Goal: Task Accomplishment & Management: Manage account settings

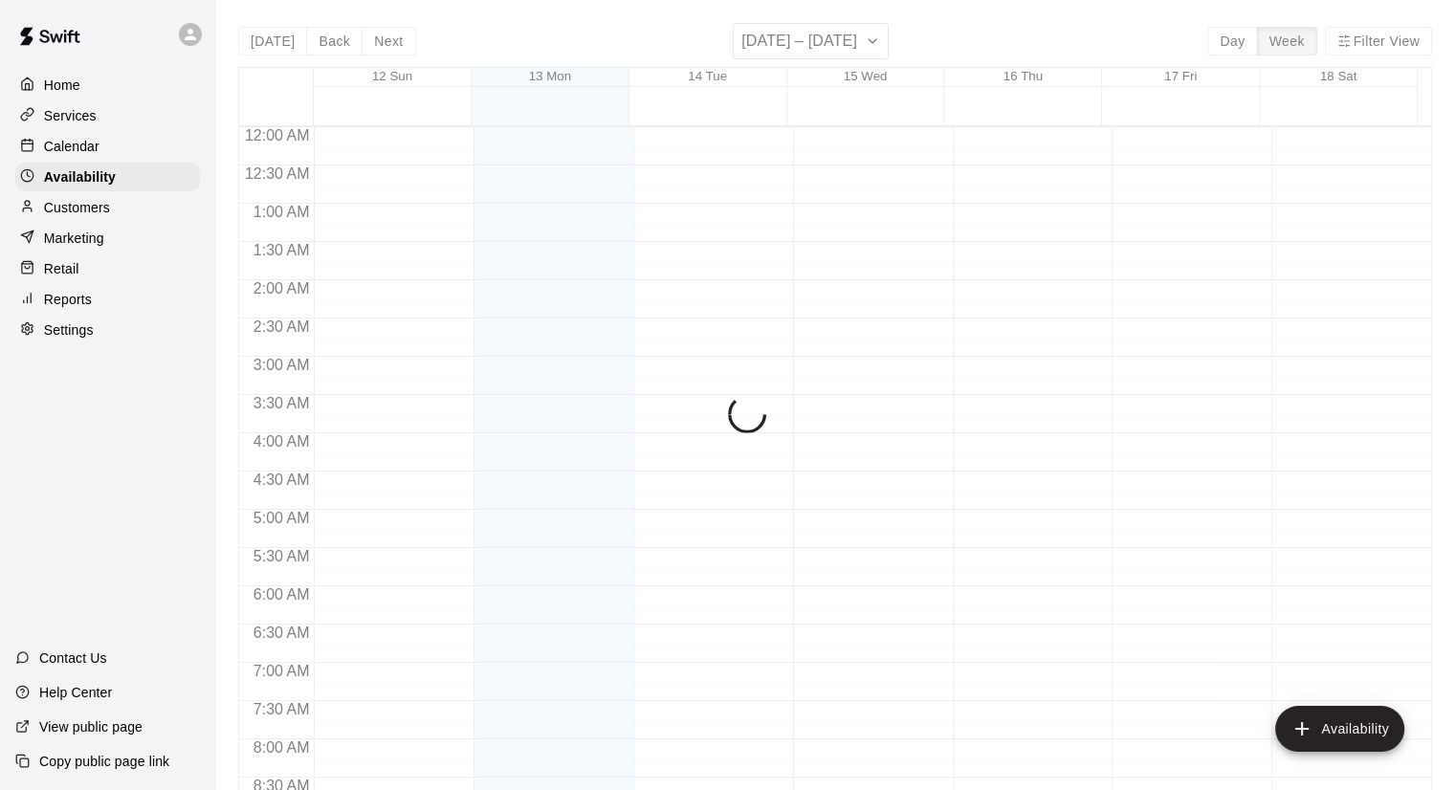
scroll to position [1151, 0]
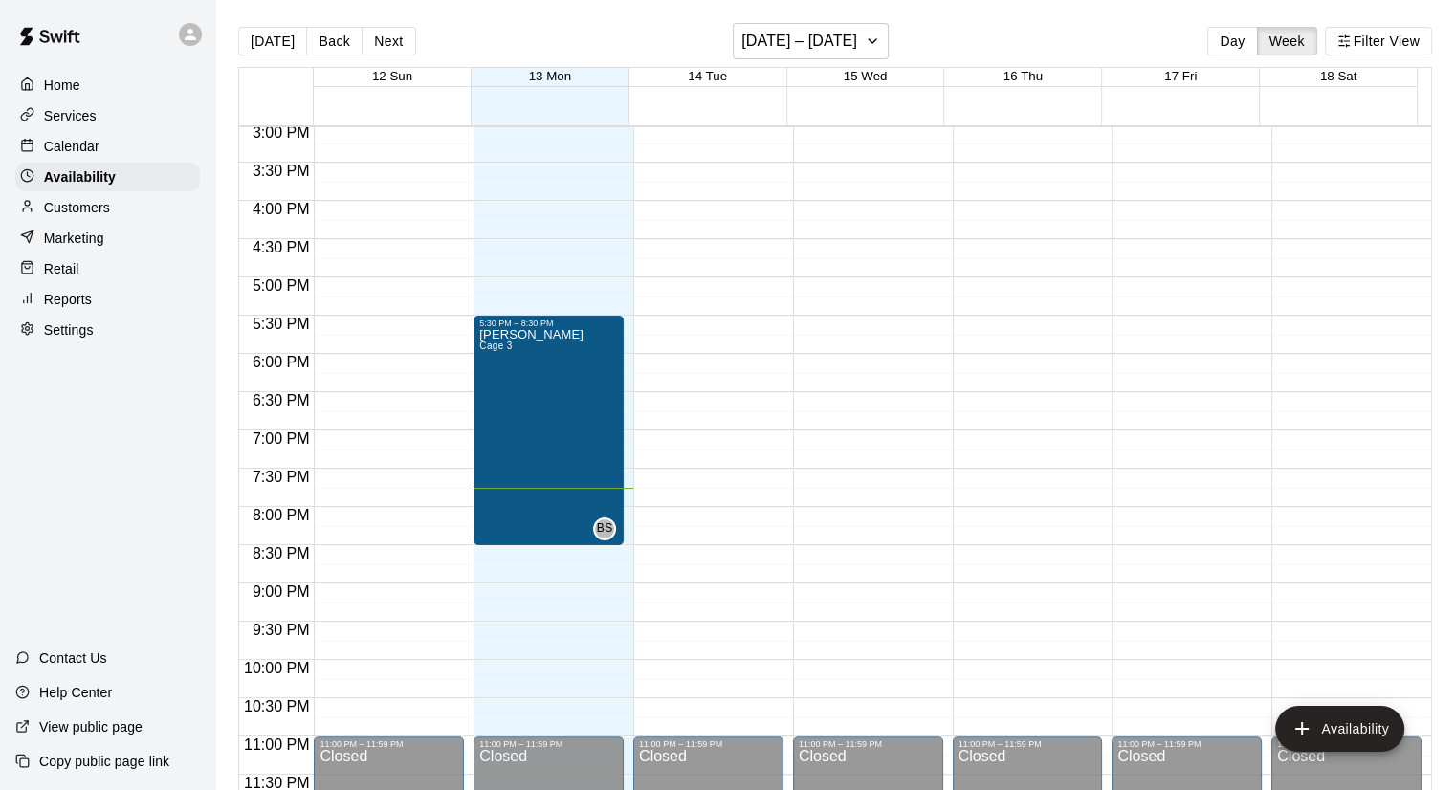
click at [61, 344] on div "Settings" at bounding box center [107, 330] width 185 height 29
select select "**"
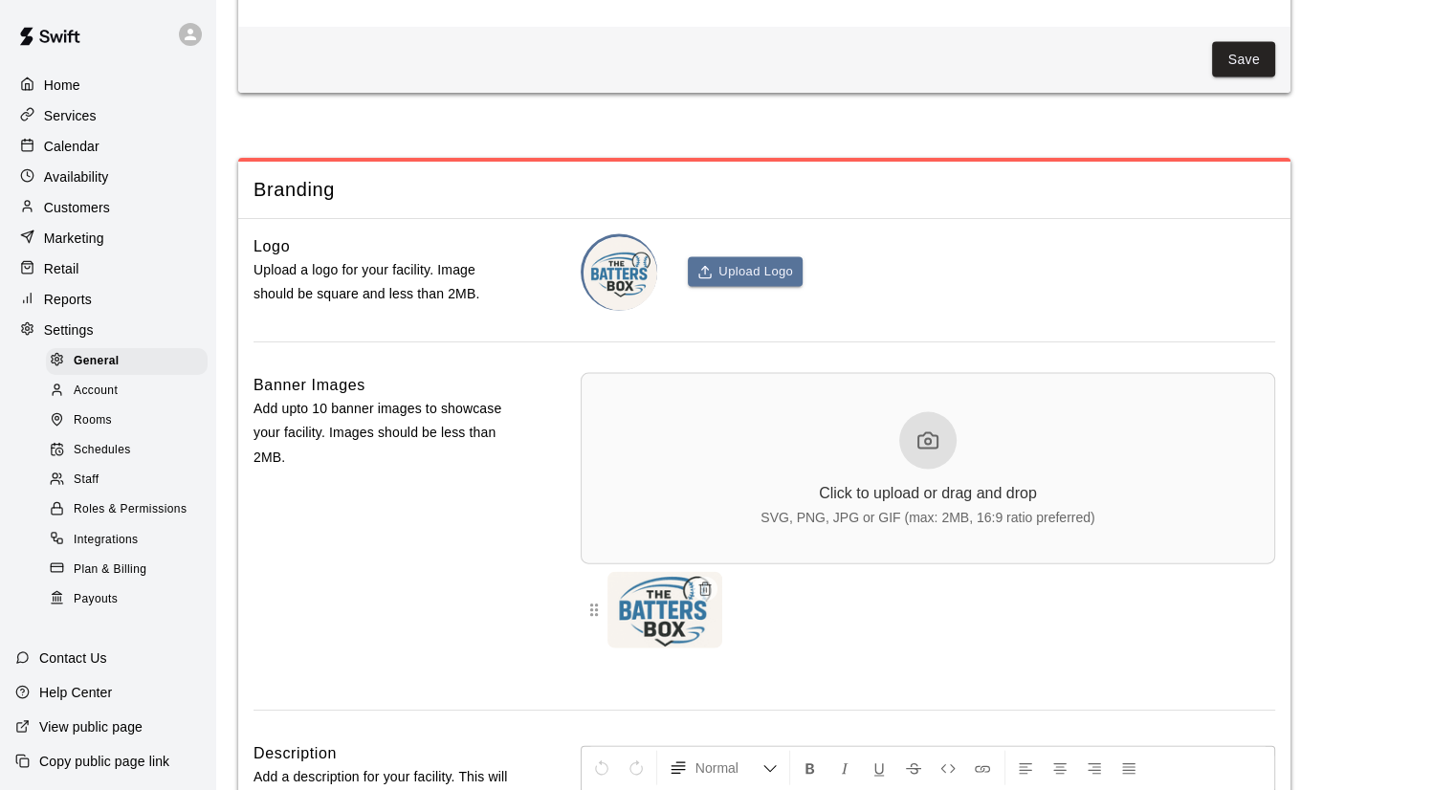
scroll to position [4232, 0]
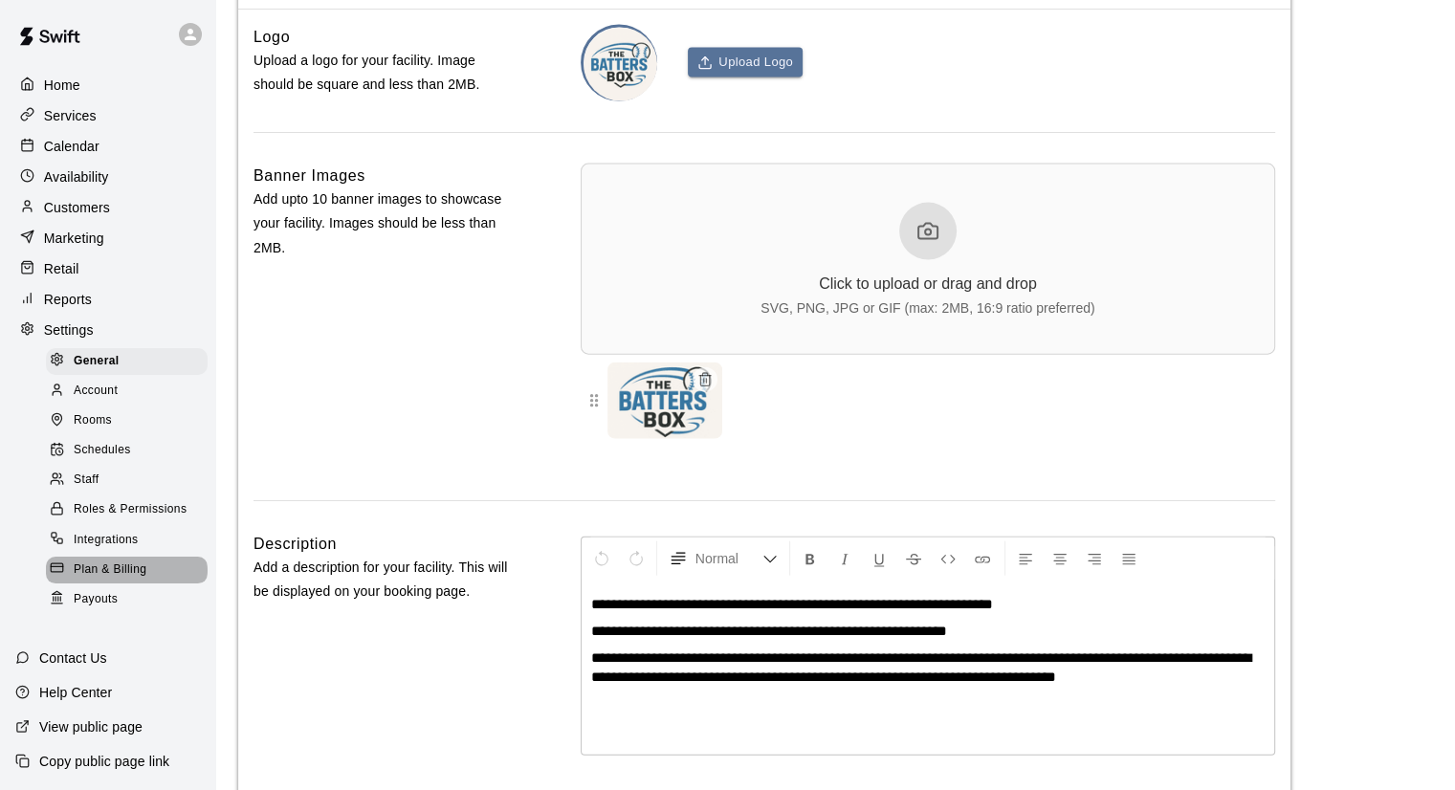
click at [125, 580] on span "Plan & Billing" at bounding box center [110, 569] width 73 height 19
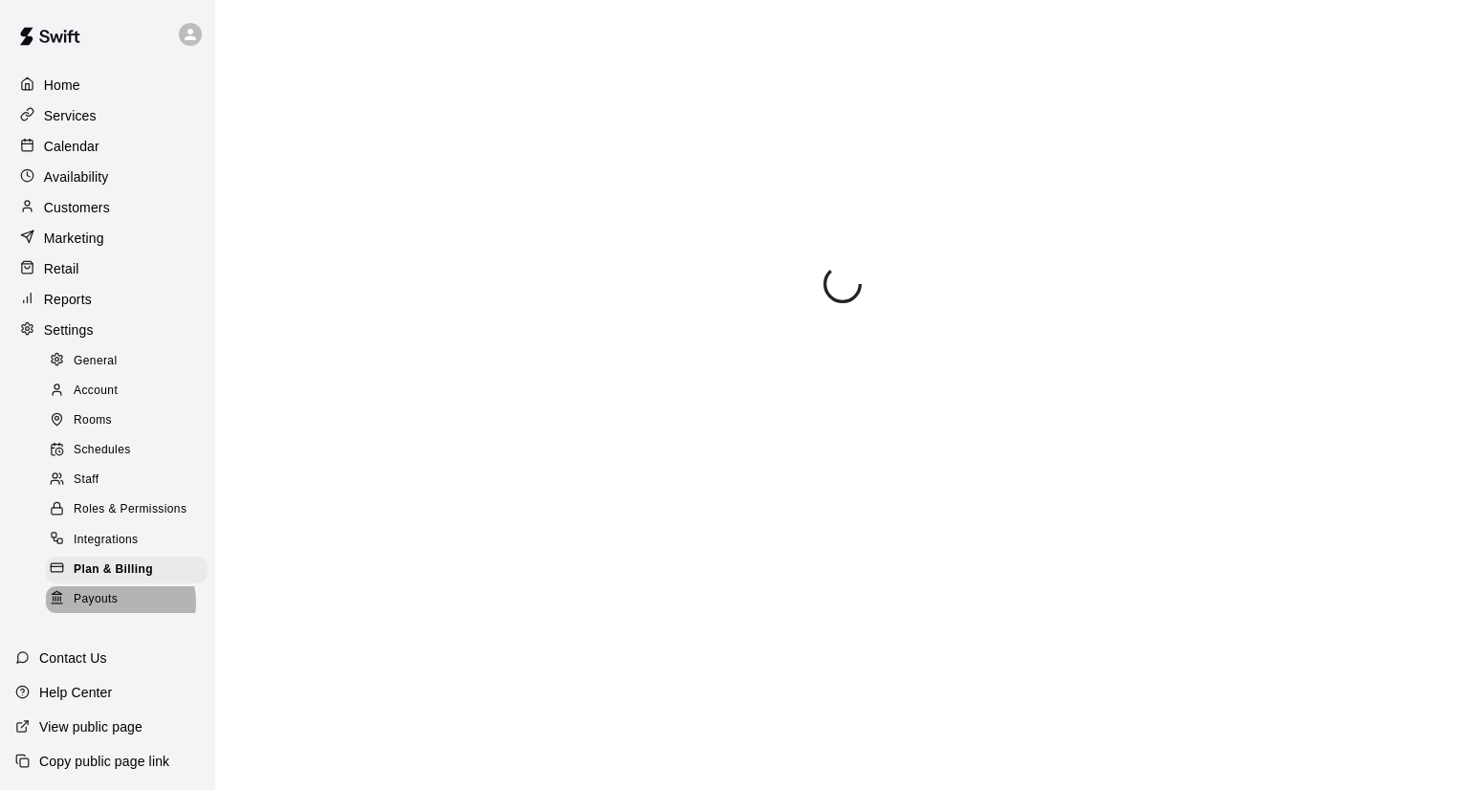
click at [115, 609] on span "Payouts" at bounding box center [96, 599] width 44 height 19
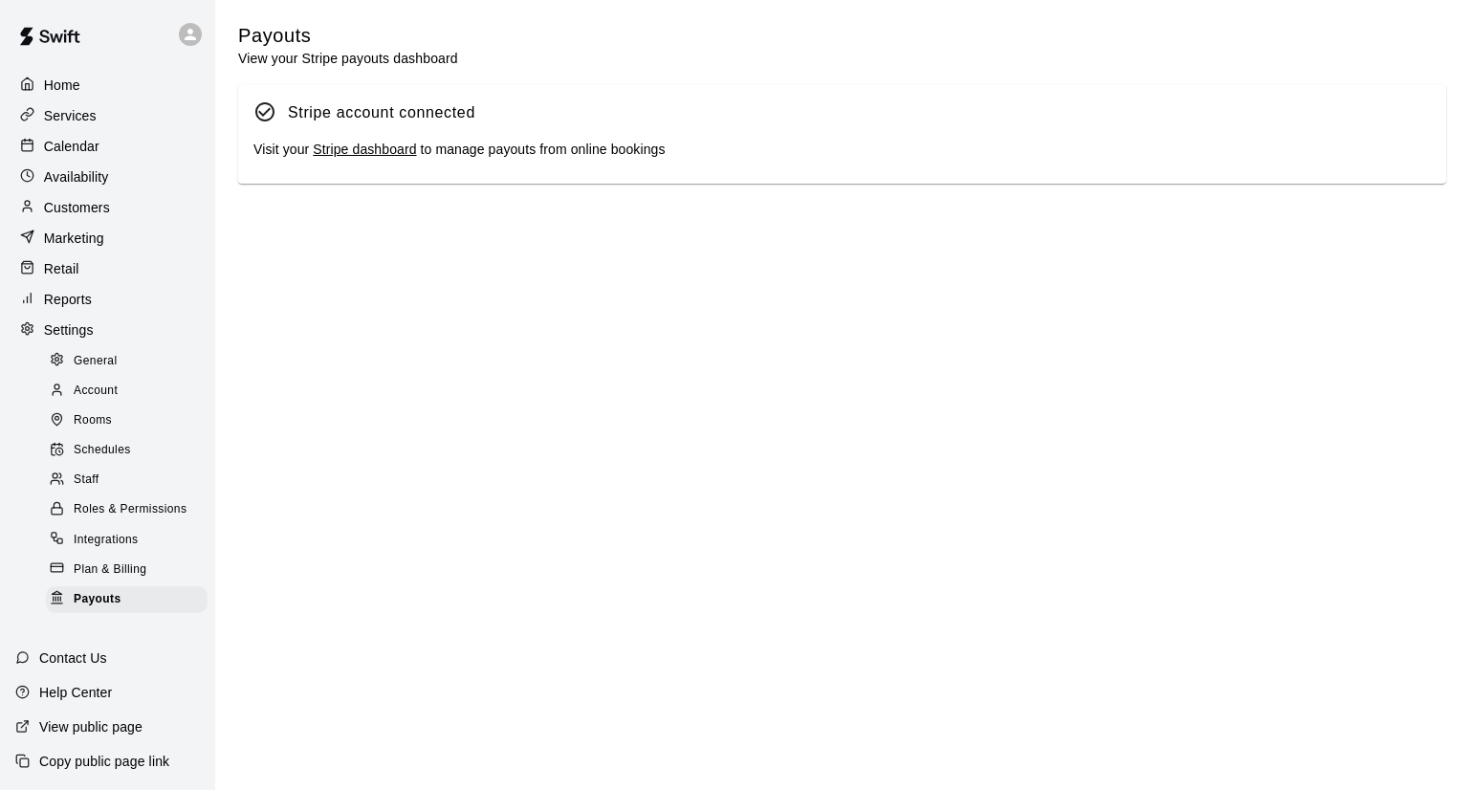
click at [327, 157] on link "Stripe dashboard" at bounding box center [364, 149] width 103 height 15
click at [126, 583] on div "Plan & Billing" at bounding box center [127, 570] width 162 height 27
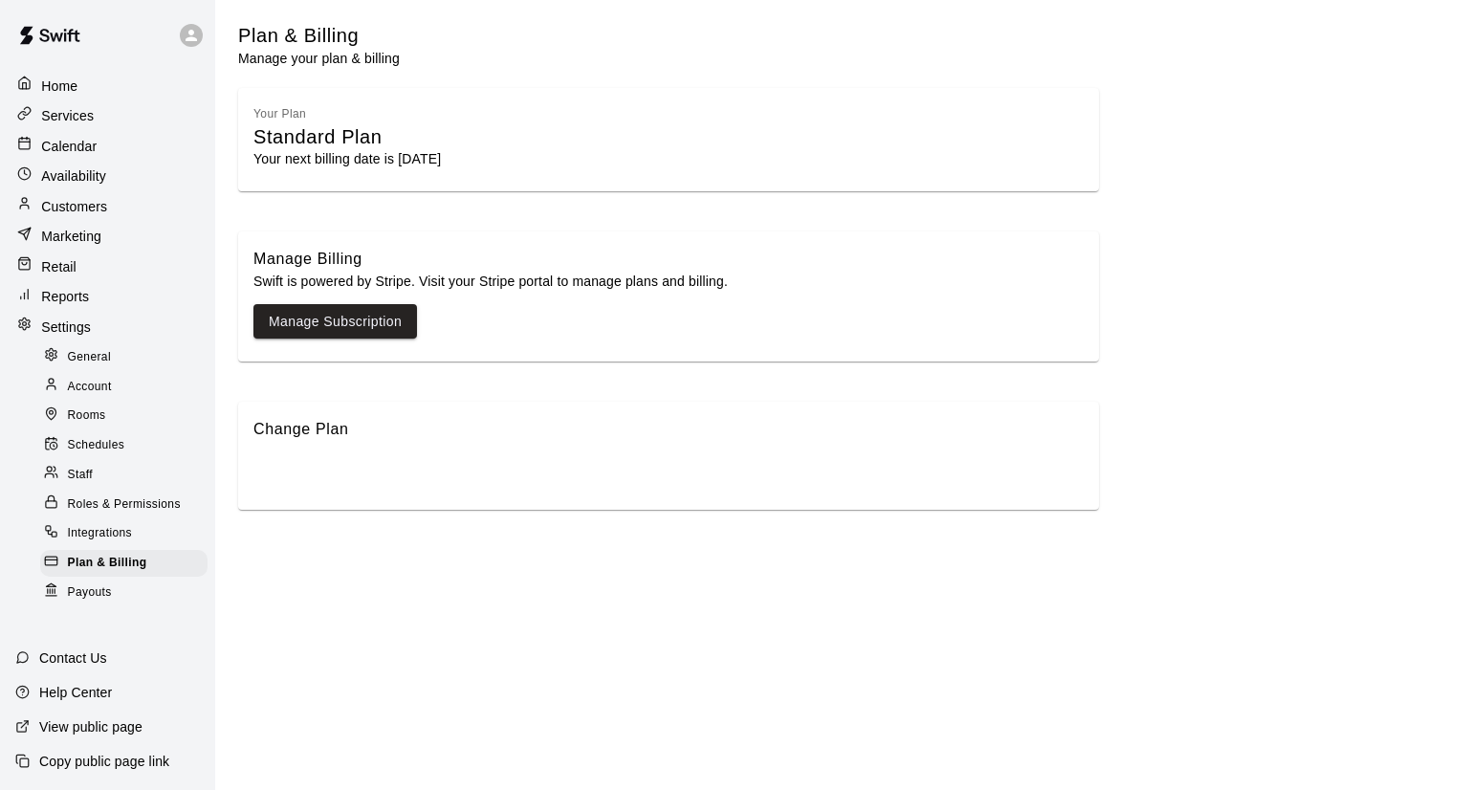
click at [117, 535] on span "Integrations" at bounding box center [100, 533] width 65 height 19
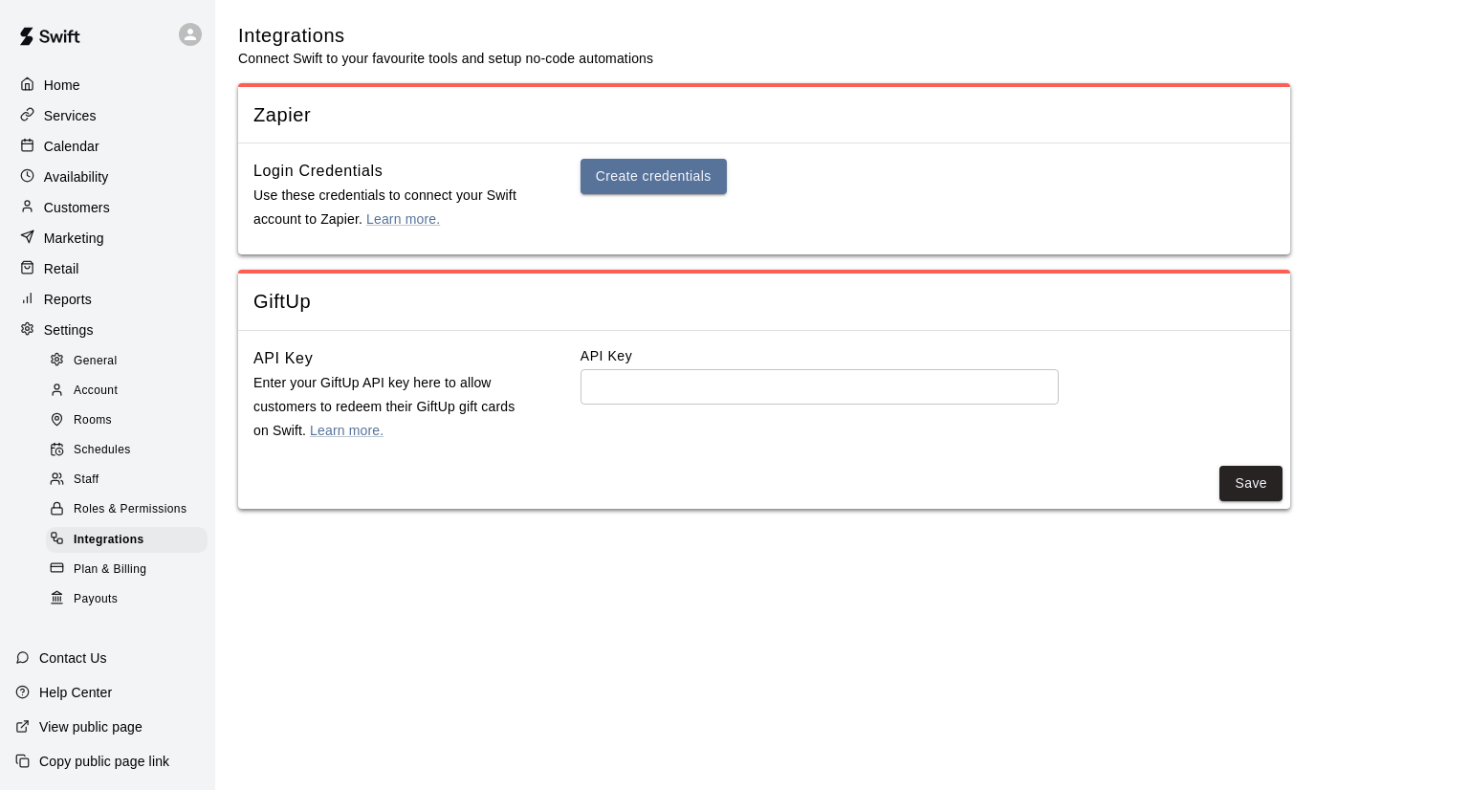
click at [112, 519] on span "Roles & Permissions" at bounding box center [130, 509] width 113 height 19
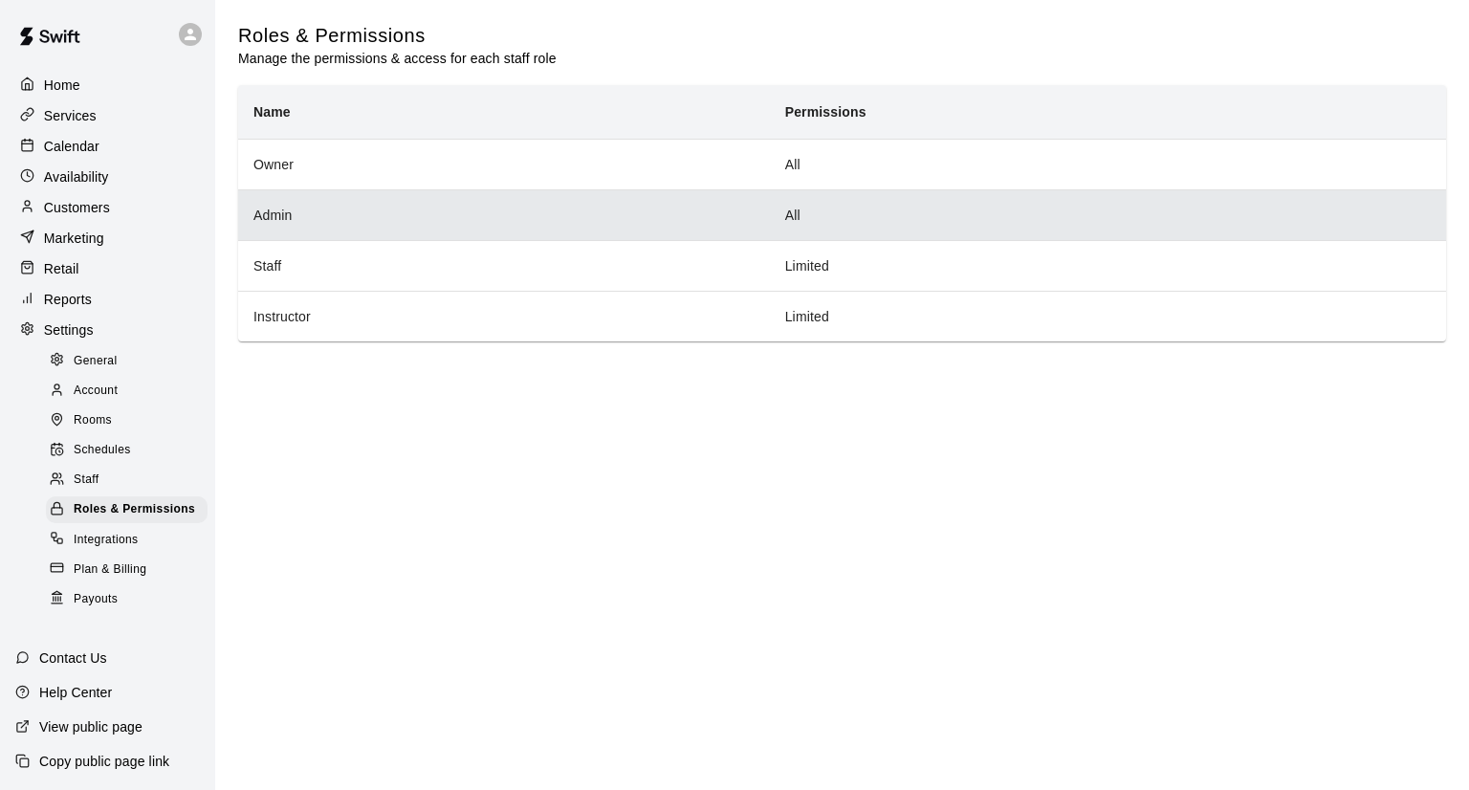
click at [622, 206] on th "Admin" at bounding box center [504, 214] width 532 height 51
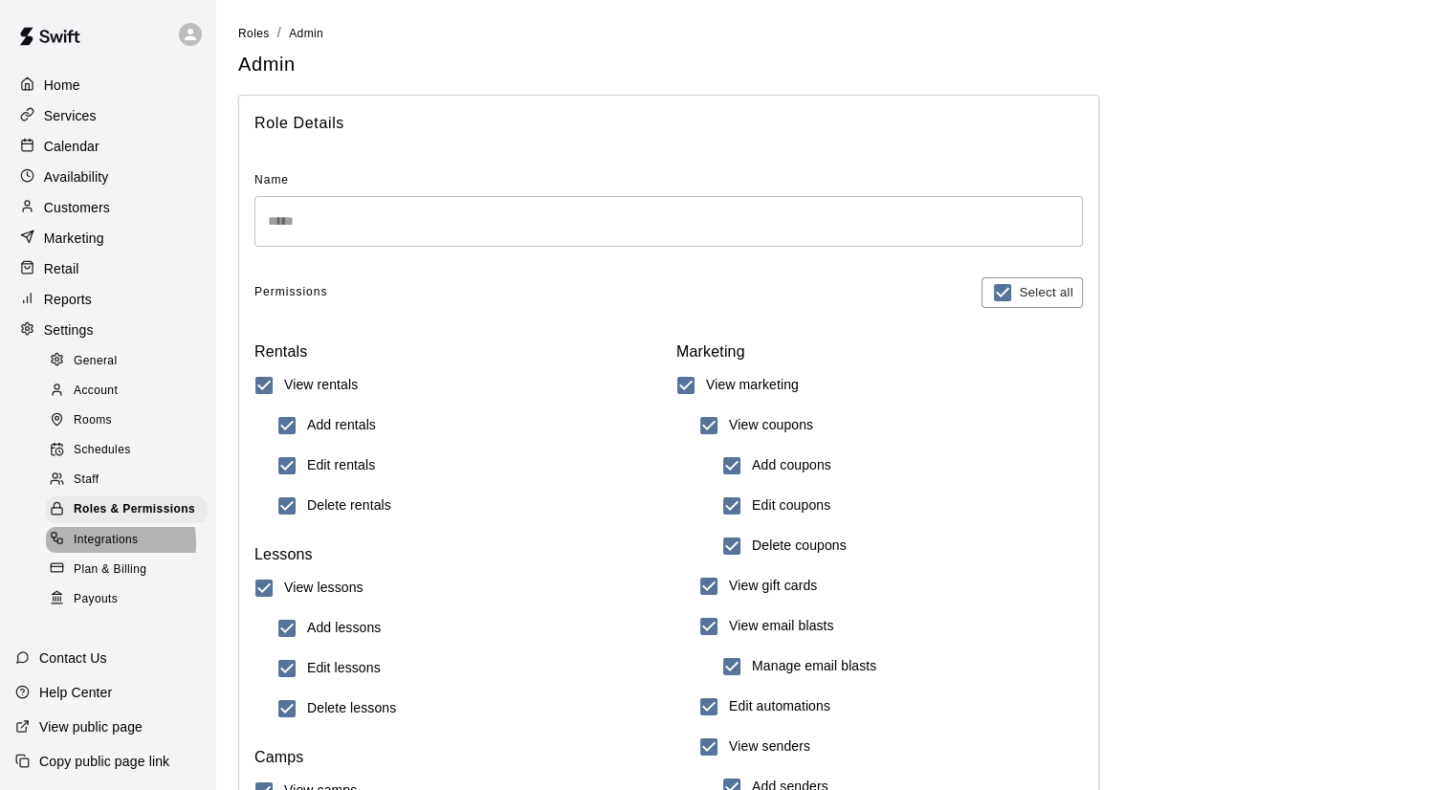
click at [99, 550] on span "Integrations" at bounding box center [106, 540] width 65 height 19
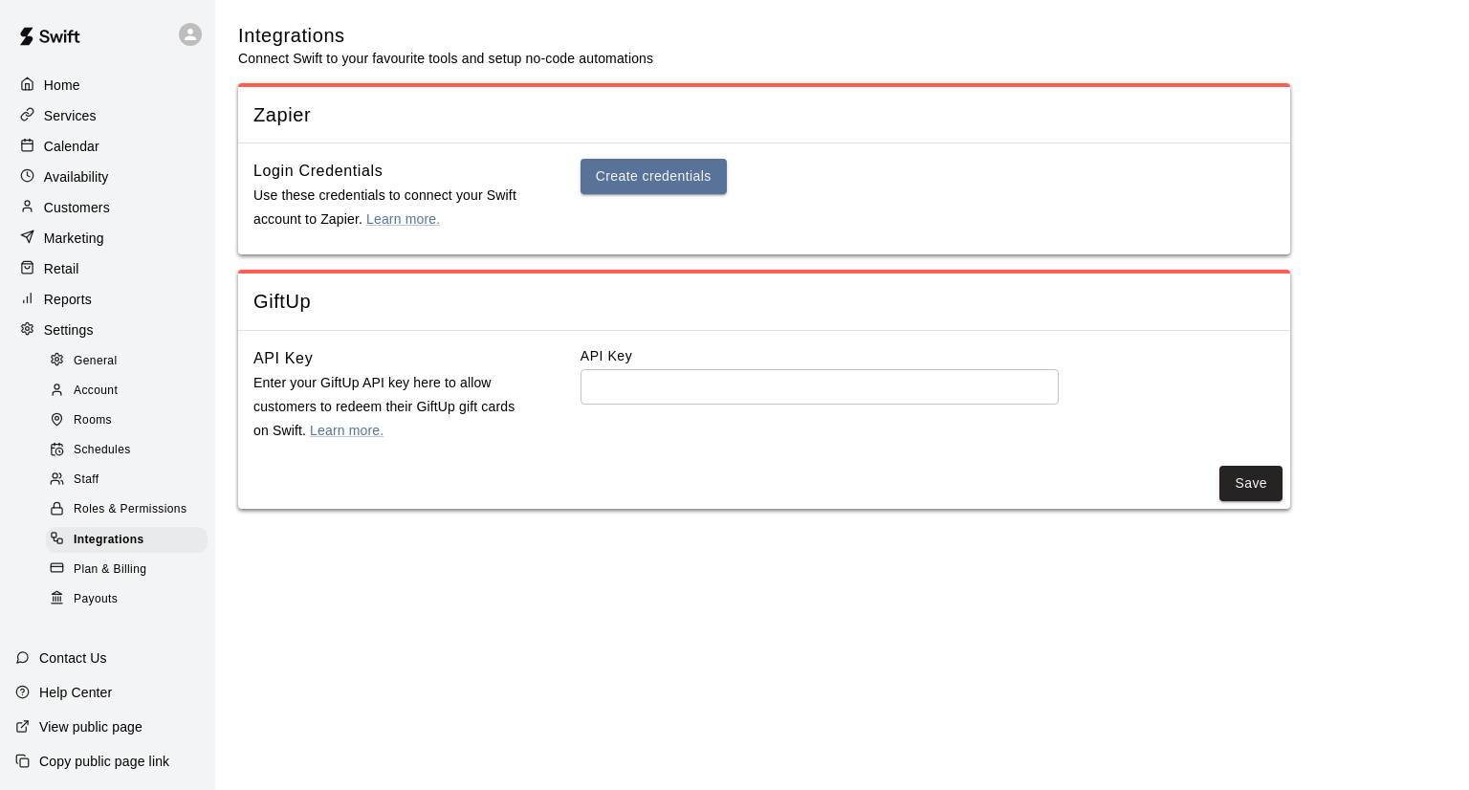
click at [99, 519] on span "Roles & Permissions" at bounding box center [130, 509] width 113 height 19
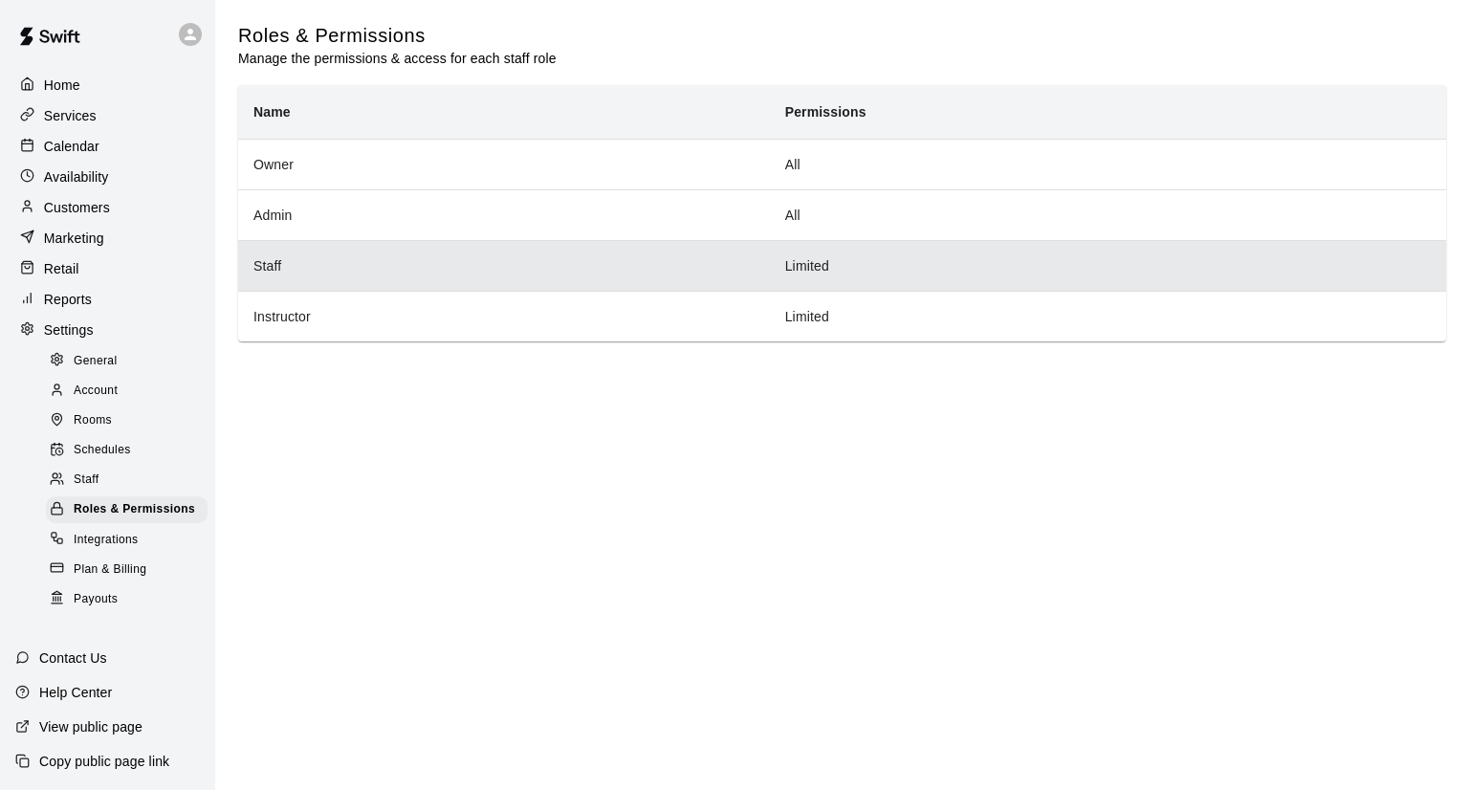
click at [454, 246] on th "Staff" at bounding box center [504, 265] width 532 height 51
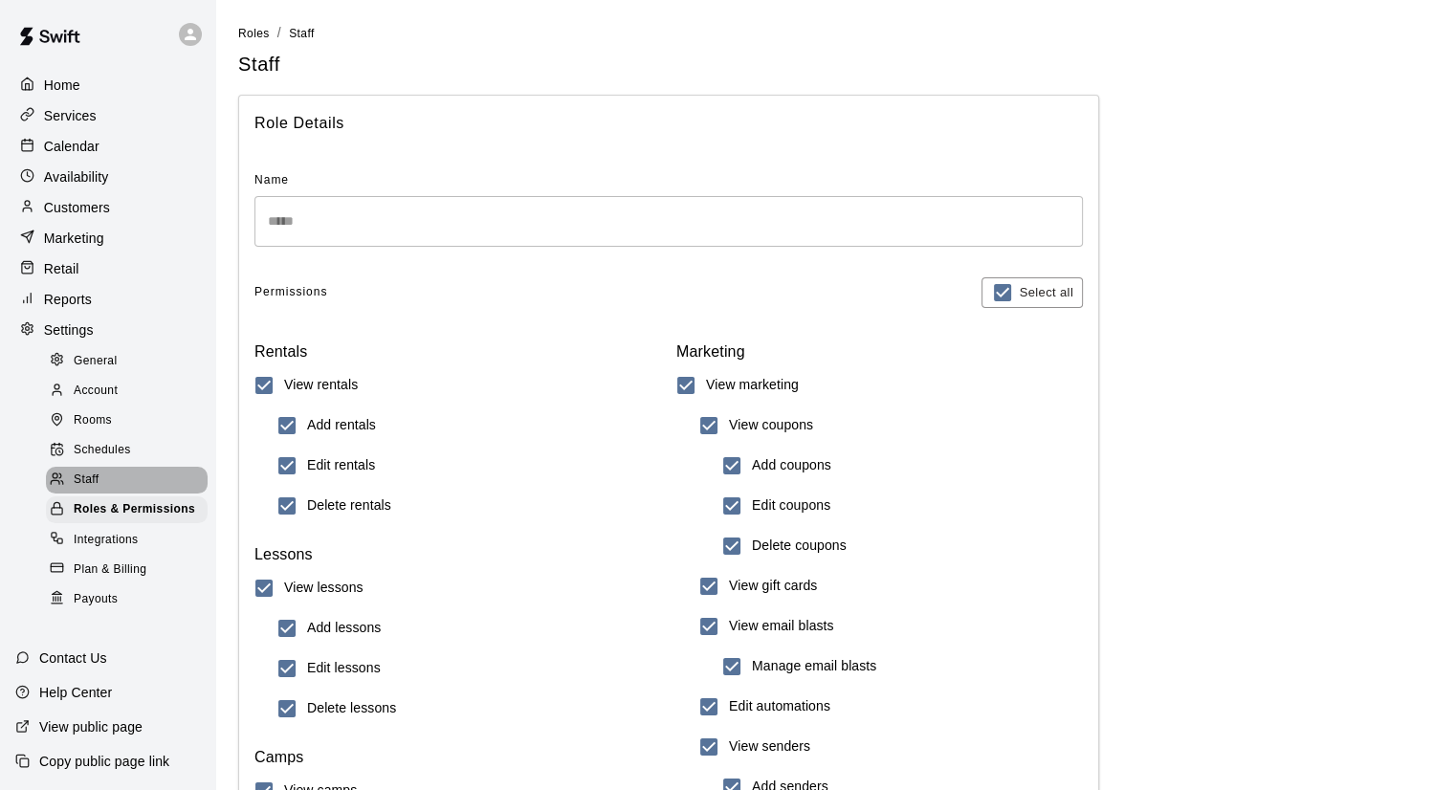
click at [142, 493] on div "Staff" at bounding box center [127, 480] width 162 height 27
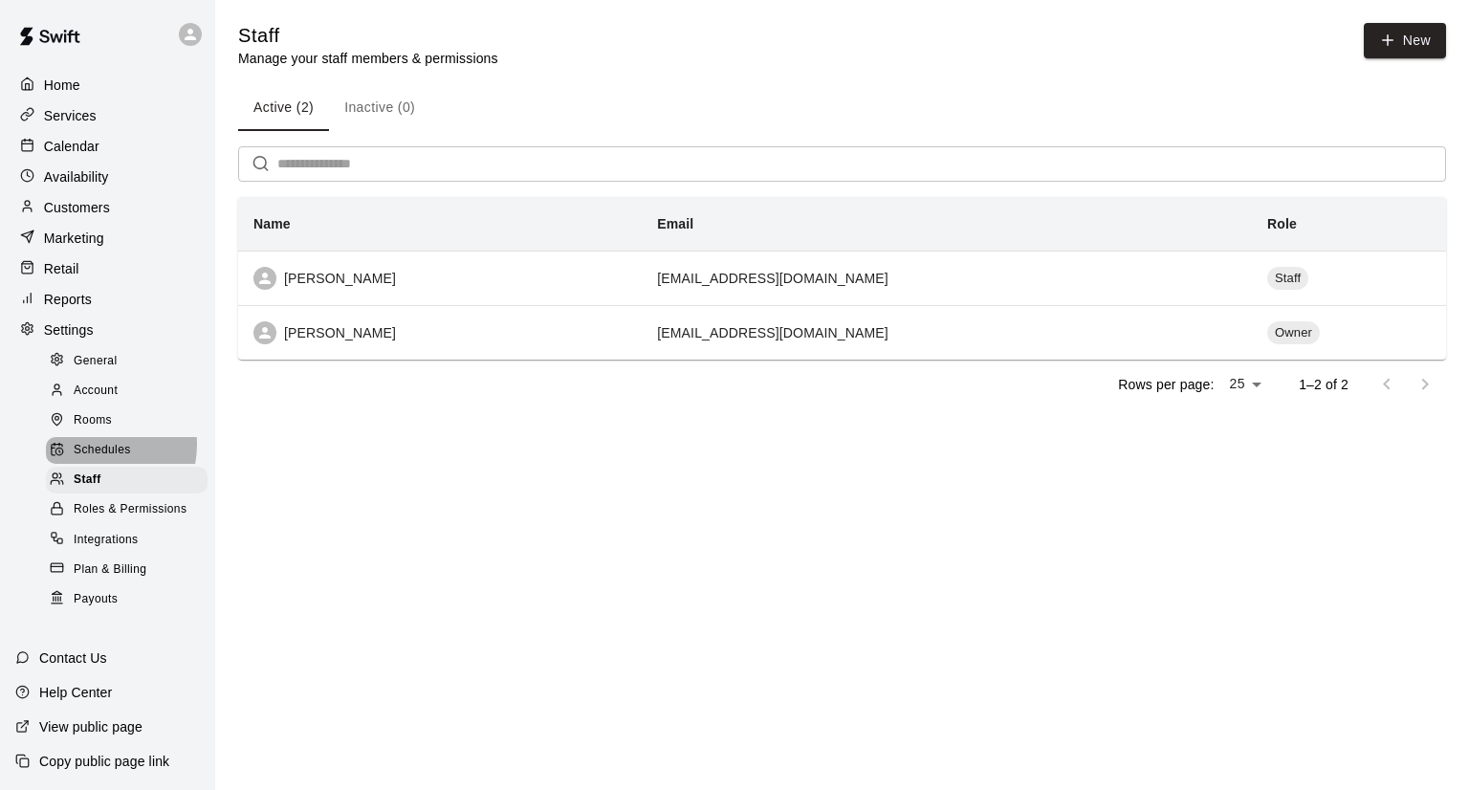
click at [89, 460] on span "Schedules" at bounding box center [102, 450] width 57 height 19
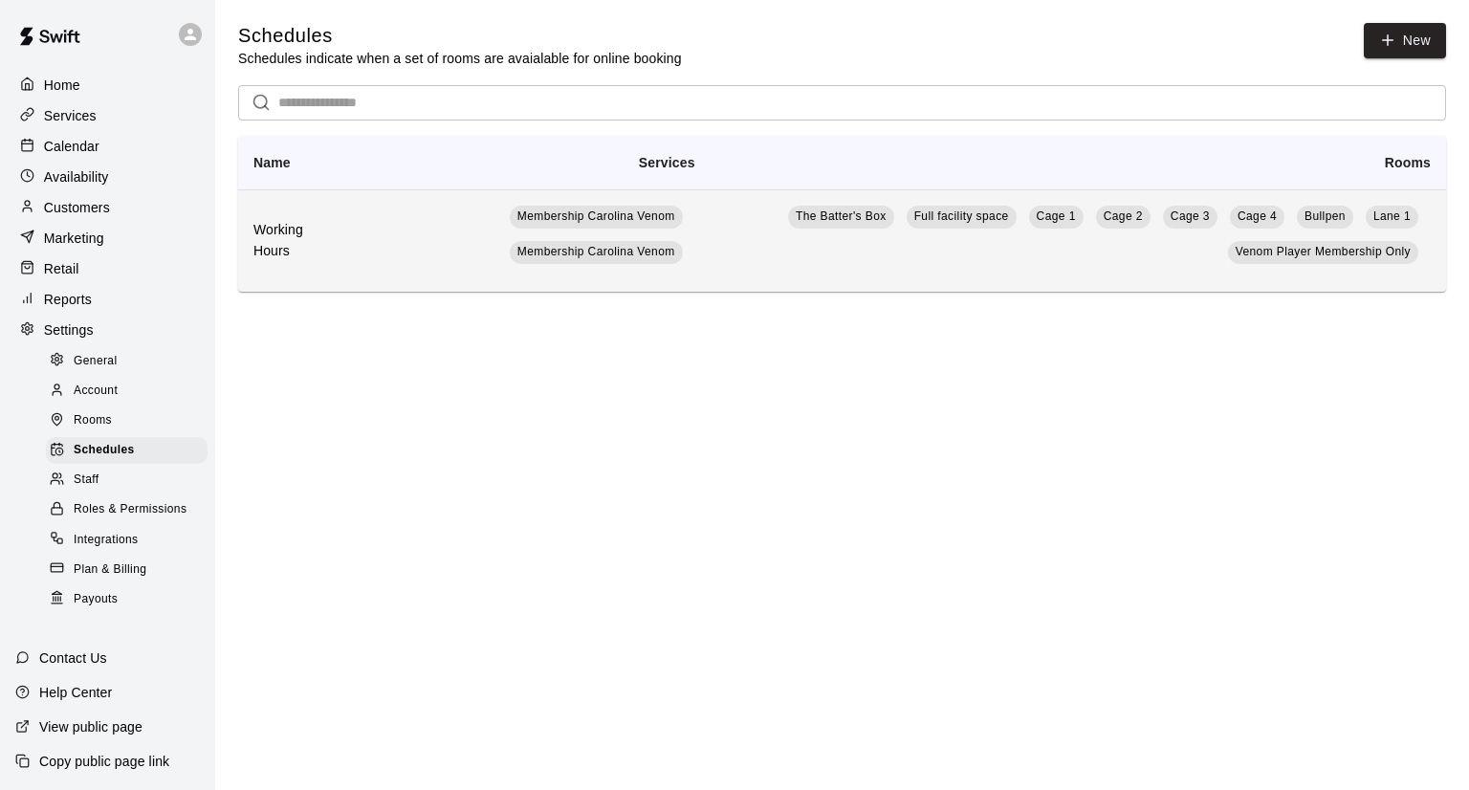
click at [1173, 265] on td "The Batter's Box Full facility space Cage 1 Cage 2 Cage 3 Cage 4 Bullpen Lane 1…" at bounding box center [1078, 240] width 735 height 102
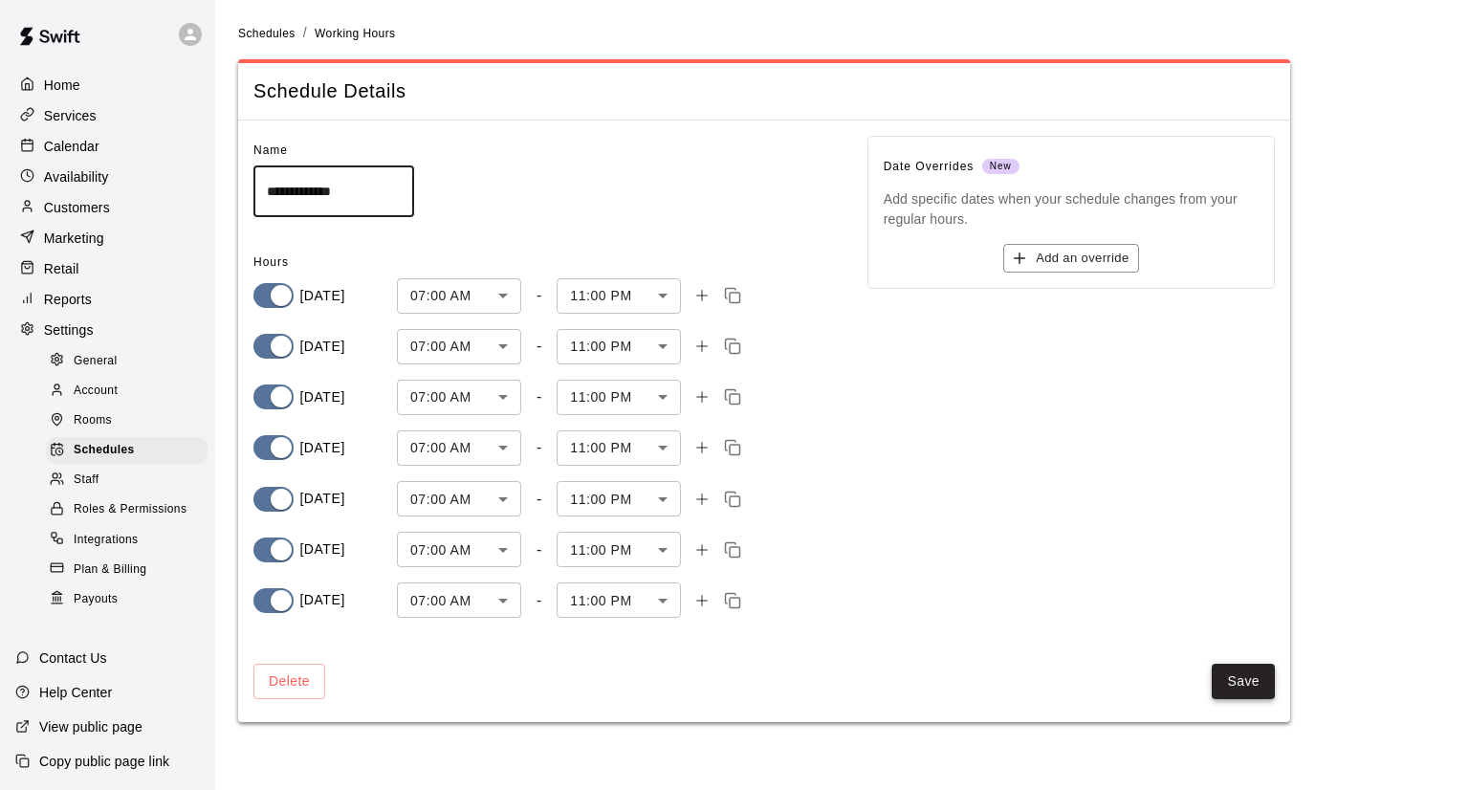
click at [1219, 680] on button "Save" at bounding box center [1243, 681] width 63 height 35
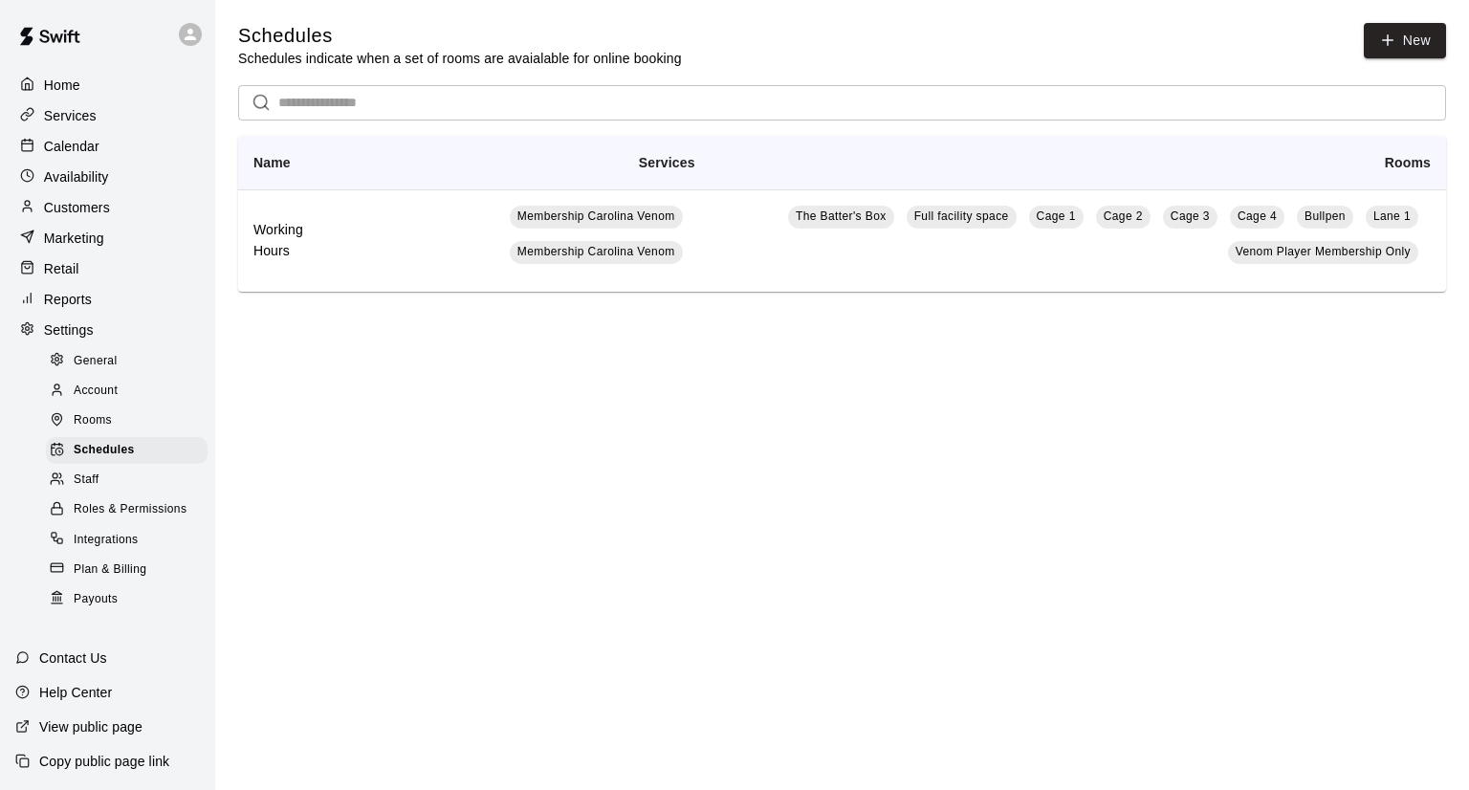
click at [104, 430] on span "Rooms" at bounding box center [93, 420] width 38 height 19
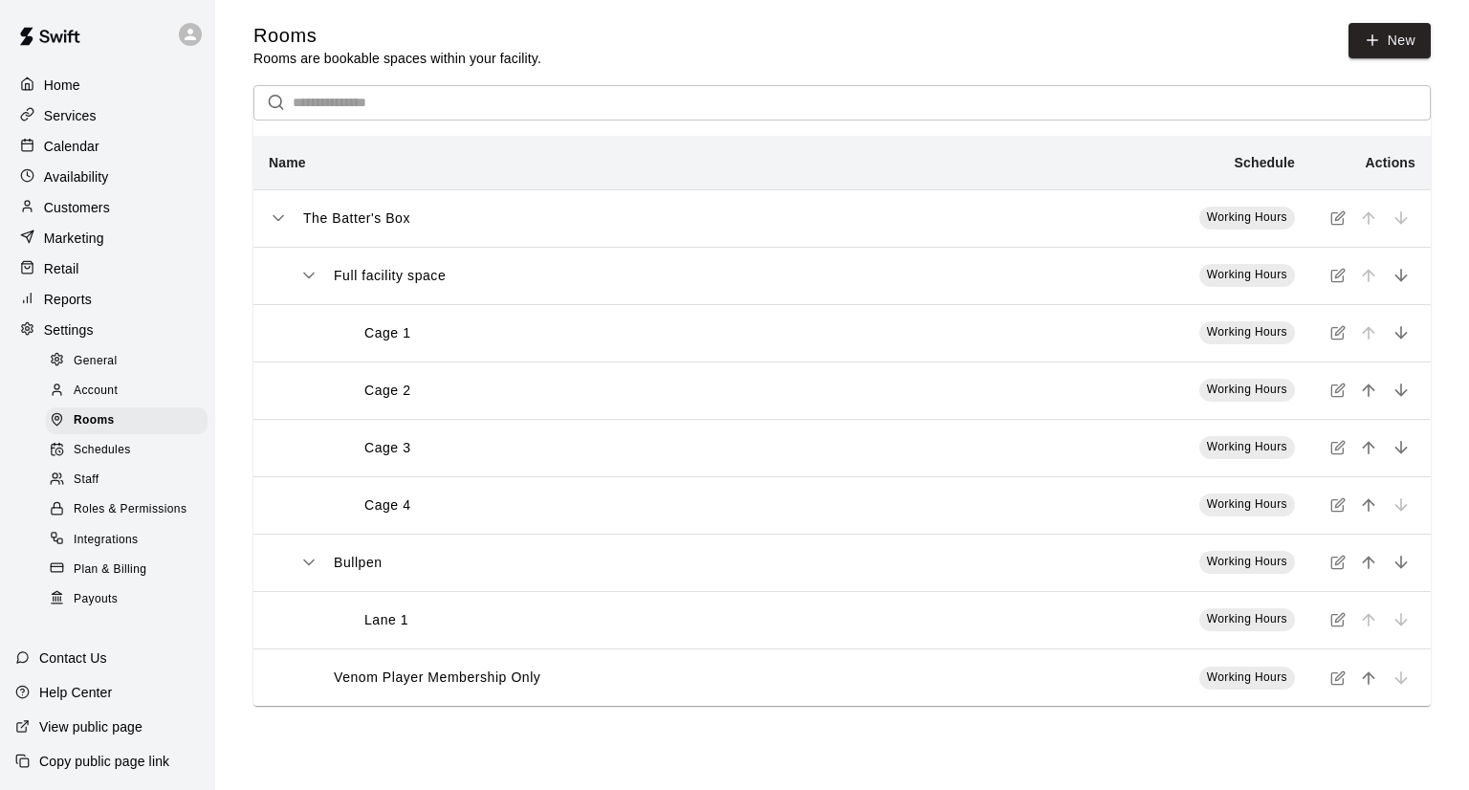
click at [125, 394] on div "Account" at bounding box center [127, 391] width 162 height 27
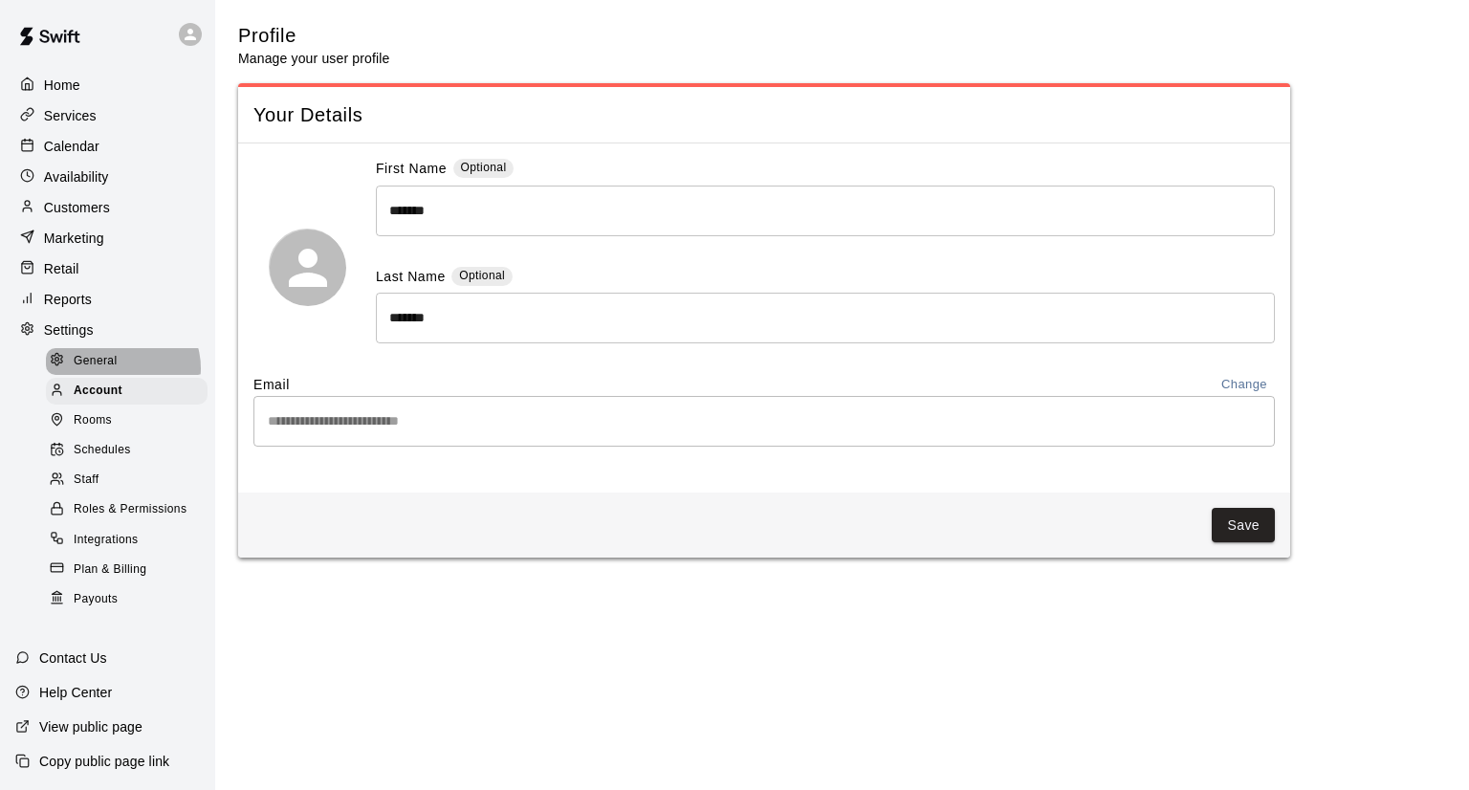
click at [121, 375] on div "General" at bounding box center [127, 361] width 162 height 27
select select "**"
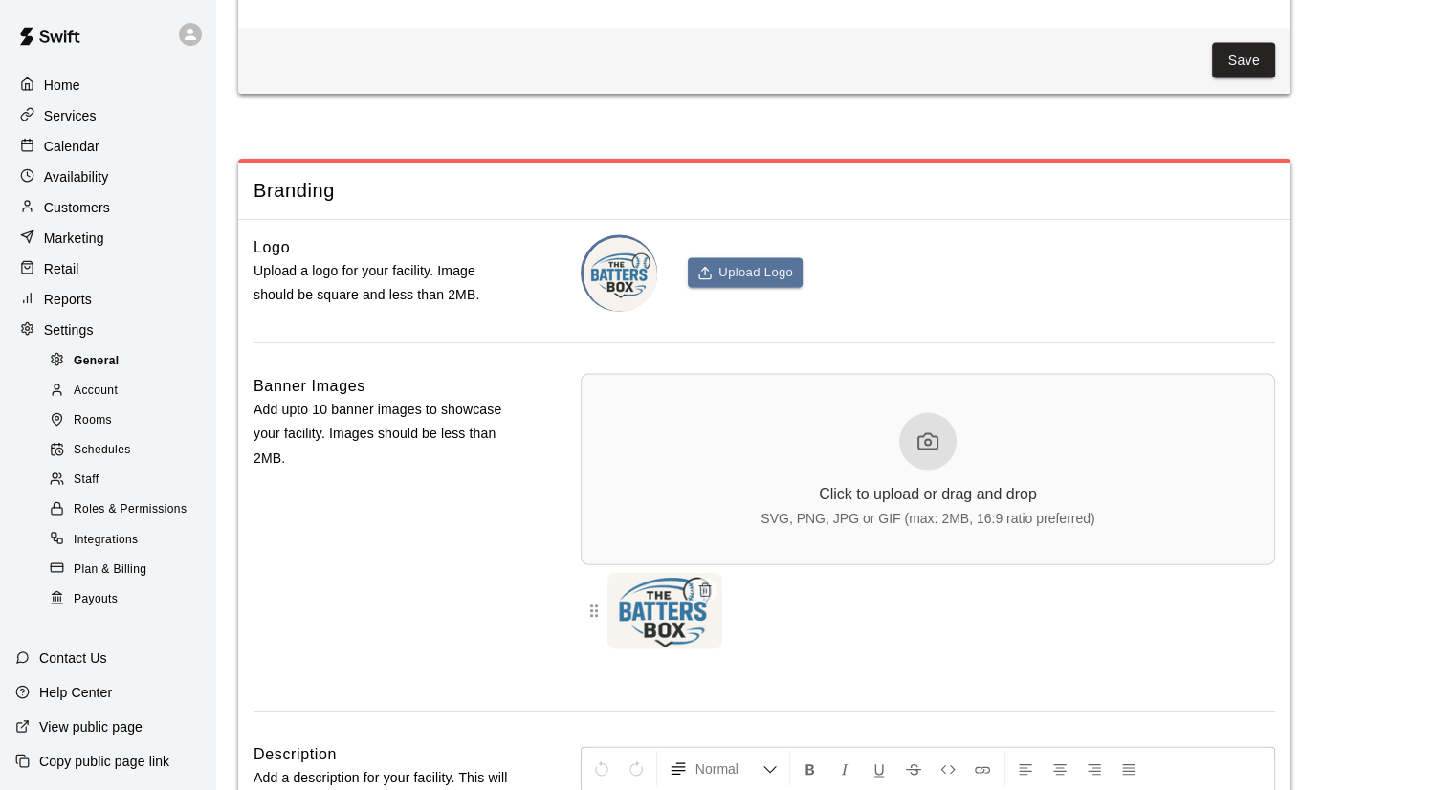
scroll to position [4231, 0]
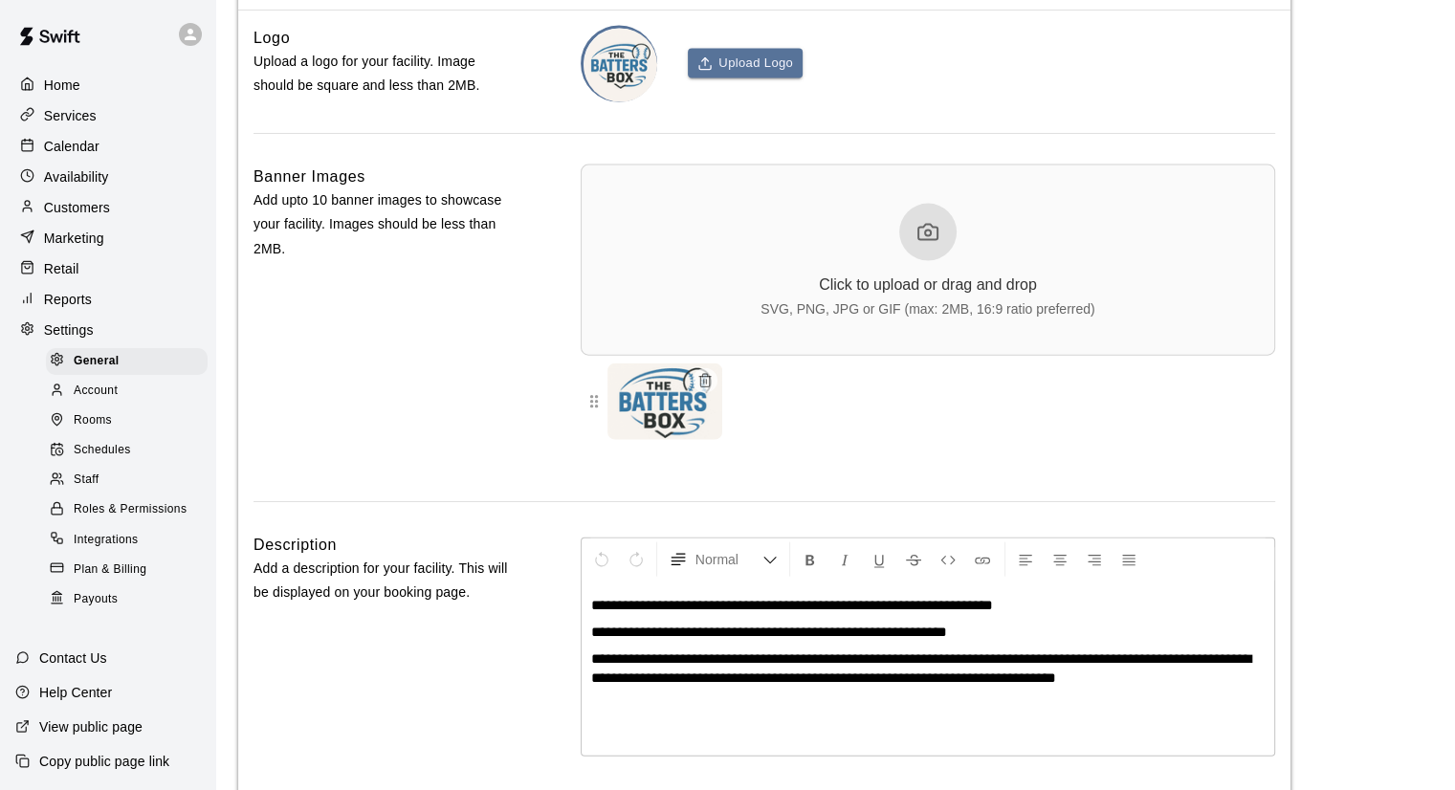
click at [70, 208] on p "Customers" at bounding box center [77, 207] width 66 height 19
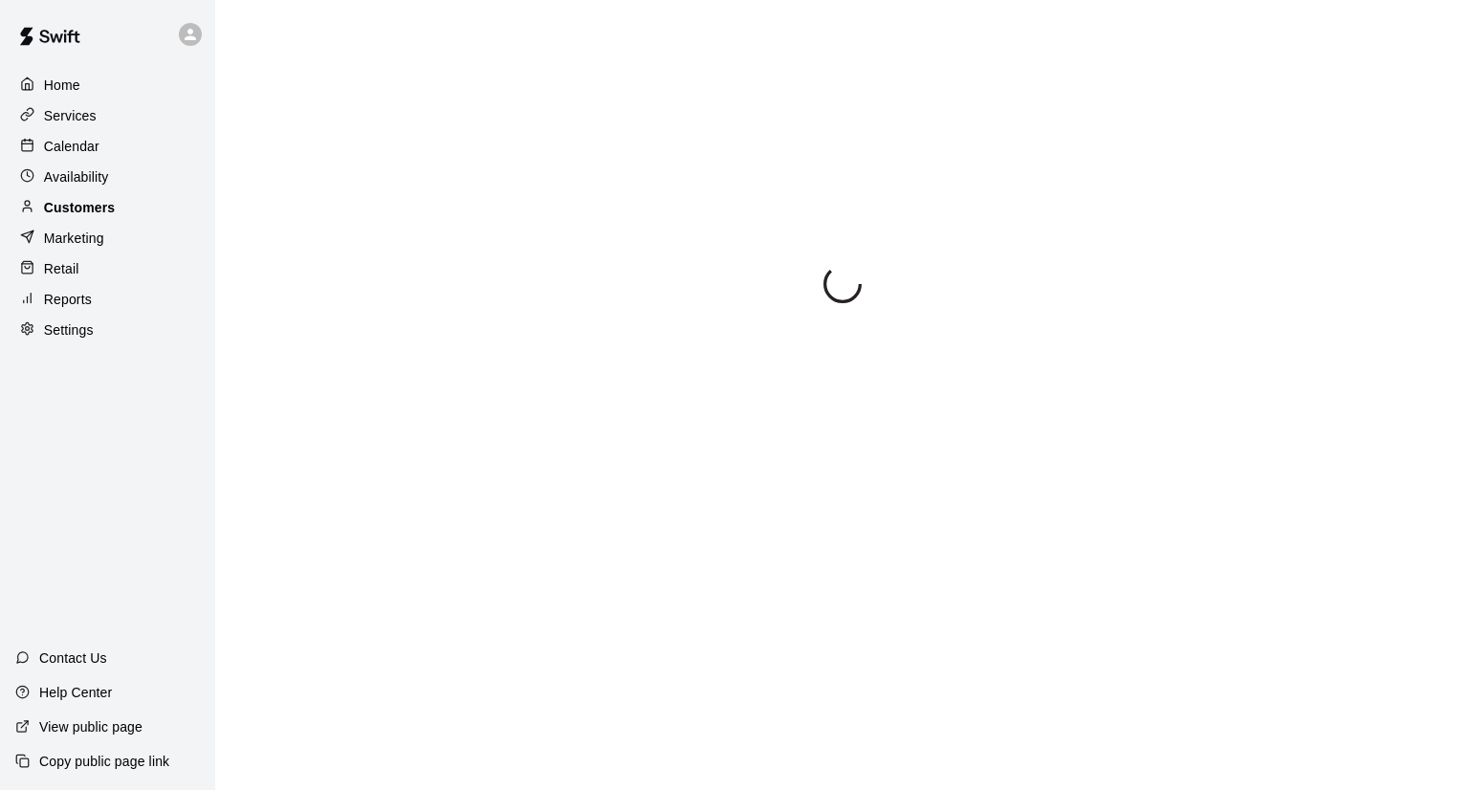
click at [70, 208] on p "Customers" at bounding box center [79, 207] width 71 height 19
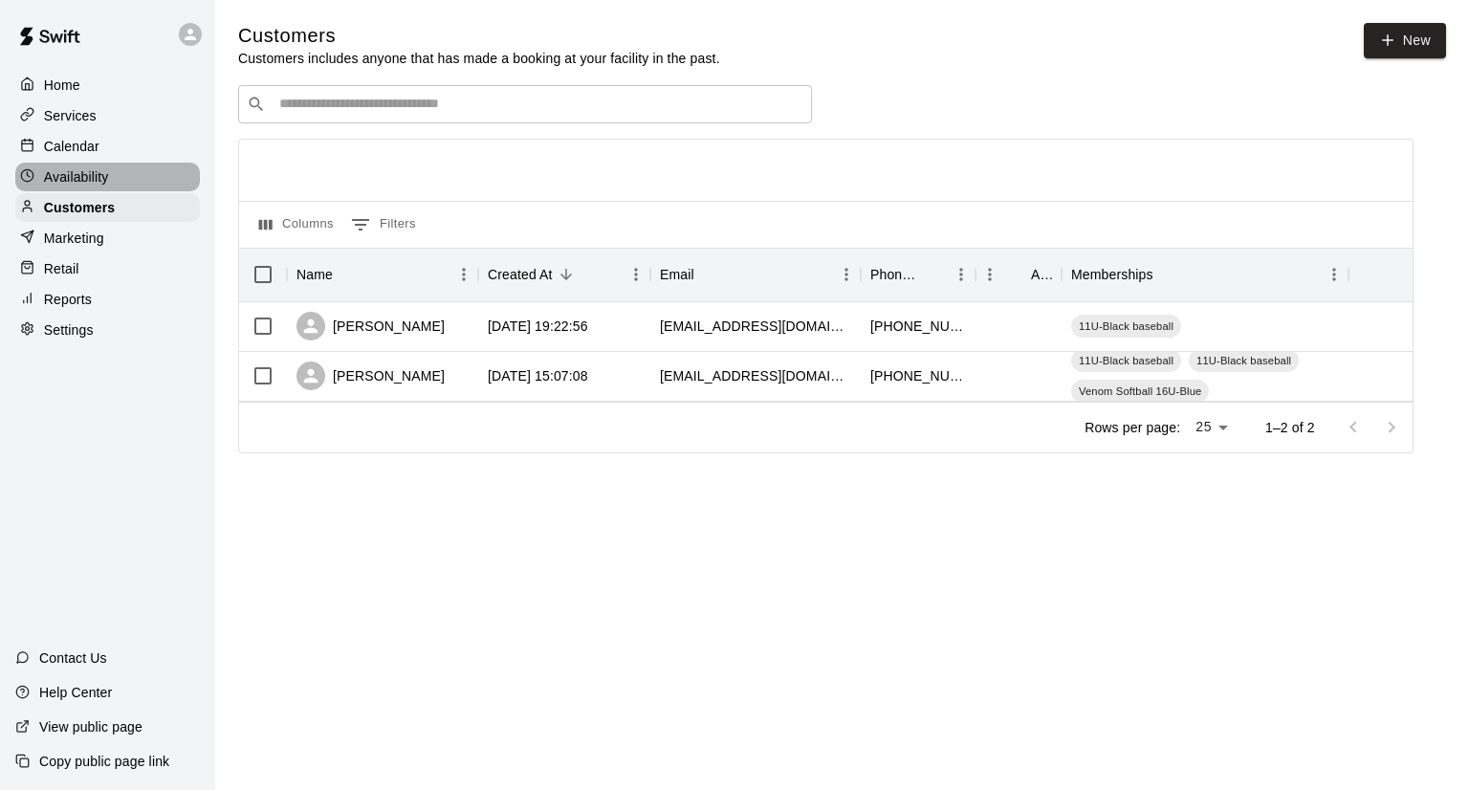
click at [66, 173] on p "Availability" at bounding box center [76, 176] width 65 height 19
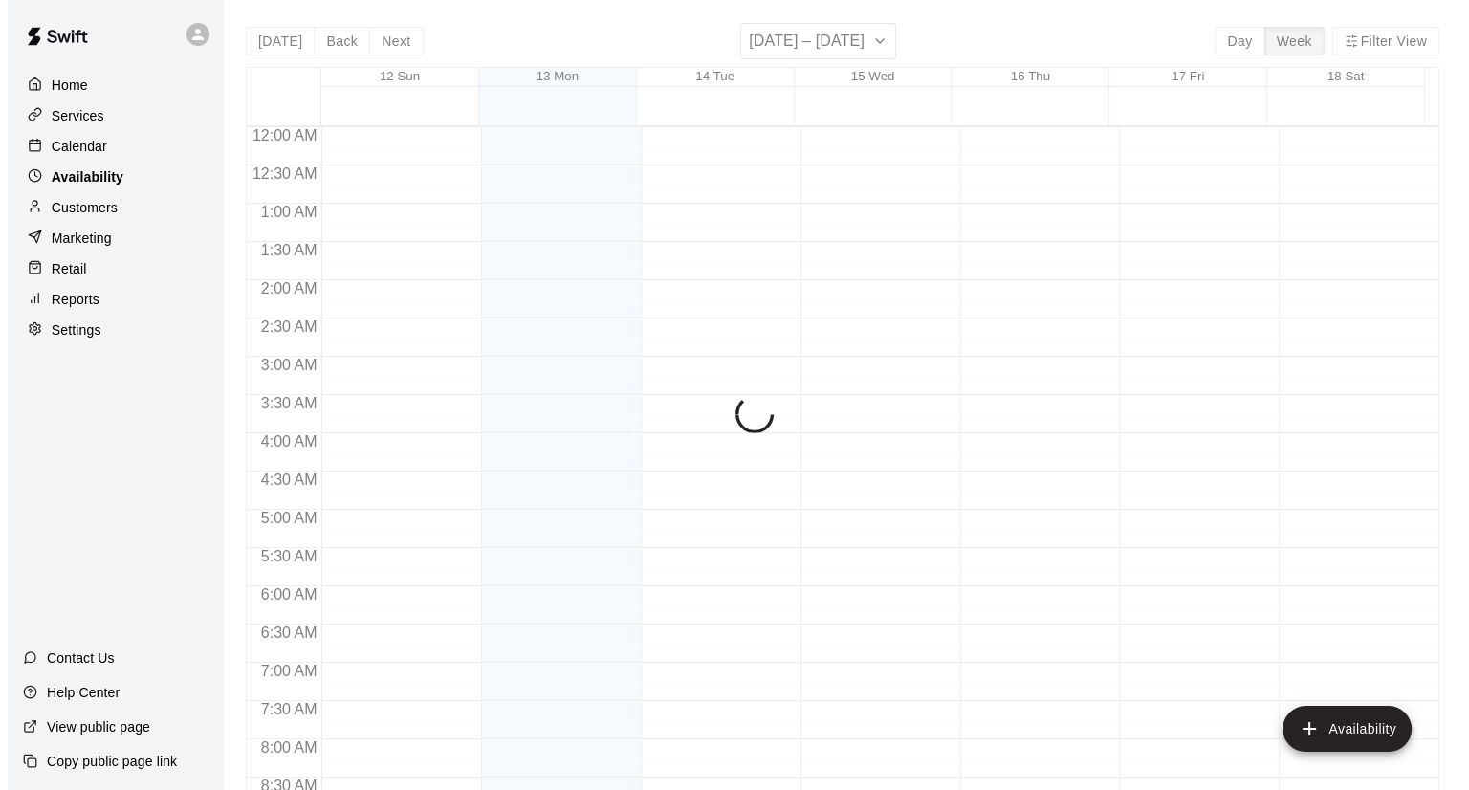
scroll to position [1151, 0]
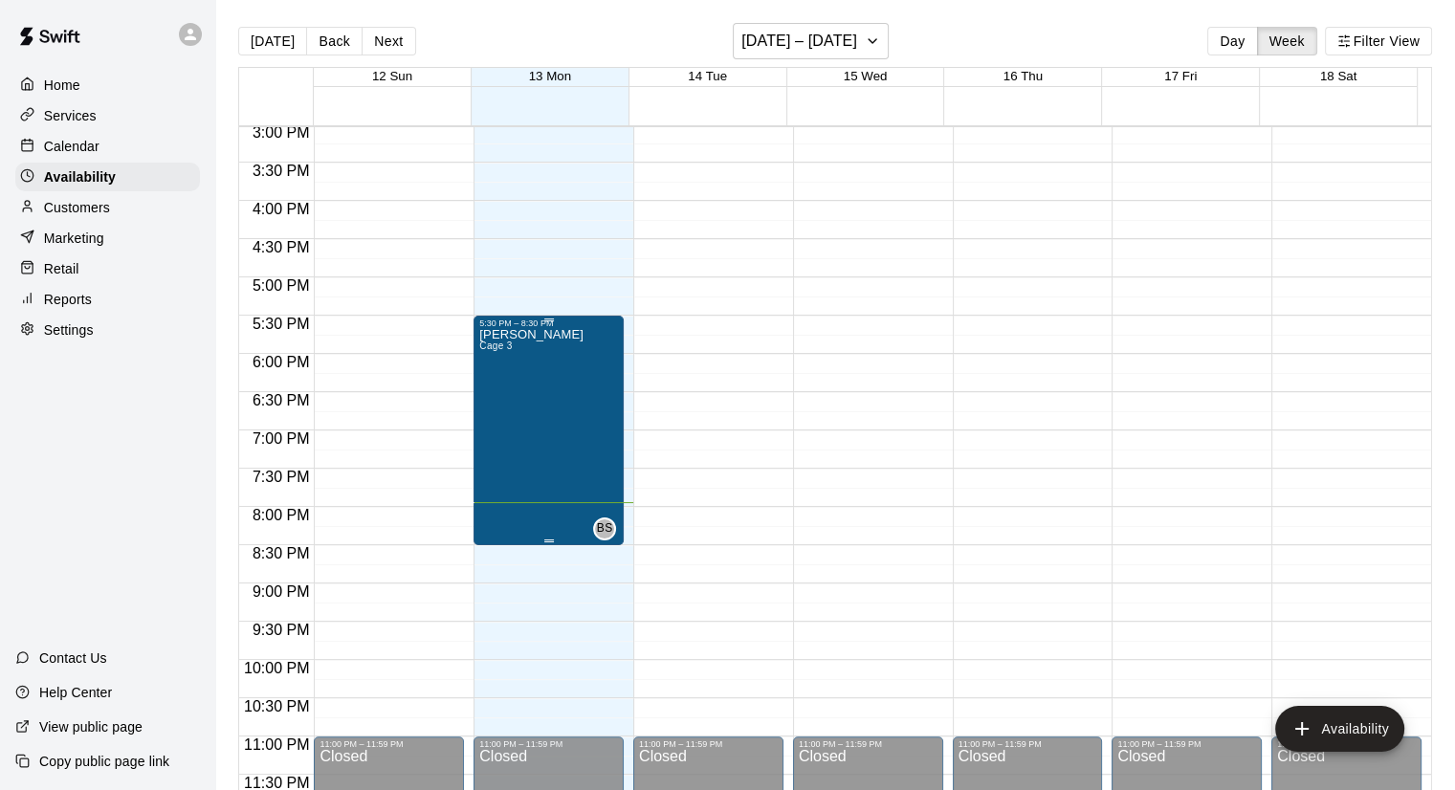
click at [547, 395] on div "[PERSON_NAME] Cage 3" at bounding box center [531, 723] width 104 height 790
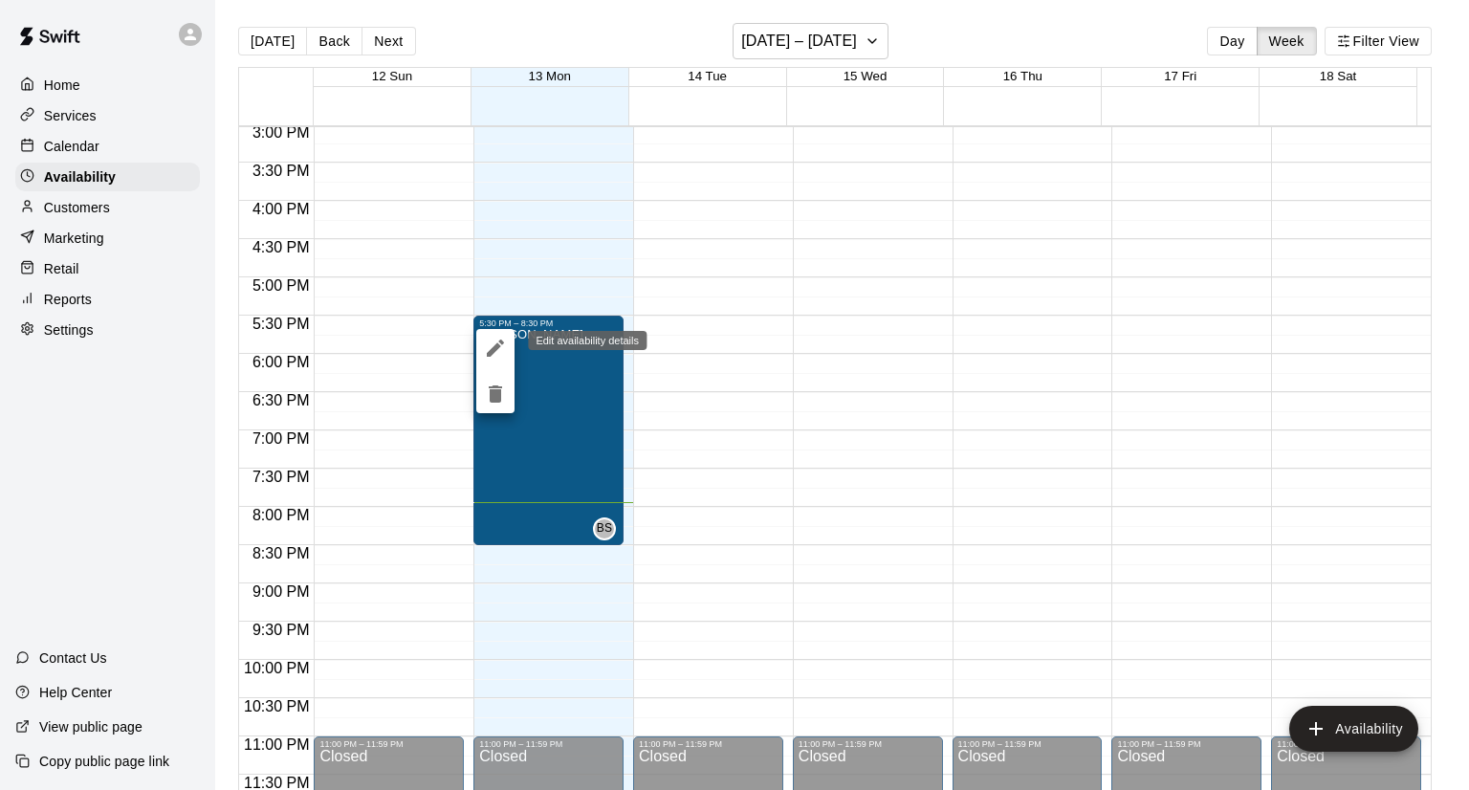
click at [485, 347] on icon "edit" at bounding box center [495, 348] width 23 height 23
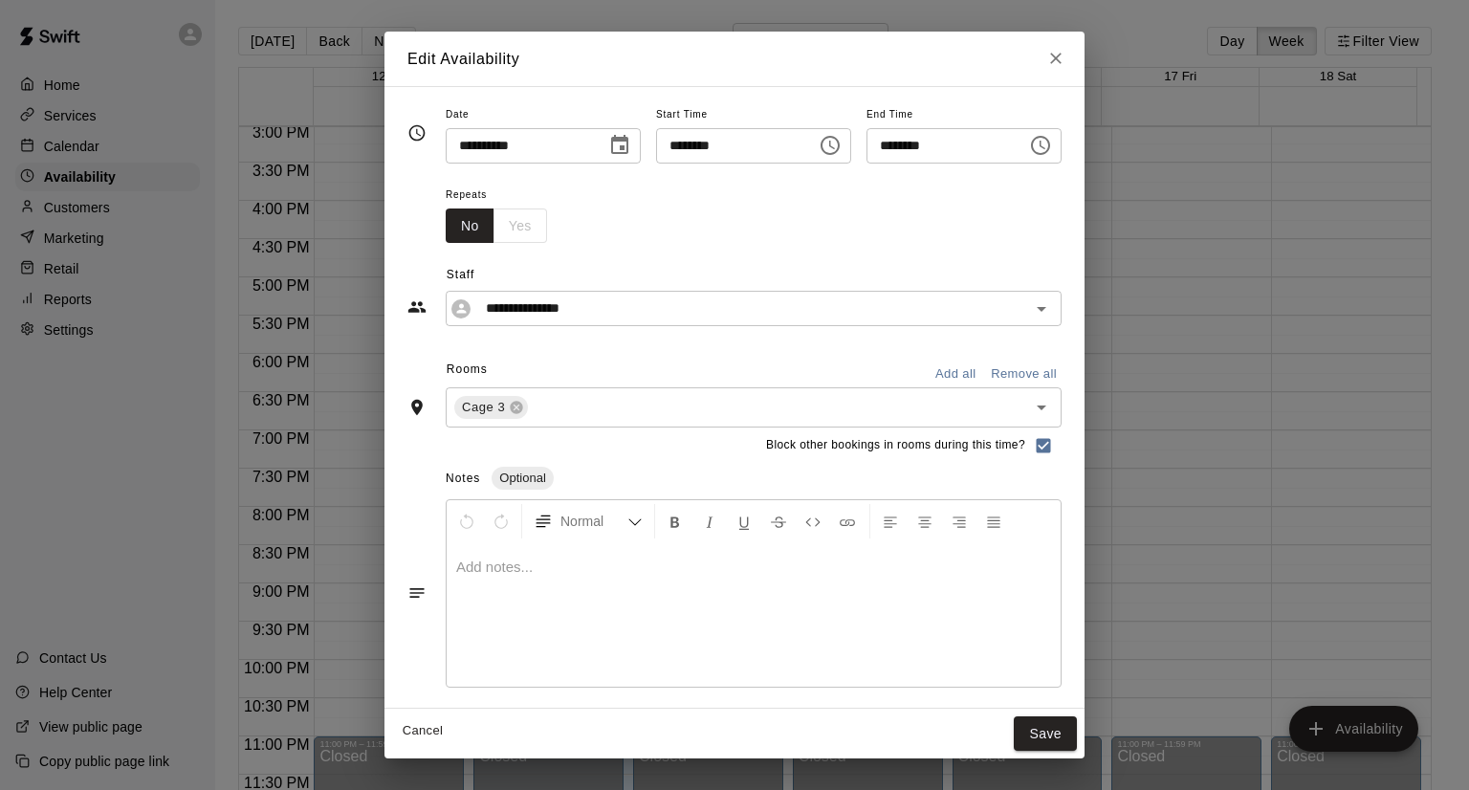
click at [1014, 142] on input "********" at bounding box center [939, 145] width 147 height 35
click at [1052, 148] on icon "Choose time, selected time is 8:30 PM" at bounding box center [1040, 145] width 23 height 23
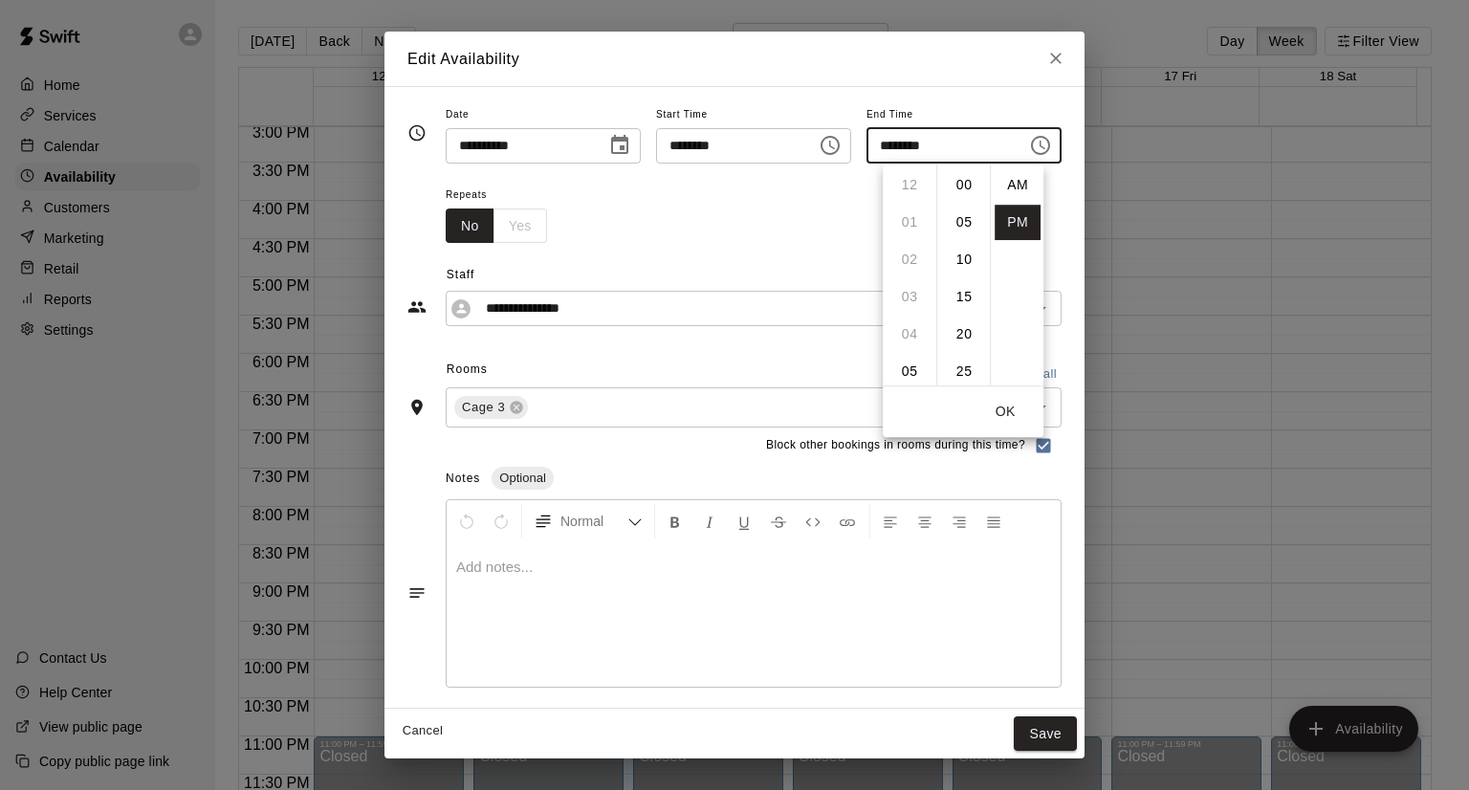
scroll to position [34, 0]
click at [916, 186] on li "07" at bounding box center [910, 185] width 46 height 35
type input "********"
click at [1009, 408] on button "OK" at bounding box center [1005, 411] width 61 height 35
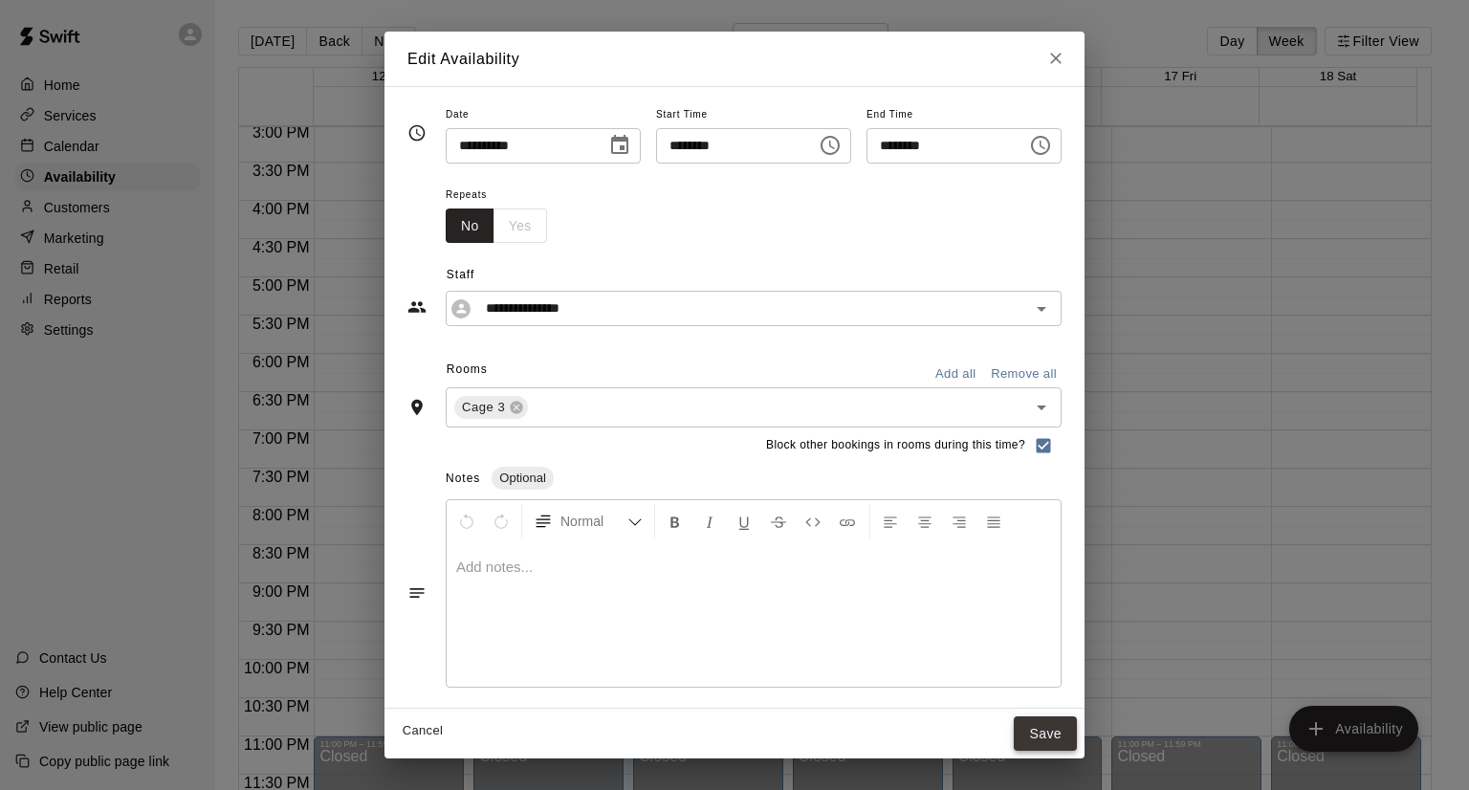
click at [1077, 734] on button "Save" at bounding box center [1045, 733] width 63 height 35
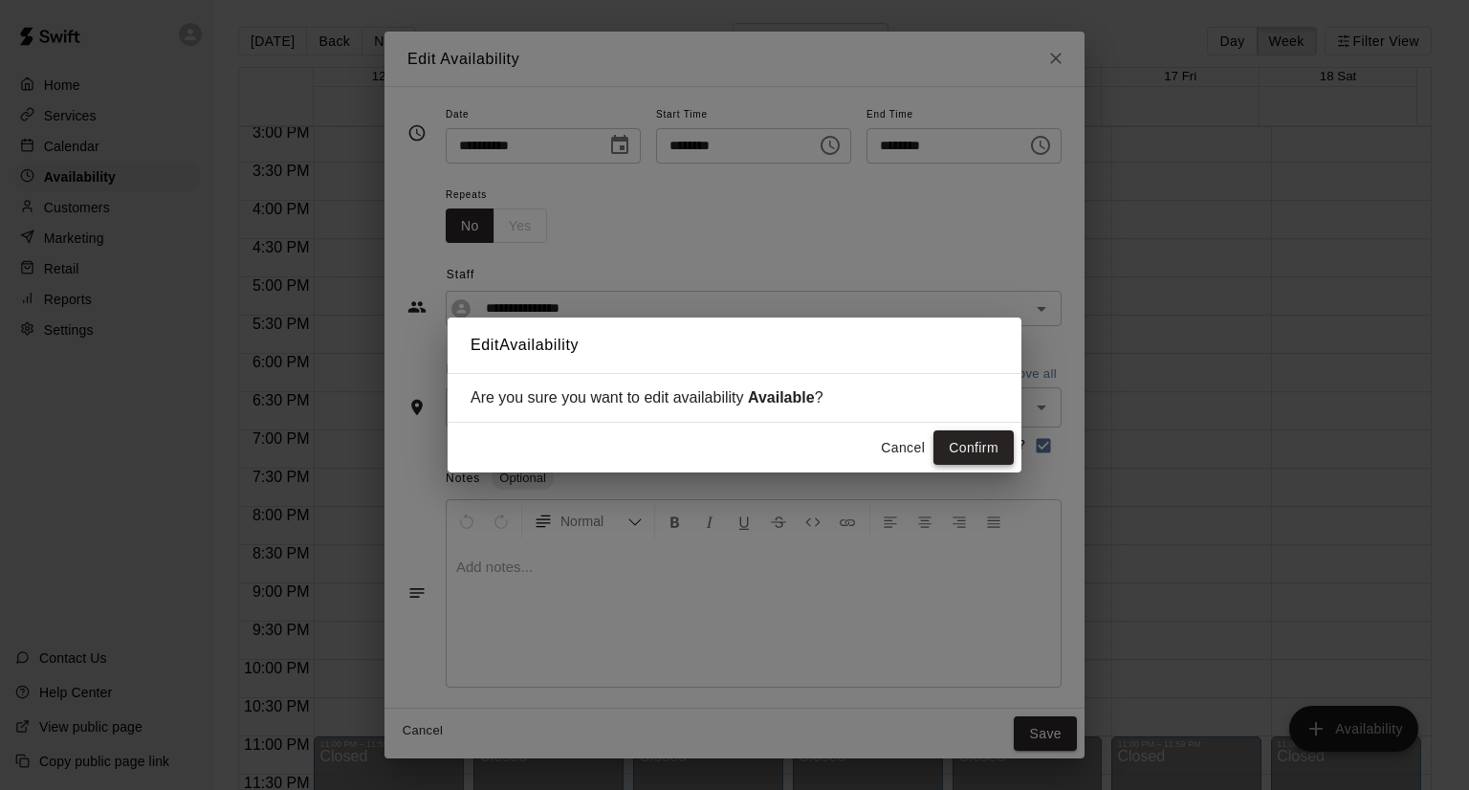
click at [979, 452] on button "Confirm" at bounding box center [973, 447] width 80 height 35
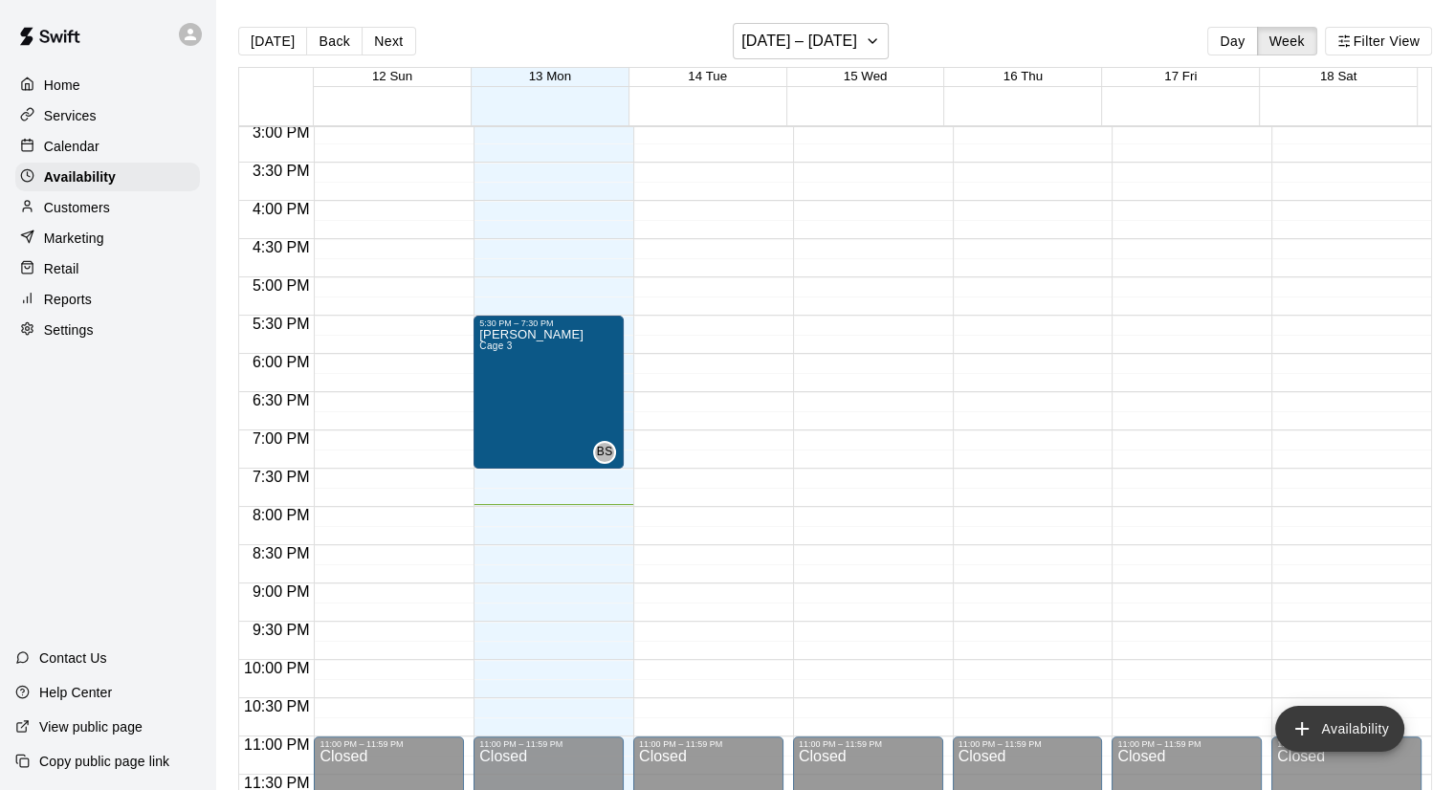
click at [1331, 714] on button "Availability" at bounding box center [1339, 729] width 129 height 46
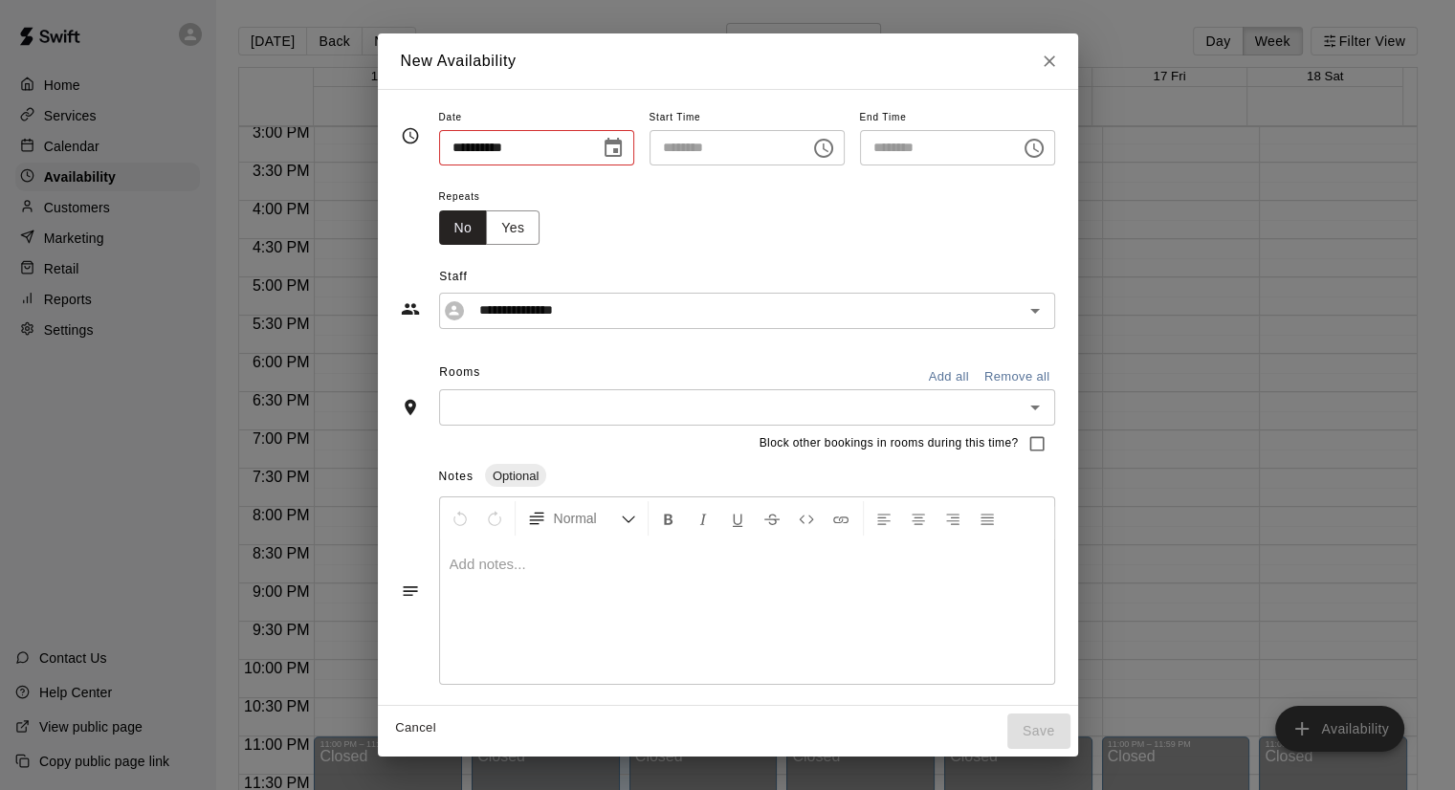
type input "**********"
type input "********"
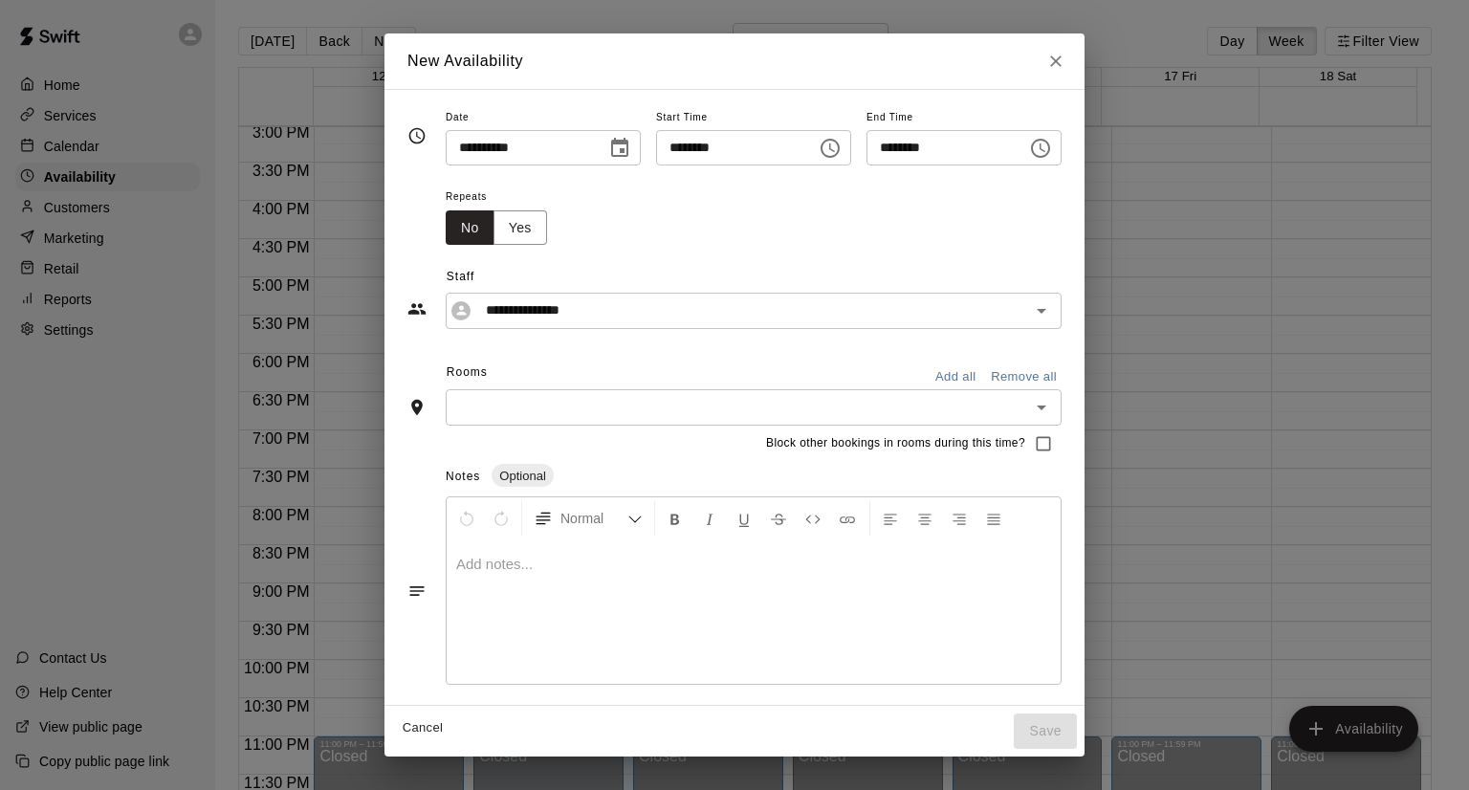
click at [611, 154] on icon "Choose date, selected date is Oct 13, 2025" at bounding box center [619, 147] width 17 height 19
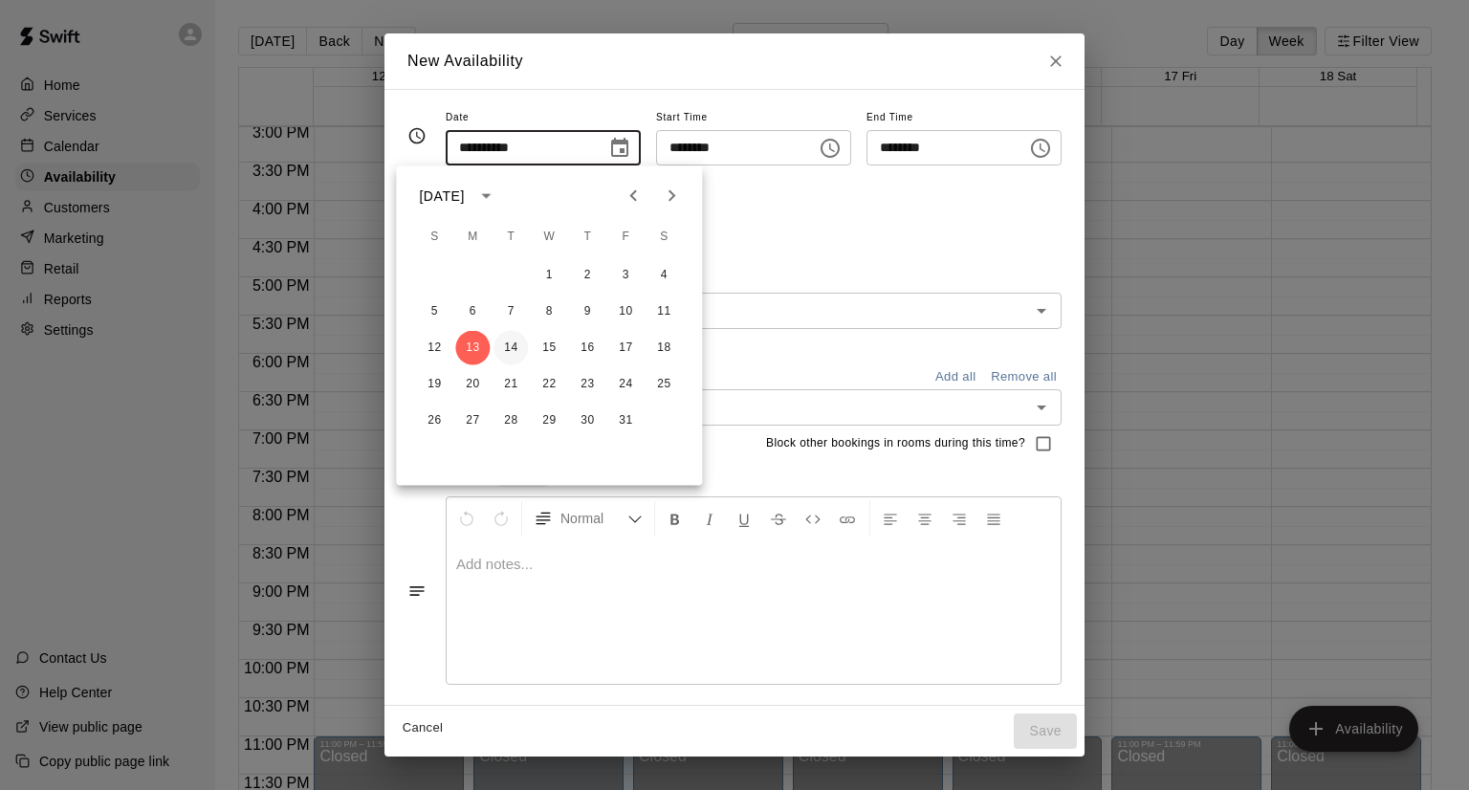
click at [513, 354] on button "14" at bounding box center [510, 348] width 34 height 34
type input "**********"
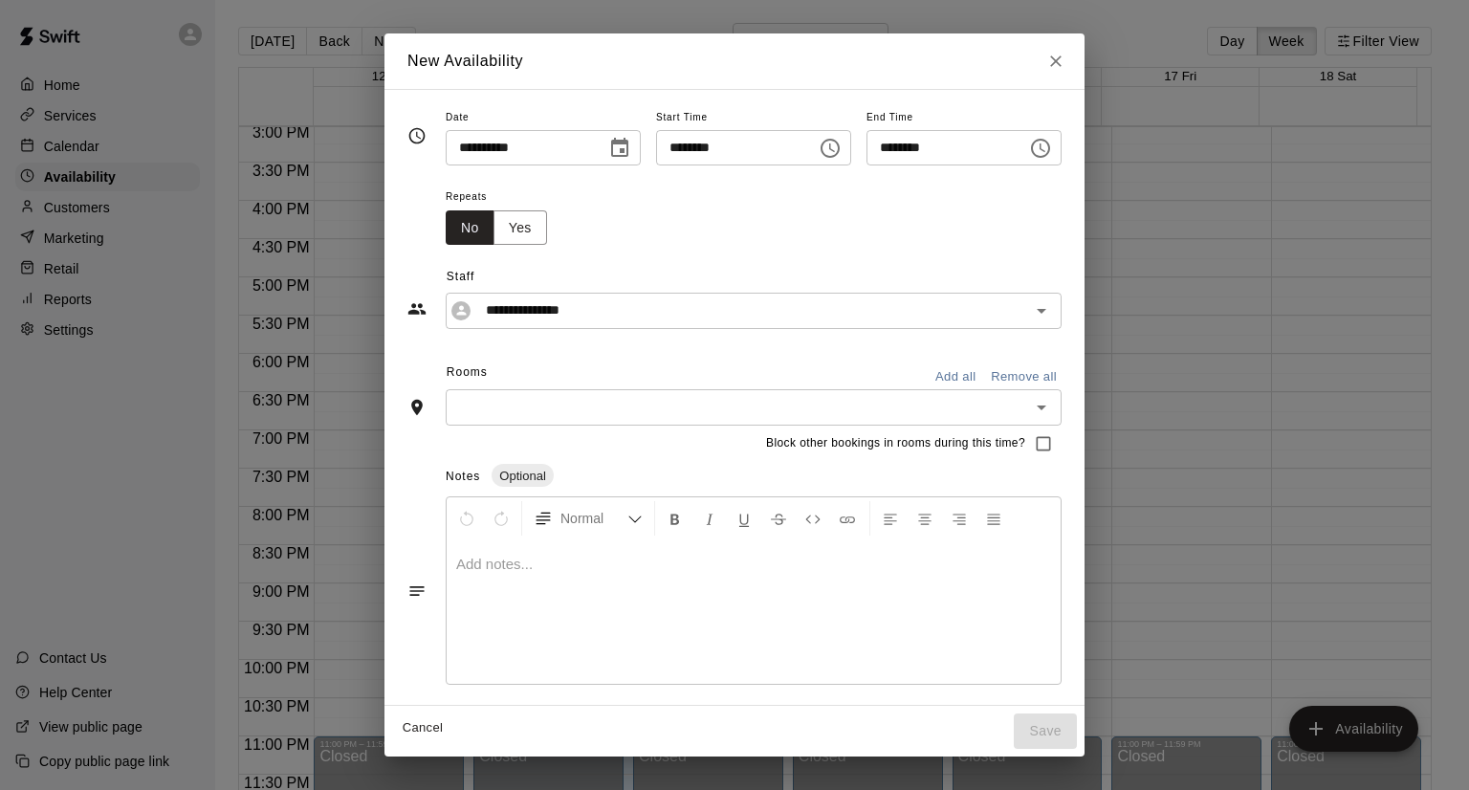
click at [842, 149] on icon "Choose time, selected time is 7:00 PM" at bounding box center [830, 148] width 23 height 23
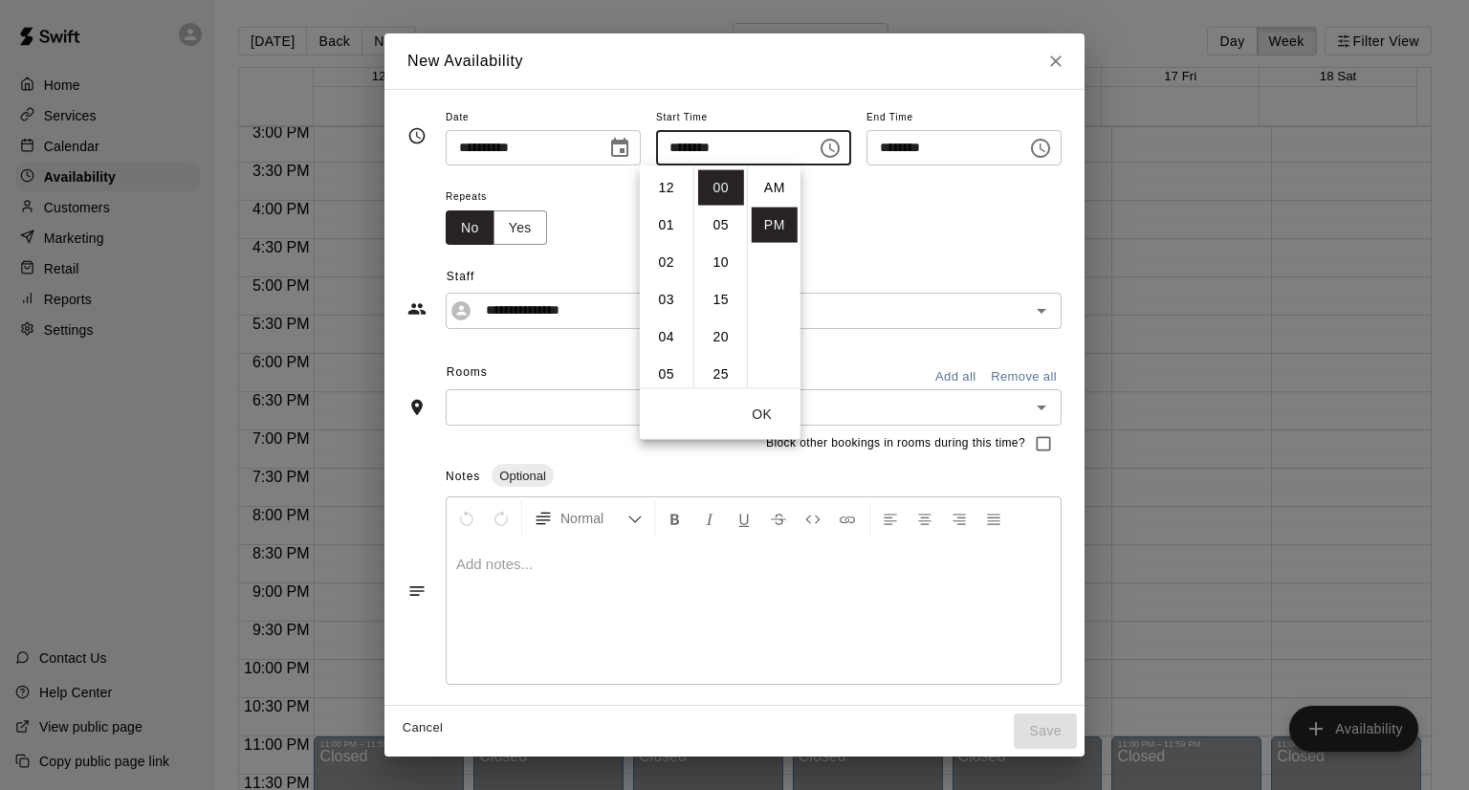
scroll to position [34, 0]
click at [675, 194] on li "06" at bounding box center [667, 189] width 46 height 35
click at [721, 376] on li "30" at bounding box center [721, 373] width 46 height 35
type input "********"
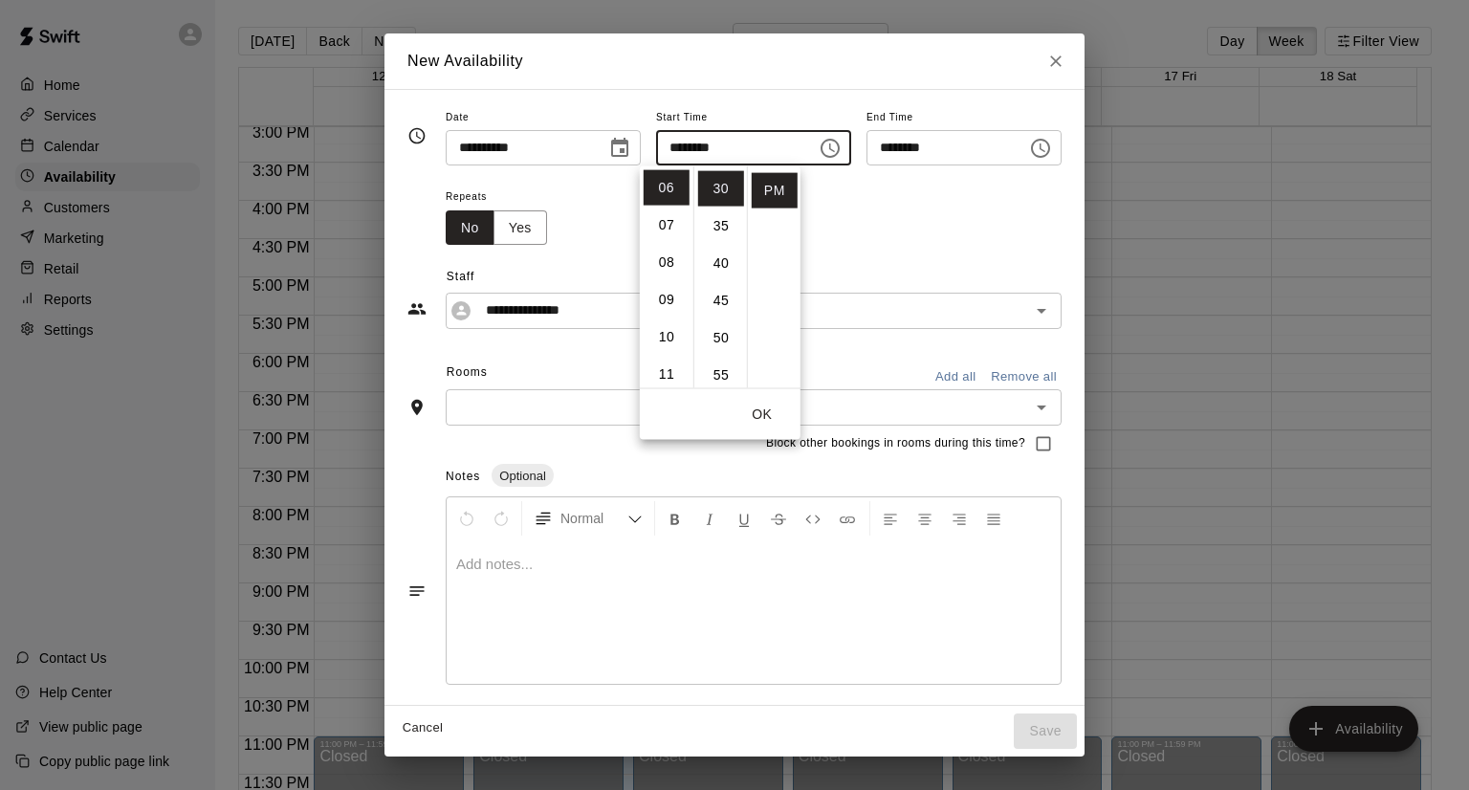
scroll to position [224, 0]
click at [758, 412] on button "OK" at bounding box center [762, 414] width 61 height 35
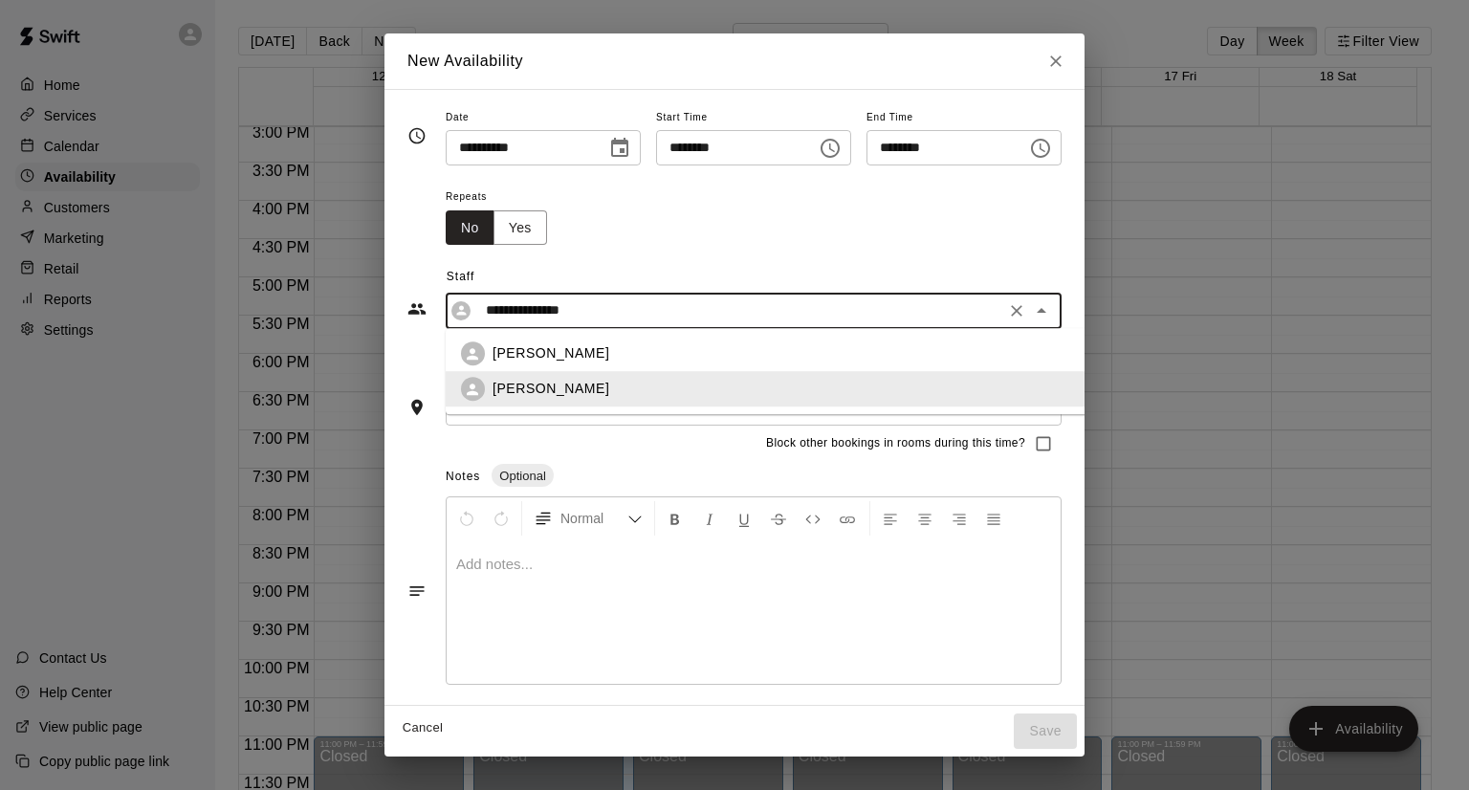
click at [540, 318] on input "**********" at bounding box center [738, 310] width 521 height 24
click at [536, 342] on div "[PERSON_NAME]" at bounding box center [803, 354] width 684 height 24
type input "**********"
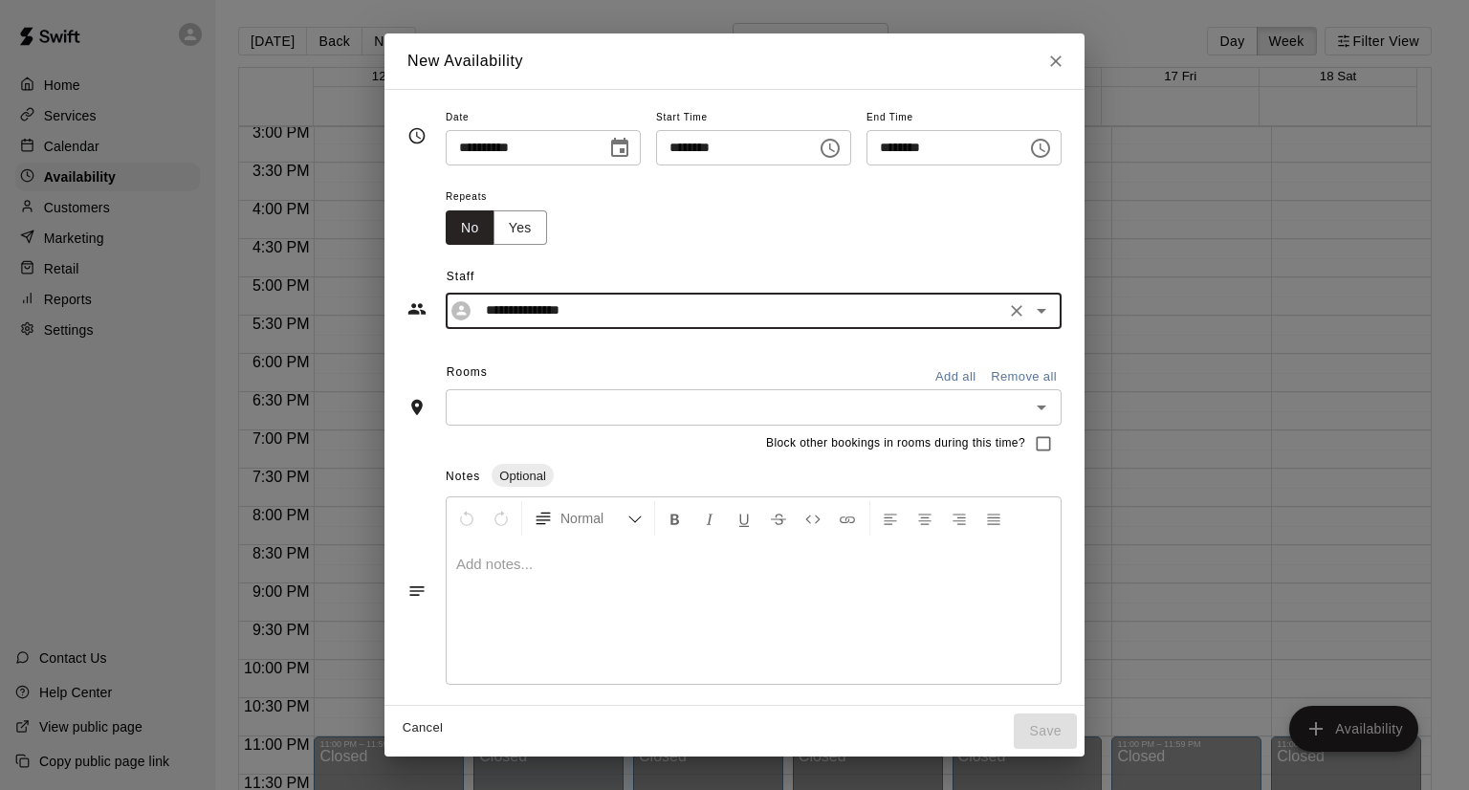
click at [525, 410] on input "text" at bounding box center [737, 407] width 573 height 24
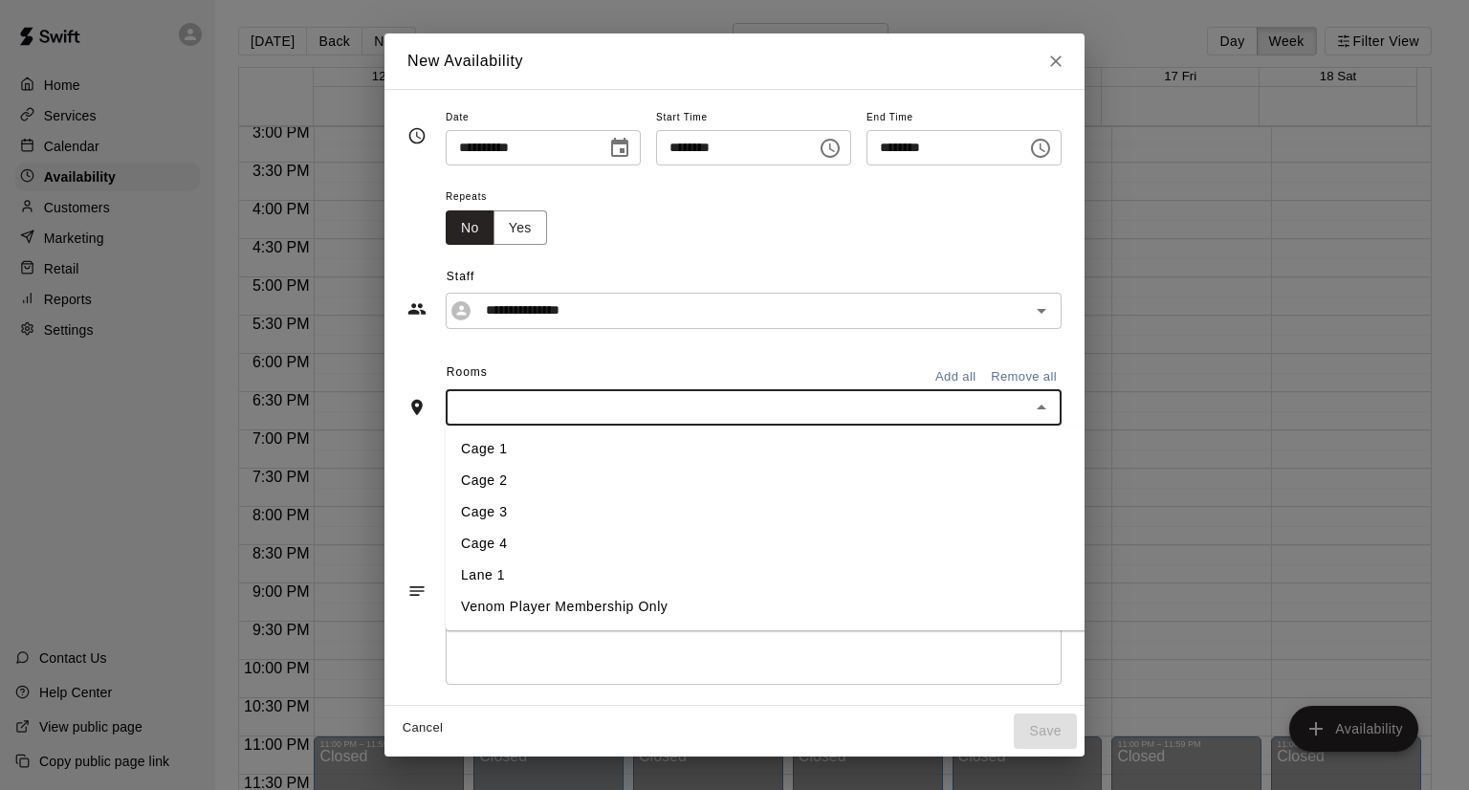
click at [462, 502] on li "Cage 3" at bounding box center [803, 512] width 714 height 32
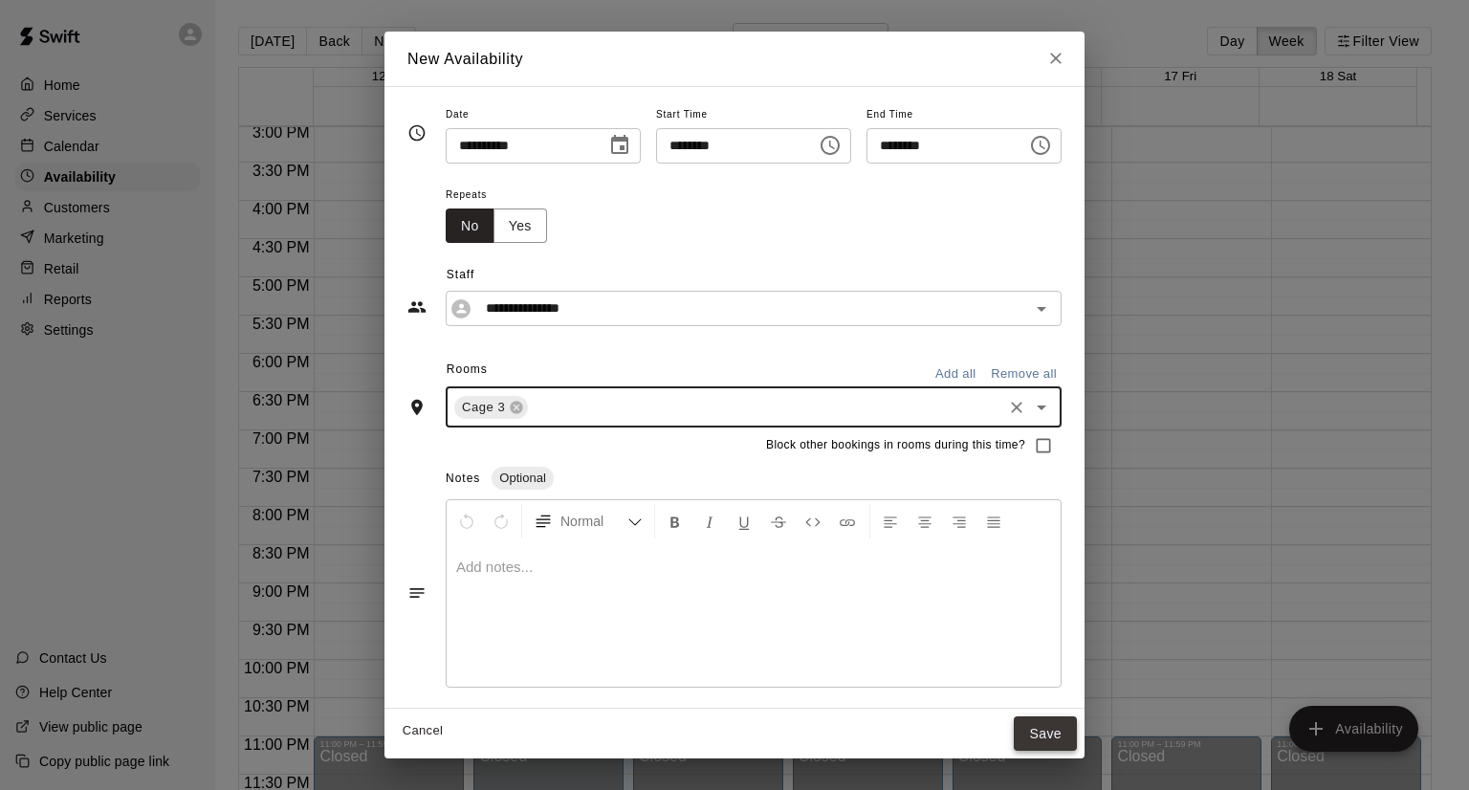
click at [1077, 735] on button "Save" at bounding box center [1045, 733] width 63 height 35
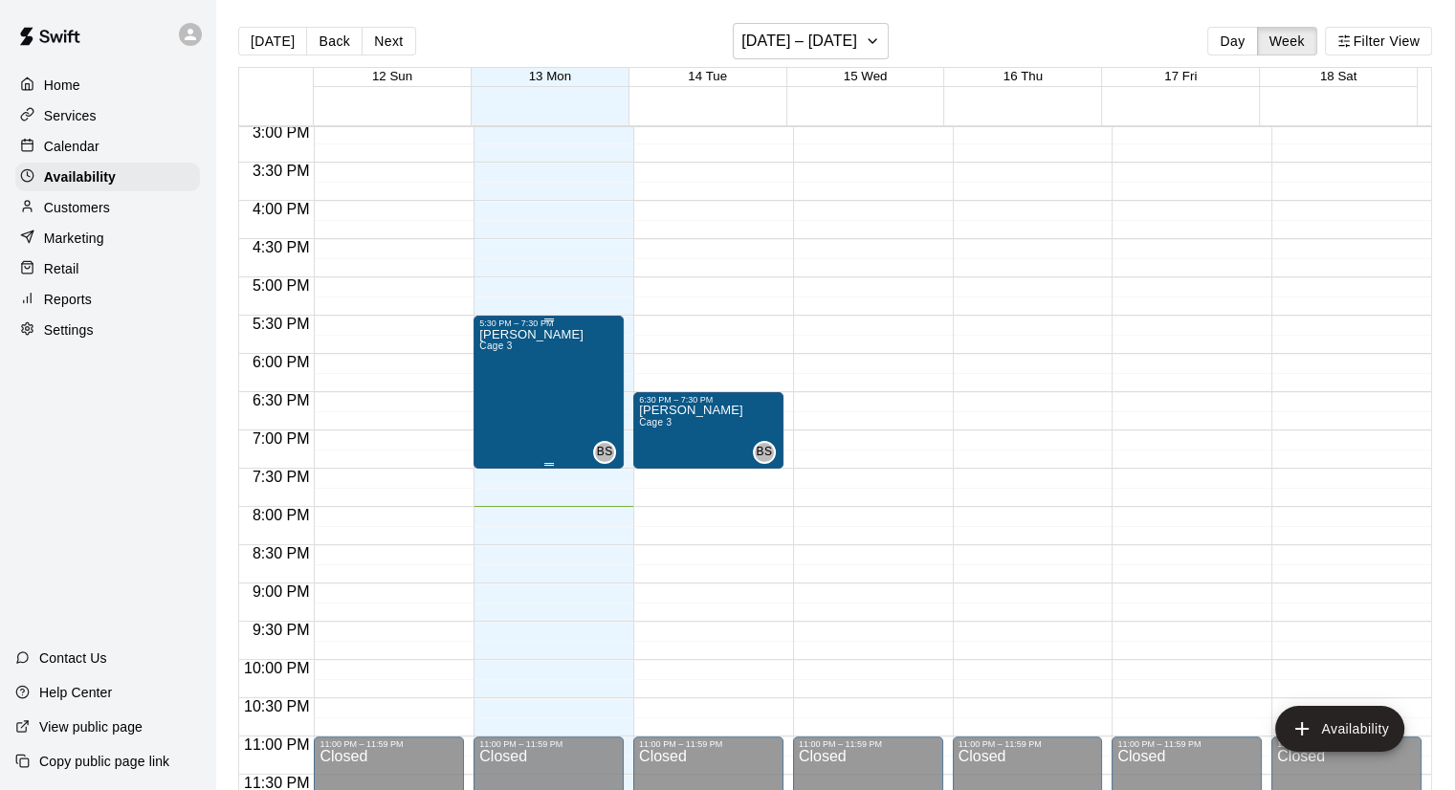
click at [529, 372] on div "[PERSON_NAME] Cage 3" at bounding box center [531, 723] width 104 height 790
click at [768, 399] on div "6:30 PM – 7:30 PM" at bounding box center [708, 400] width 139 height 10
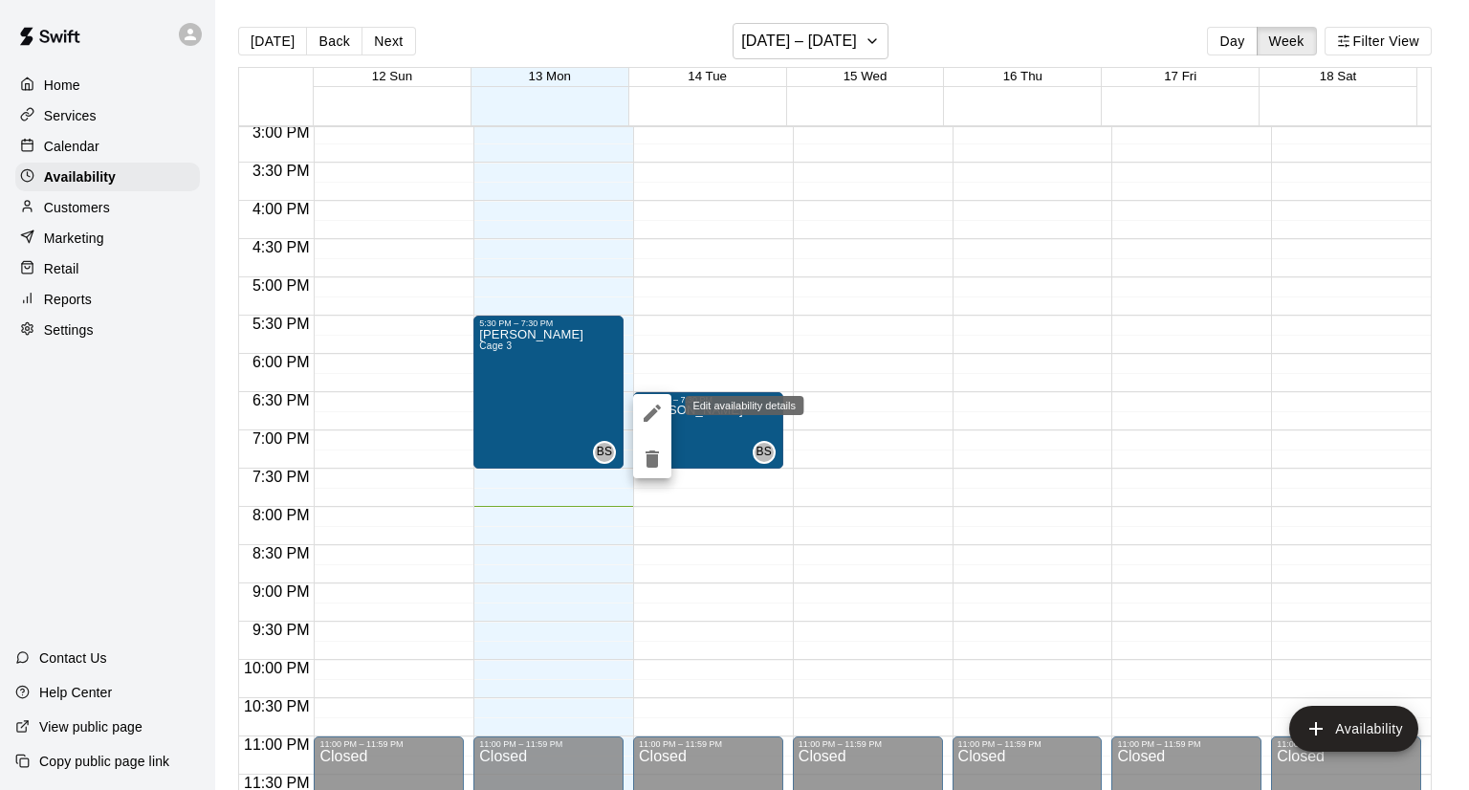
click at [654, 408] on icon "edit" at bounding box center [652, 413] width 17 height 17
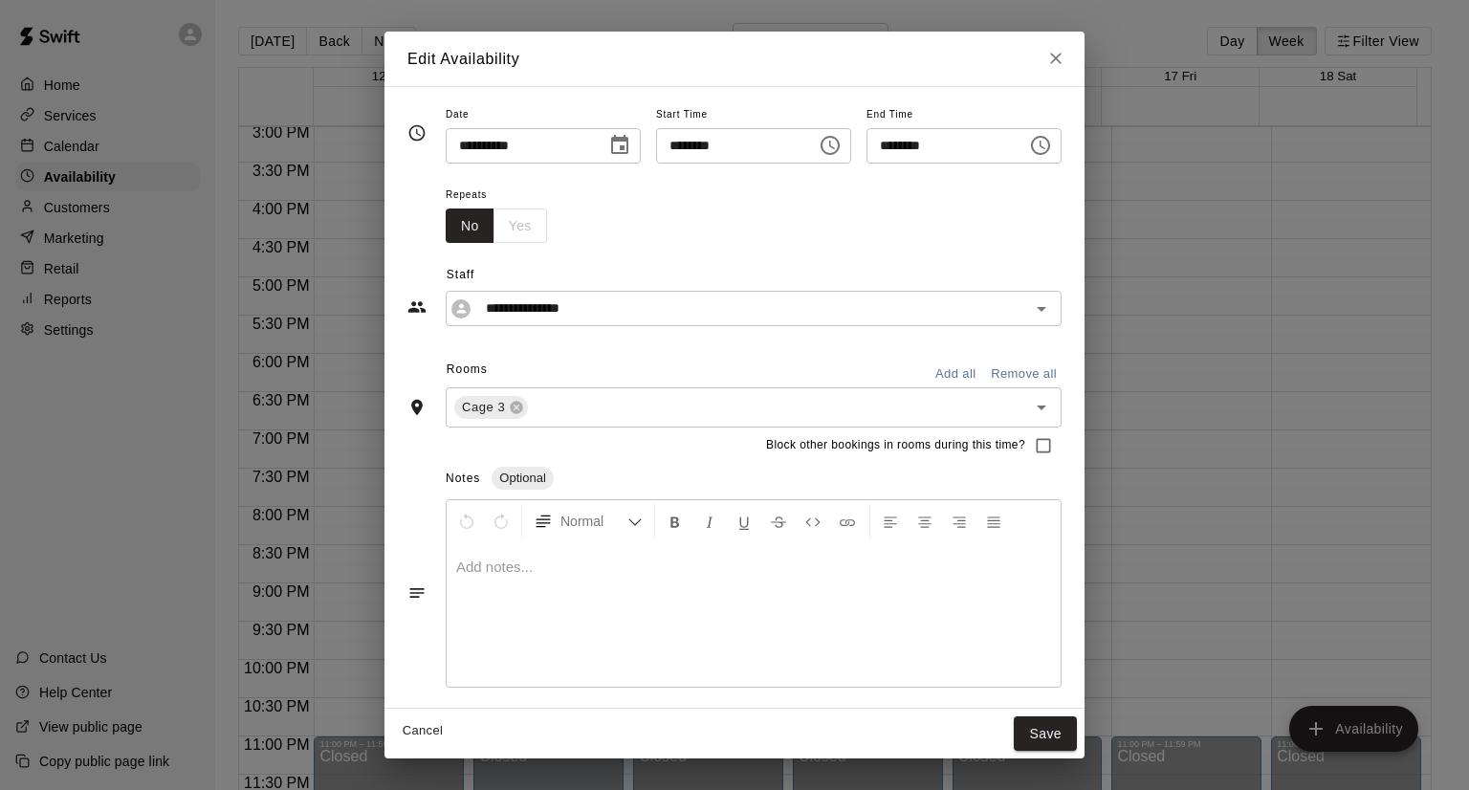
click at [482, 231] on div "No Yes" at bounding box center [496, 225] width 101 height 35
click at [446, 231] on button "No" at bounding box center [470, 225] width 49 height 35
click at [446, 230] on button "No" at bounding box center [470, 225] width 49 height 35
click at [459, 230] on div "No Yes" at bounding box center [496, 225] width 101 height 35
click at [616, 147] on button "Choose date, selected date is Oct 14, 2025" at bounding box center [620, 145] width 38 height 38
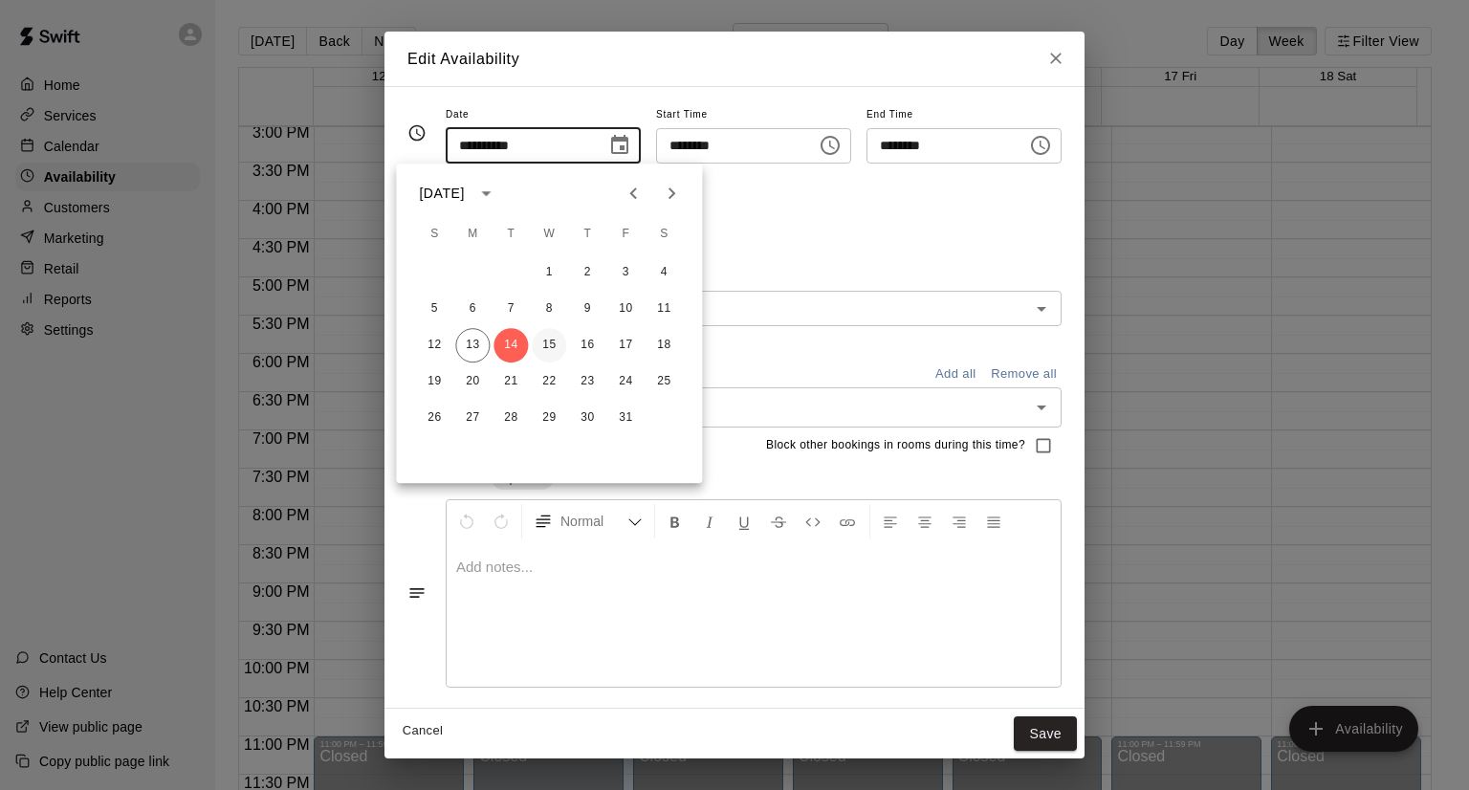
click at [543, 347] on button "15" at bounding box center [549, 345] width 34 height 34
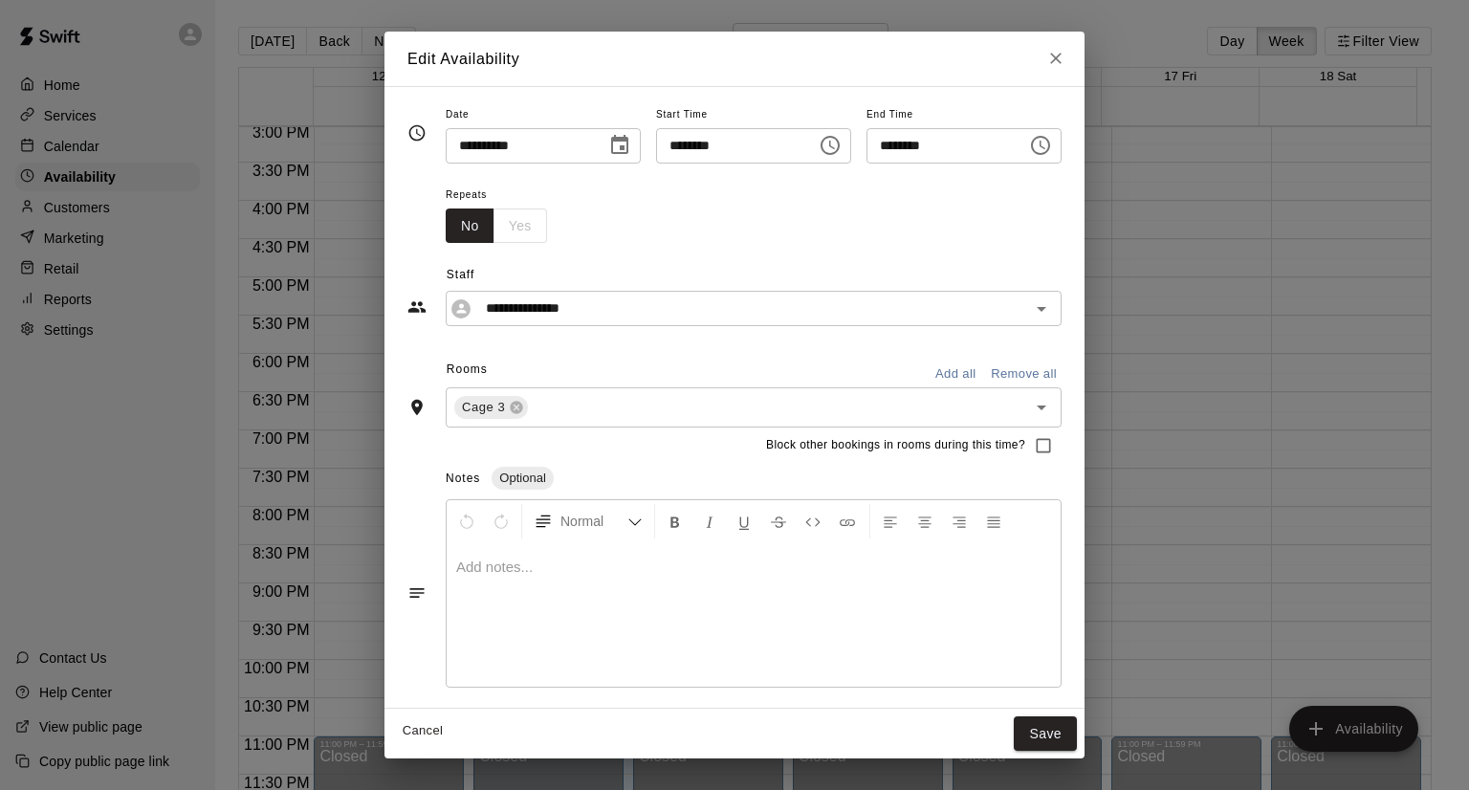
click at [543, 343] on div "1 2 3 4 5 6 7 8 9 10 11 12 13 14 15 16 17 18 19 20 21 22 23 24 25 26 27 28 29 3…" at bounding box center [549, 278] width 230 height 129
click at [543, 347] on div "**********" at bounding box center [734, 397] width 654 height 590
click at [450, 228] on div "No Yes" at bounding box center [496, 225] width 101 height 35
click at [608, 142] on icon "Choose date, selected date is Oct 15, 2025" at bounding box center [619, 145] width 23 height 23
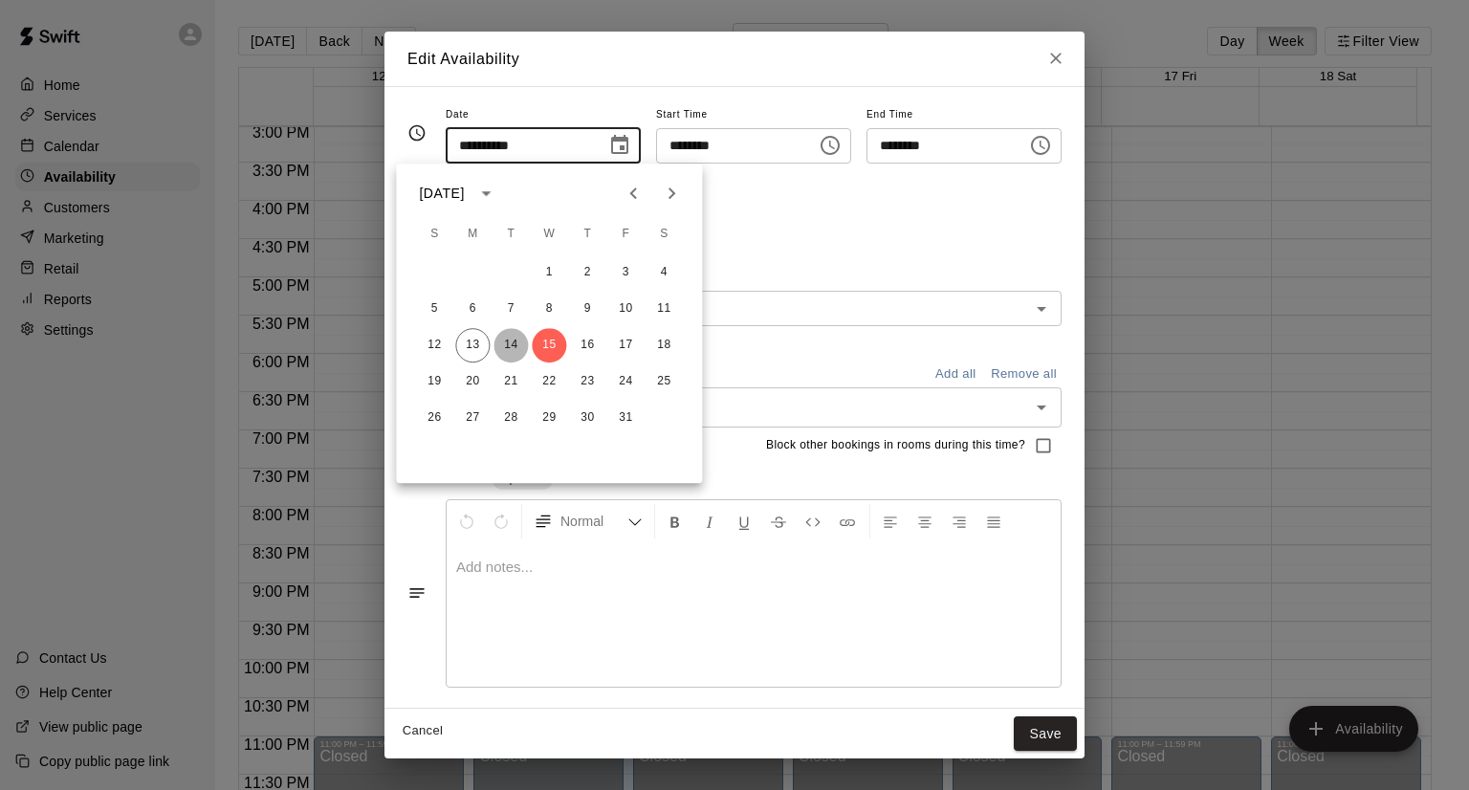
click at [509, 351] on button "14" at bounding box center [510, 345] width 34 height 34
type input "**********"
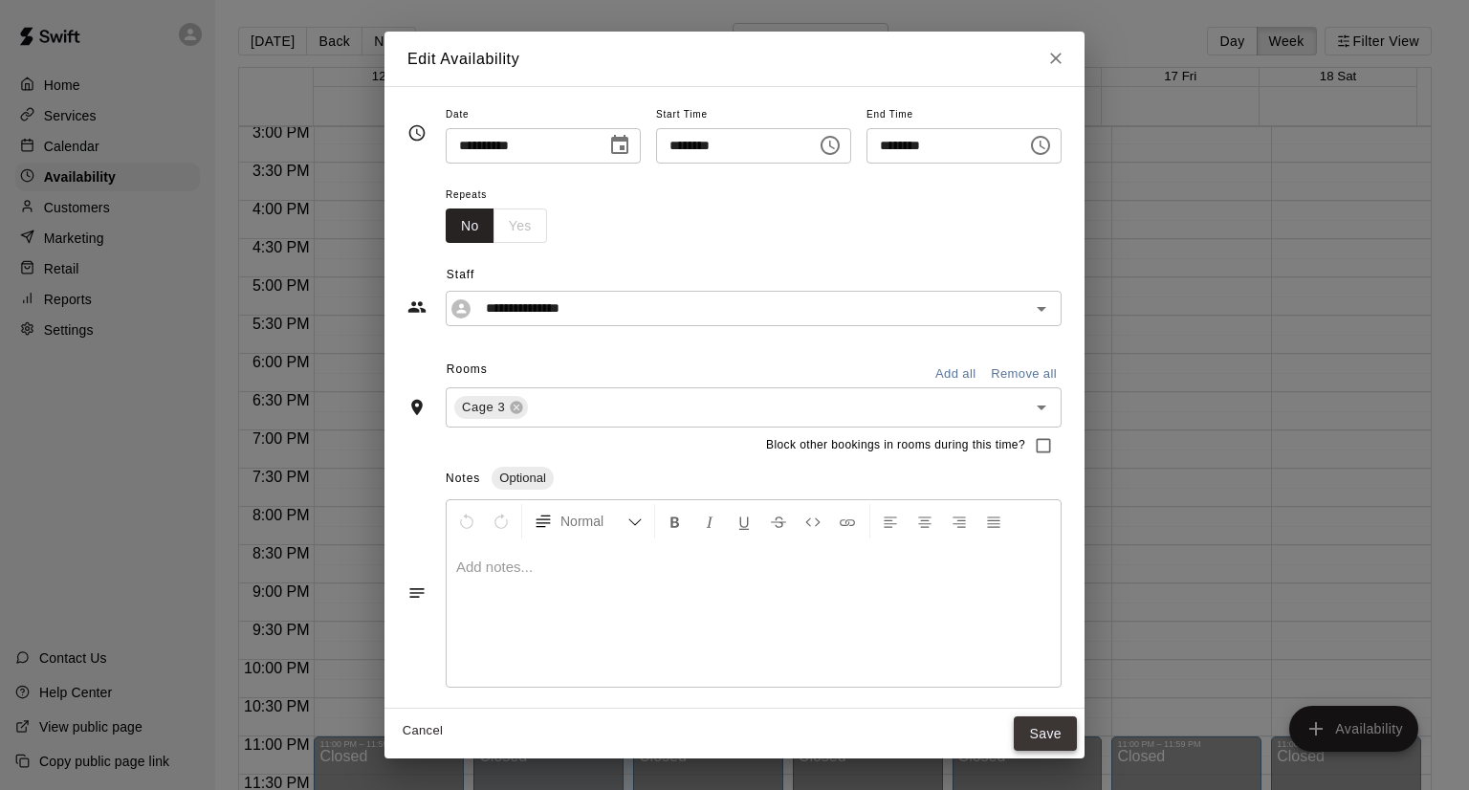
click at [1077, 739] on button "Save" at bounding box center [1045, 733] width 63 height 35
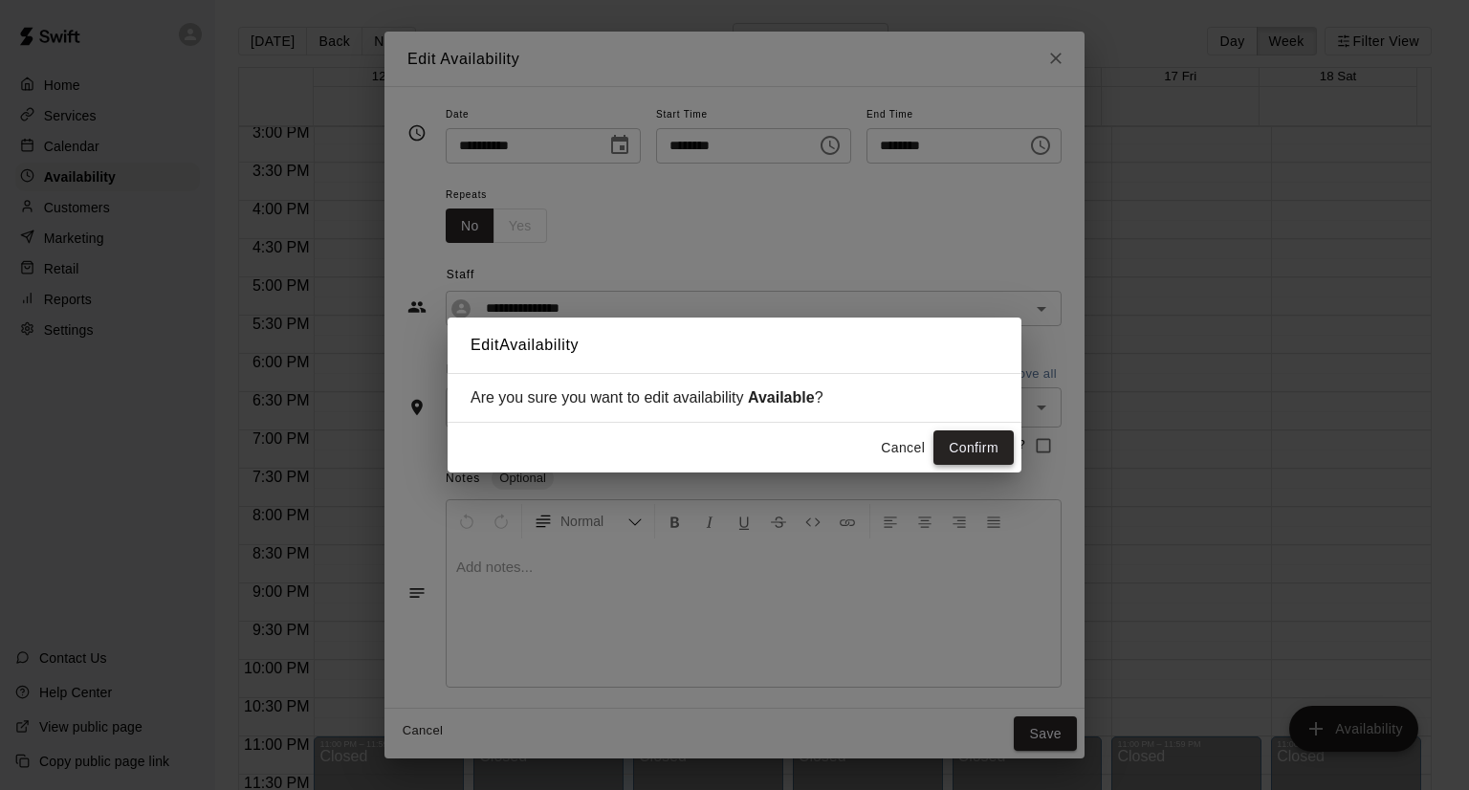
click at [983, 445] on button "Confirm" at bounding box center [973, 447] width 80 height 35
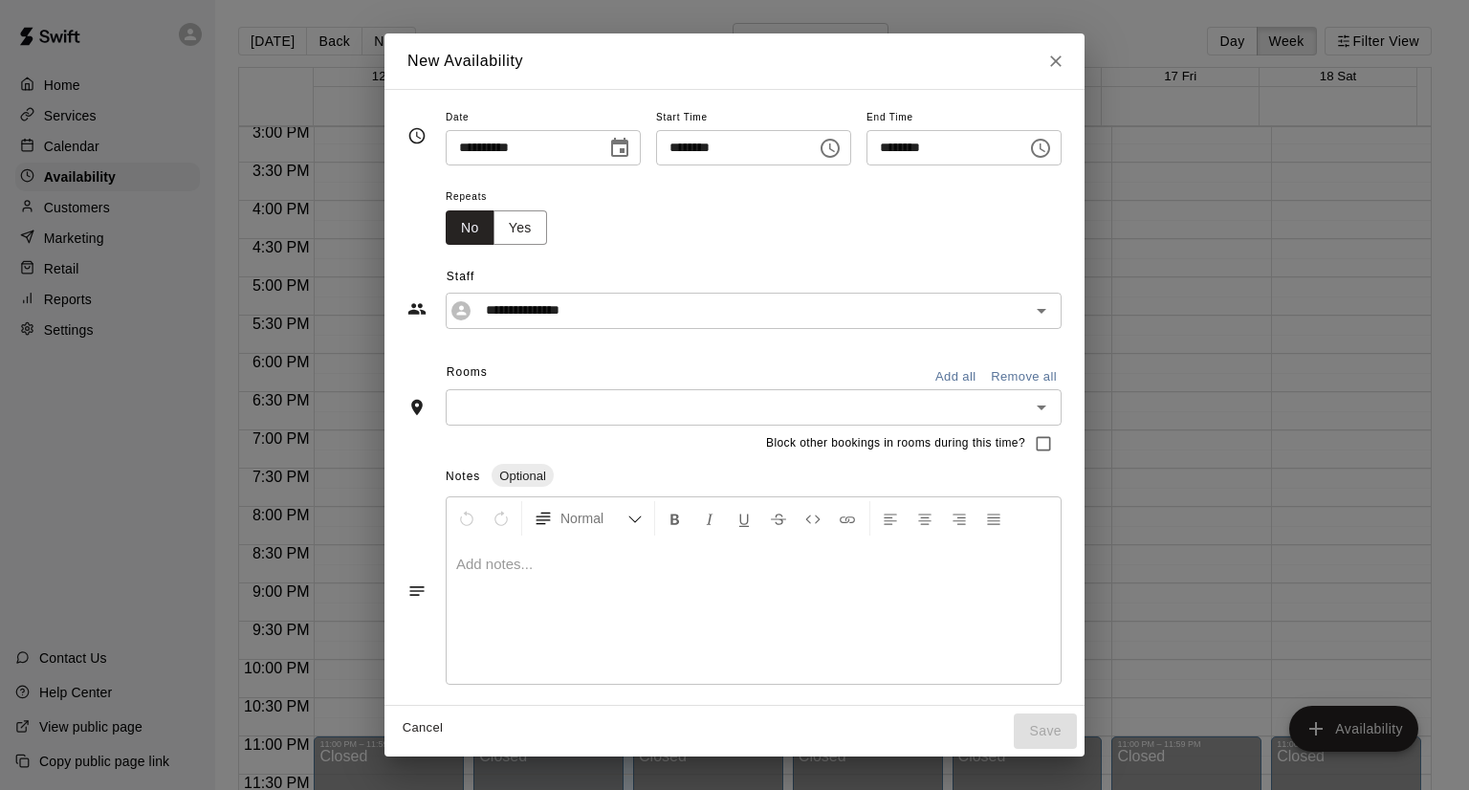
click at [831, 404] on input "text" at bounding box center [737, 407] width 573 height 24
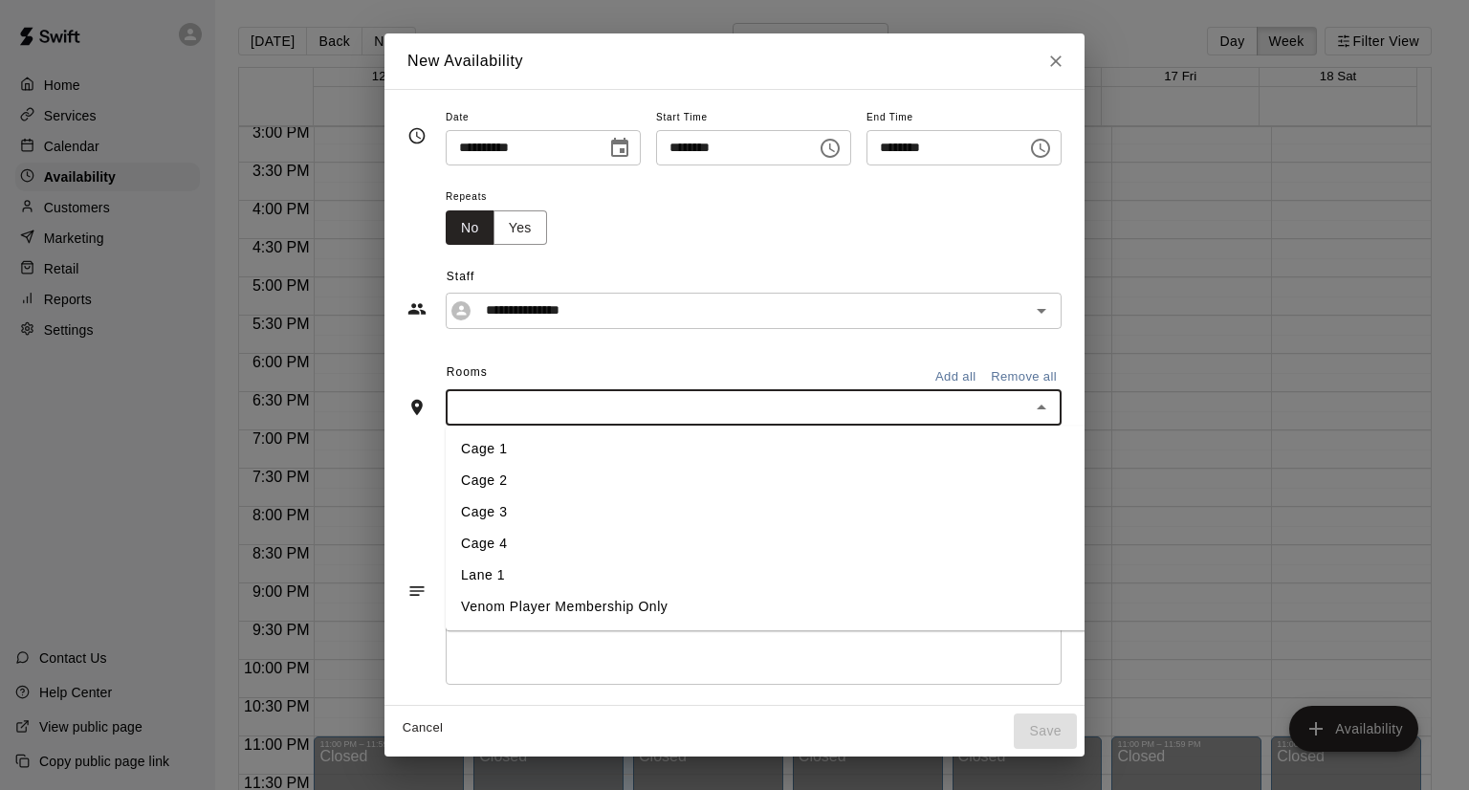
click at [608, 147] on icon "Choose date, selected date is Oct 15, 2025" at bounding box center [619, 148] width 23 height 23
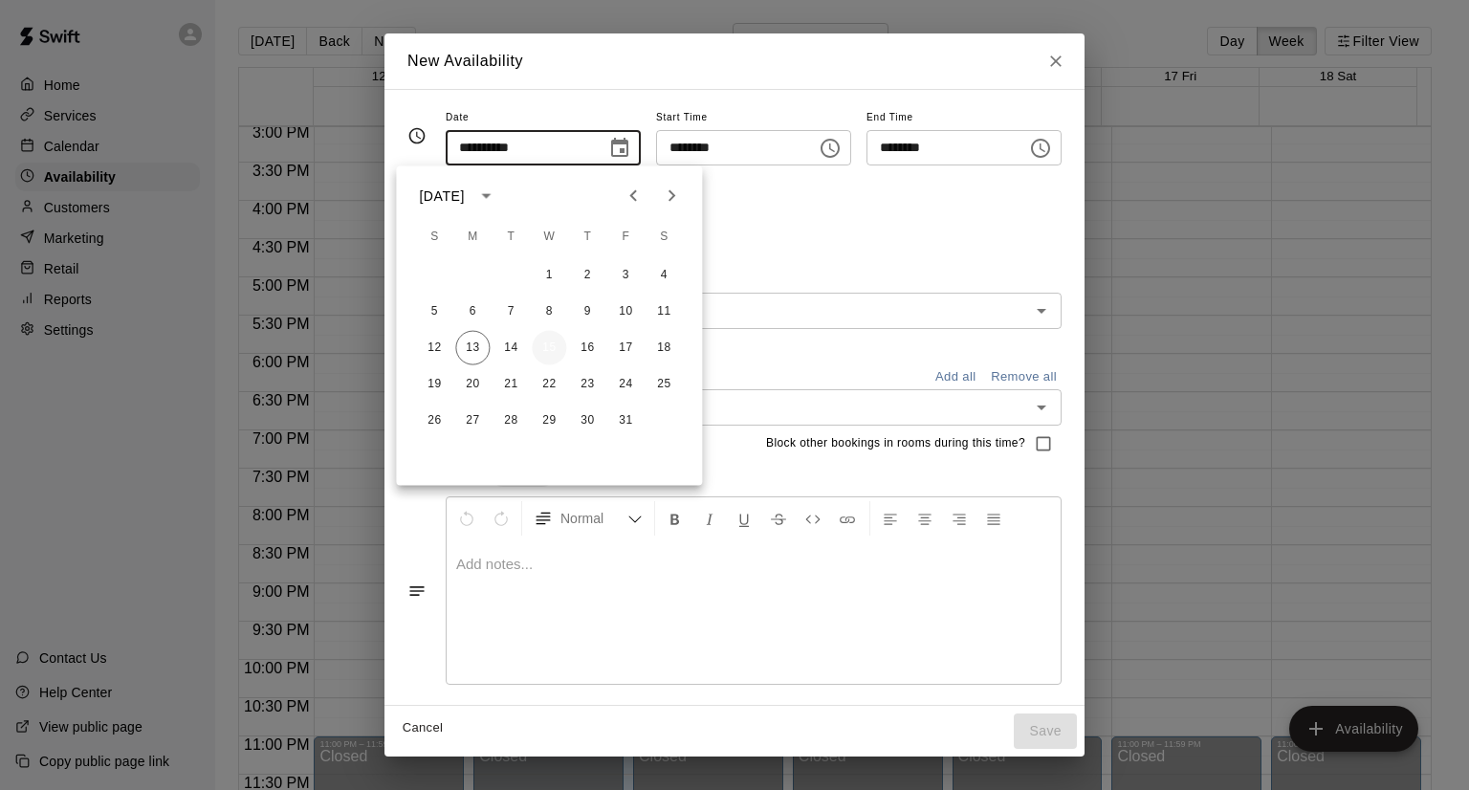
click at [558, 345] on button "15" at bounding box center [549, 348] width 34 height 34
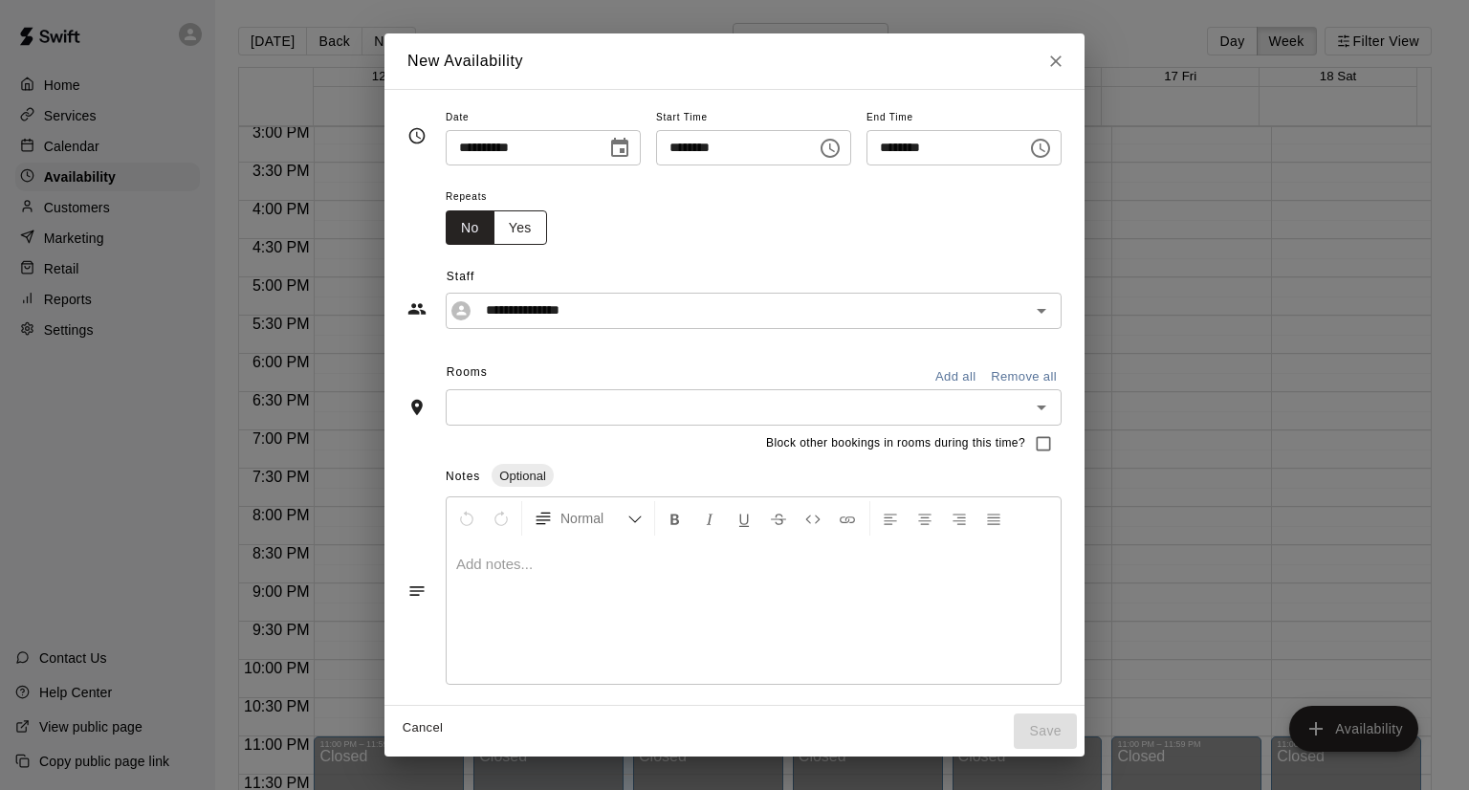
click at [493, 227] on button "Yes" at bounding box center [520, 227] width 54 height 35
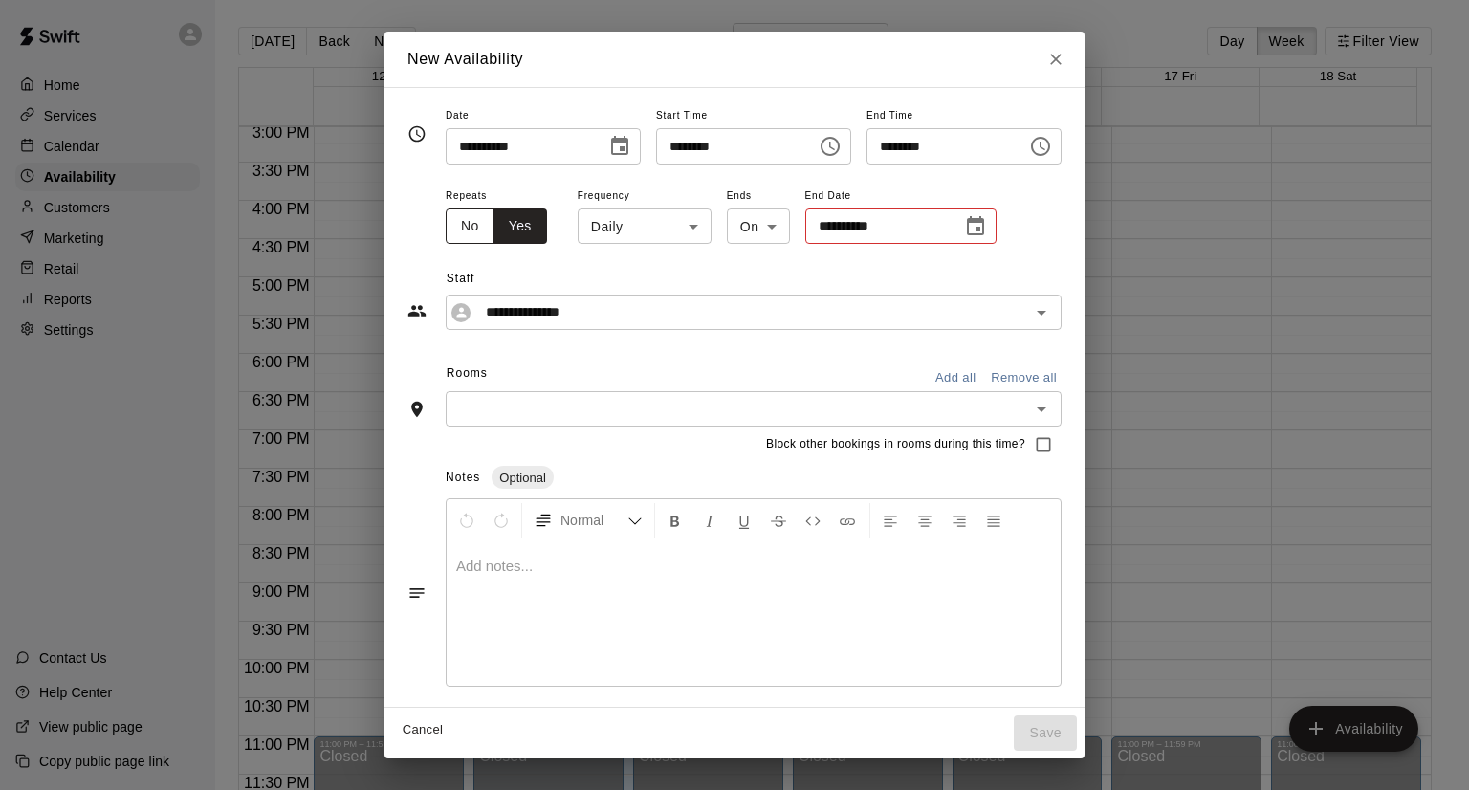
click at [446, 234] on button "No" at bounding box center [470, 225] width 49 height 35
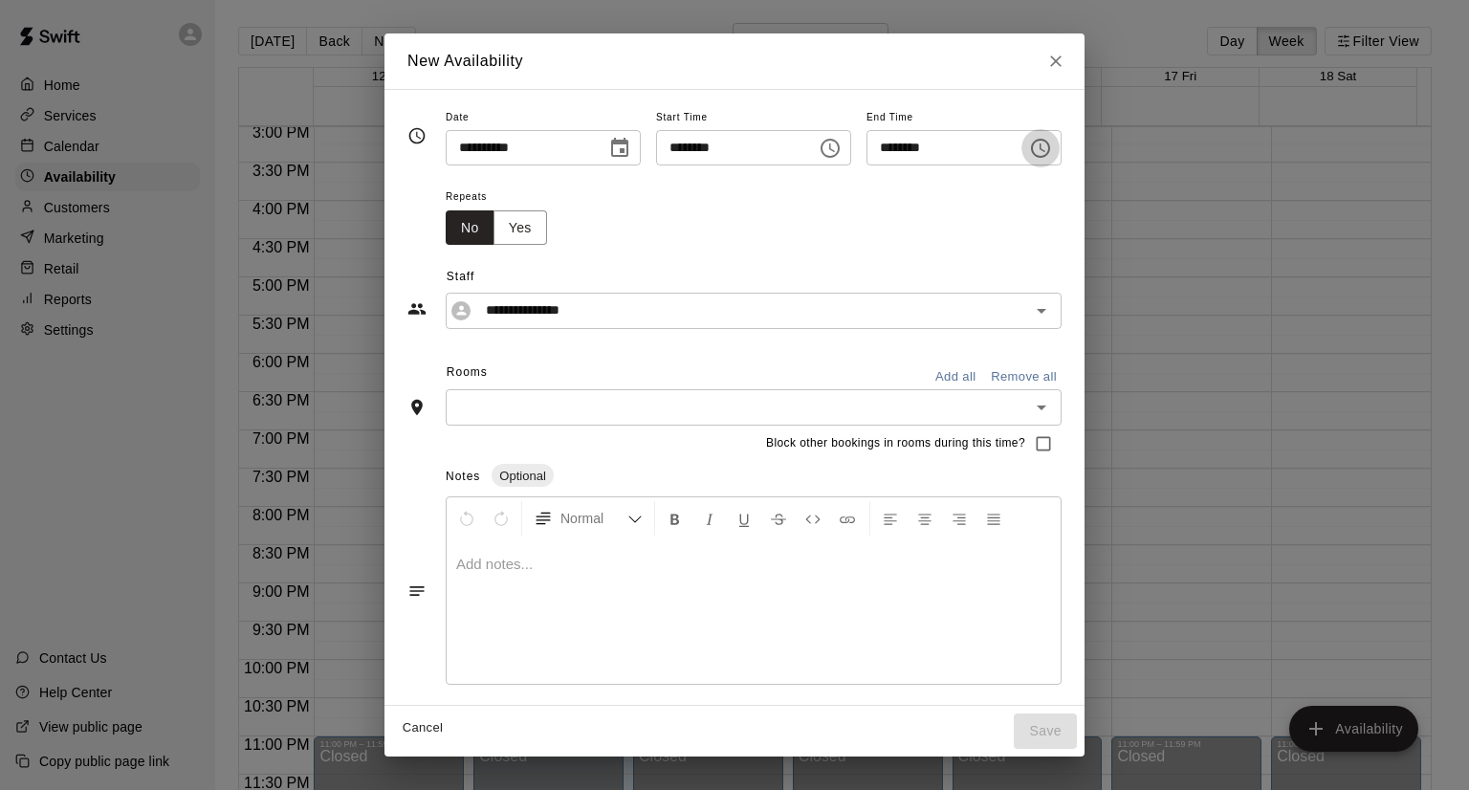
click at [1052, 149] on icon "Choose time, selected time is 7:00 PM" at bounding box center [1040, 148] width 23 height 23
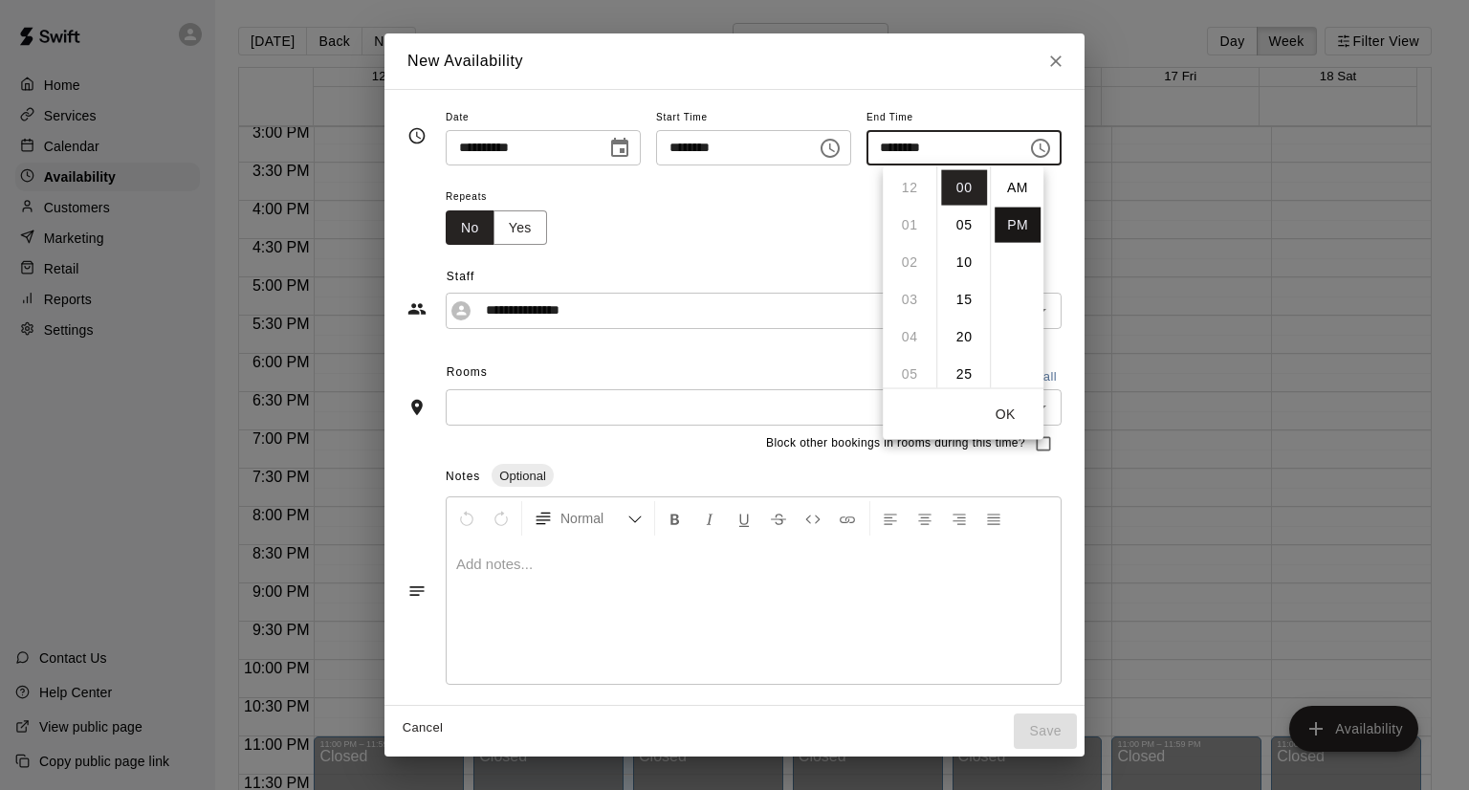
scroll to position [34, 0]
click at [964, 365] on li "30" at bounding box center [964, 373] width 46 height 35
type input "********"
click at [1002, 420] on button "OK" at bounding box center [1005, 414] width 61 height 35
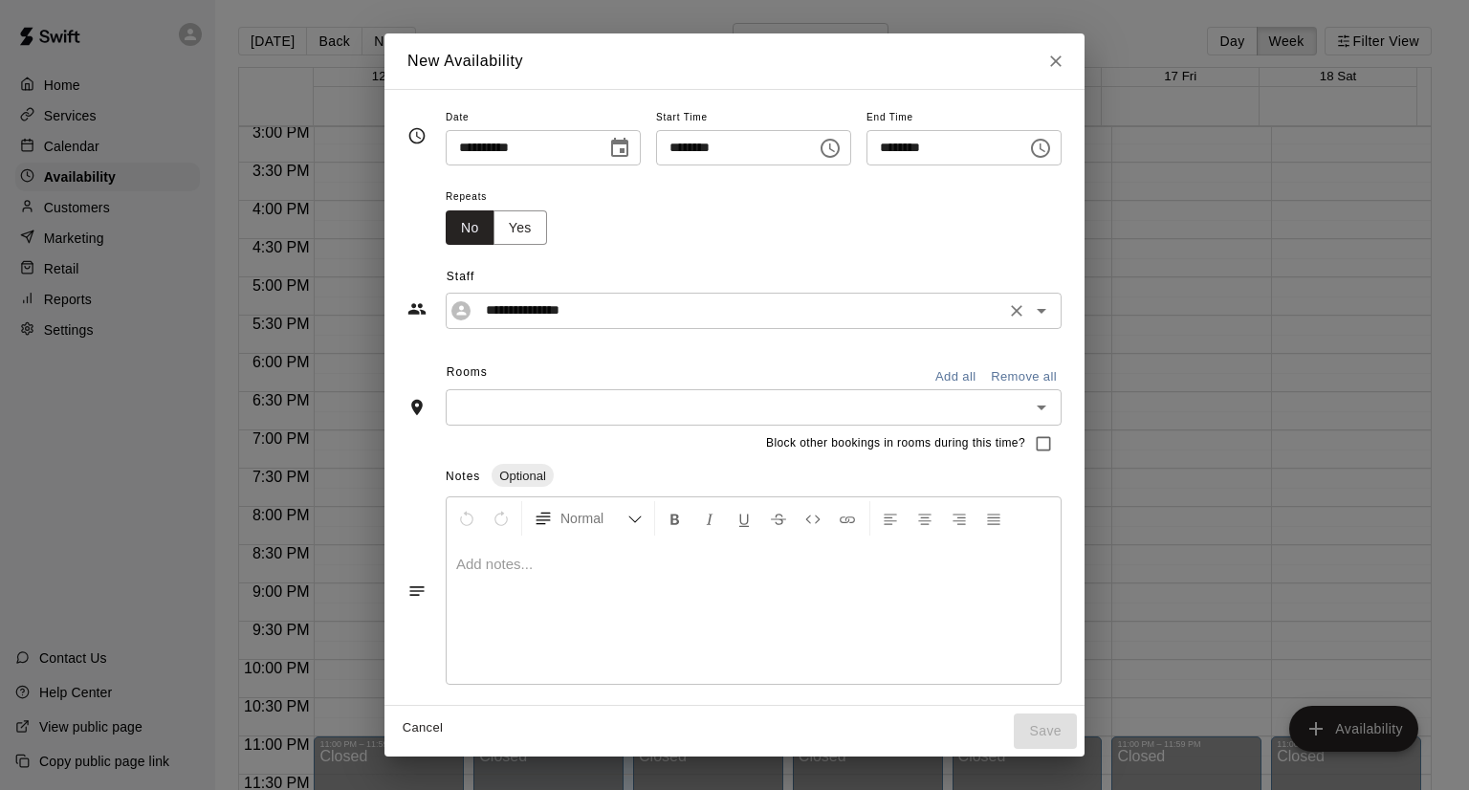
click at [673, 318] on input "**********" at bounding box center [738, 310] width 521 height 24
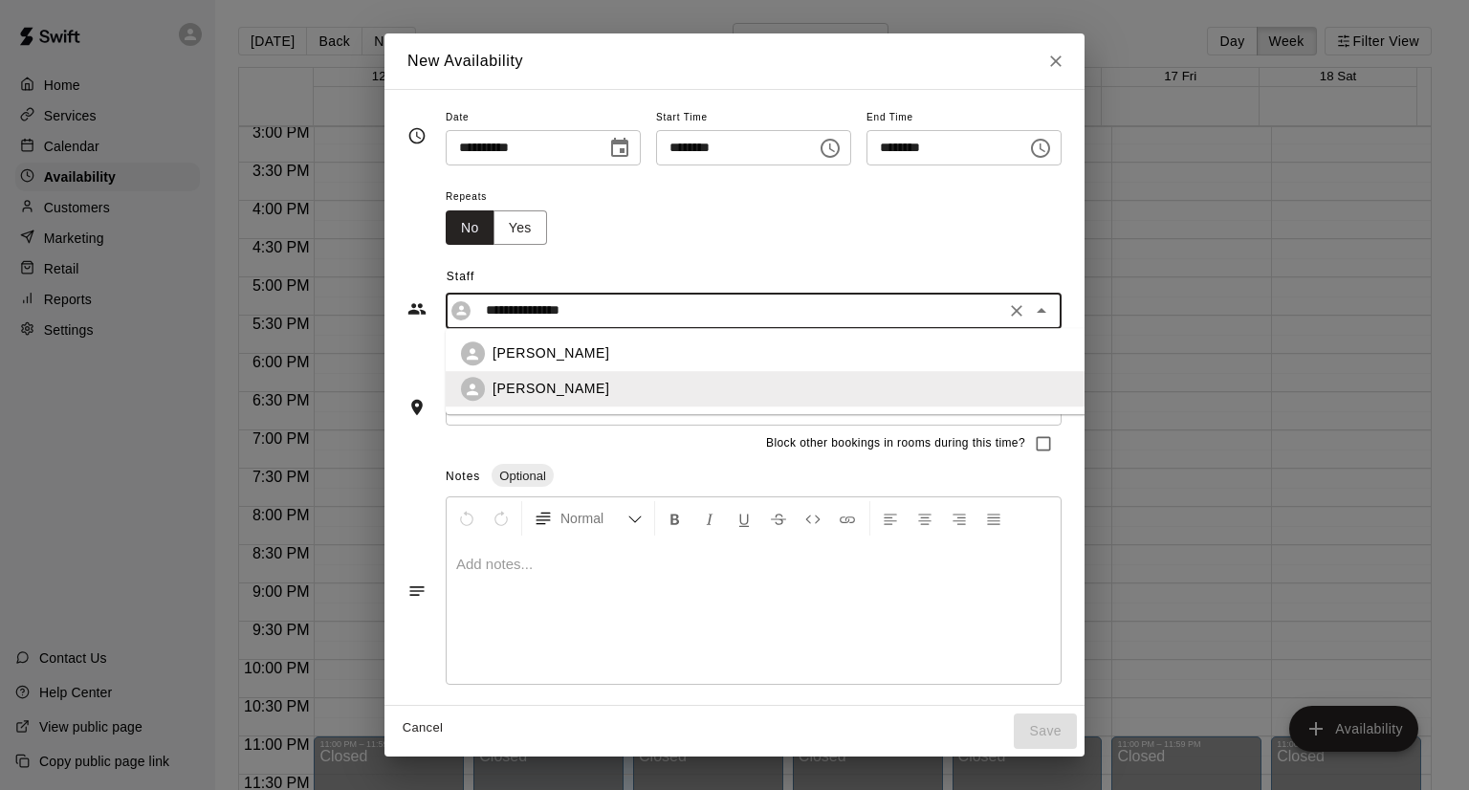
click at [651, 338] on li "[PERSON_NAME]" at bounding box center [803, 354] width 714 height 35
type input "**********"
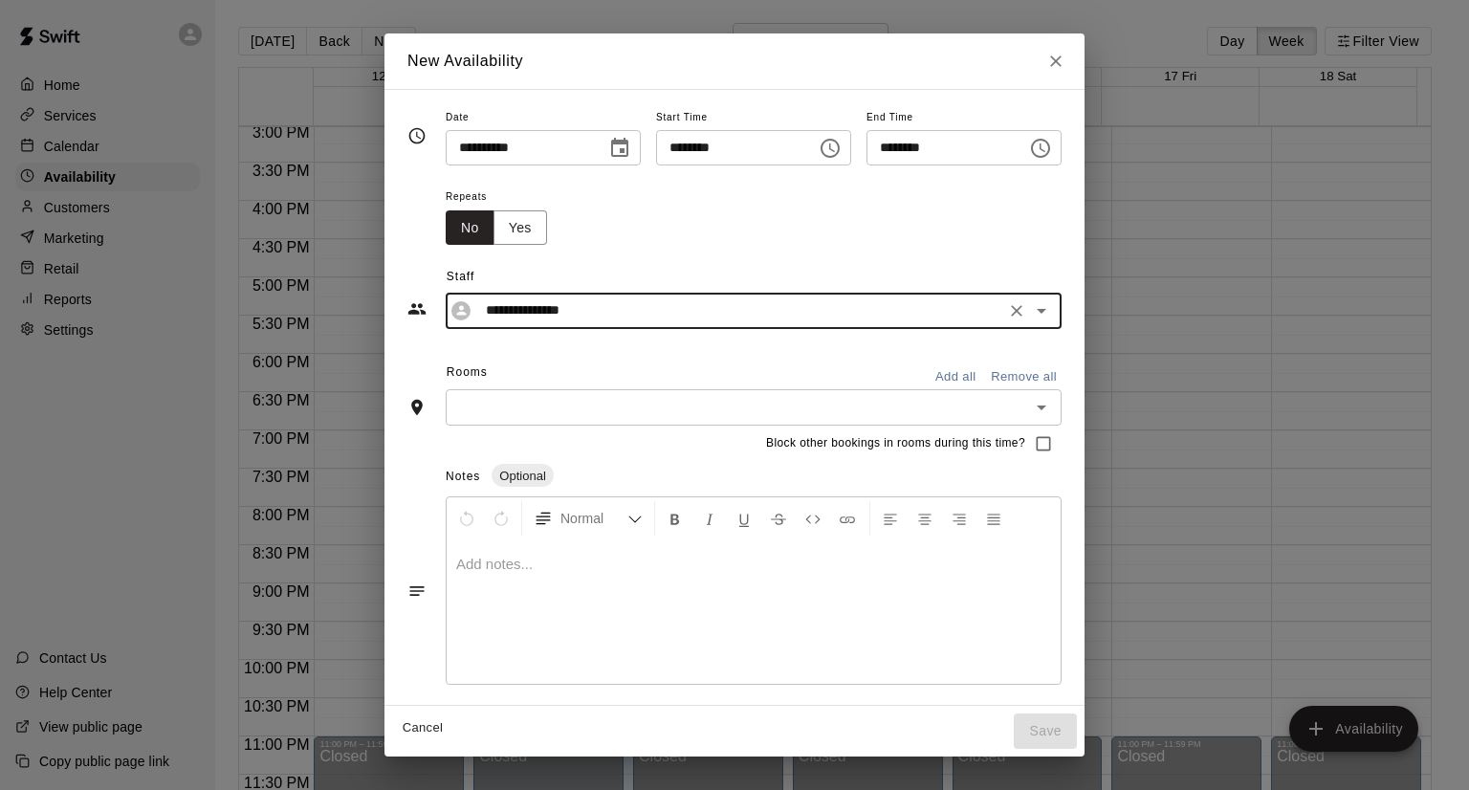
click at [900, 414] on input "text" at bounding box center [737, 407] width 573 height 24
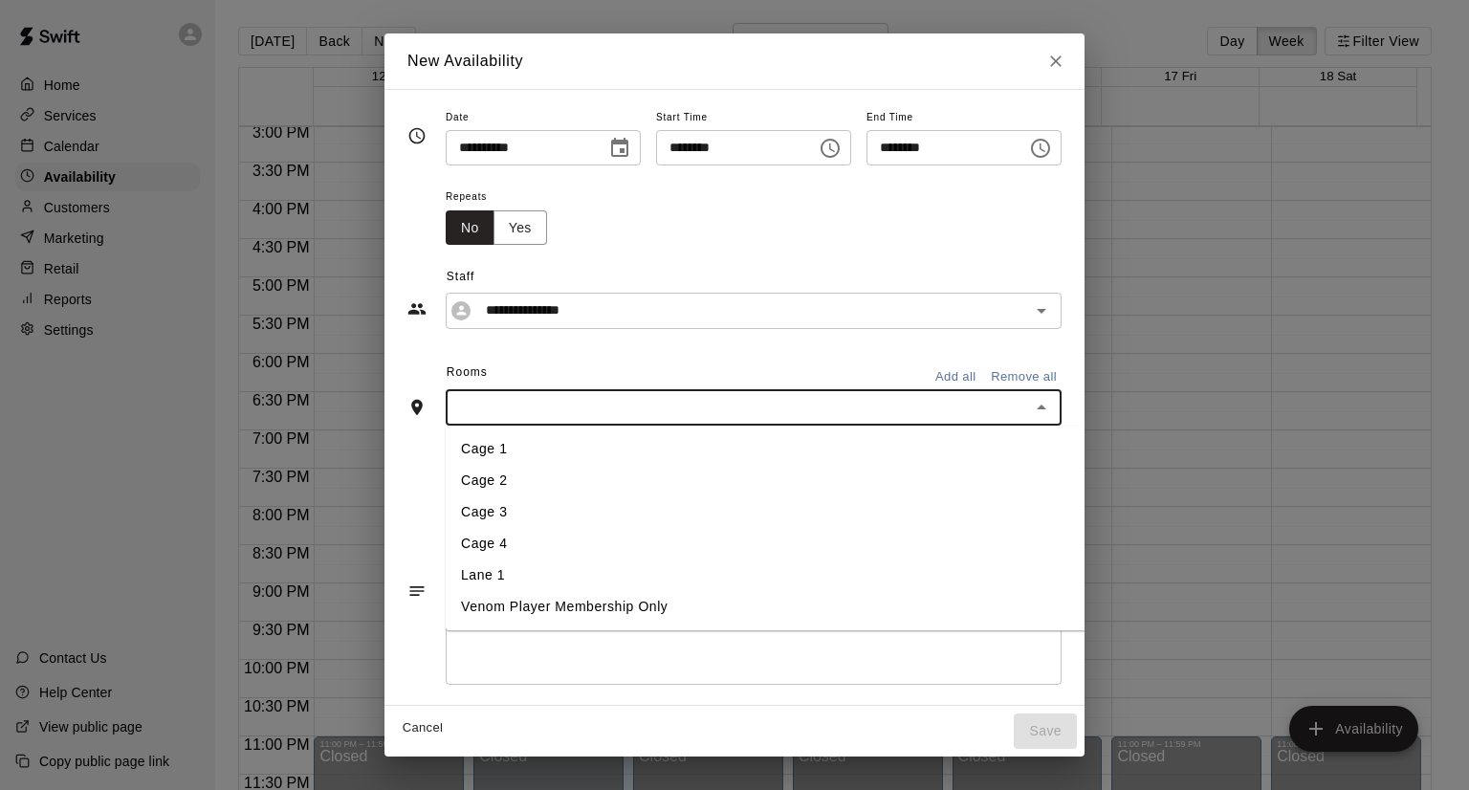
click at [900, 414] on input "text" at bounding box center [737, 407] width 573 height 24
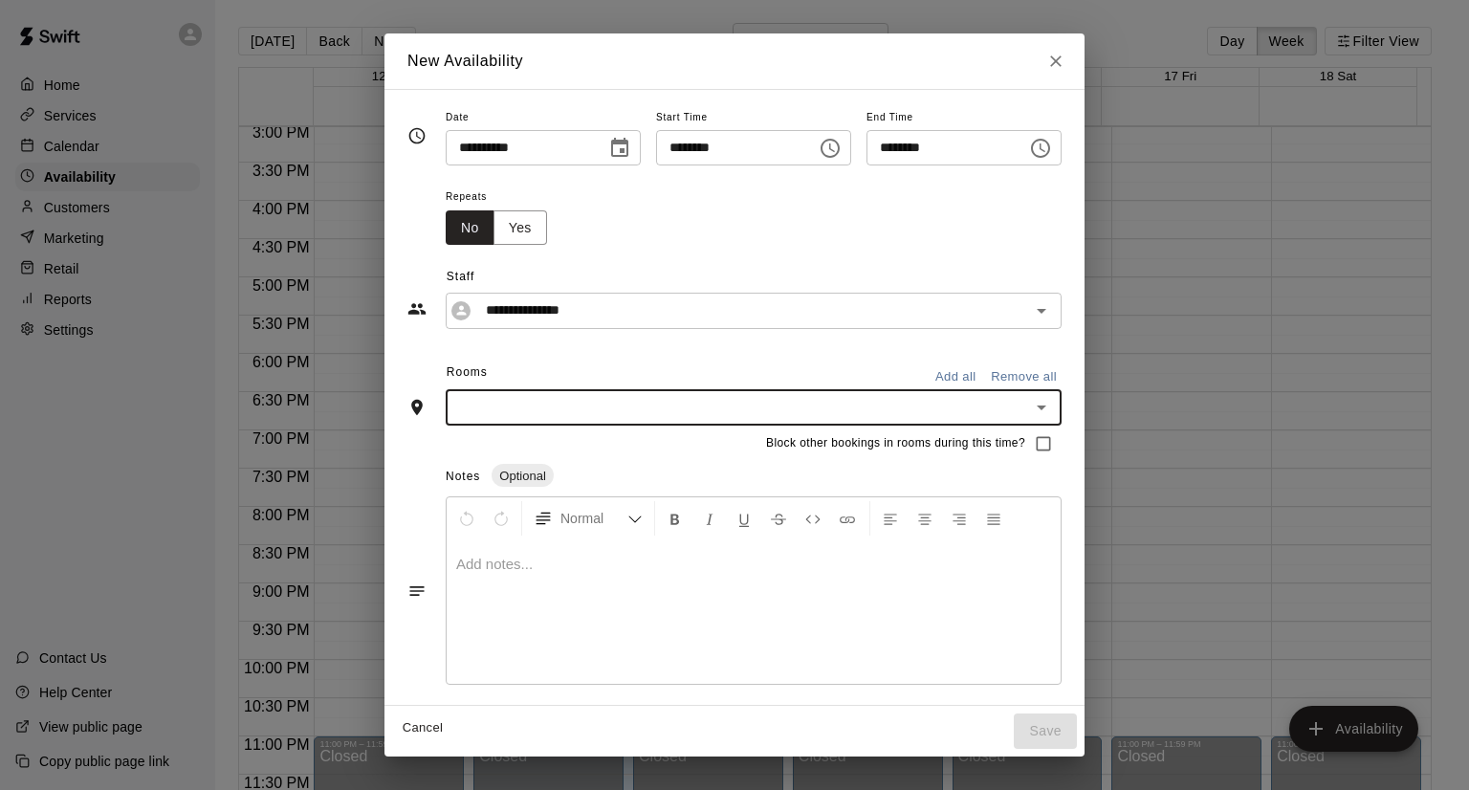
click at [644, 410] on input "text" at bounding box center [737, 407] width 573 height 24
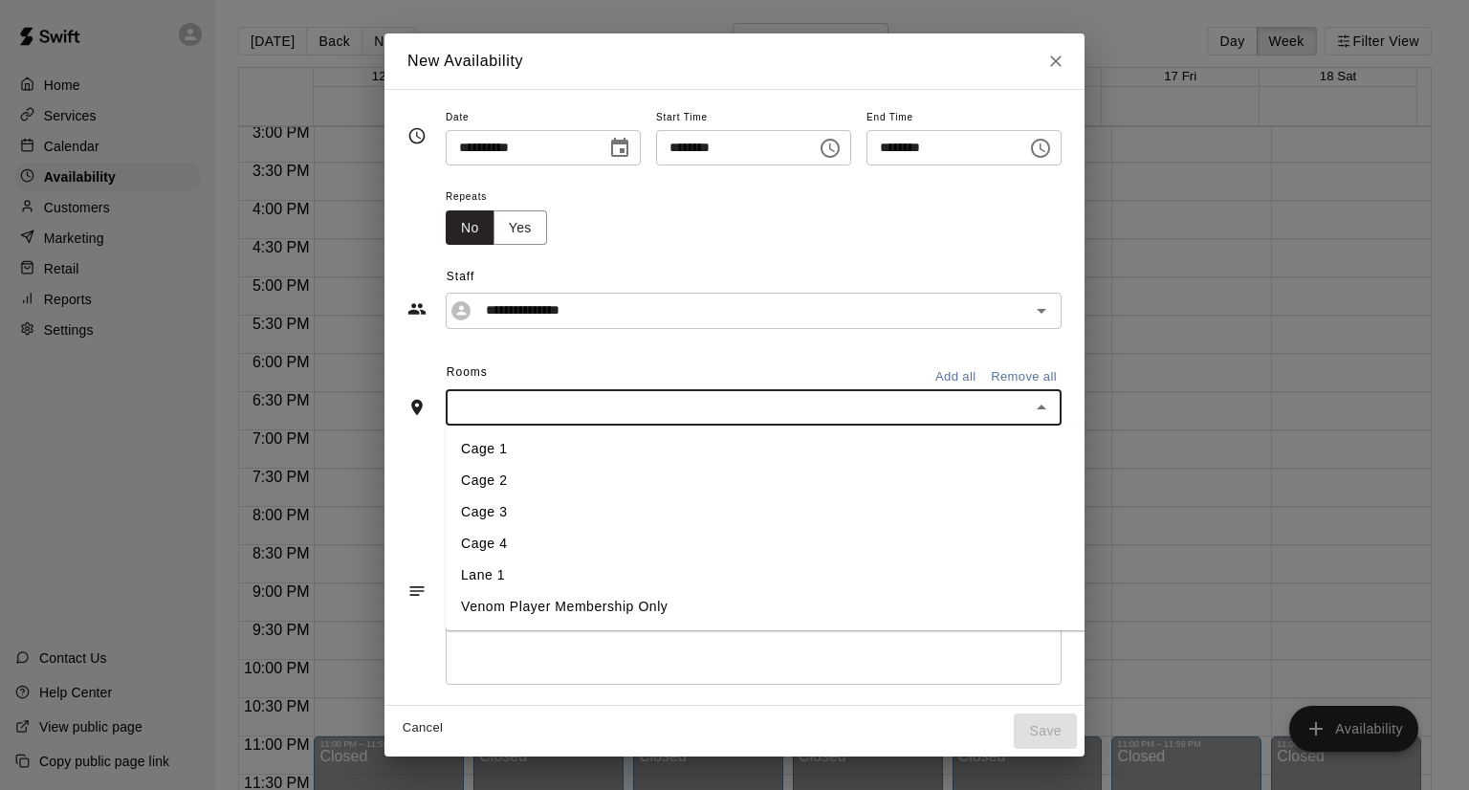
click at [474, 515] on li "Cage 3" at bounding box center [803, 512] width 714 height 32
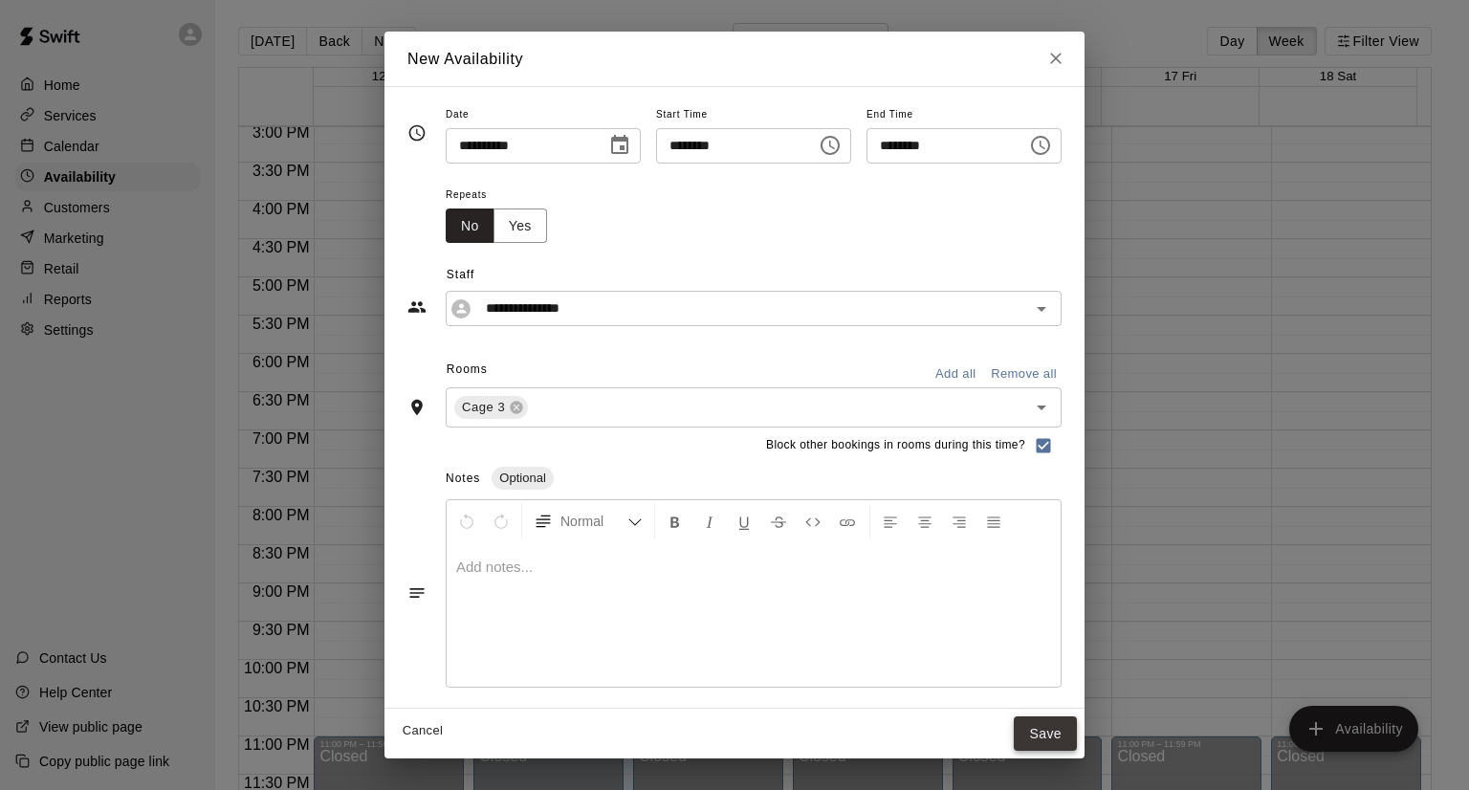
click at [1077, 733] on button "Save" at bounding box center [1045, 733] width 63 height 35
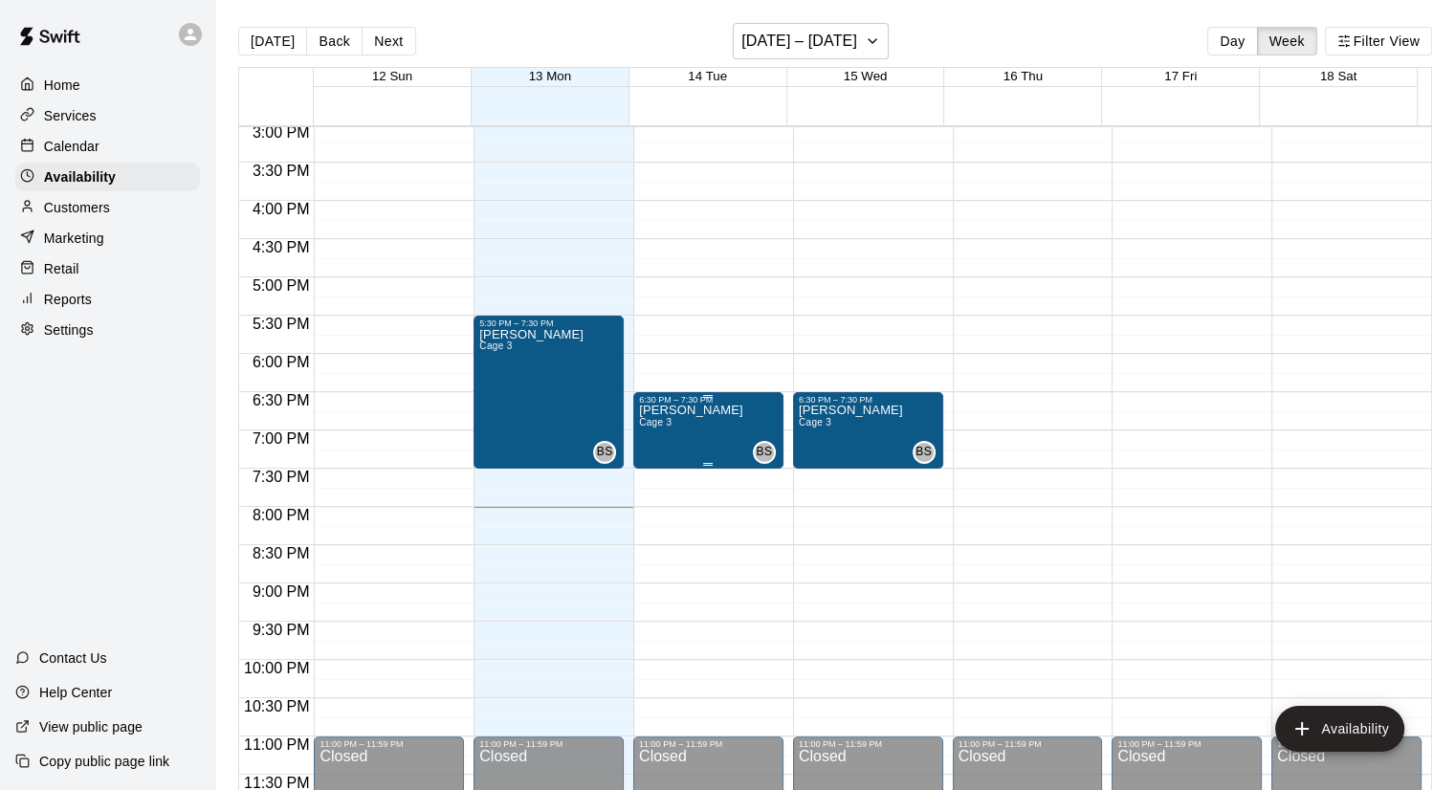
click at [762, 405] on div "[PERSON_NAME] 3 BS" at bounding box center [708, 800] width 139 height 790
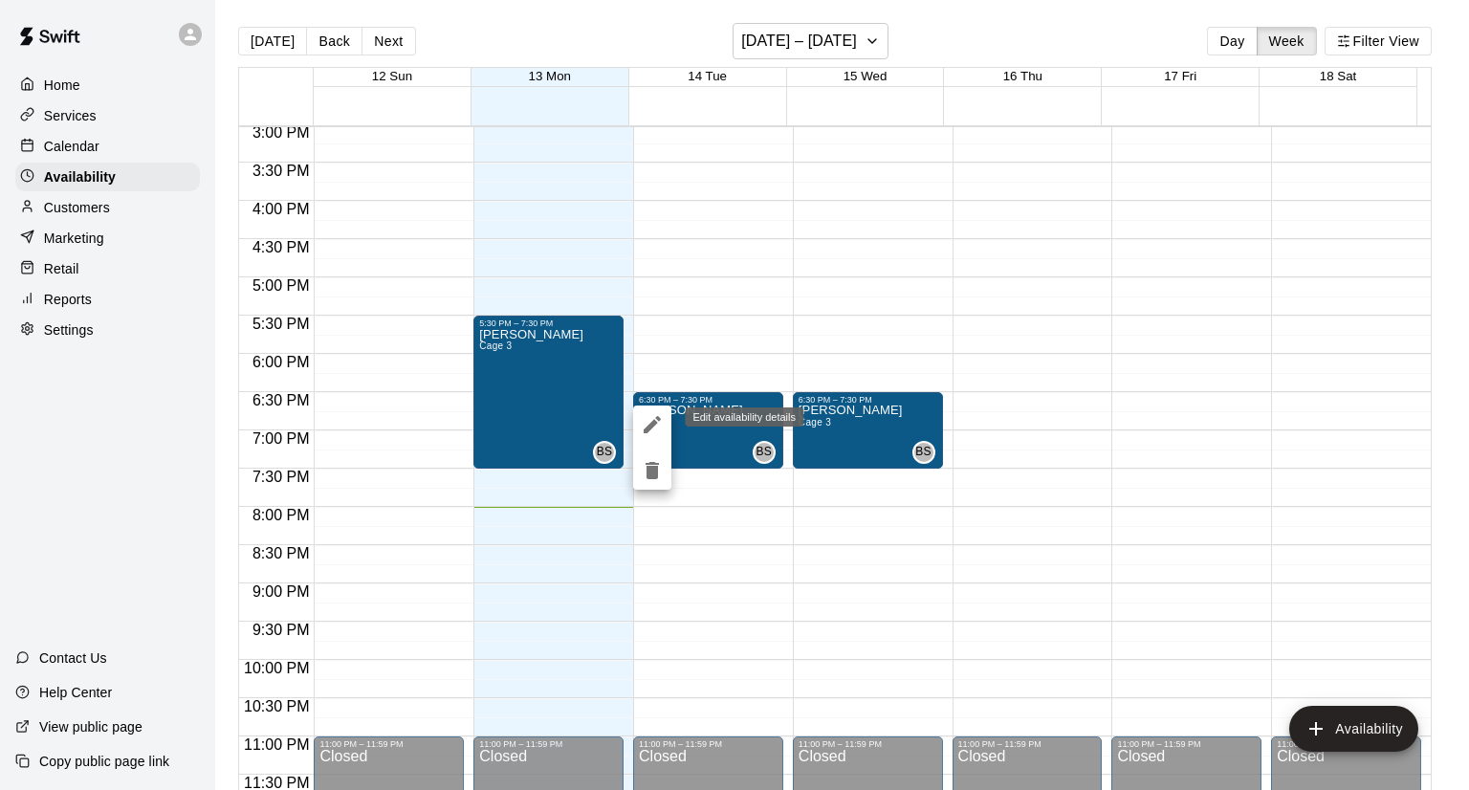
click at [665, 415] on button "edit" at bounding box center [652, 424] width 38 height 38
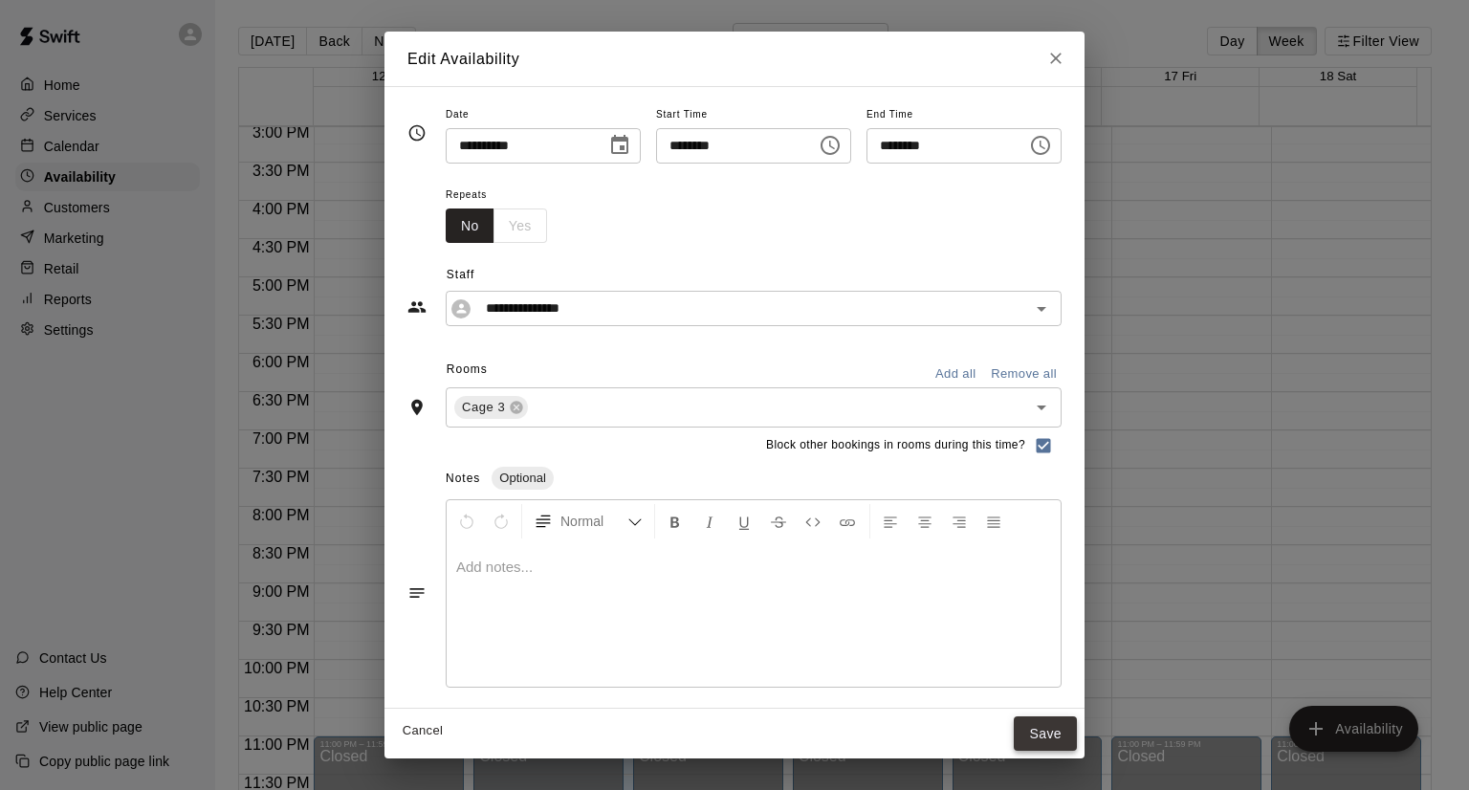
click at [1077, 722] on button "Save" at bounding box center [1045, 733] width 63 height 35
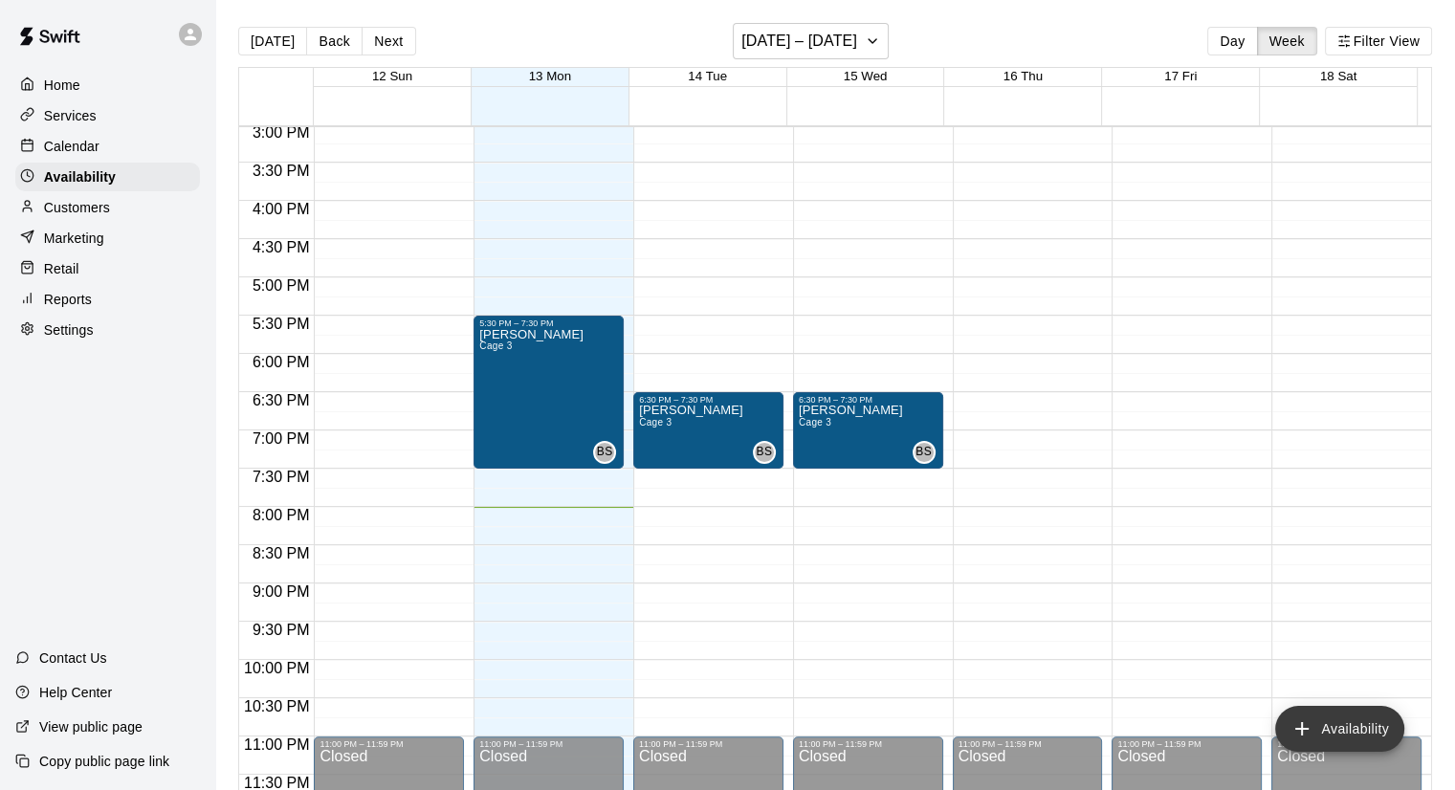
click at [1340, 728] on button "Availability" at bounding box center [1339, 729] width 129 height 46
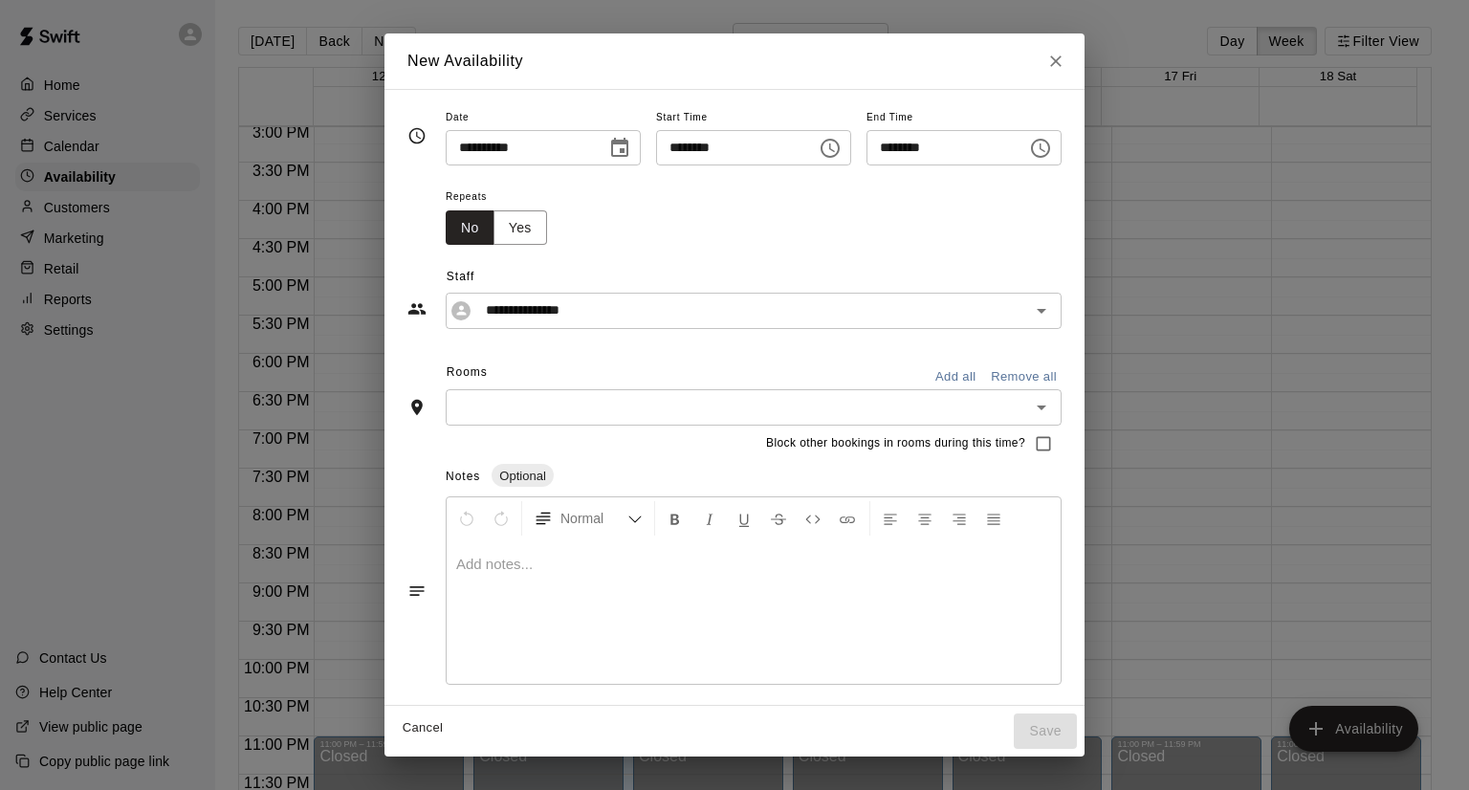
click at [608, 158] on icon "Choose date, selected date is Oct 13, 2025" at bounding box center [619, 148] width 23 height 23
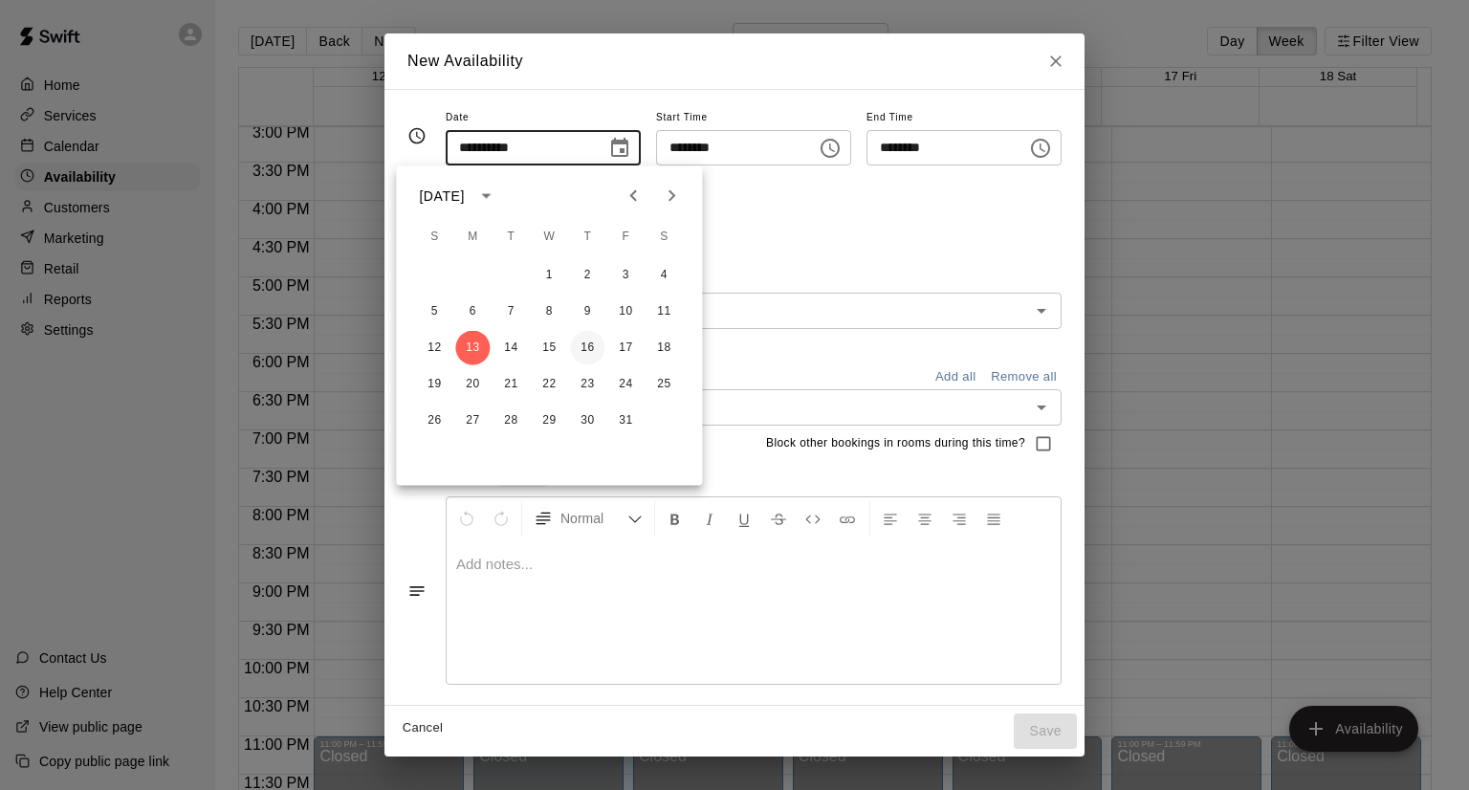
click at [585, 352] on button "16" at bounding box center [587, 348] width 34 height 34
type input "**********"
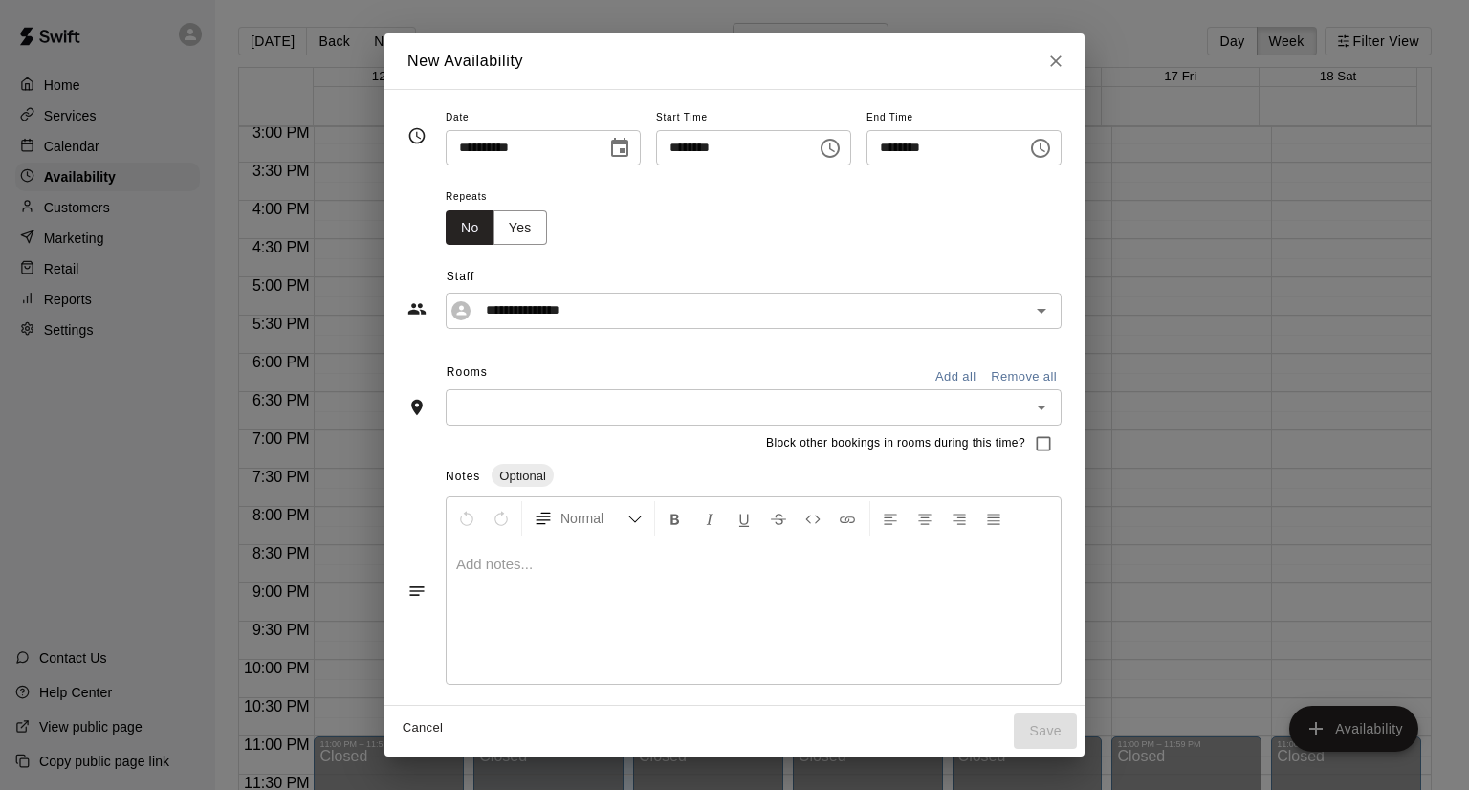
click at [842, 154] on icon "Choose time, selected time is 7:00 PM" at bounding box center [830, 148] width 23 height 23
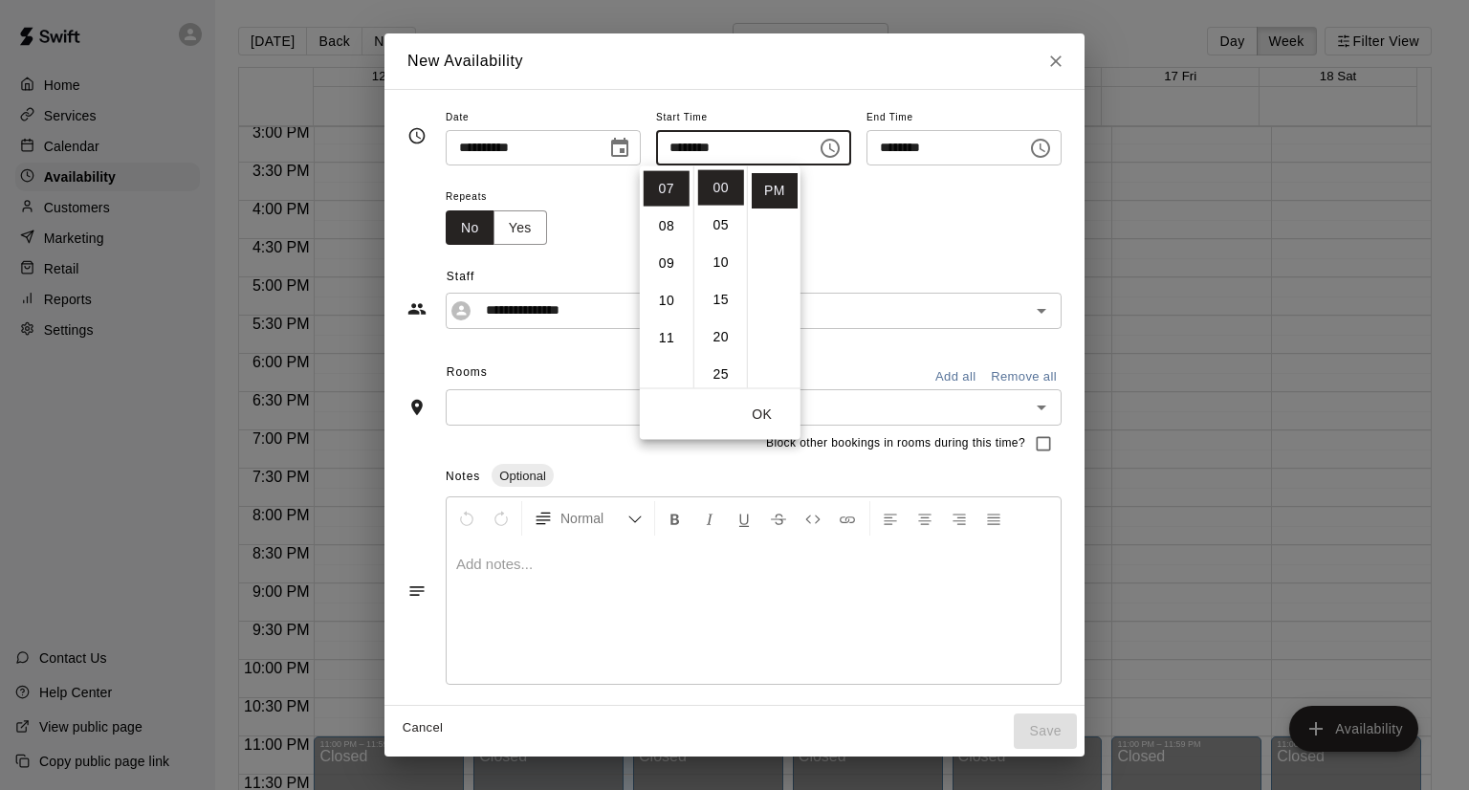
scroll to position [222, 0]
click at [676, 186] on li "06" at bounding box center [667, 189] width 46 height 35
click at [723, 371] on li "30" at bounding box center [721, 373] width 46 height 35
type input "********"
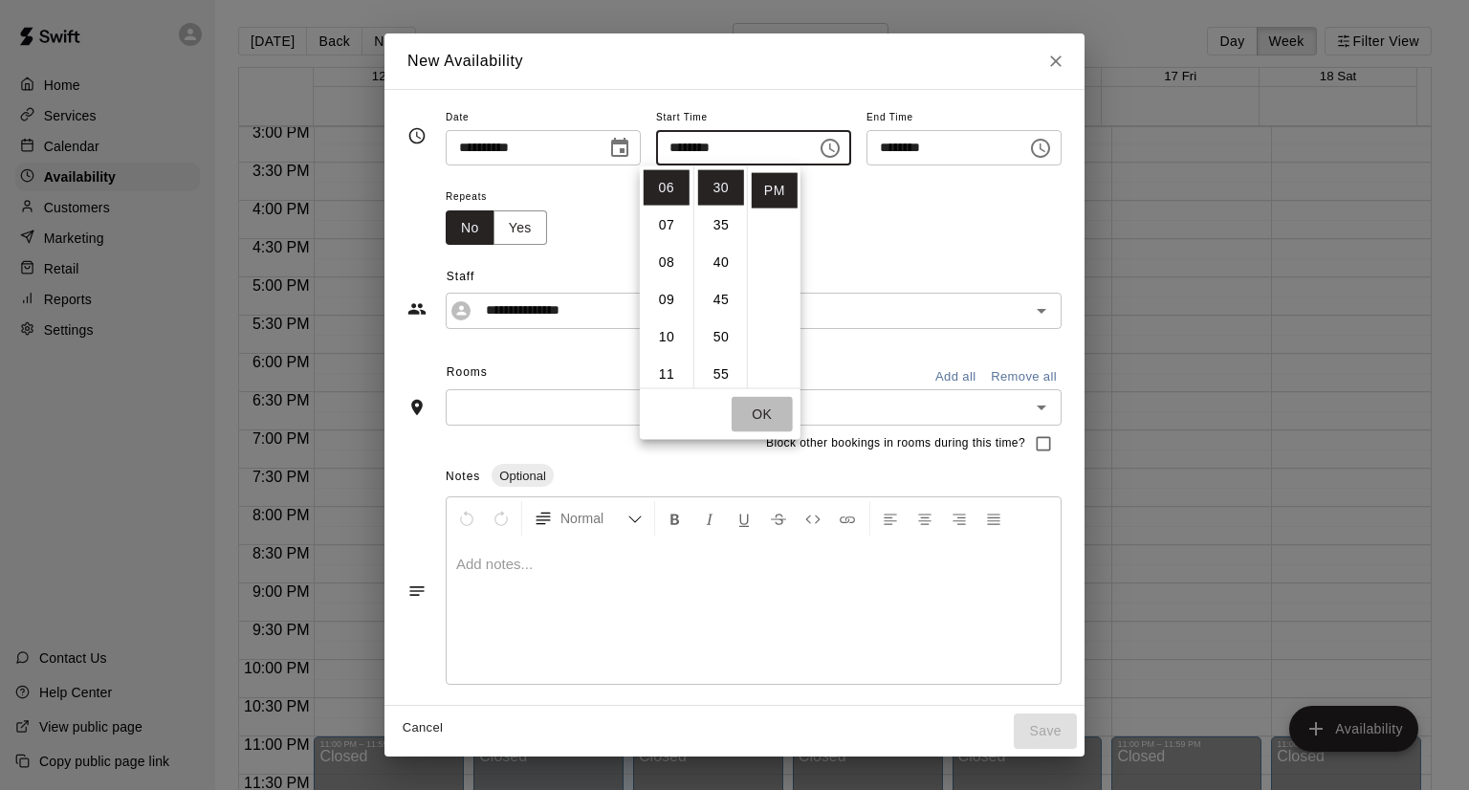
click at [770, 414] on button "OK" at bounding box center [762, 414] width 61 height 35
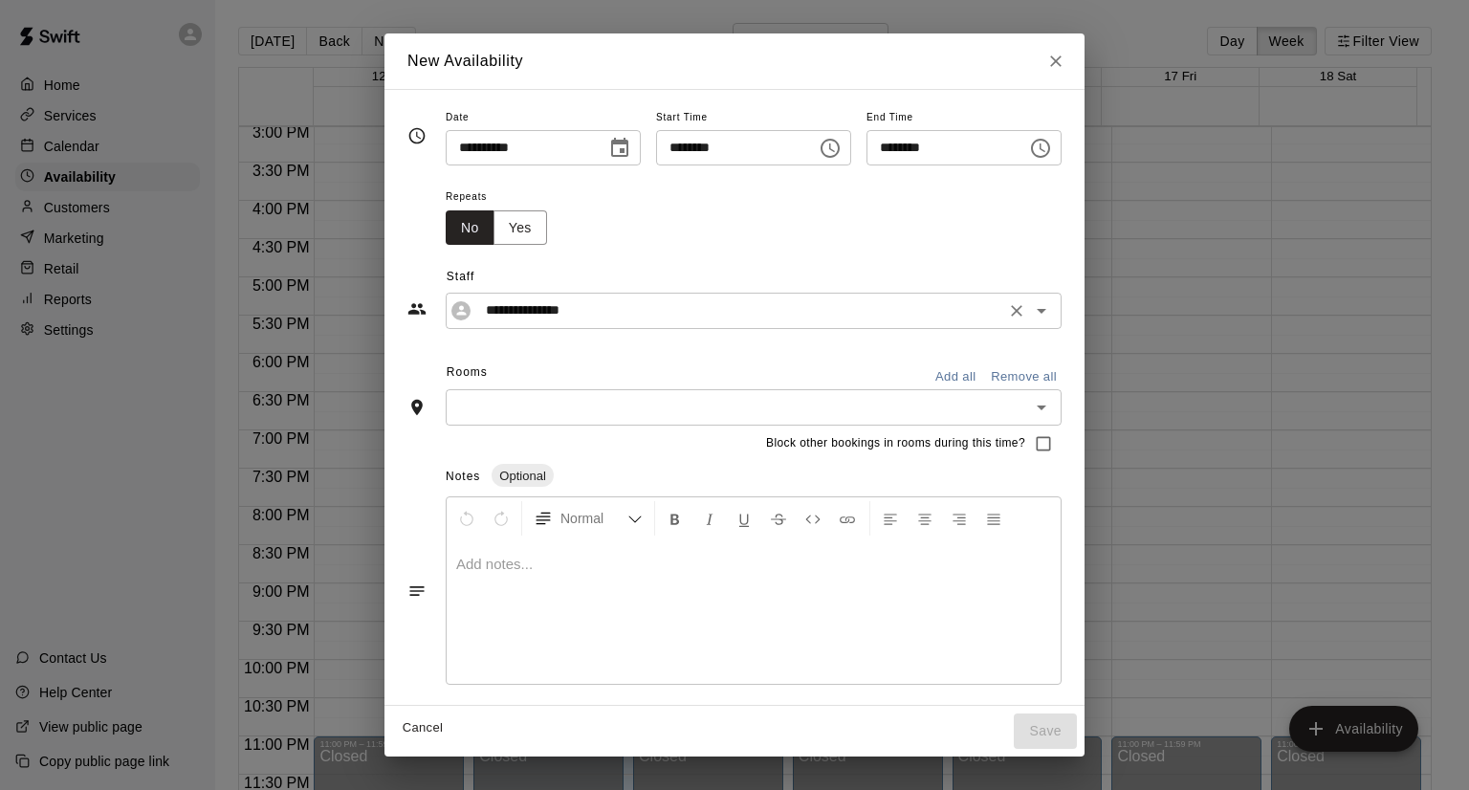
click at [614, 312] on input "**********" at bounding box center [738, 310] width 521 height 24
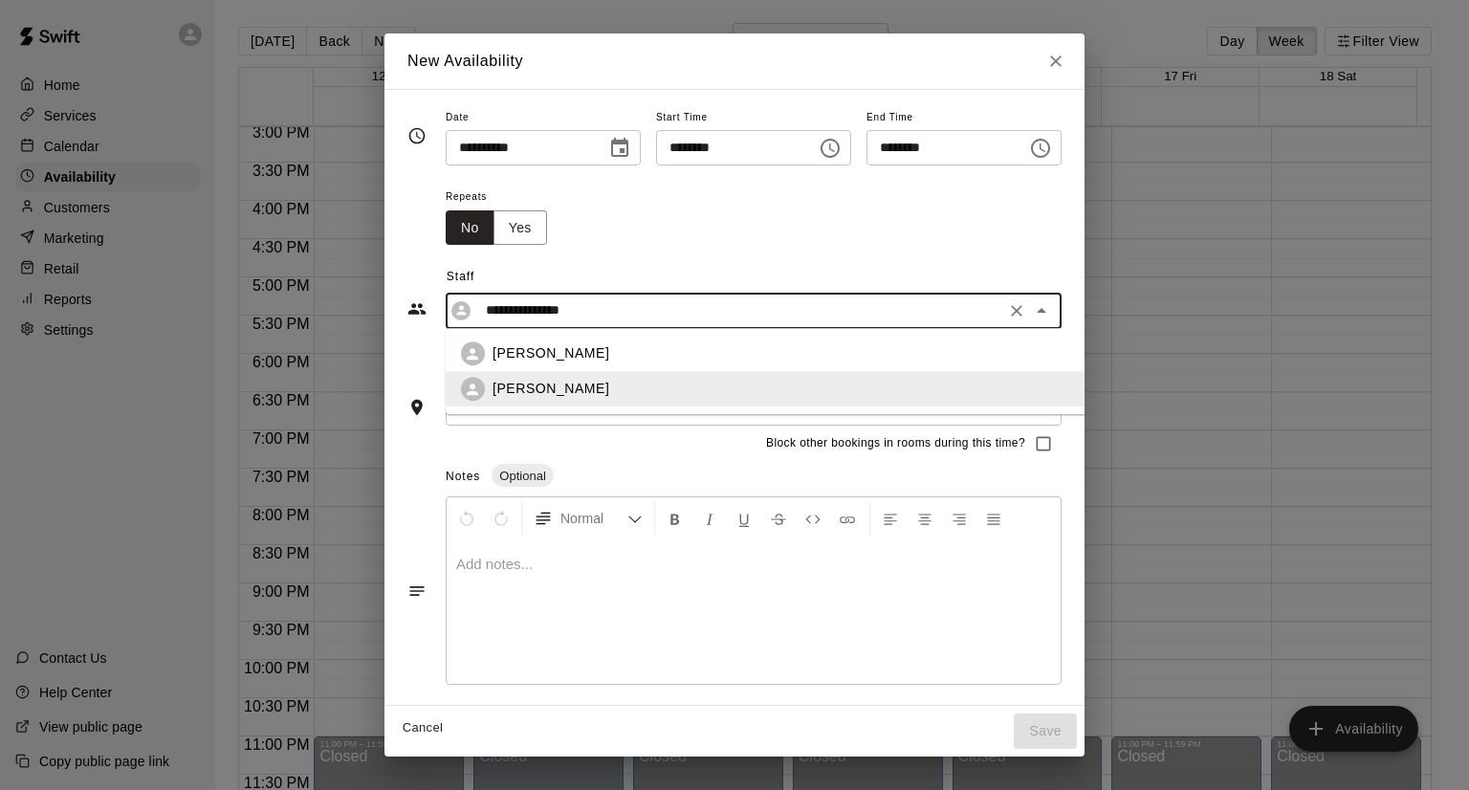
click at [582, 354] on div "[PERSON_NAME]" at bounding box center [819, 354] width 652 height 20
type input "**********"
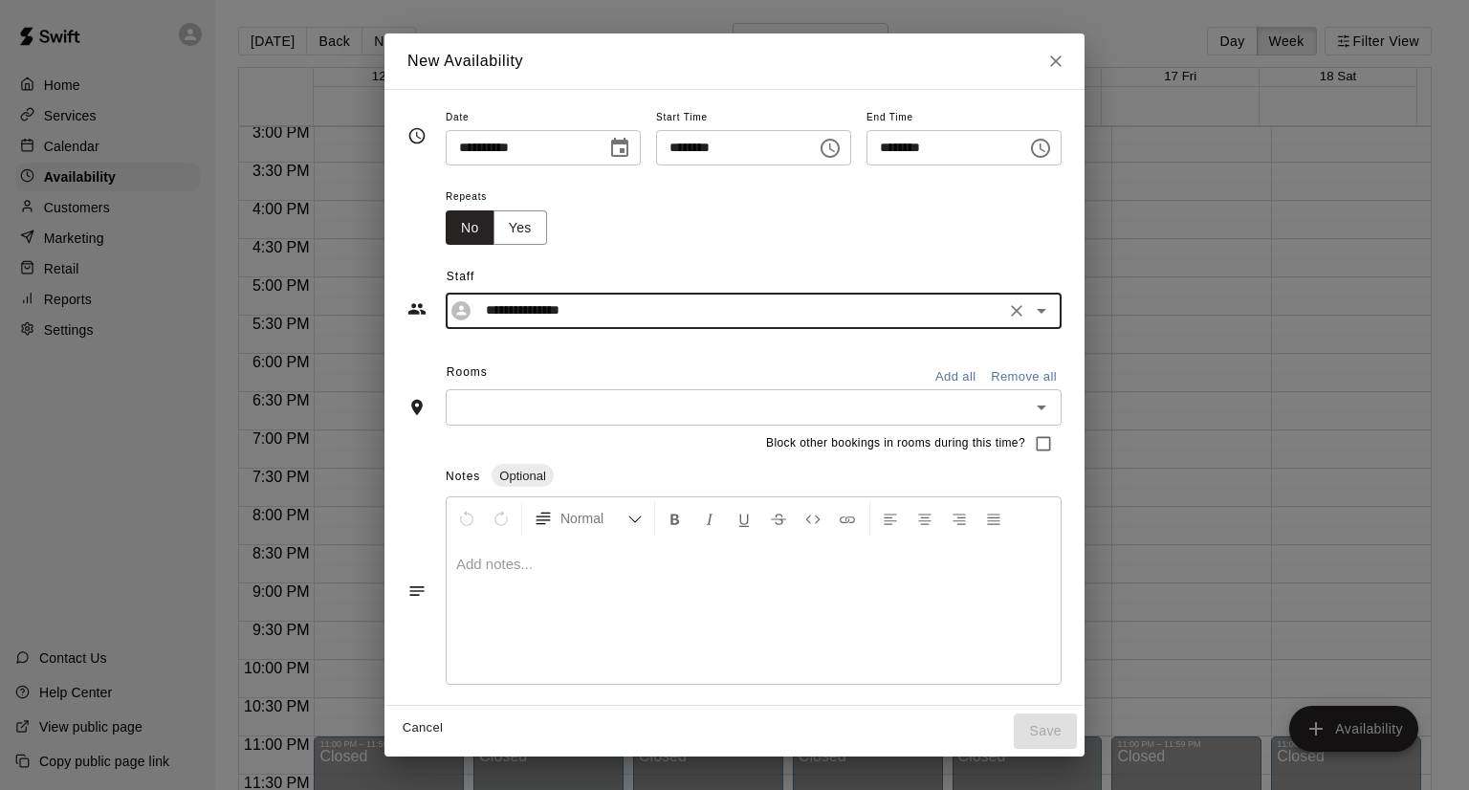
click at [972, 395] on input "text" at bounding box center [737, 407] width 573 height 24
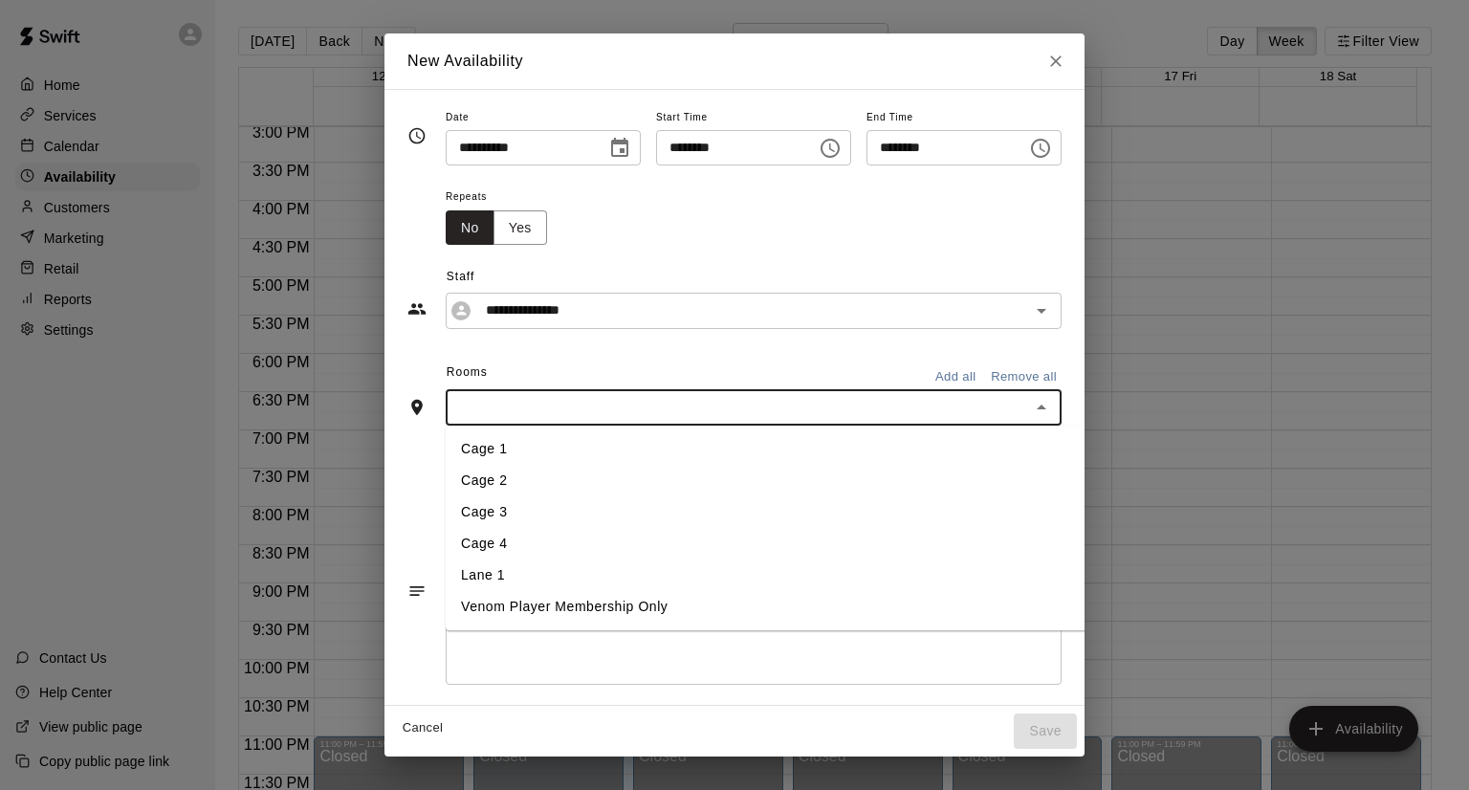
click at [612, 507] on li "Cage 3" at bounding box center [803, 512] width 714 height 32
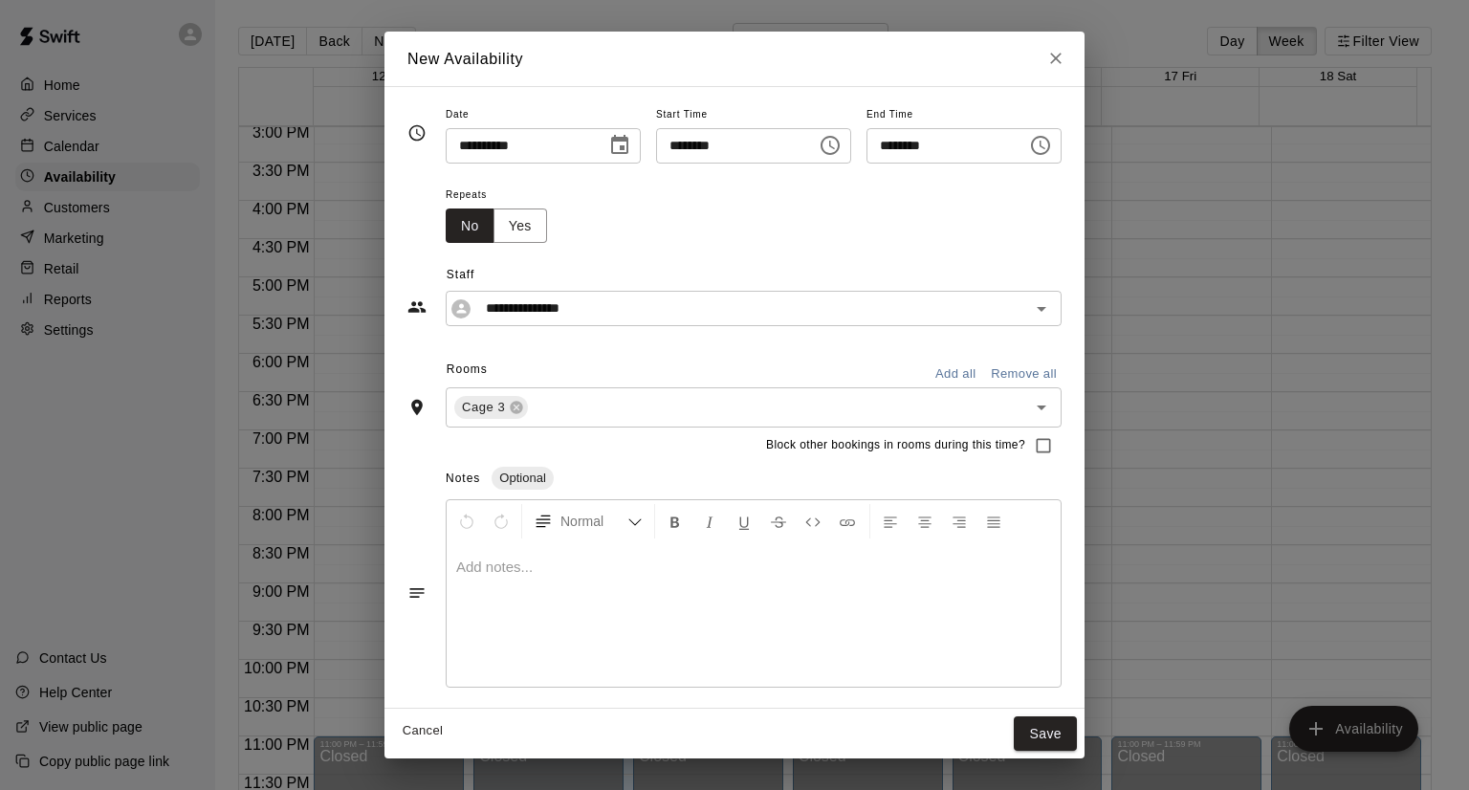
click at [659, 507] on button "Format Bold" at bounding box center [675, 521] width 33 height 34
click at [1077, 717] on button "Save" at bounding box center [1045, 733] width 63 height 35
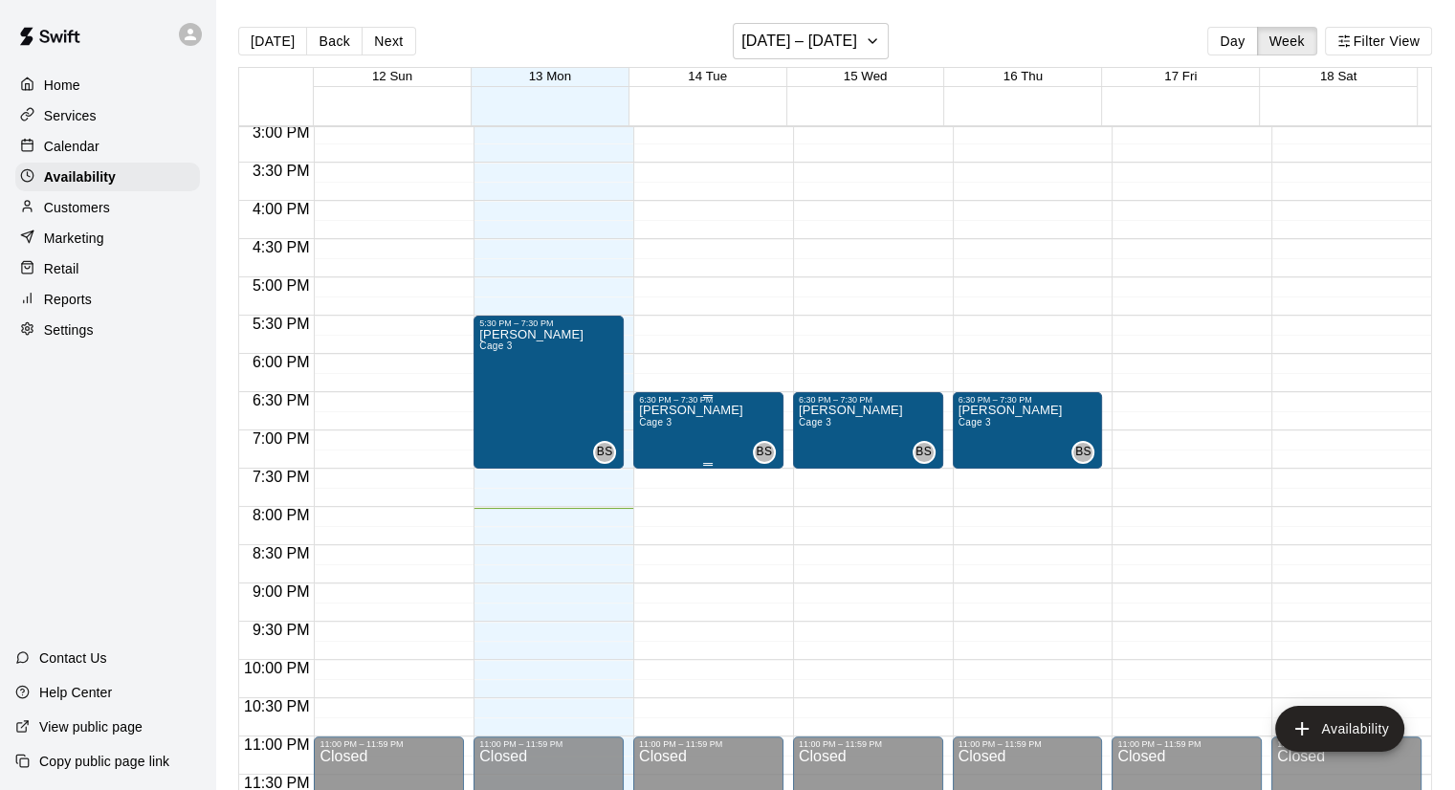
click at [742, 406] on div "[PERSON_NAME] 3 BS" at bounding box center [708, 800] width 139 height 790
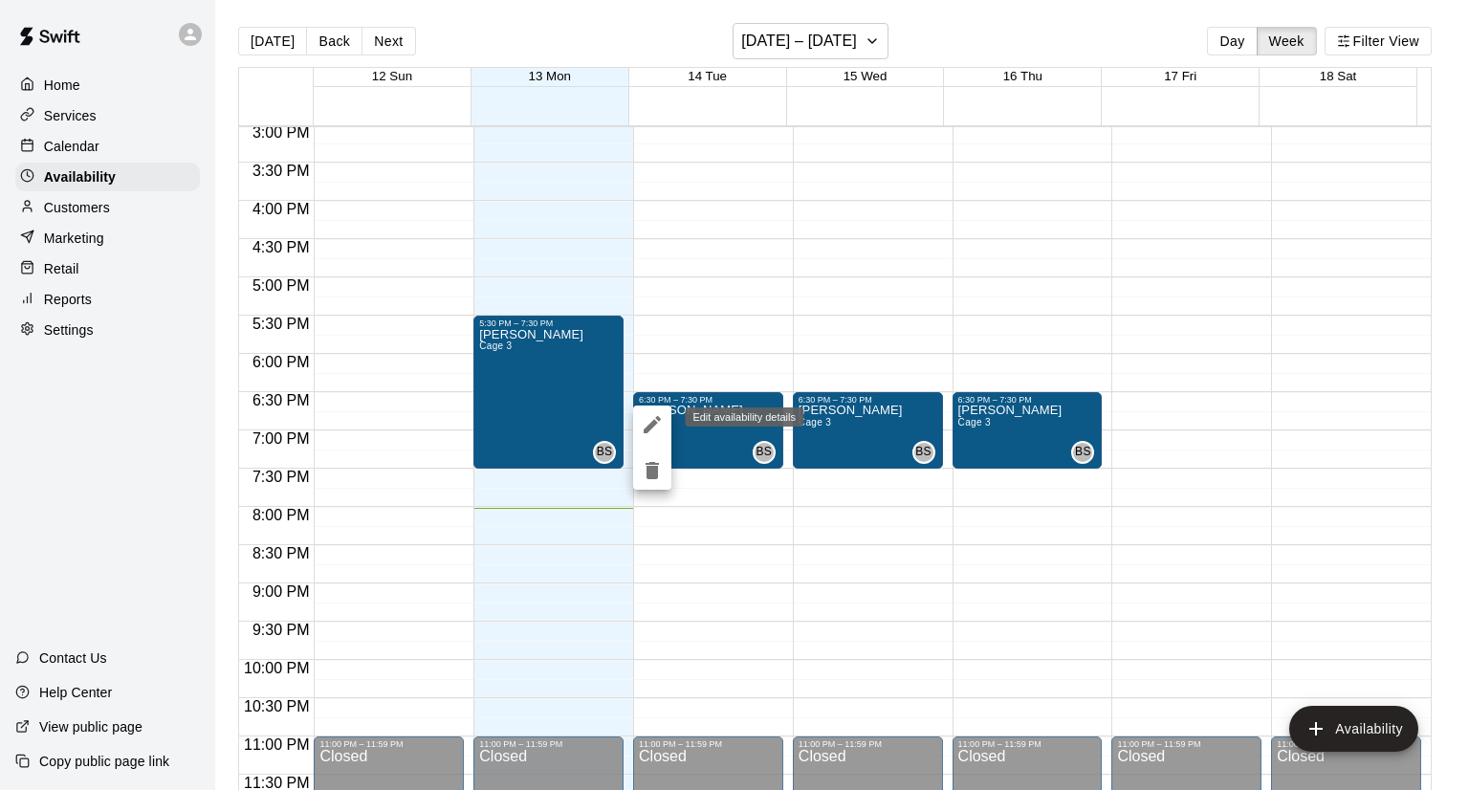
click at [650, 408] on button "edit" at bounding box center [652, 424] width 38 height 38
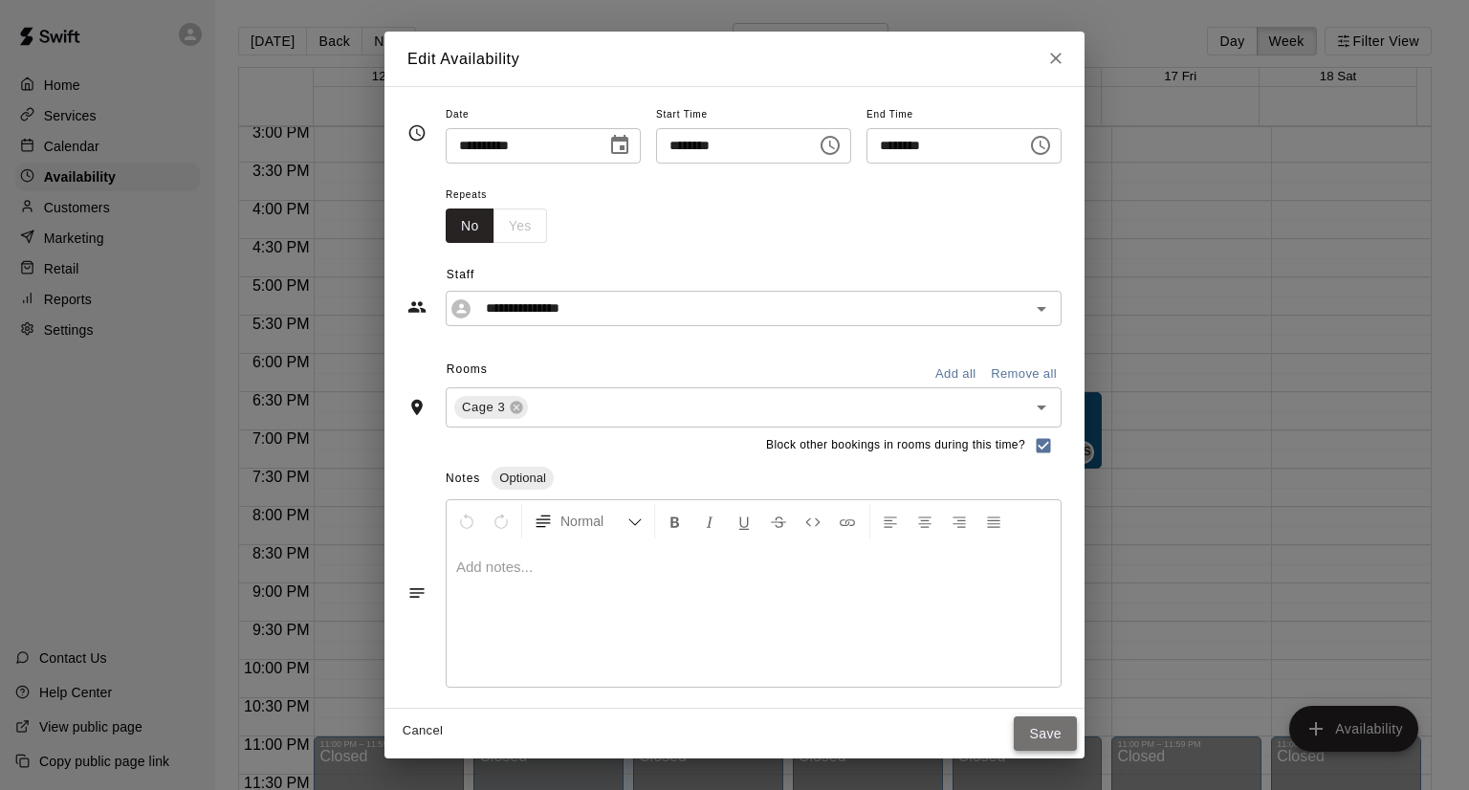
click at [1077, 717] on button "Save" at bounding box center [1045, 733] width 63 height 35
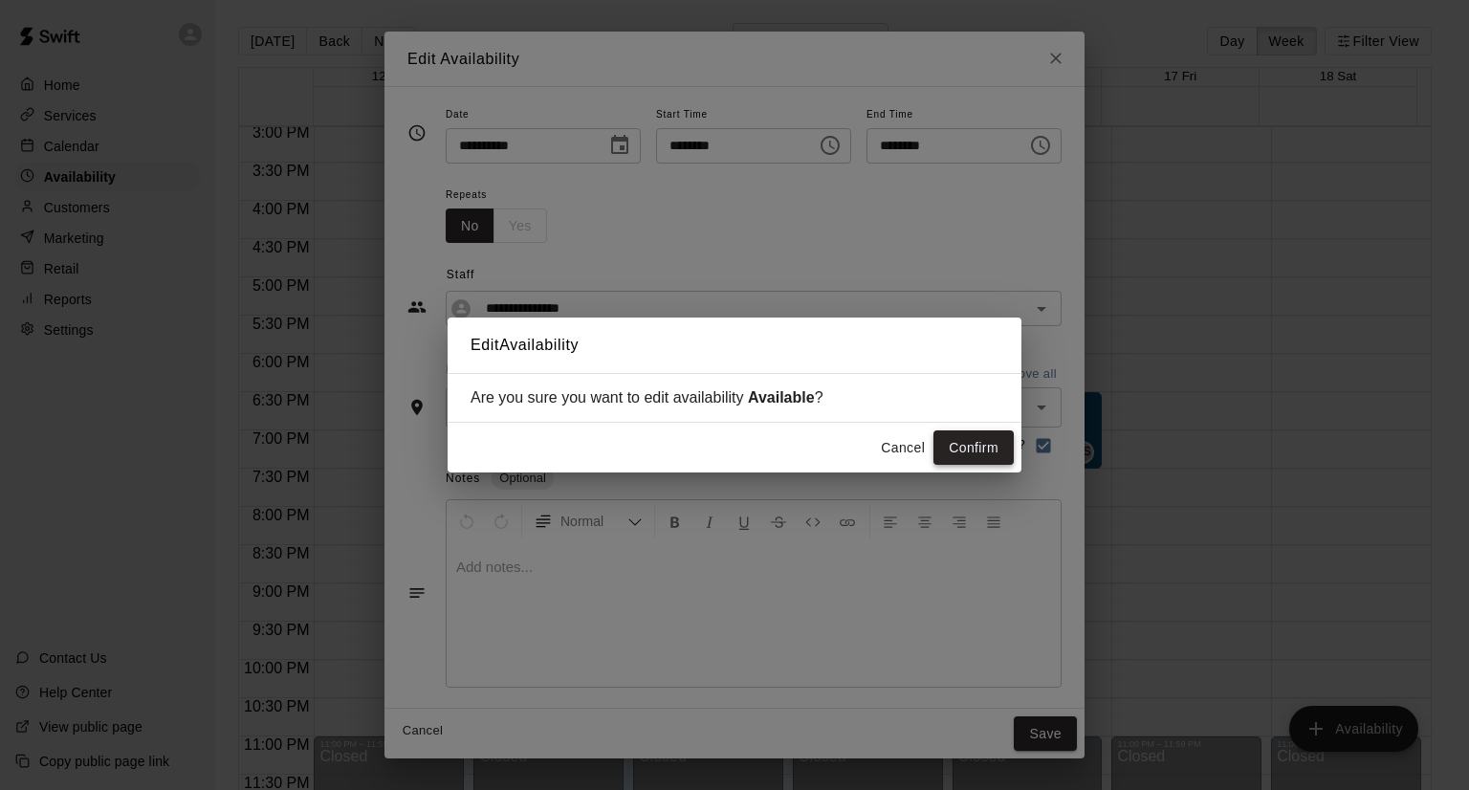
click at [958, 436] on button "Confirm" at bounding box center [973, 447] width 80 height 35
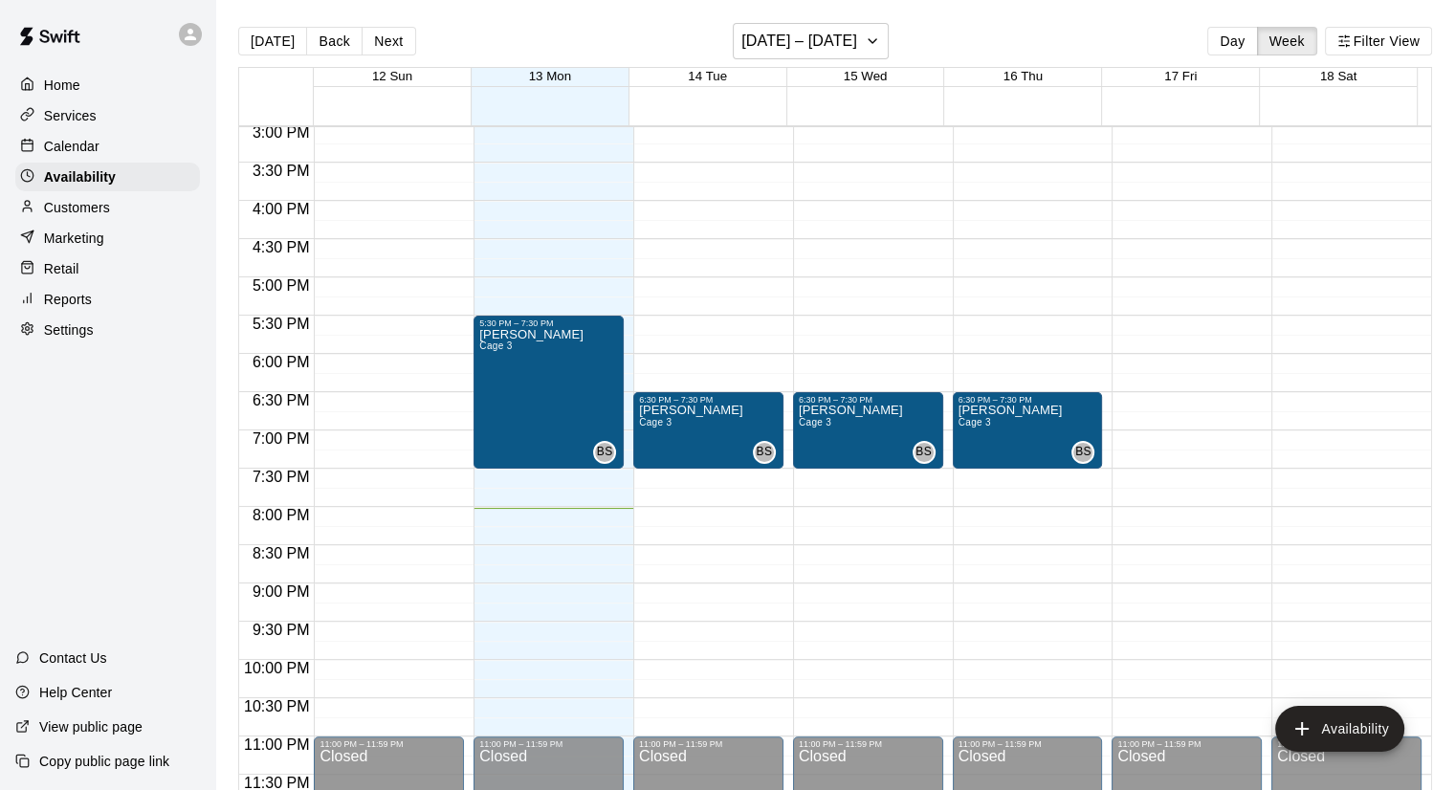
click at [47, 336] on p "Settings" at bounding box center [69, 329] width 50 height 19
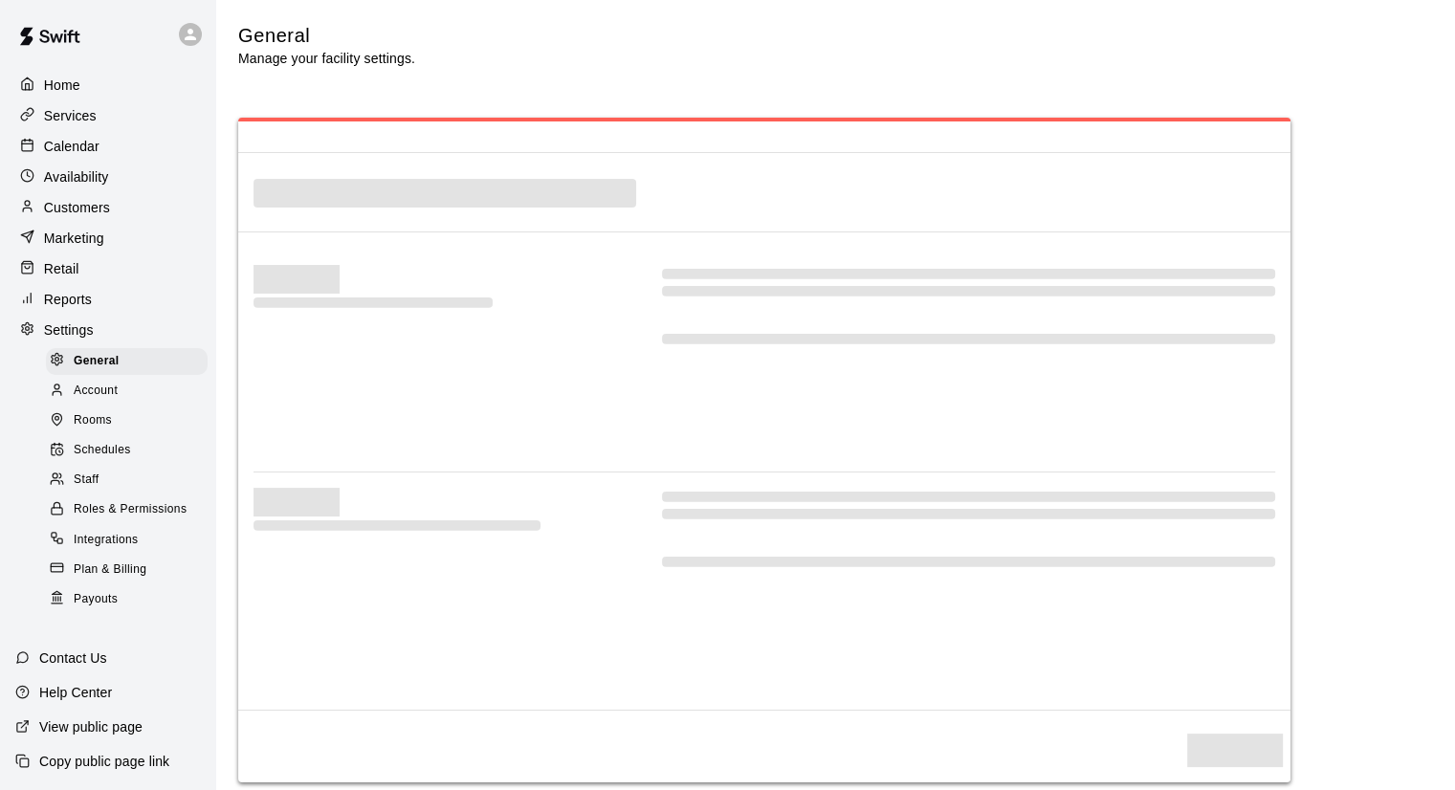
select select "**"
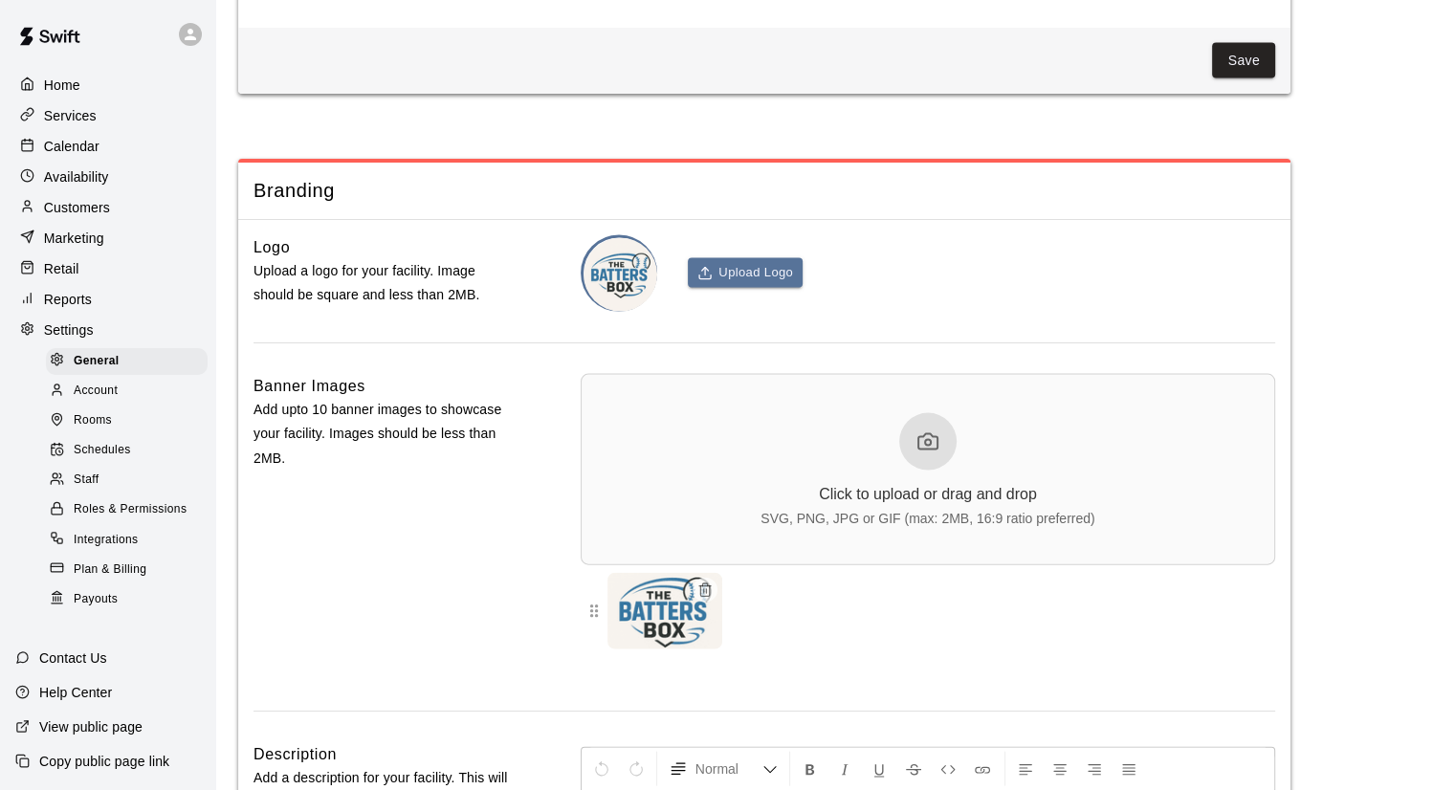
scroll to position [4231, 0]
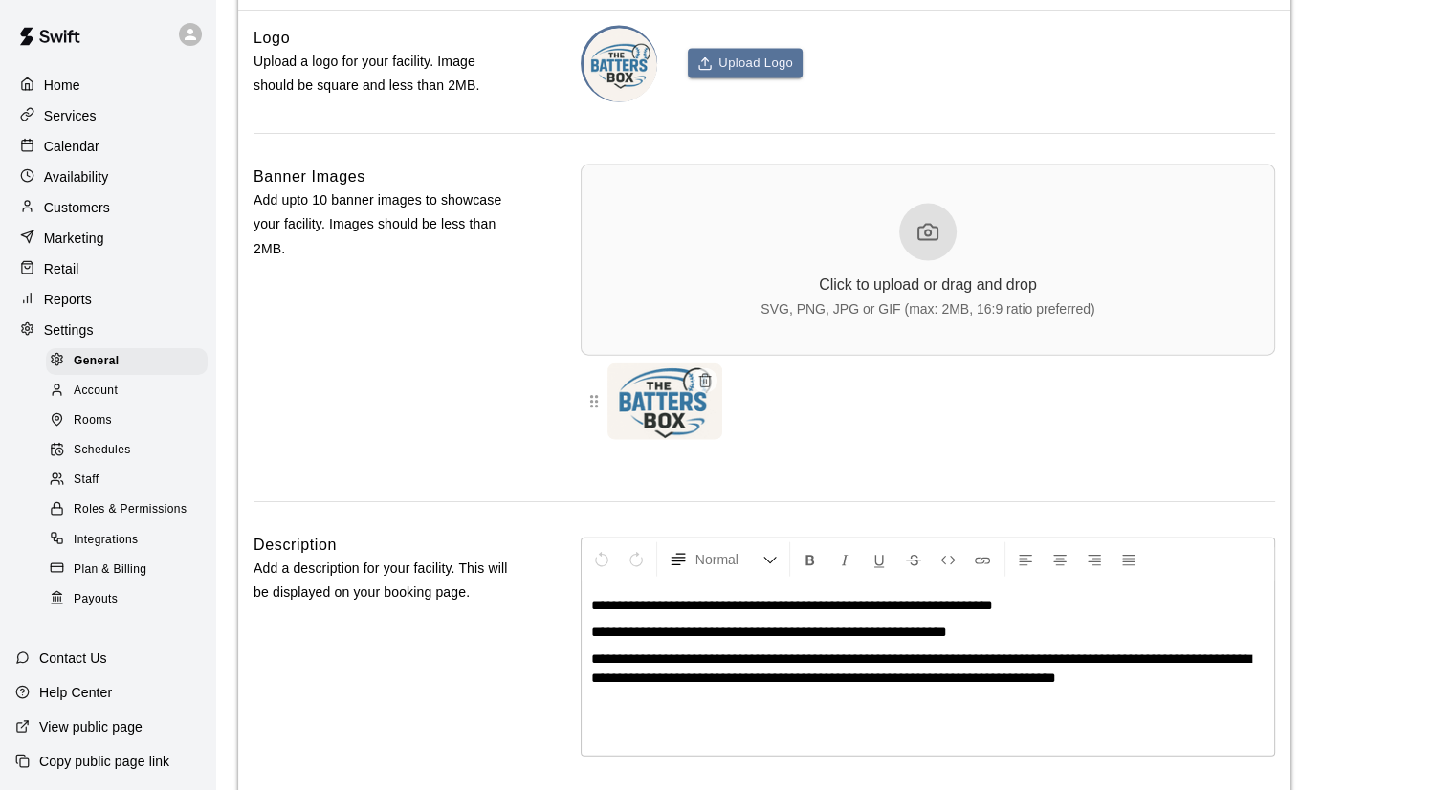
click at [93, 490] on span "Staff" at bounding box center [86, 480] width 25 height 19
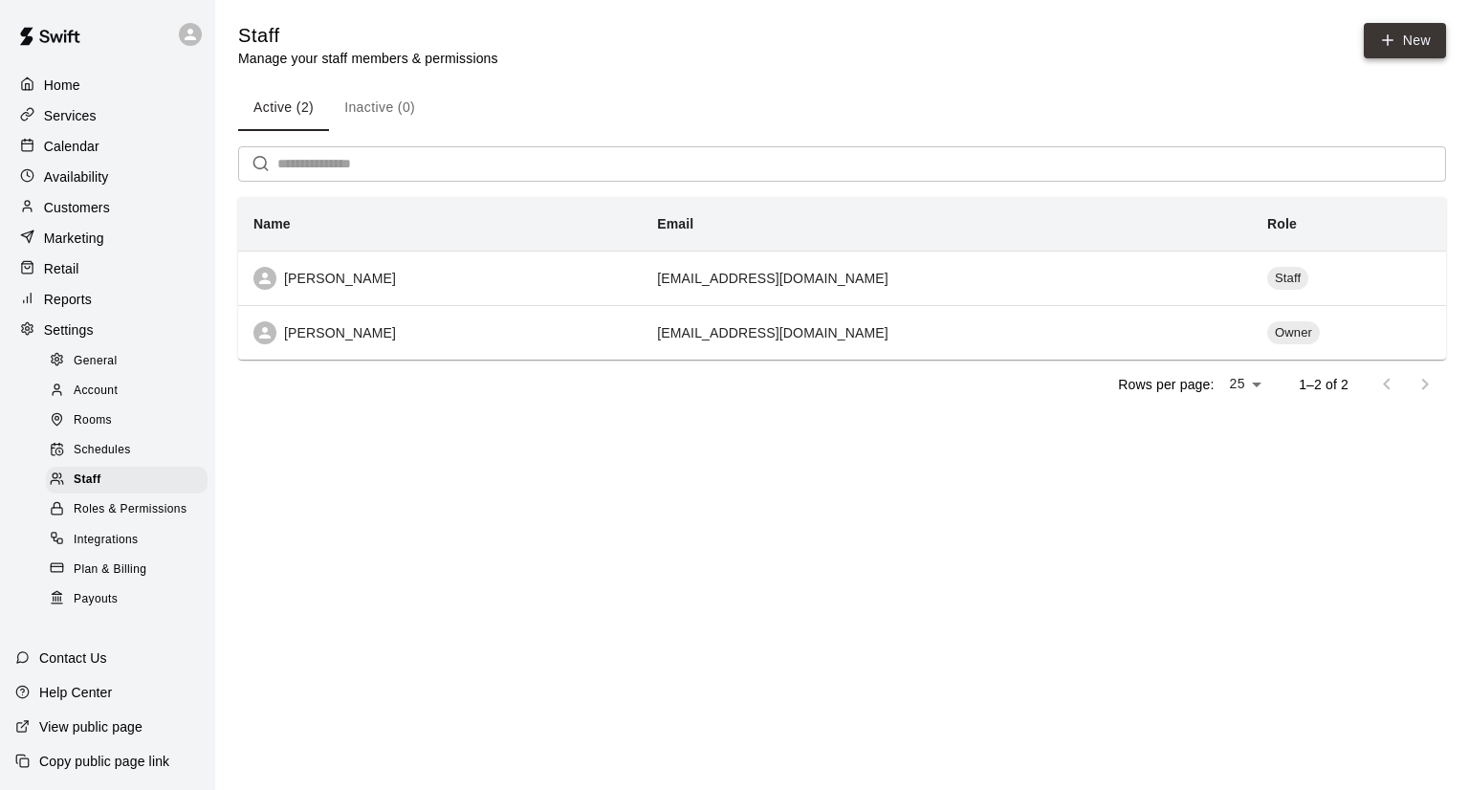
click at [1430, 49] on link "New" at bounding box center [1405, 40] width 82 height 35
select select "**"
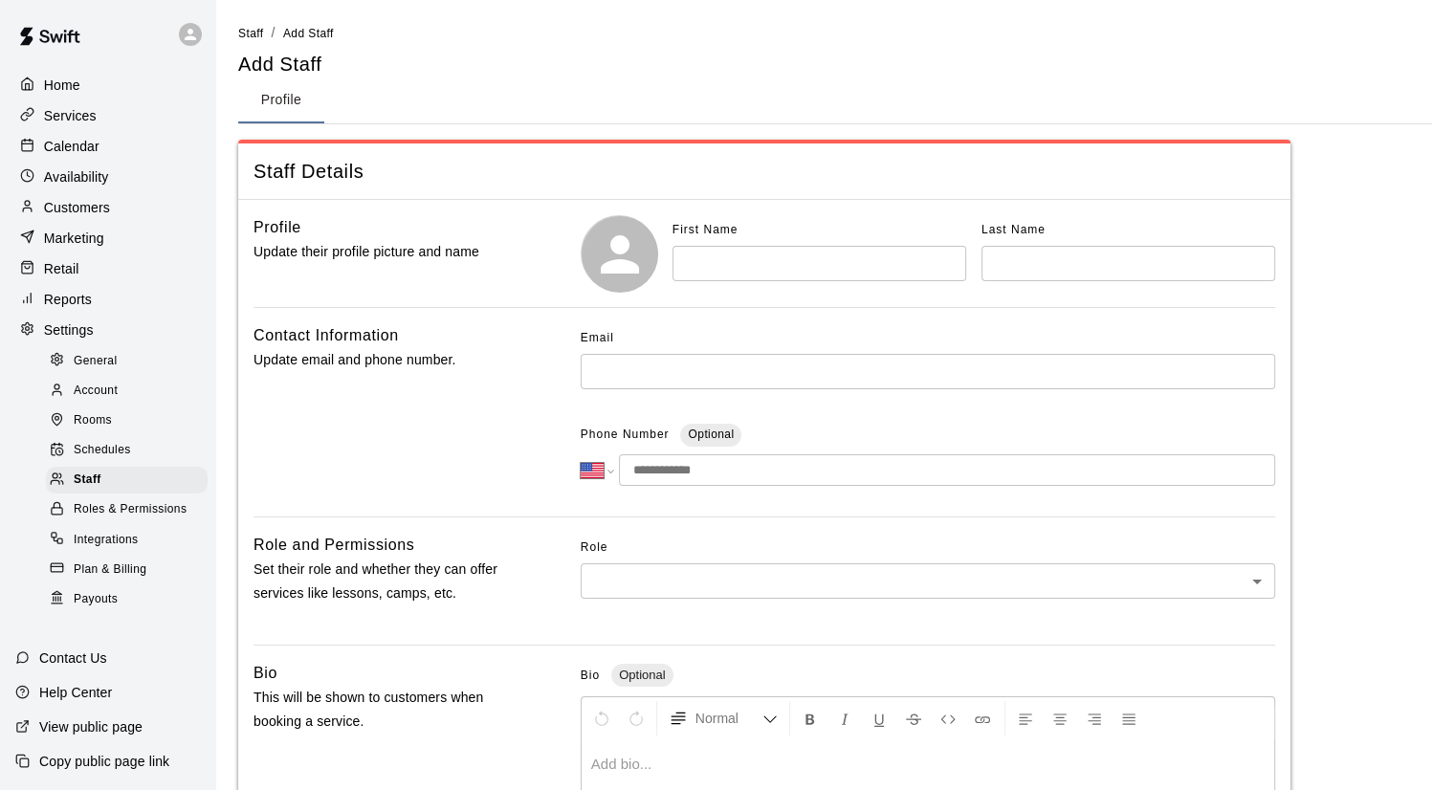
click at [710, 265] on input "text" at bounding box center [819, 263] width 294 height 35
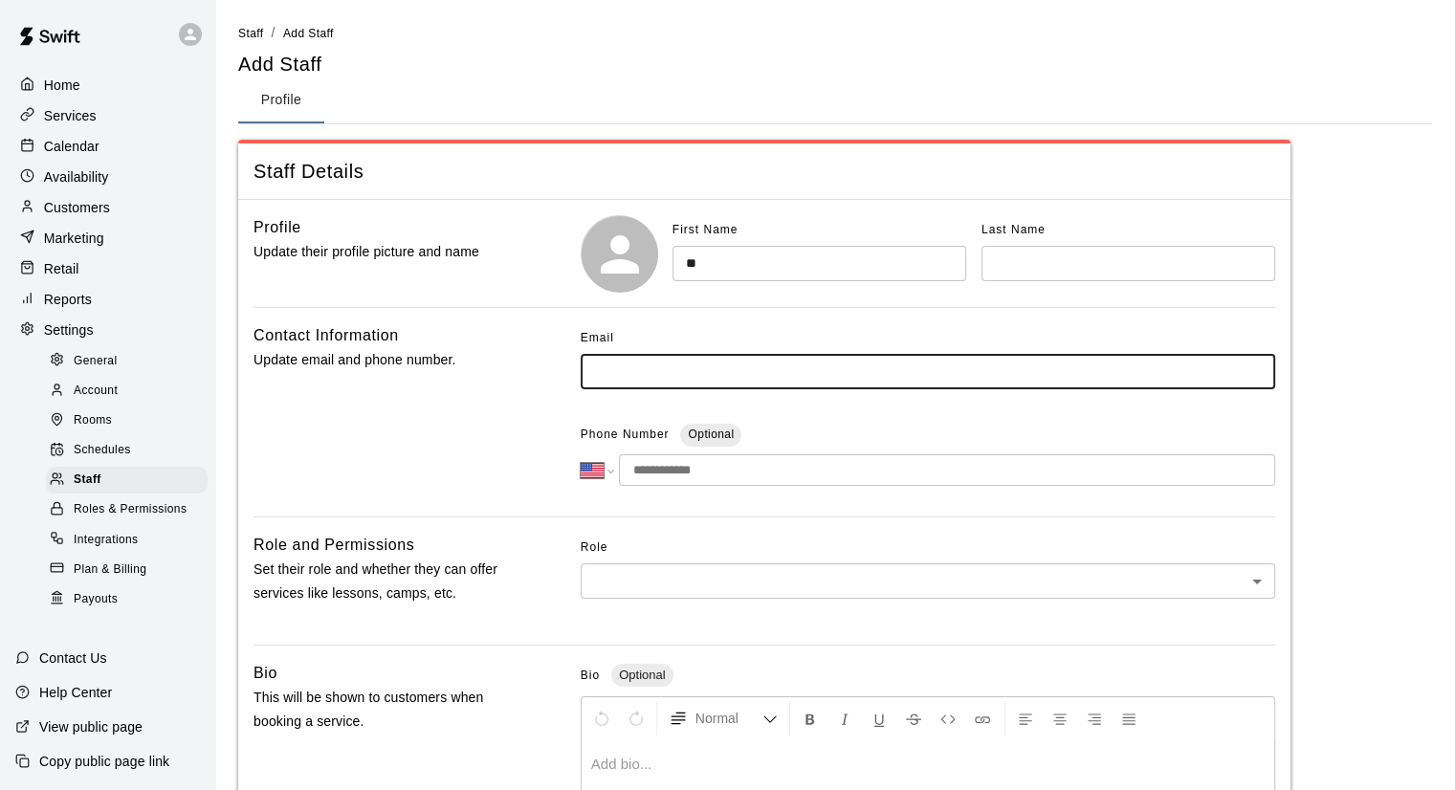
click at [710, 265] on input "**" at bounding box center [819, 263] width 294 height 35
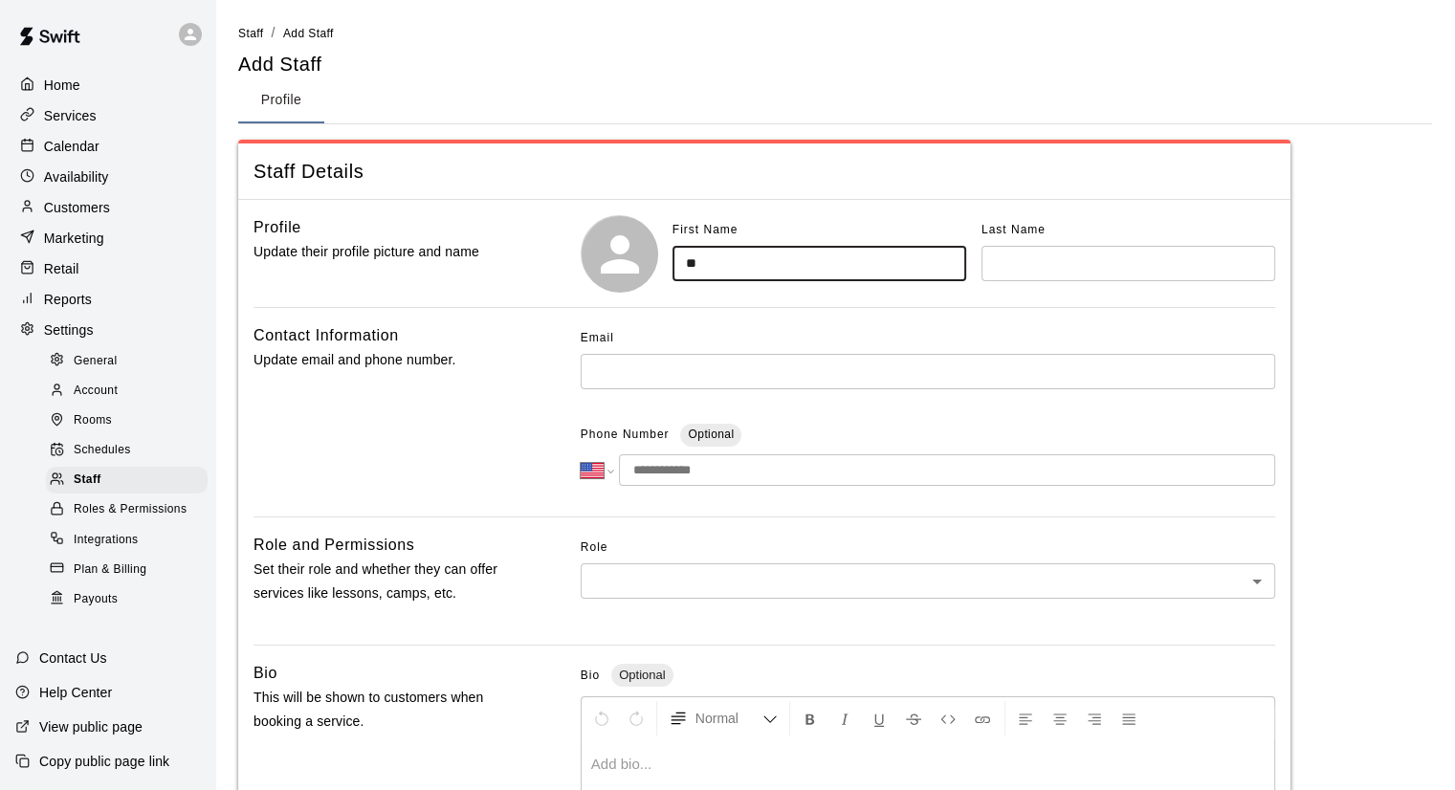
type input "**"
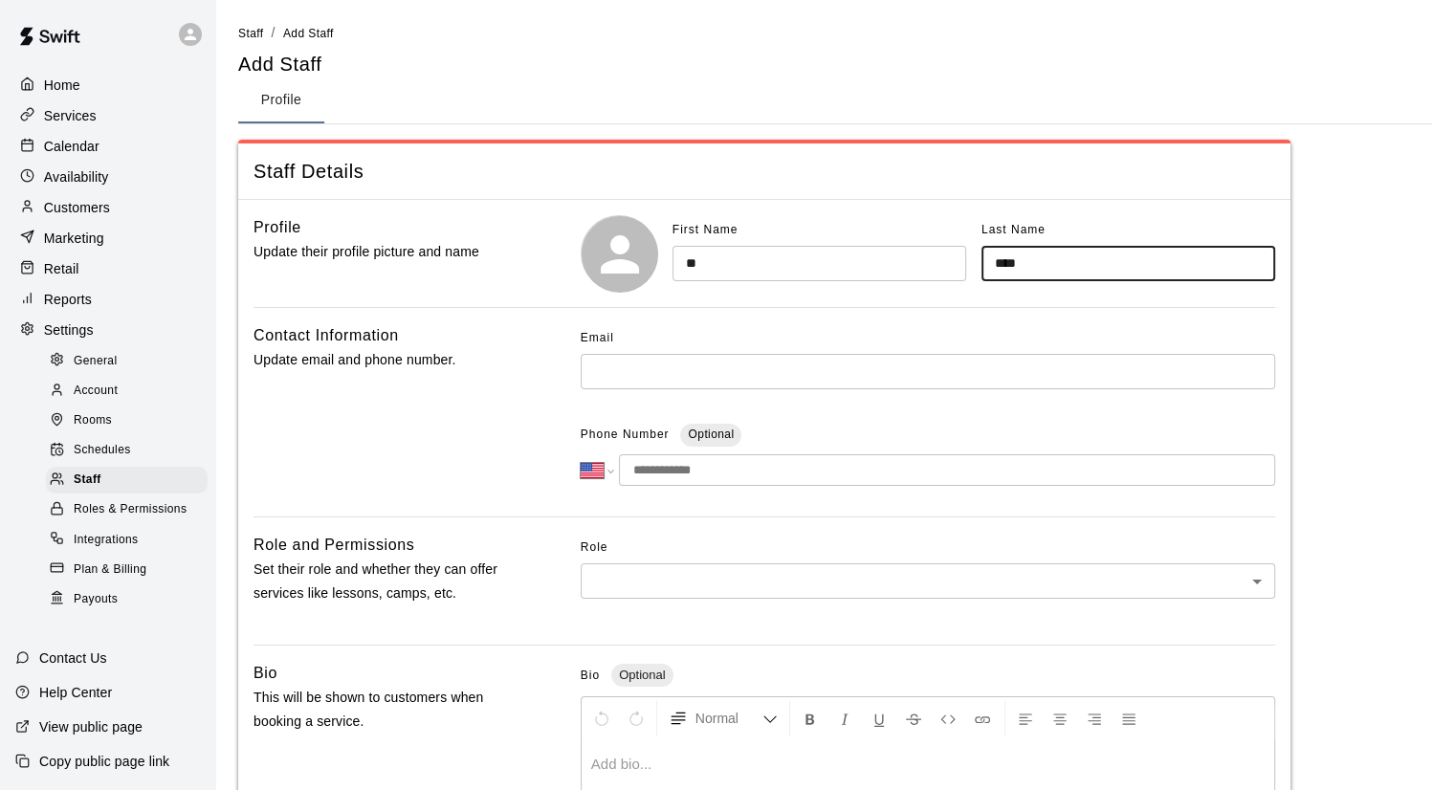
type input "****"
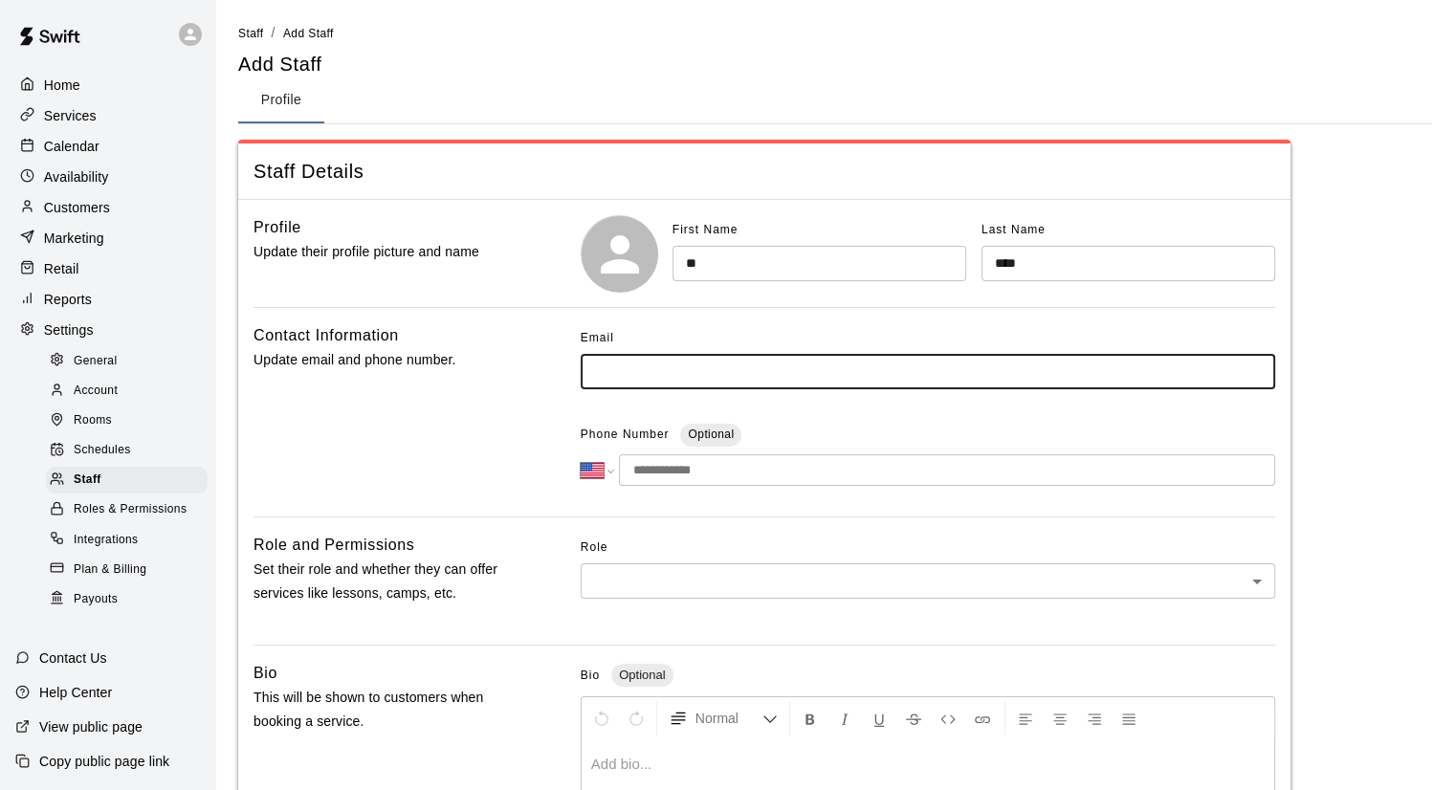
paste input "**********"
type input "**********"
click at [600, 581] on body "**********" at bounding box center [727, 627] width 1455 height 1254
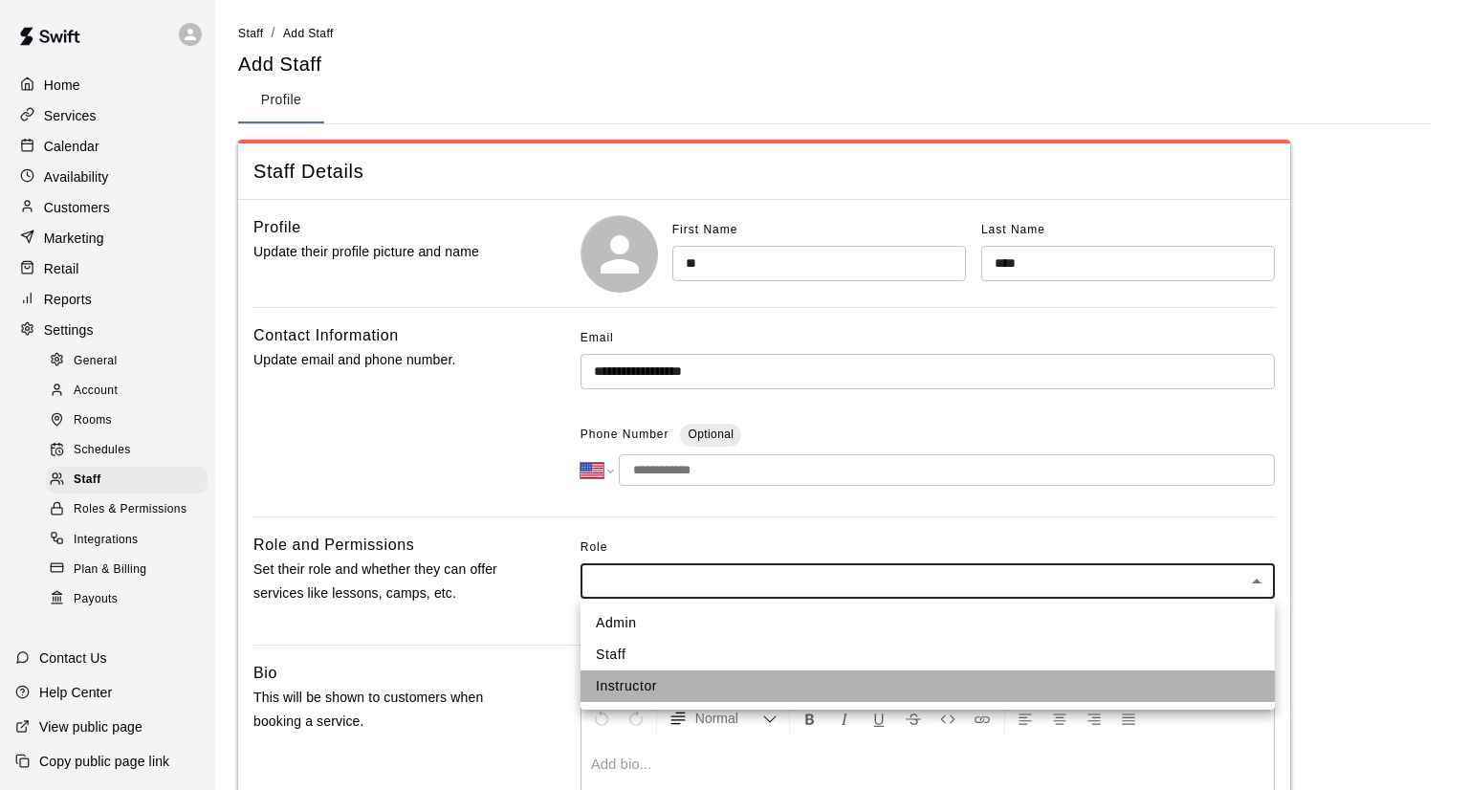
click at [612, 689] on li "Instructor" at bounding box center [928, 686] width 694 height 32
type input "**********"
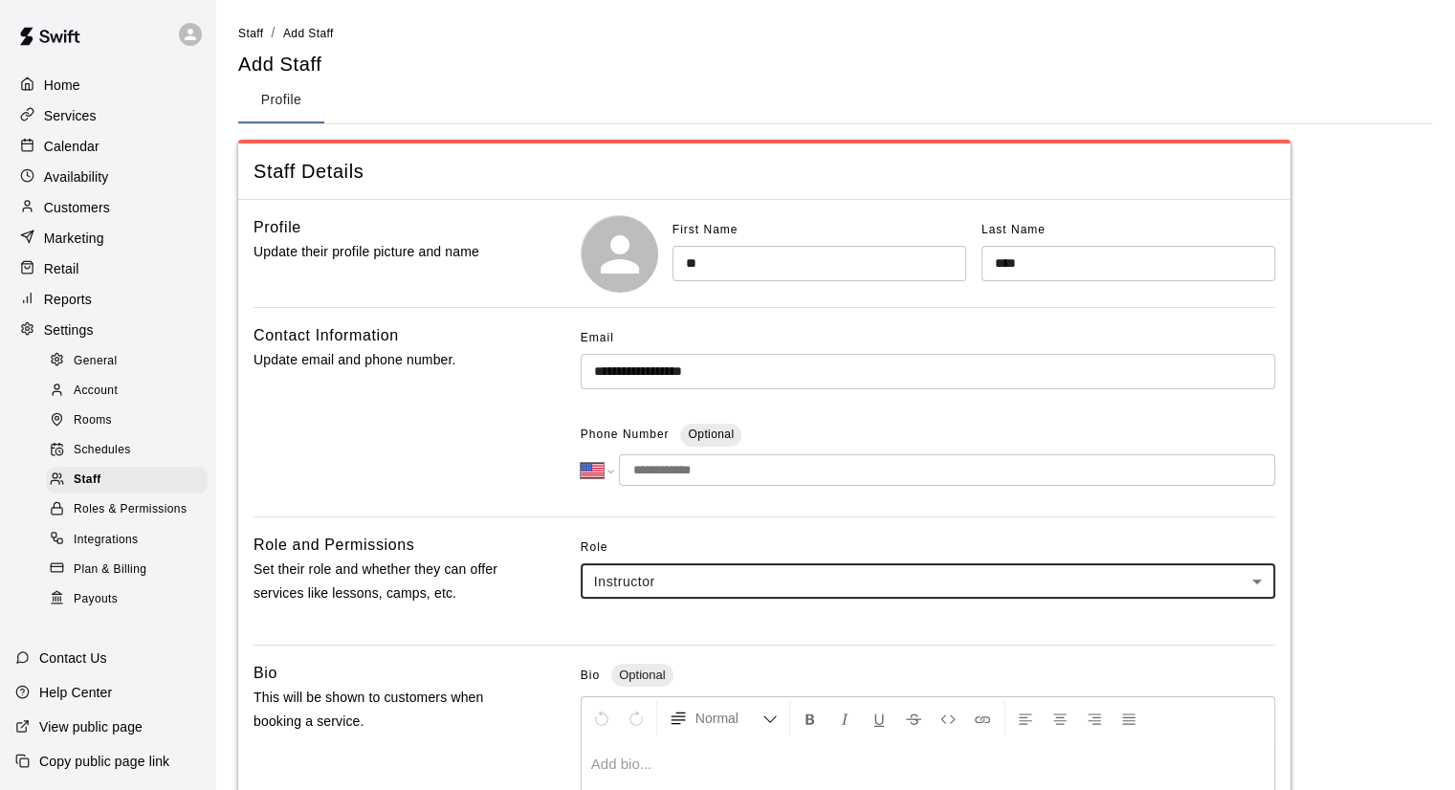
click at [547, 659] on div "**********" at bounding box center [764, 682] width 1052 height 965
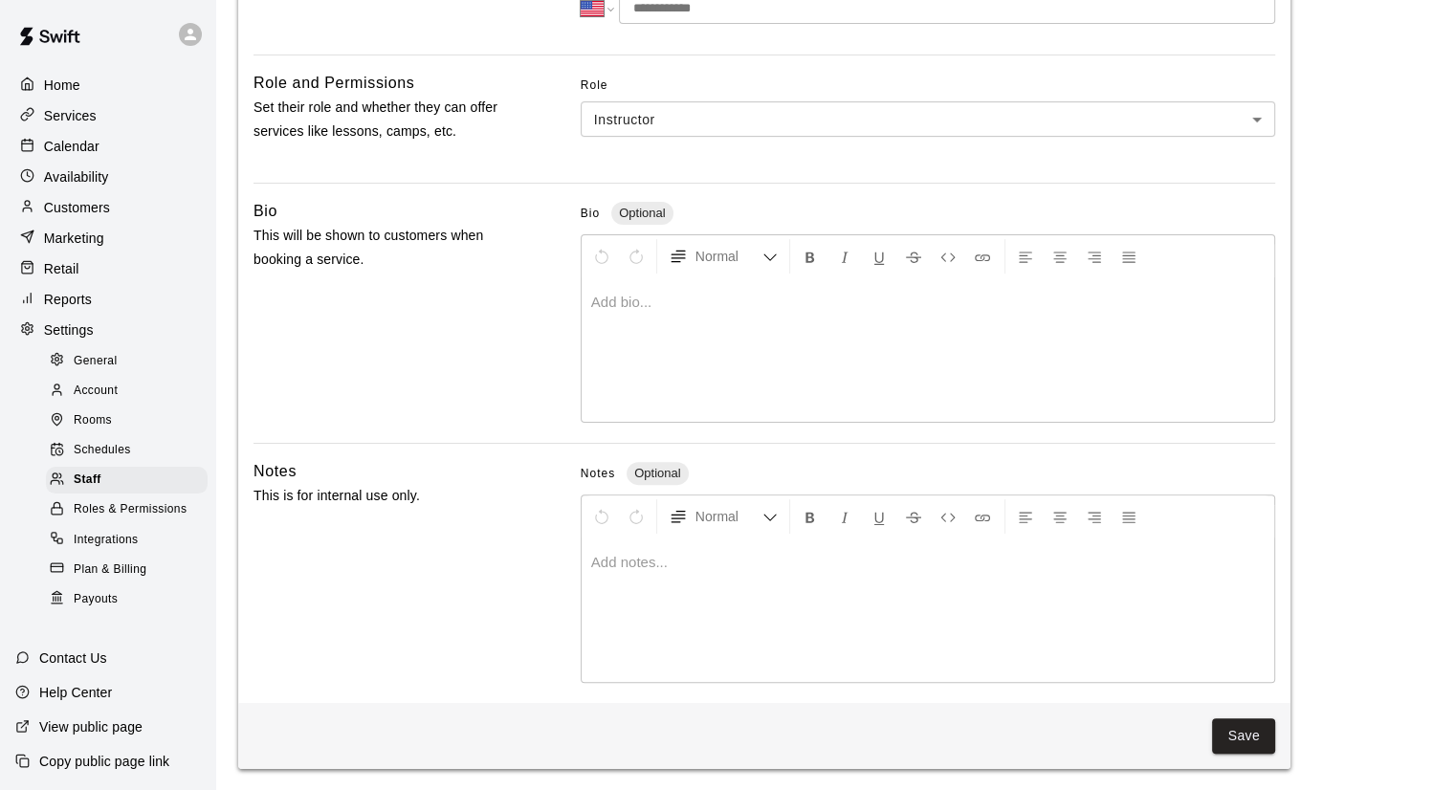
scroll to position [463, 0]
click at [1238, 730] on button "Save" at bounding box center [1243, 734] width 63 height 35
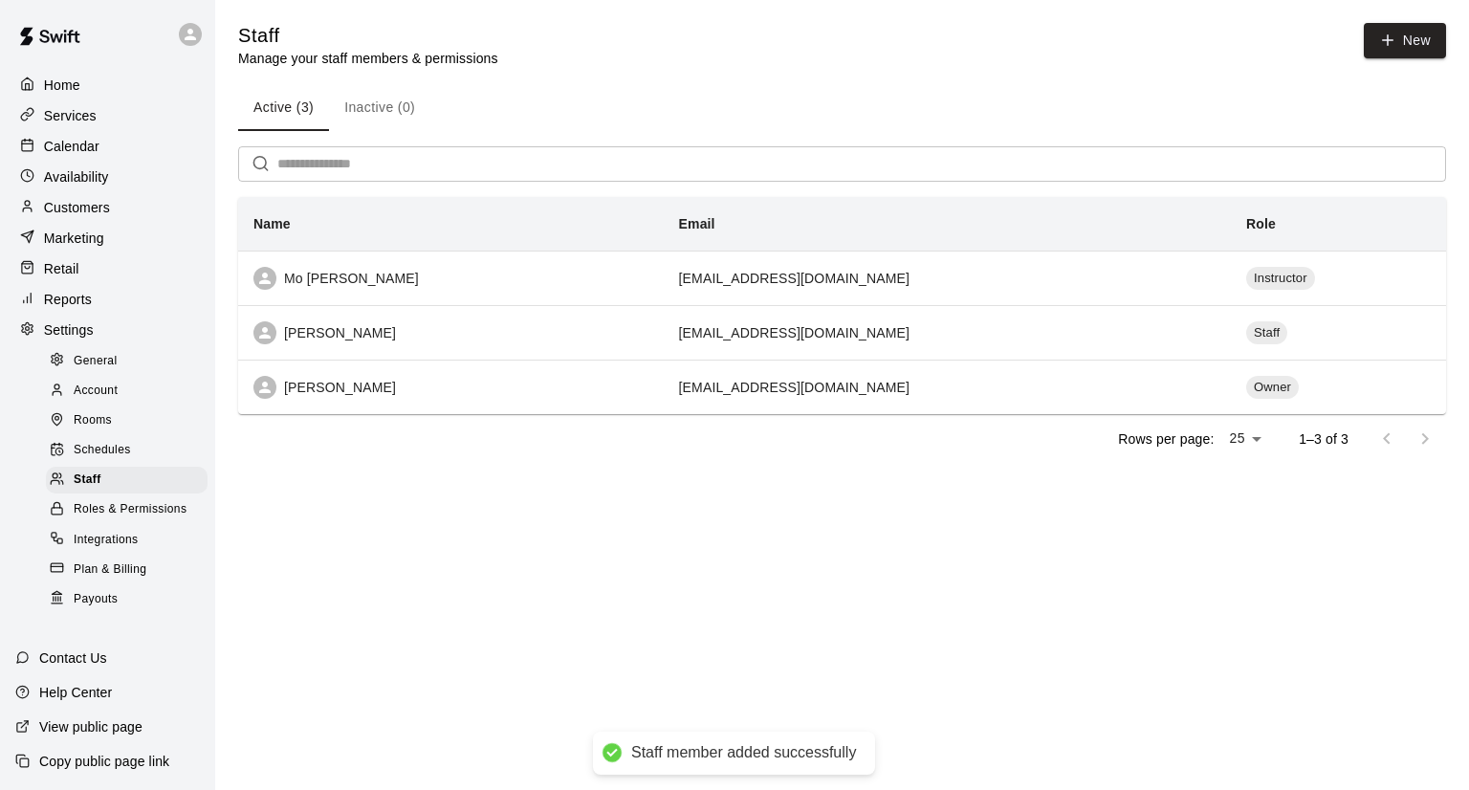
click at [1238, 517] on html "Staff member added successfully Home Services Calendar Availability Customers M…" at bounding box center [734, 258] width 1469 height 517
click at [35, 145] on div at bounding box center [32, 147] width 24 height 18
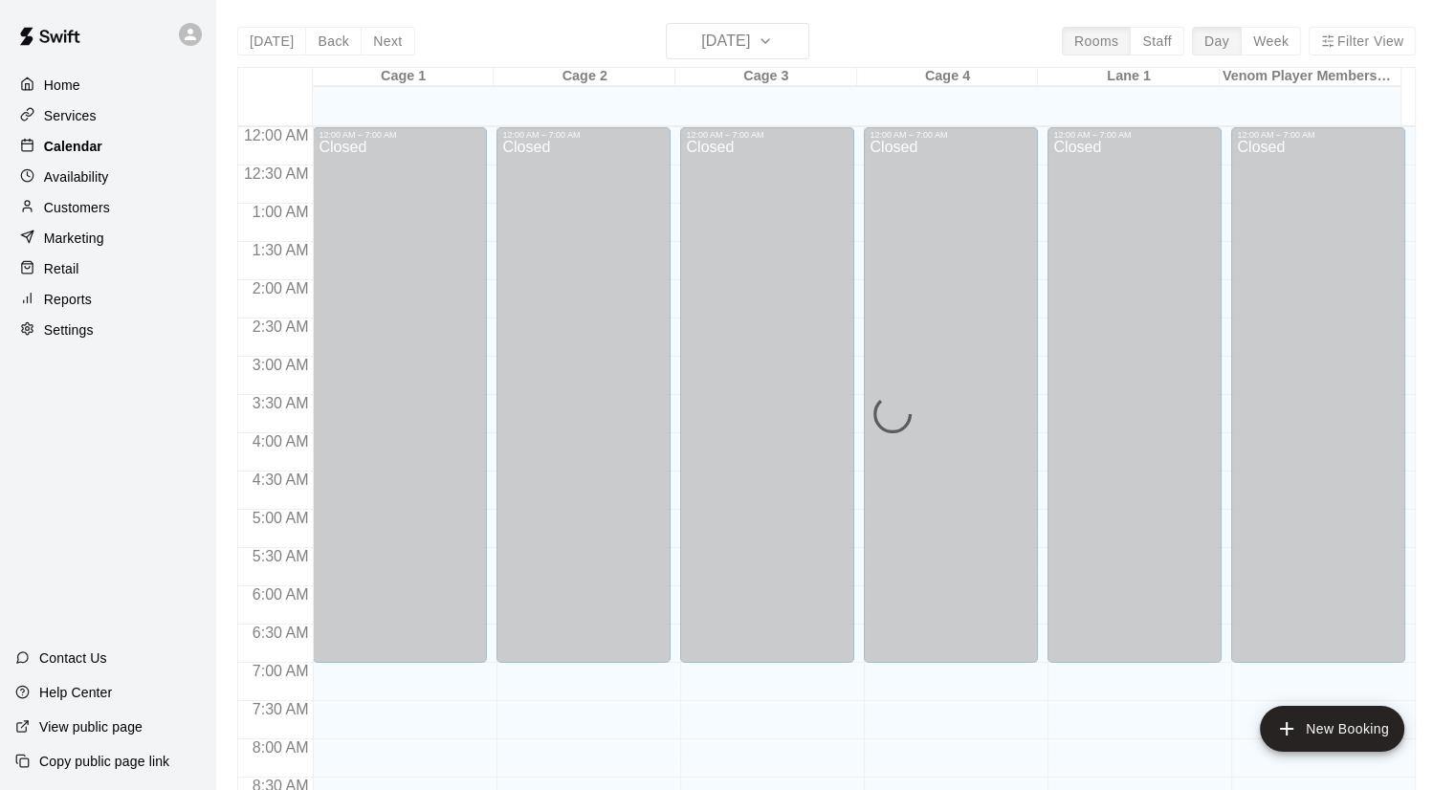
scroll to position [1093, 0]
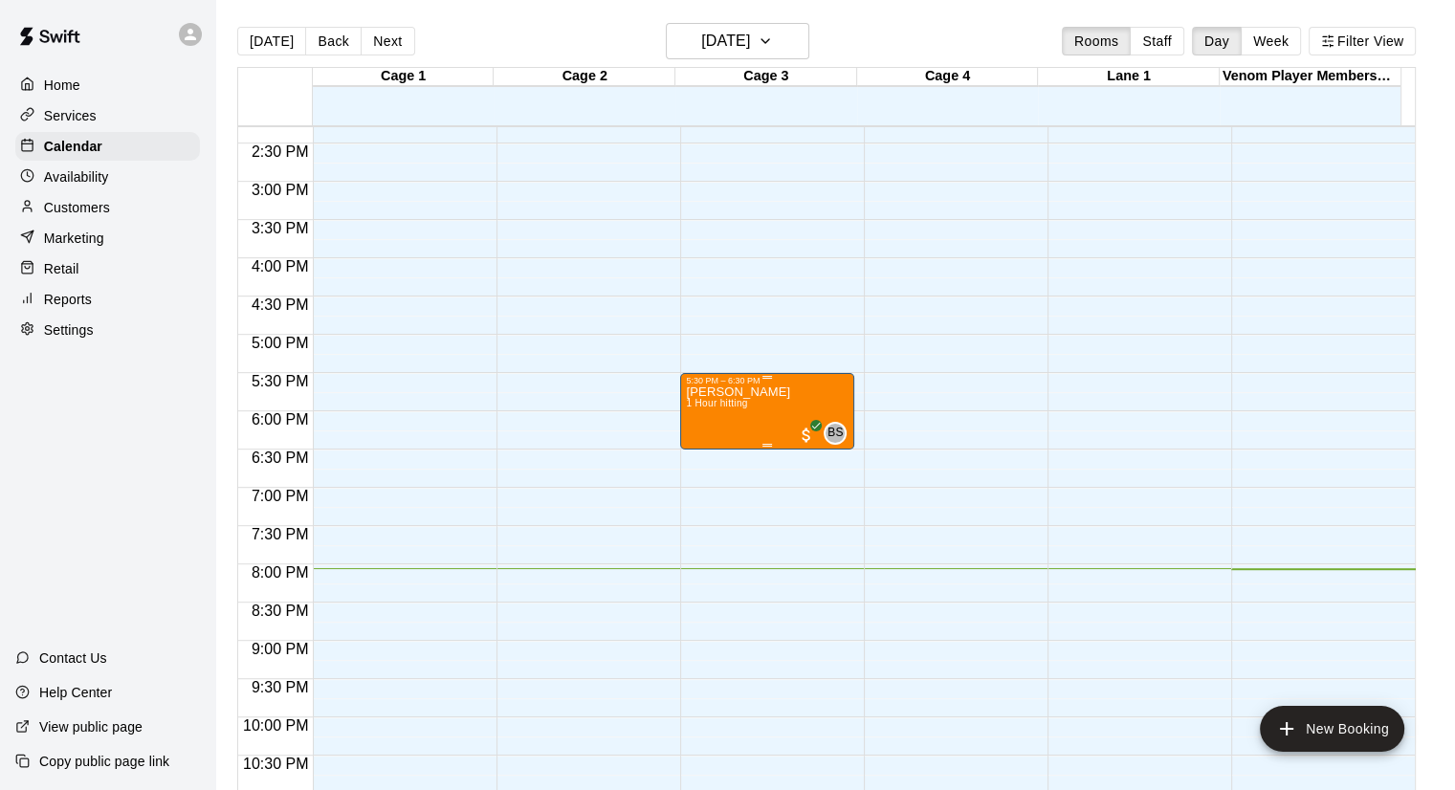
click at [753, 392] on p "[PERSON_NAME]" at bounding box center [738, 392] width 104 height 0
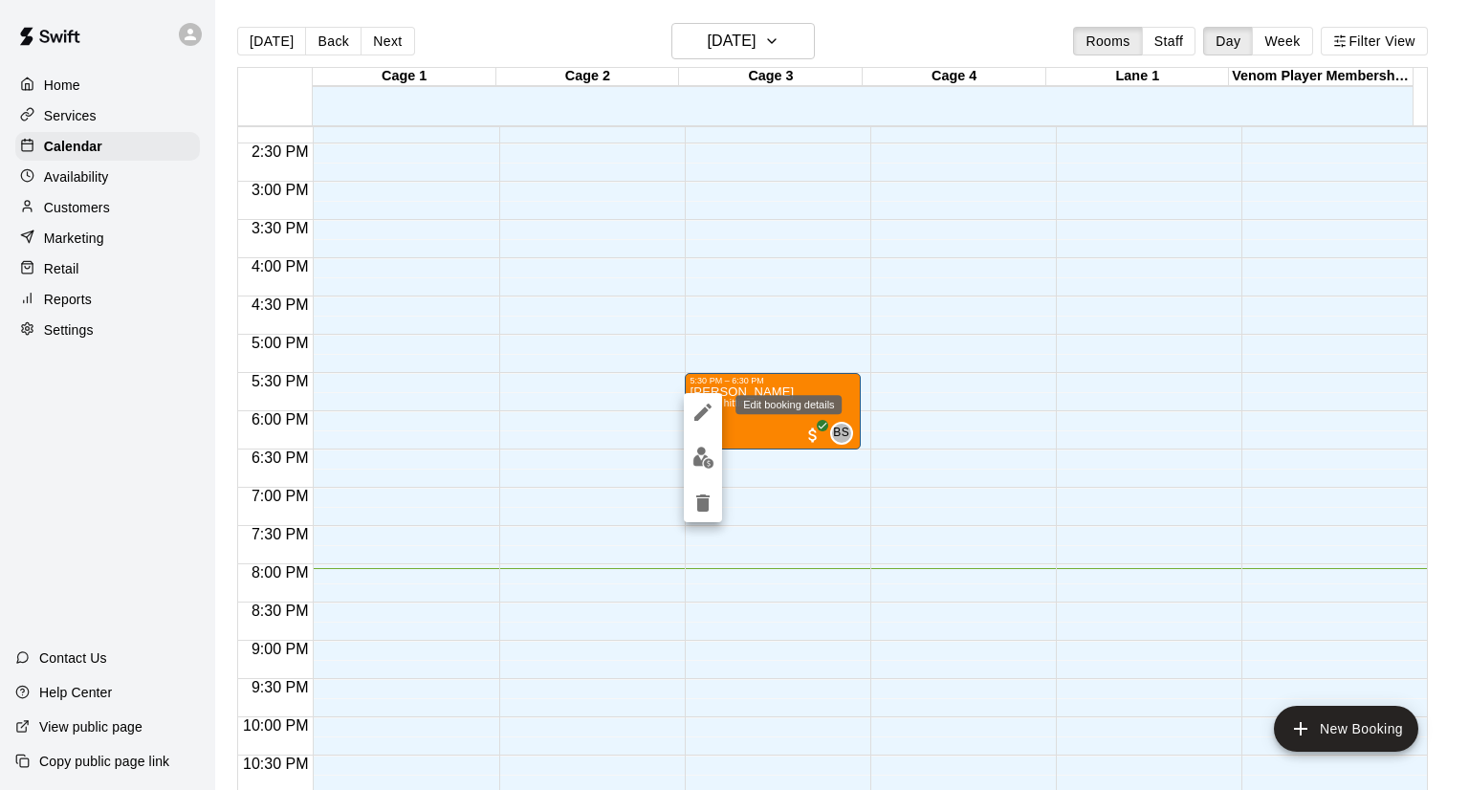
click at [695, 413] on icon "edit" at bounding box center [702, 412] width 23 height 23
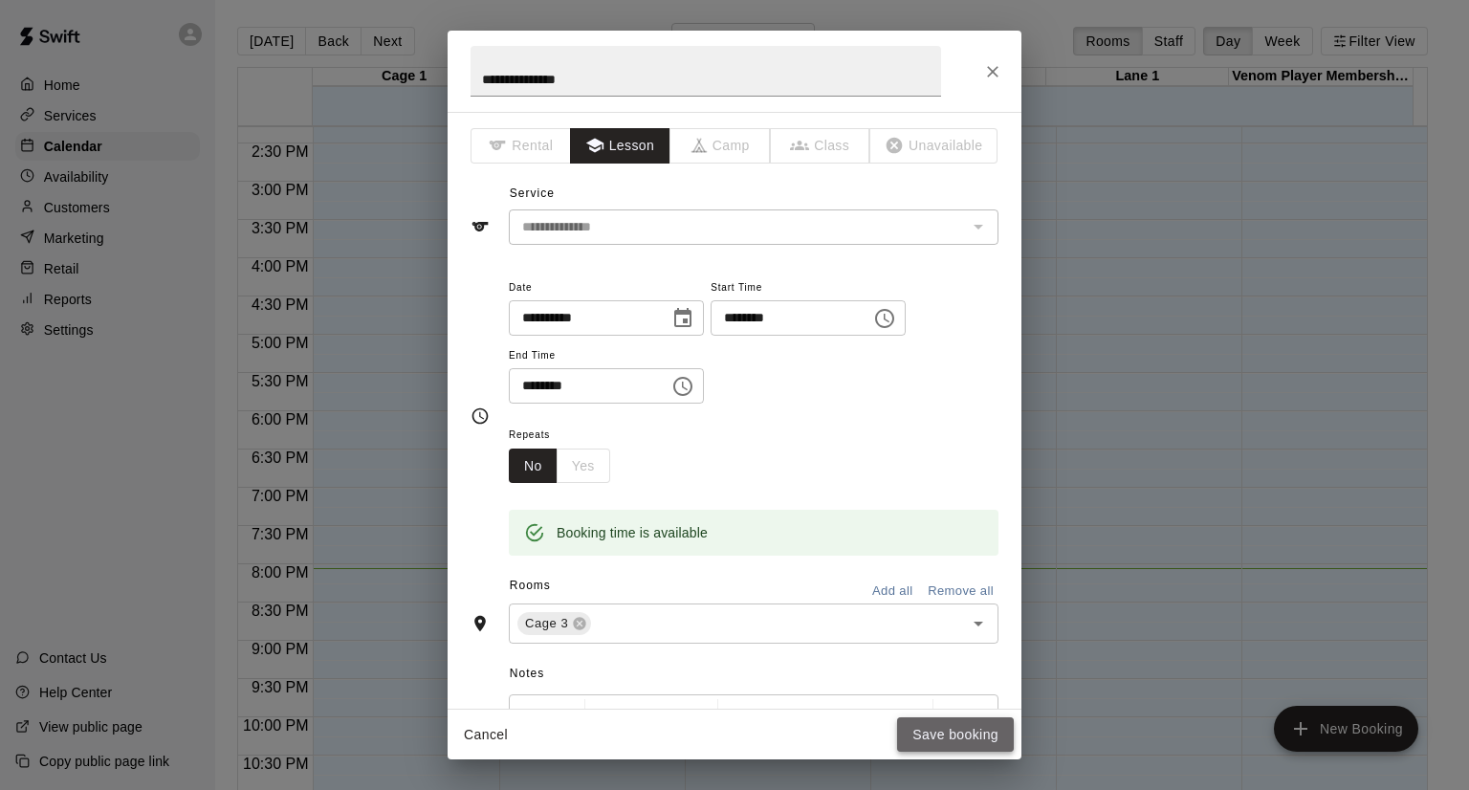
click at [928, 725] on button "Save booking" at bounding box center [955, 734] width 117 height 35
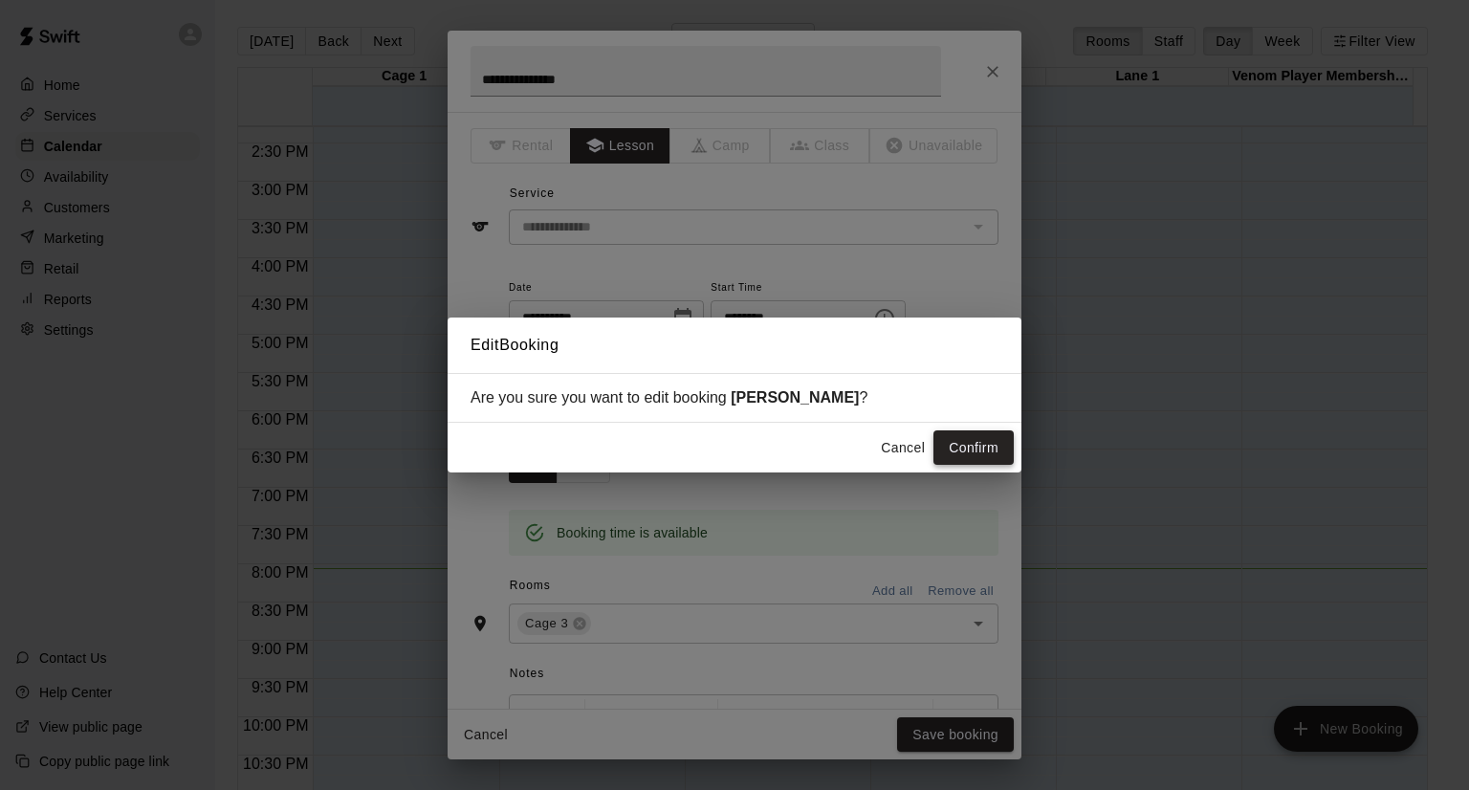
click at [981, 447] on button "Confirm" at bounding box center [973, 447] width 80 height 35
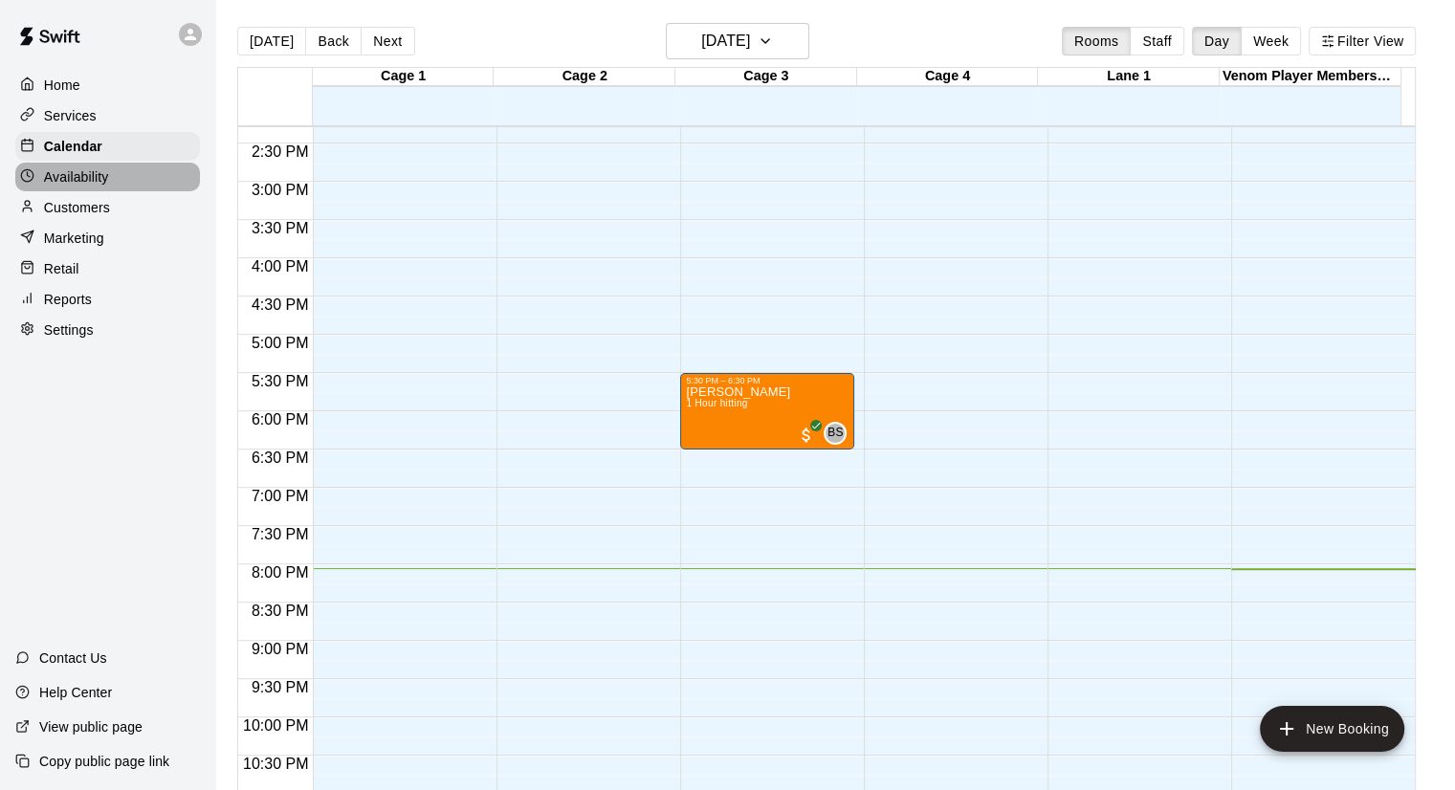
click at [86, 169] on div "Availability" at bounding box center [107, 177] width 185 height 29
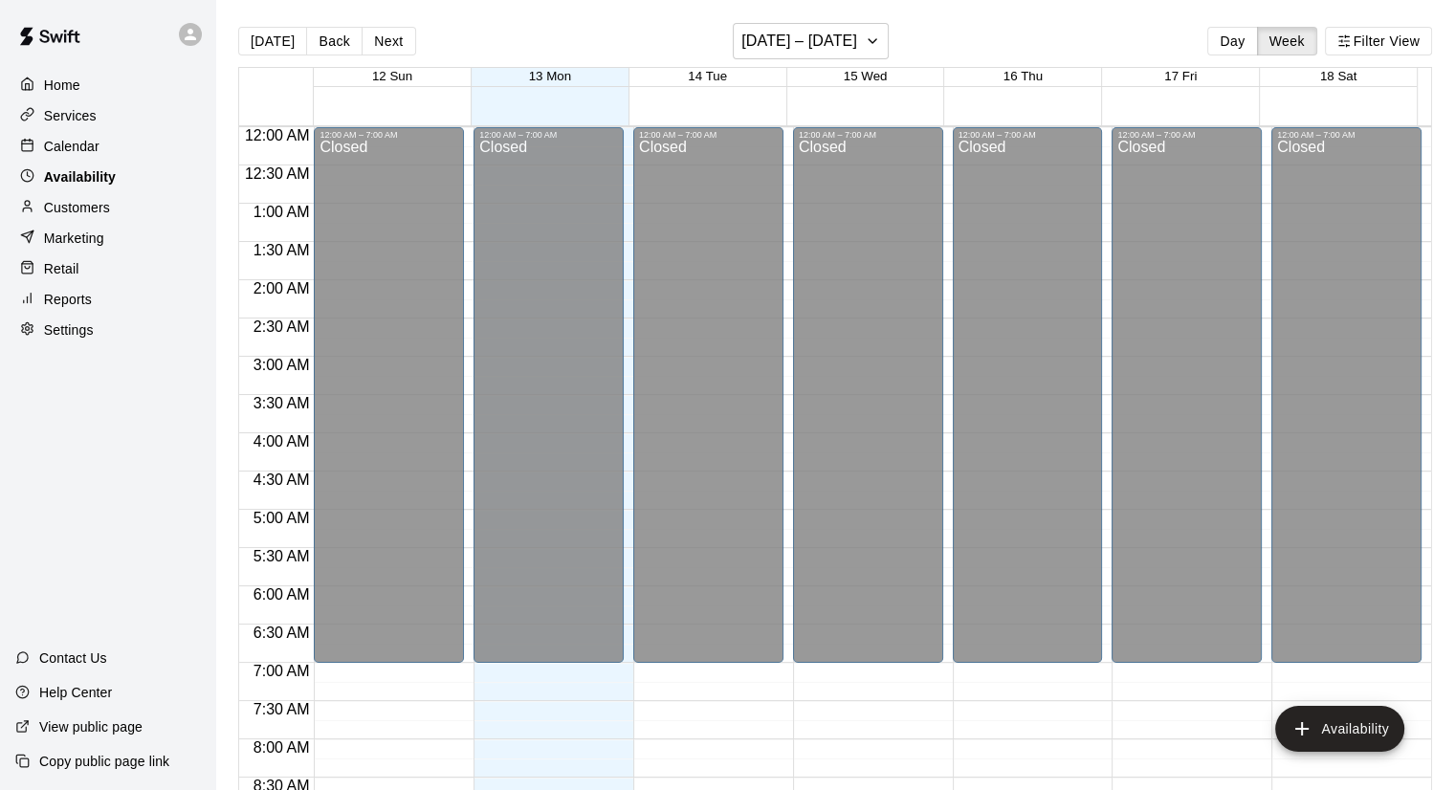
scroll to position [1151, 0]
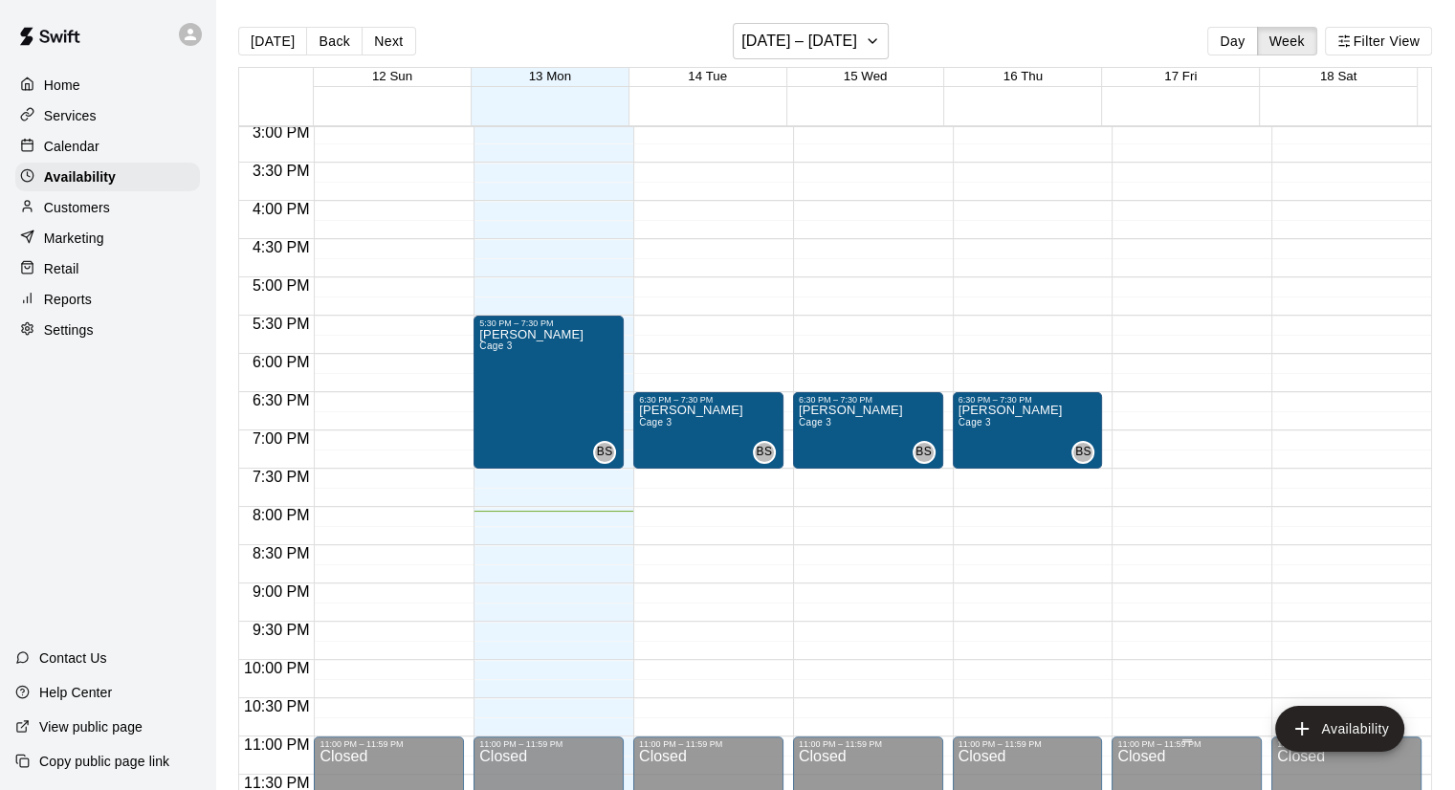
click at [1183, 756] on div "Closed" at bounding box center [1186, 784] width 139 height 70
click at [1308, 717] on icon "add" at bounding box center [1301, 728] width 23 height 23
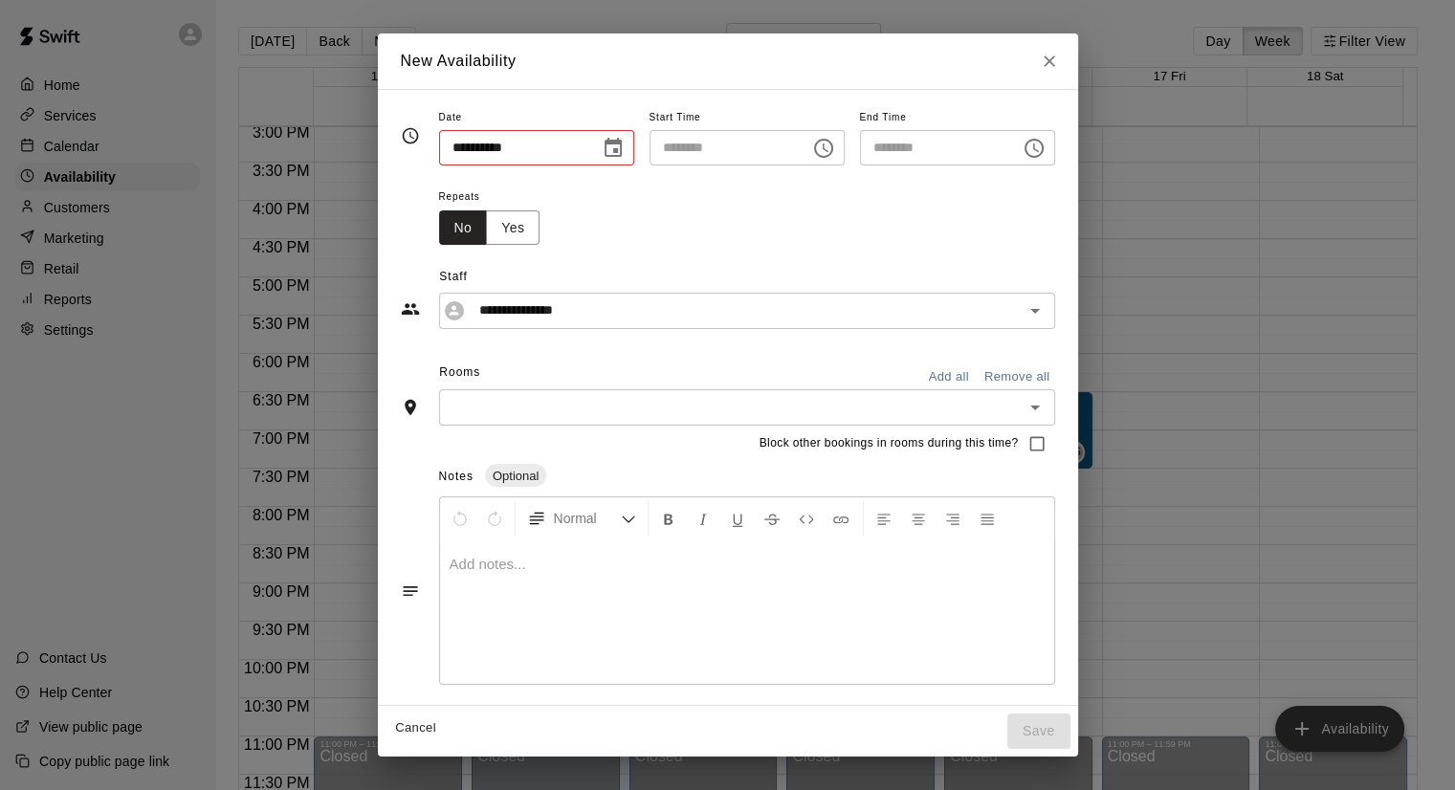
type input "**********"
type input "********"
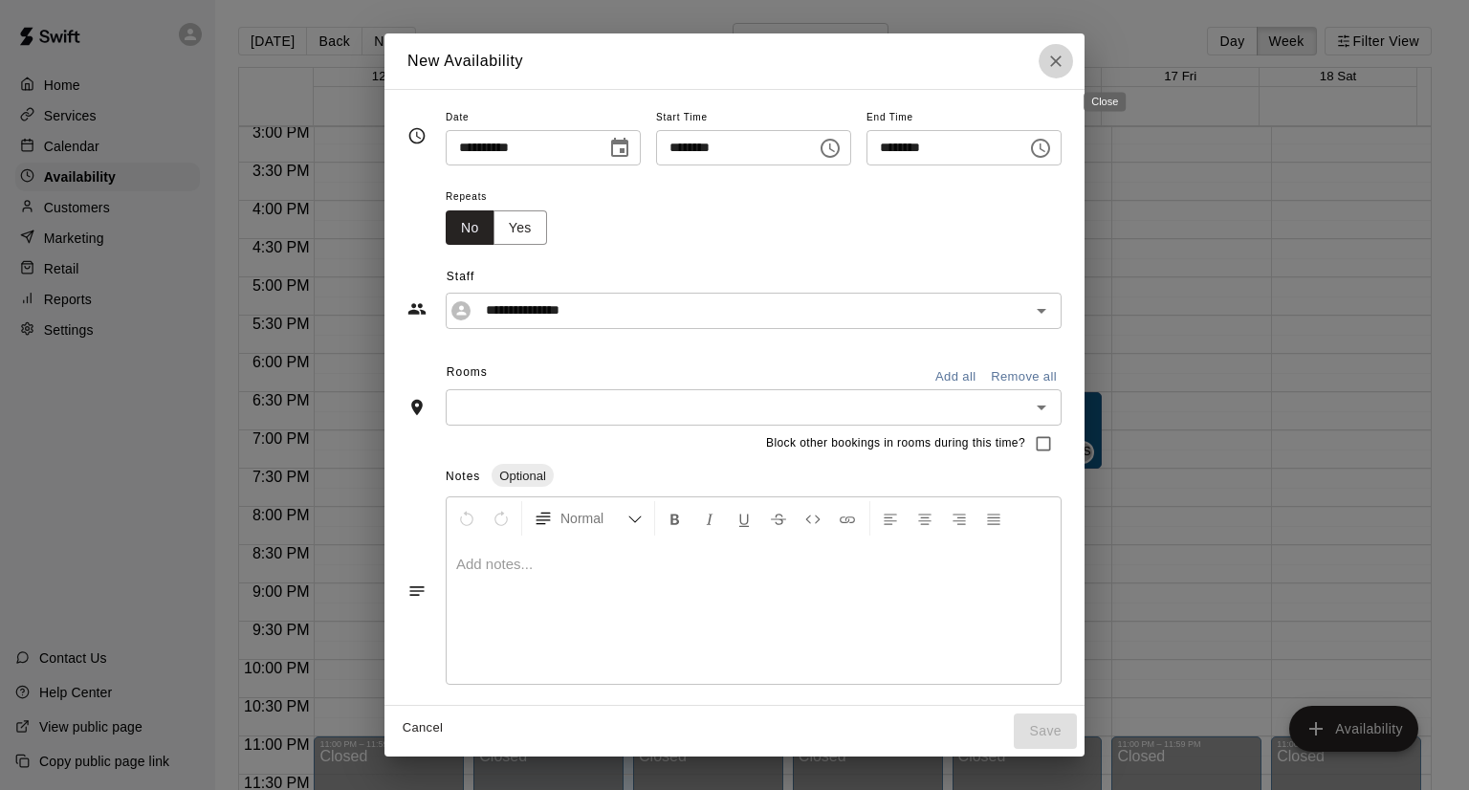
click at [1073, 62] on button "Close" at bounding box center [1056, 61] width 34 height 34
type input "**********"
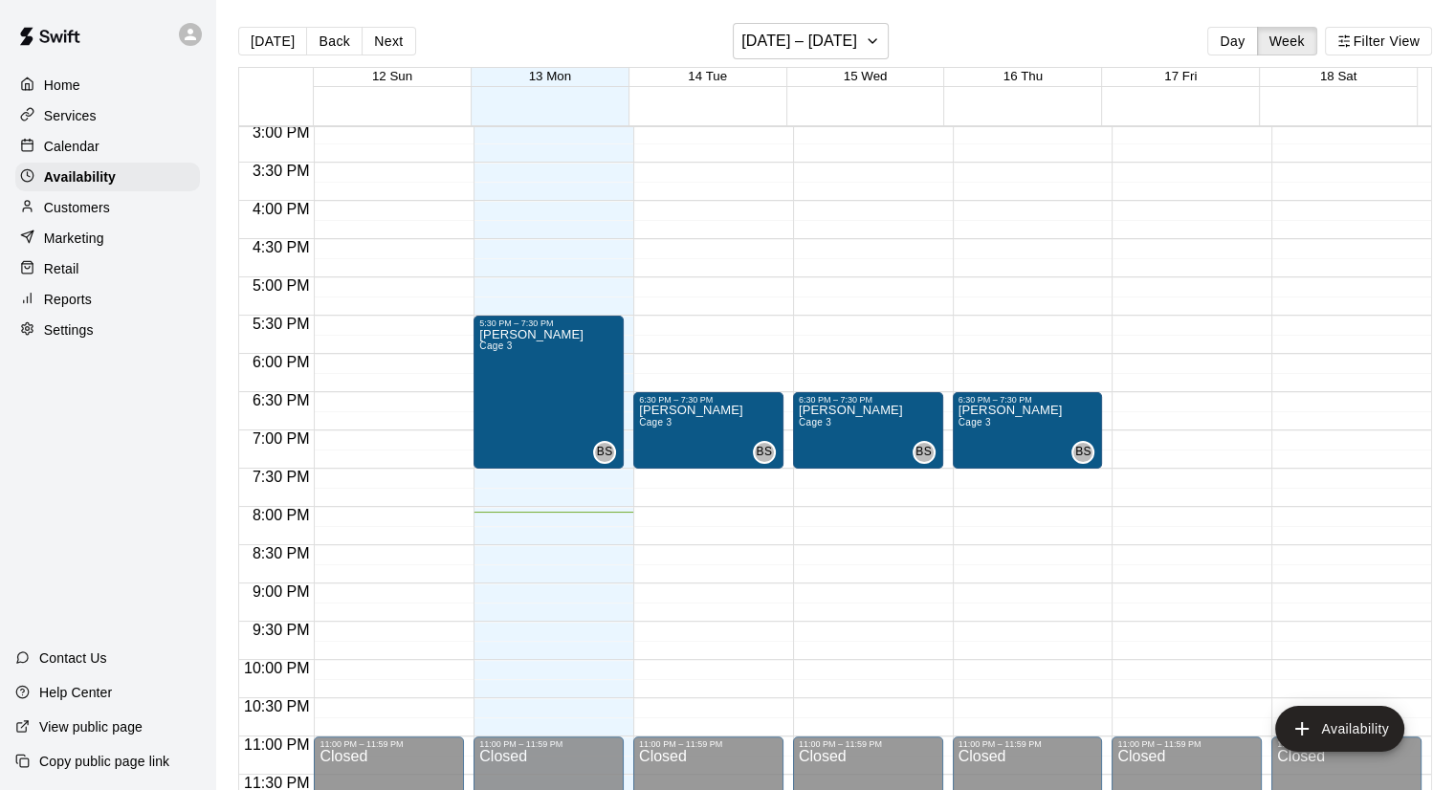
click at [119, 150] on div "Calendar" at bounding box center [107, 146] width 185 height 29
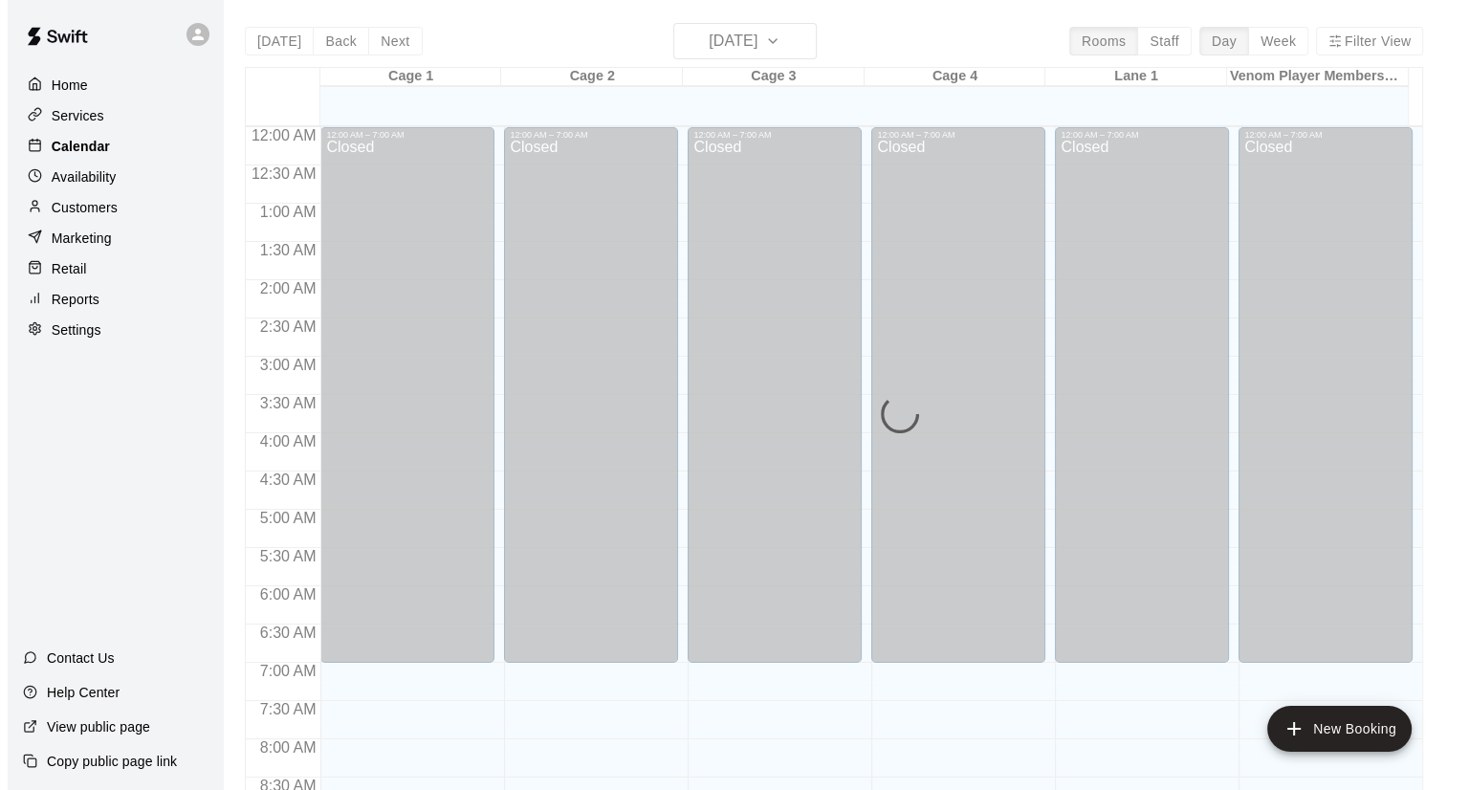
scroll to position [1093, 0]
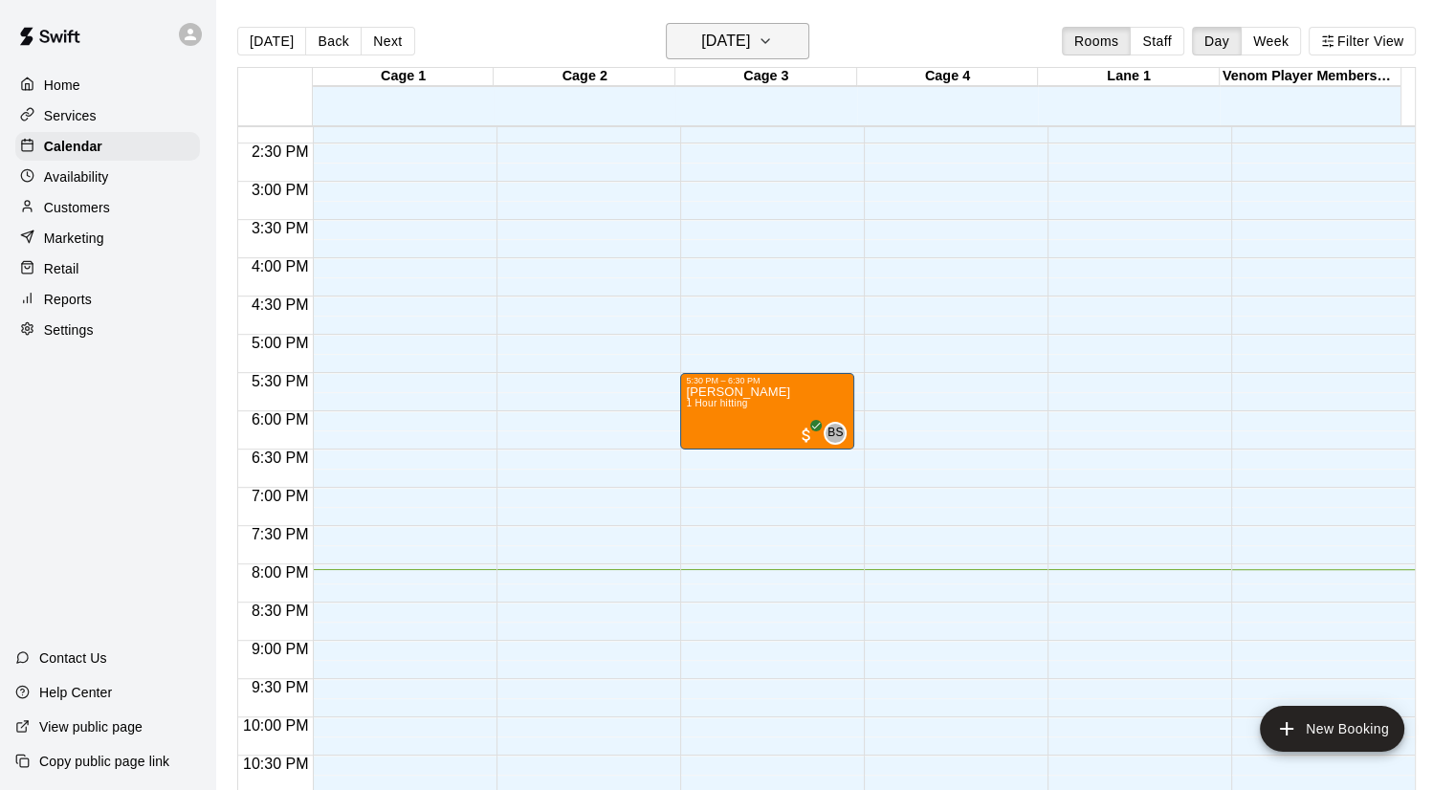
click at [750, 46] on h6 "[DATE]" at bounding box center [725, 41] width 49 height 27
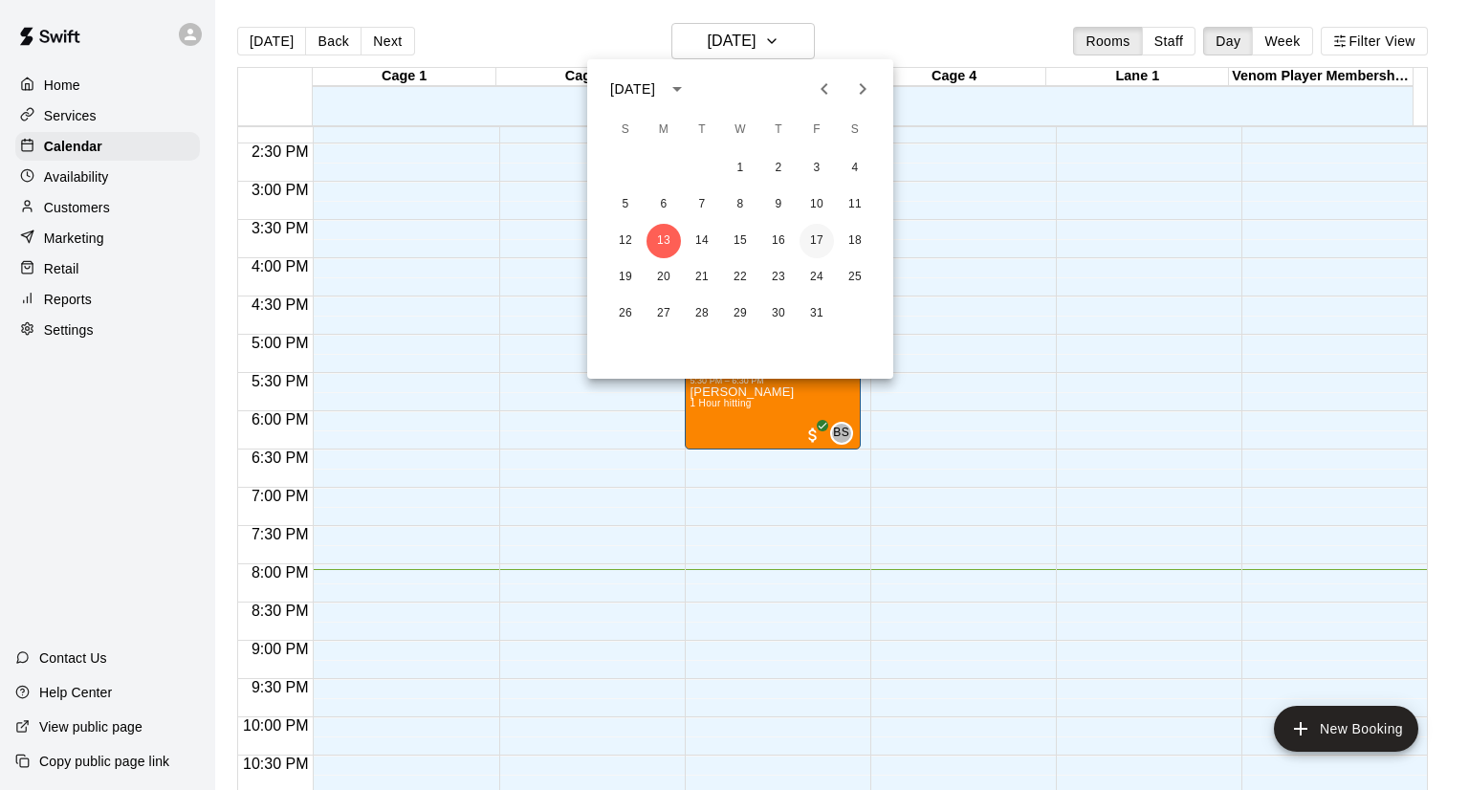
click at [822, 247] on button "17" at bounding box center [817, 241] width 34 height 34
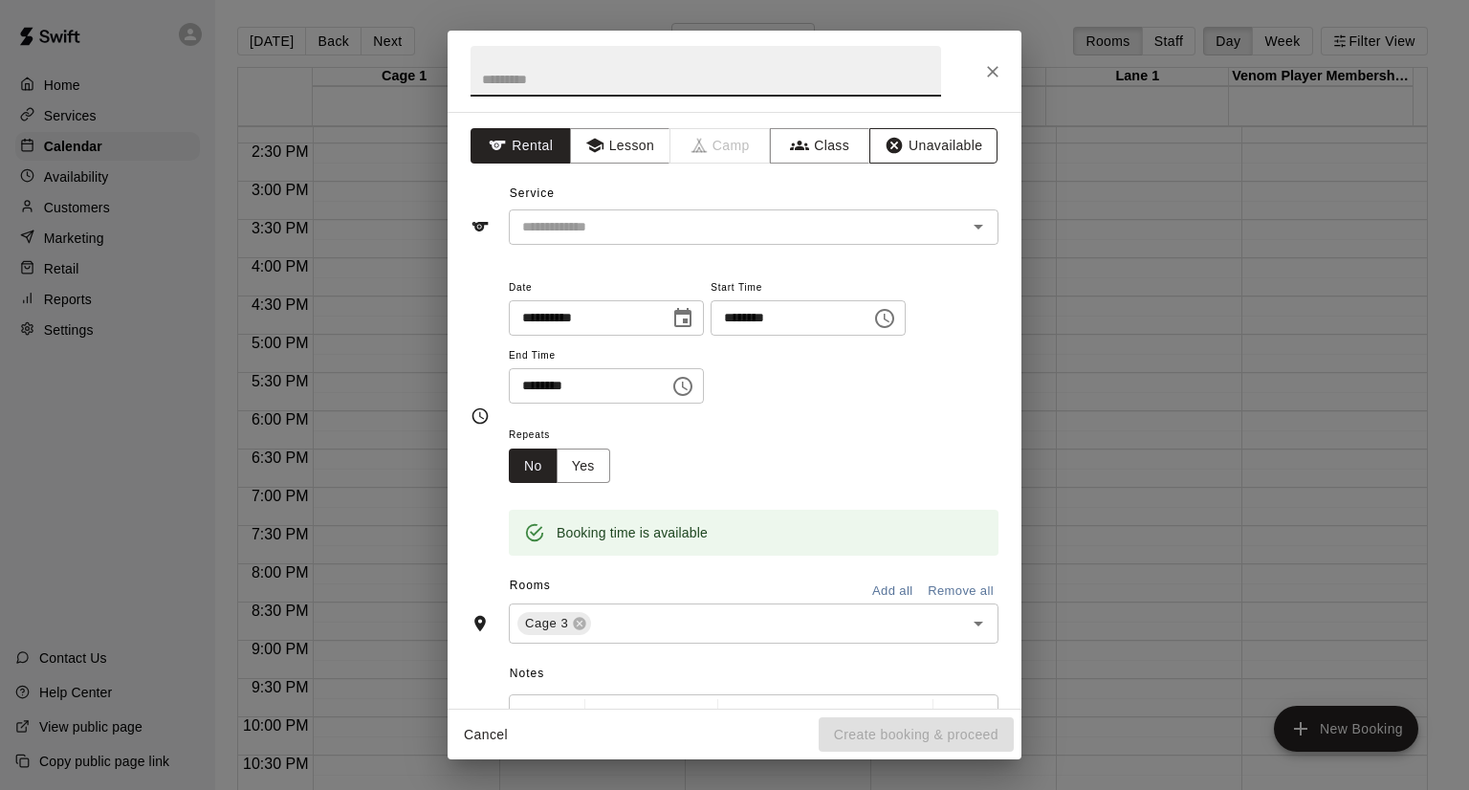
click at [913, 139] on button "Unavailable" at bounding box center [933, 145] width 128 height 35
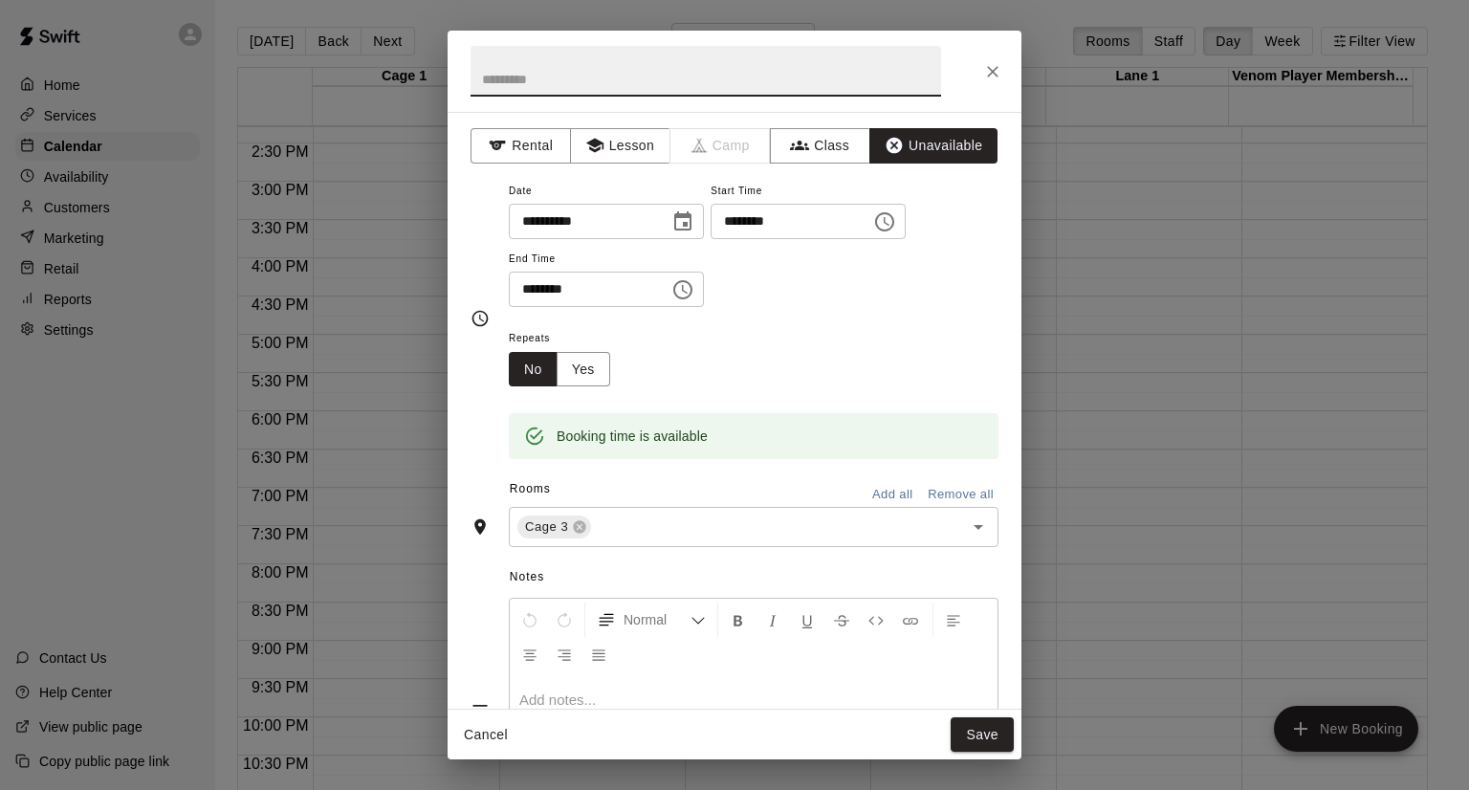
click at [725, 82] on input "text" at bounding box center [706, 71] width 471 height 51
type input "**********"
click at [692, 294] on icon "Choose time, selected time is 5:00 PM" at bounding box center [682, 289] width 19 height 19
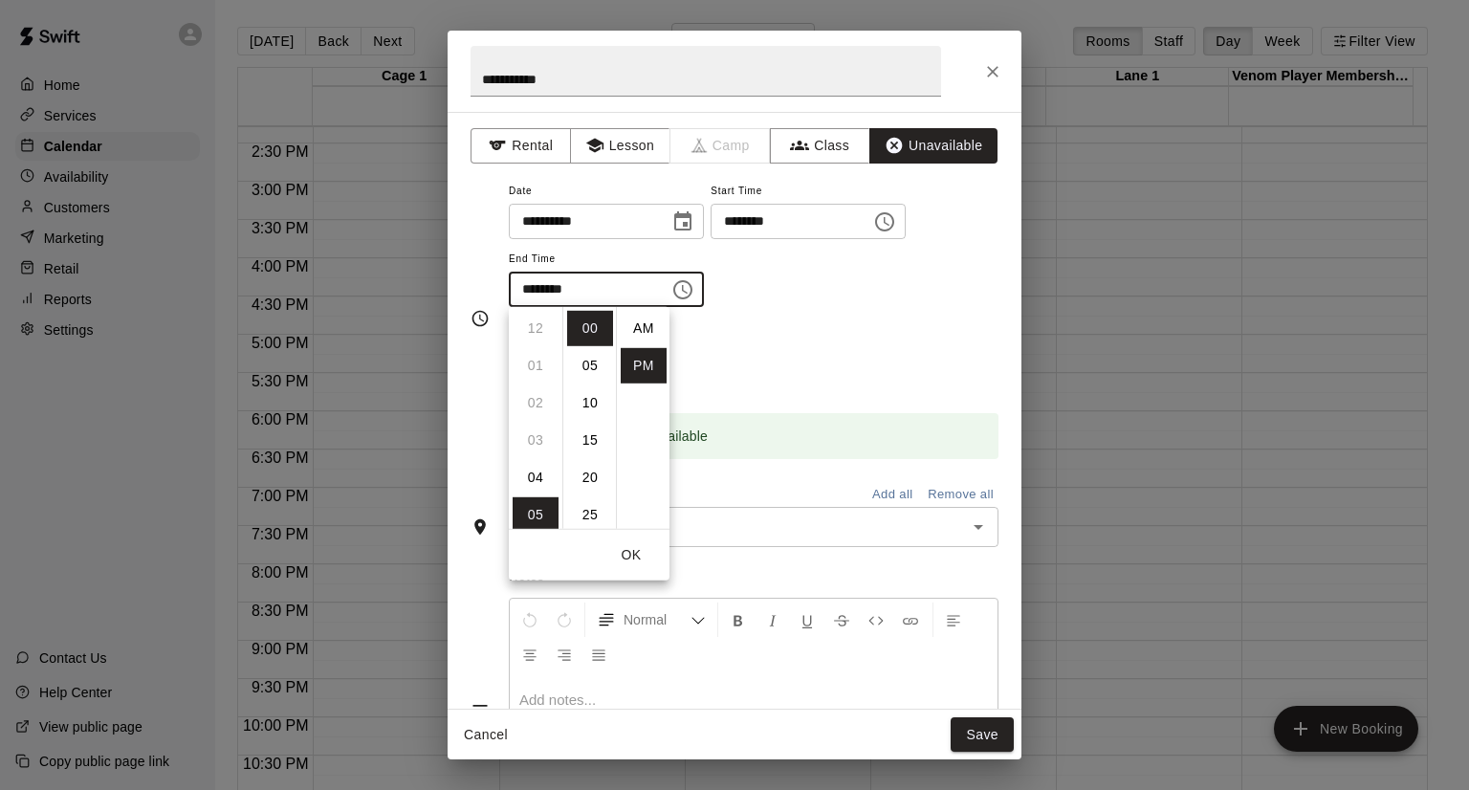
scroll to position [34, 0]
click at [535, 441] on li "08" at bounding box center [536, 440] width 46 height 35
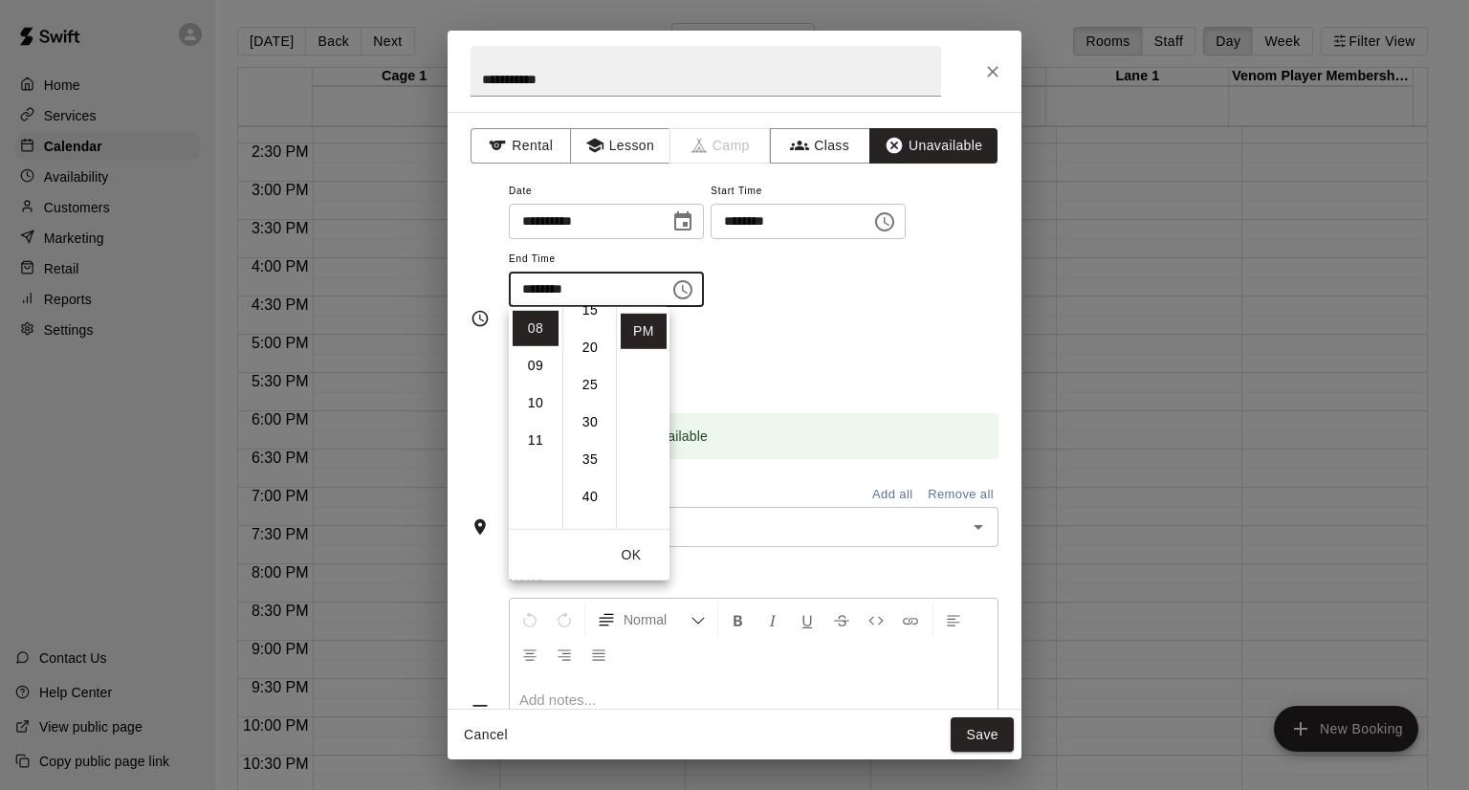
scroll to position [153, 0]
click at [584, 404] on li "30" at bounding box center [590, 399] width 46 height 35
type input "********"
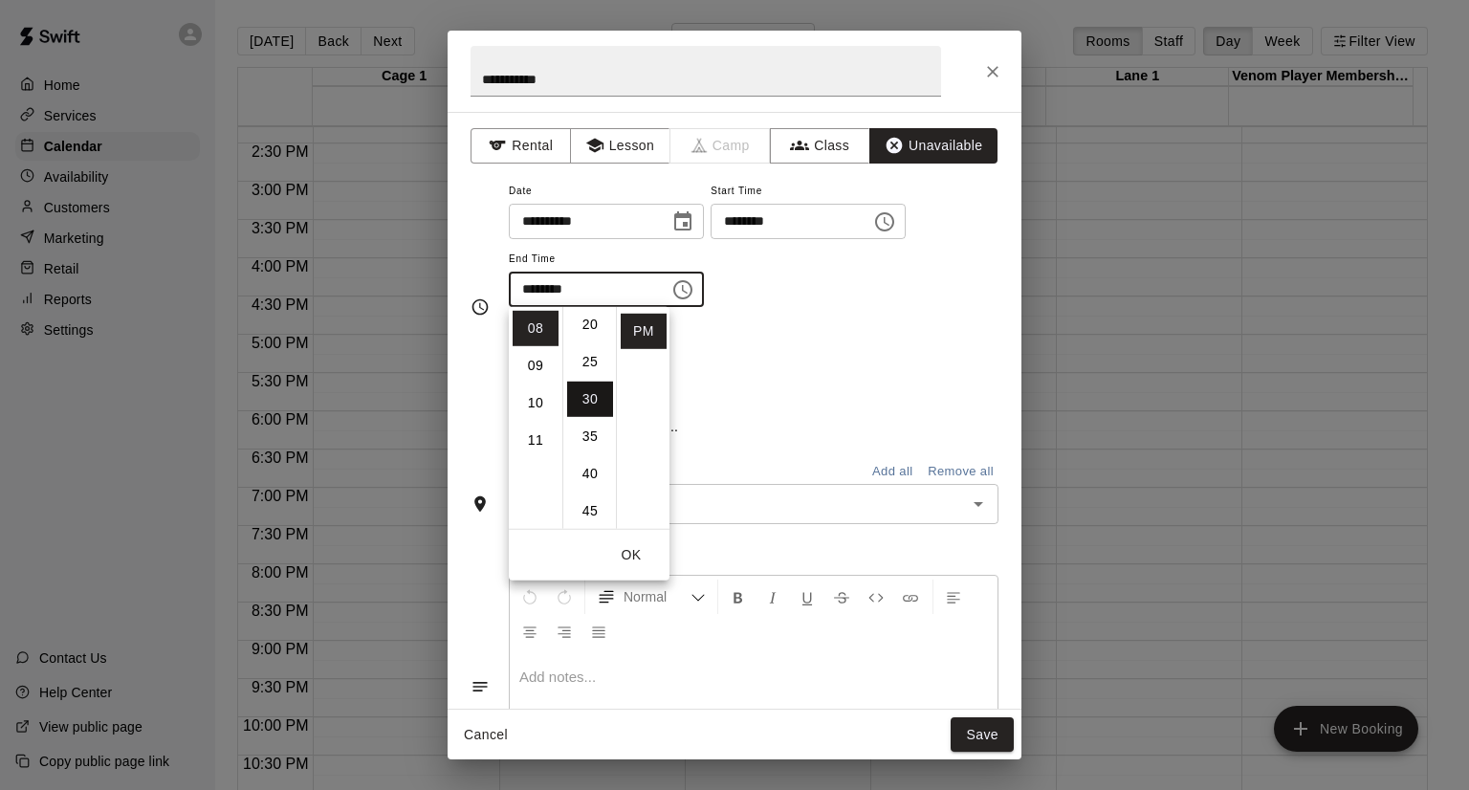
scroll to position [224, 0]
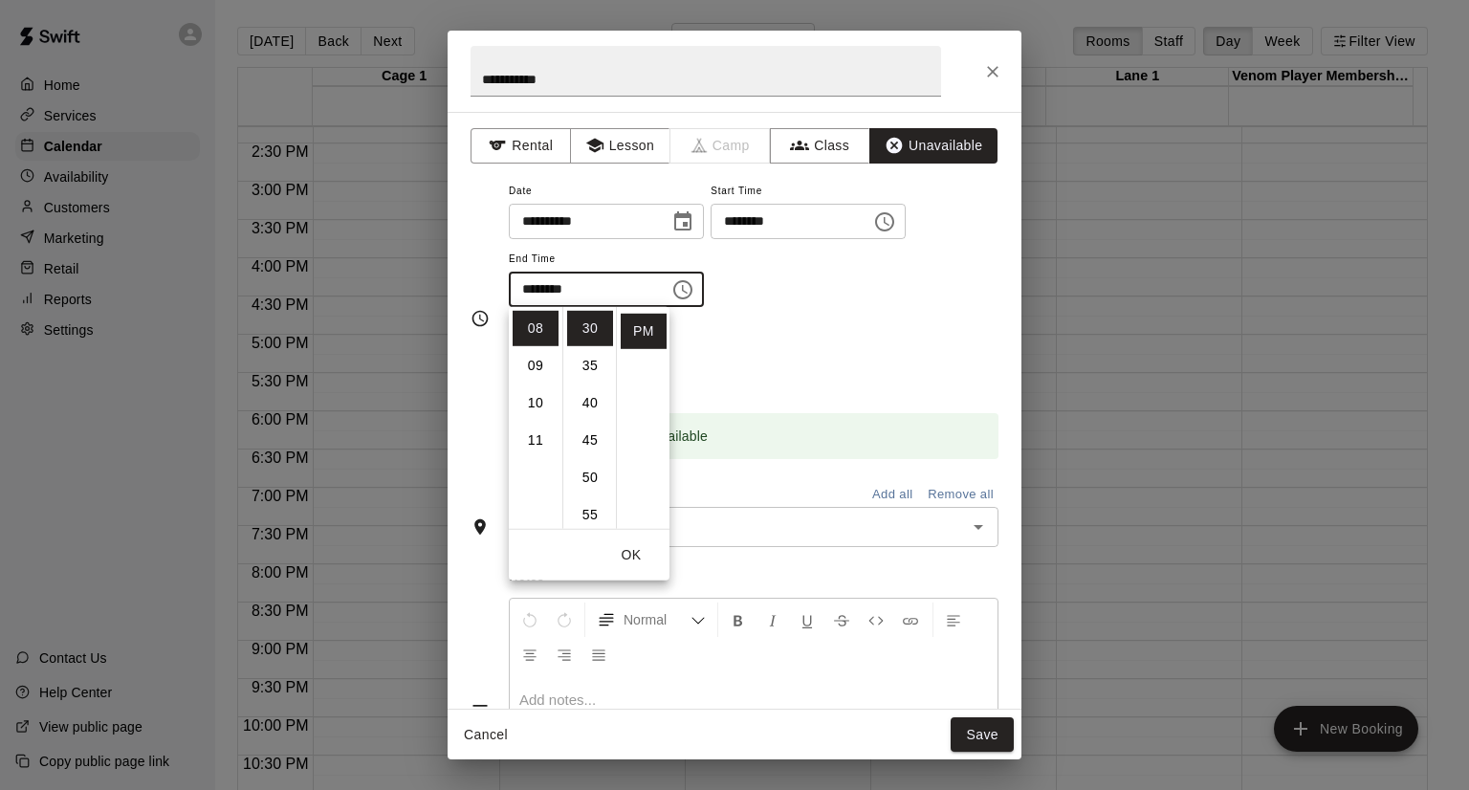
click at [639, 542] on button "OK" at bounding box center [631, 554] width 61 height 35
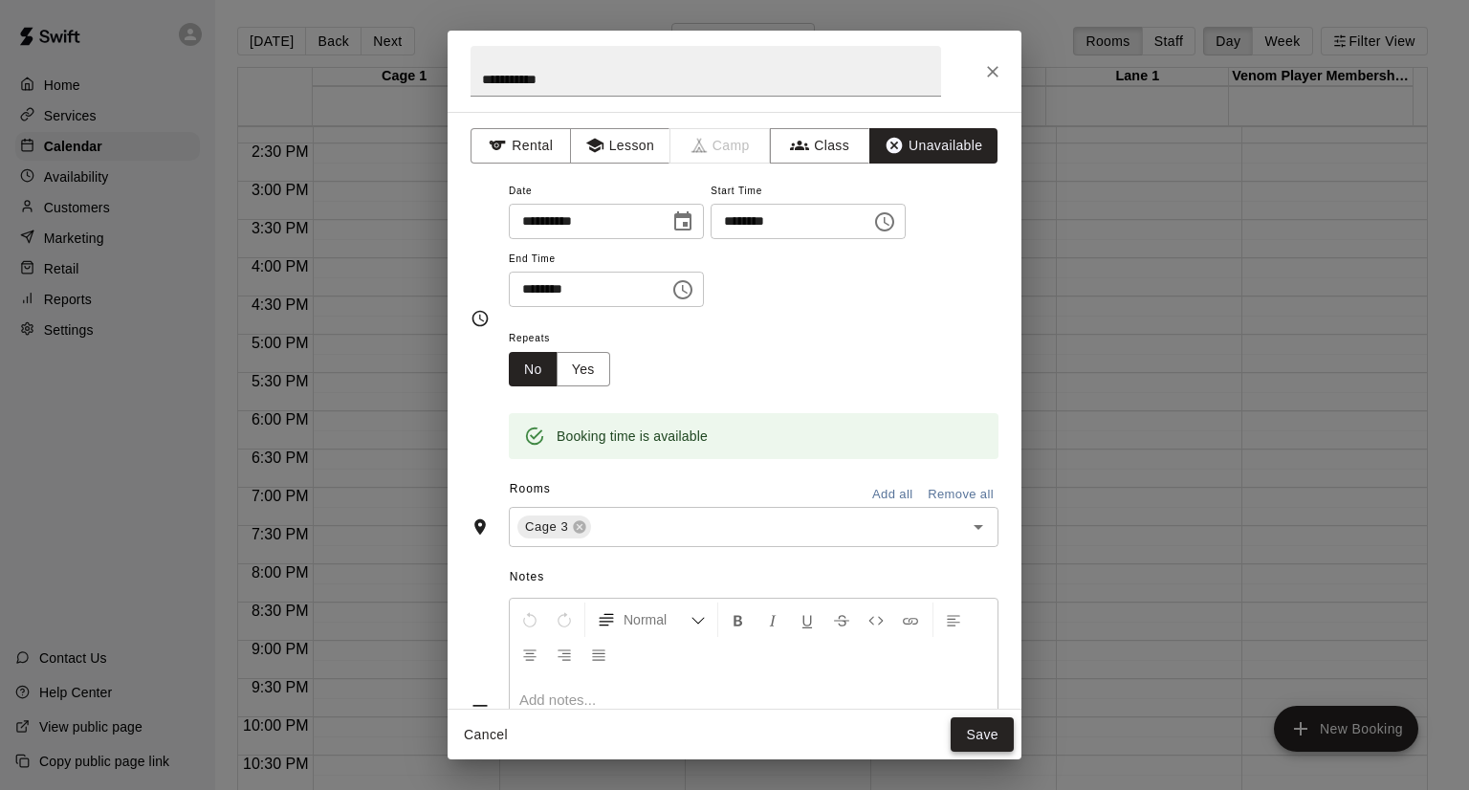
click at [968, 724] on button "Save" at bounding box center [982, 734] width 63 height 35
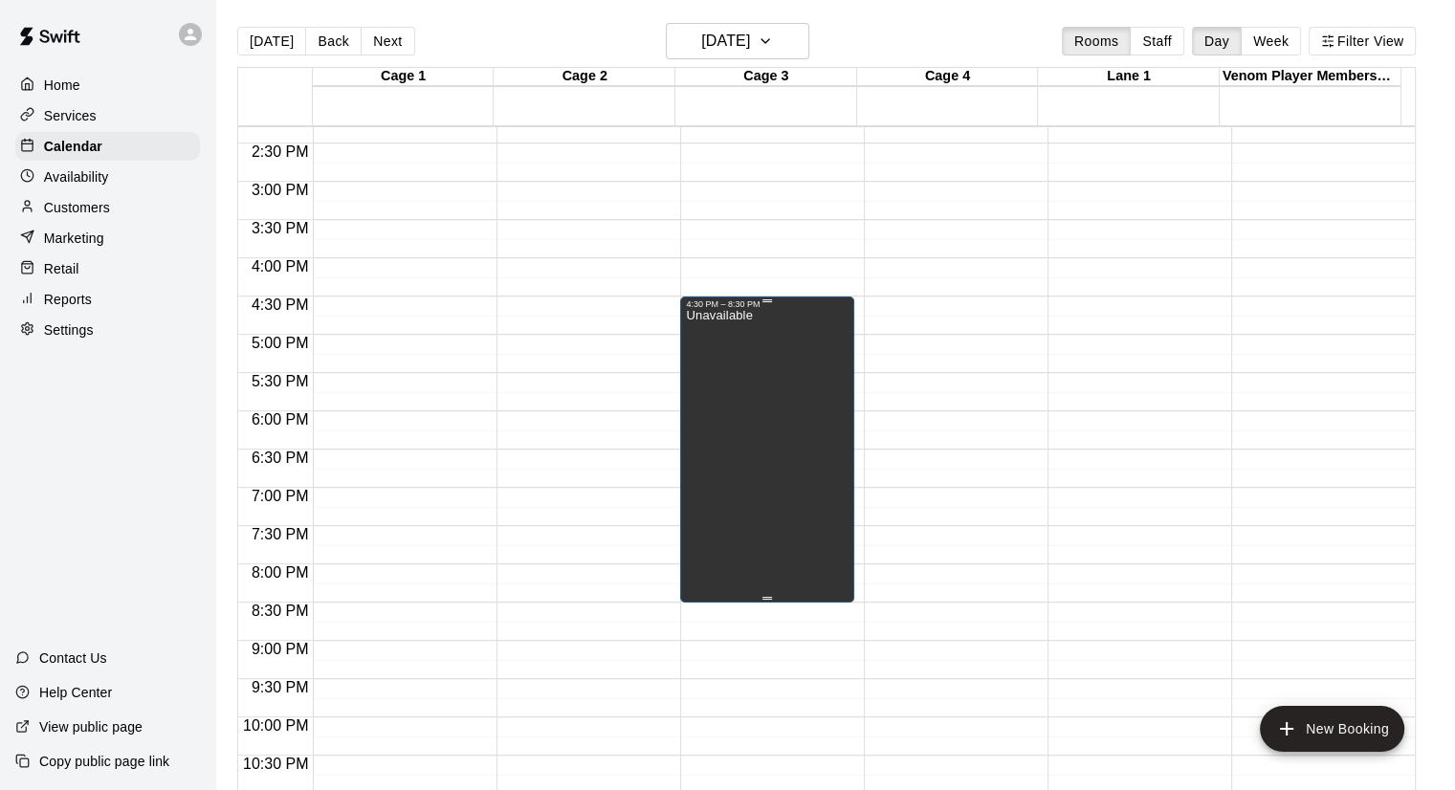
click at [737, 421] on div "Unavailable" at bounding box center [719, 704] width 66 height 790
click at [737, 421] on div at bounding box center [734, 395] width 1469 height 790
click at [779, 327] on div "Unavailable" at bounding box center [767, 704] width 163 height 790
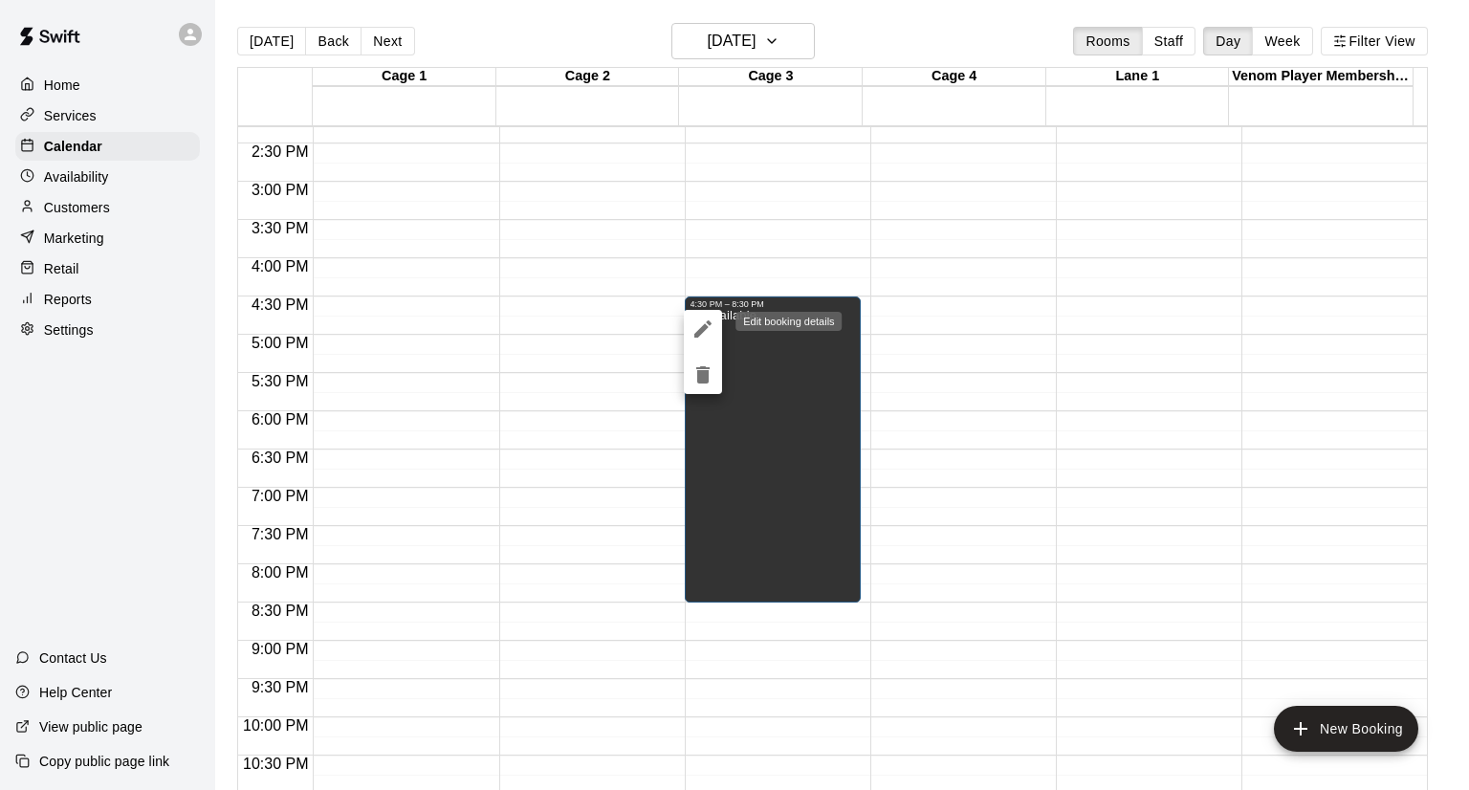
click at [705, 318] on icon "edit" at bounding box center [702, 329] width 23 height 23
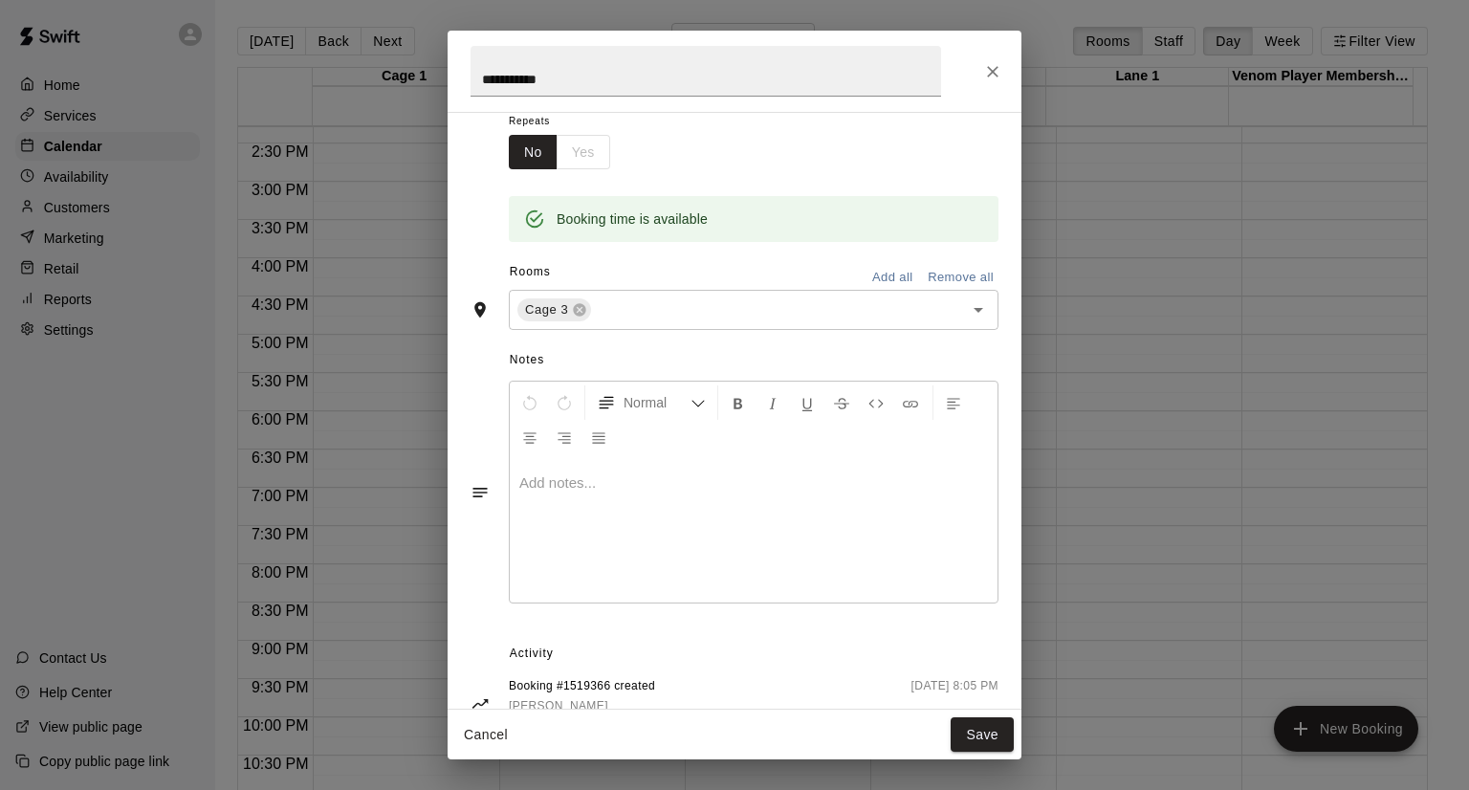
scroll to position [273, 0]
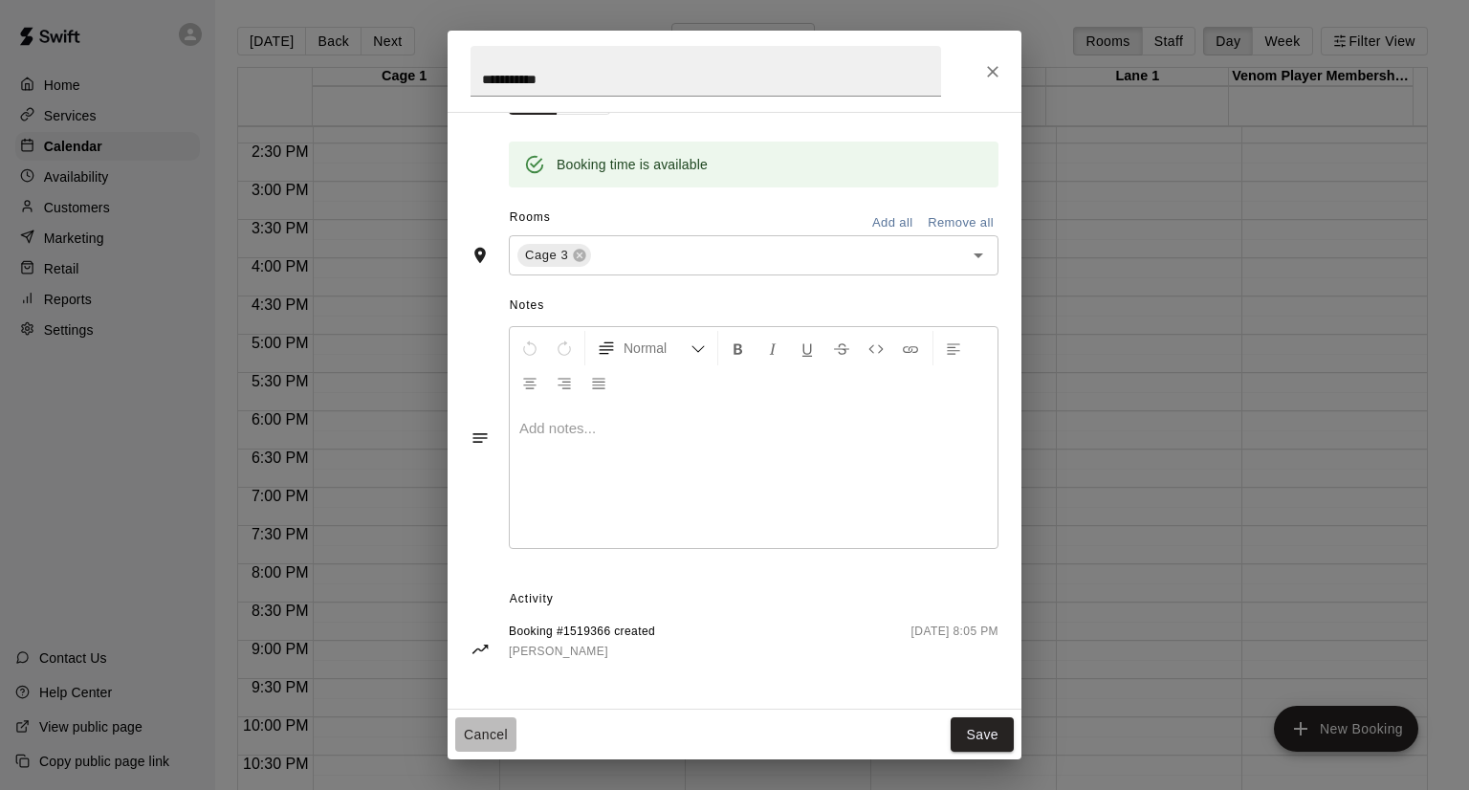
click at [478, 723] on button "Cancel" at bounding box center [485, 734] width 61 height 35
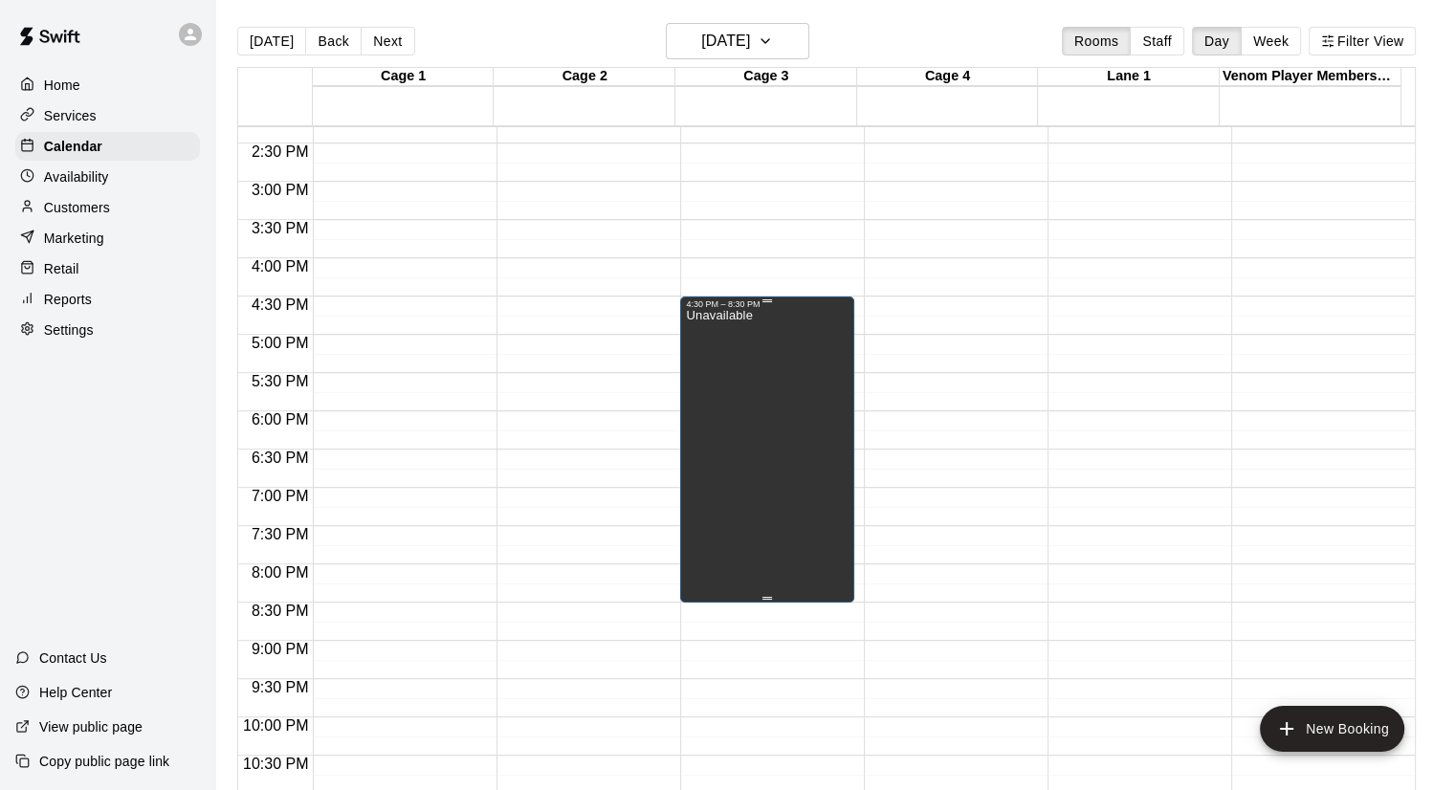
click at [784, 305] on div "4:30 PM – 8:30 PM" at bounding box center [767, 304] width 163 height 10
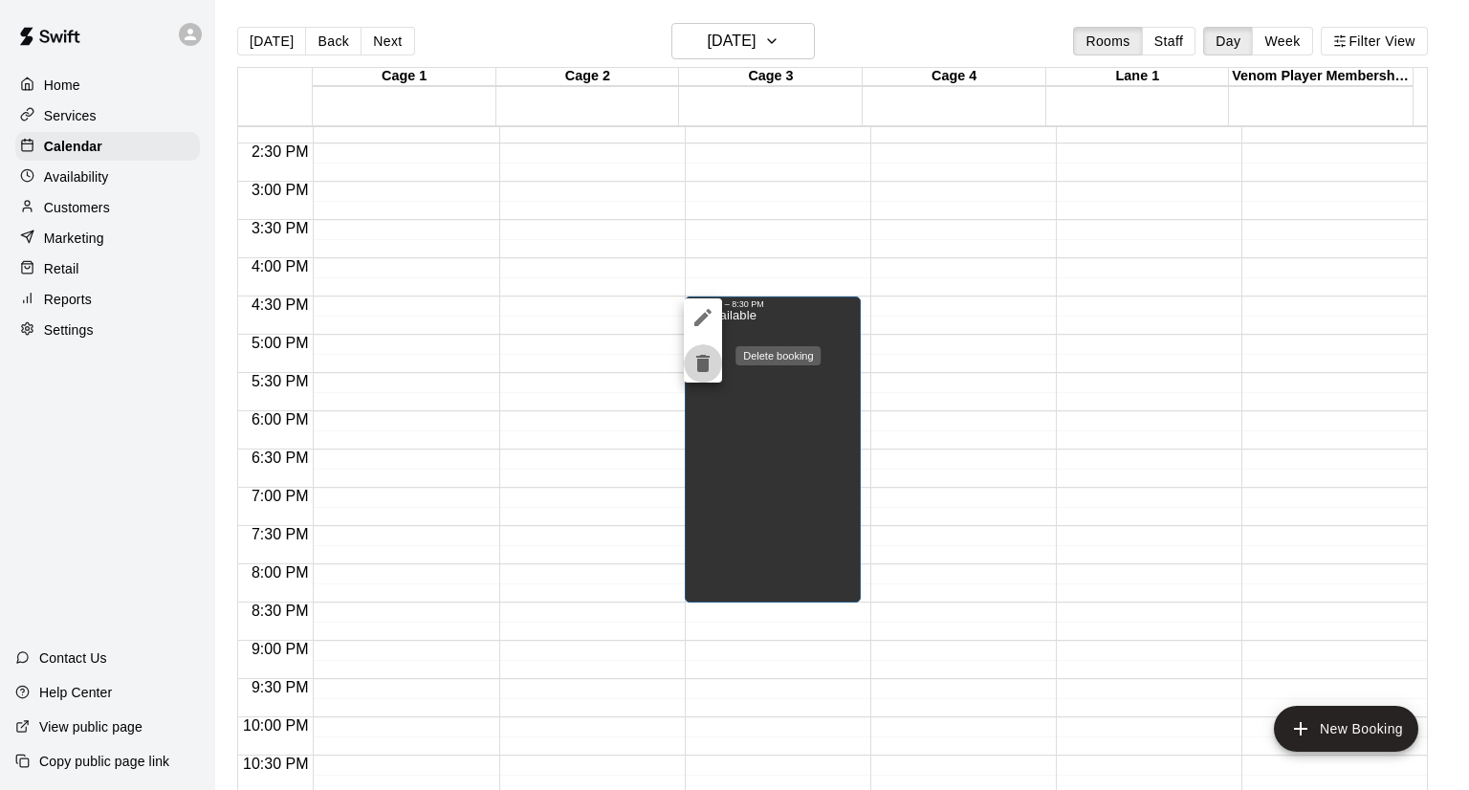
click at [708, 359] on icon "delete" at bounding box center [702, 363] width 13 height 17
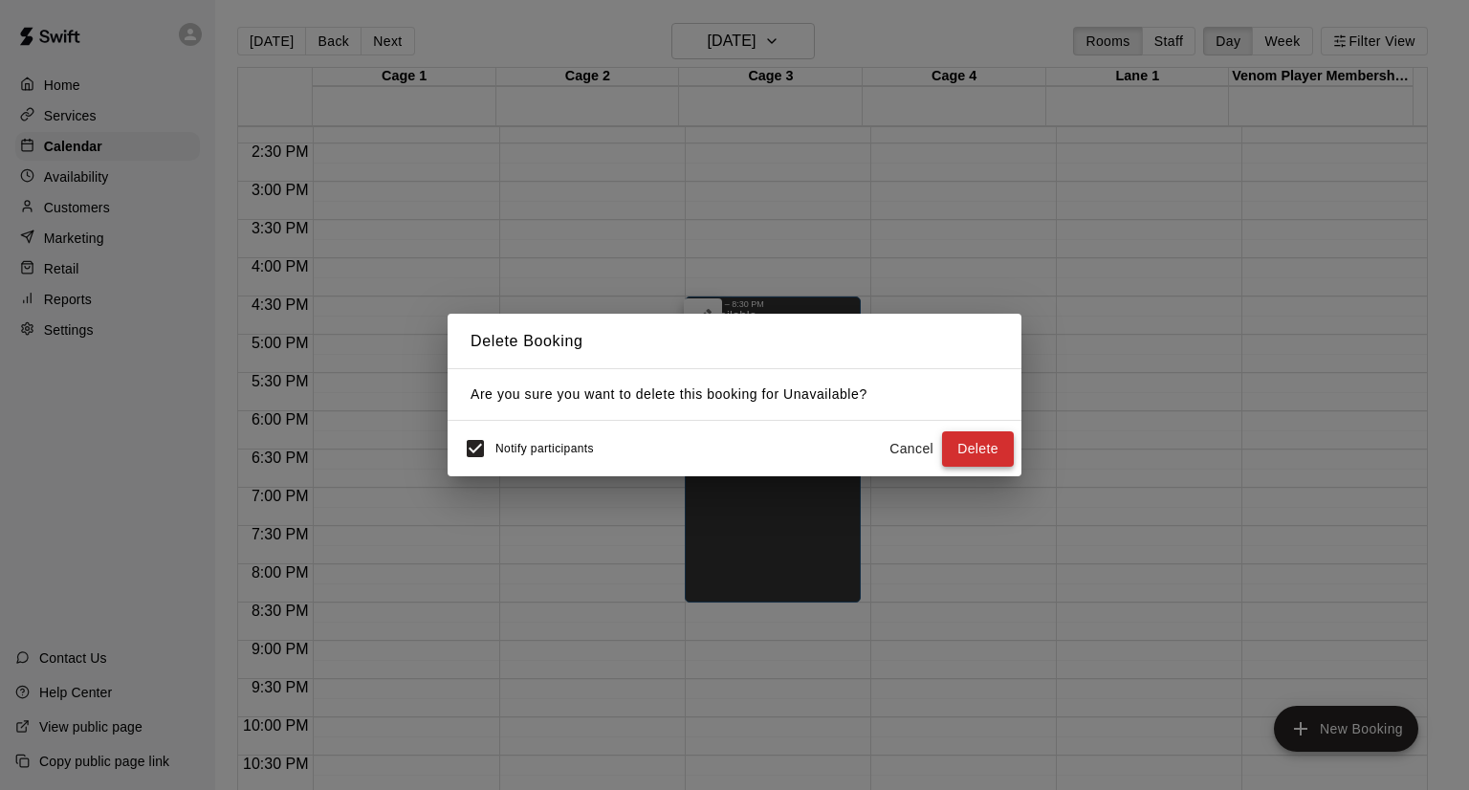
click at [952, 446] on button "Delete" at bounding box center [978, 448] width 72 height 35
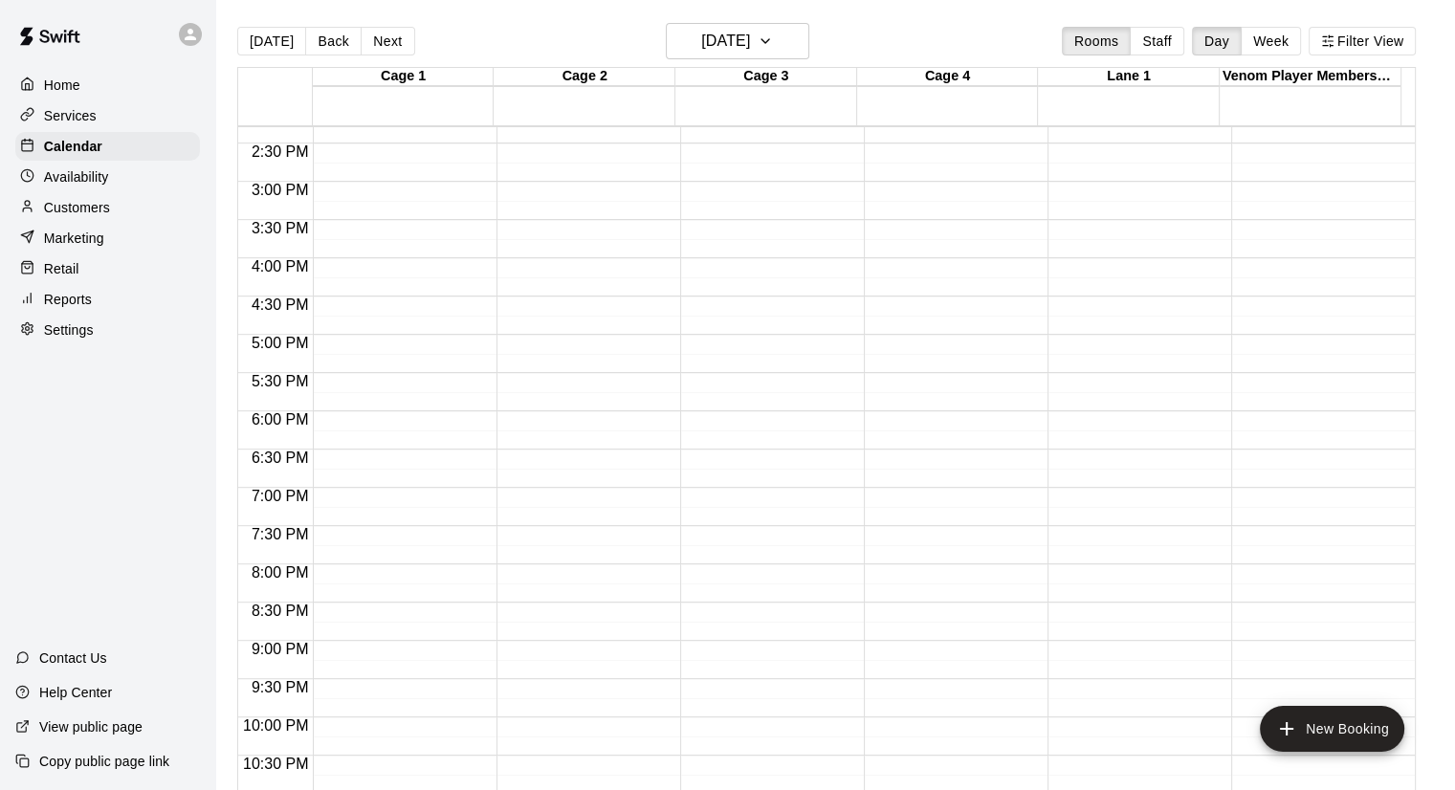
click at [1164, 44] on button "Staff" at bounding box center [1156, 41] width 55 height 29
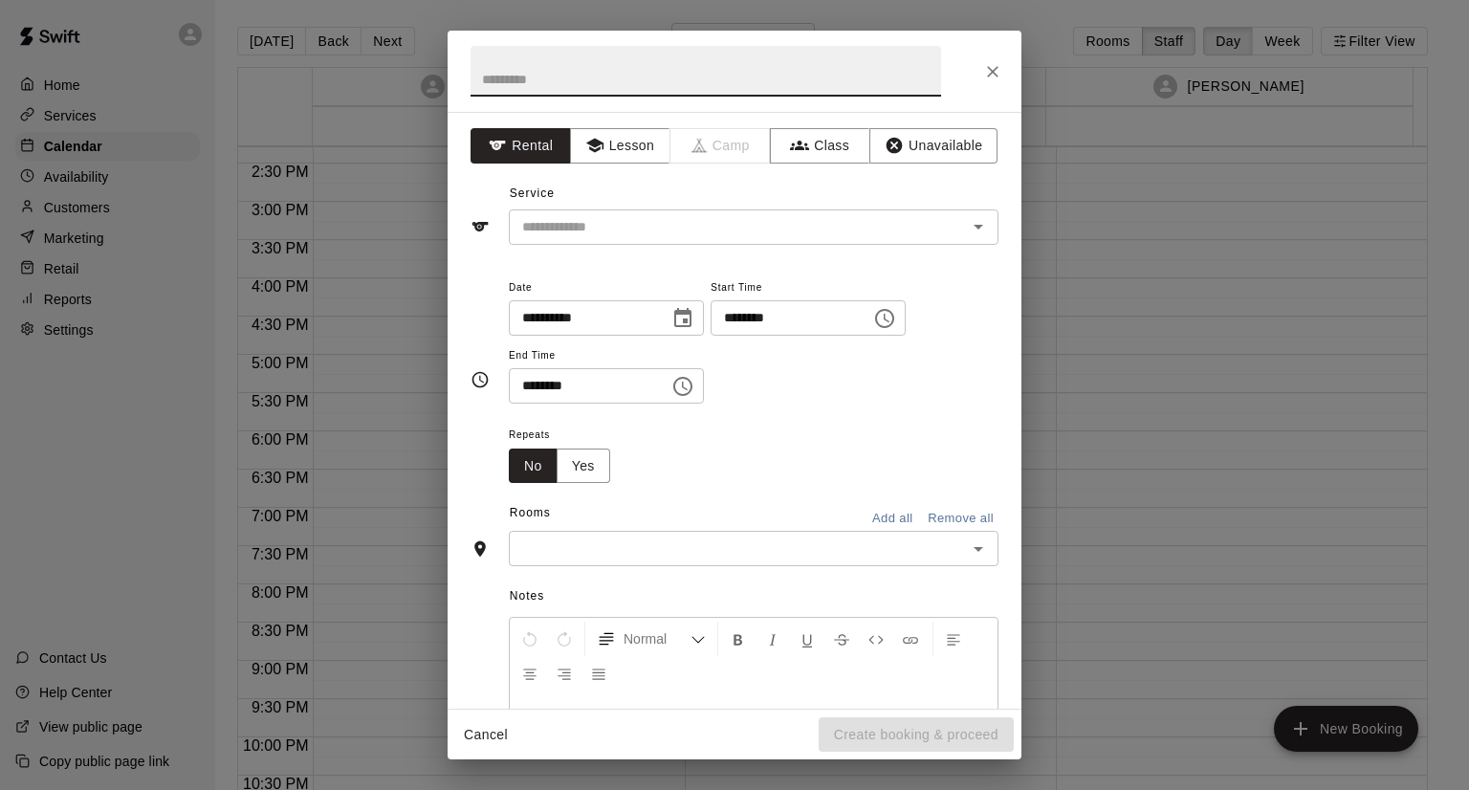
click at [894, 326] on icon "Choose time, selected time is 4:00 PM" at bounding box center [884, 318] width 19 height 19
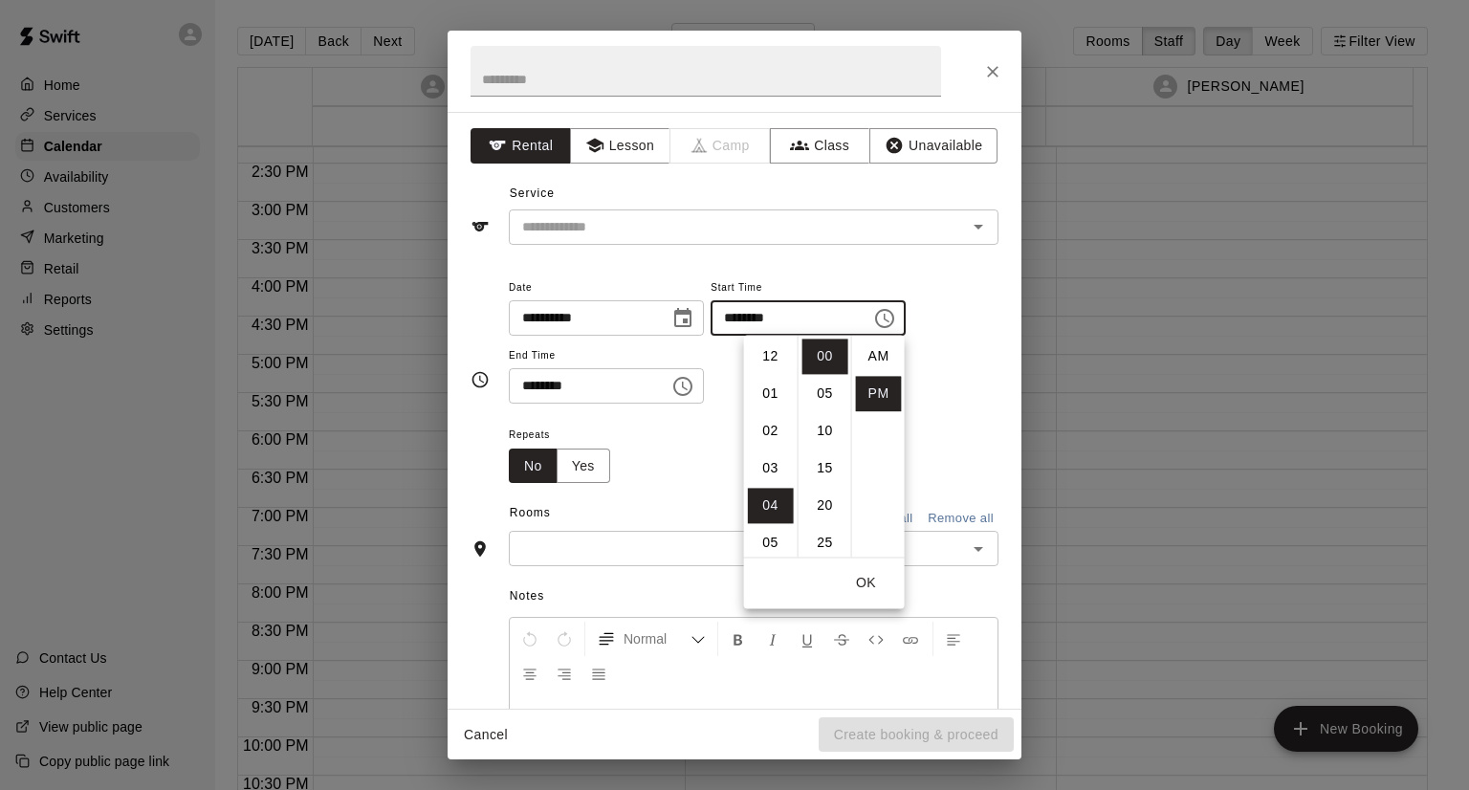
scroll to position [34, 0]
click at [826, 507] on li "30" at bounding box center [825, 503] width 46 height 35
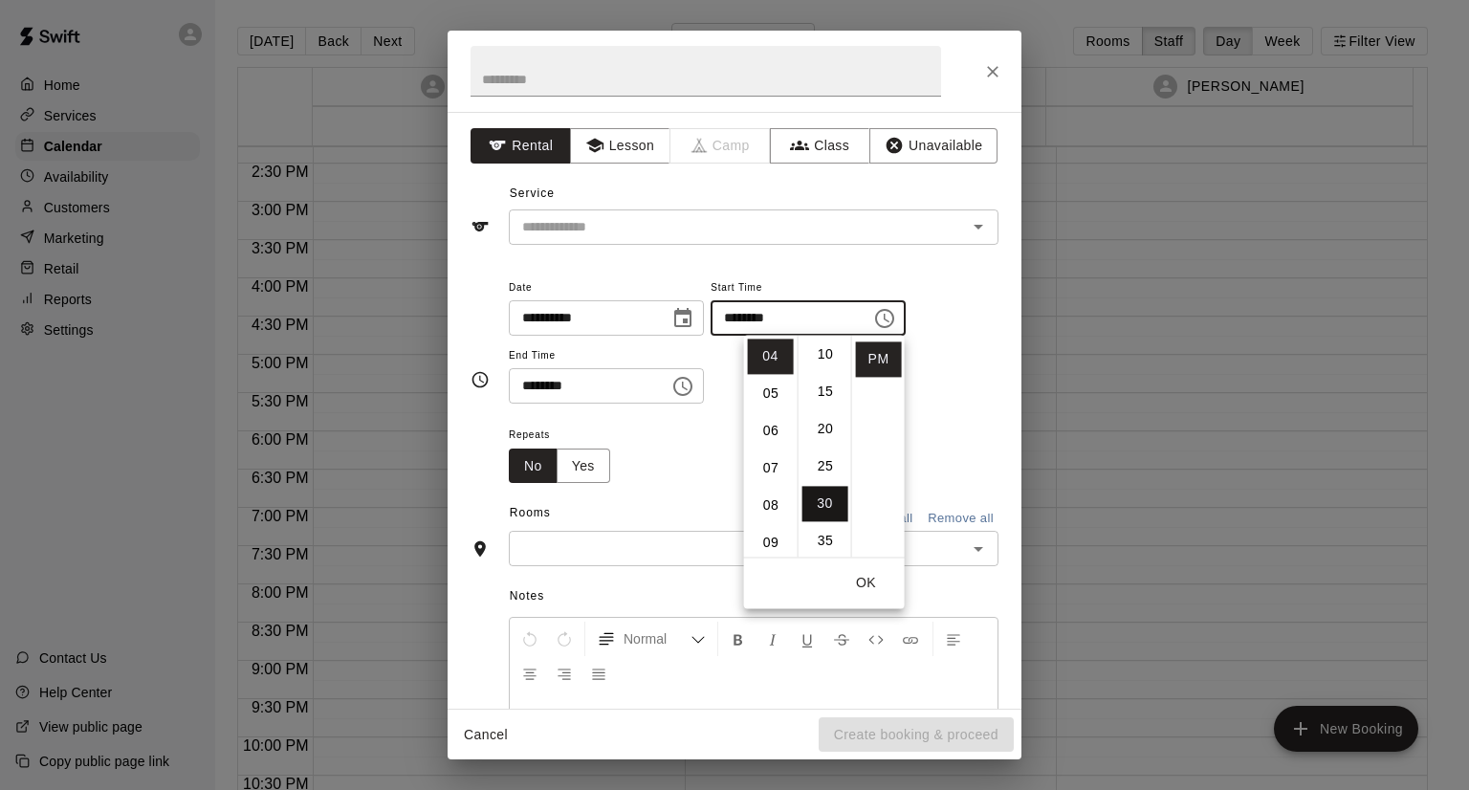
type input "********"
click at [867, 578] on button "OK" at bounding box center [866, 582] width 61 height 35
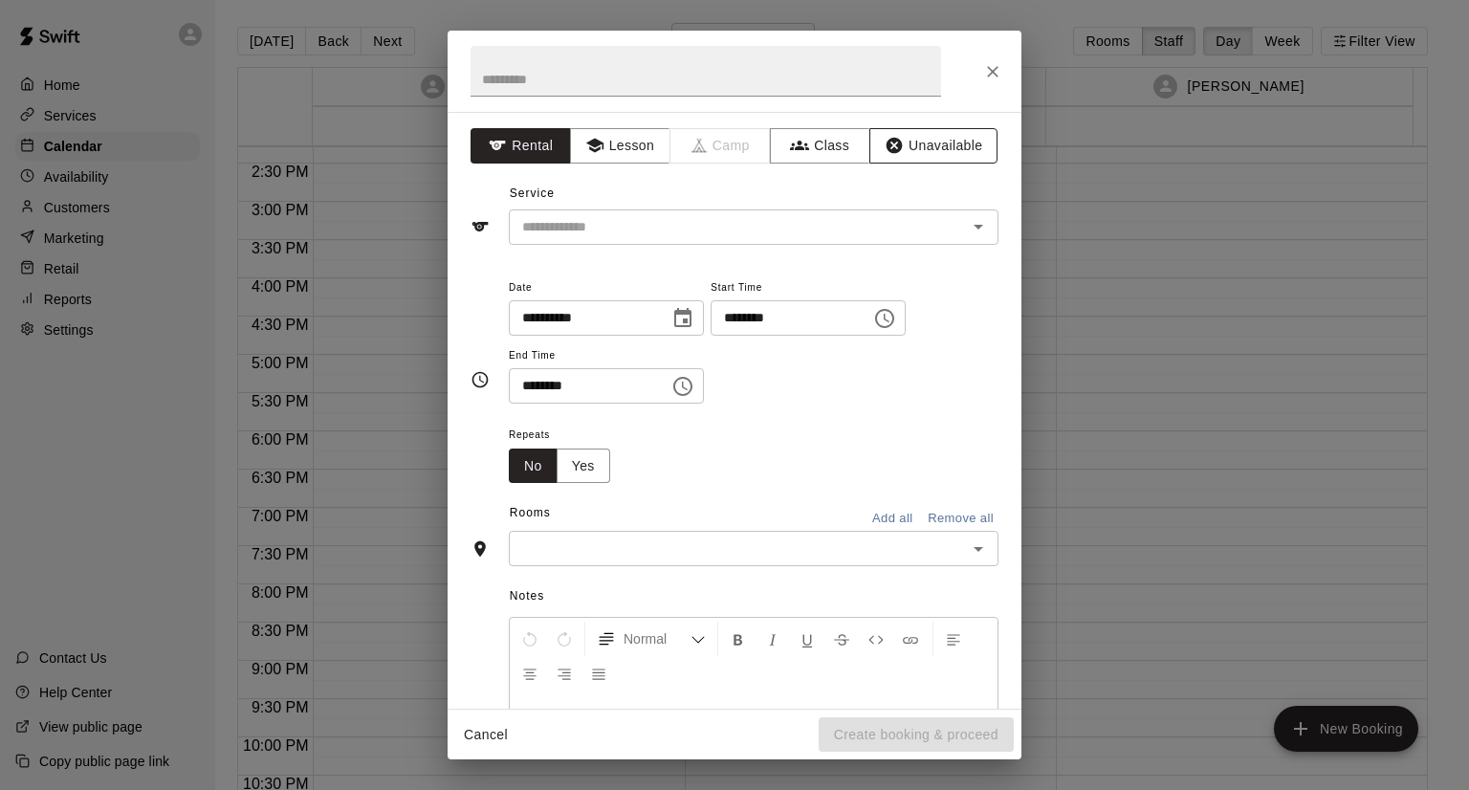
click at [930, 158] on button "Unavailable" at bounding box center [933, 145] width 128 height 35
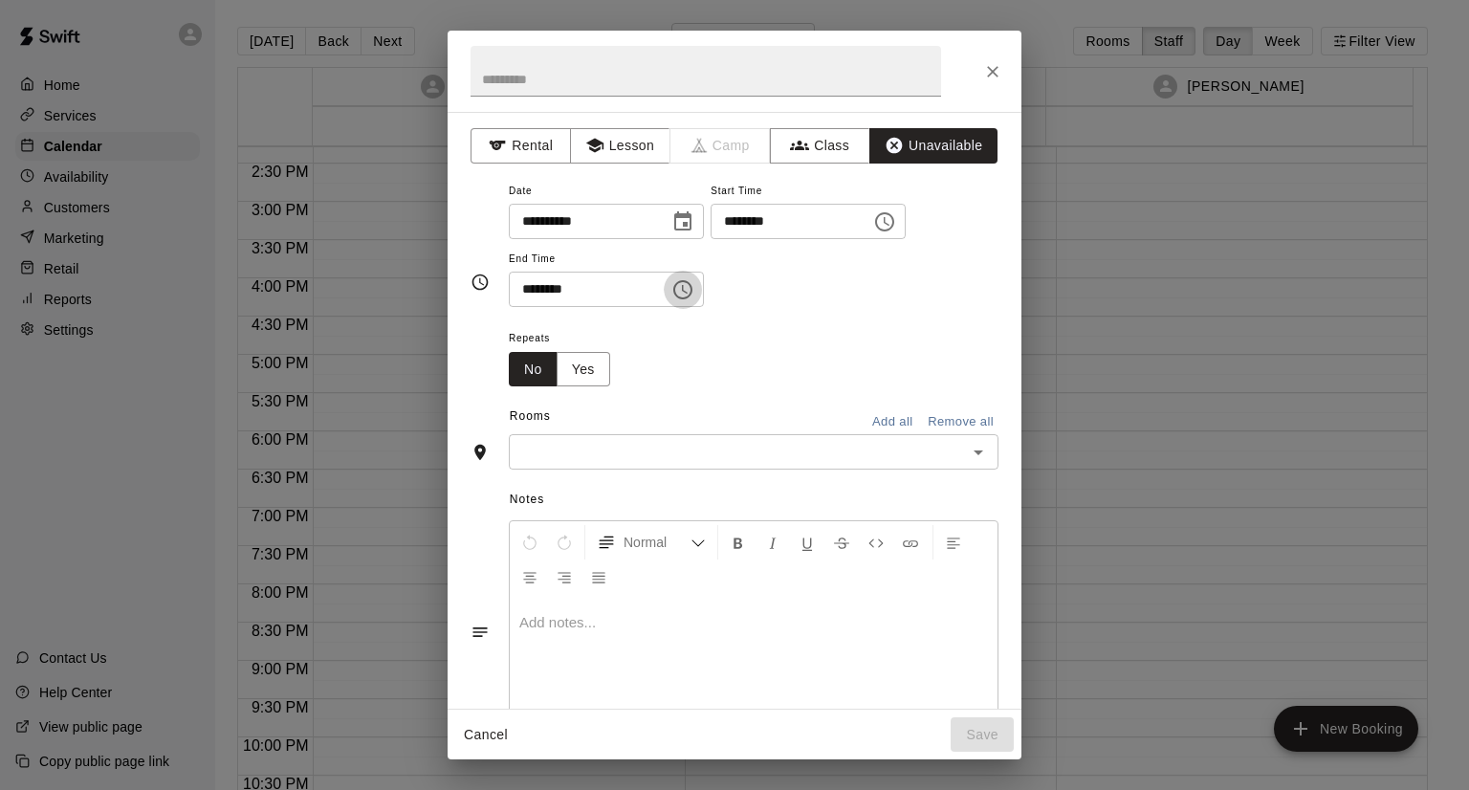
click at [688, 285] on icon "Choose time, selected time is 4:30 PM" at bounding box center [685, 289] width 6 height 9
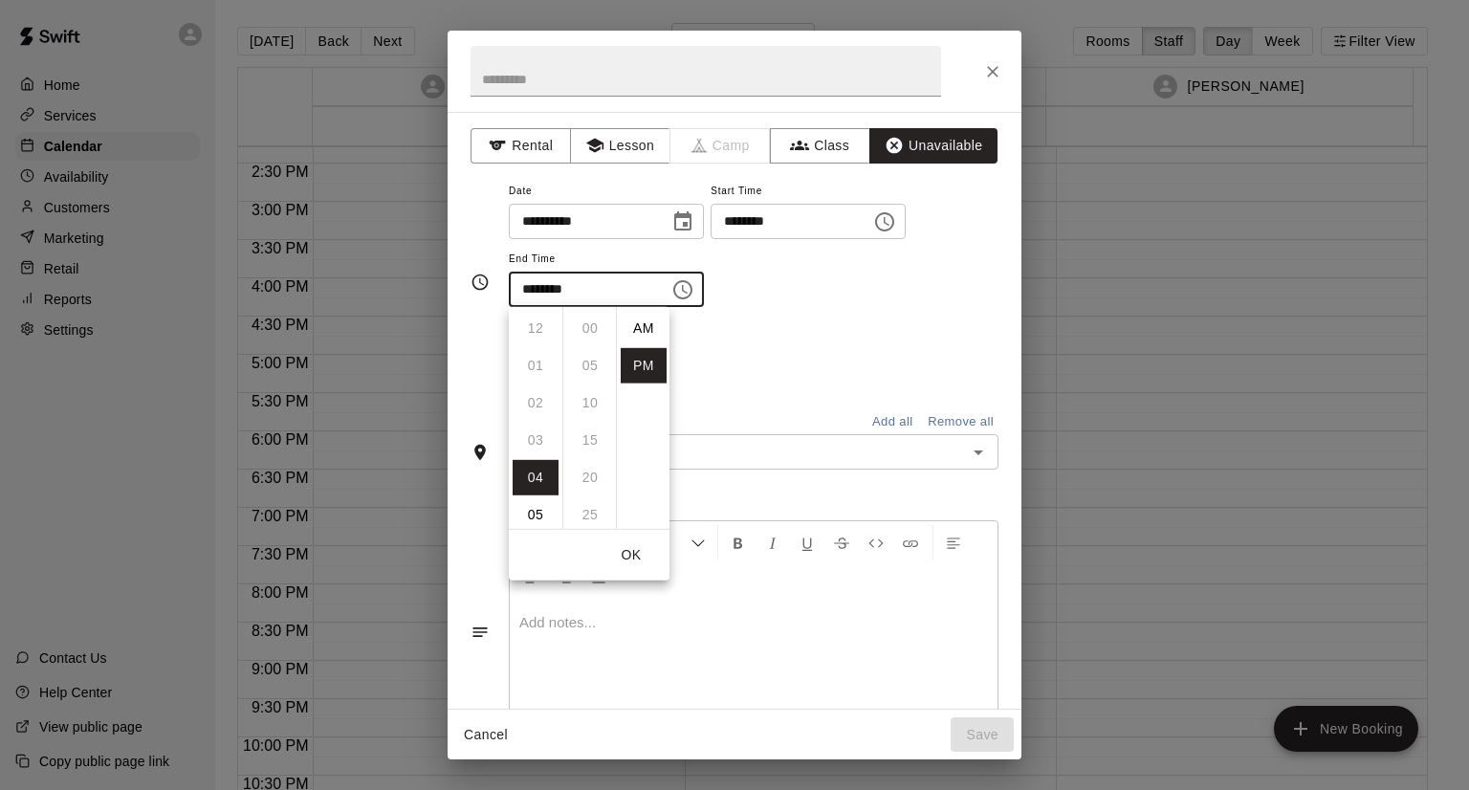
scroll to position [34, 0]
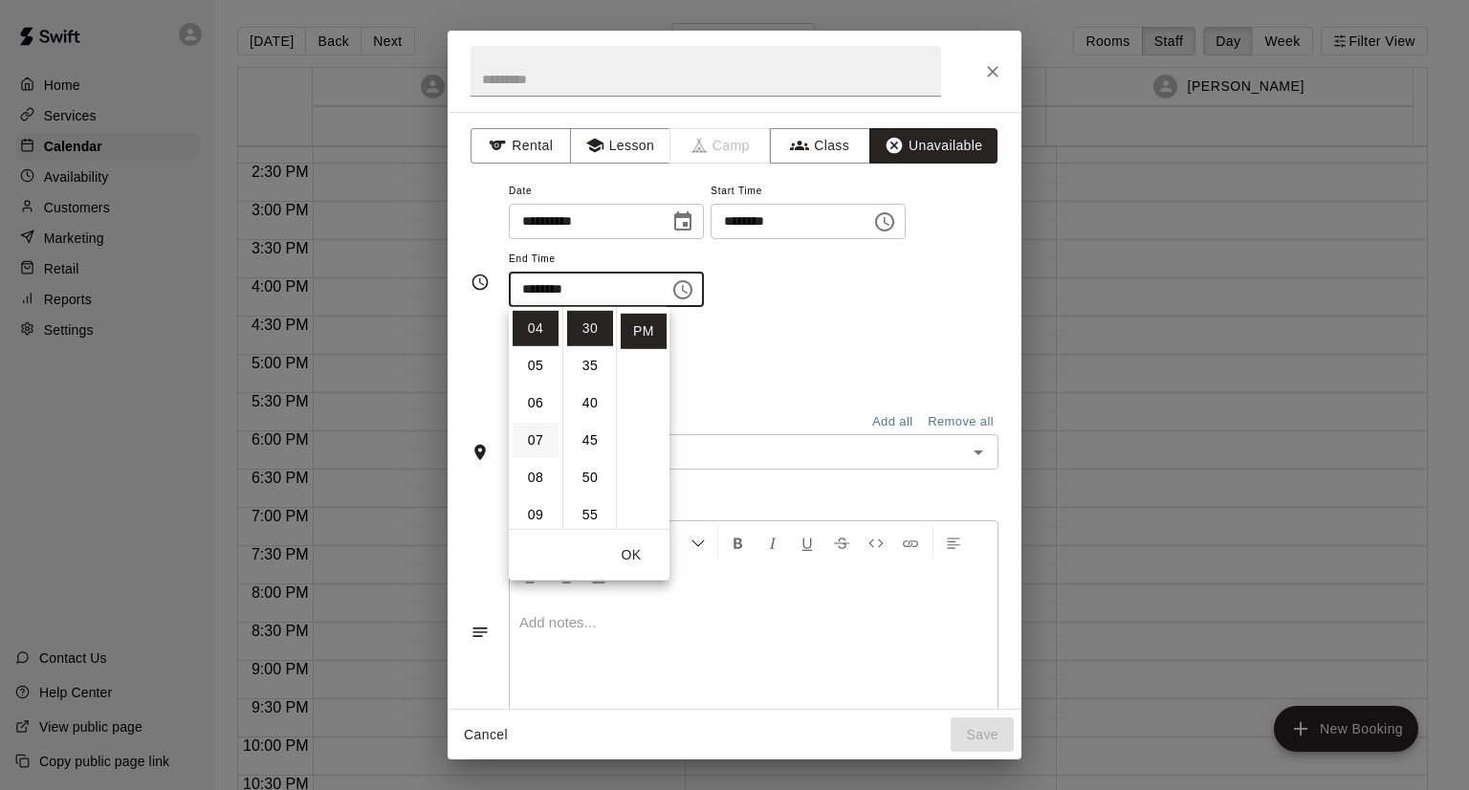
click at [532, 451] on li "07" at bounding box center [536, 440] width 46 height 35
type input "********"
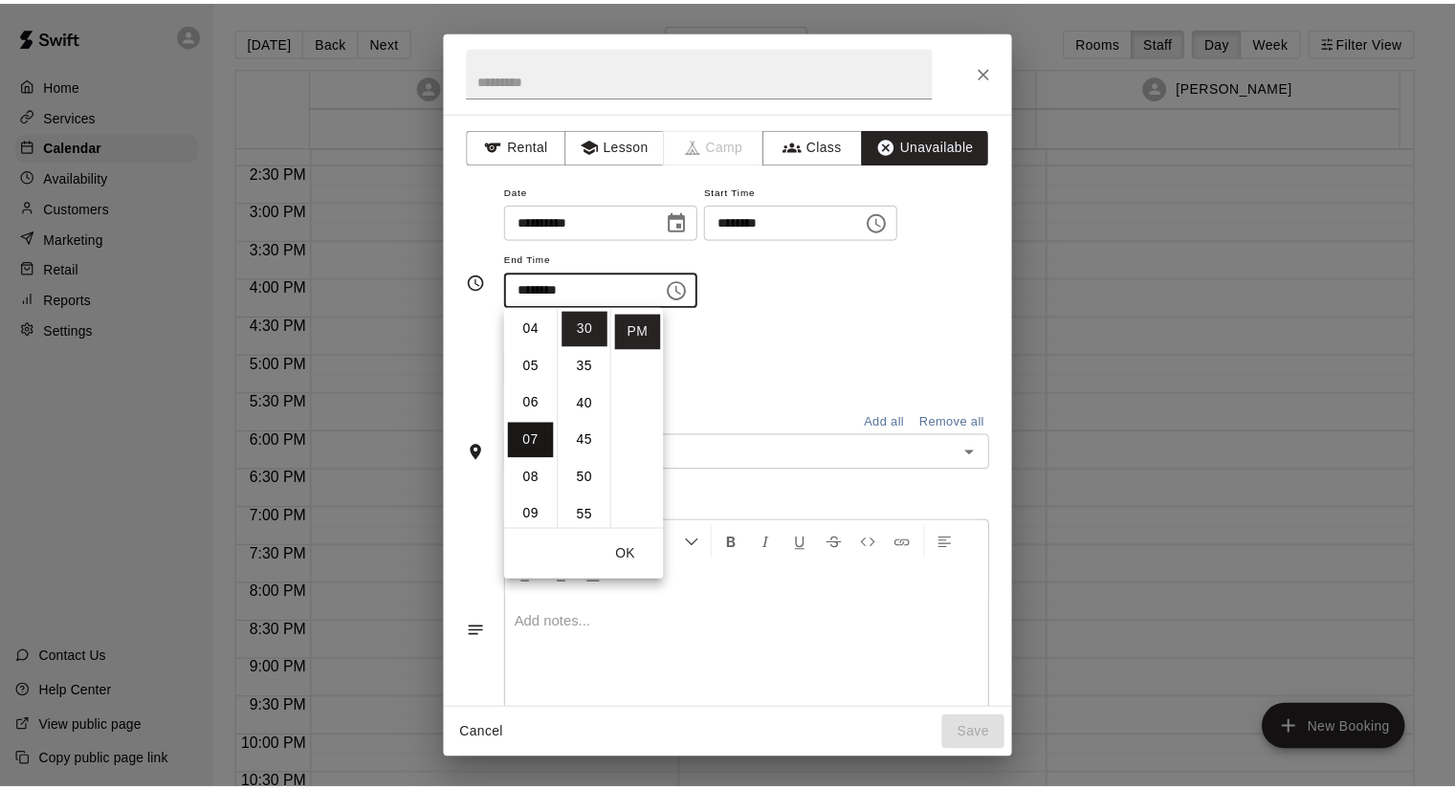
scroll to position [260, 0]
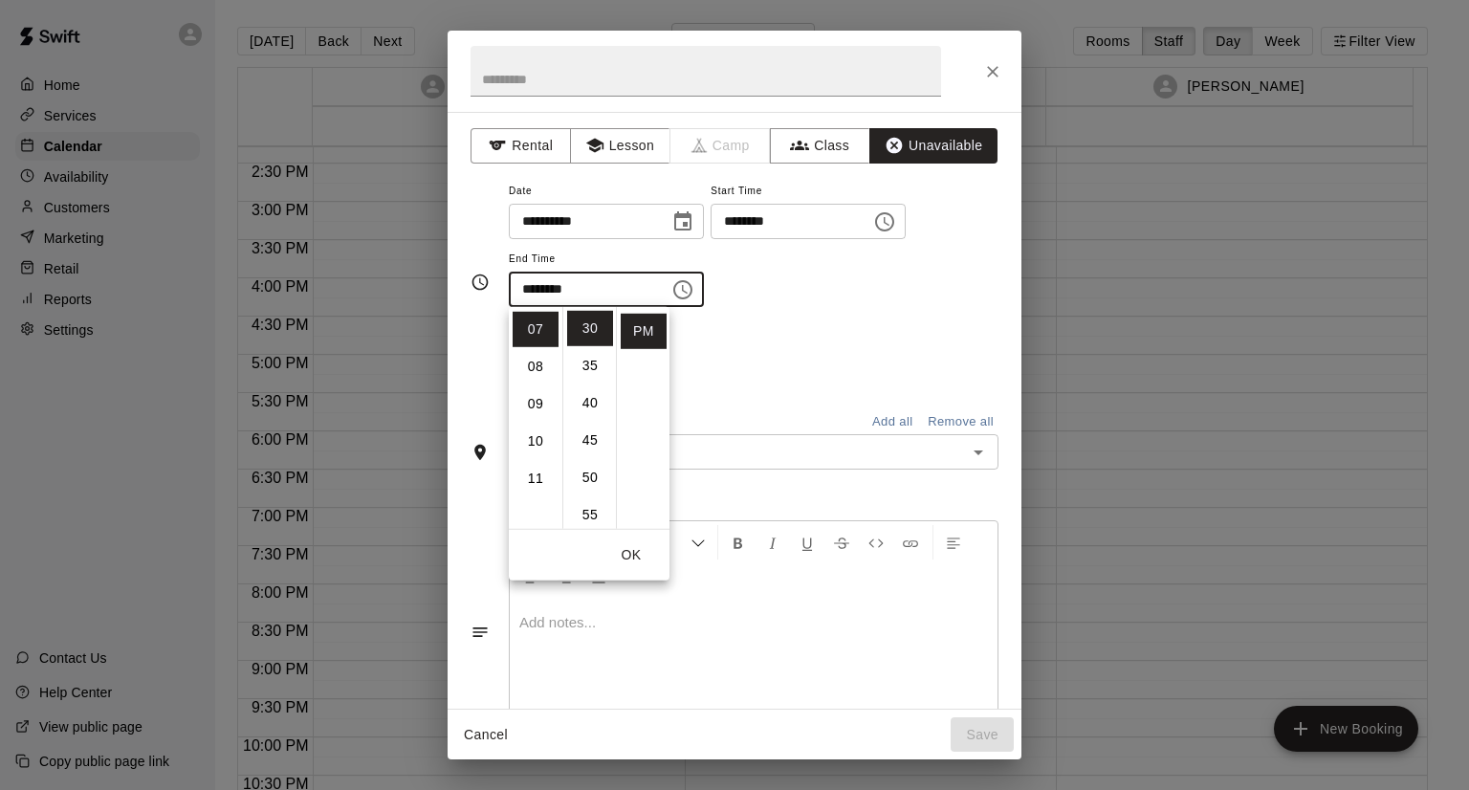
click at [631, 562] on button "OK" at bounding box center [631, 554] width 61 height 35
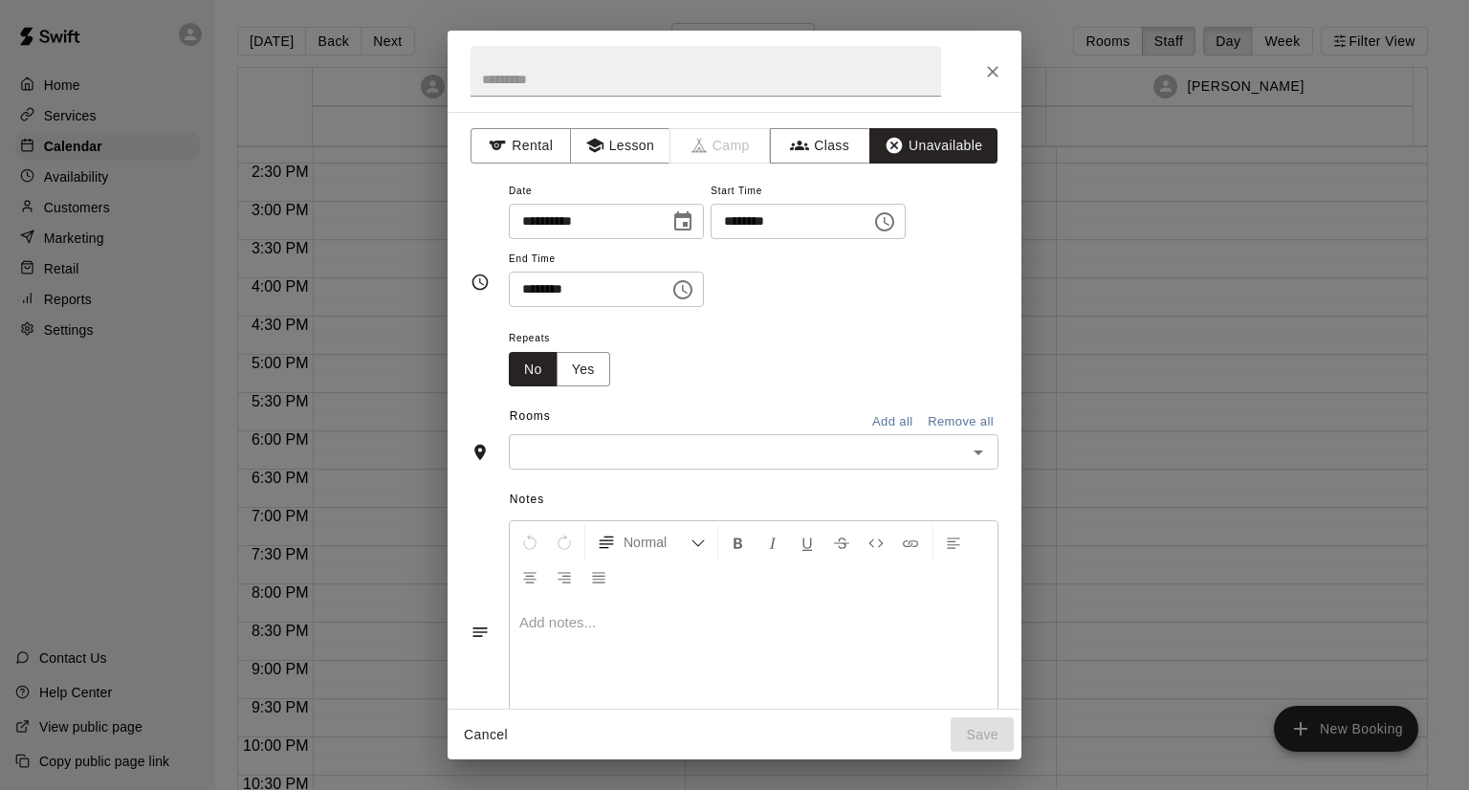
click at [570, 643] on div at bounding box center [754, 670] width 488 height 143
click at [602, 55] on input "text" at bounding box center [706, 71] width 471 height 51
type input "**********"
click at [607, 456] on input "text" at bounding box center [738, 452] width 447 height 24
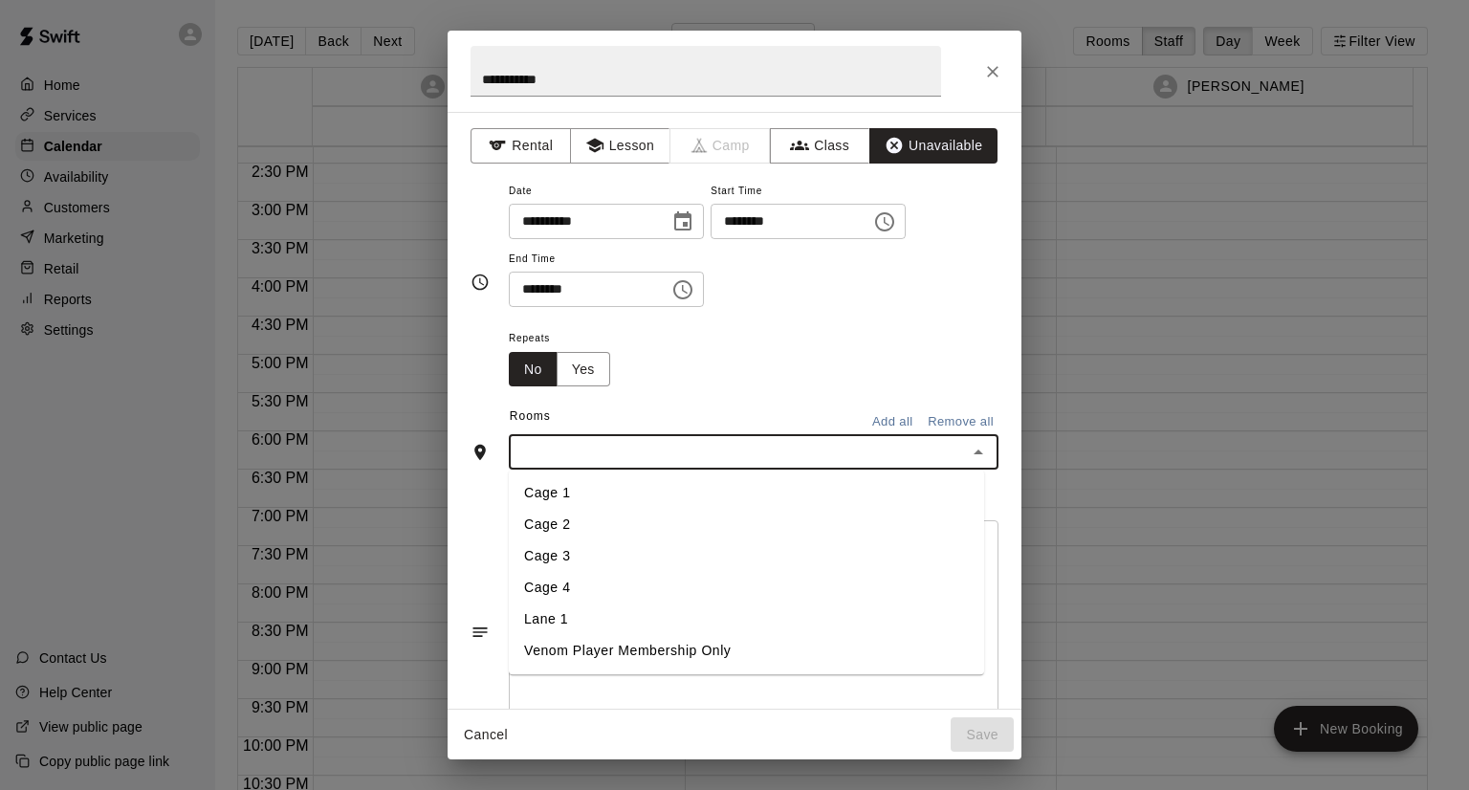
click at [550, 552] on li "Cage 3" at bounding box center [746, 557] width 475 height 32
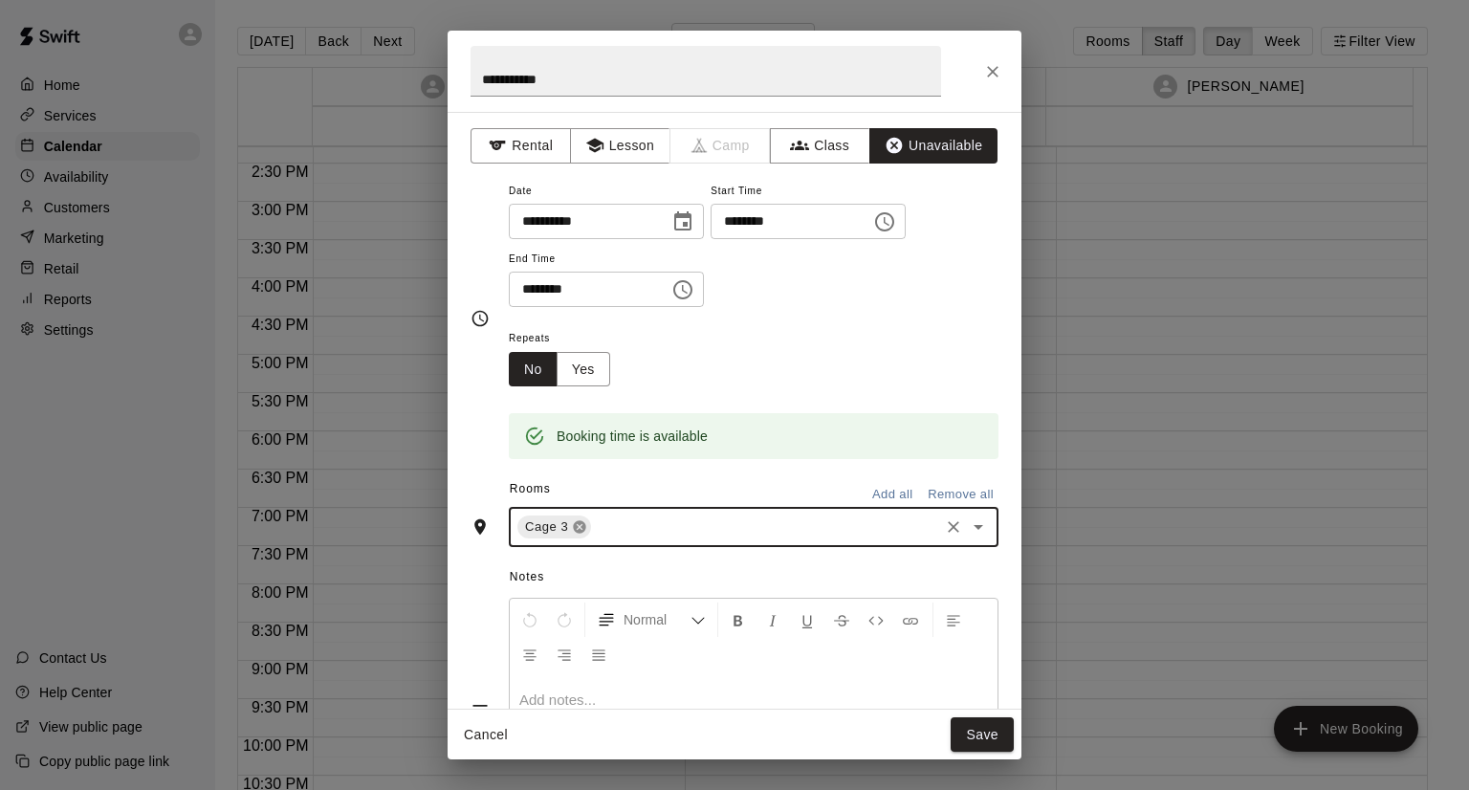
click at [580, 527] on icon at bounding box center [580, 527] width 12 height 12
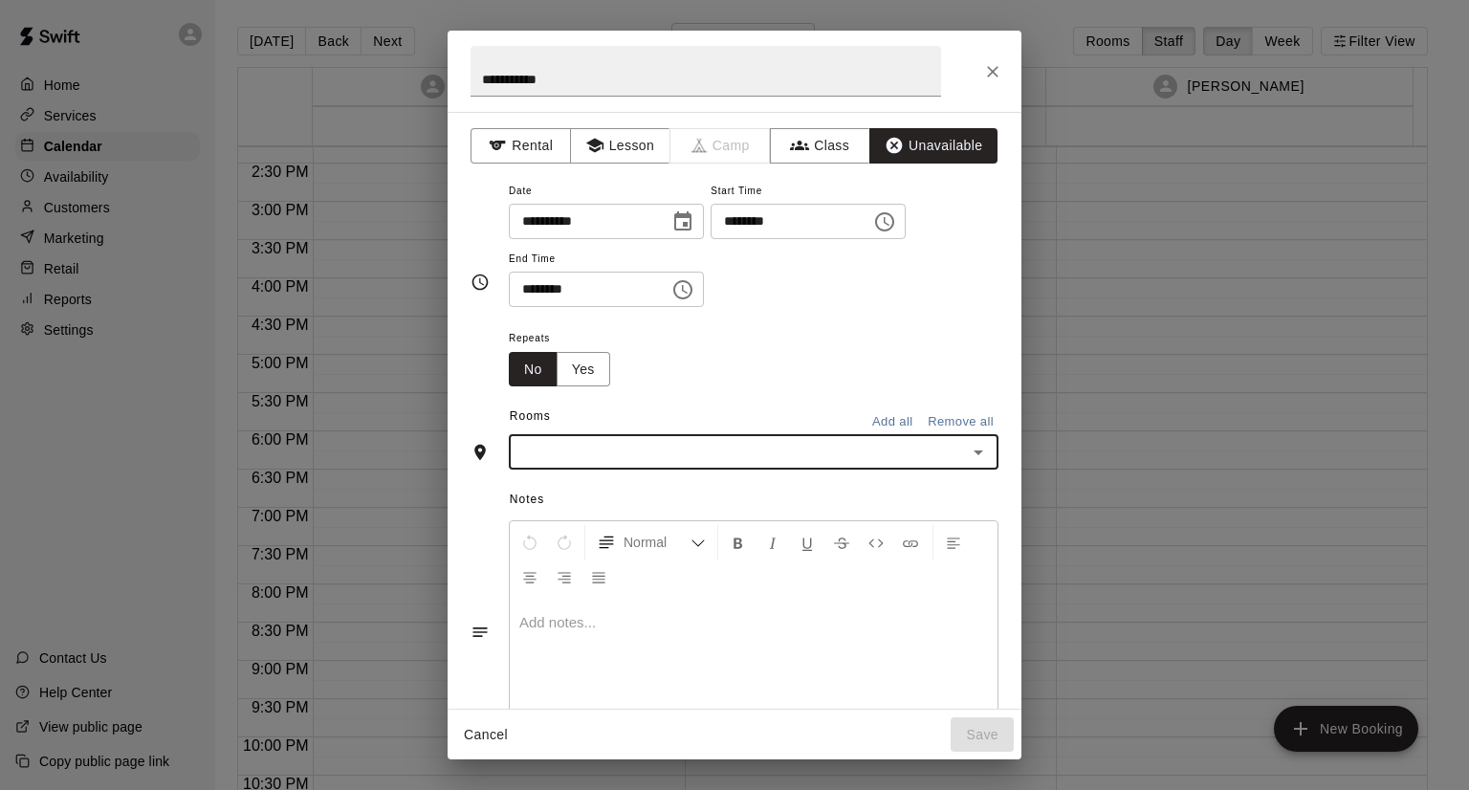
click at [596, 467] on div "​" at bounding box center [754, 451] width 490 height 35
click at [563, 560] on li "Cage 3" at bounding box center [746, 557] width 475 height 32
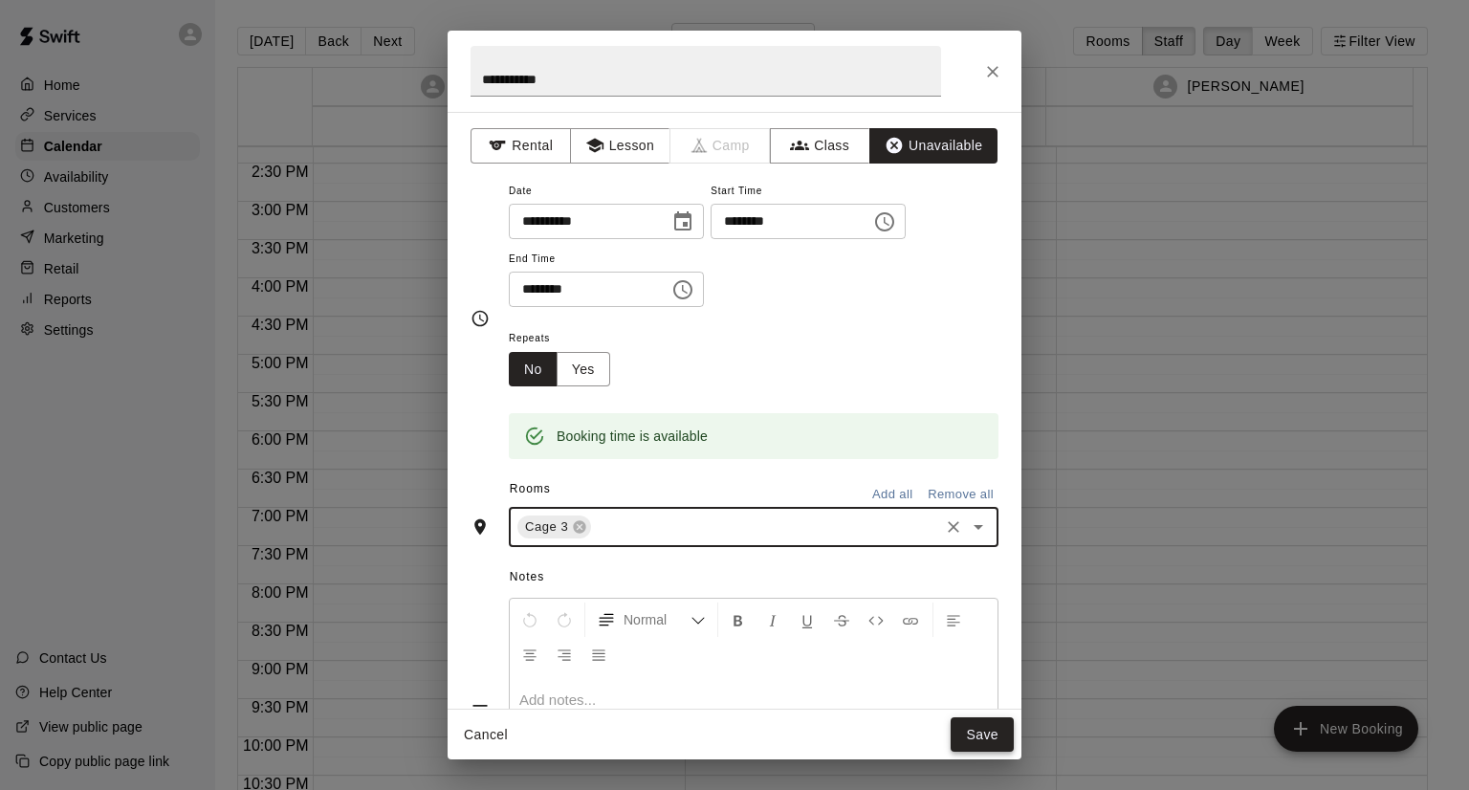
click at [975, 718] on button "Save" at bounding box center [982, 734] width 63 height 35
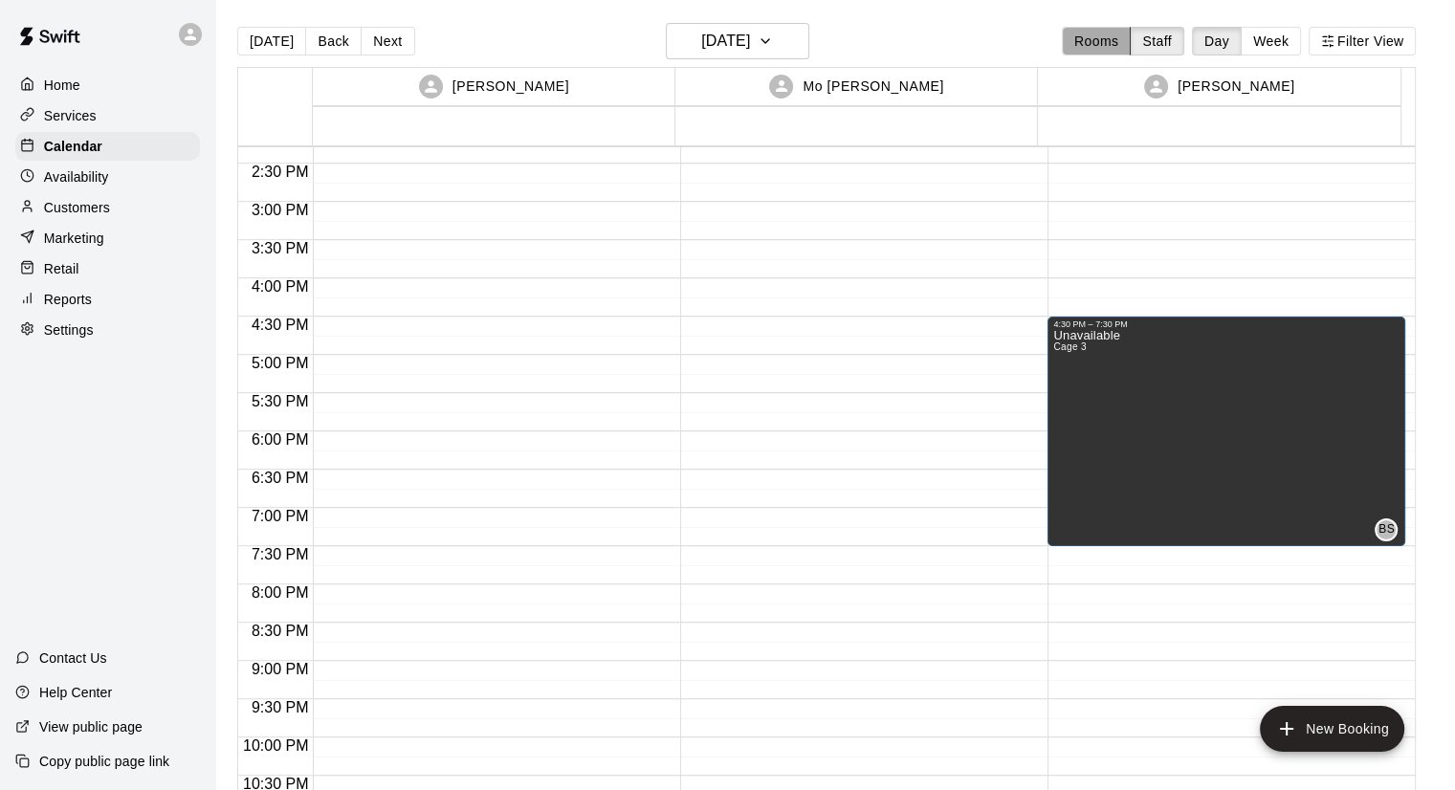
click at [1102, 47] on button "Rooms" at bounding box center [1096, 41] width 69 height 29
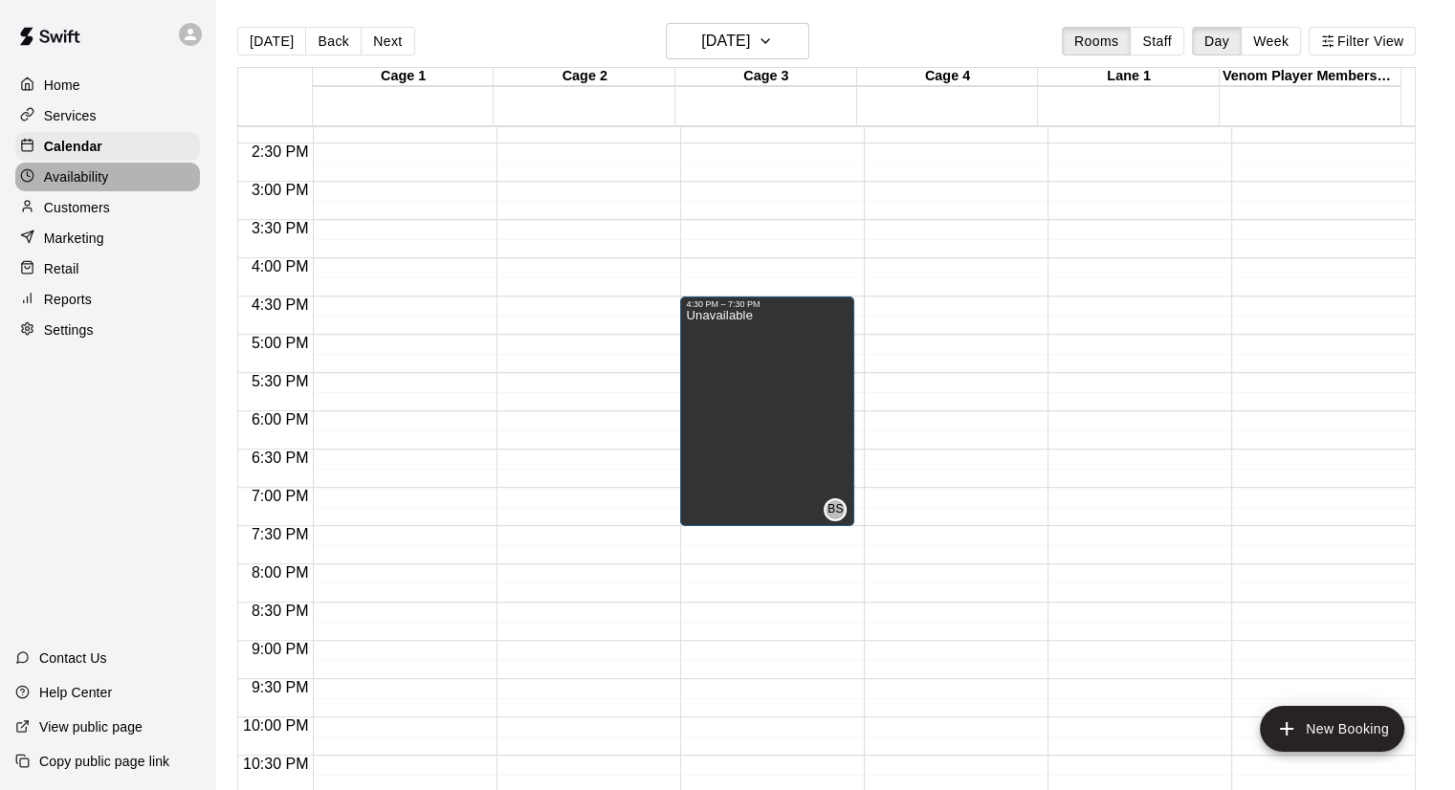
click at [98, 173] on p "Availability" at bounding box center [76, 176] width 65 height 19
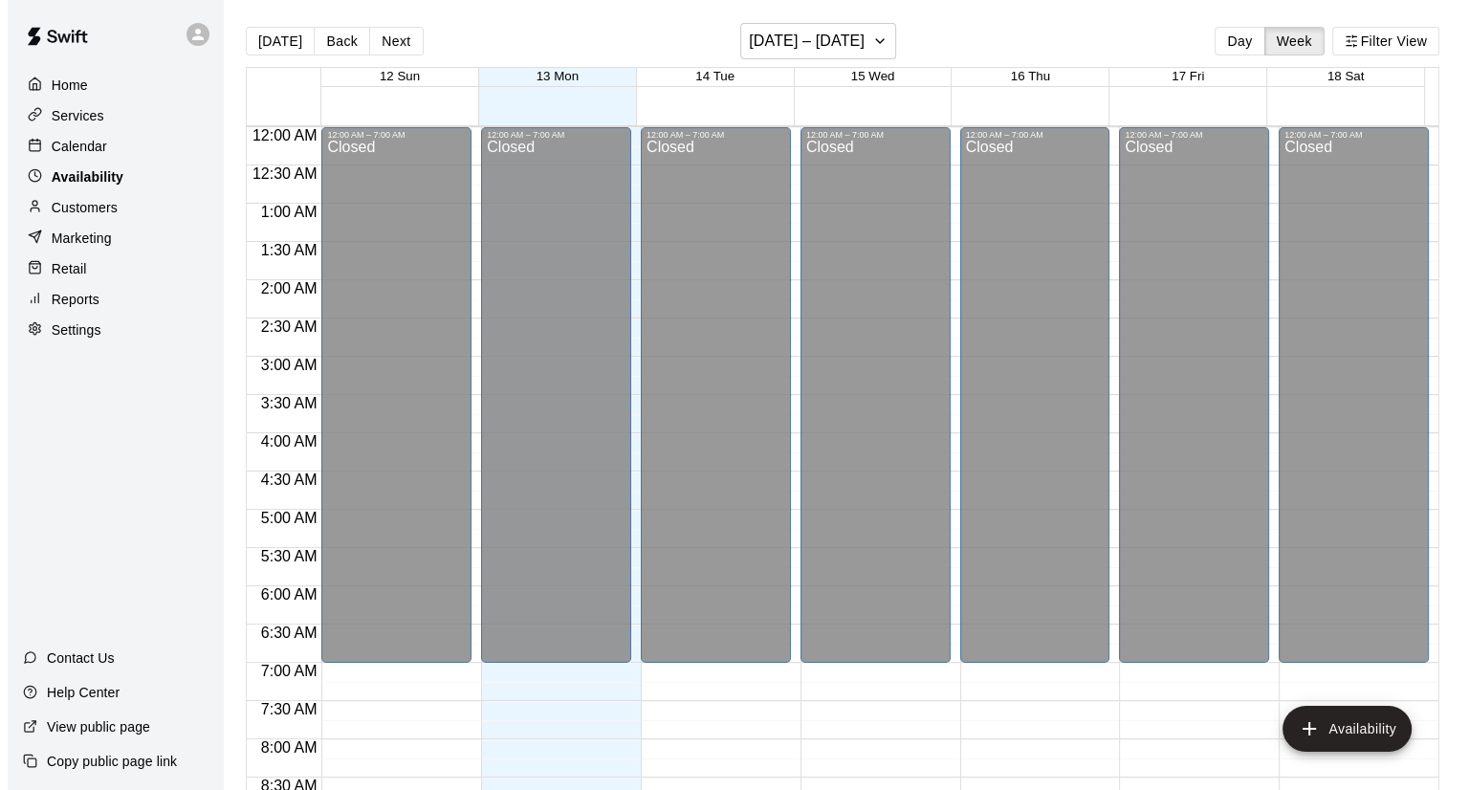
scroll to position [1151, 0]
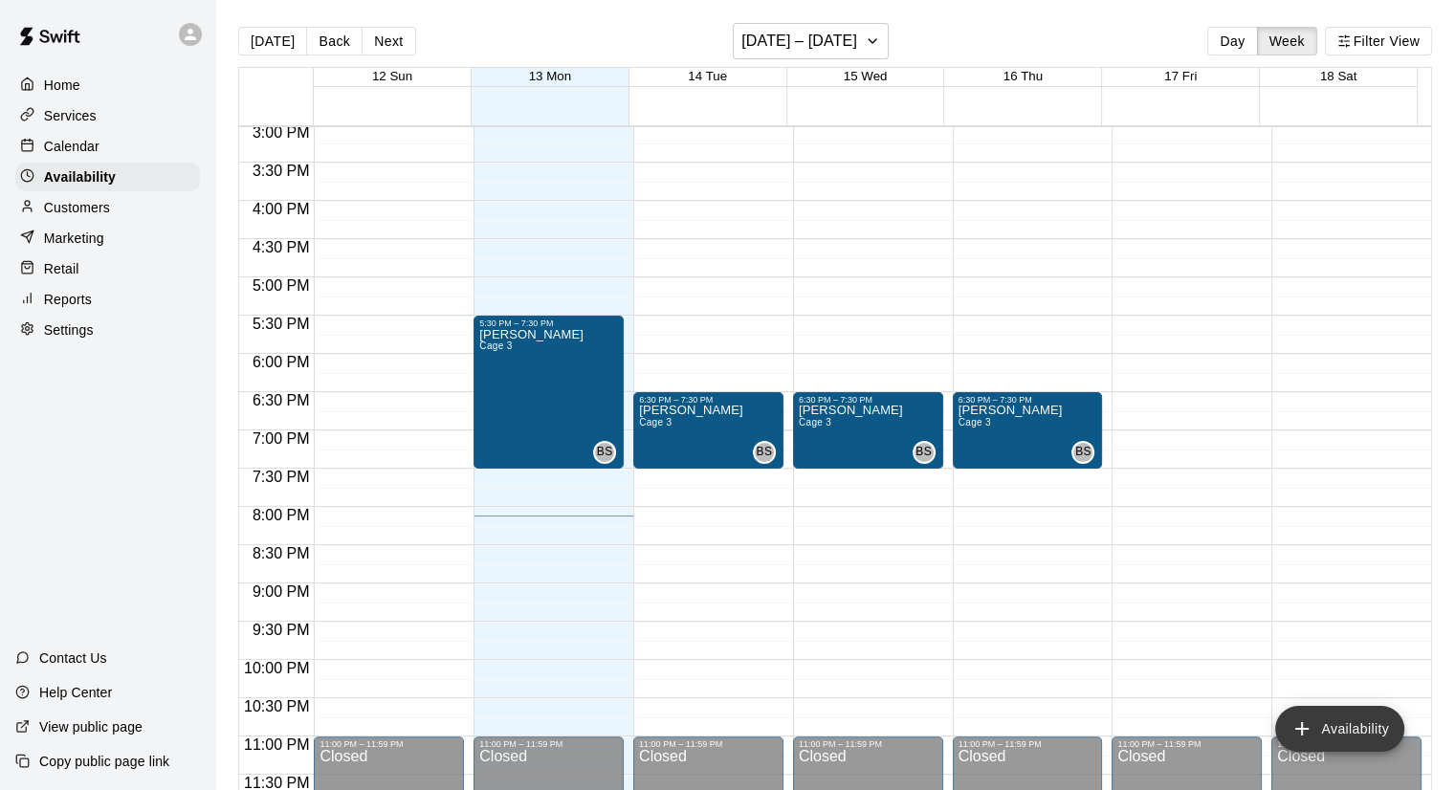
click at [1303, 709] on button "Availability" at bounding box center [1339, 729] width 129 height 46
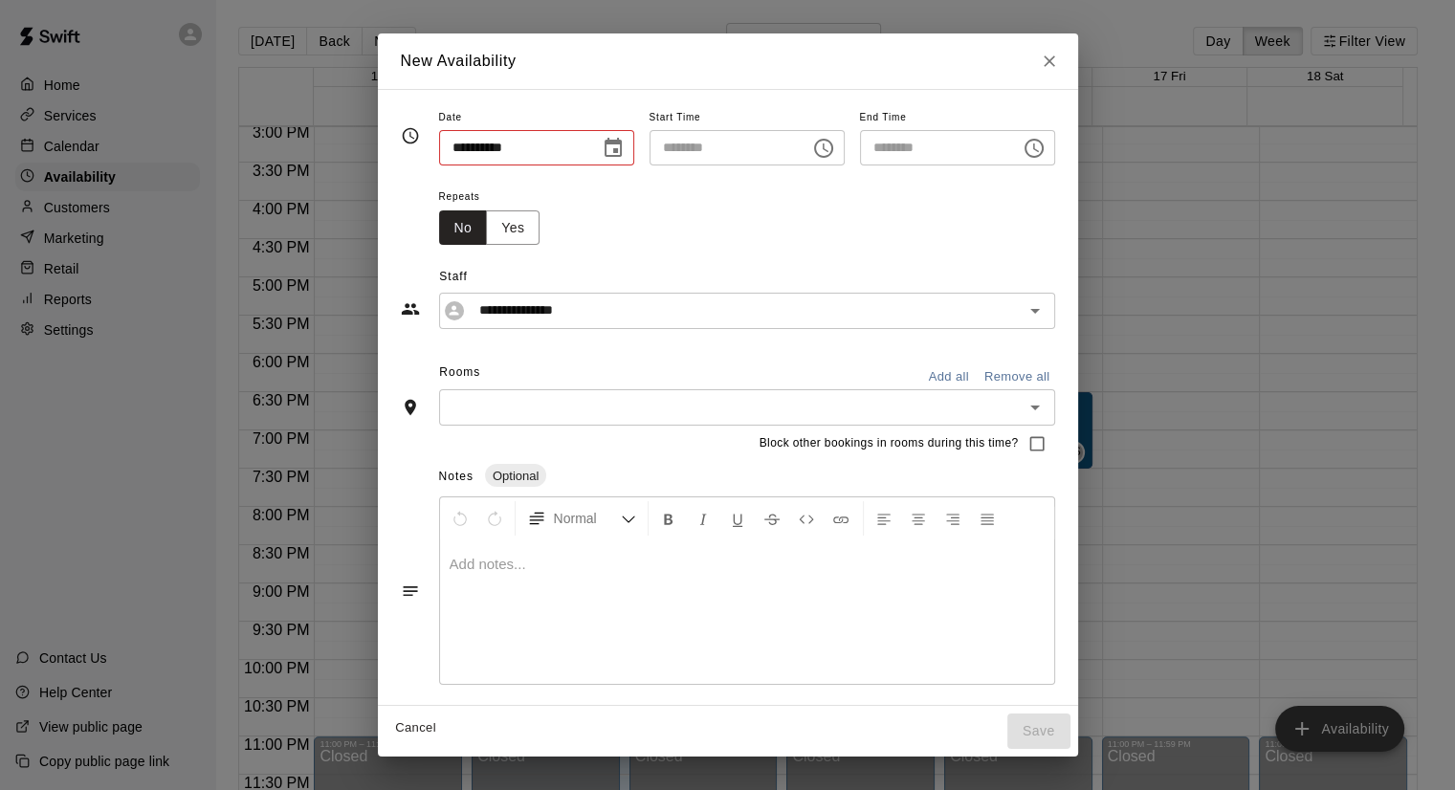
type input "**********"
type input "********"
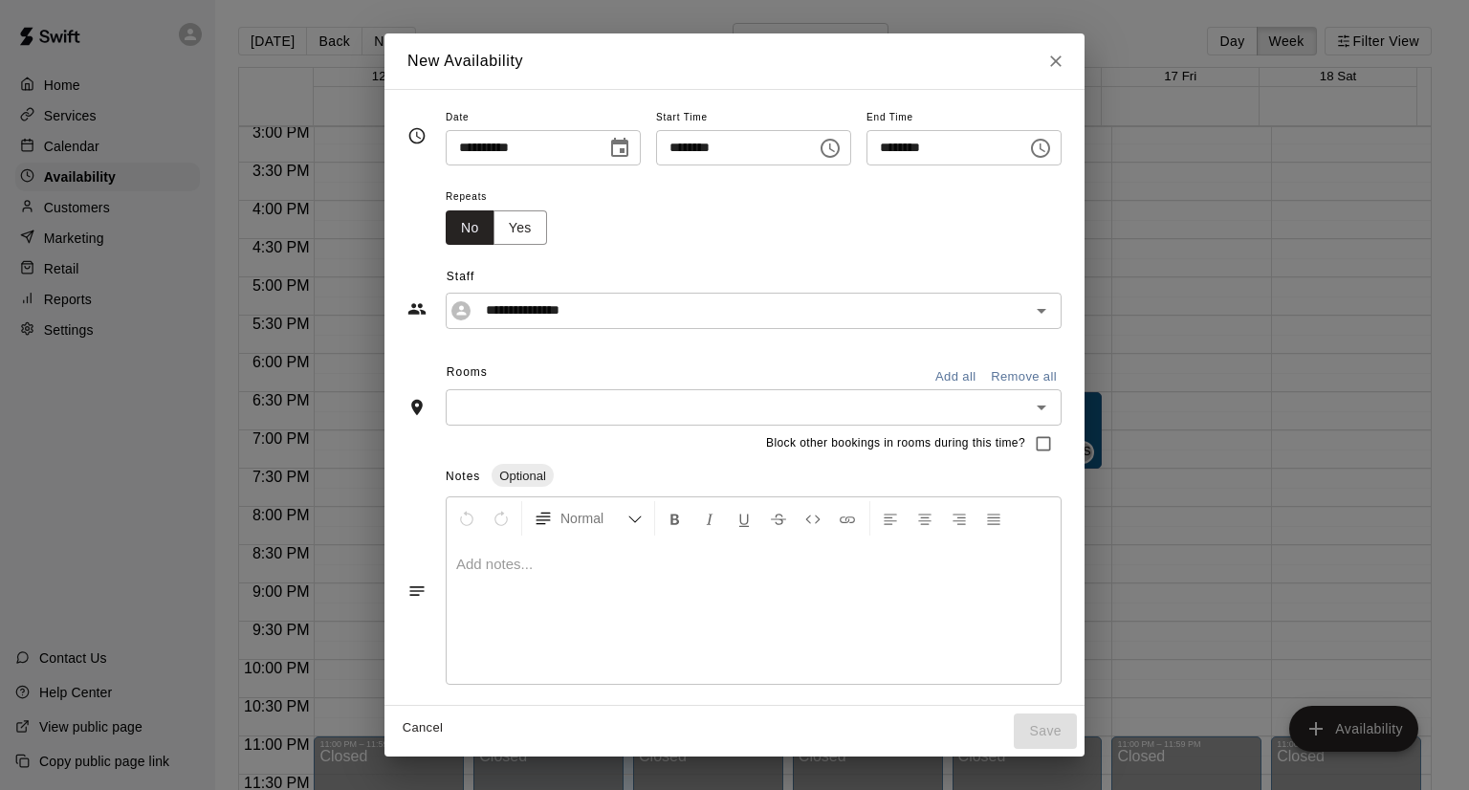
click at [622, 151] on button "Choose date, selected date is Oct 13, 2025" at bounding box center [620, 148] width 38 height 38
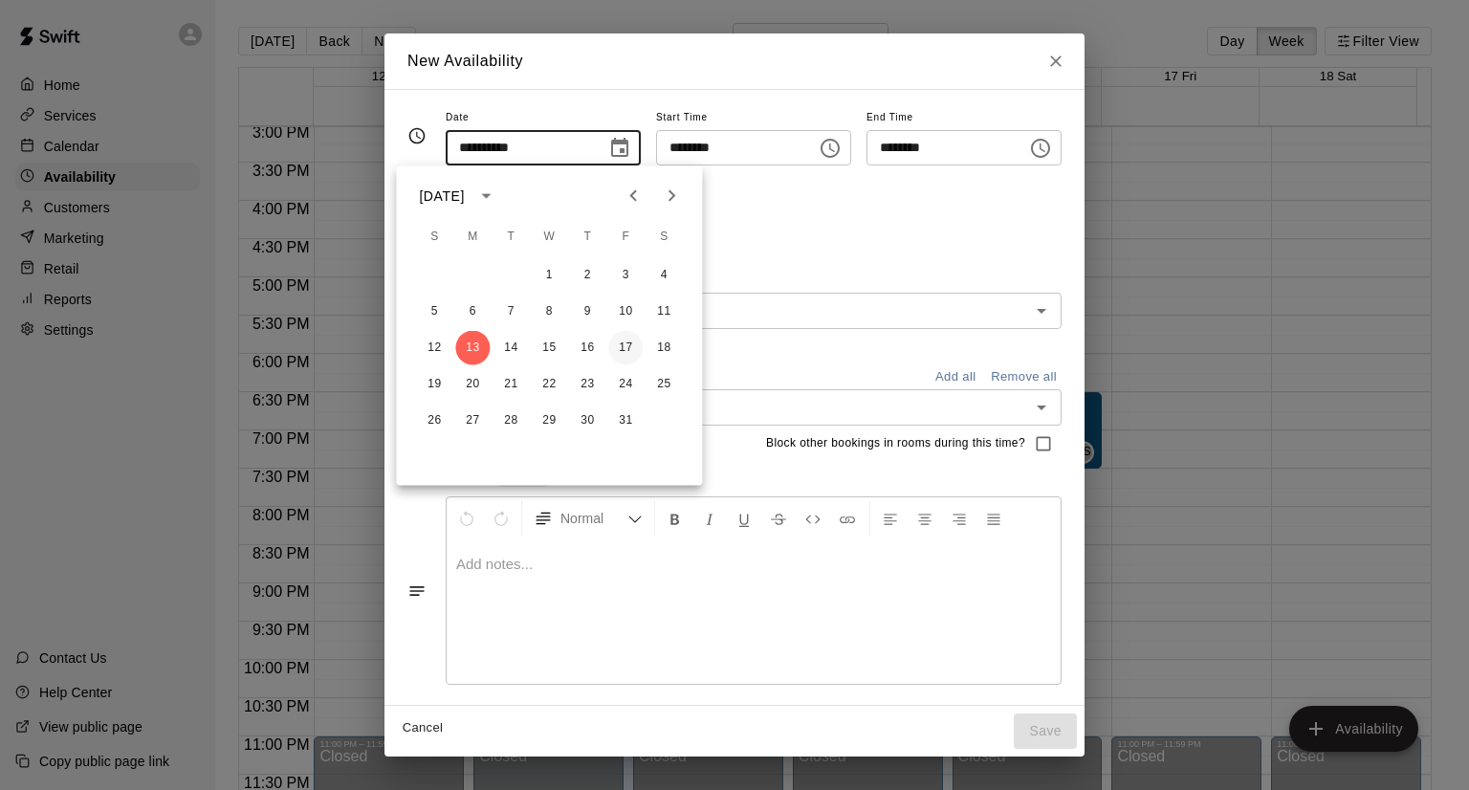
click at [616, 351] on button "17" at bounding box center [625, 348] width 34 height 34
type input "**********"
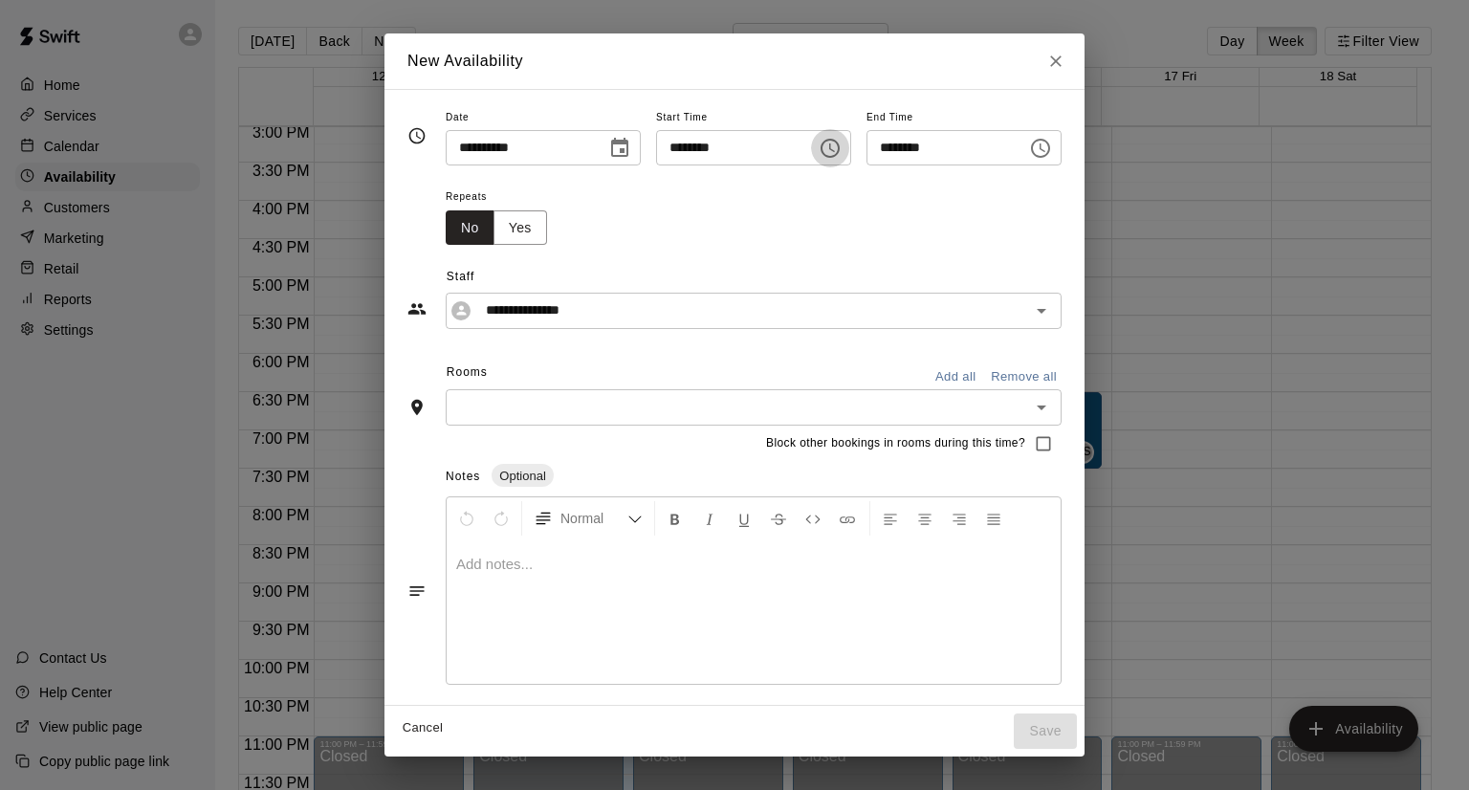
click at [839, 140] on icon "Choose time, selected time is 8:00 PM" at bounding box center [830, 148] width 23 height 23
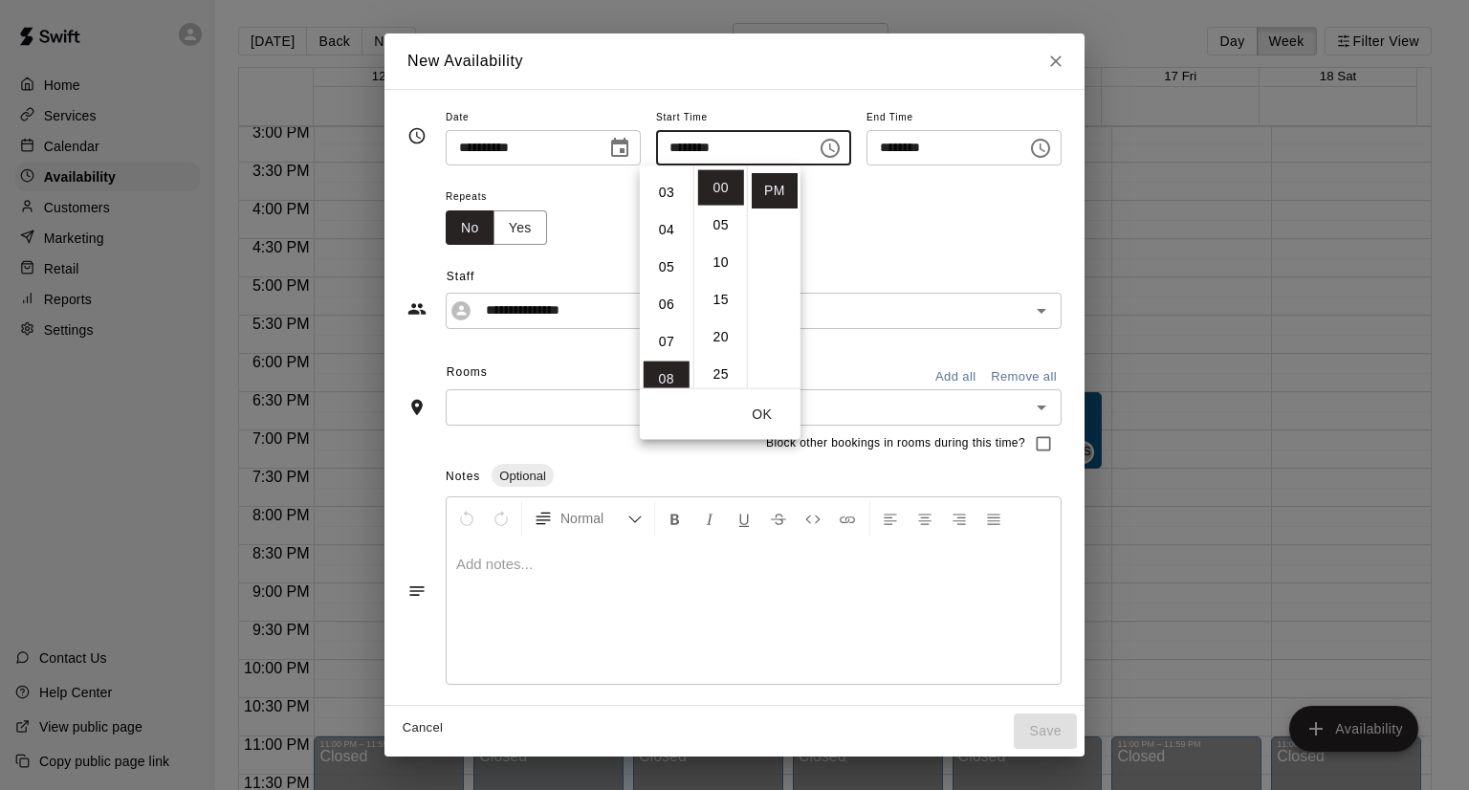
scroll to position [69, 0]
click at [671, 190] on li "02" at bounding box center [667, 193] width 46 height 35
click at [730, 371] on li "30" at bounding box center [721, 373] width 46 height 35
type input "********"
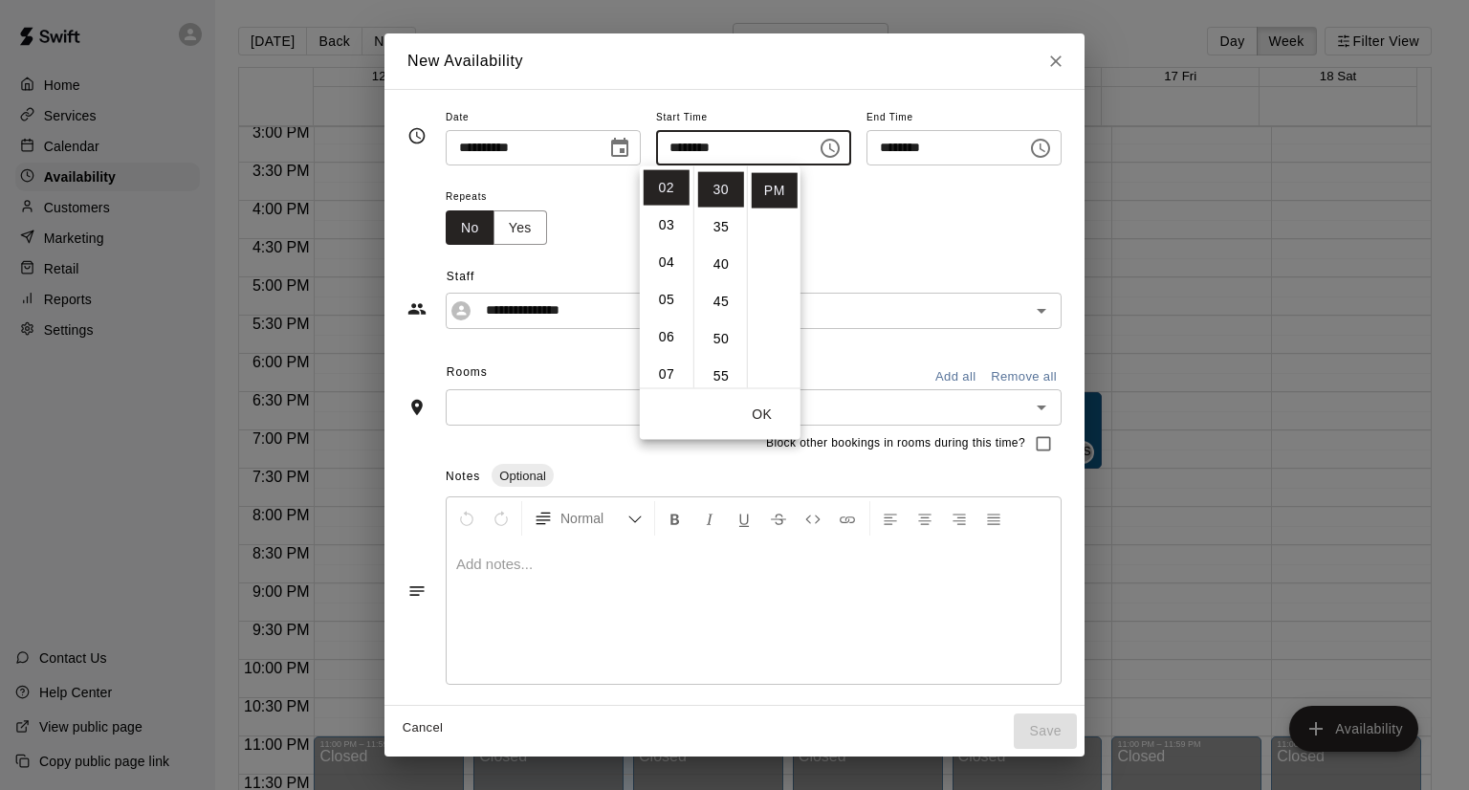
scroll to position [224, 0]
click at [773, 414] on button "OK" at bounding box center [762, 414] width 61 height 35
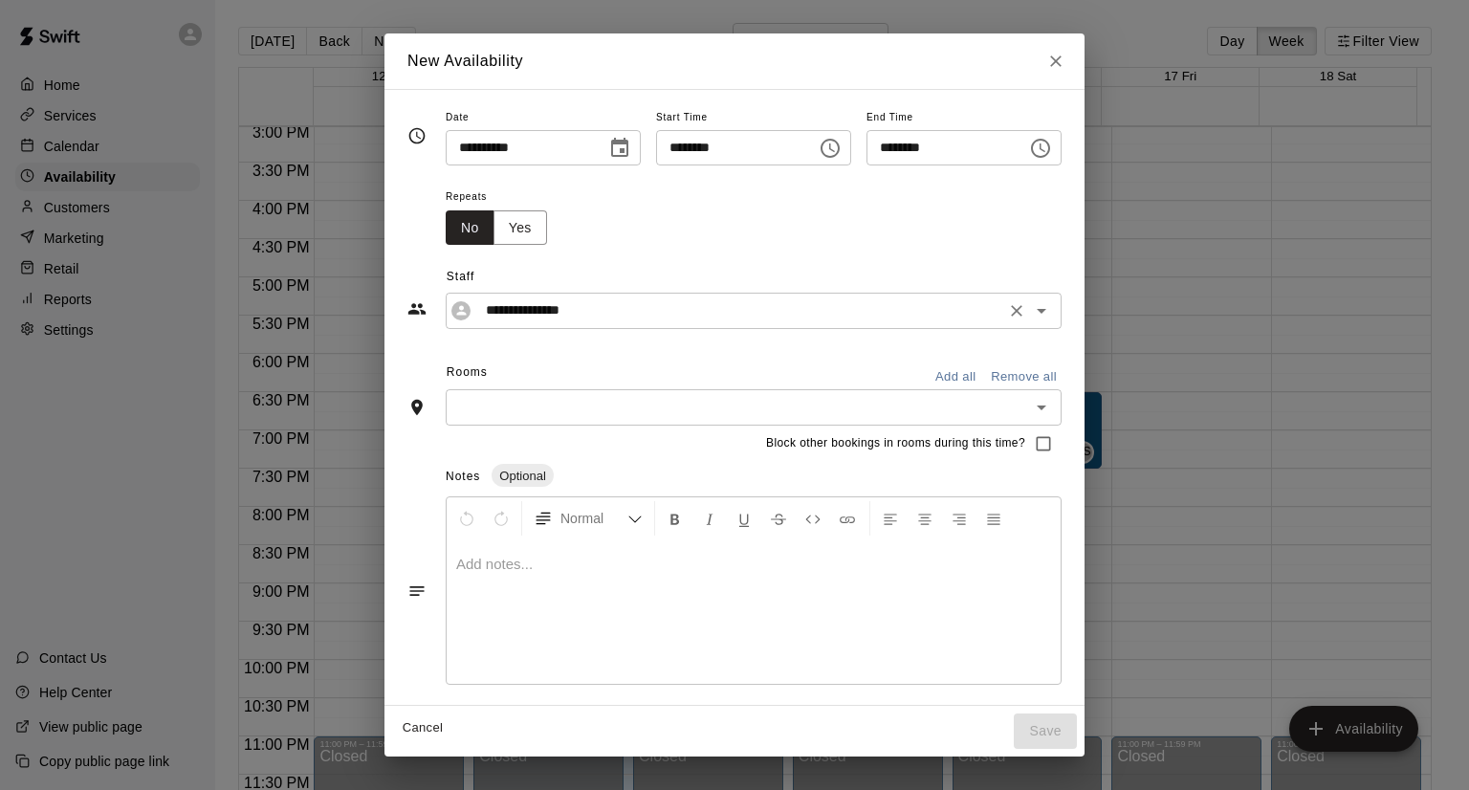
click at [759, 312] on input "**********" at bounding box center [738, 310] width 521 height 24
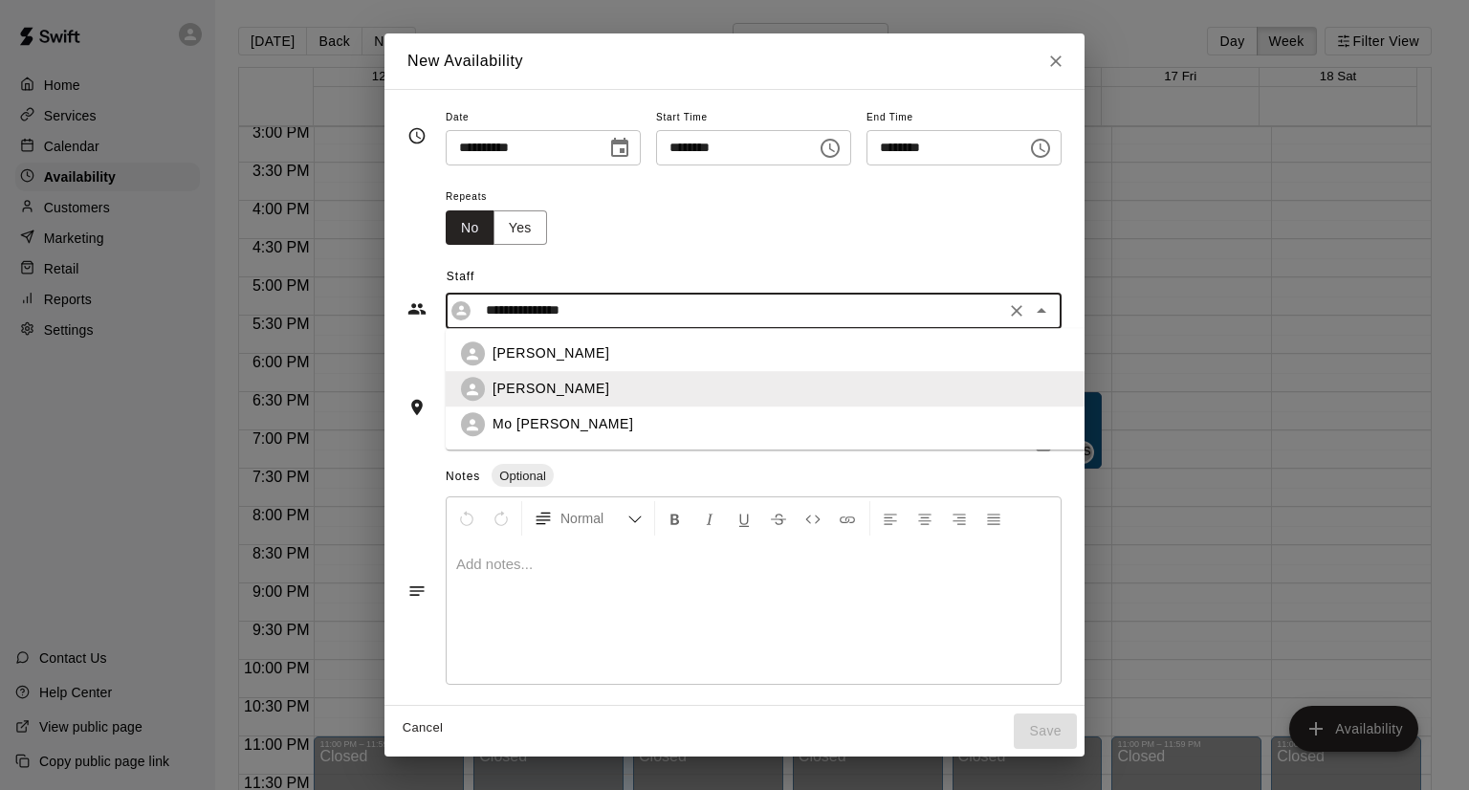
click at [603, 433] on div "Mo [PERSON_NAME]" at bounding box center [819, 425] width 652 height 20
type input "*******"
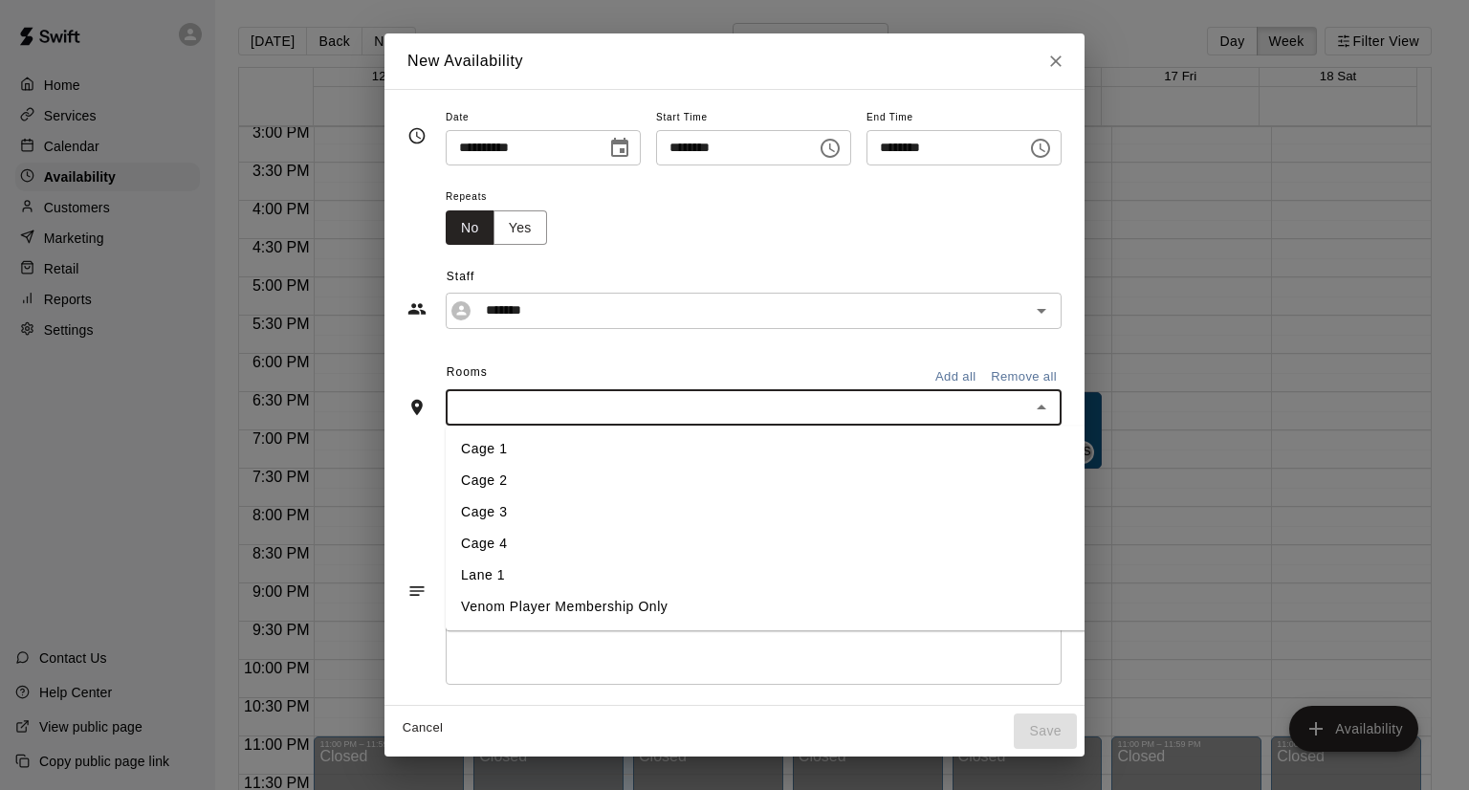
click at [979, 405] on input "text" at bounding box center [737, 407] width 573 height 24
click at [640, 449] on li "Cage 1" at bounding box center [803, 449] width 714 height 32
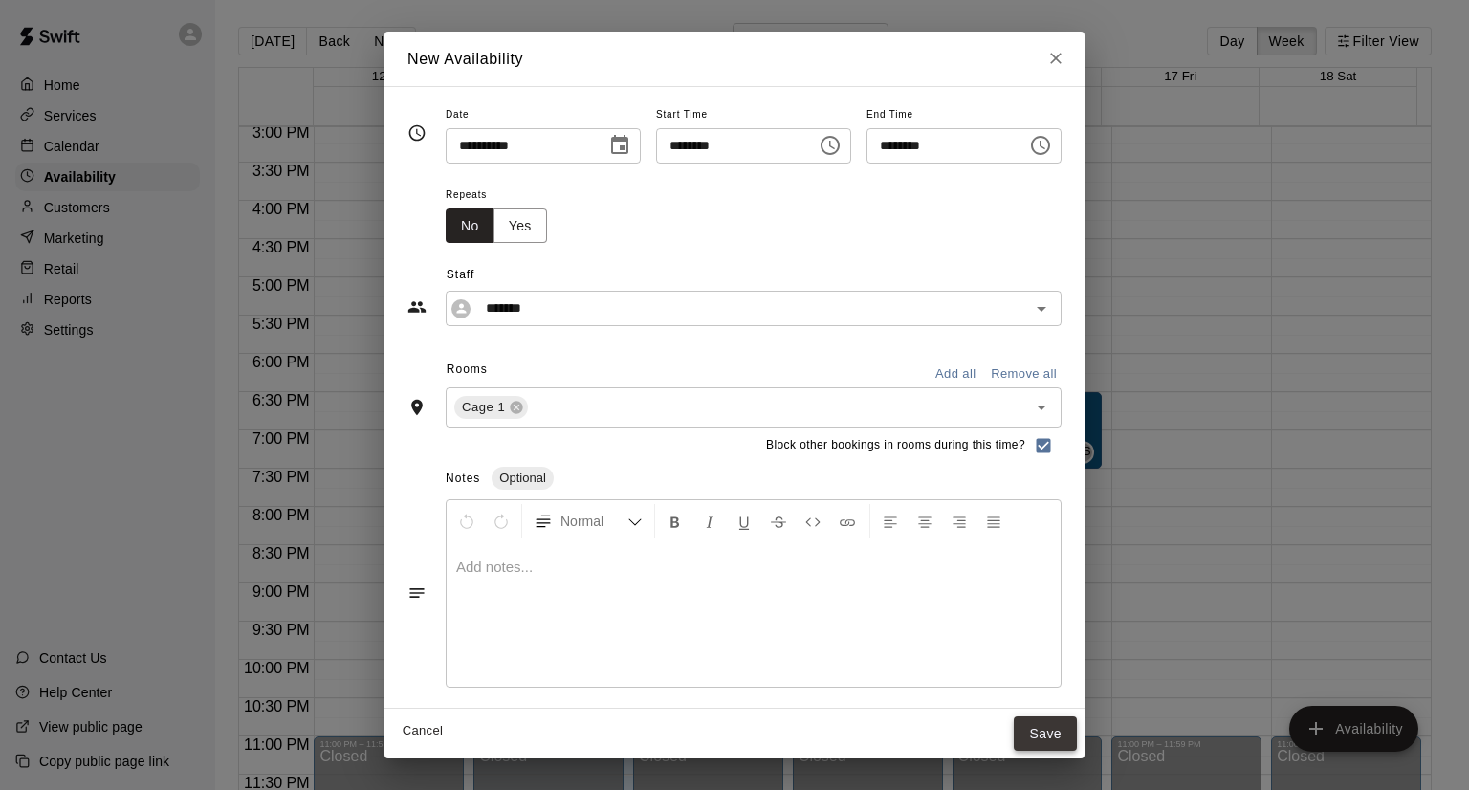
click at [1077, 734] on button "Save" at bounding box center [1045, 733] width 63 height 35
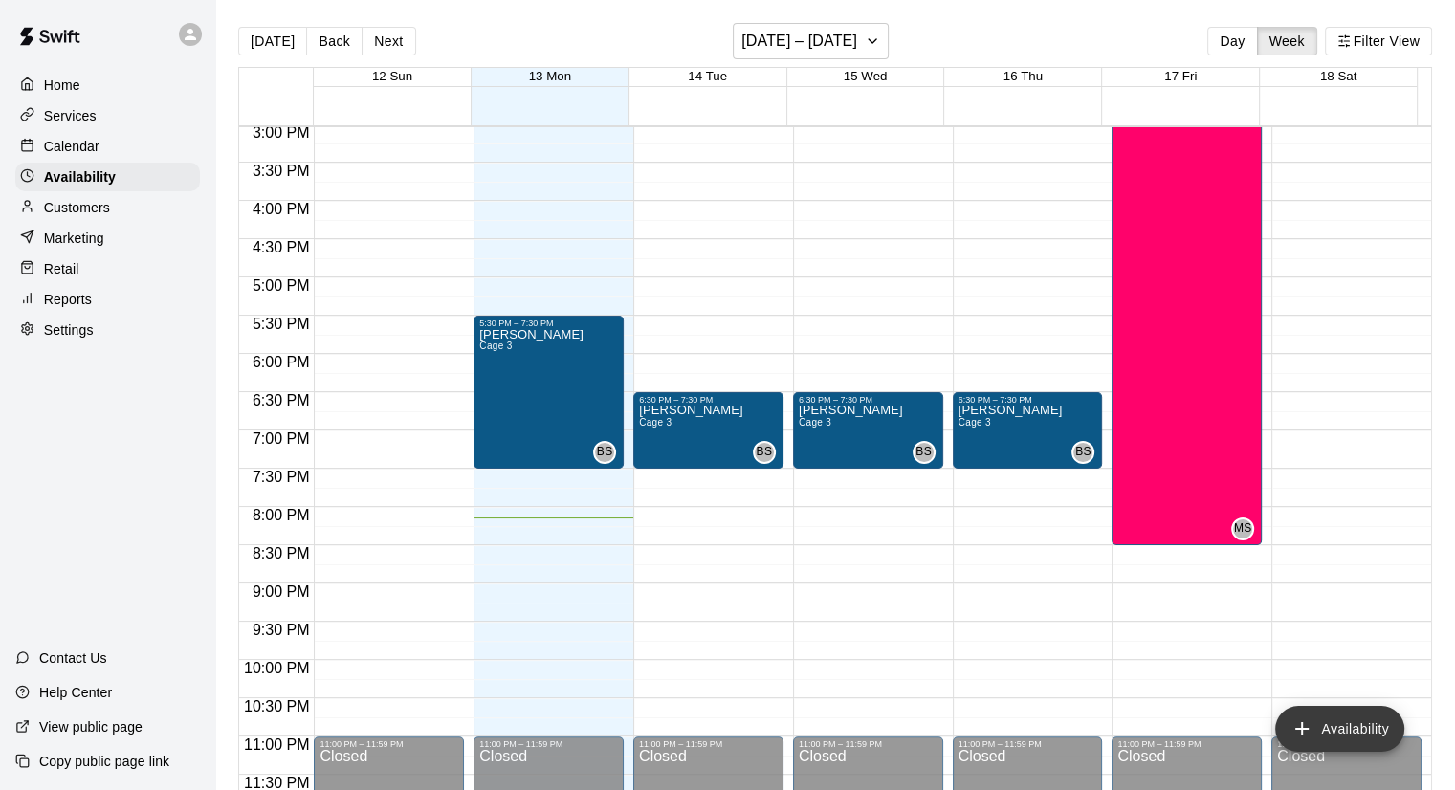
click at [1312, 727] on icon "add" at bounding box center [1301, 728] width 23 height 23
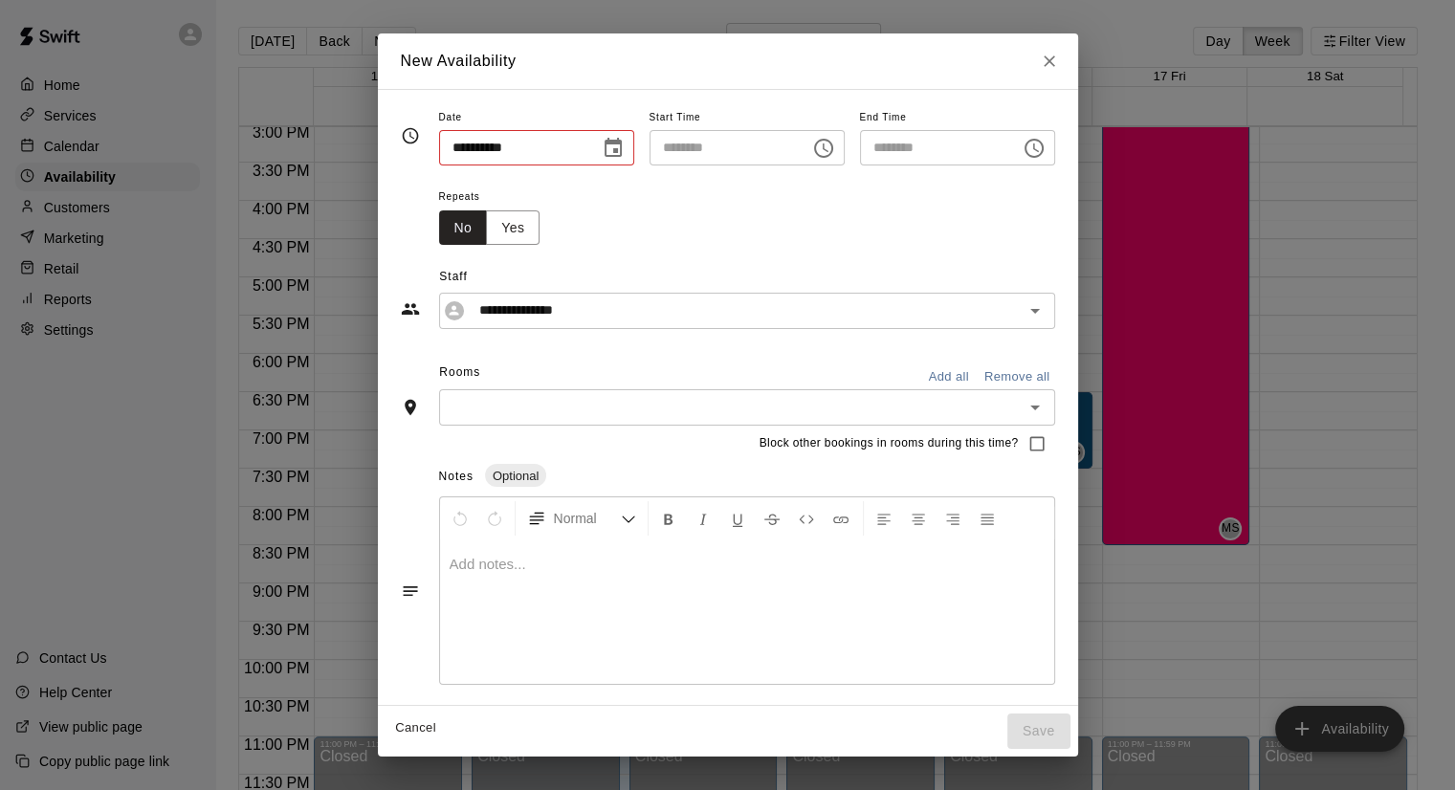
type input "**********"
type input "********"
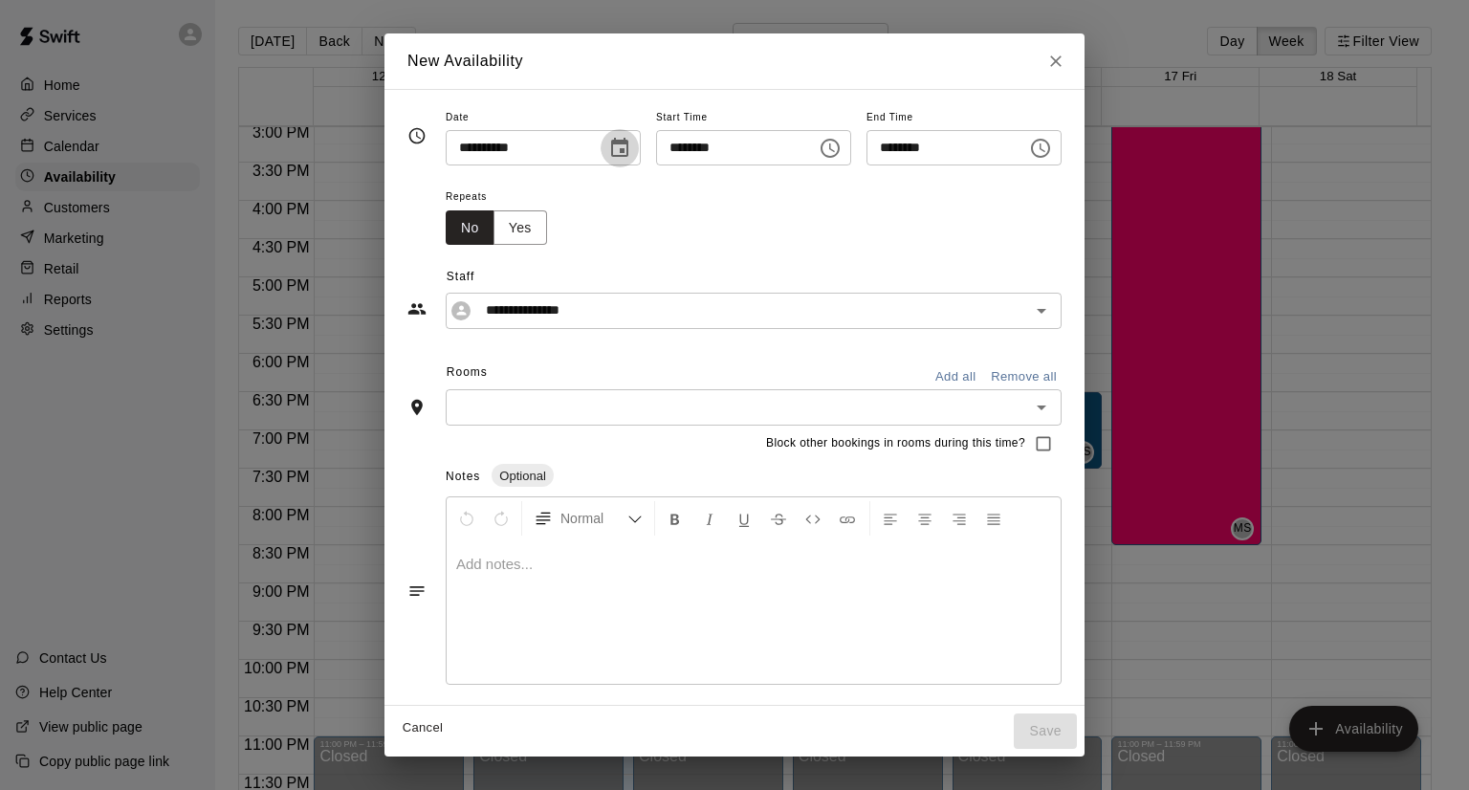
click at [611, 154] on icon "Choose date, selected date is Oct 13, 2025" at bounding box center [619, 147] width 17 height 19
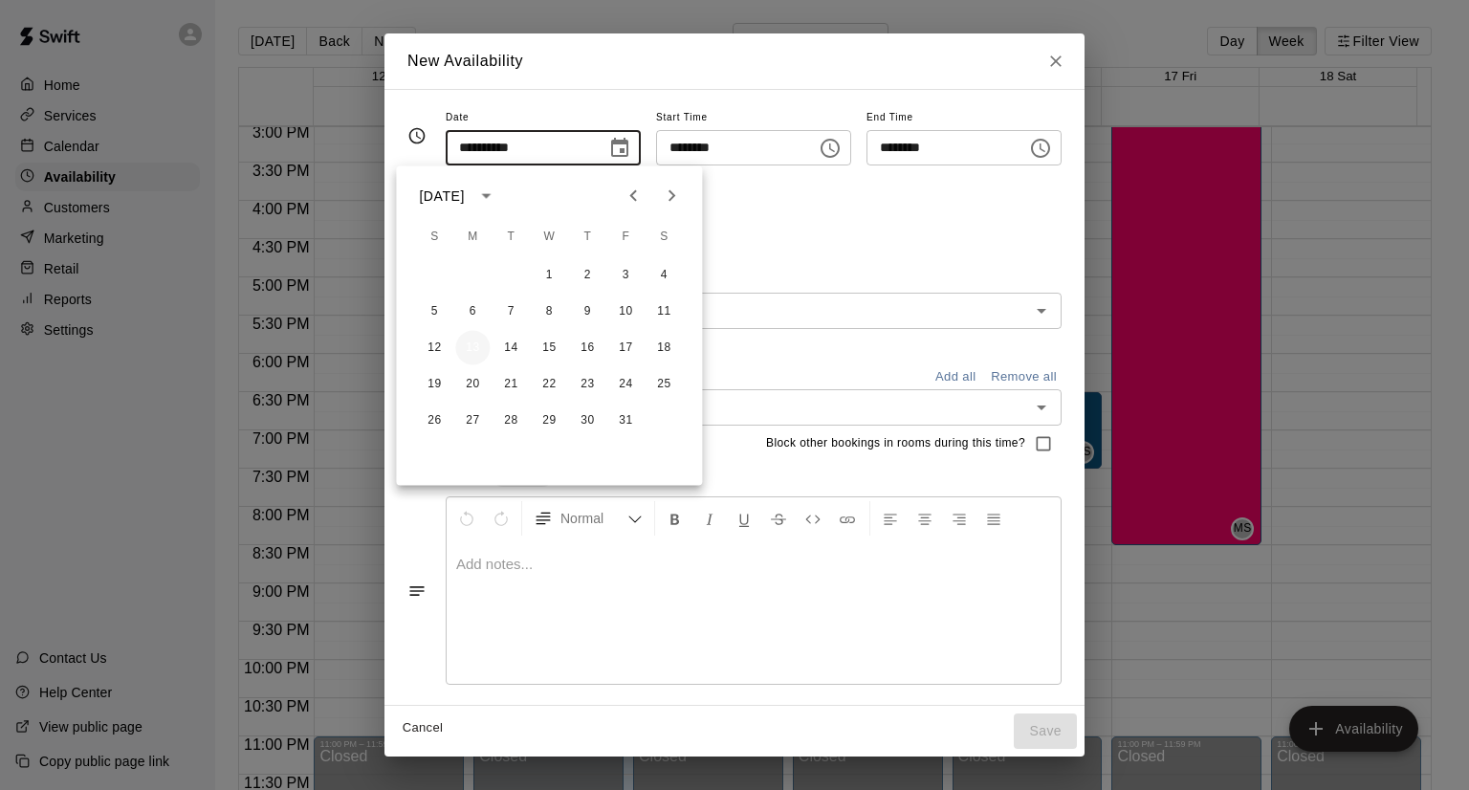
click at [478, 349] on button "13" at bounding box center [472, 348] width 34 height 34
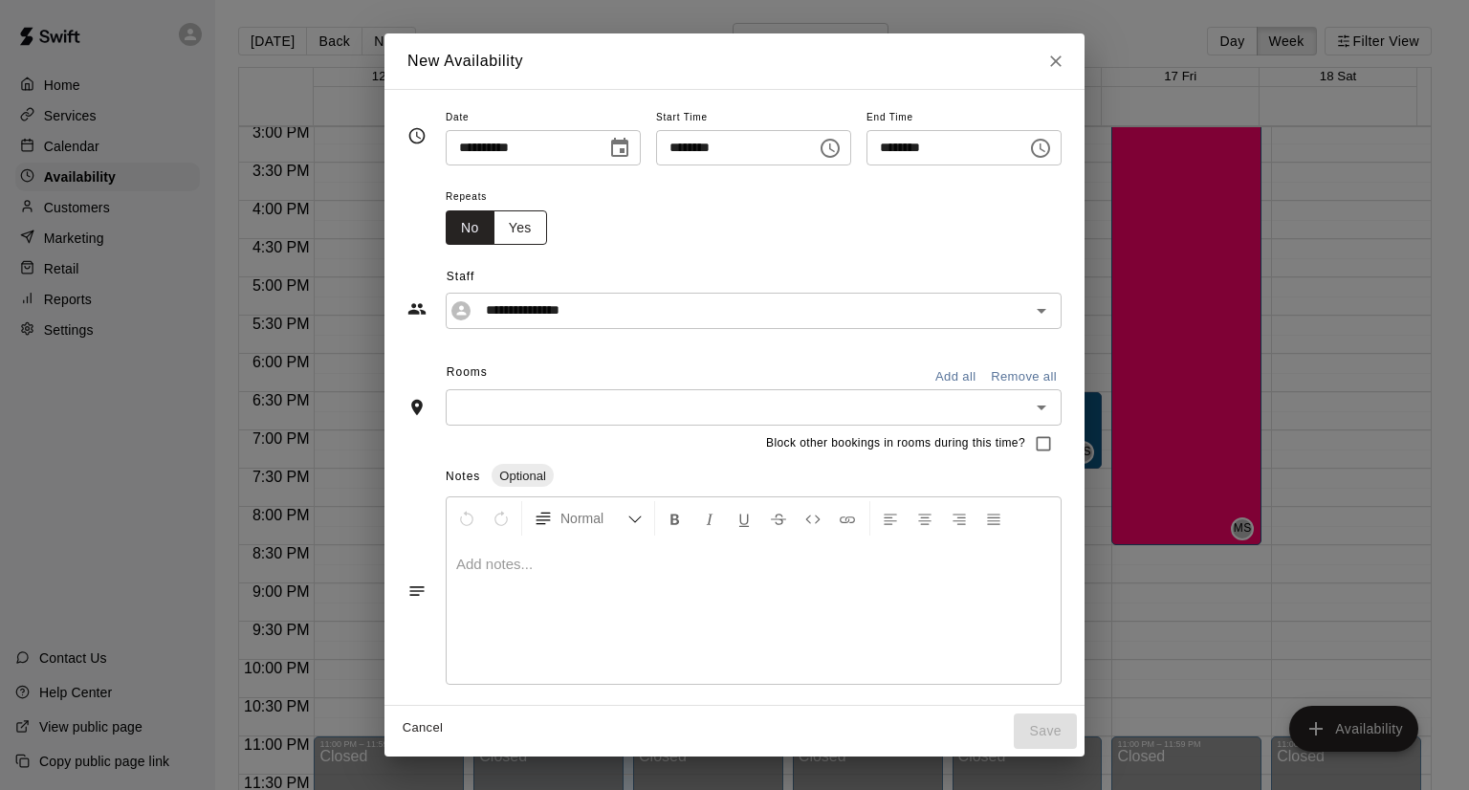
click at [493, 234] on button "Yes" at bounding box center [520, 227] width 54 height 35
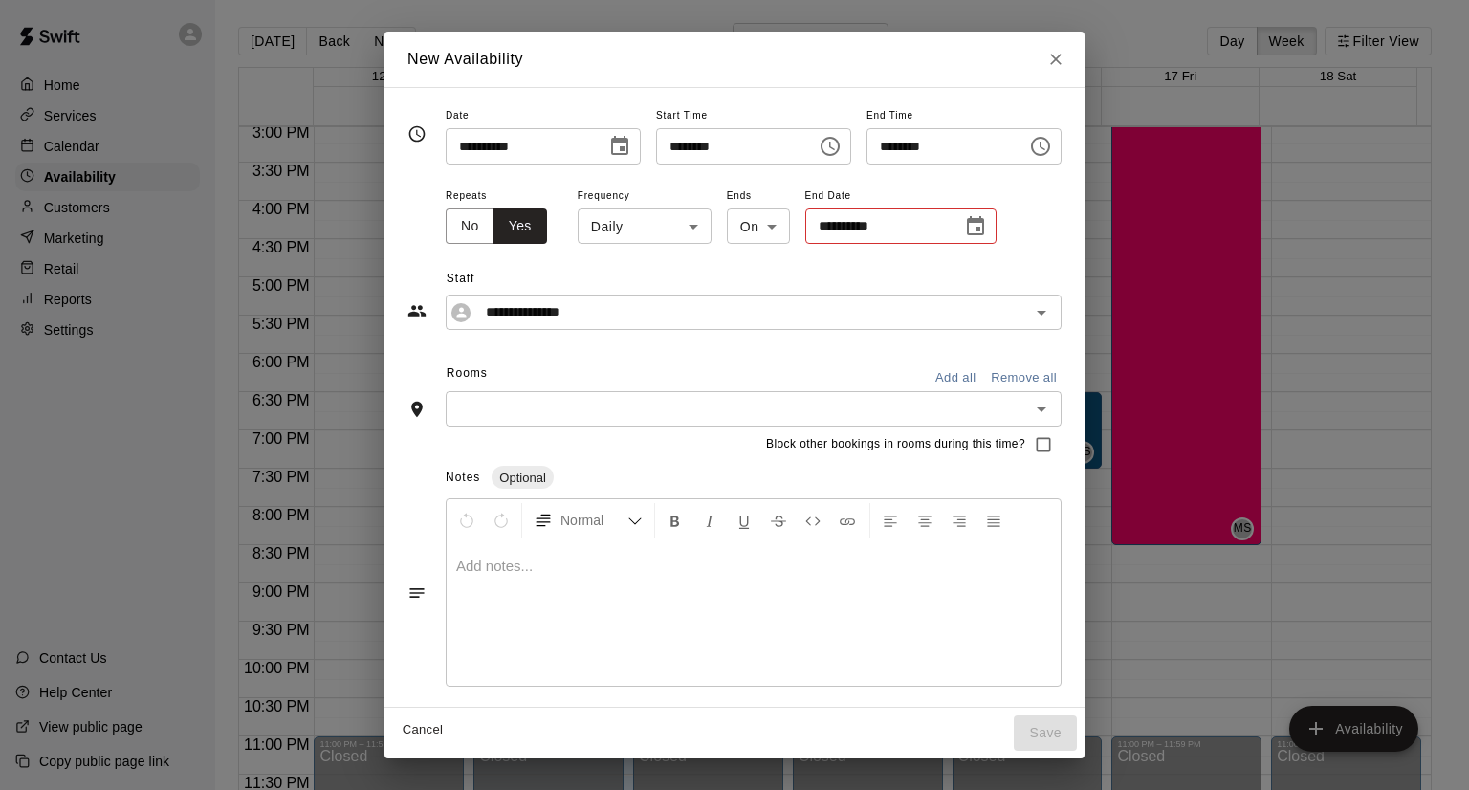
click at [608, 234] on body "Home Services Calendar Availability Customers Marketing Retail Reports Settings…" at bounding box center [734, 410] width 1469 height 821
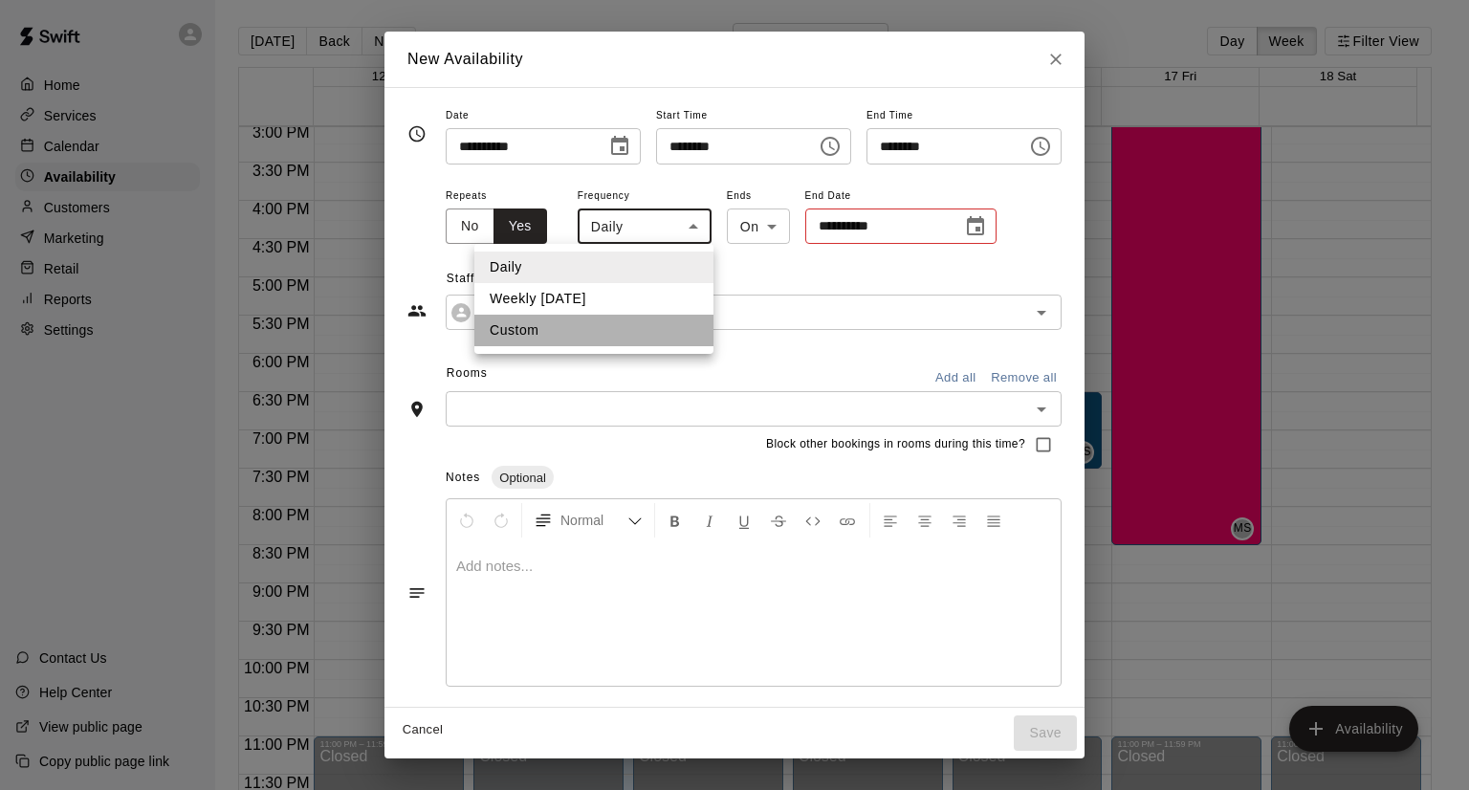
click at [565, 333] on li "Custom" at bounding box center [593, 331] width 239 height 32
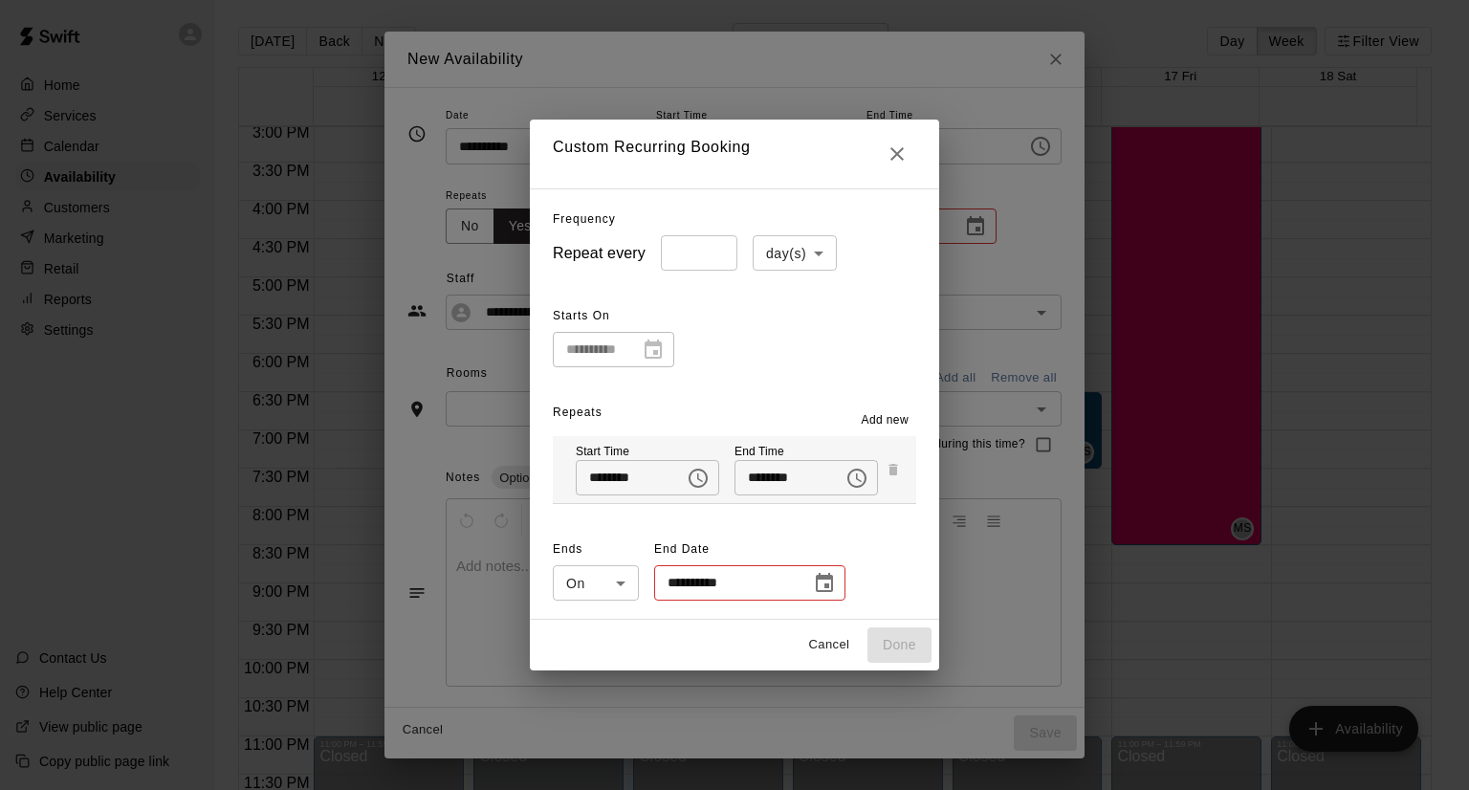
click at [773, 261] on body "Home Services Calendar Availability Customers Marketing Retail Reports Settings…" at bounding box center [734, 410] width 1469 height 821
click at [801, 285] on li "day(s)" at bounding box center [788, 294] width 84 height 32
click at [904, 157] on icon "Close" at bounding box center [896, 153] width 13 height 13
type input "*****"
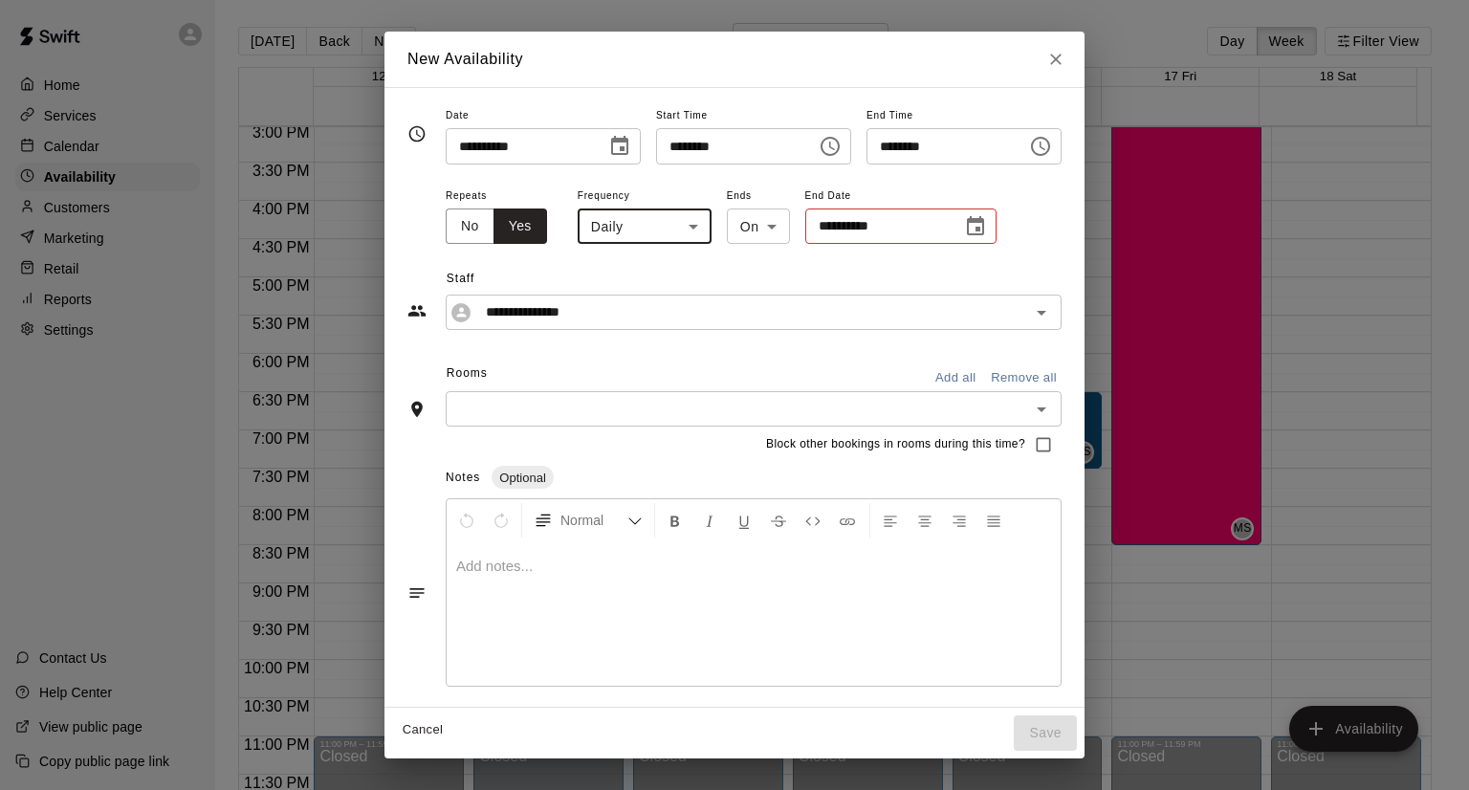
click at [835, 146] on icon "Choose time, selected time is 8:00 PM" at bounding box center [832, 146] width 6 height 9
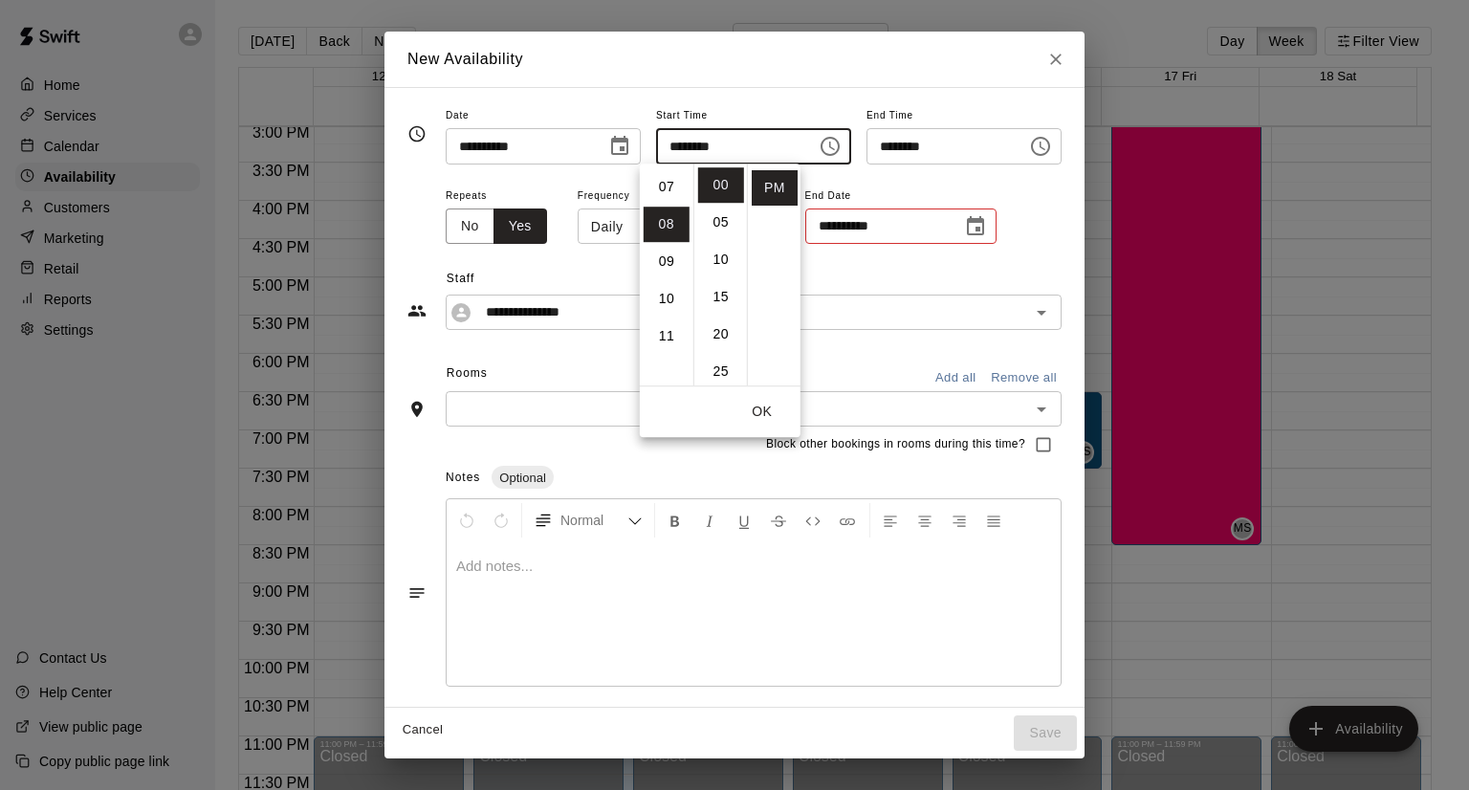
scroll to position [222, 0]
click at [668, 188] on li "06" at bounding box center [667, 186] width 46 height 35
click at [722, 371] on li "30" at bounding box center [721, 370] width 46 height 35
type input "********"
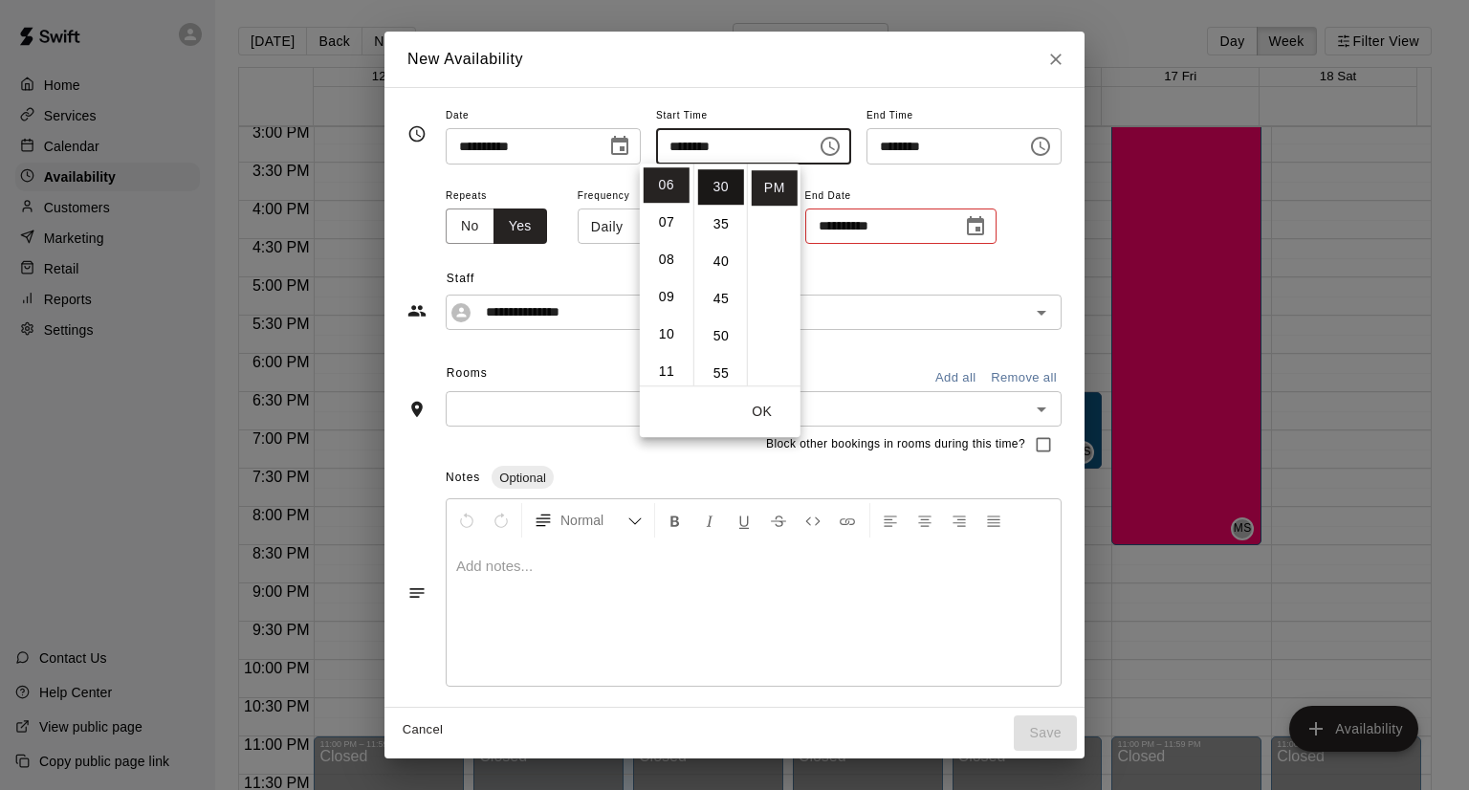
scroll to position [224, 0]
click at [761, 410] on button "OK" at bounding box center [762, 411] width 61 height 35
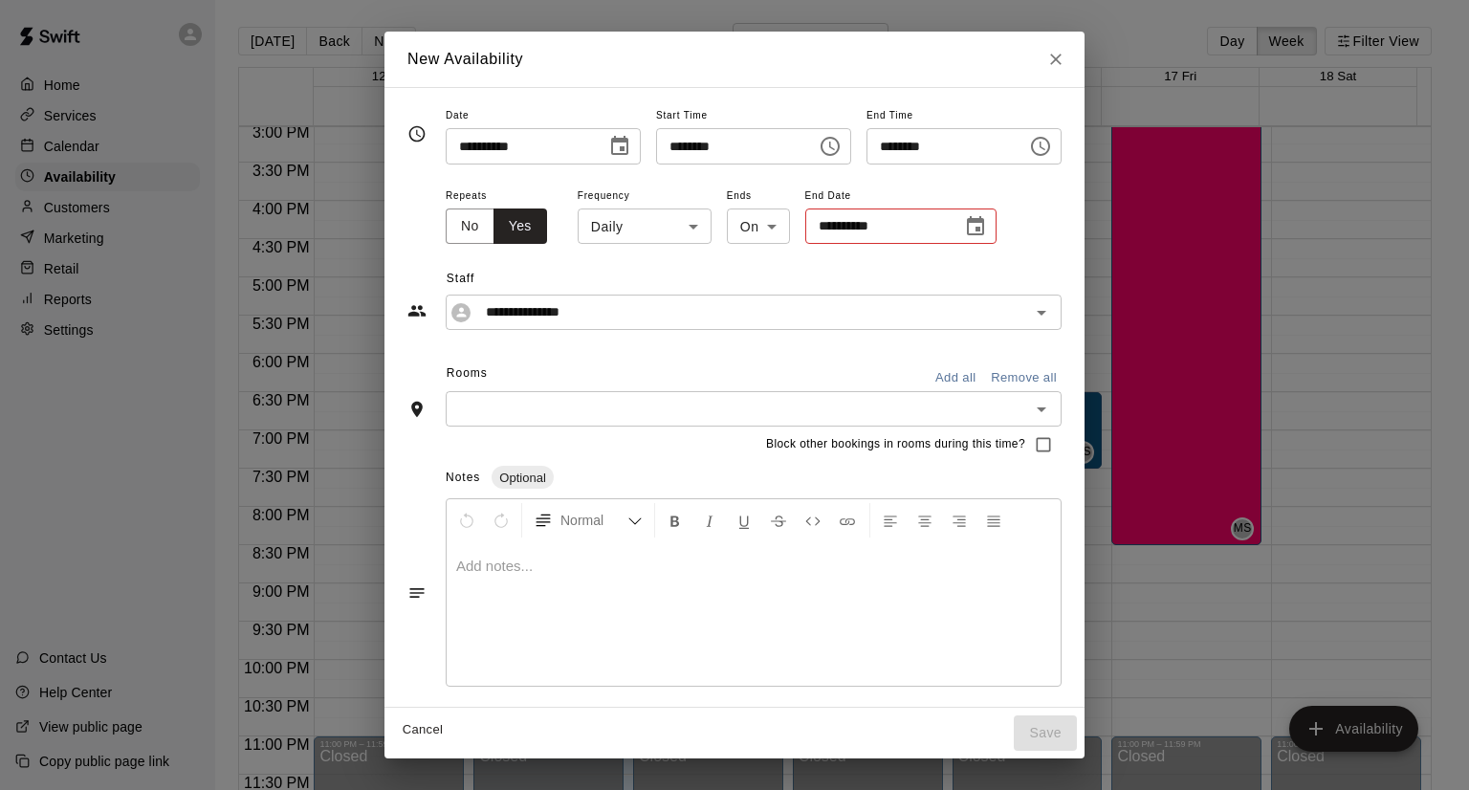
click at [1052, 150] on icon "Choose time, selected time is 8:30 PM" at bounding box center [1040, 146] width 23 height 23
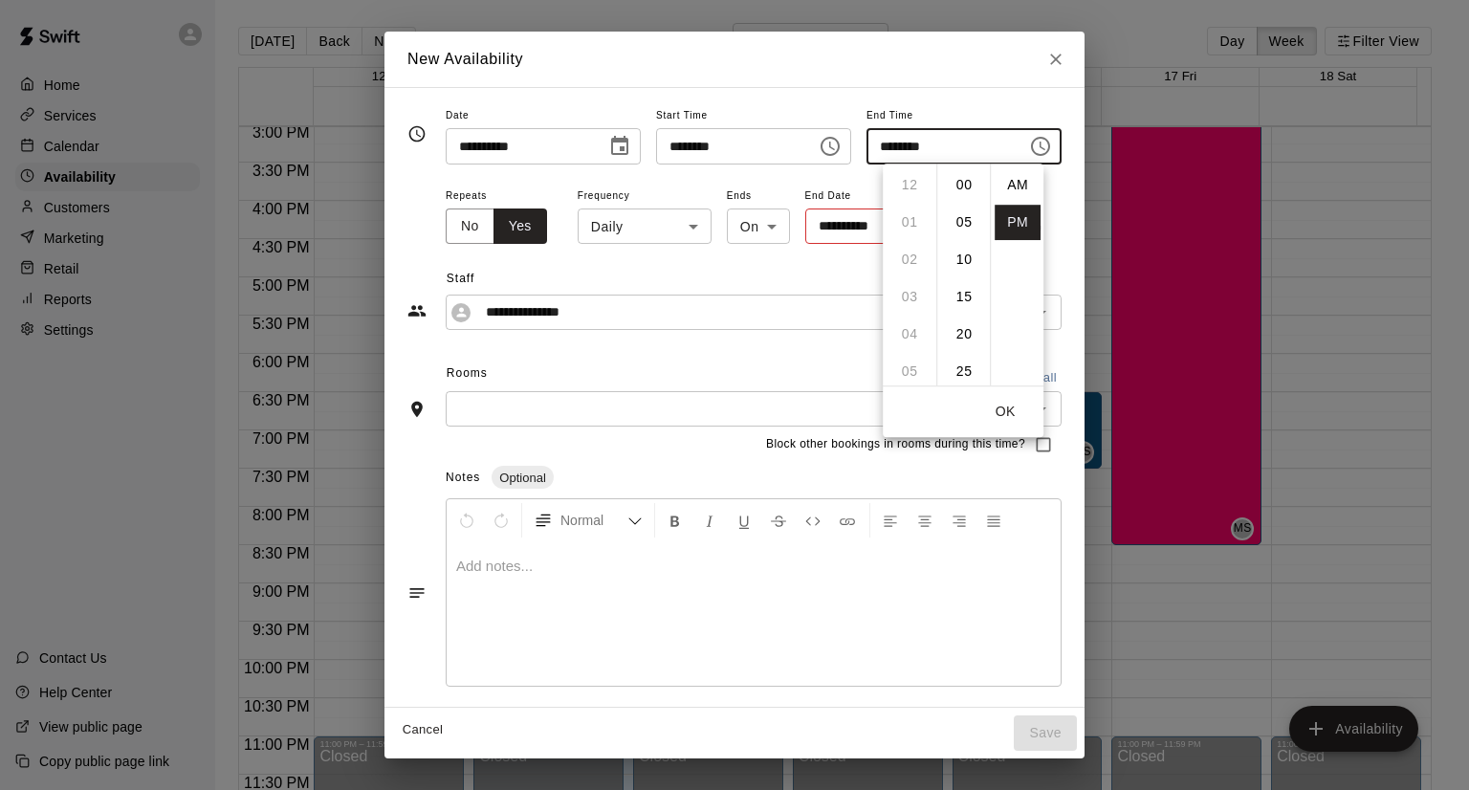
scroll to position [34, 0]
click at [910, 178] on li "07" at bounding box center [910, 185] width 46 height 35
type input "********"
click at [1002, 404] on button "OK" at bounding box center [1005, 411] width 61 height 35
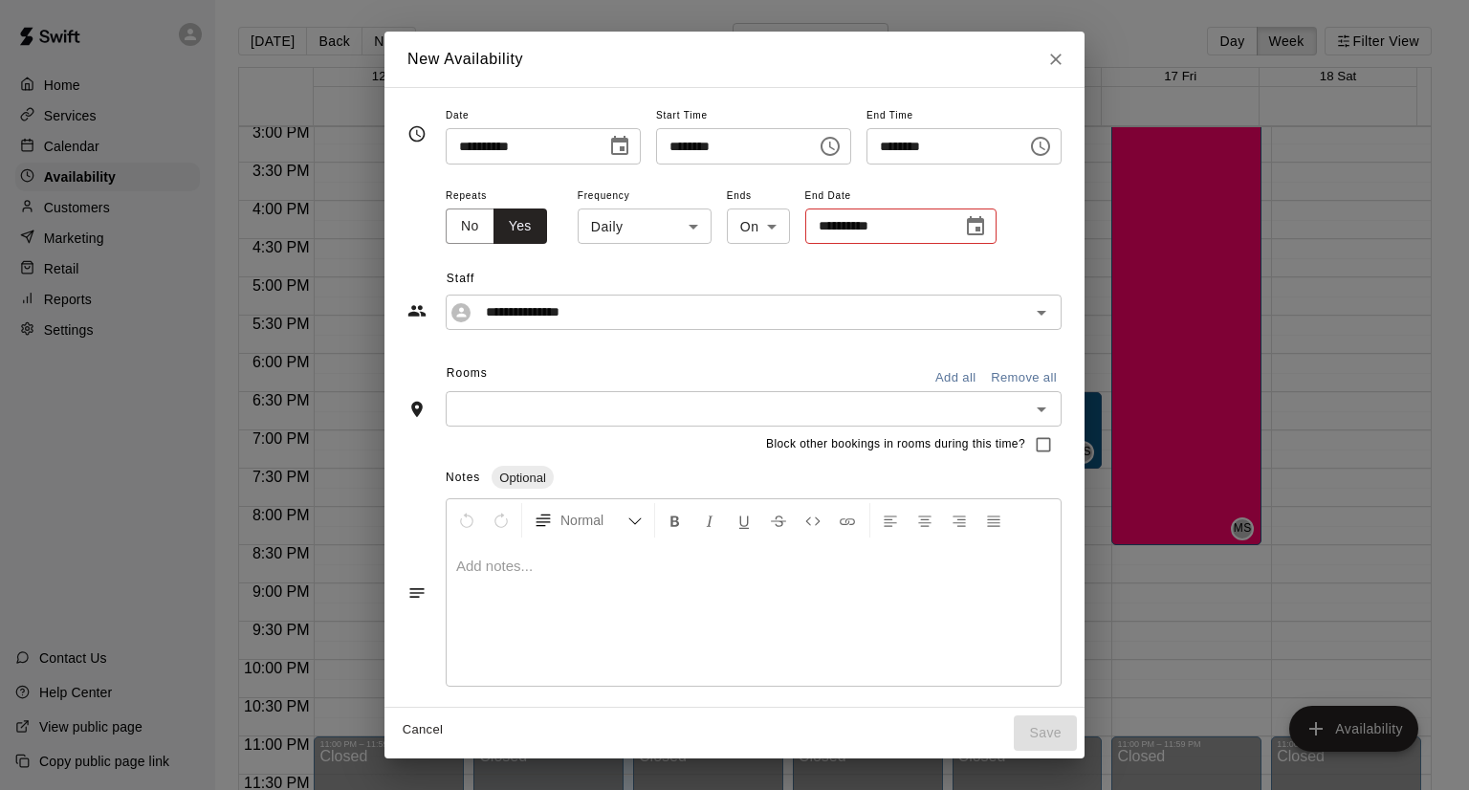
click at [647, 229] on body "Home Services Calendar Availability Customers Marketing Retail Reports Settings…" at bounding box center [734, 410] width 1469 height 821
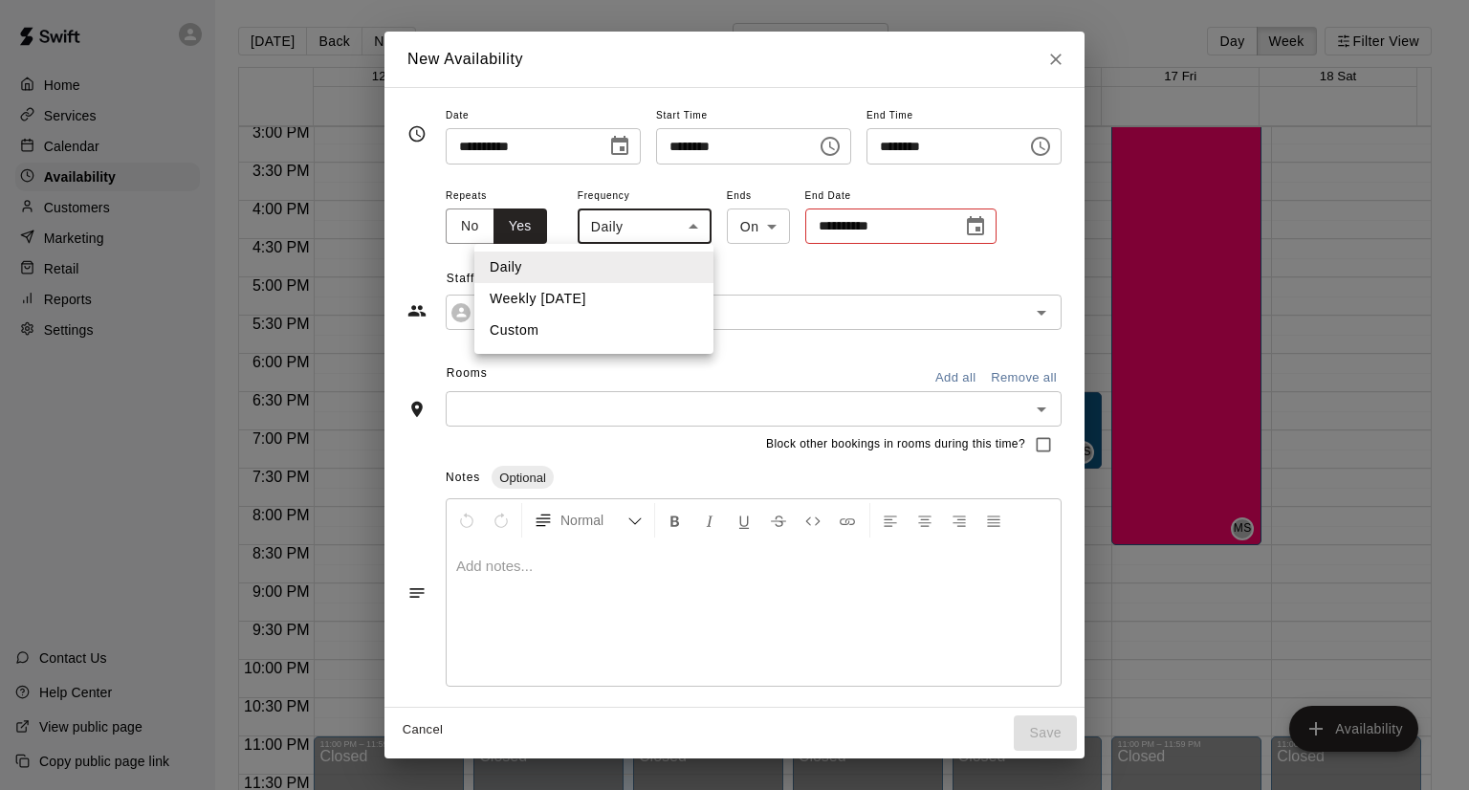
click at [576, 325] on li "Custom" at bounding box center [593, 331] width 239 height 32
type input "******"
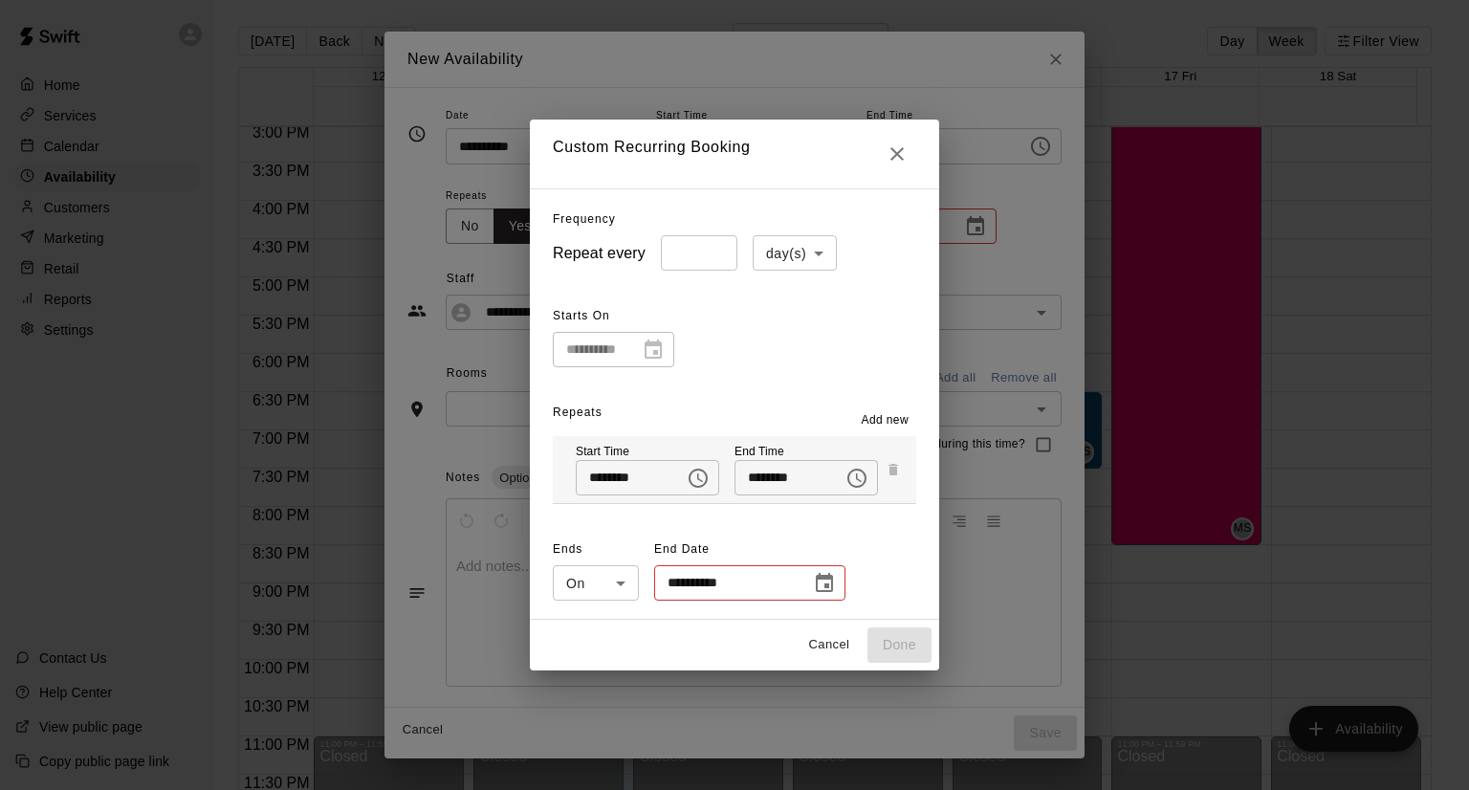
click at [818, 242] on body "Home Services Calendar Availability Customers Marketing Retail Reports Settings…" at bounding box center [734, 410] width 1469 height 821
click at [857, 290] on div at bounding box center [734, 395] width 1469 height 790
click at [652, 354] on div "**********" at bounding box center [613, 349] width 121 height 35
click at [822, 586] on icon "Choose date" at bounding box center [824, 583] width 23 height 23
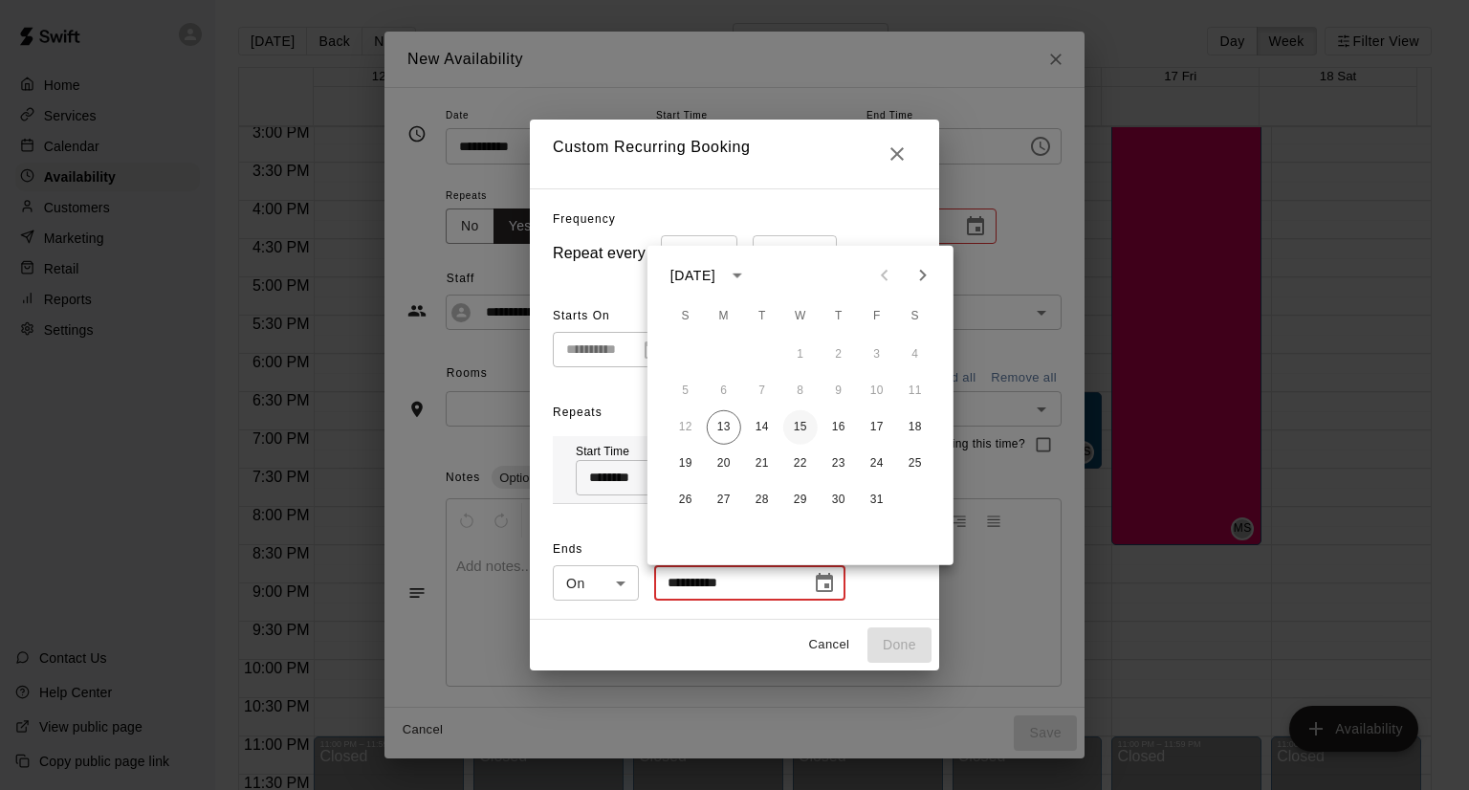
click at [786, 426] on button "15" at bounding box center [800, 427] width 34 height 34
type input "**********"
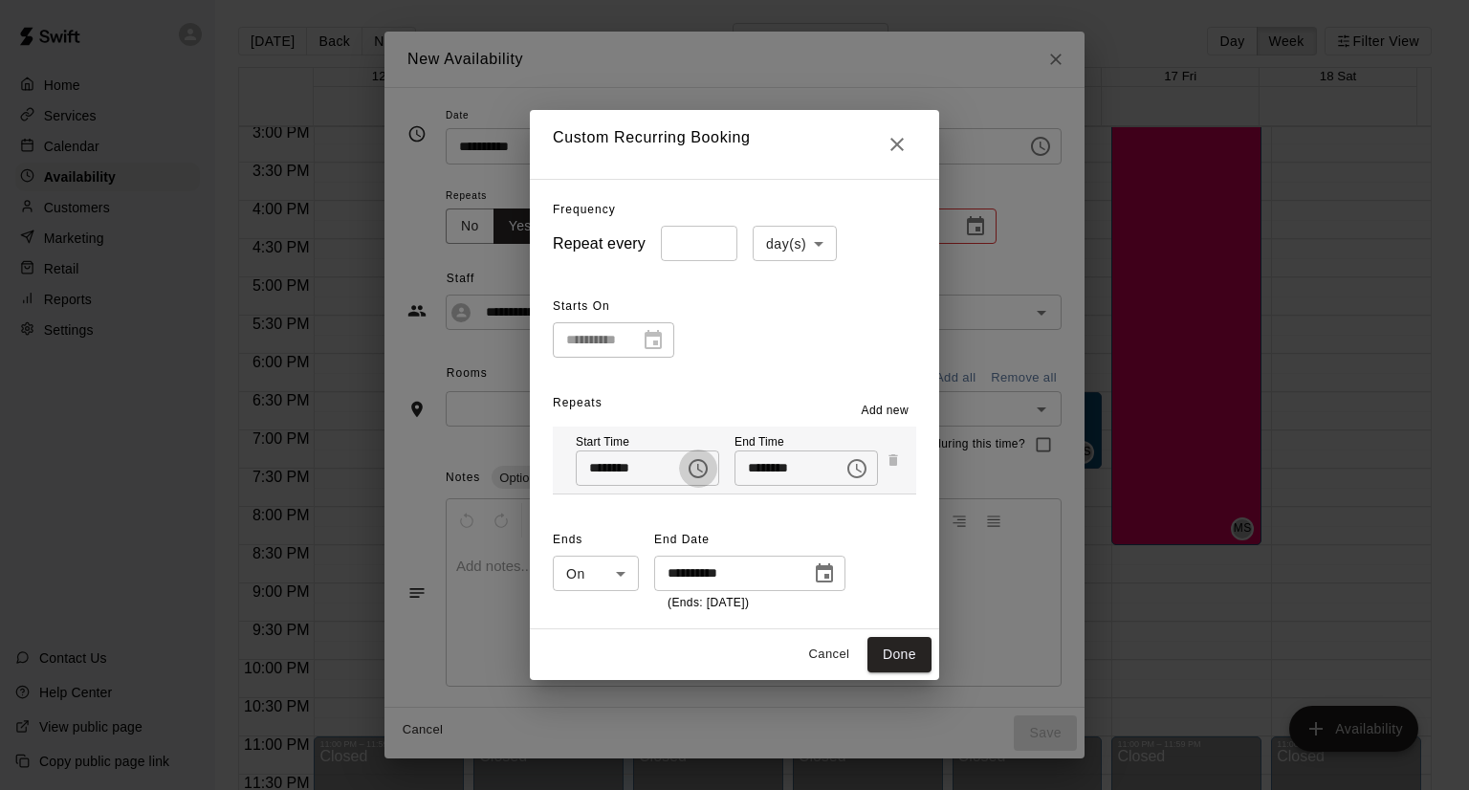
click at [704, 467] on button "Choose time, selected time is 8:00 PM" at bounding box center [698, 468] width 38 height 38
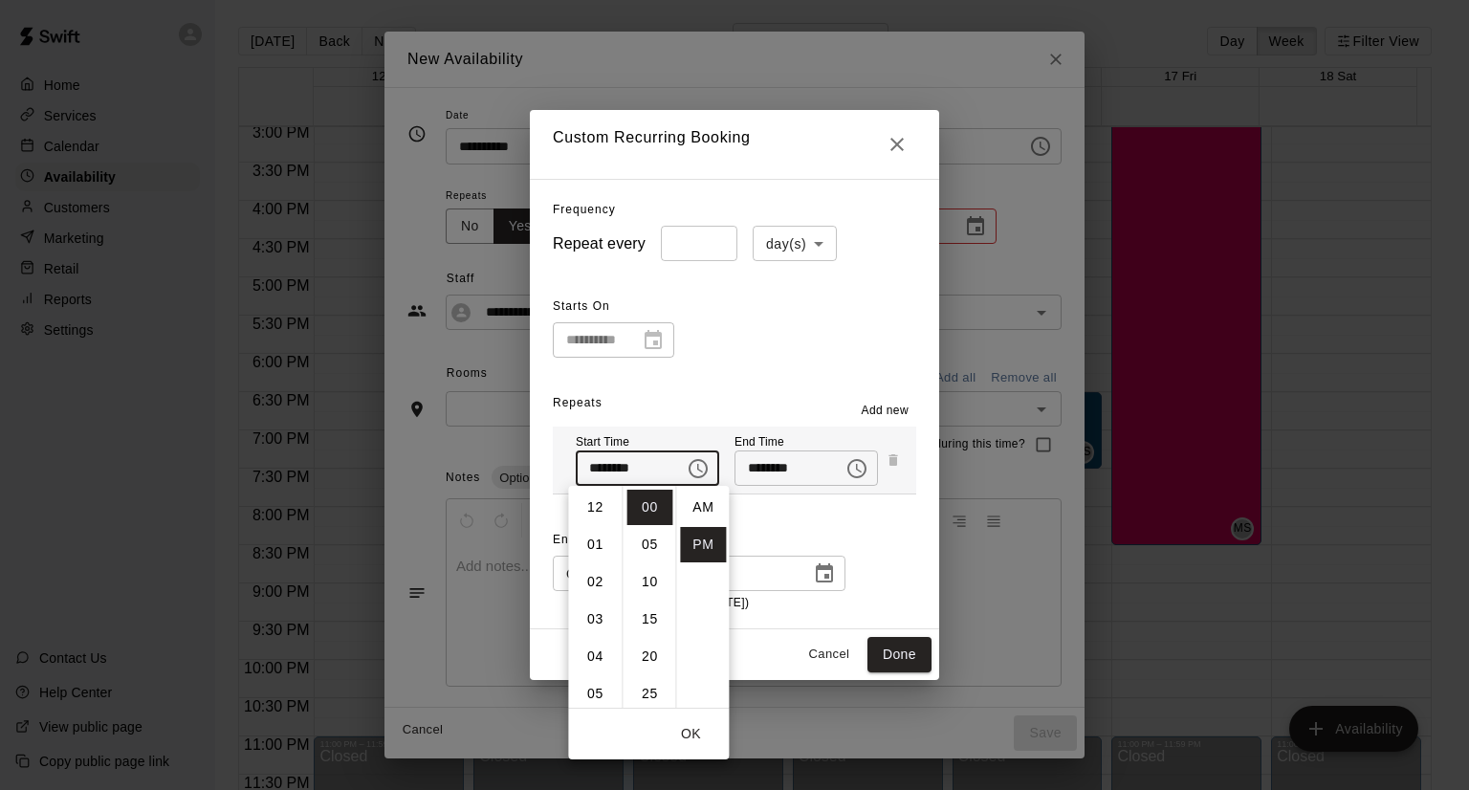
scroll to position [34, 0]
click at [812, 647] on button "Cancel" at bounding box center [829, 655] width 61 height 30
type input "*****"
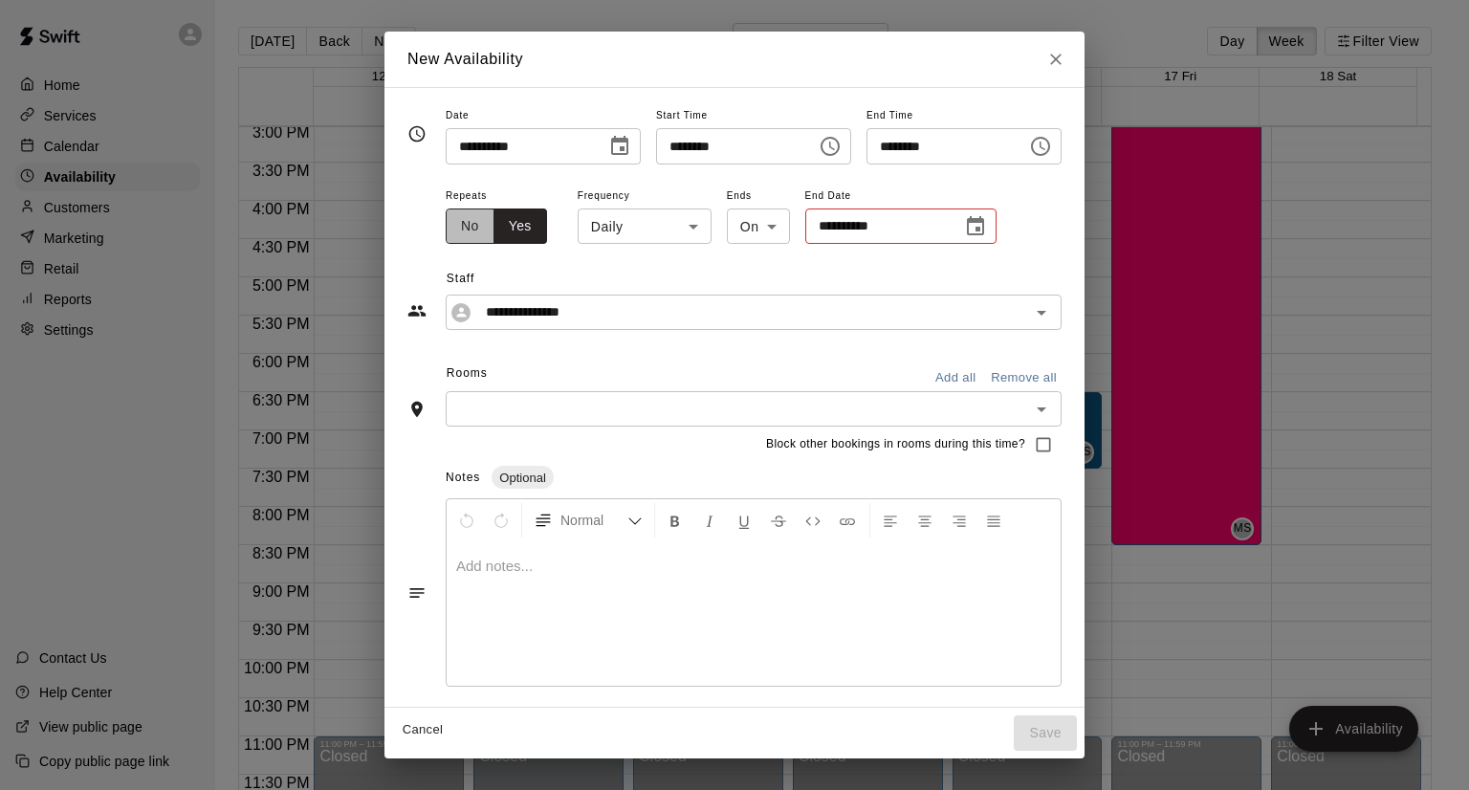
click at [446, 238] on button "No" at bounding box center [470, 225] width 49 height 35
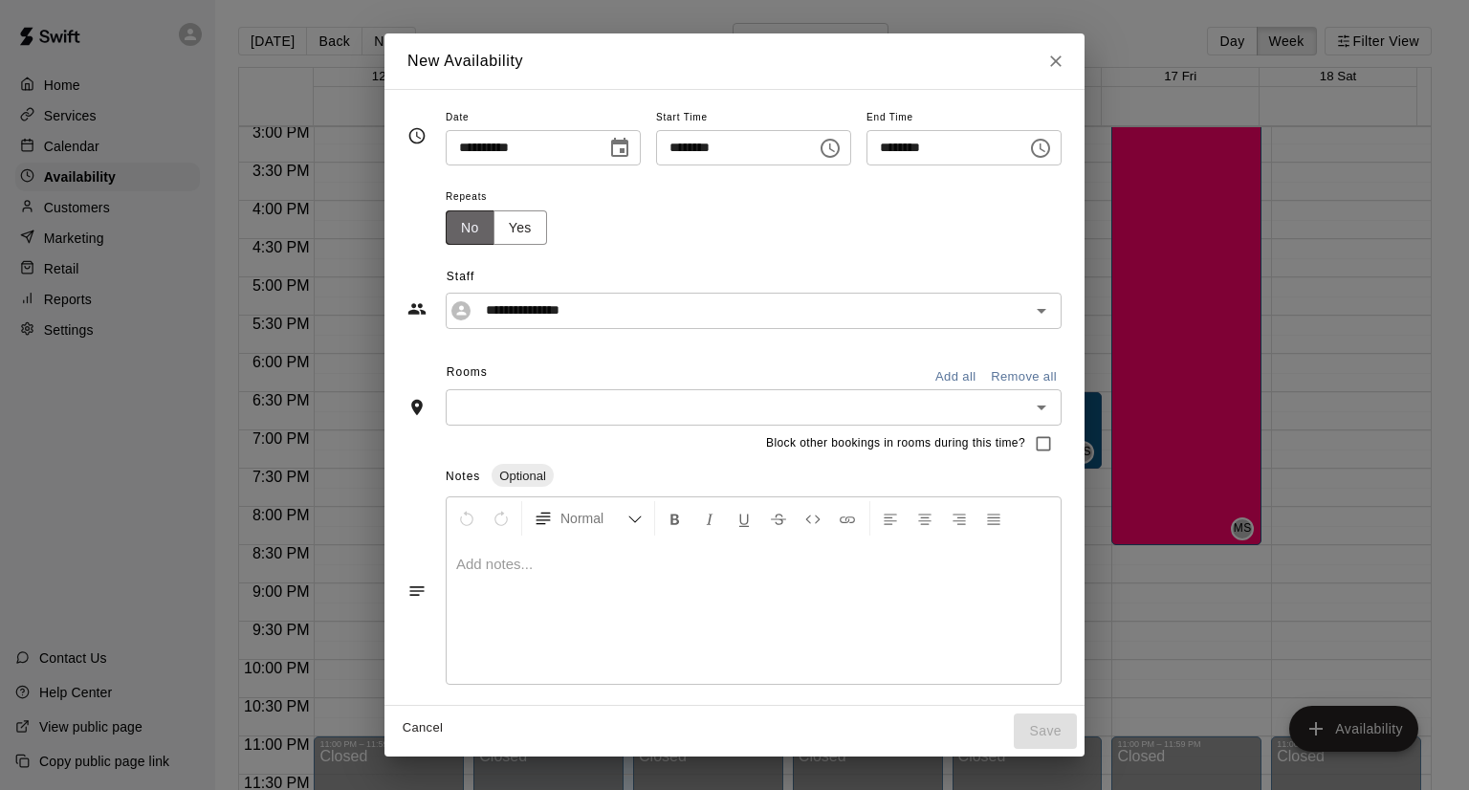
click at [446, 238] on button "No" at bounding box center [470, 227] width 49 height 35
click at [478, 310] on input "**********" at bounding box center [738, 310] width 521 height 24
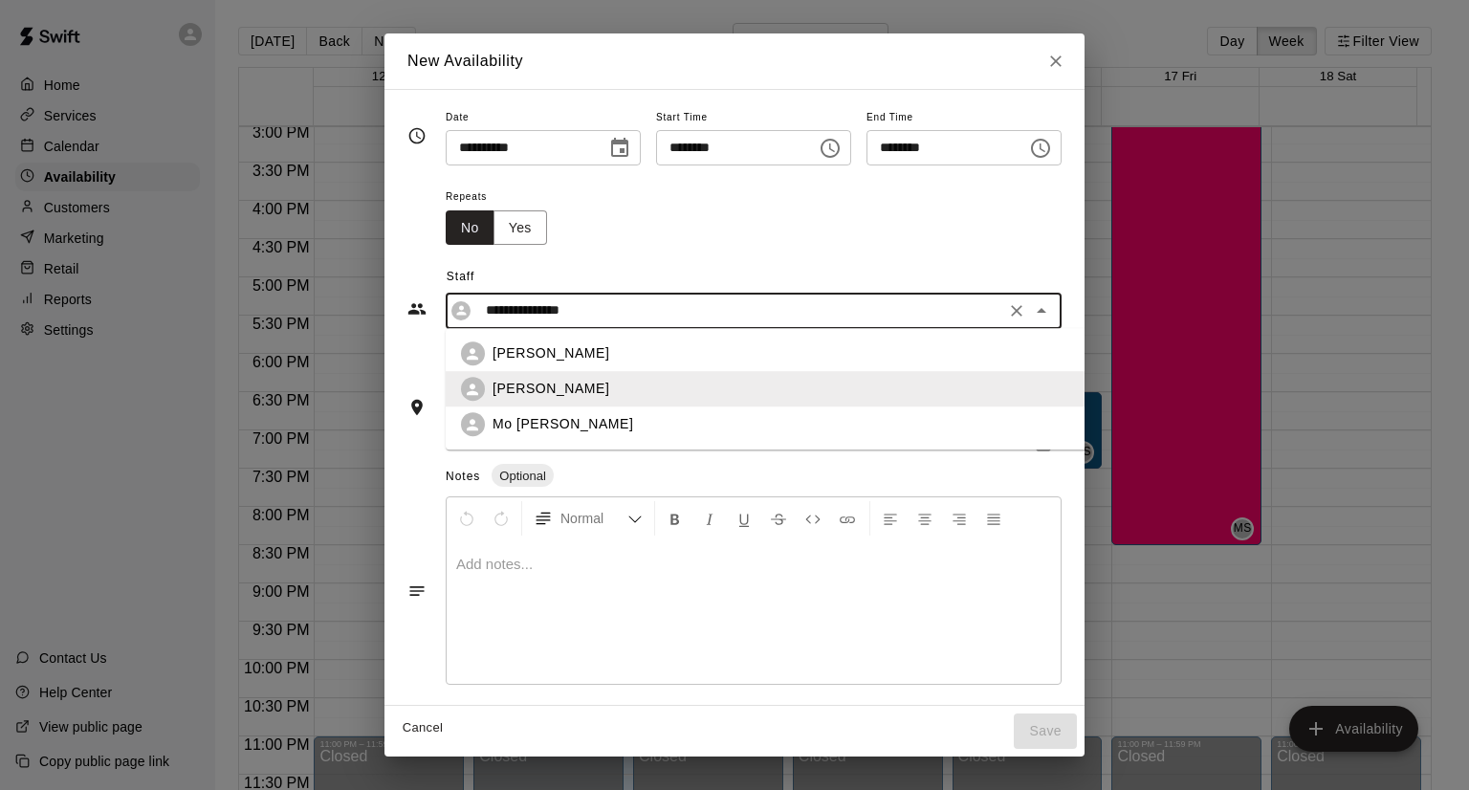
click at [481, 441] on li "Mo [PERSON_NAME]" at bounding box center [803, 424] width 714 height 35
type input "*******"
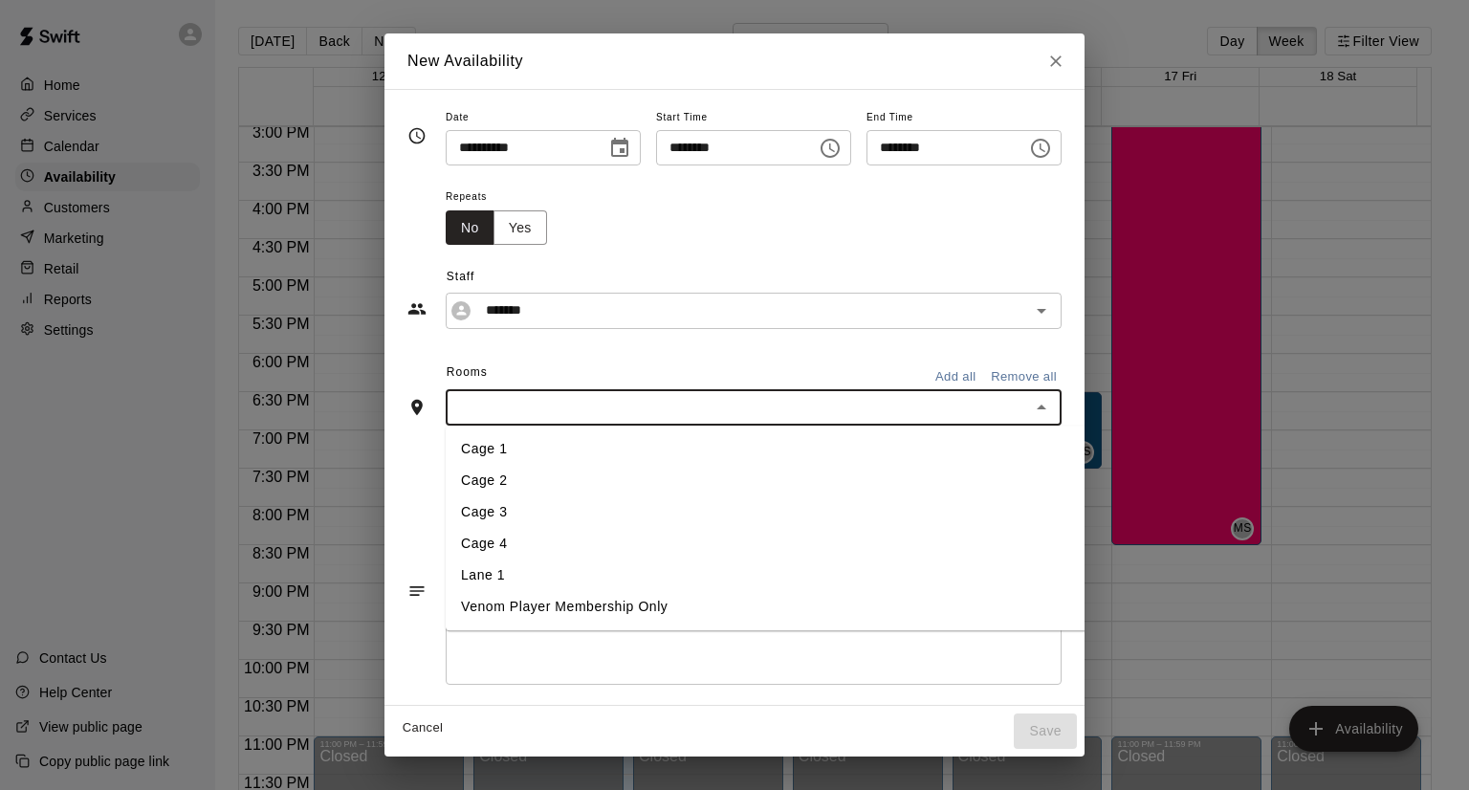
click at [850, 405] on input "text" at bounding box center [737, 407] width 573 height 24
click at [591, 435] on li "Cage 1" at bounding box center [803, 449] width 714 height 32
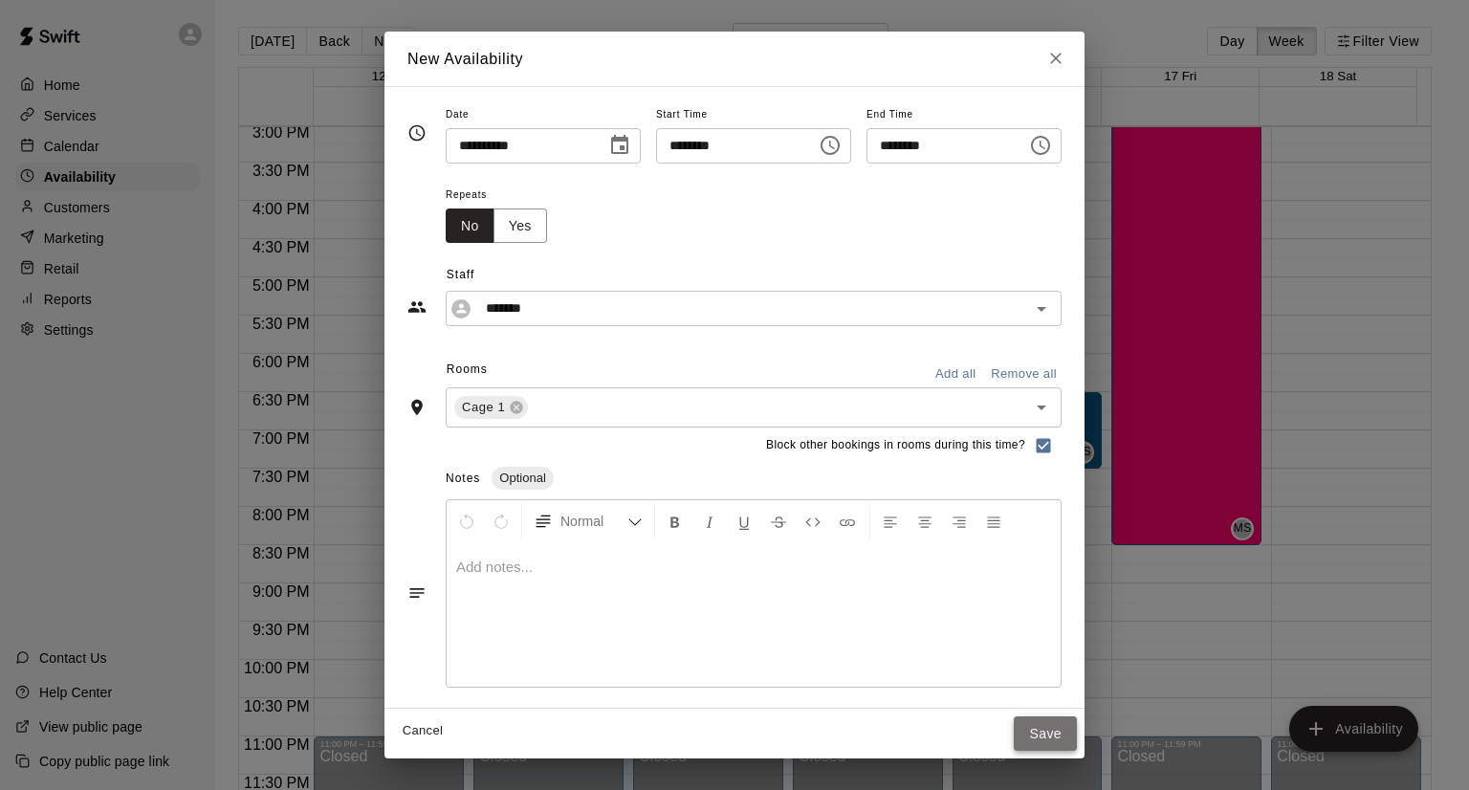
click at [1077, 720] on button "Save" at bounding box center [1045, 733] width 63 height 35
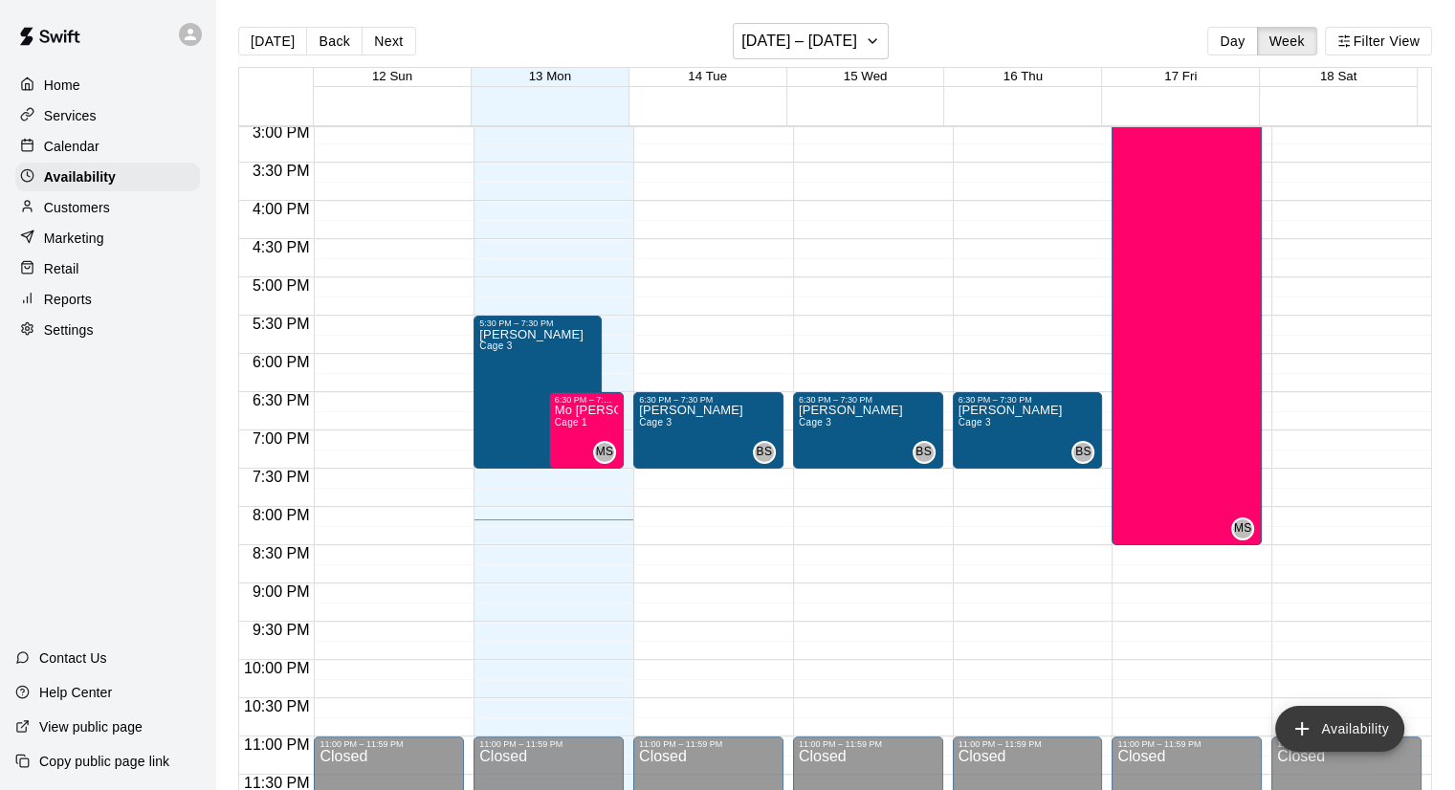
click at [1370, 726] on button "Availability" at bounding box center [1339, 729] width 129 height 46
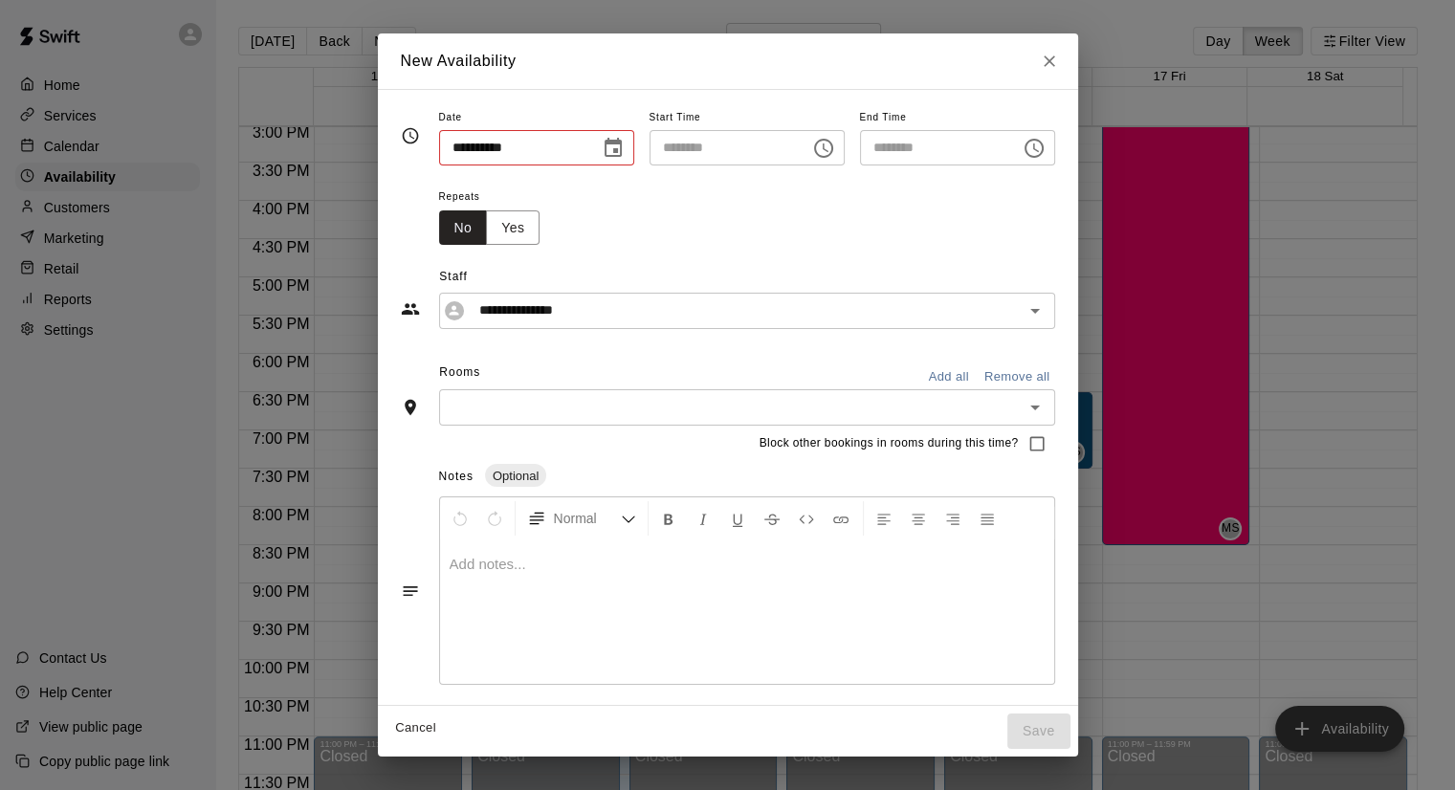
type input "**********"
type input "********"
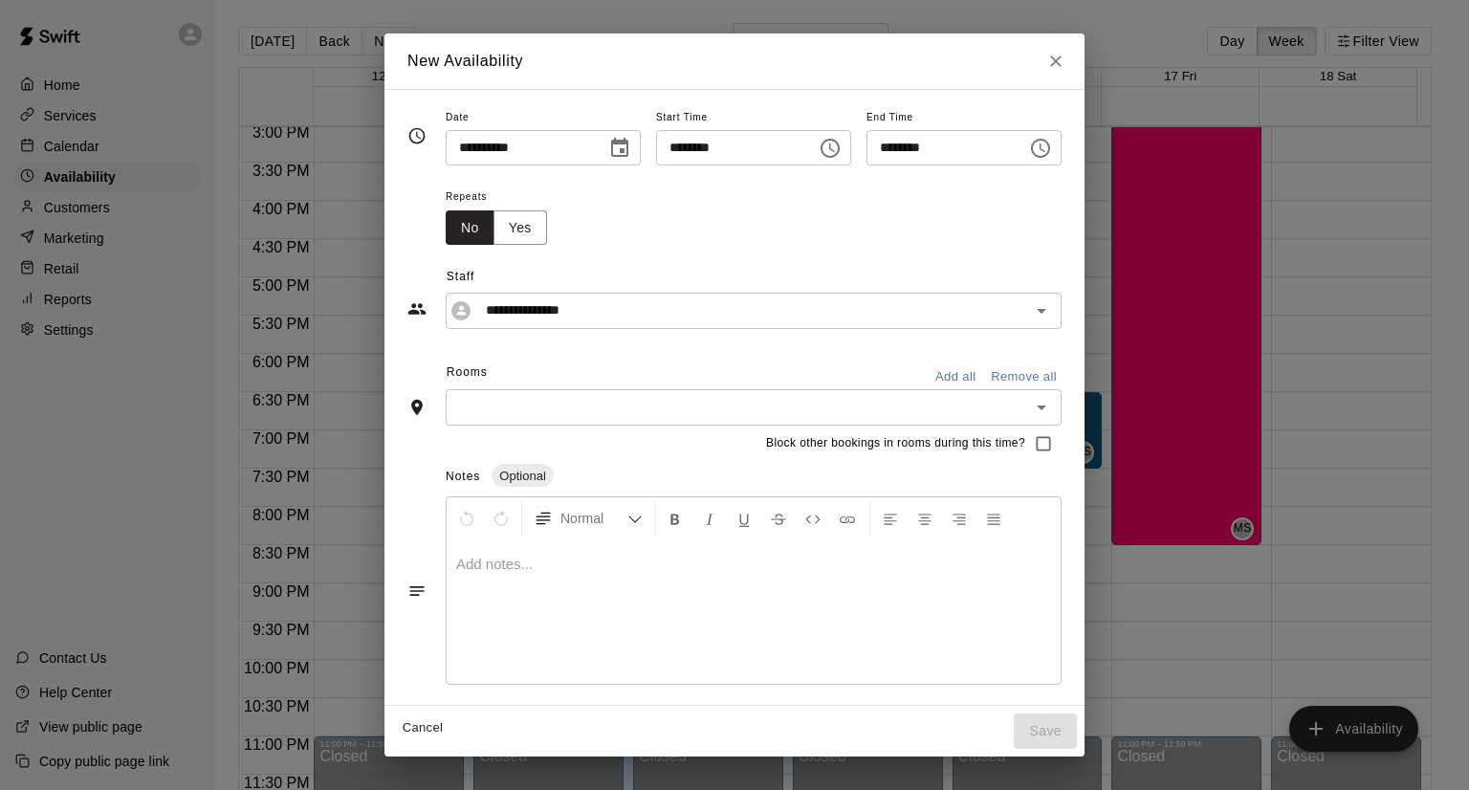
click at [609, 150] on icon "Choose date, selected date is Oct 13, 2025" at bounding box center [619, 148] width 23 height 23
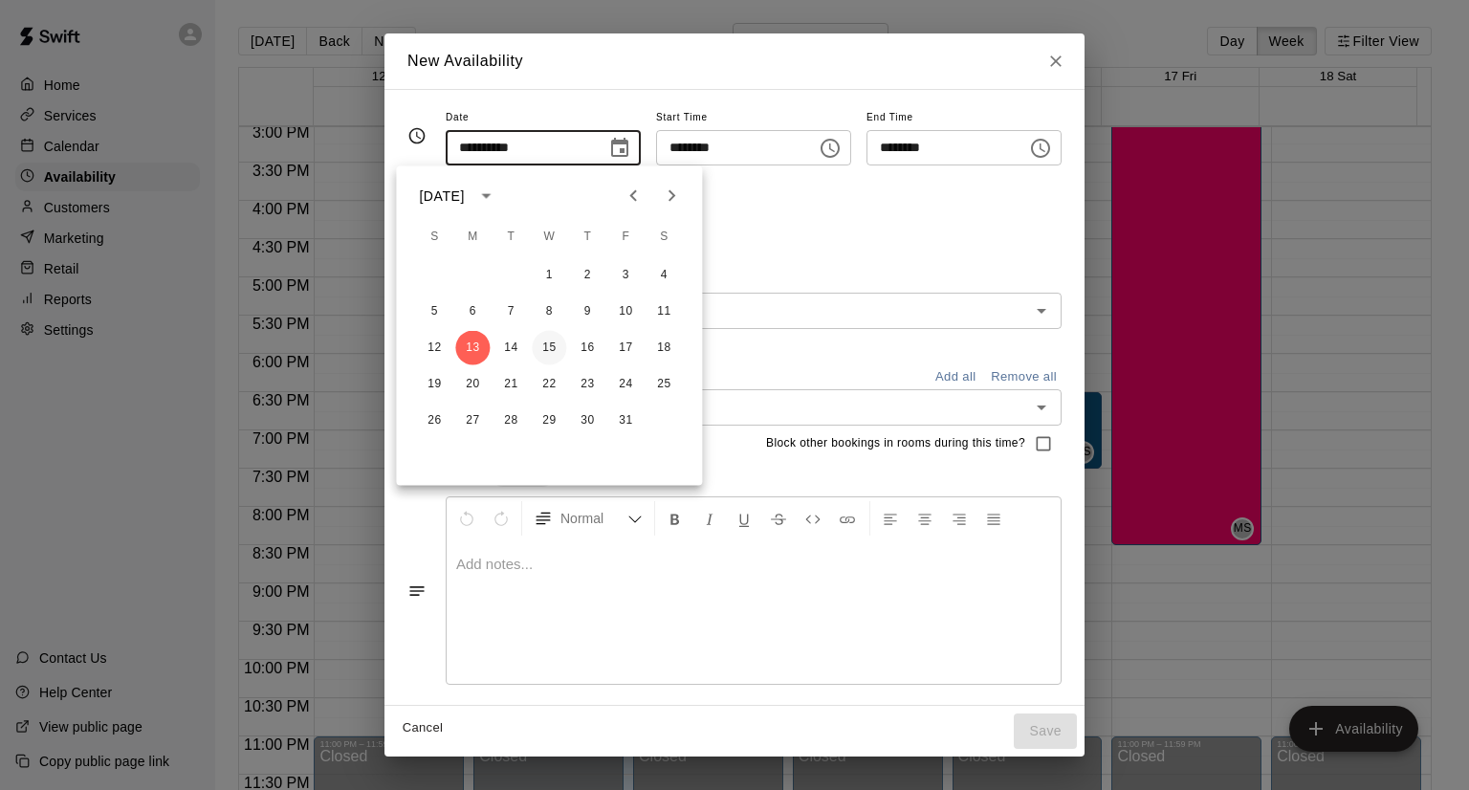
click at [553, 350] on button "15" at bounding box center [549, 348] width 34 height 34
type input "**********"
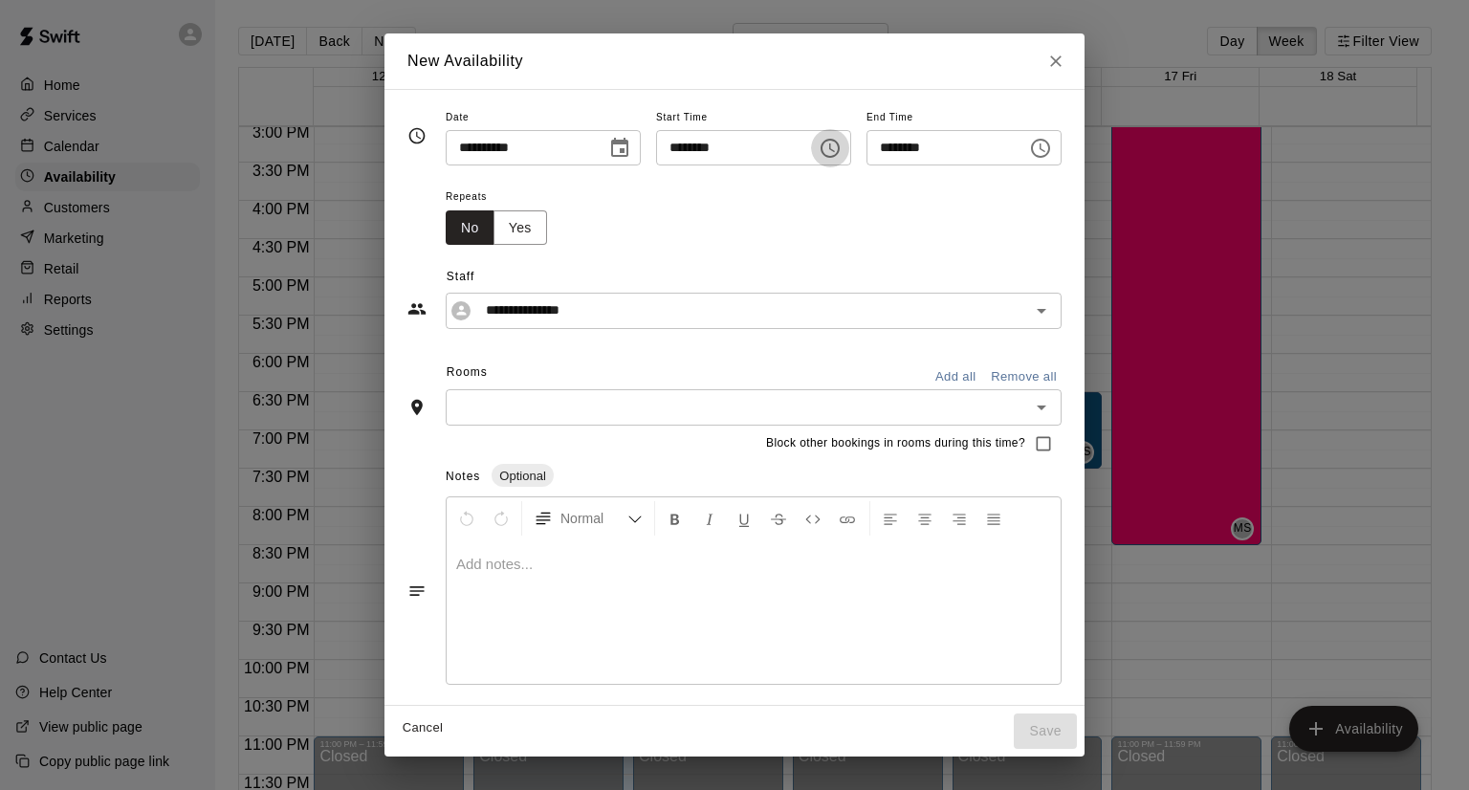
click at [842, 146] on icon "Choose time, selected time is 8:00 PM" at bounding box center [830, 148] width 23 height 23
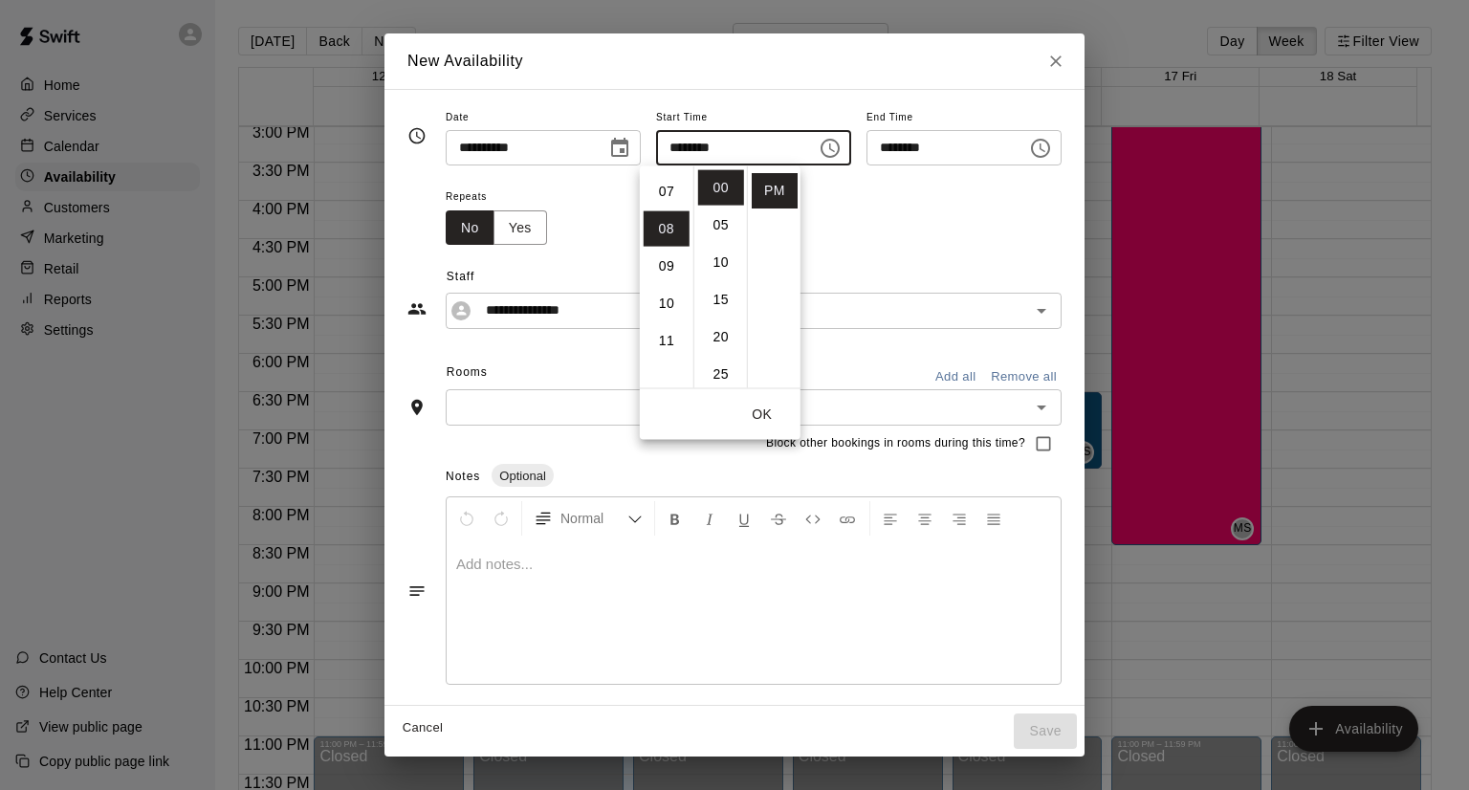
scroll to position [222, 0]
click at [673, 185] on li "06" at bounding box center [667, 189] width 46 height 35
click at [720, 296] on li "30" at bounding box center [721, 296] width 46 height 35
type input "********"
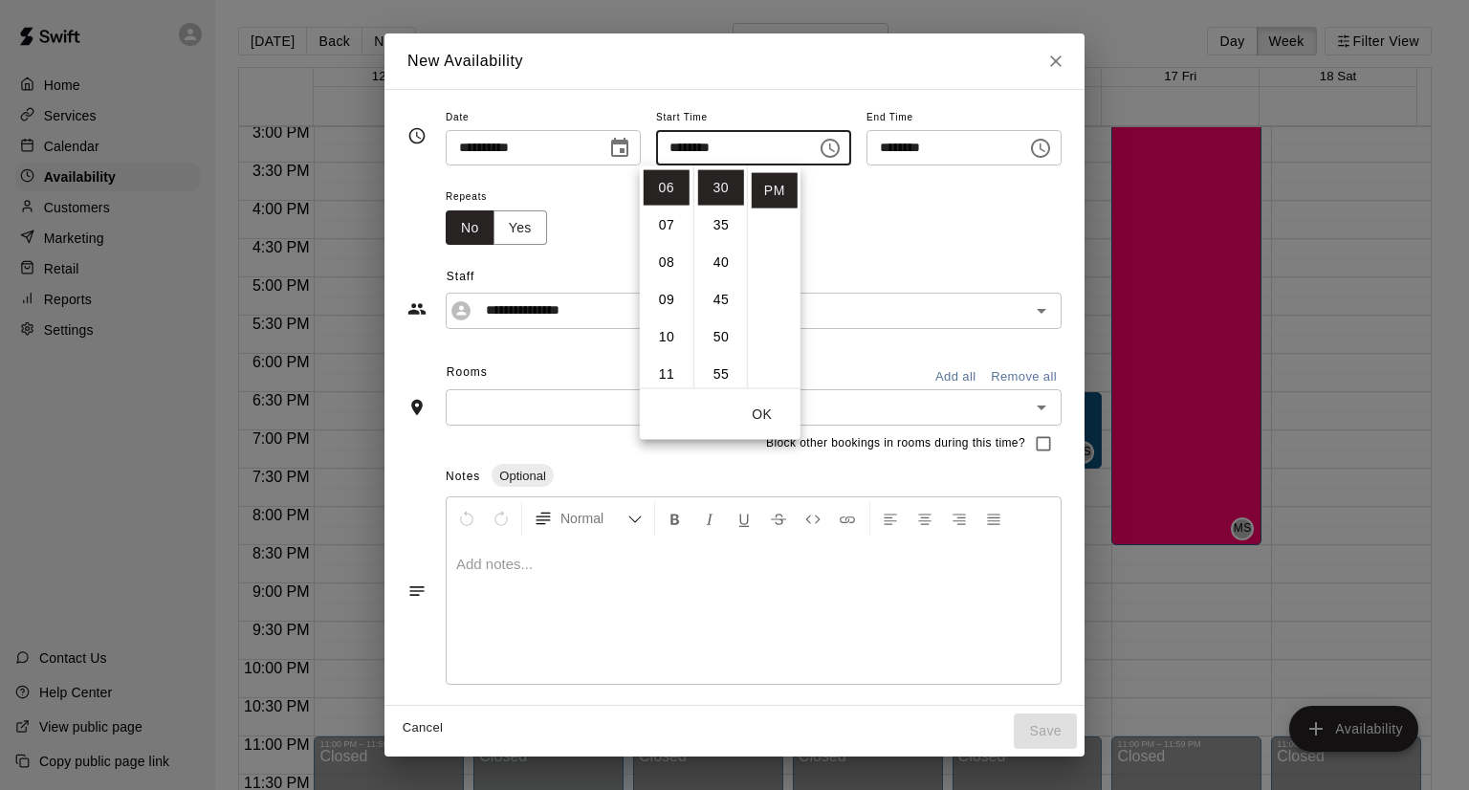
click at [761, 416] on button "OK" at bounding box center [762, 414] width 61 height 35
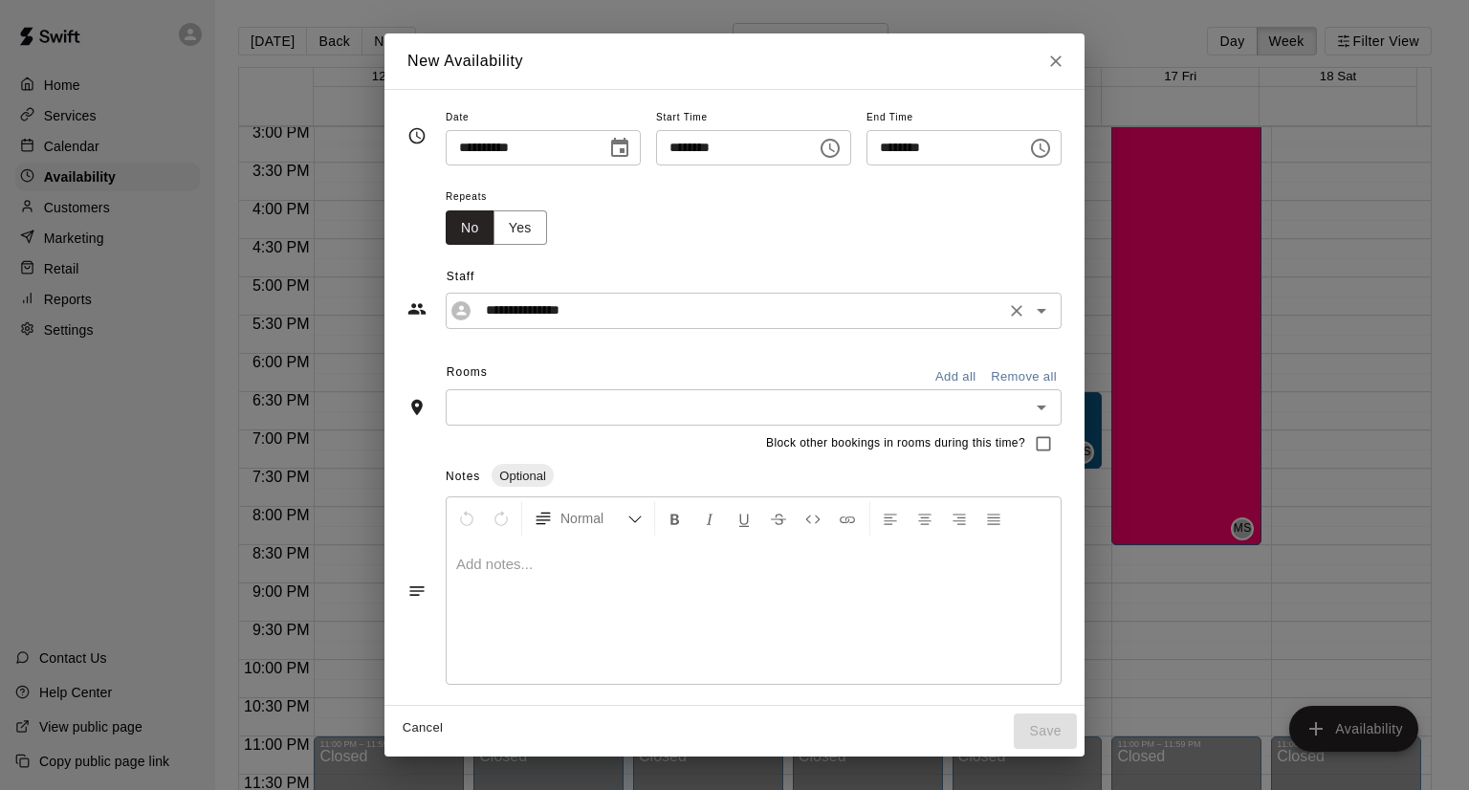
click at [573, 324] on div "**********" at bounding box center [754, 310] width 616 height 35
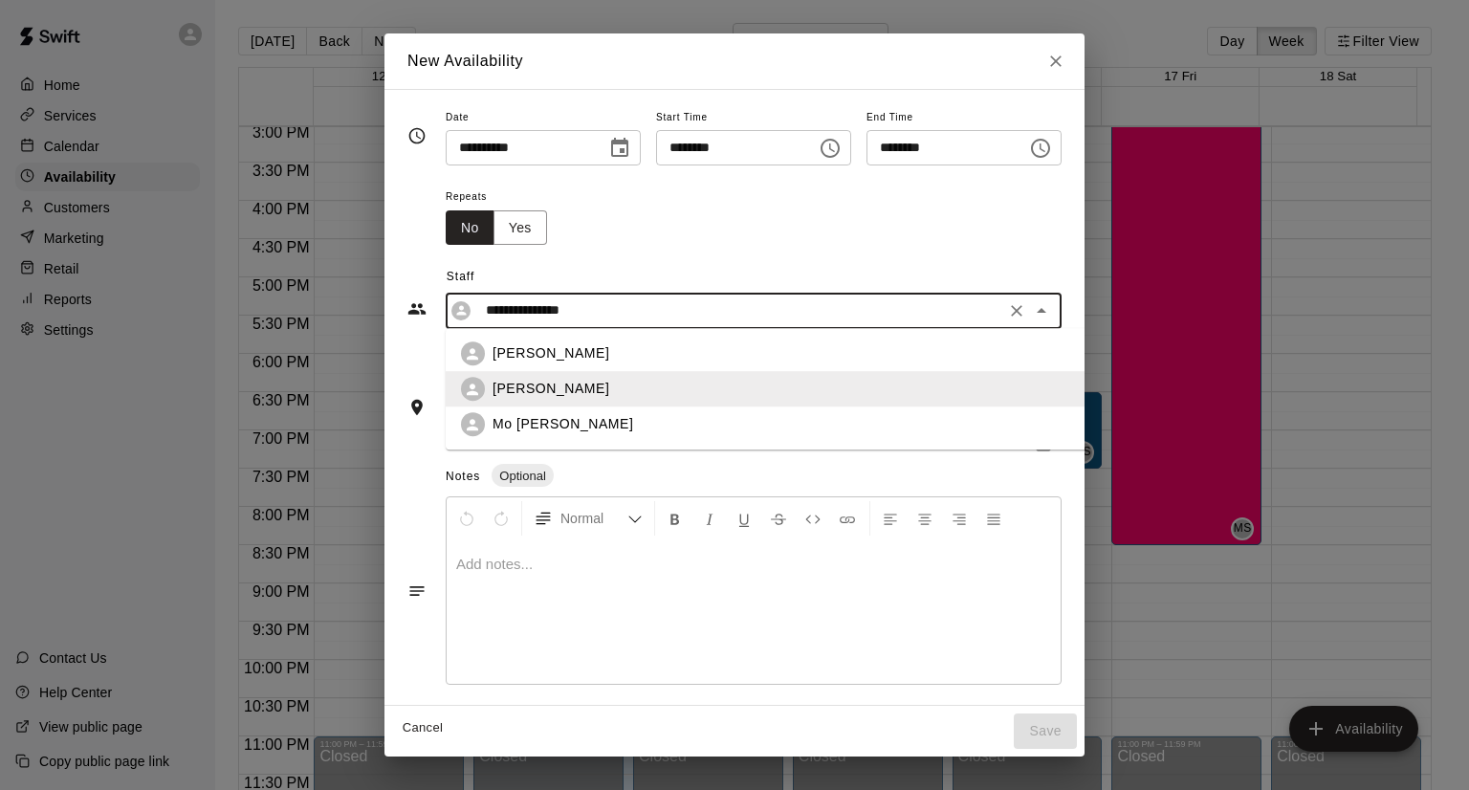
click at [496, 416] on p "Mo [PERSON_NAME]" at bounding box center [563, 425] width 141 height 20
type input "*******"
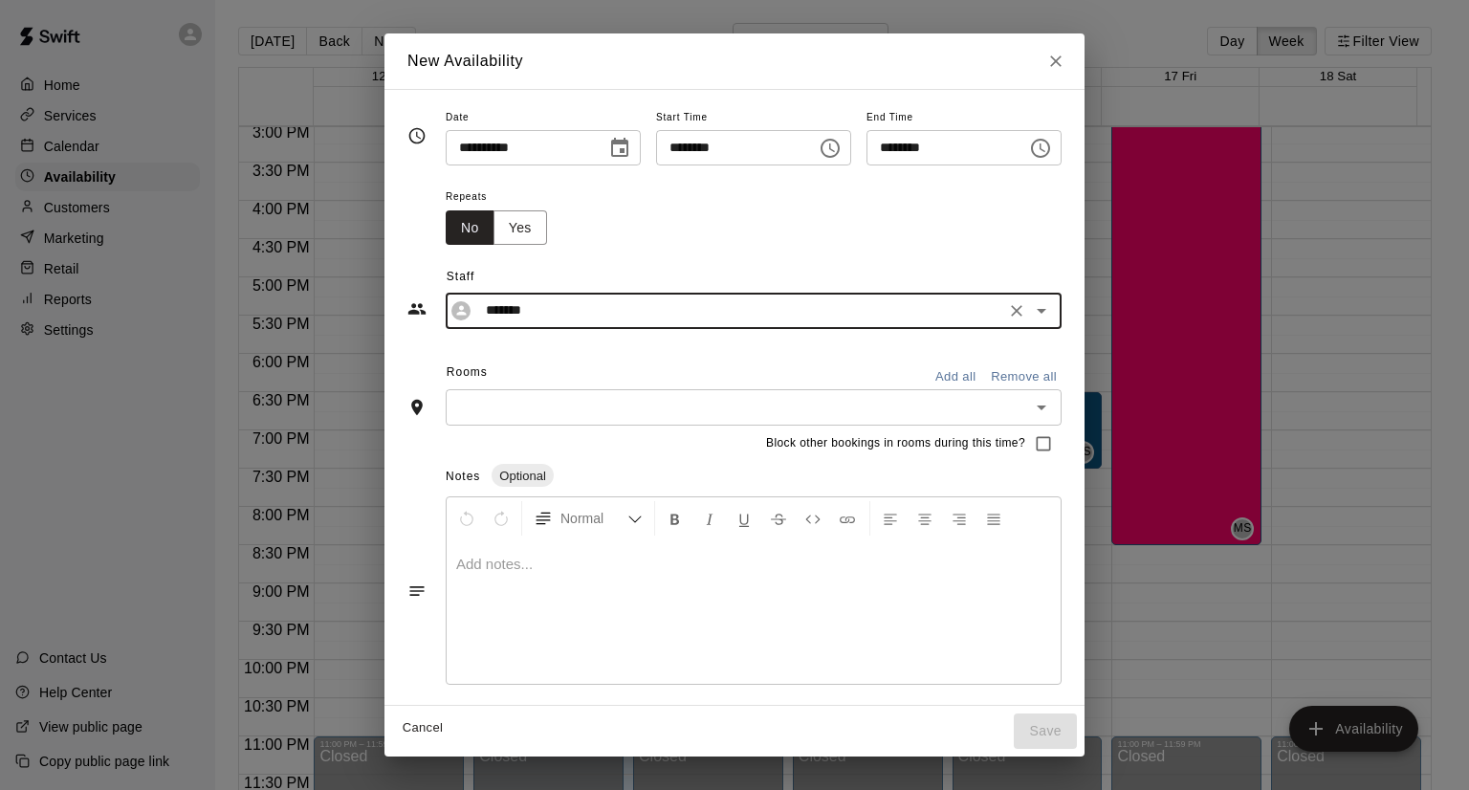
click at [972, 398] on input "text" at bounding box center [737, 407] width 573 height 24
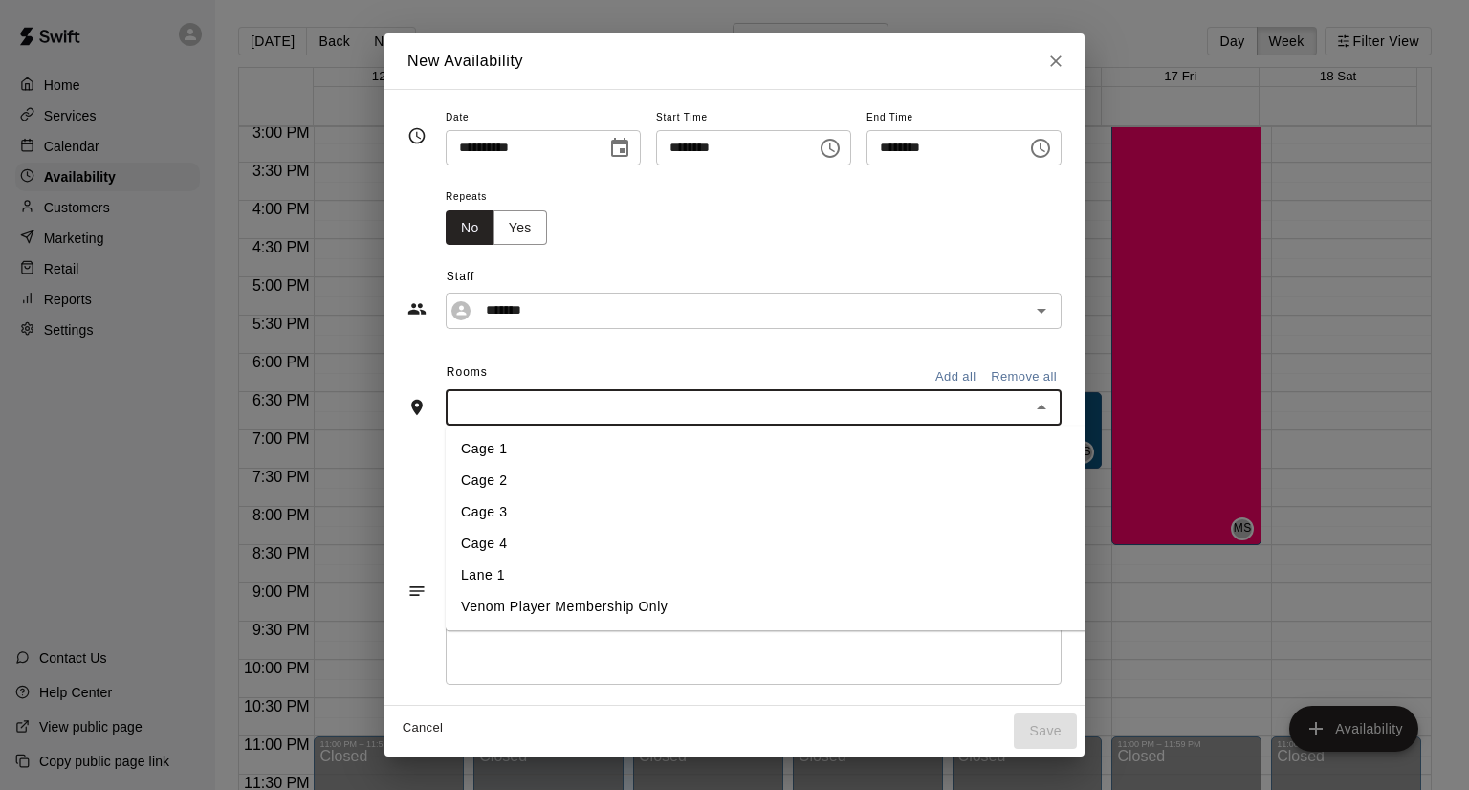
click at [860, 450] on li "Cage 1" at bounding box center [803, 449] width 714 height 32
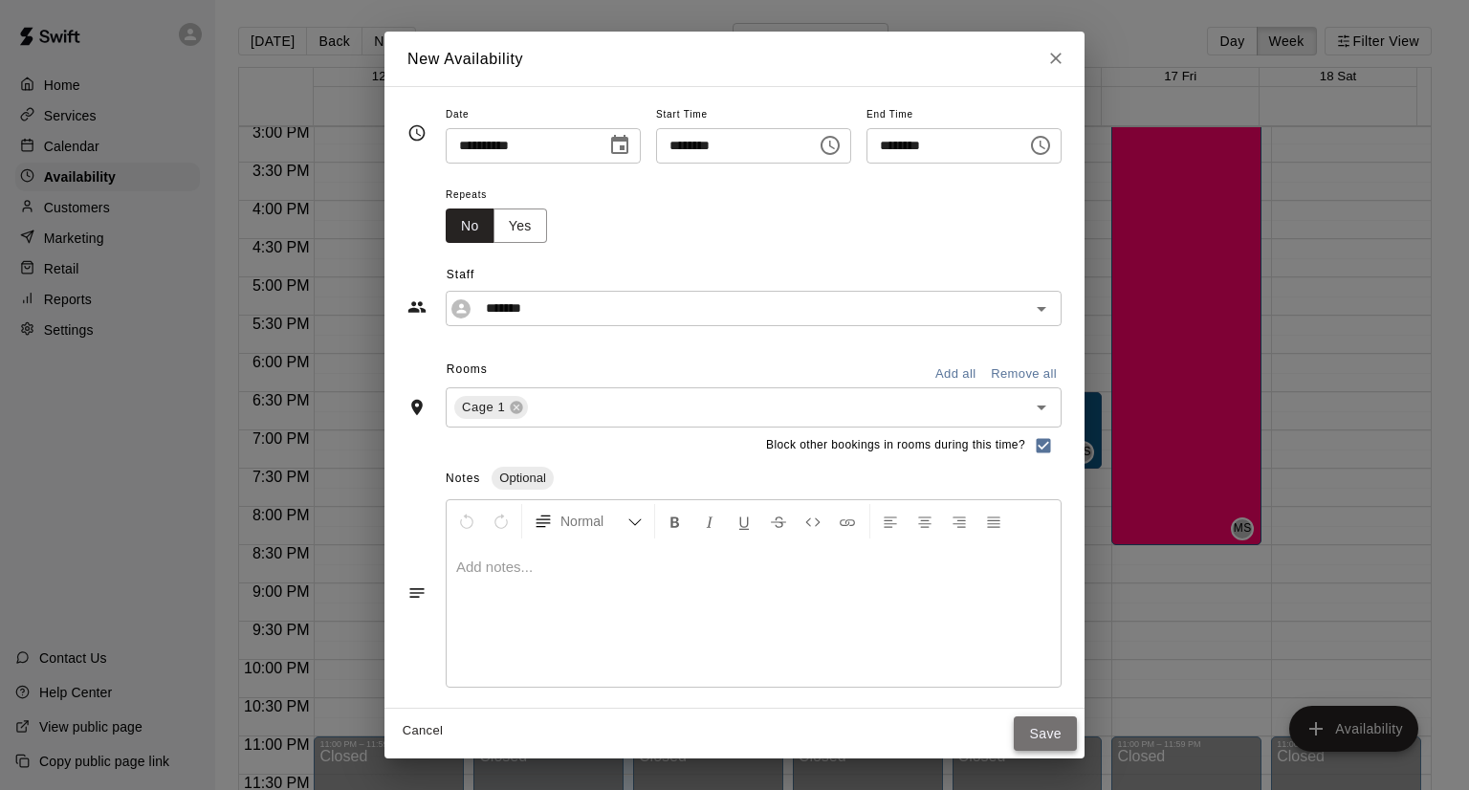
click at [1077, 720] on button "Save" at bounding box center [1045, 733] width 63 height 35
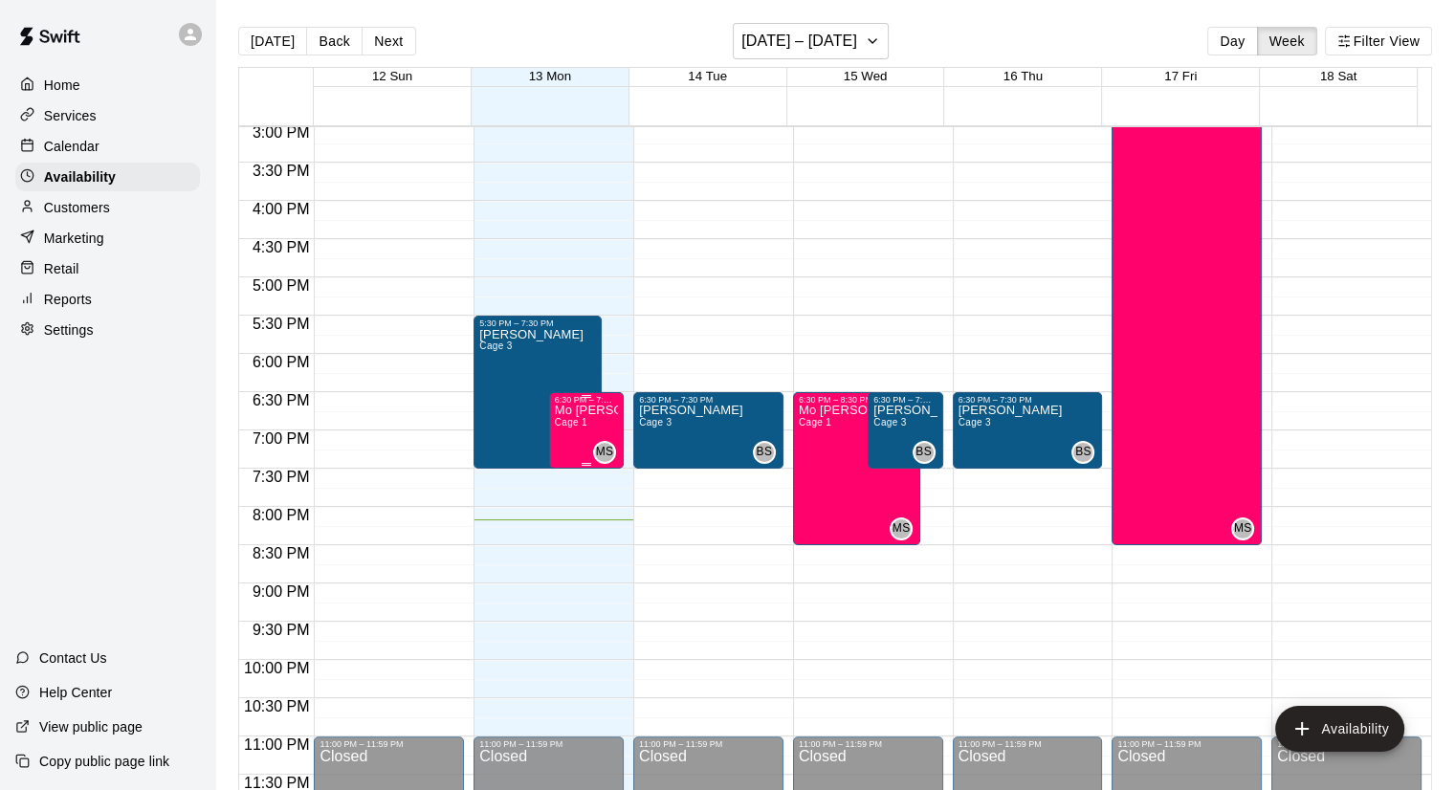
click at [592, 410] on p "Mo [PERSON_NAME]" at bounding box center [586, 410] width 63 height 0
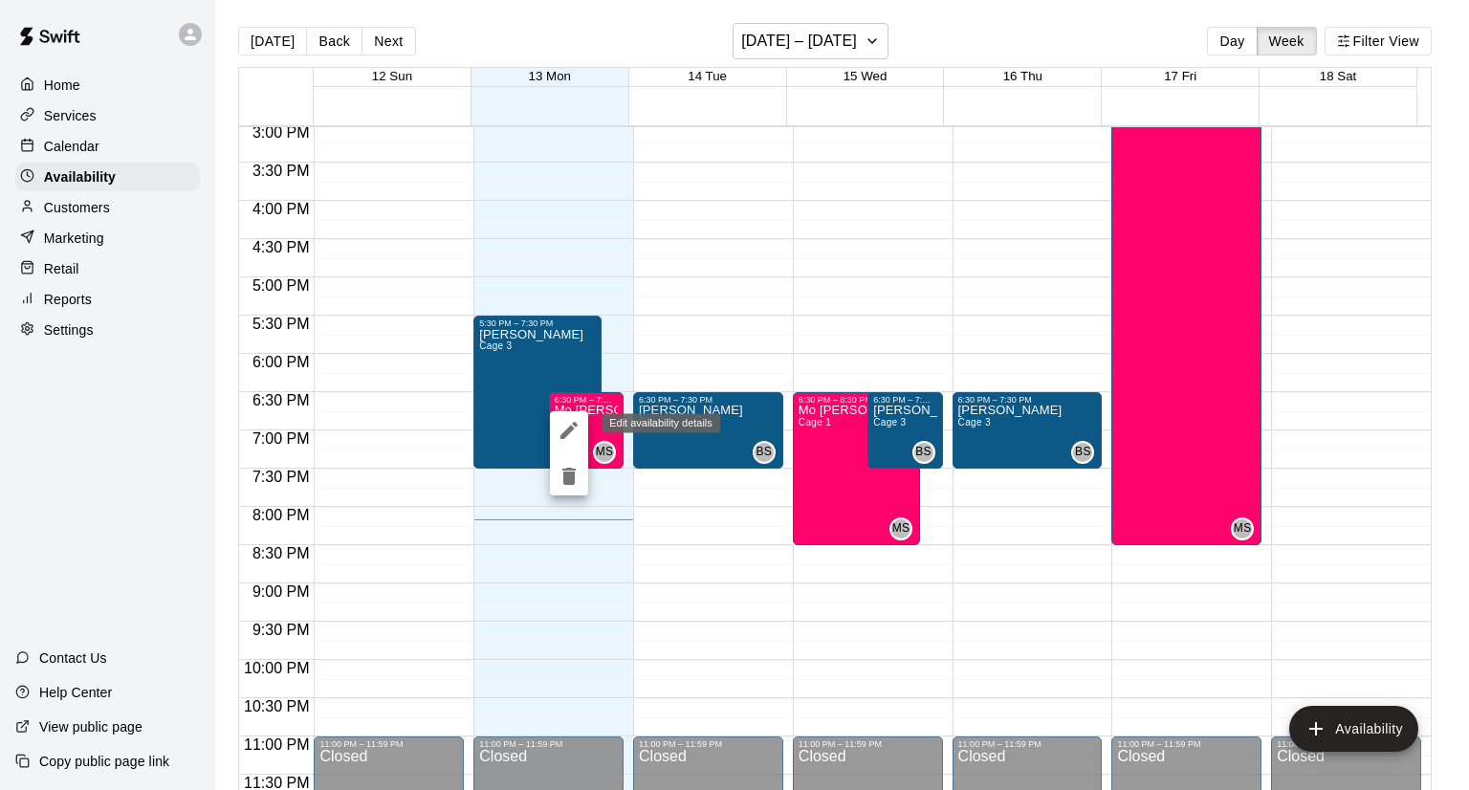
click at [571, 427] on icon "edit" at bounding box center [568, 430] width 17 height 17
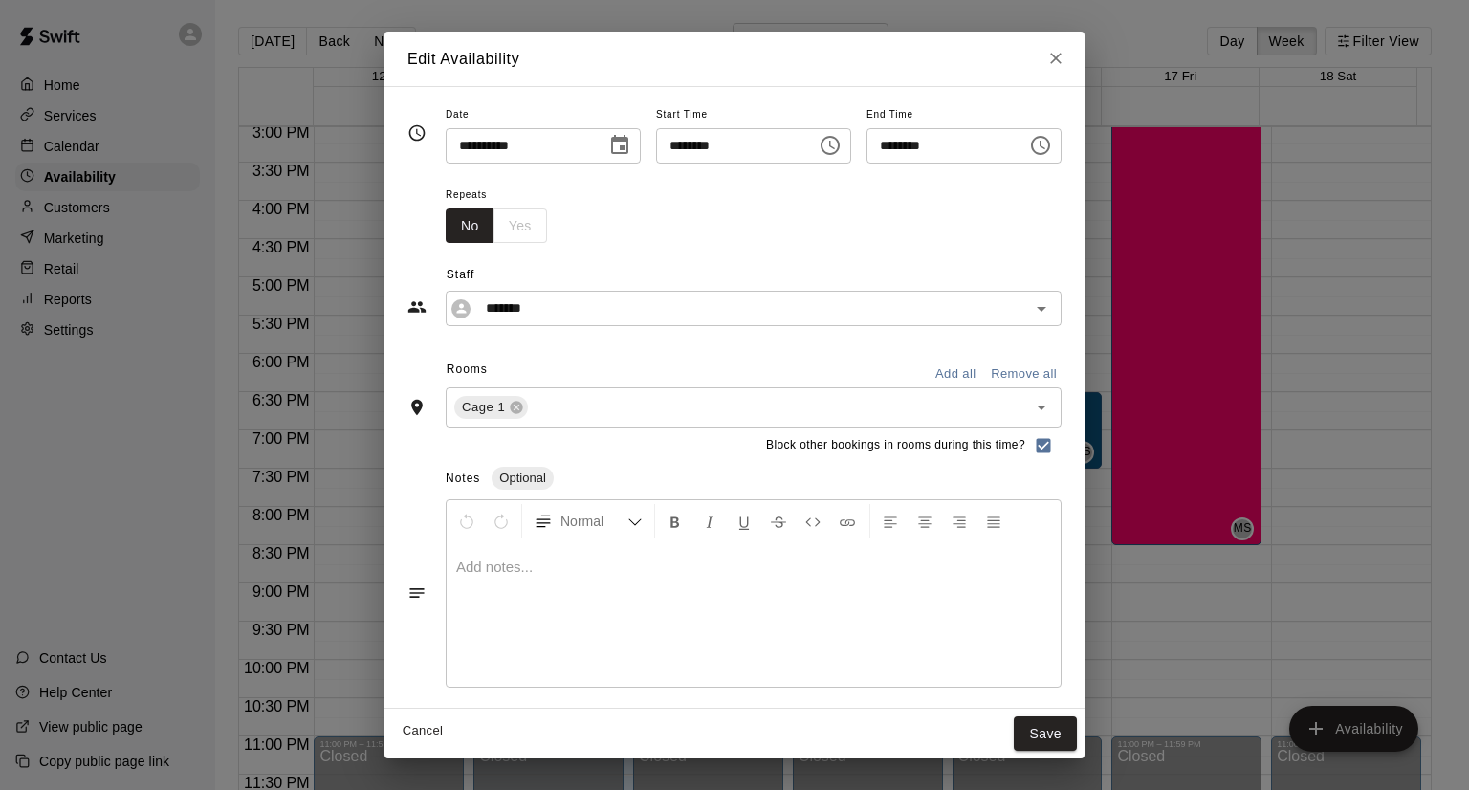
click at [1052, 150] on icon "Choose time, selected time is 7:30 PM" at bounding box center [1040, 145] width 23 height 23
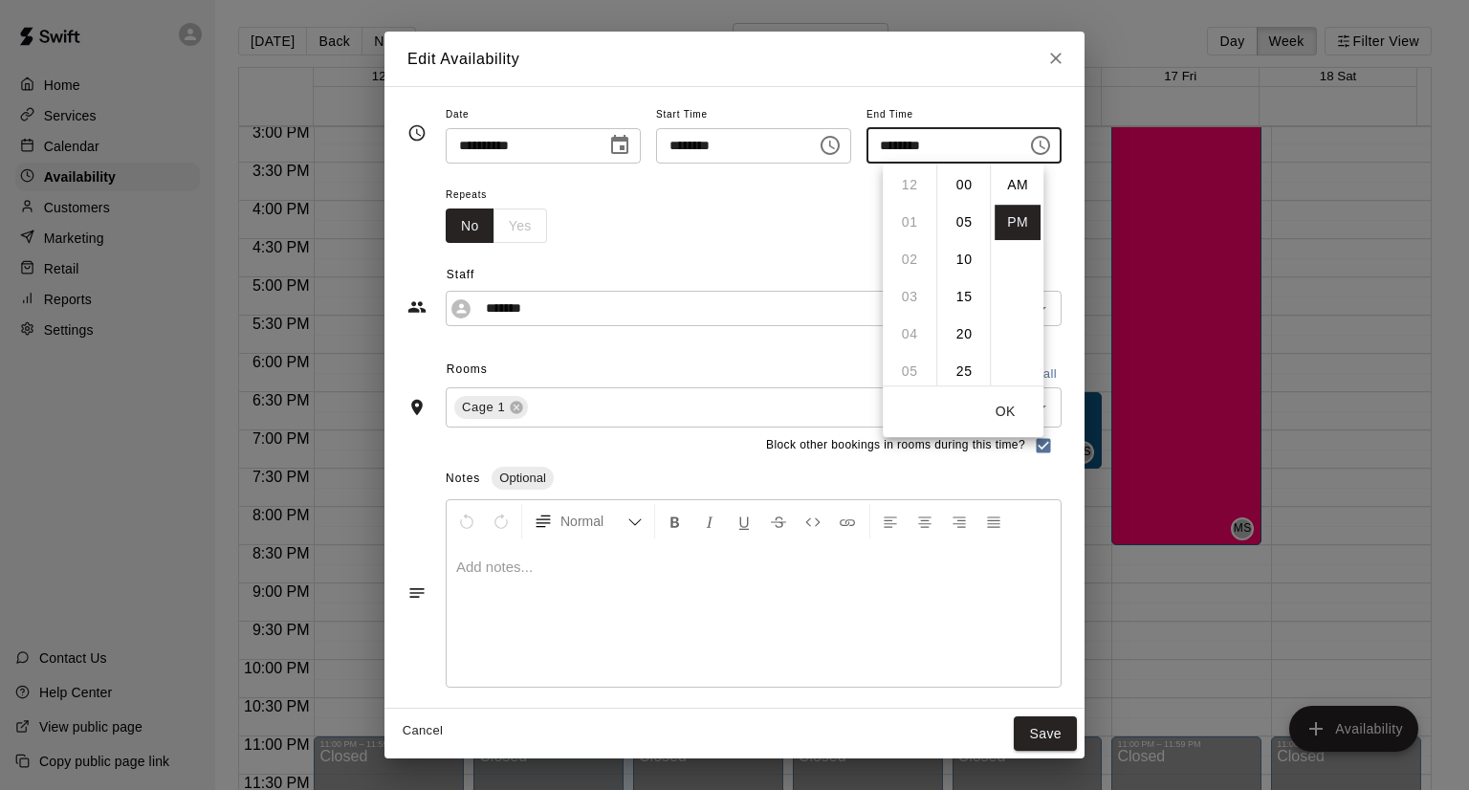
scroll to position [34, 0]
click at [916, 226] on li "08" at bounding box center [910, 223] width 46 height 35
type input "********"
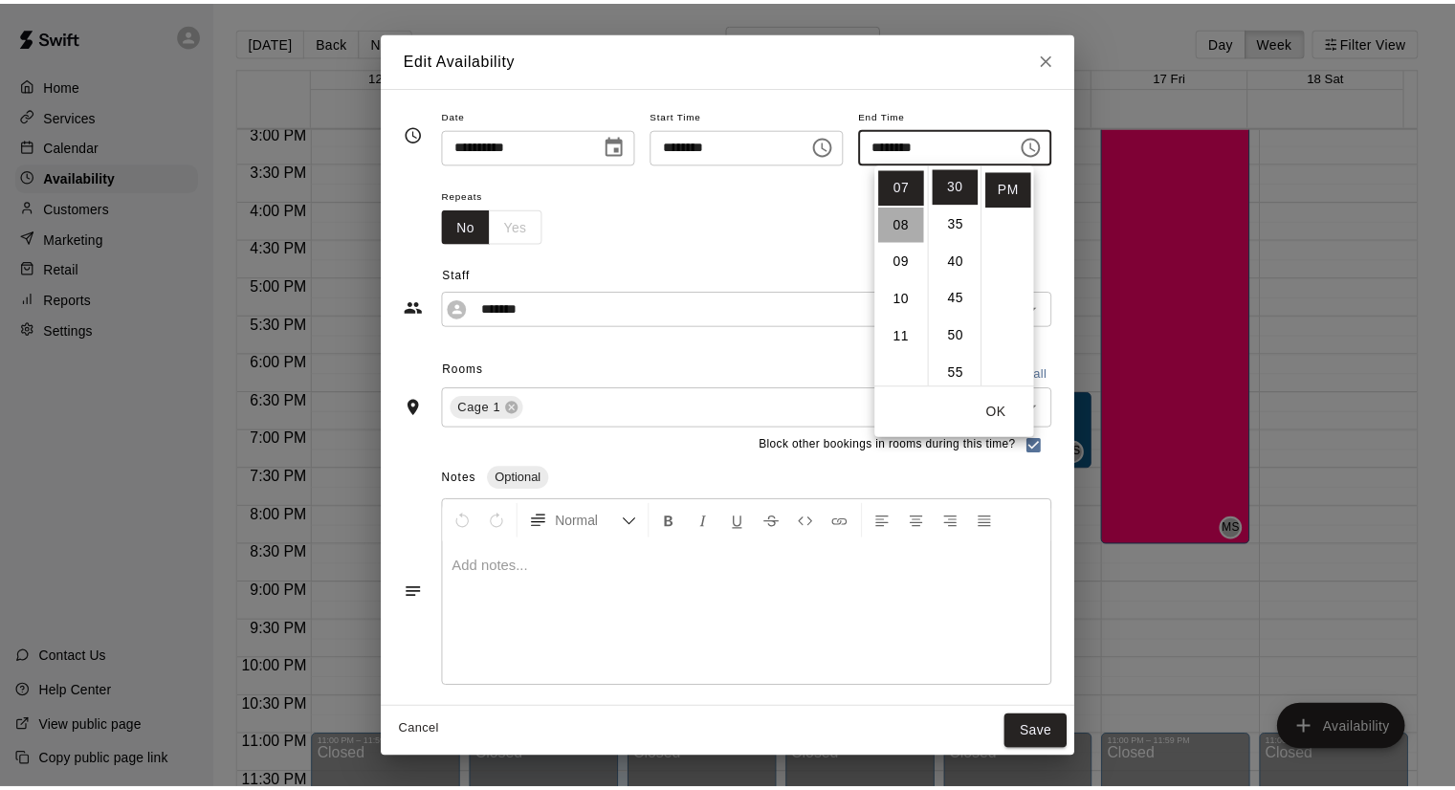
scroll to position [298, 0]
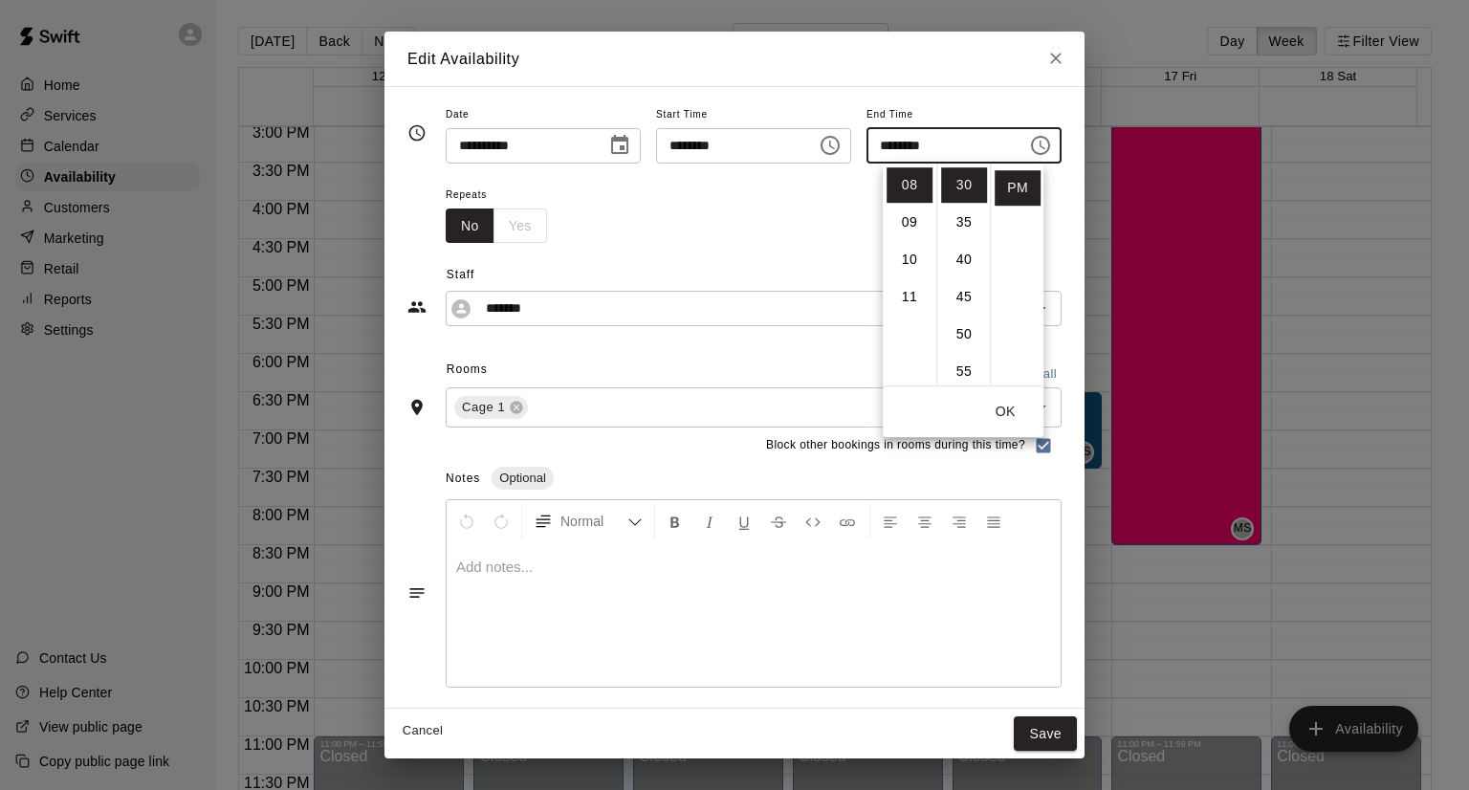
click at [1019, 417] on button "OK" at bounding box center [1005, 411] width 61 height 35
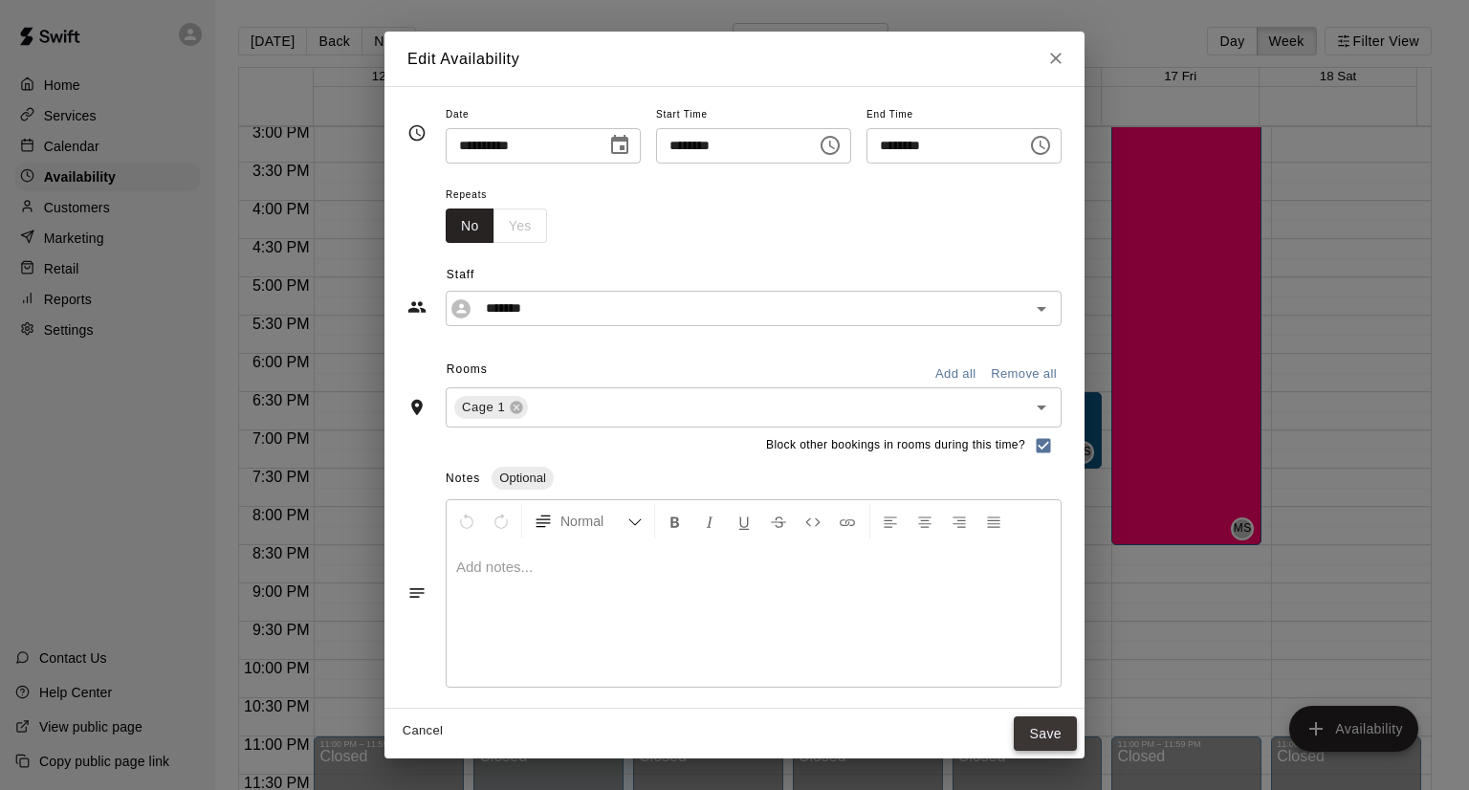
click at [1077, 735] on button "Save" at bounding box center [1045, 733] width 63 height 35
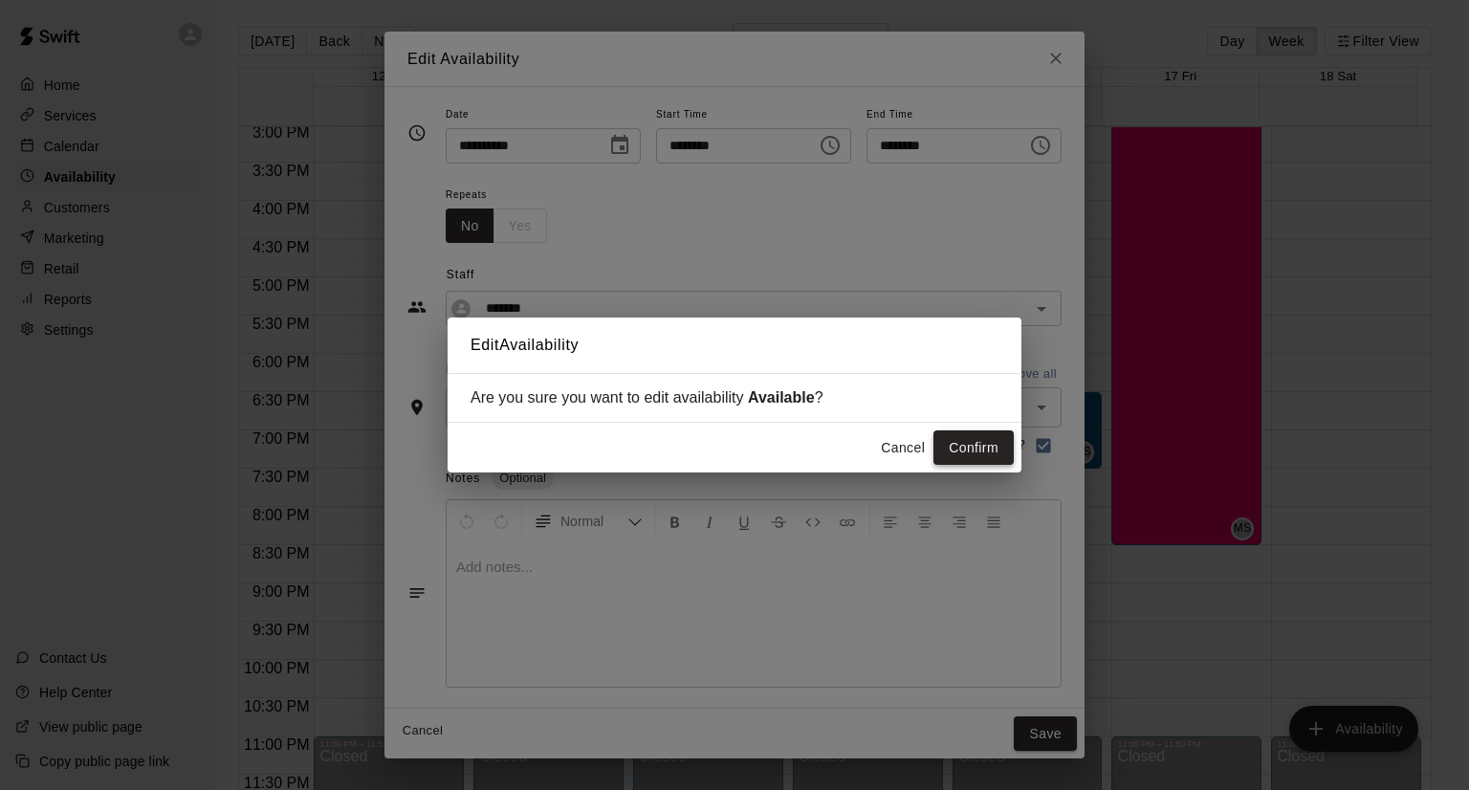
click at [956, 458] on button "Confirm" at bounding box center [973, 447] width 80 height 35
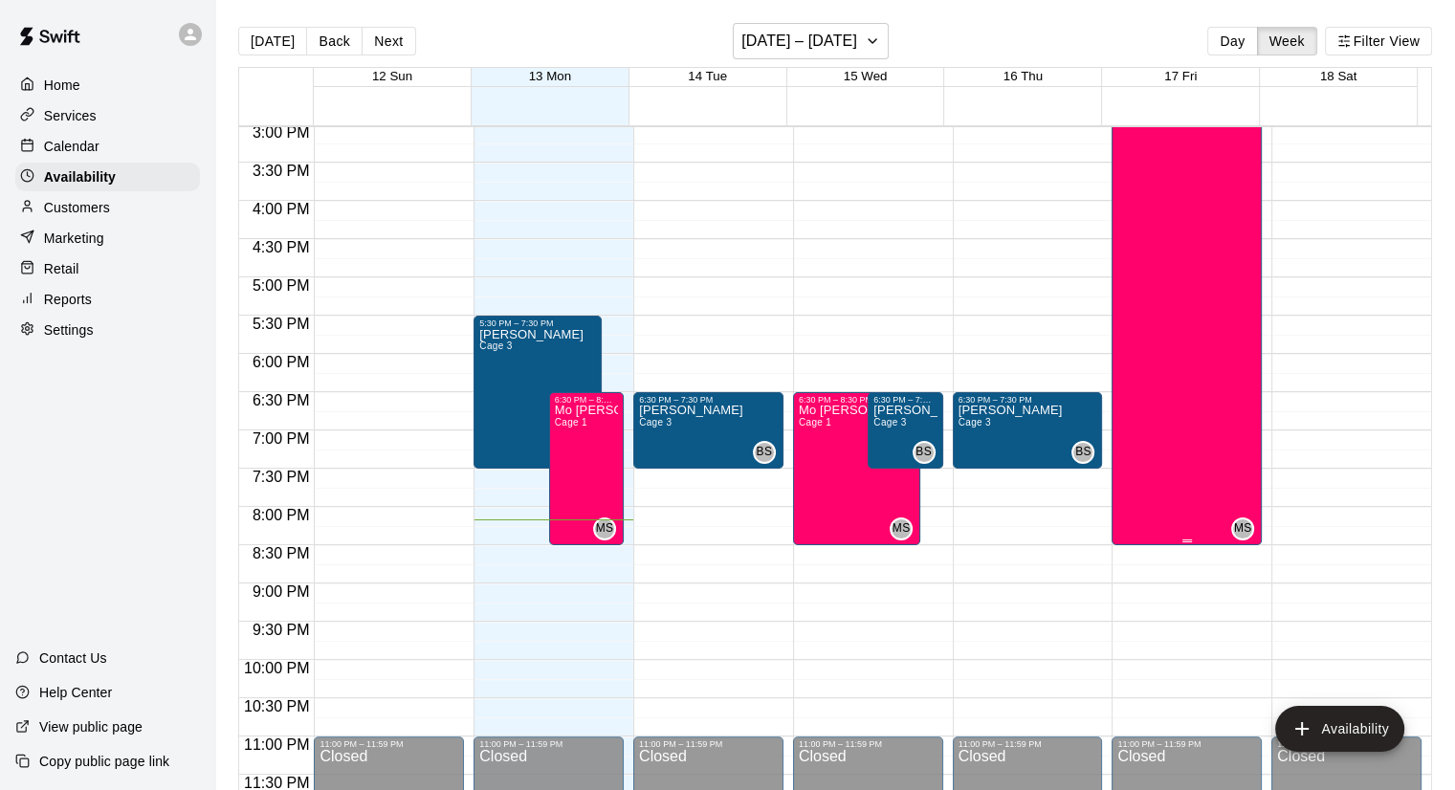
click at [1165, 338] on div "Mo Seay Cage 1 MS" at bounding box center [1186, 494] width 139 height 790
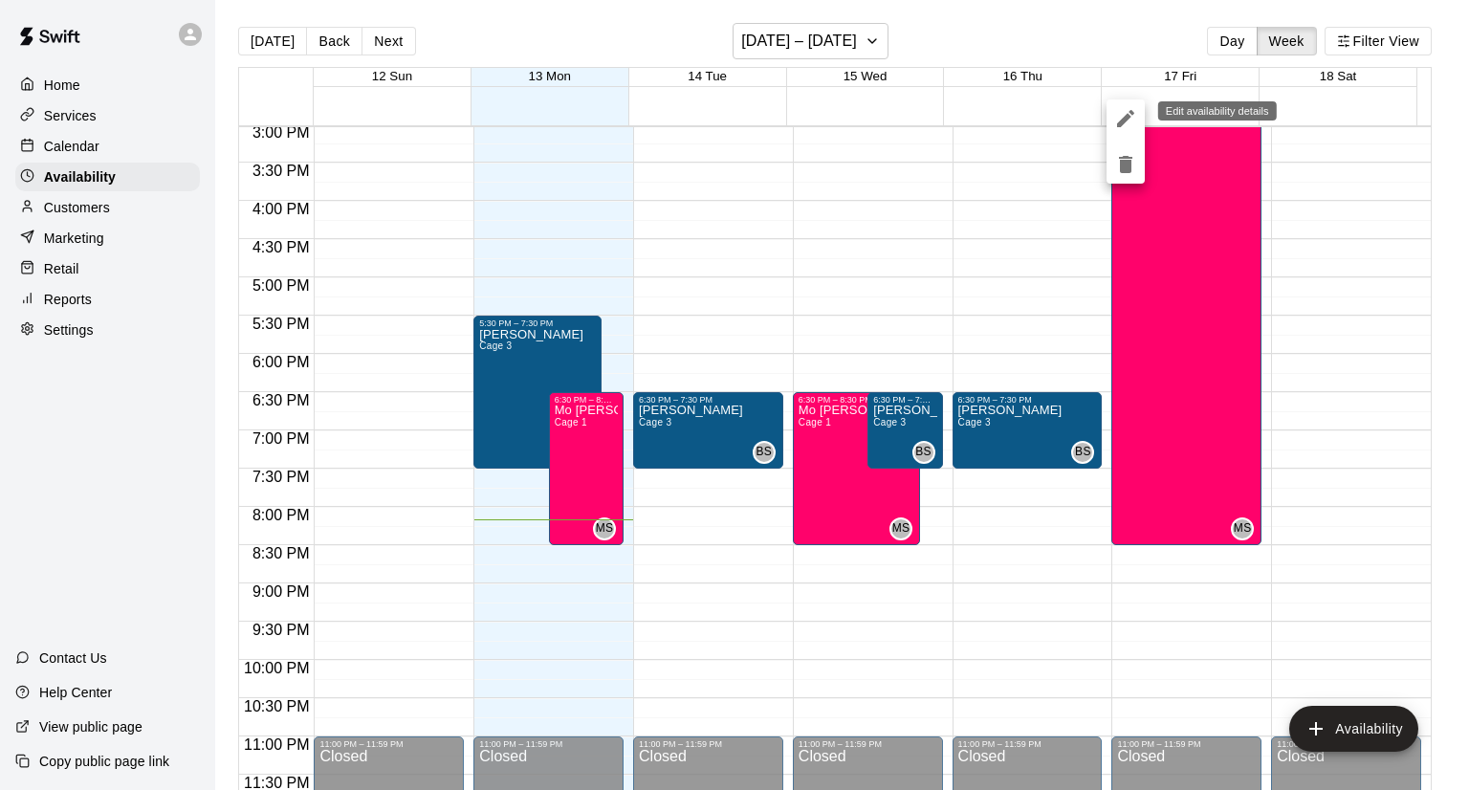
click at [1125, 110] on icon "edit" at bounding box center [1125, 118] width 23 height 23
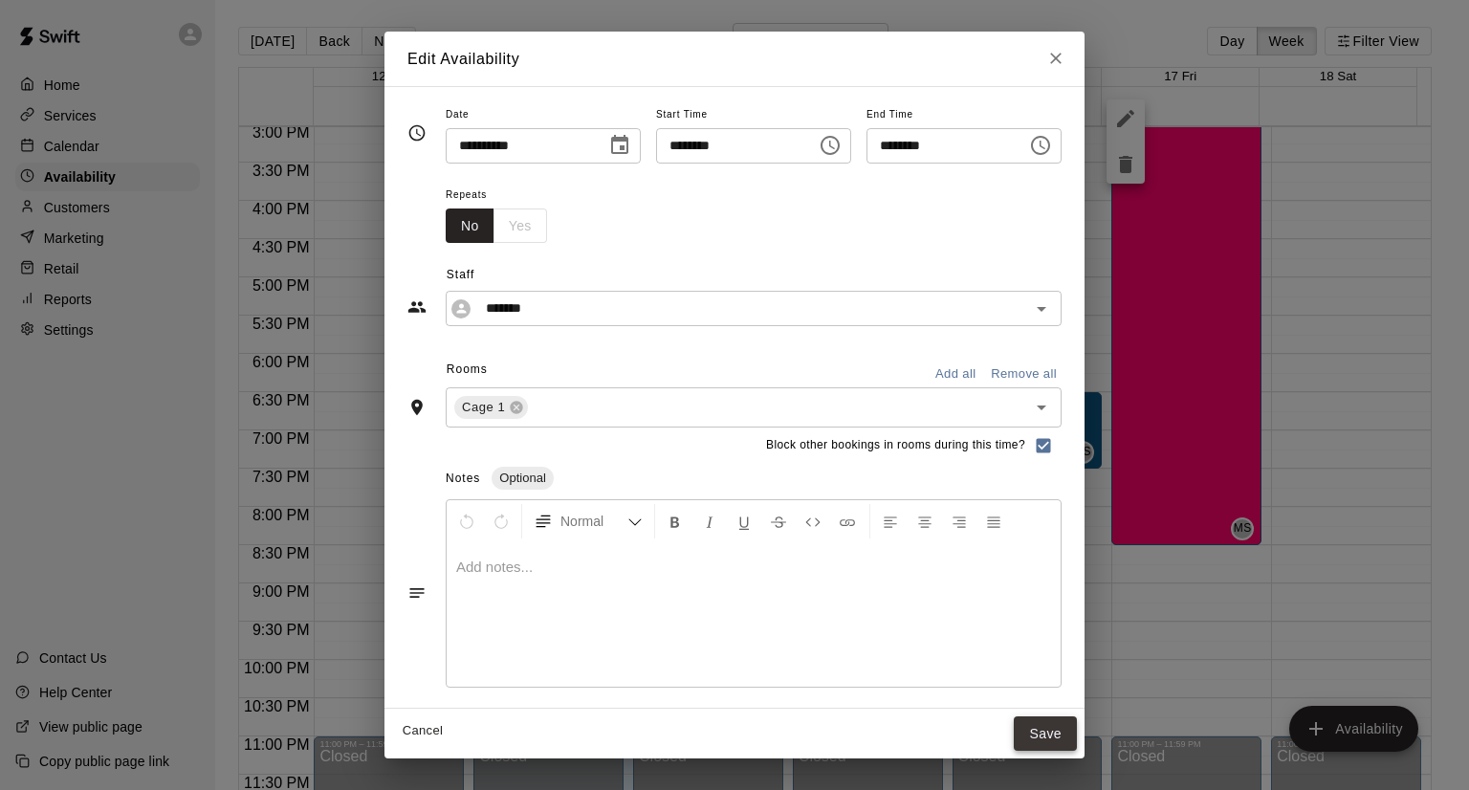
click at [1077, 734] on button "Save" at bounding box center [1045, 733] width 63 height 35
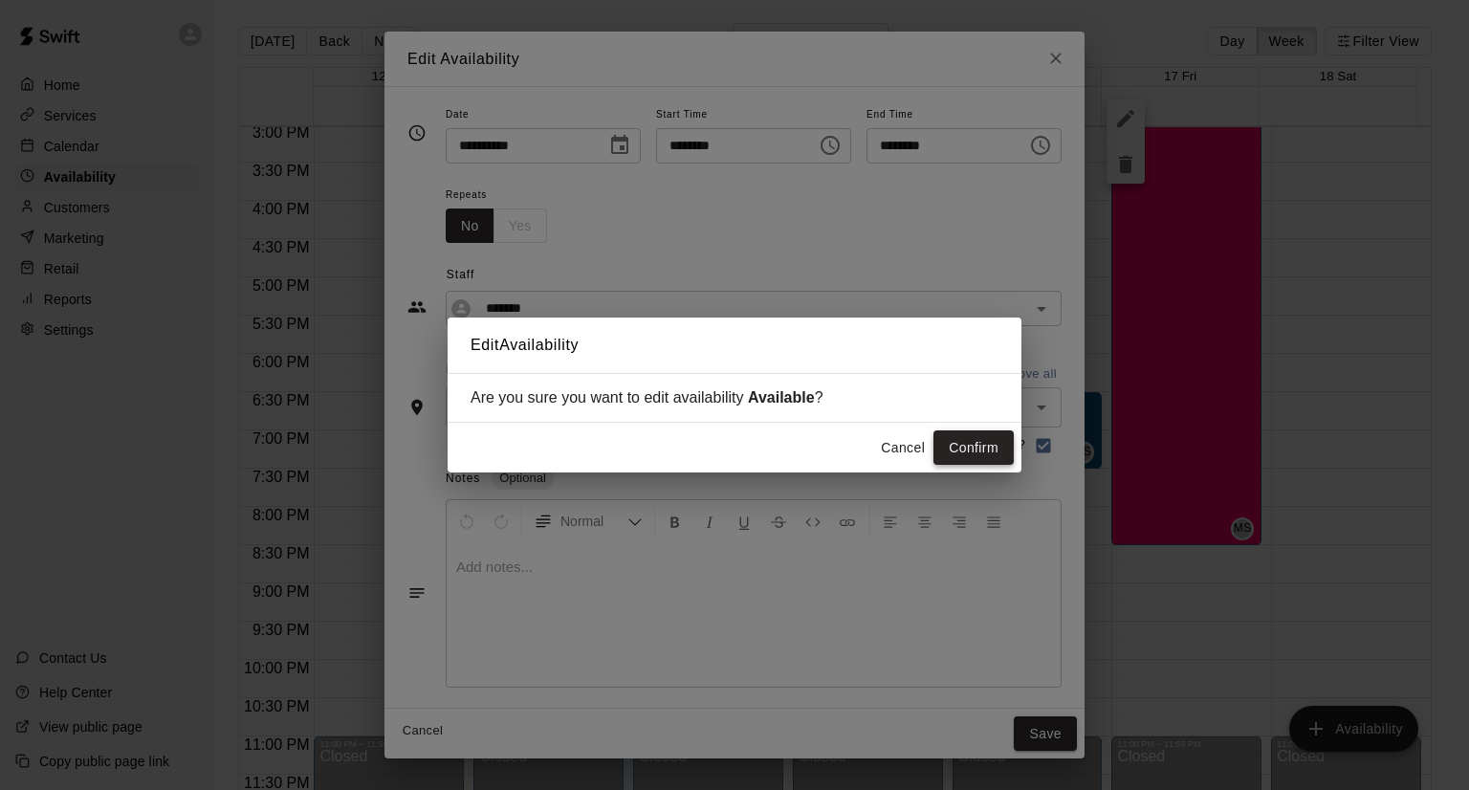
click at [963, 460] on button "Confirm" at bounding box center [973, 447] width 80 height 35
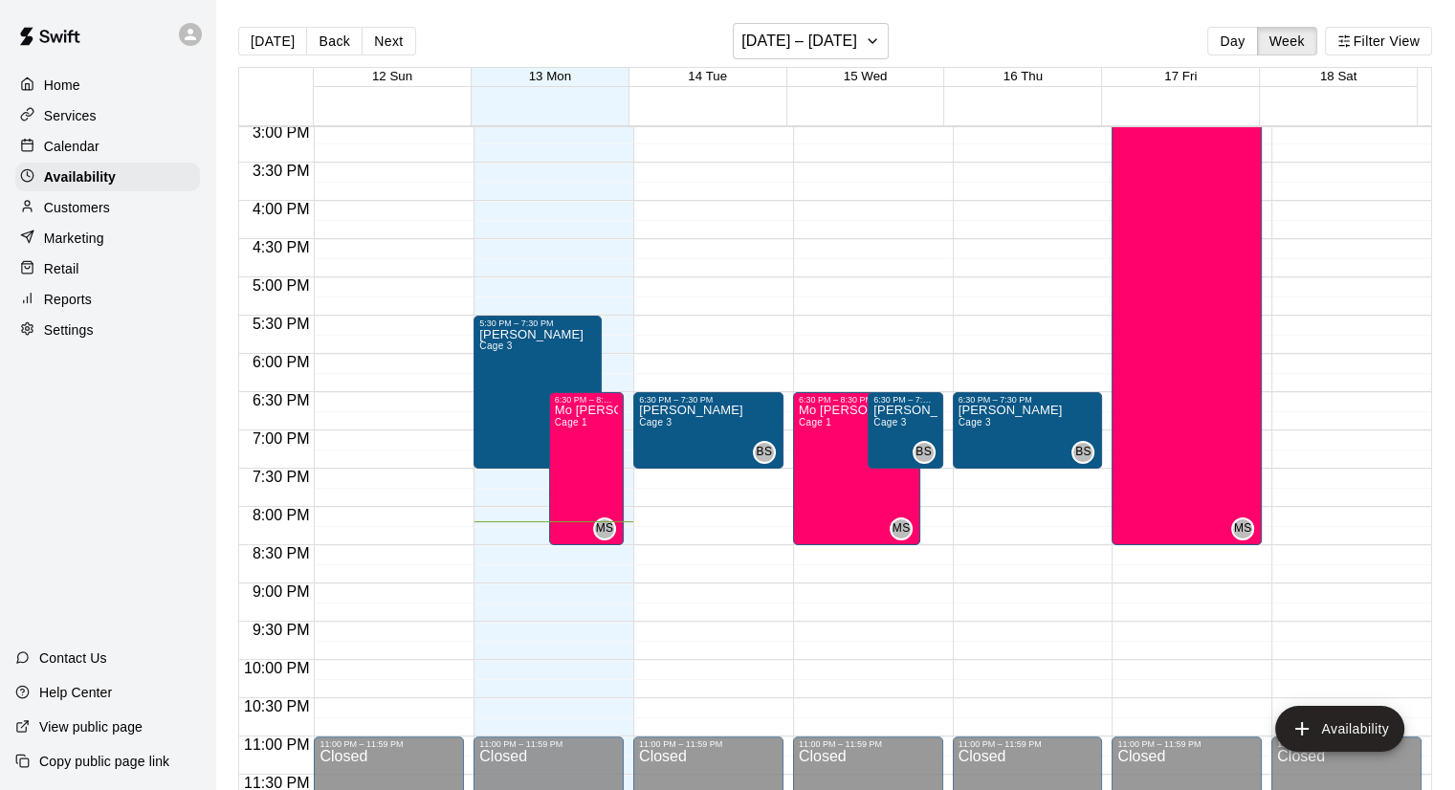
click at [44, 340] on p "Settings" at bounding box center [69, 329] width 50 height 19
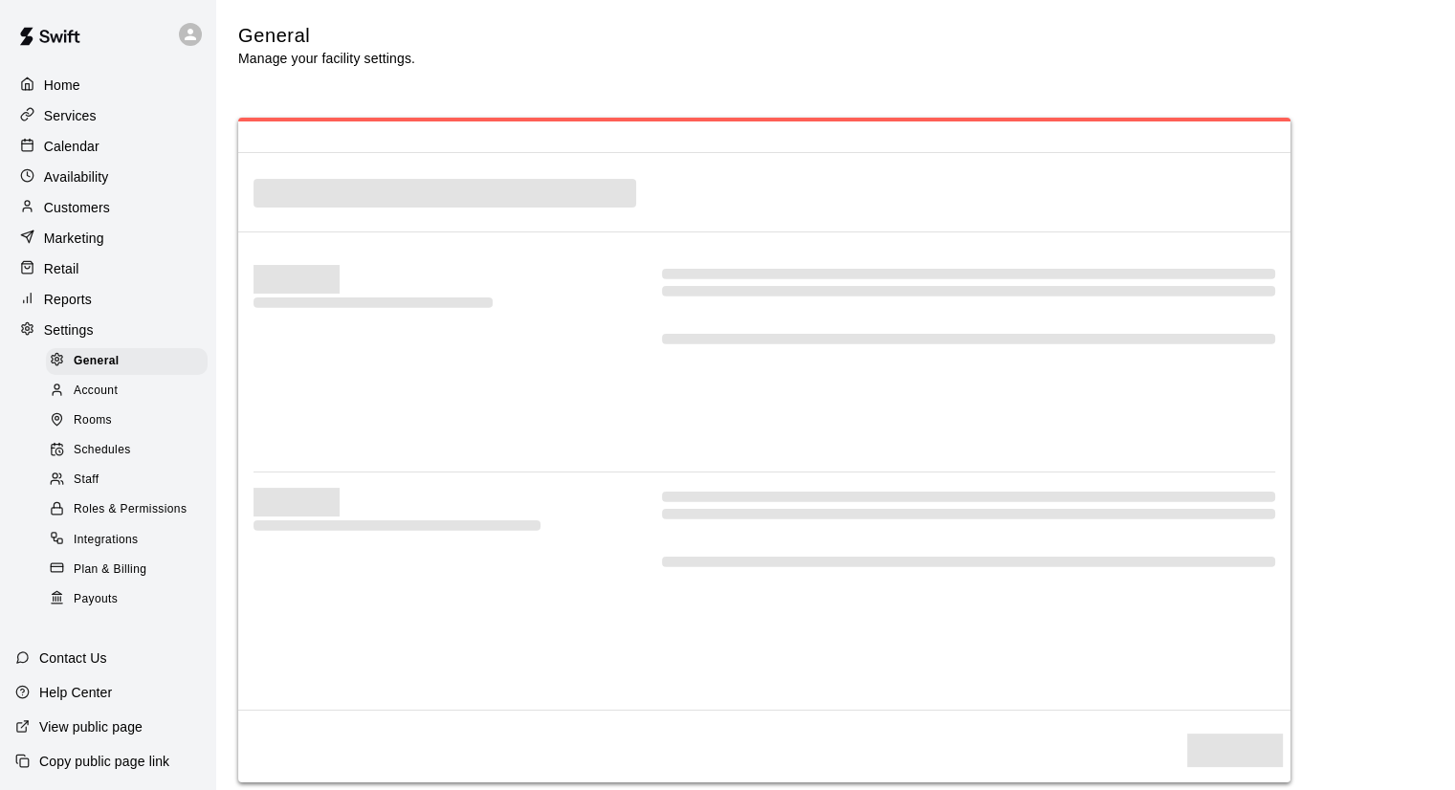
select select "**"
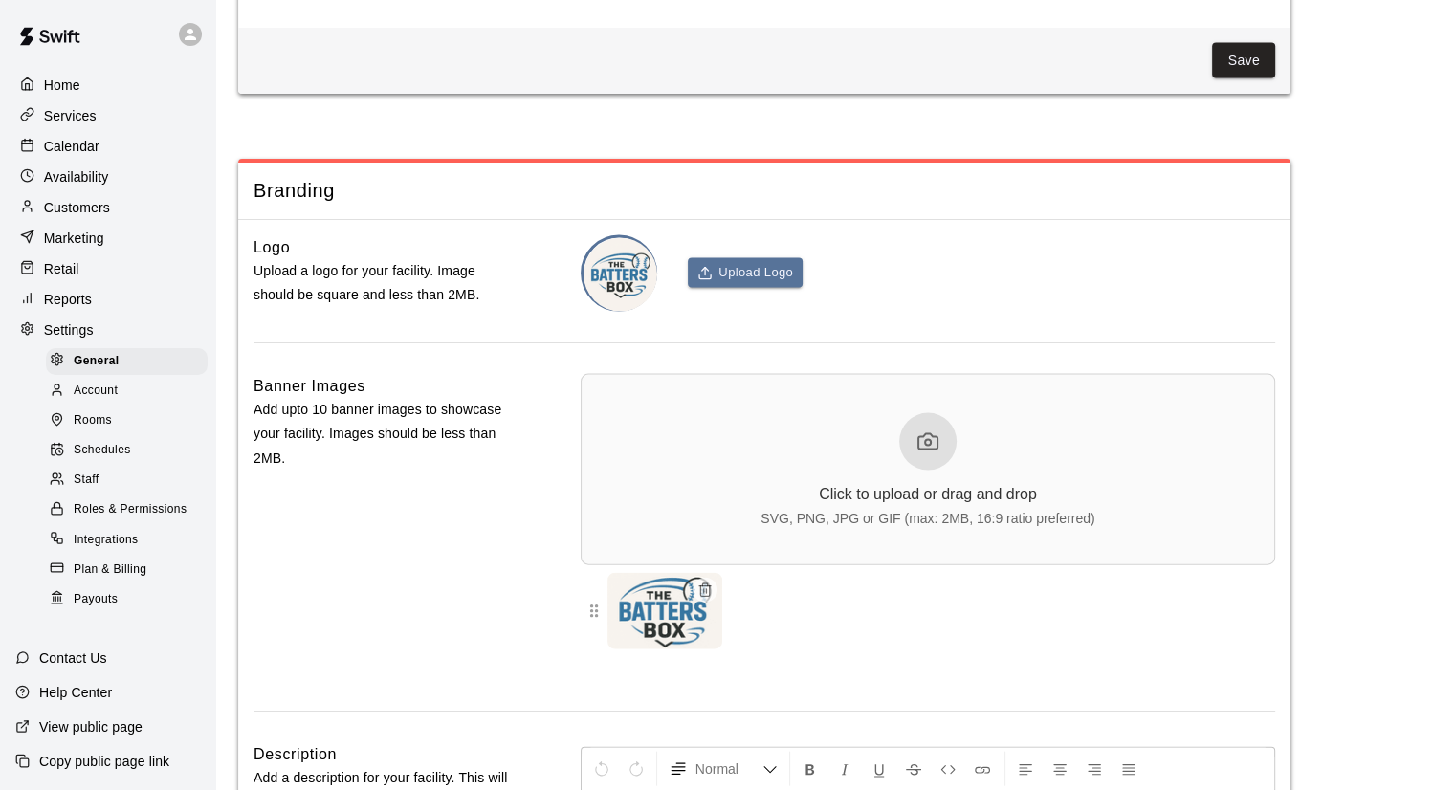
scroll to position [4231, 0]
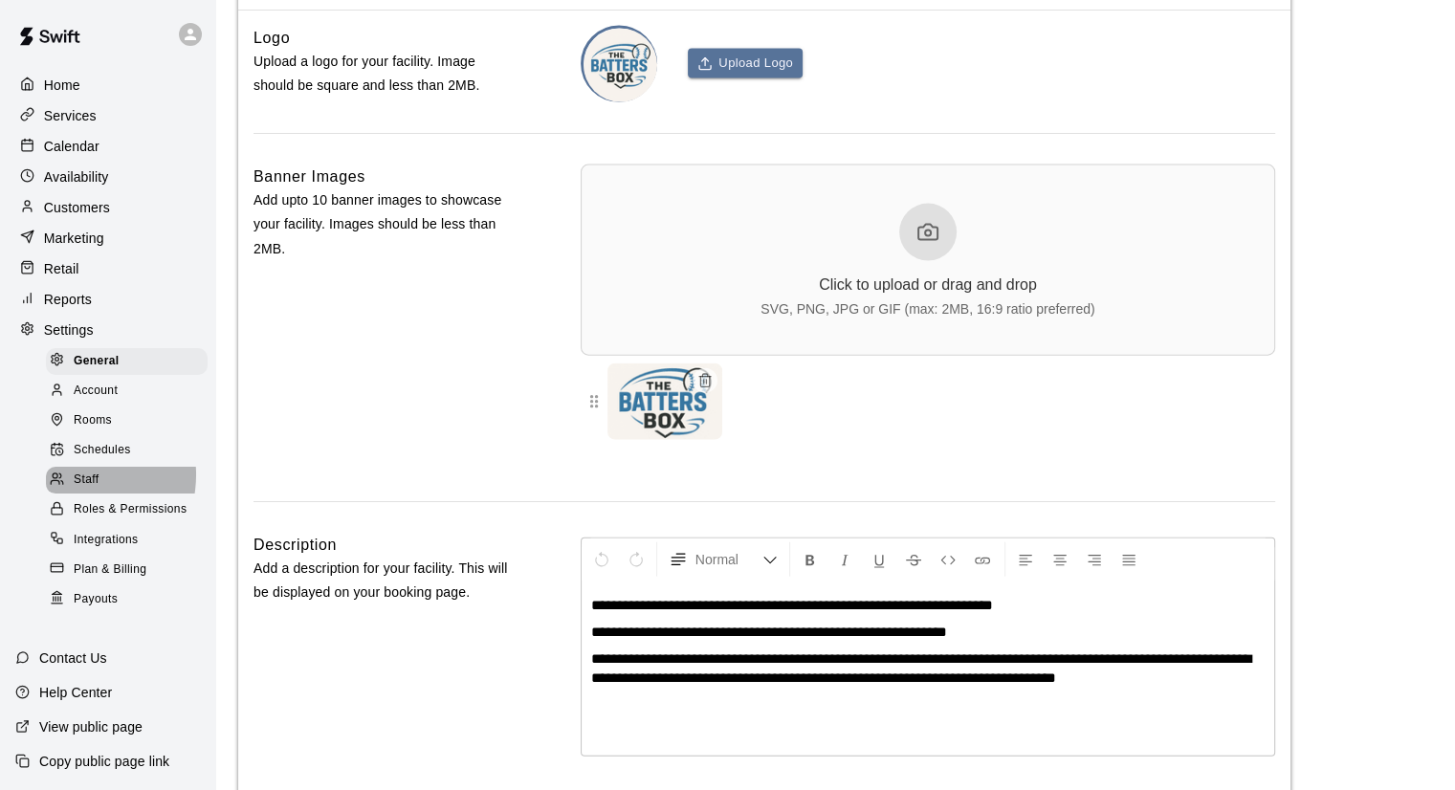
click at [80, 490] on span "Staff" at bounding box center [86, 480] width 25 height 19
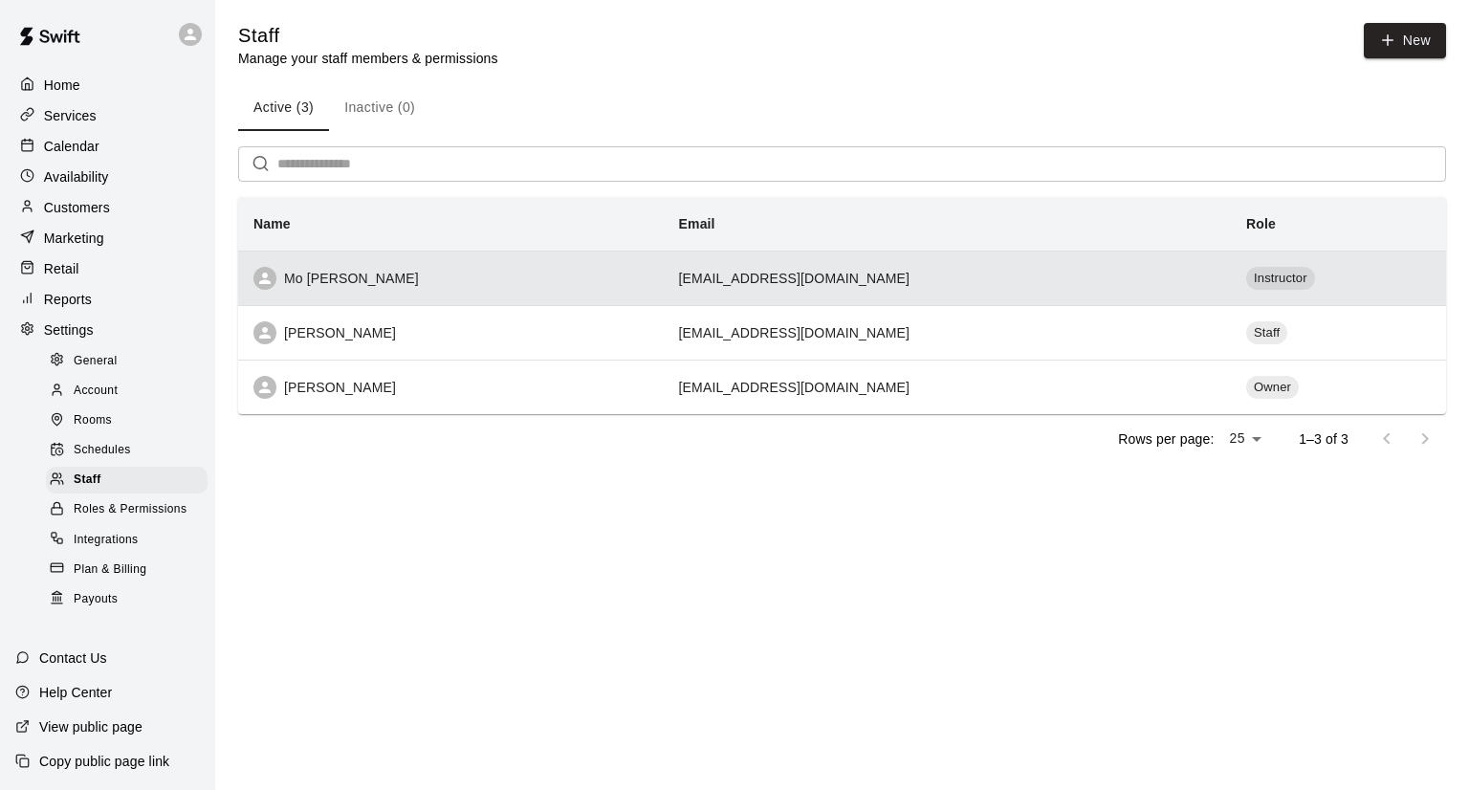
click at [360, 284] on div "Mo [PERSON_NAME]" at bounding box center [450, 278] width 395 height 23
select select "**"
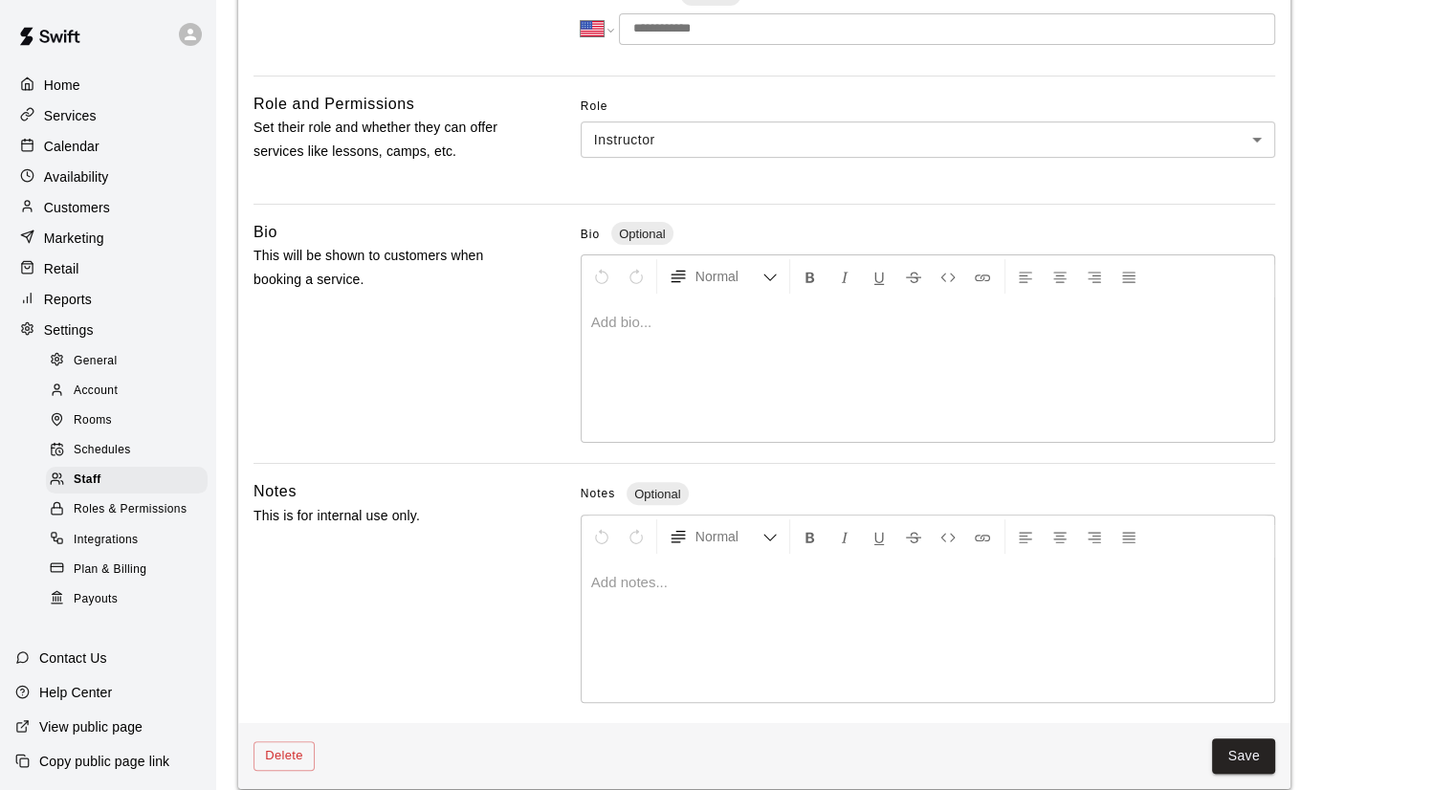
scroll to position [468, 0]
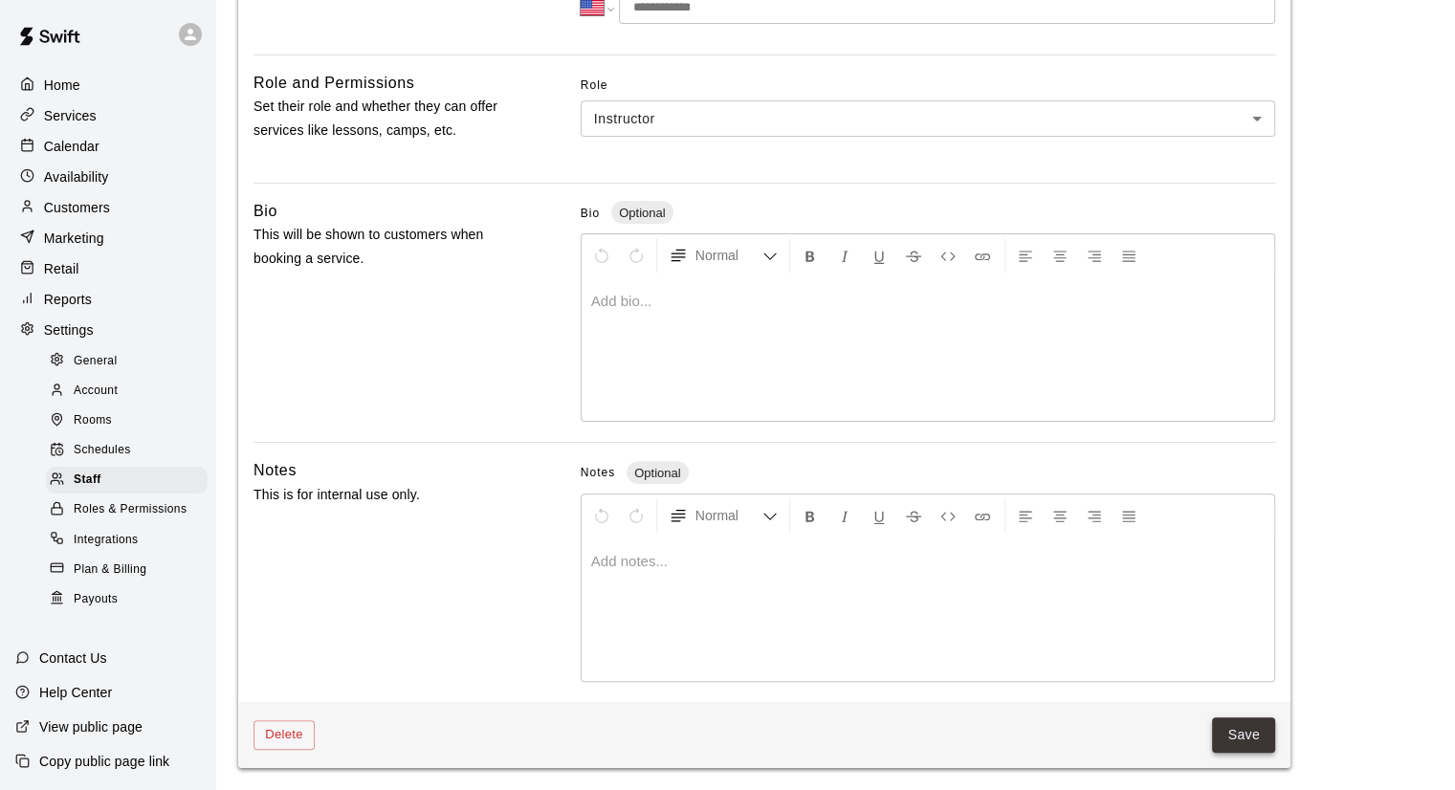
click at [1253, 736] on button "Save" at bounding box center [1243, 734] width 63 height 35
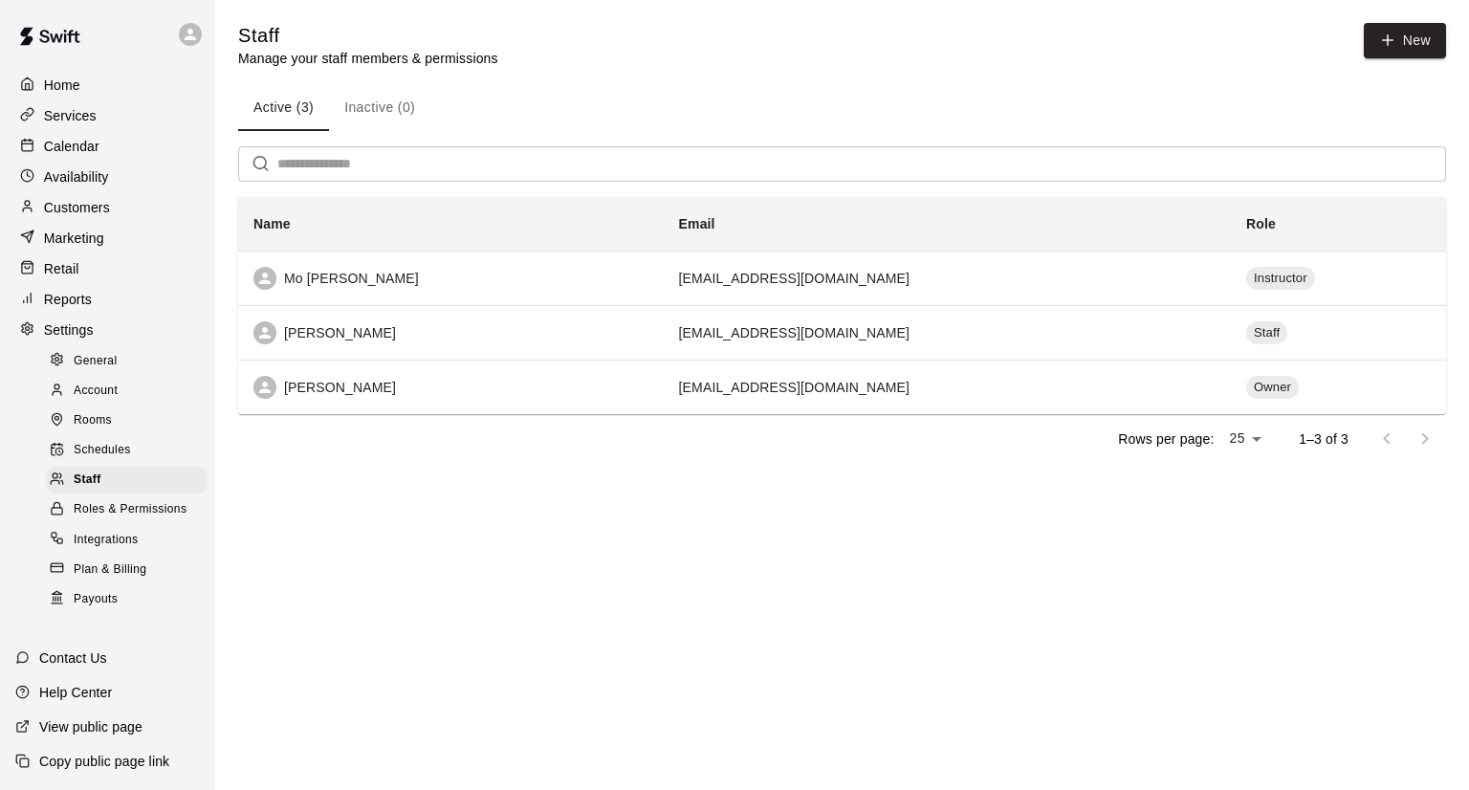
click at [71, 174] on p "Availability" at bounding box center [76, 176] width 65 height 19
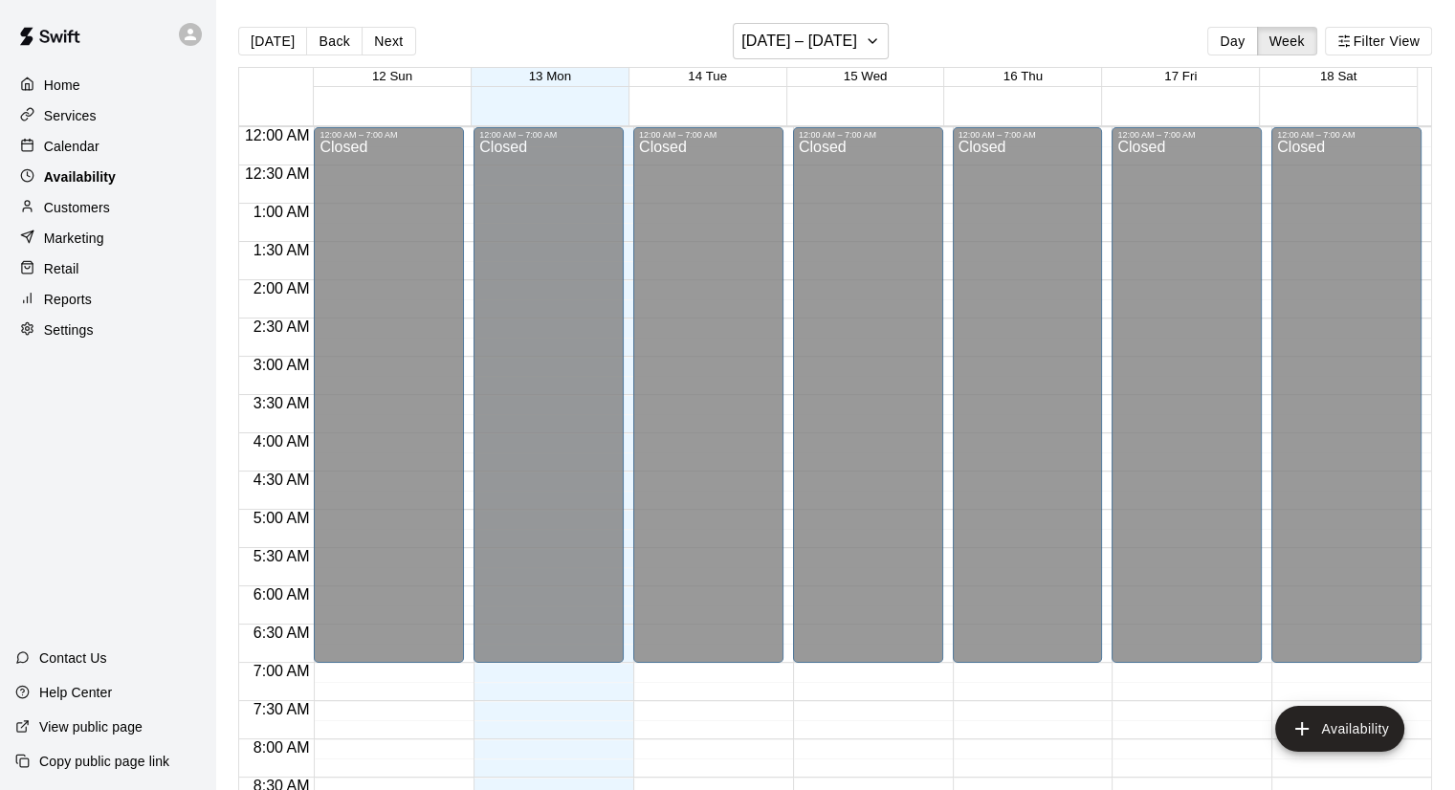
scroll to position [1151, 0]
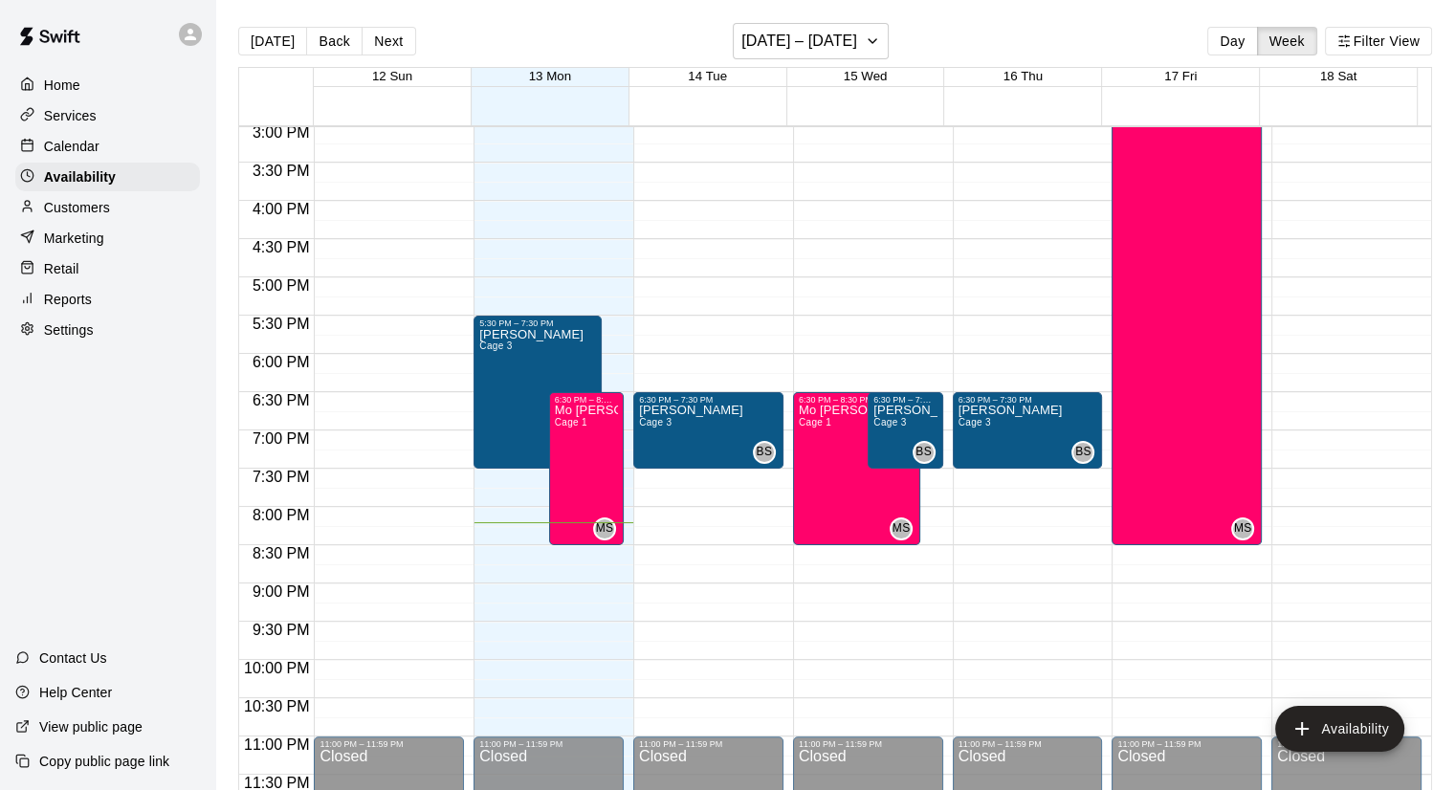
click at [121, 766] on p "Copy public page link" at bounding box center [104, 761] width 130 height 19
click at [109, 119] on div "Services" at bounding box center [107, 115] width 185 height 29
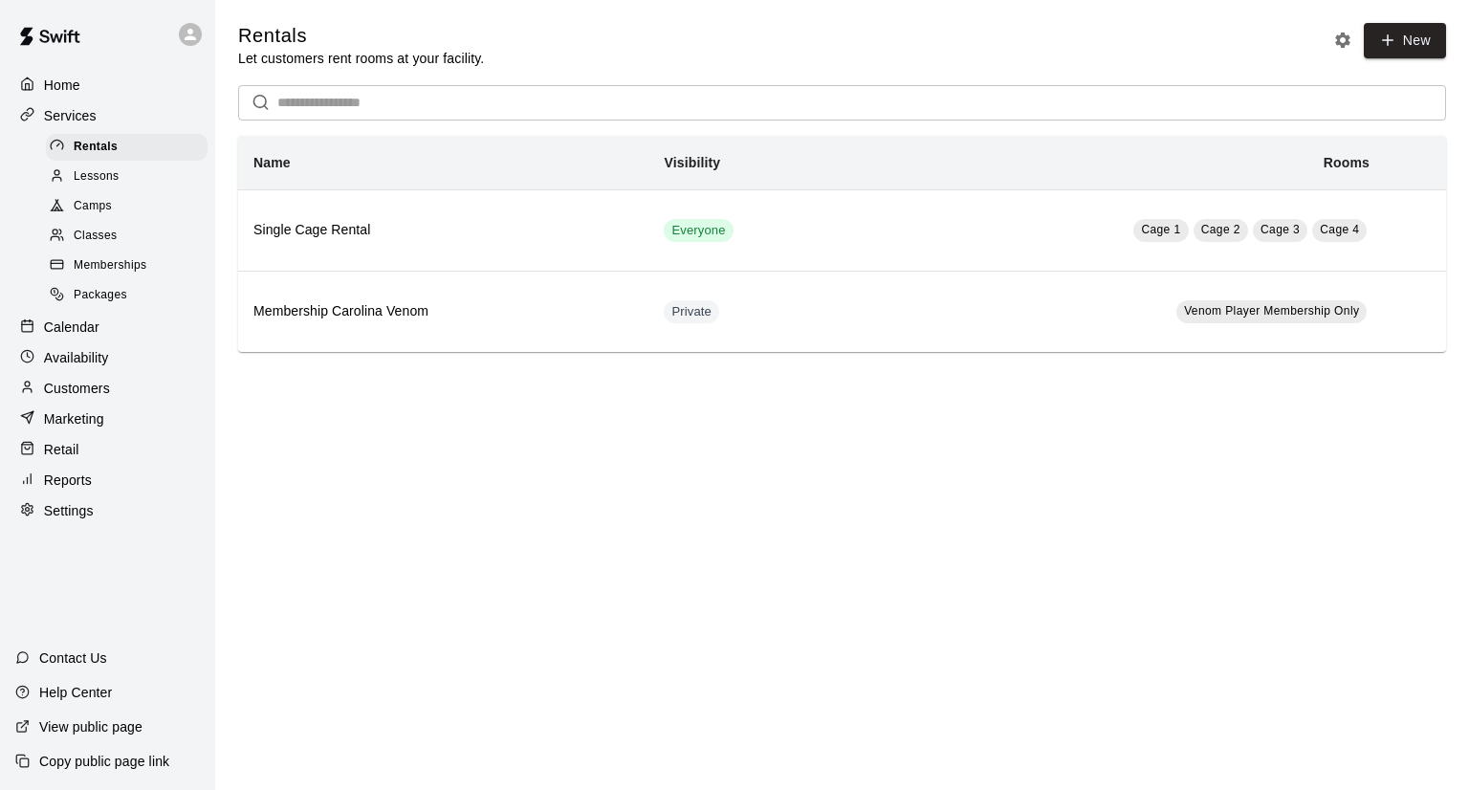
click at [98, 179] on span "Lessons" at bounding box center [97, 176] width 46 height 19
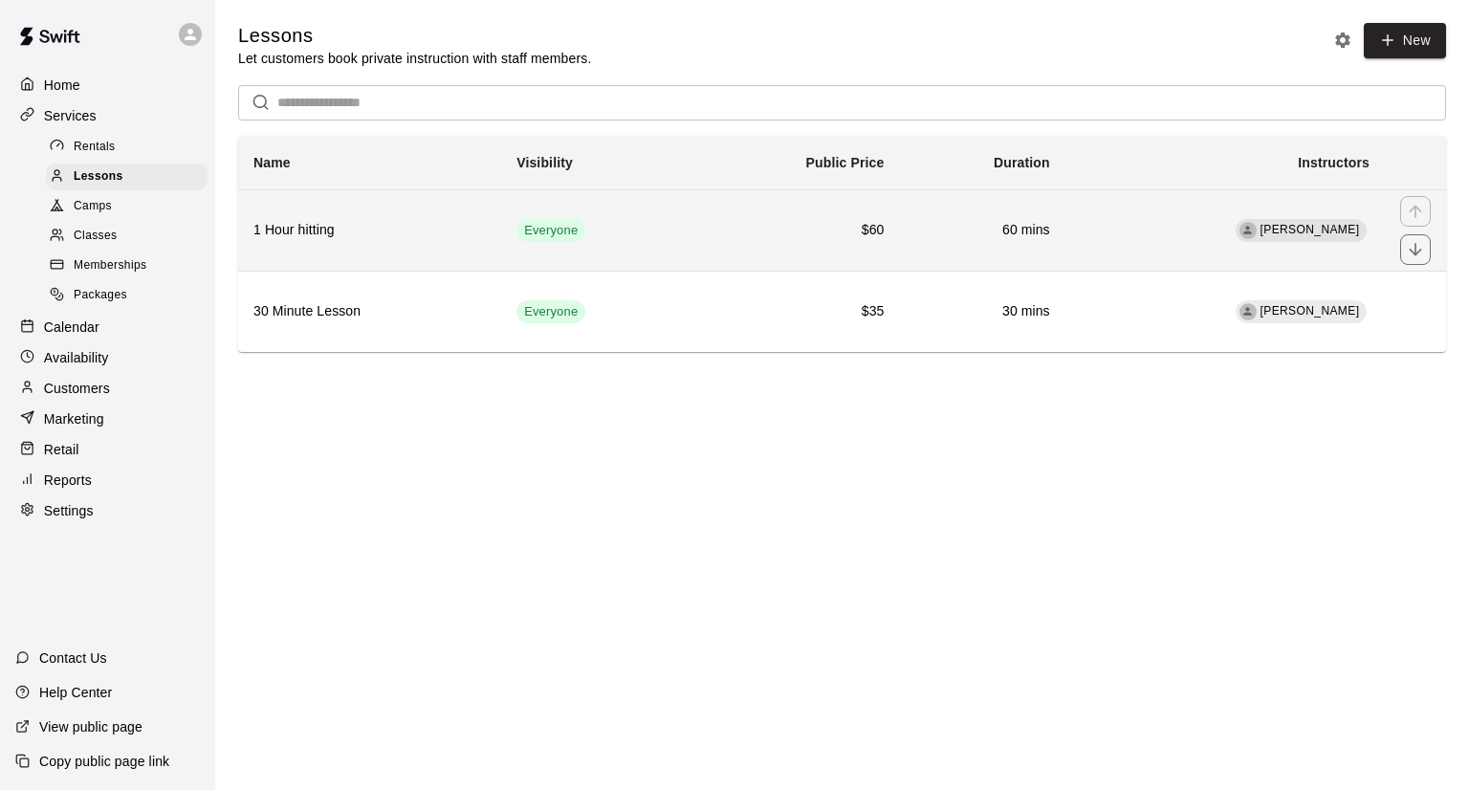
click at [746, 241] on h6 "$60" at bounding box center [796, 230] width 178 height 21
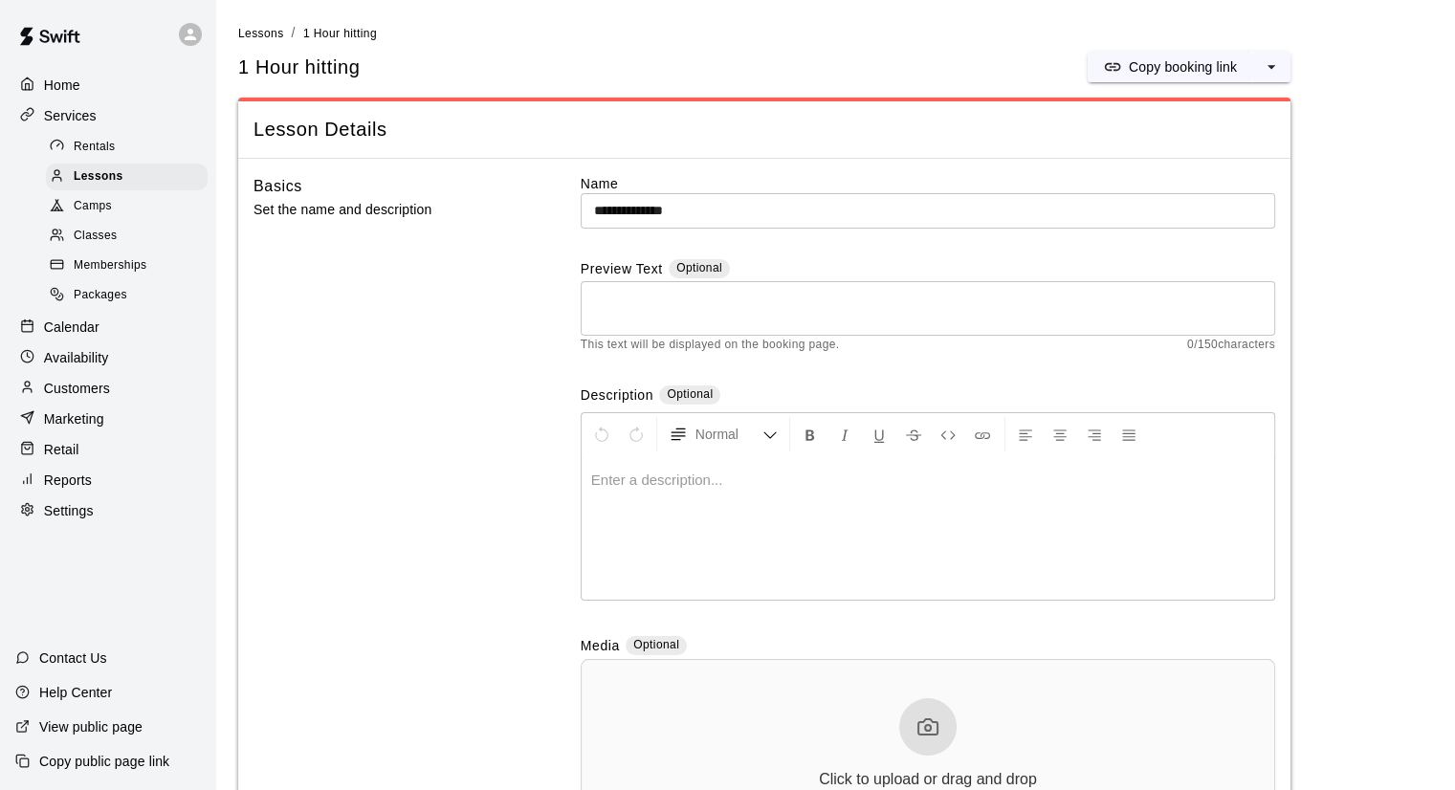
click at [760, 257] on div "**********" at bounding box center [928, 527] width 694 height 707
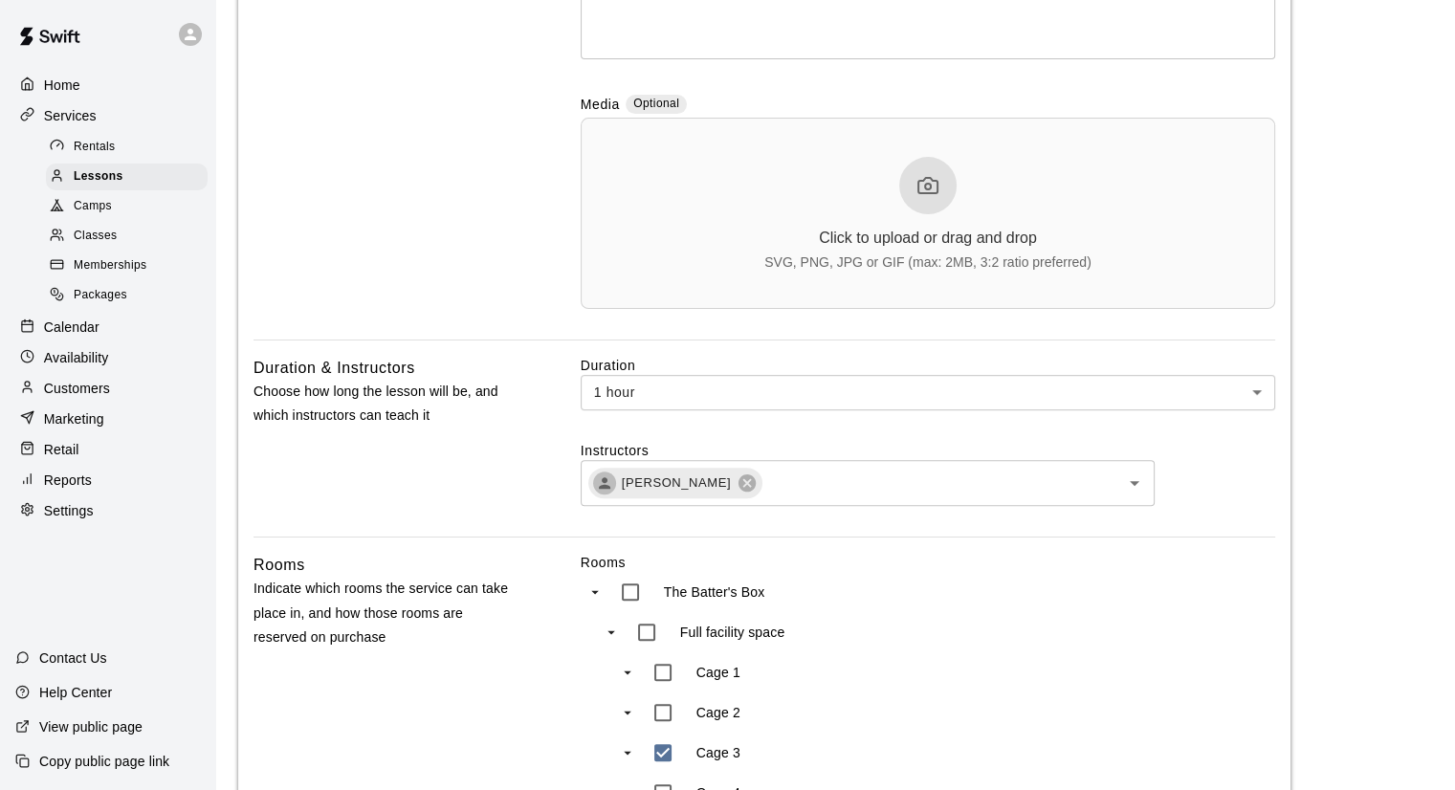
scroll to position [765, 0]
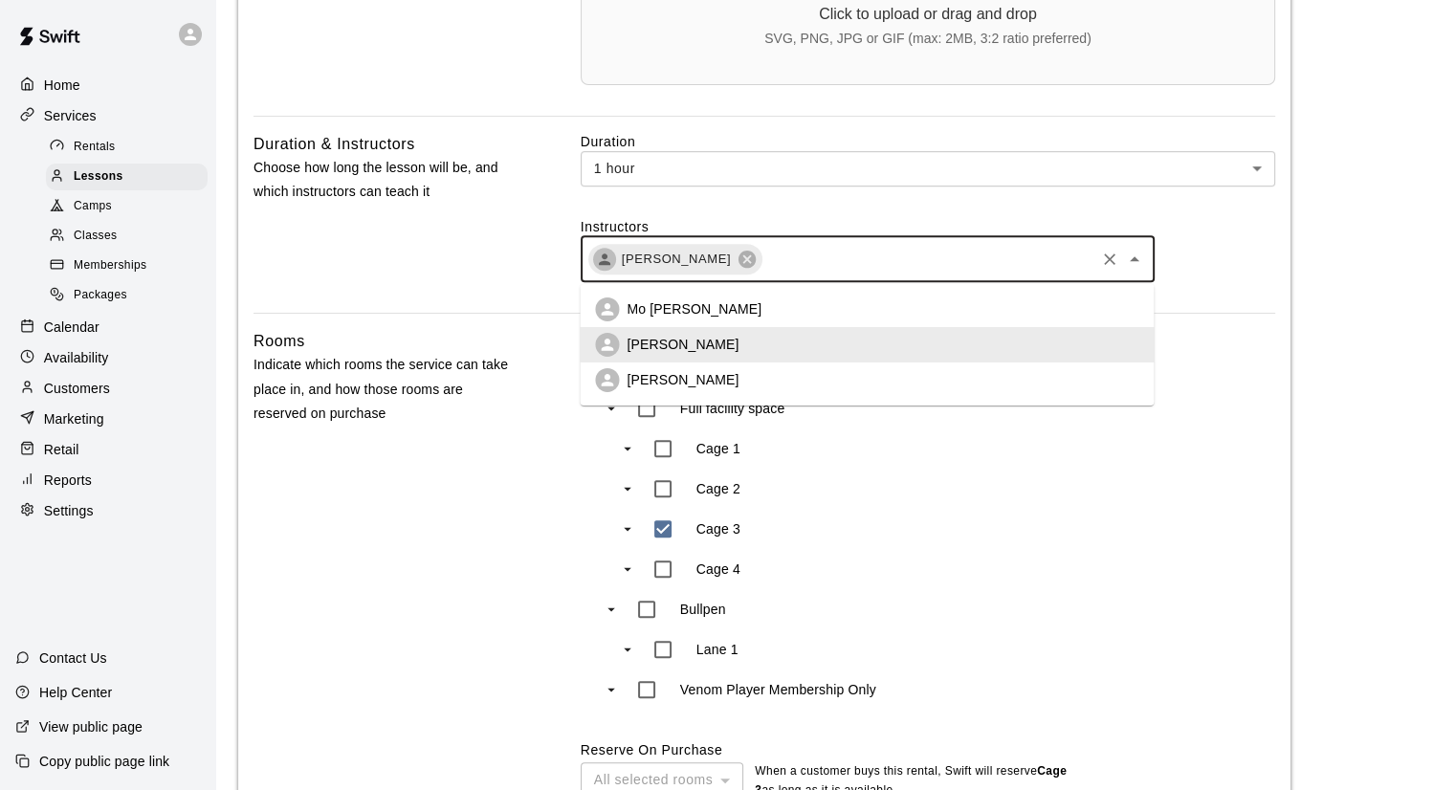
click at [781, 261] on input "text" at bounding box center [928, 259] width 328 height 24
click at [700, 309] on li "Mo [PERSON_NAME]" at bounding box center [867, 309] width 574 height 35
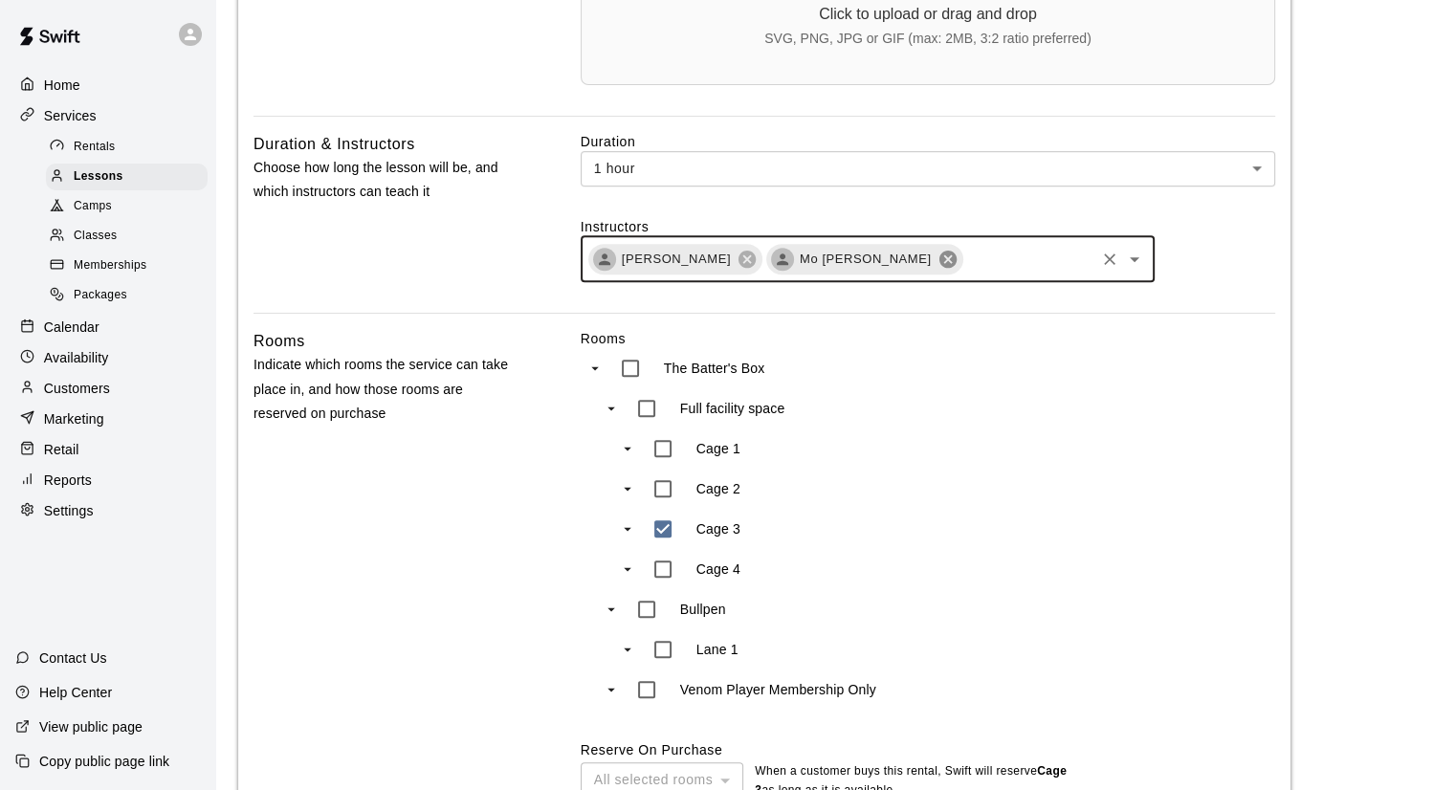
click at [937, 250] on icon at bounding box center [947, 259] width 21 height 21
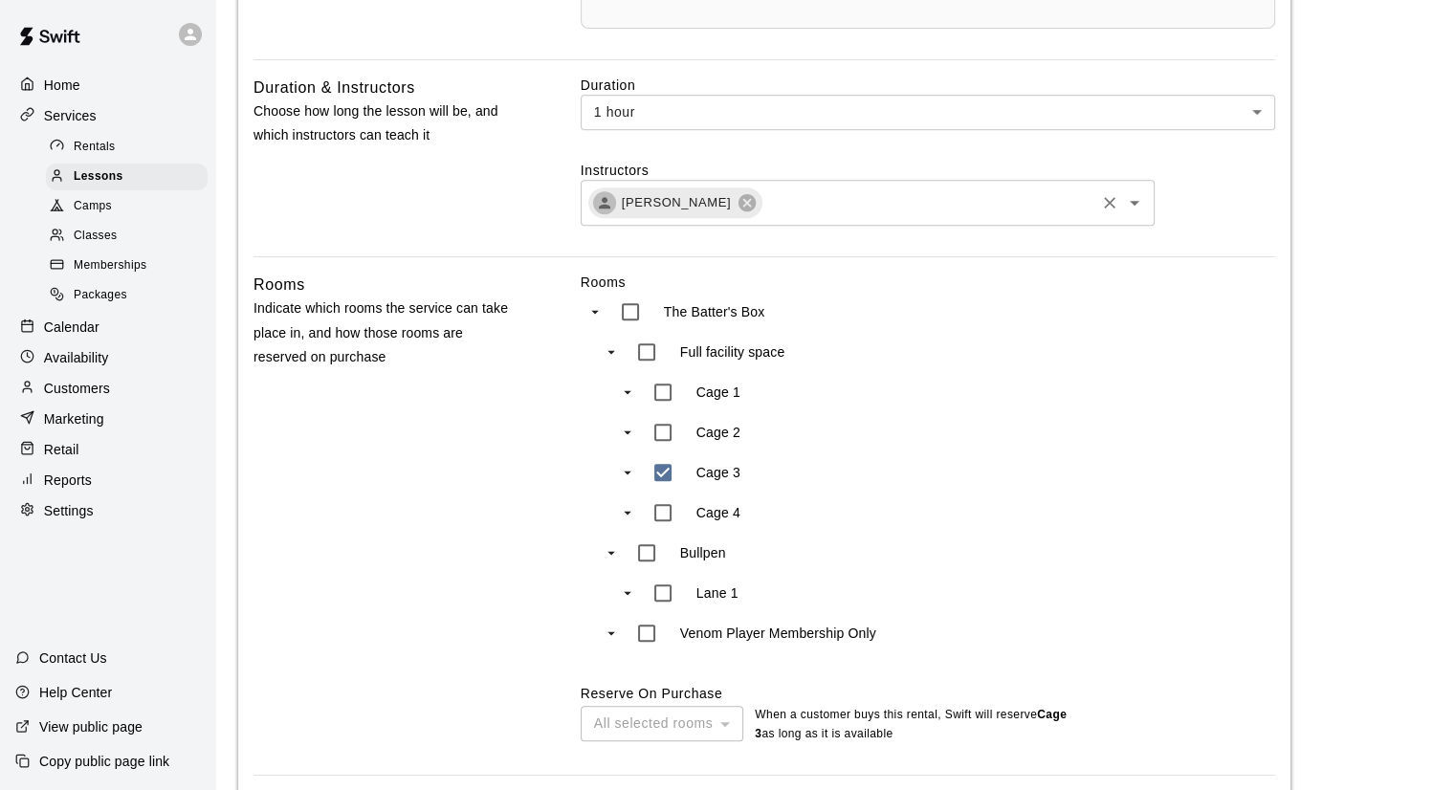
drag, startPoint x: 1458, startPoint y: 523, endPoint x: 1434, endPoint y: 667, distance: 145.6
click at [1434, 667] on div "**********" at bounding box center [835, 343] width 1224 height 2285
click at [80, 174] on span "Lessons" at bounding box center [99, 176] width 50 height 19
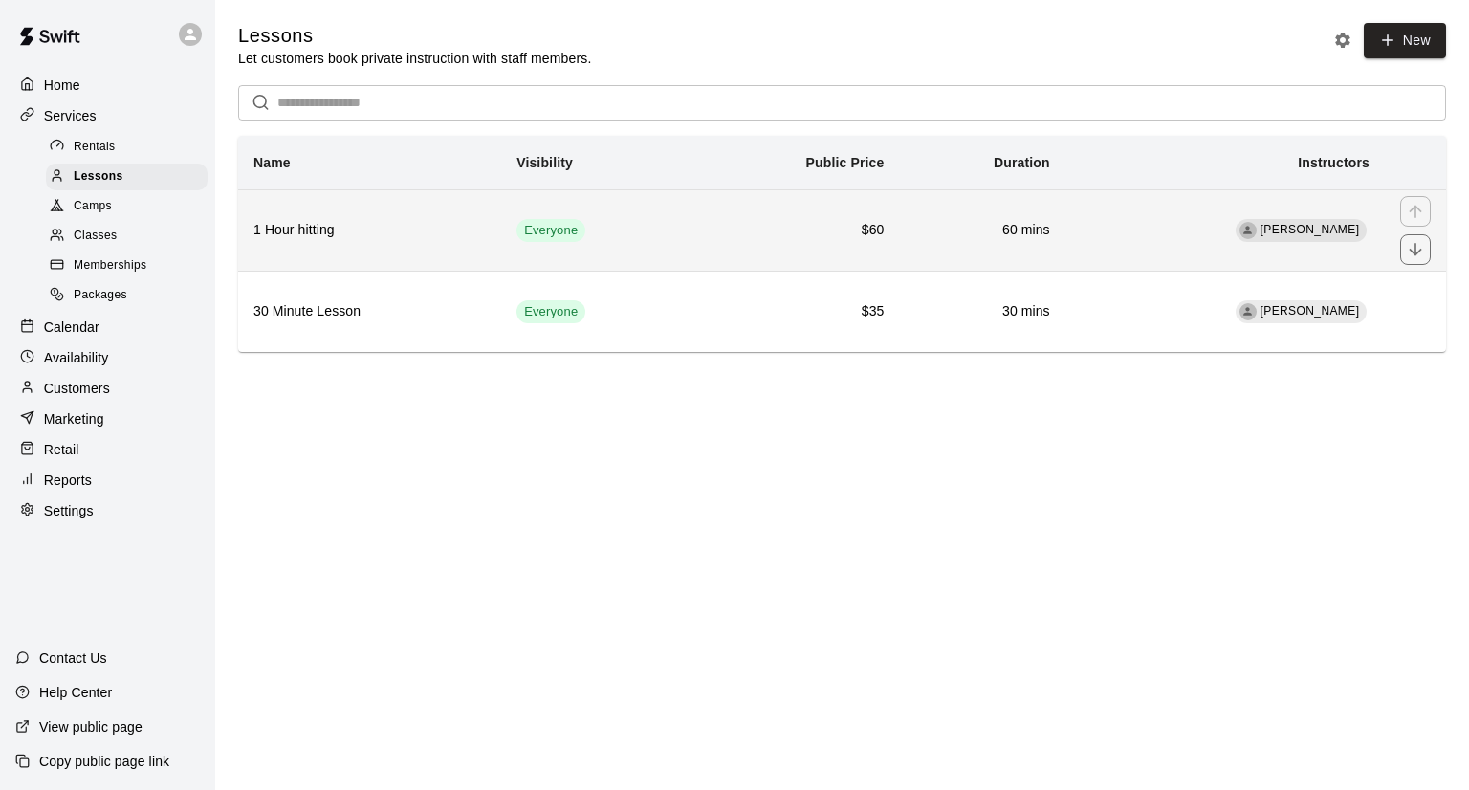
click at [1178, 243] on td "[PERSON_NAME]" at bounding box center [1224, 229] width 319 height 81
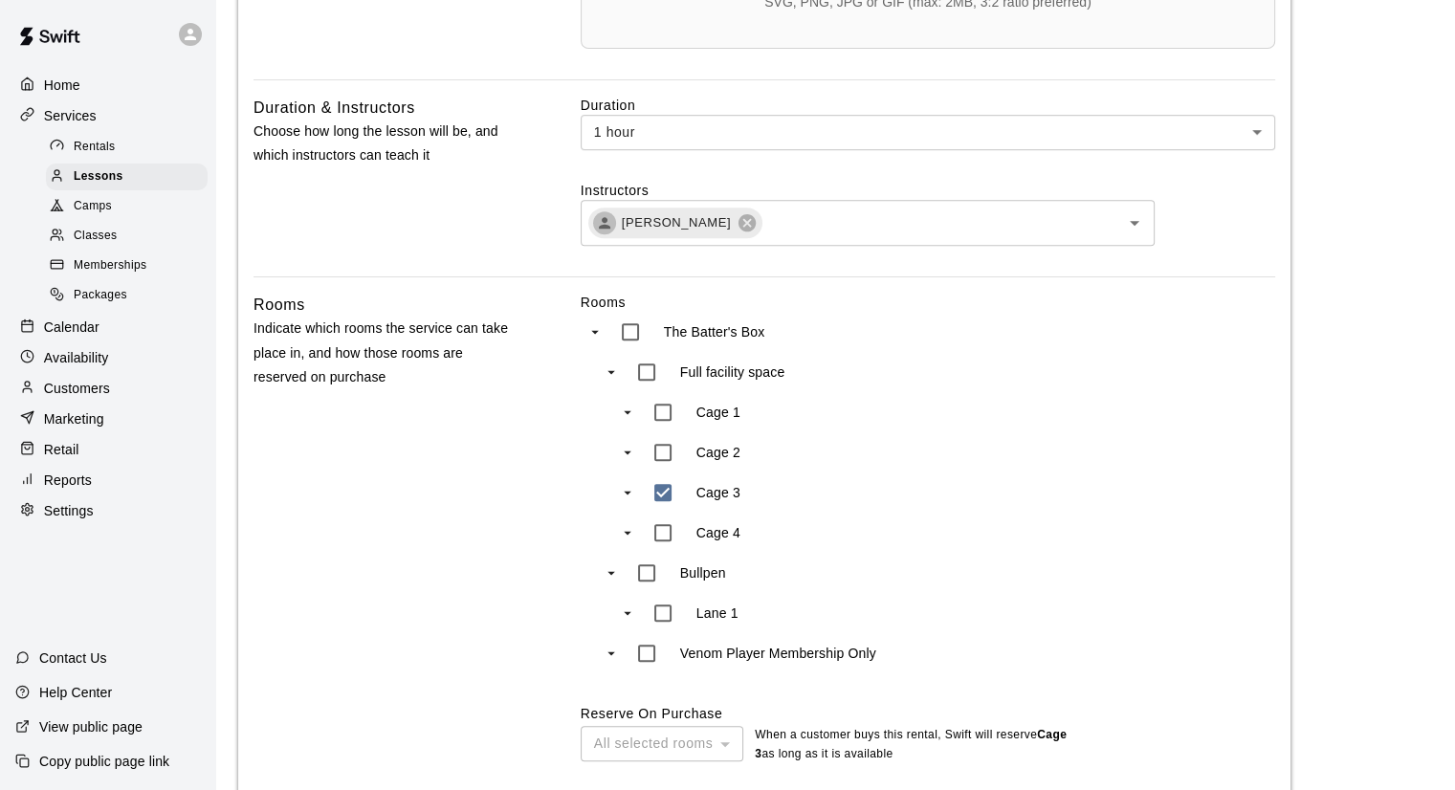
scroll to position [803, 0]
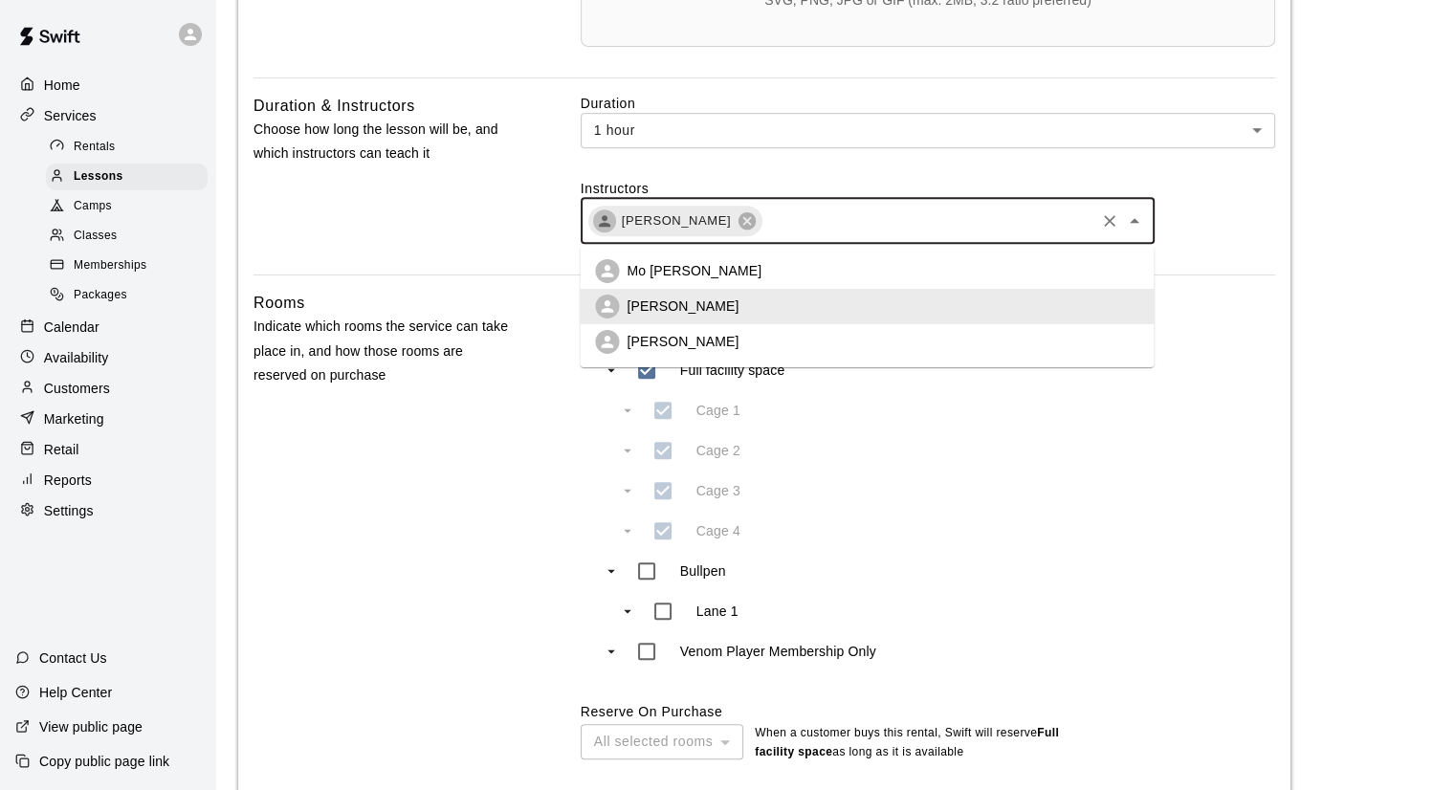
click at [792, 227] on input "text" at bounding box center [928, 220] width 328 height 24
click at [754, 276] on li "Mo [PERSON_NAME]" at bounding box center [867, 270] width 574 height 35
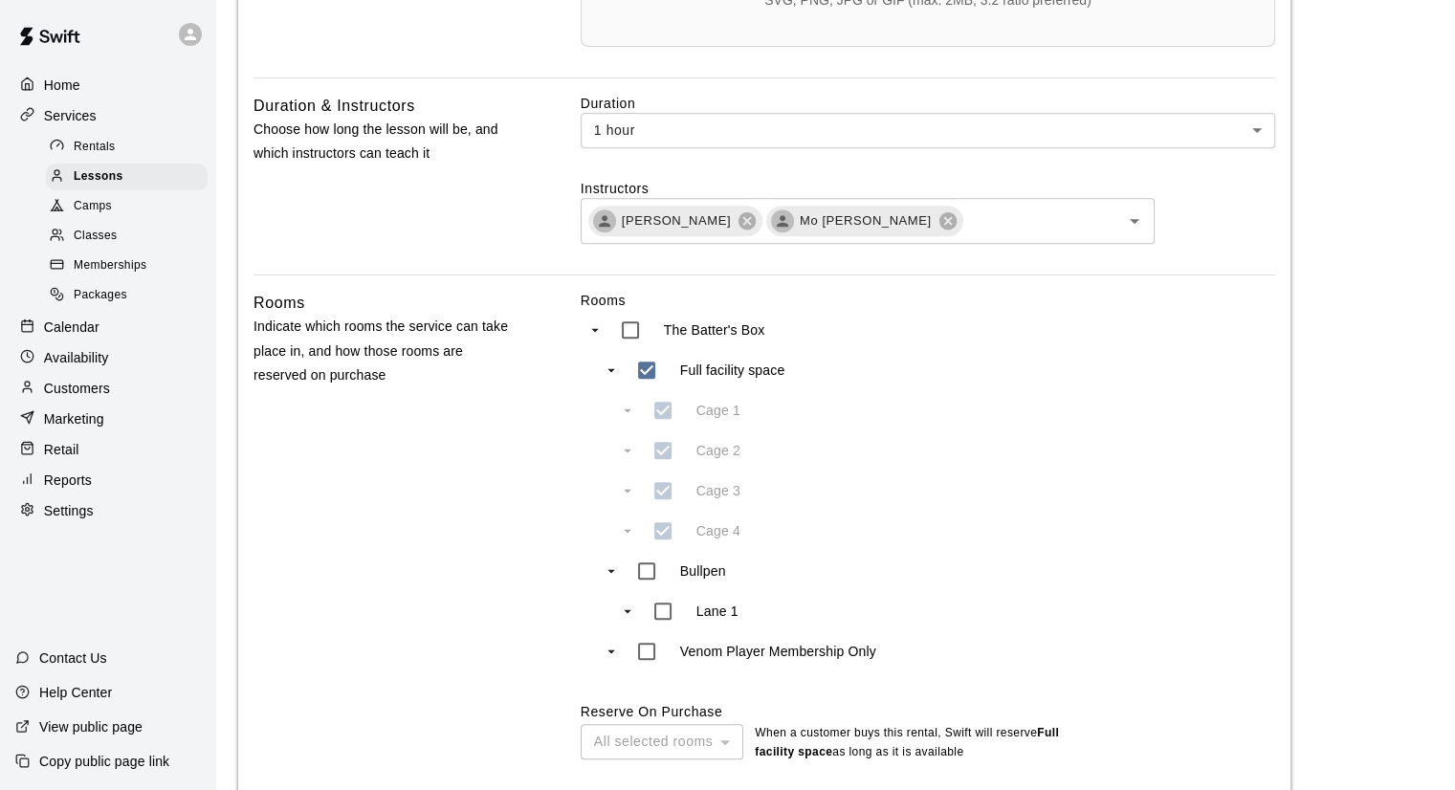
click at [1030, 395] on div "Rooms The Batter's Box Full facility space Cage 1 Cage 2 Cage 3 Cage 4 Bullpen …" at bounding box center [928, 526] width 694 height 471
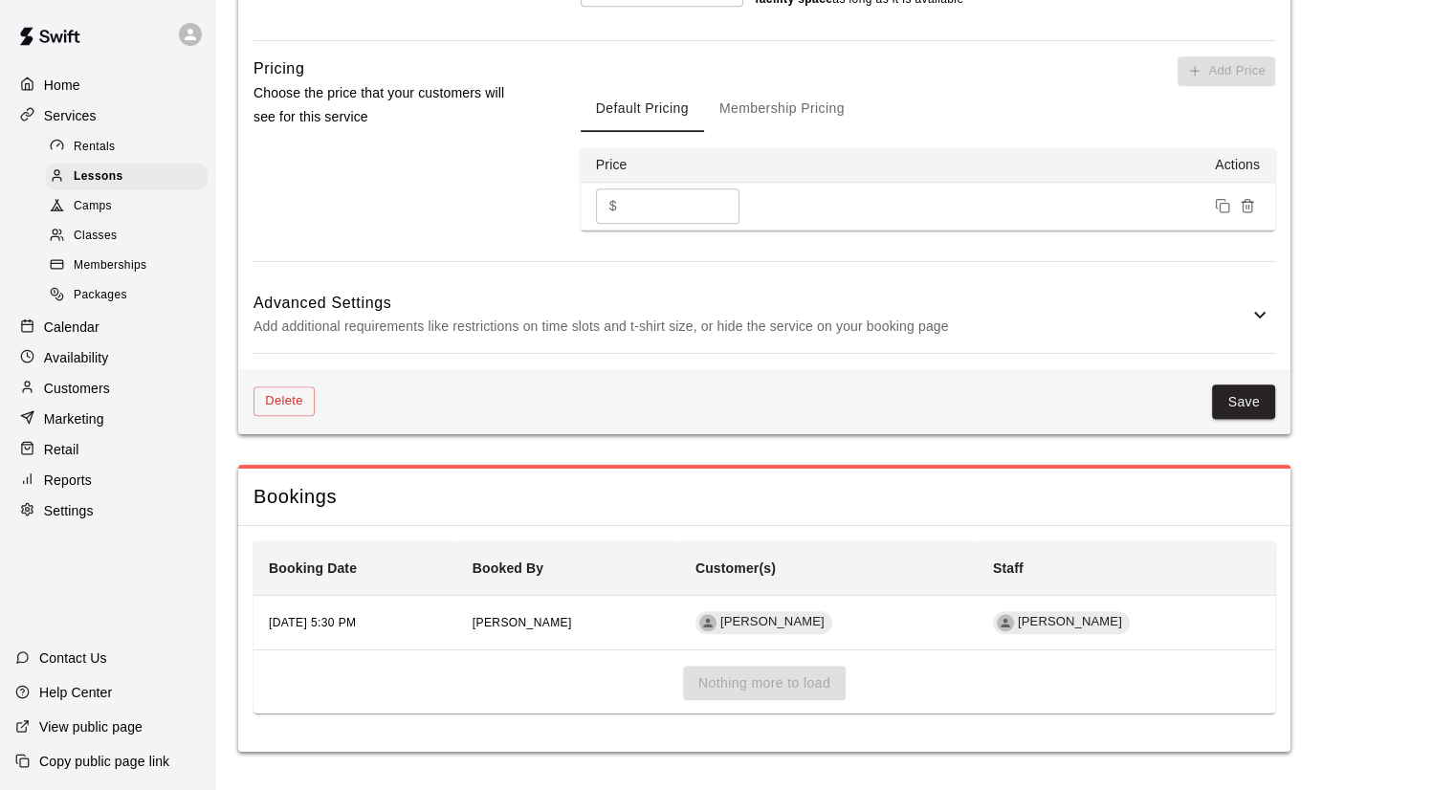
scroll to position [1560, 0]
click at [1236, 390] on button "Save" at bounding box center [1243, 401] width 63 height 35
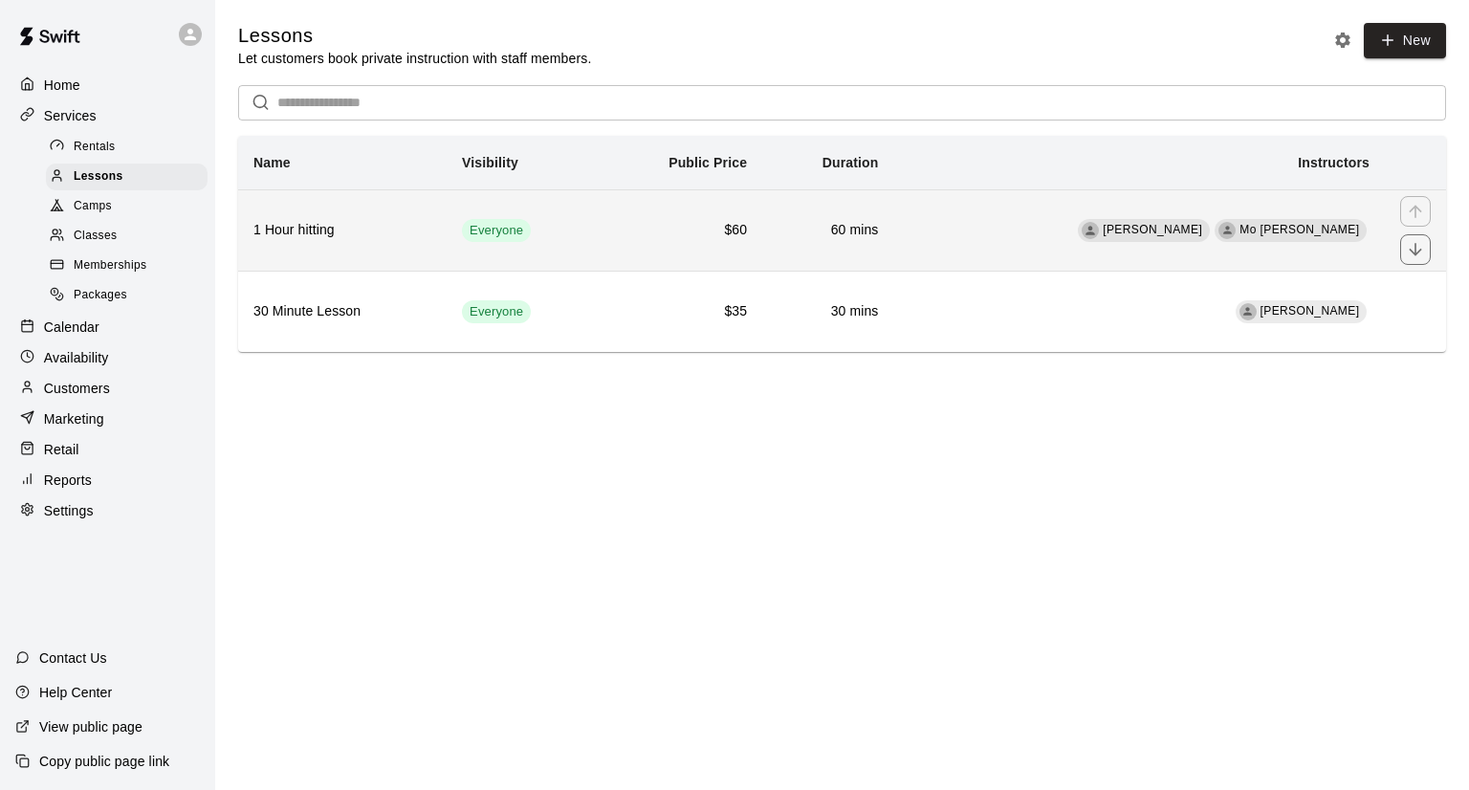
click at [562, 239] on td "Everyone" at bounding box center [522, 229] width 151 height 81
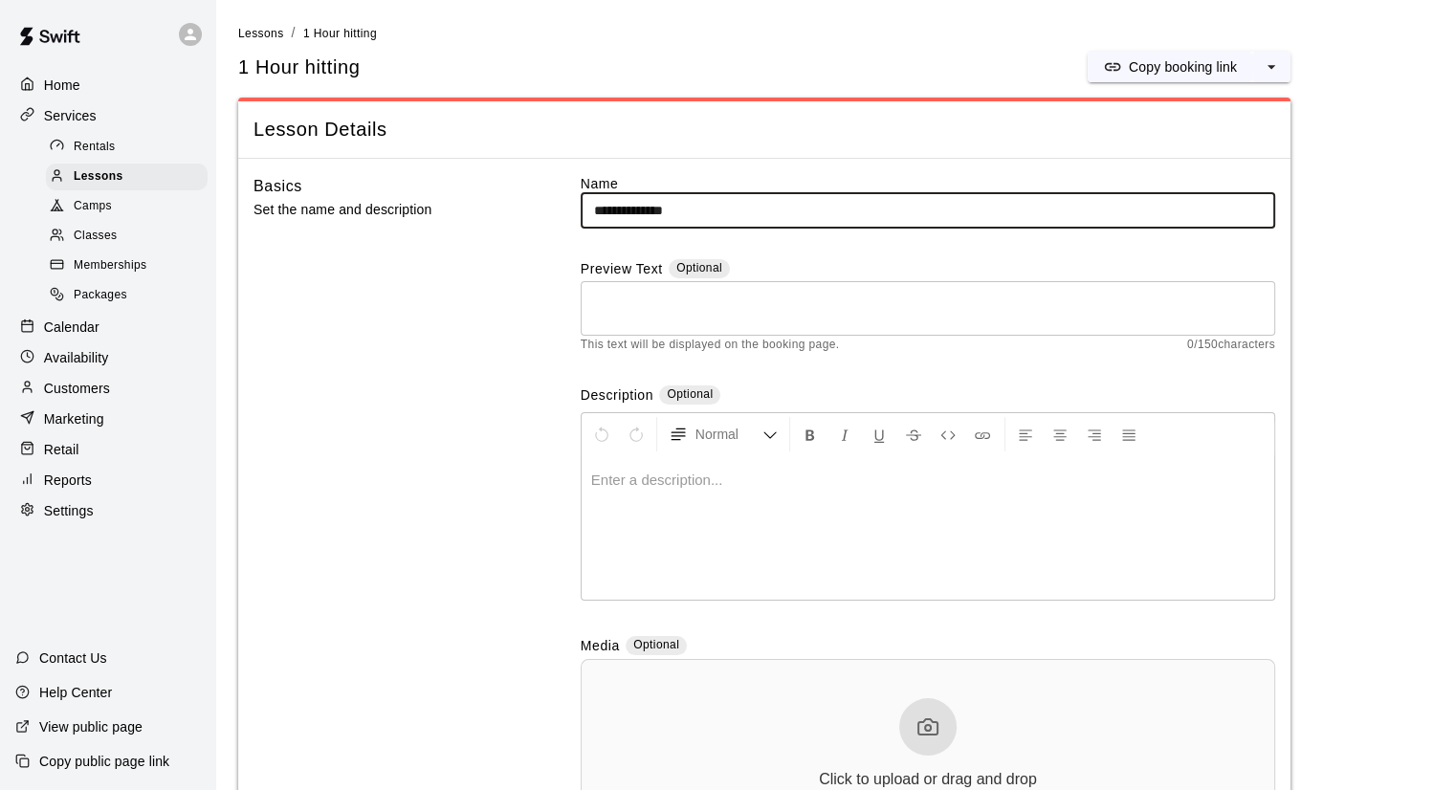
click at [562, 239] on div "**********" at bounding box center [763, 527] width 1021 height 707
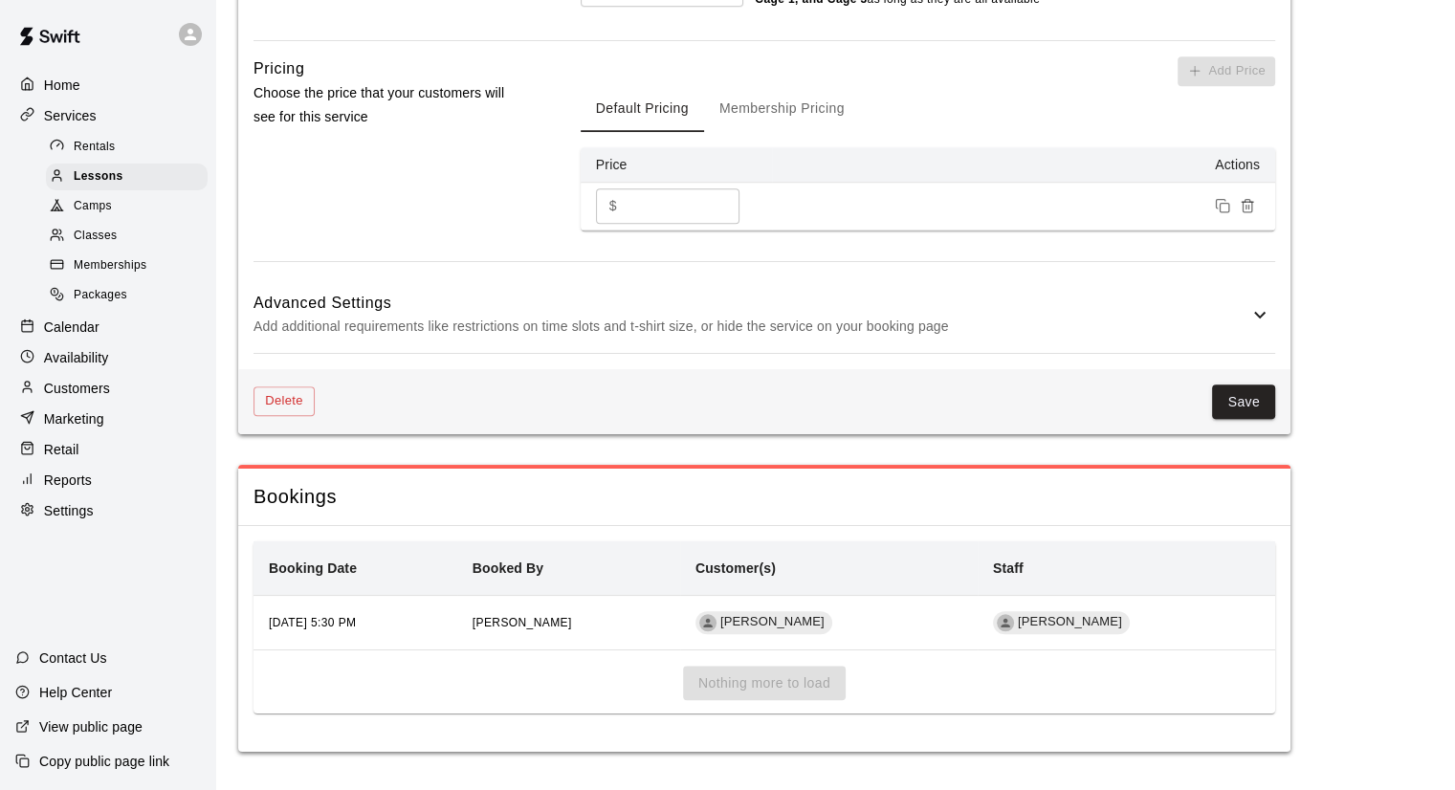
scroll to position [1560, 0]
click at [1247, 405] on button "Save" at bounding box center [1243, 401] width 63 height 35
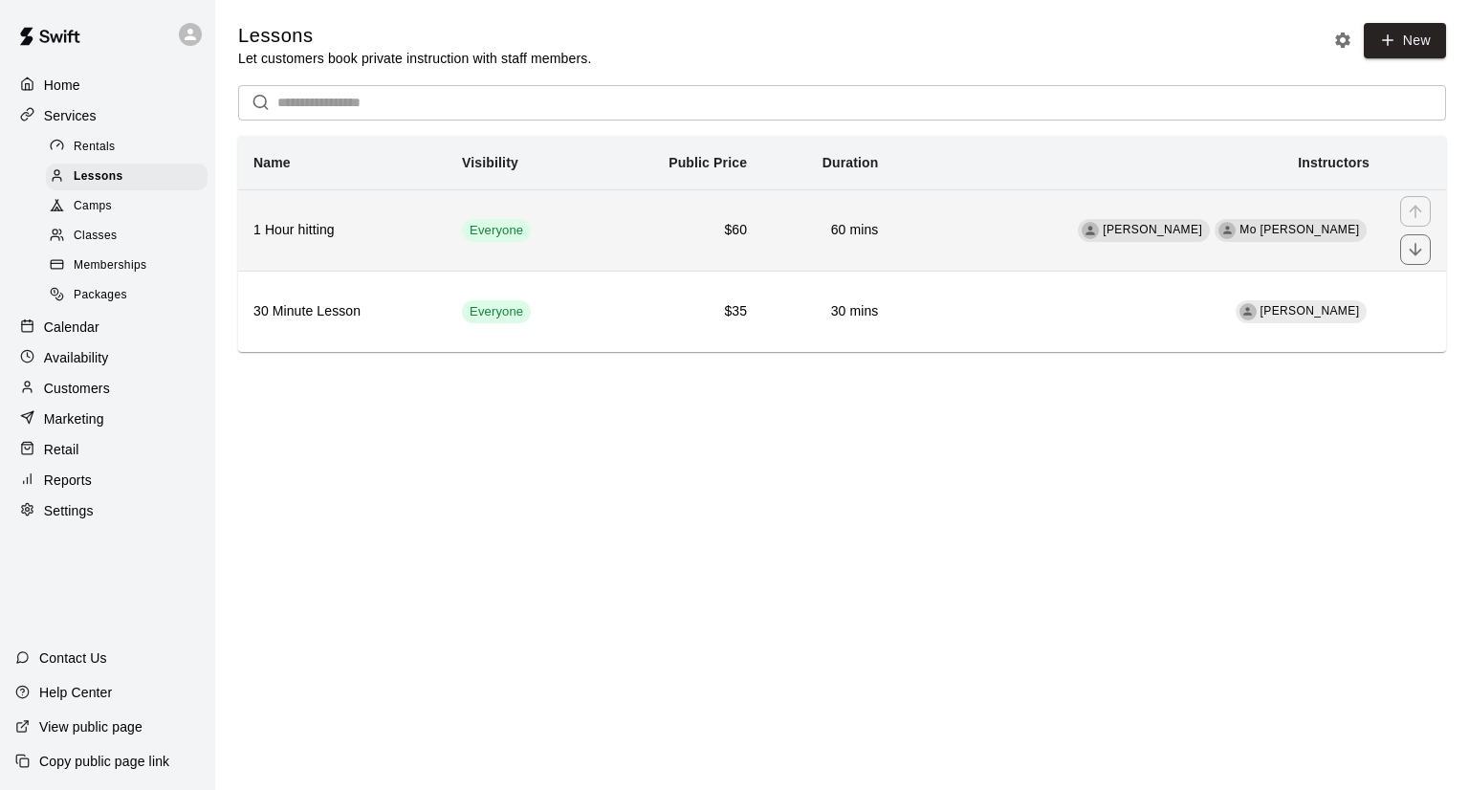
click at [669, 238] on h6 "$60" at bounding box center [680, 230] width 134 height 21
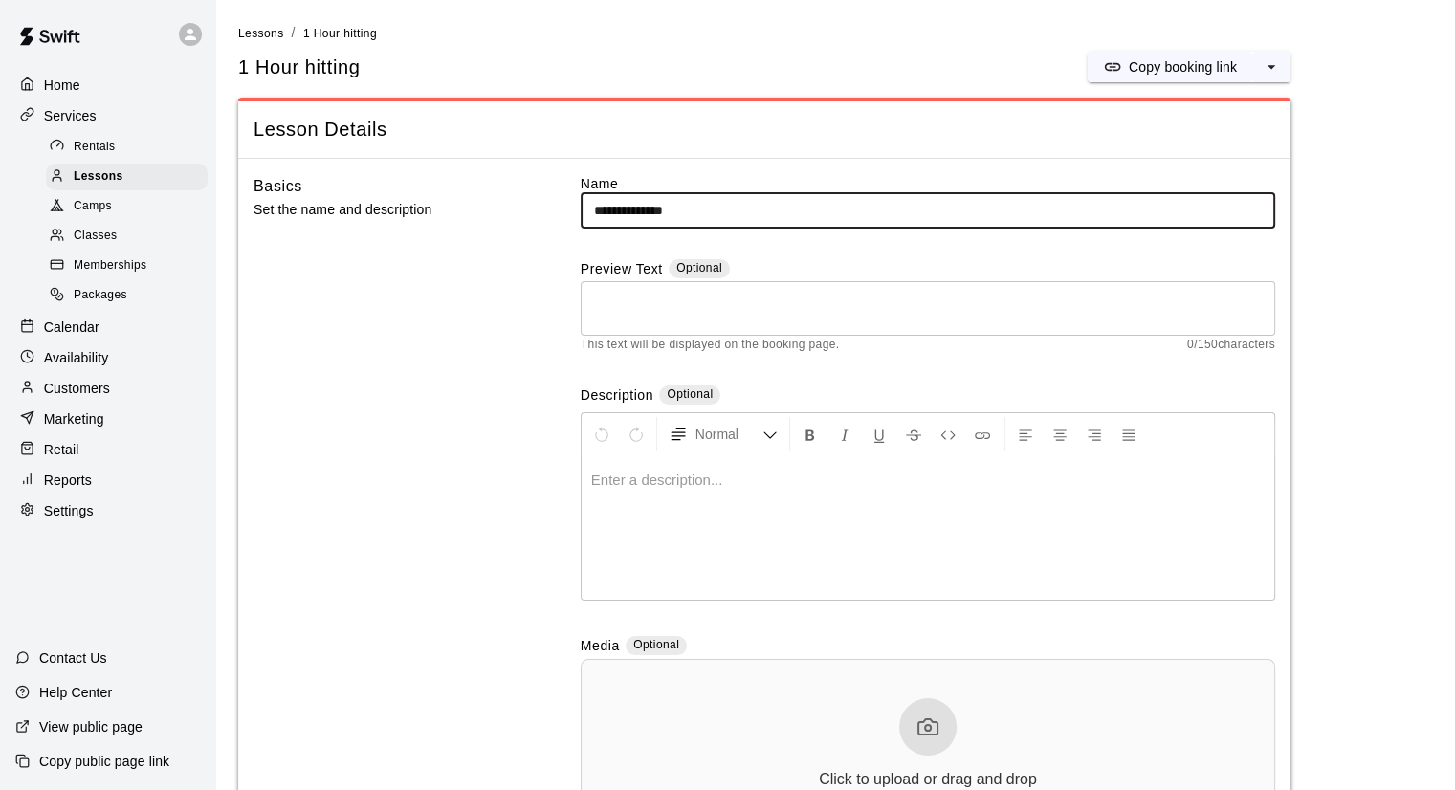
click at [1121, 387] on div "Description Optional" at bounding box center [928, 396] width 694 height 22
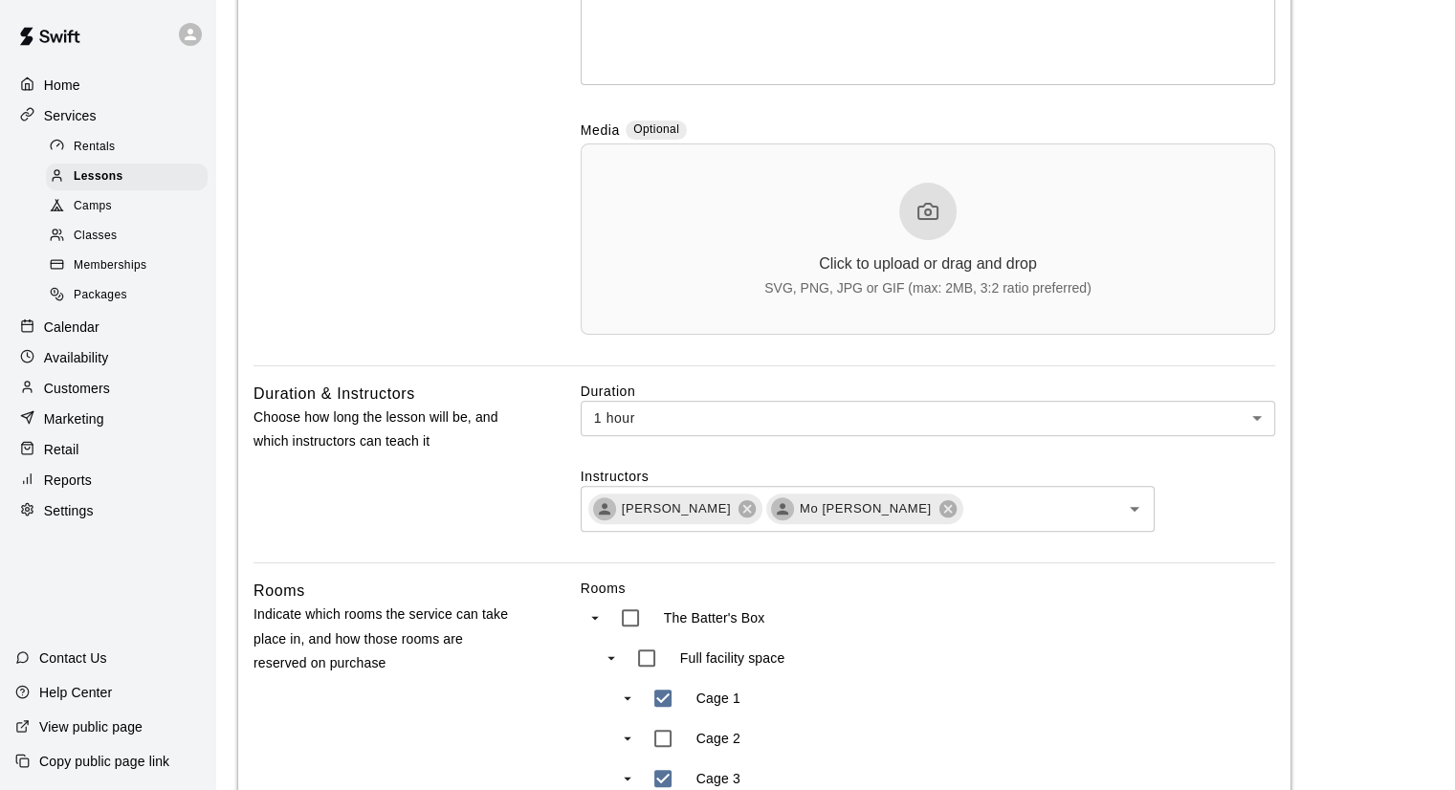
scroll to position [650, 0]
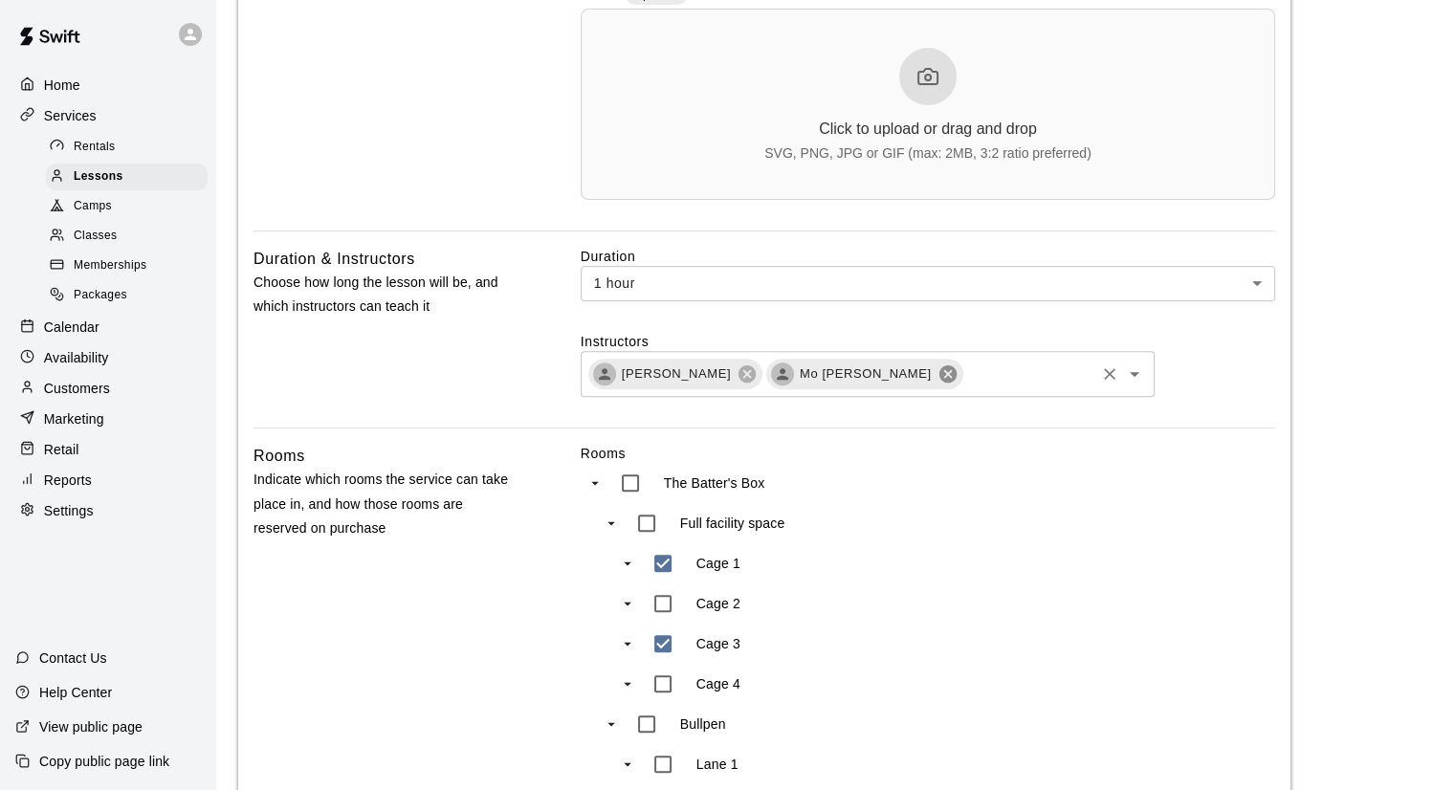
click at [937, 379] on icon at bounding box center [947, 373] width 21 height 21
click at [1082, 537] on div "Rooms The Batter's Box Full facility space Cage 1 Cage 2 Cage 3 Cage 4 Bullpen …" at bounding box center [928, 679] width 694 height 471
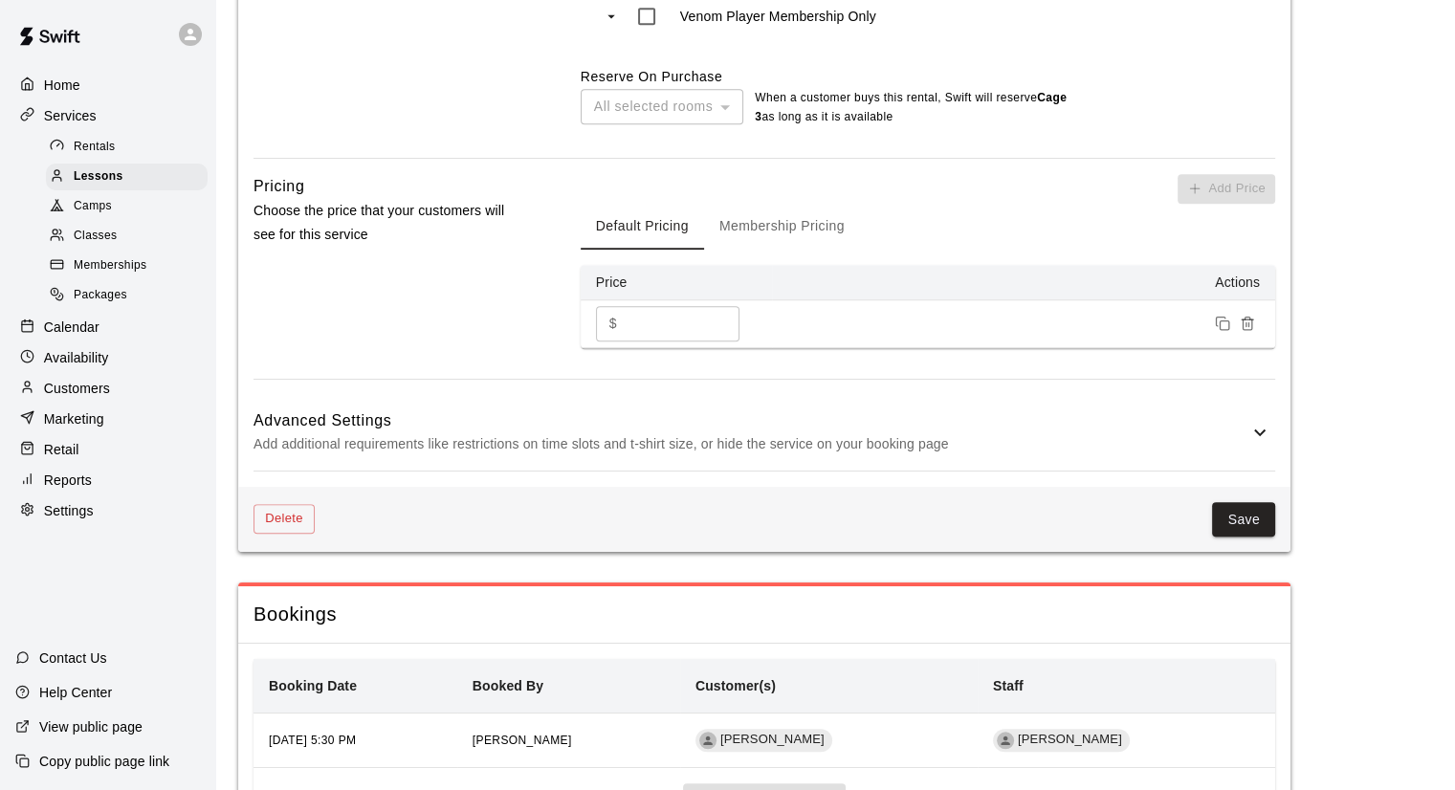
scroll to position [1560, 0]
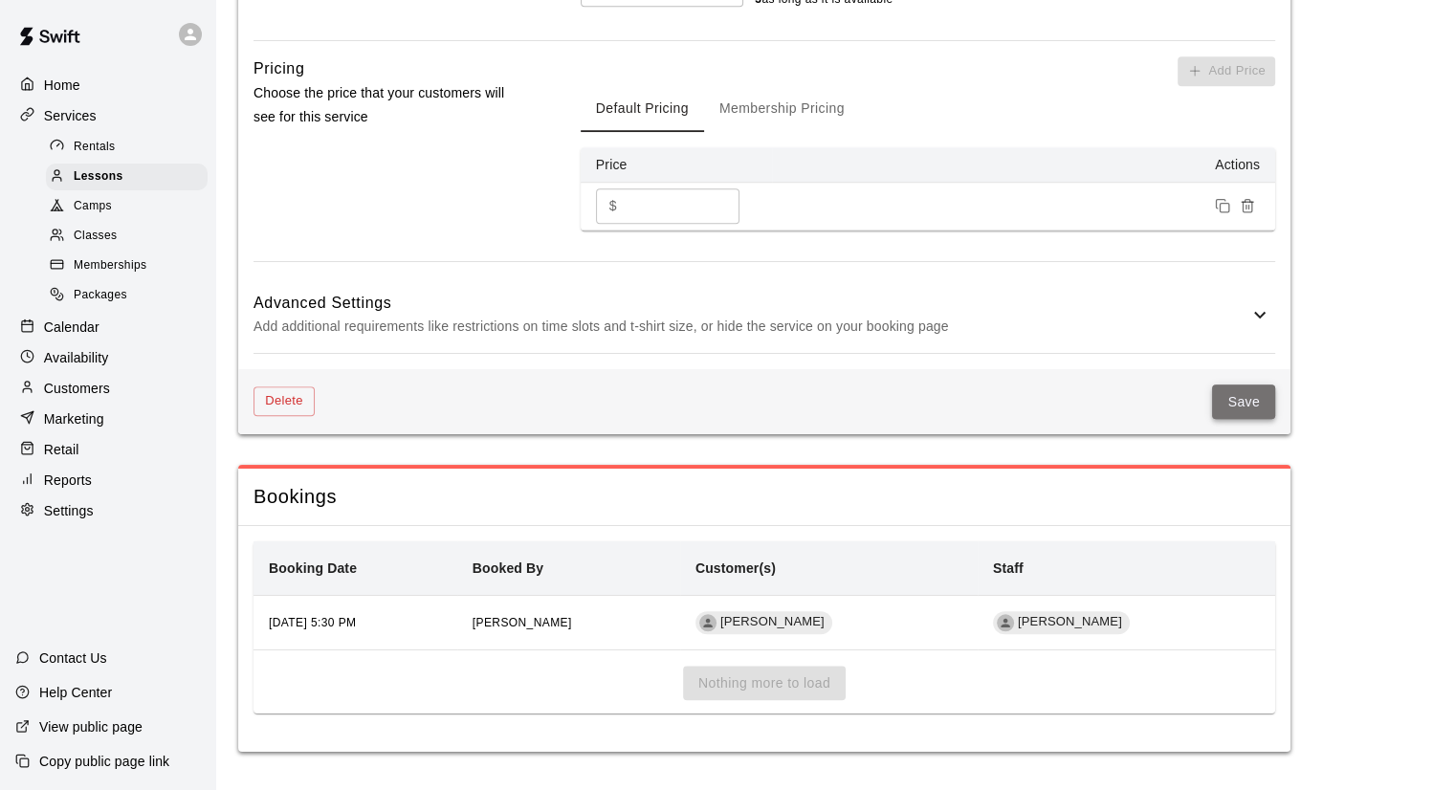
click at [1239, 395] on button "Save" at bounding box center [1243, 401] width 63 height 35
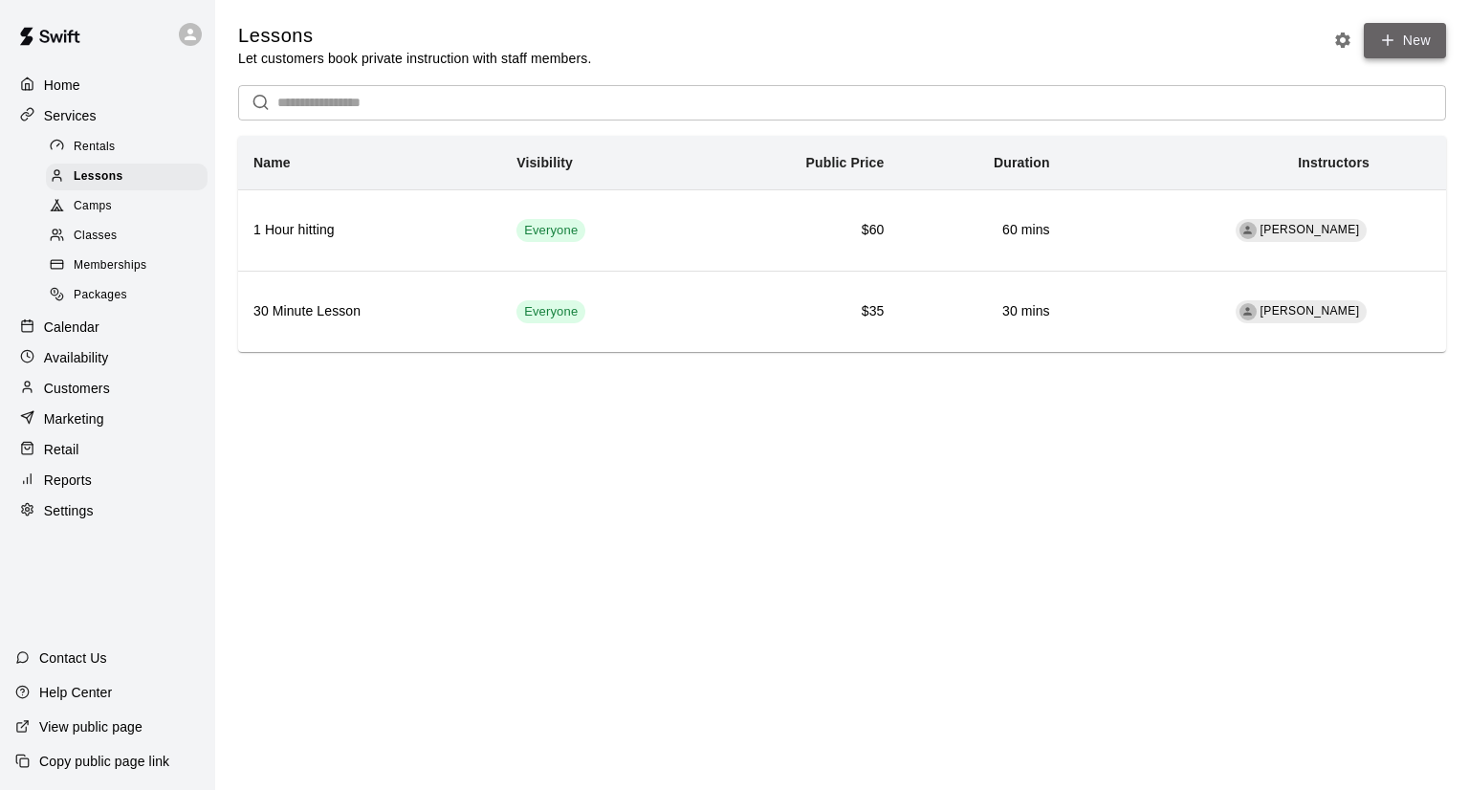
click at [1384, 49] on link "New" at bounding box center [1405, 40] width 82 height 35
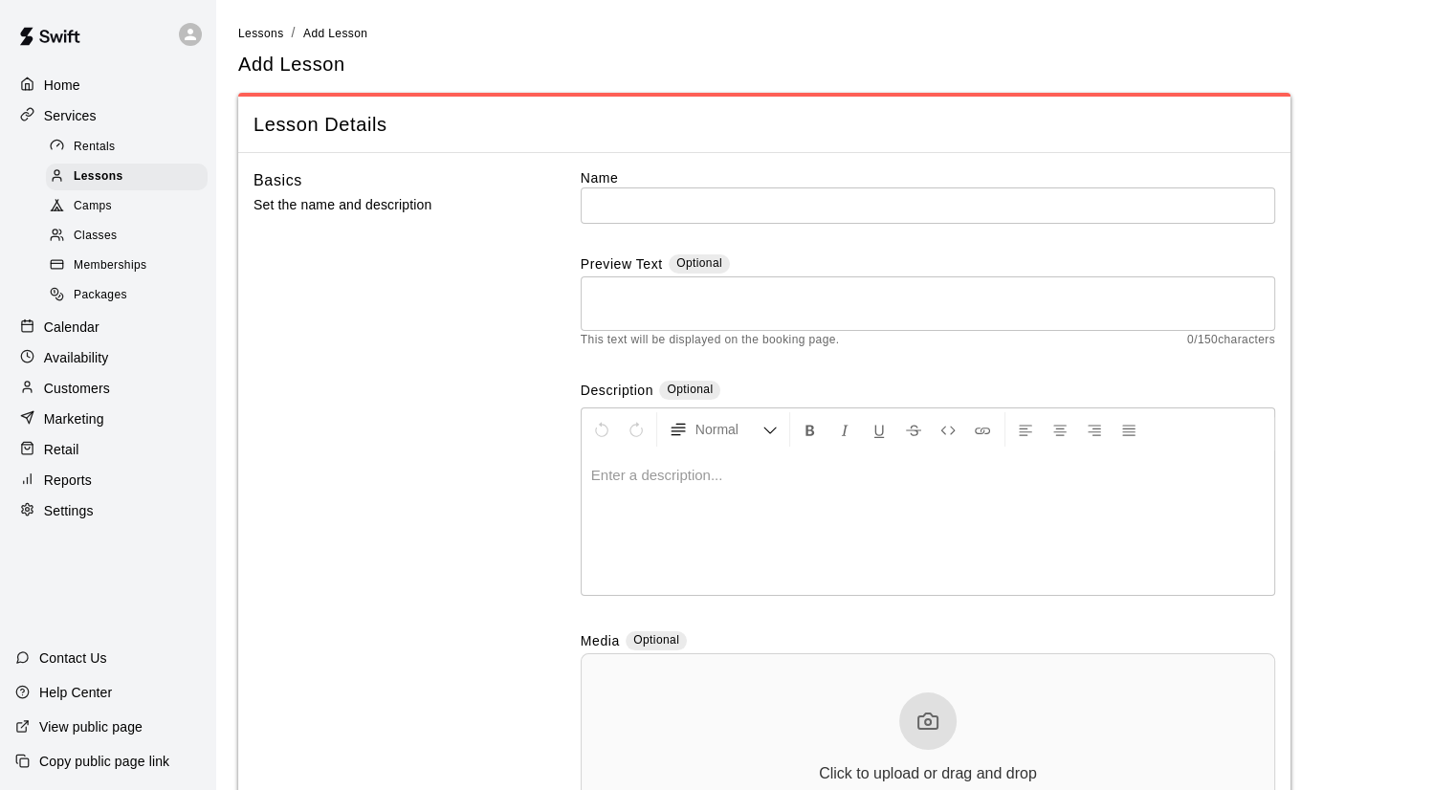
click at [1063, 200] on input "text" at bounding box center [928, 204] width 694 height 35
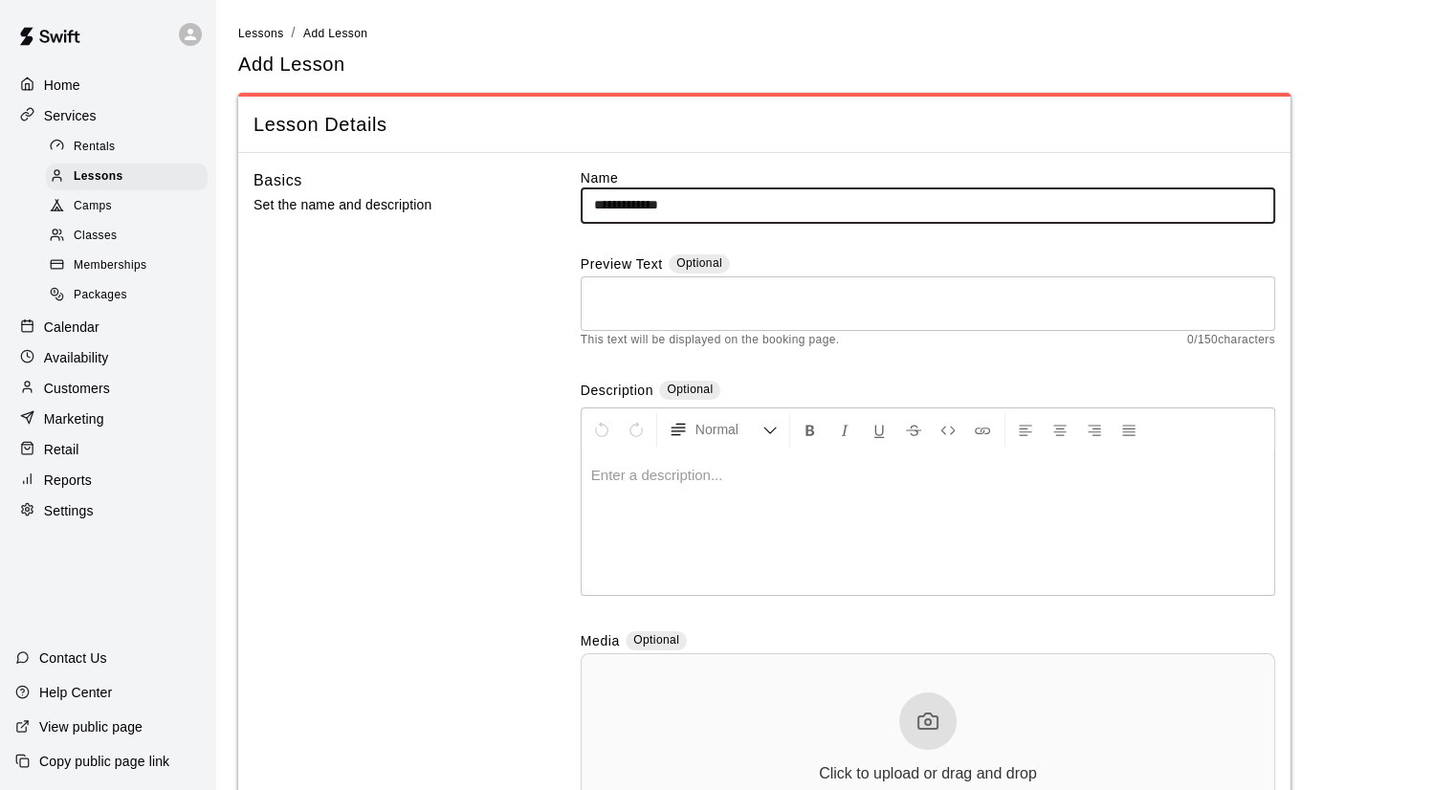
type input "**********"
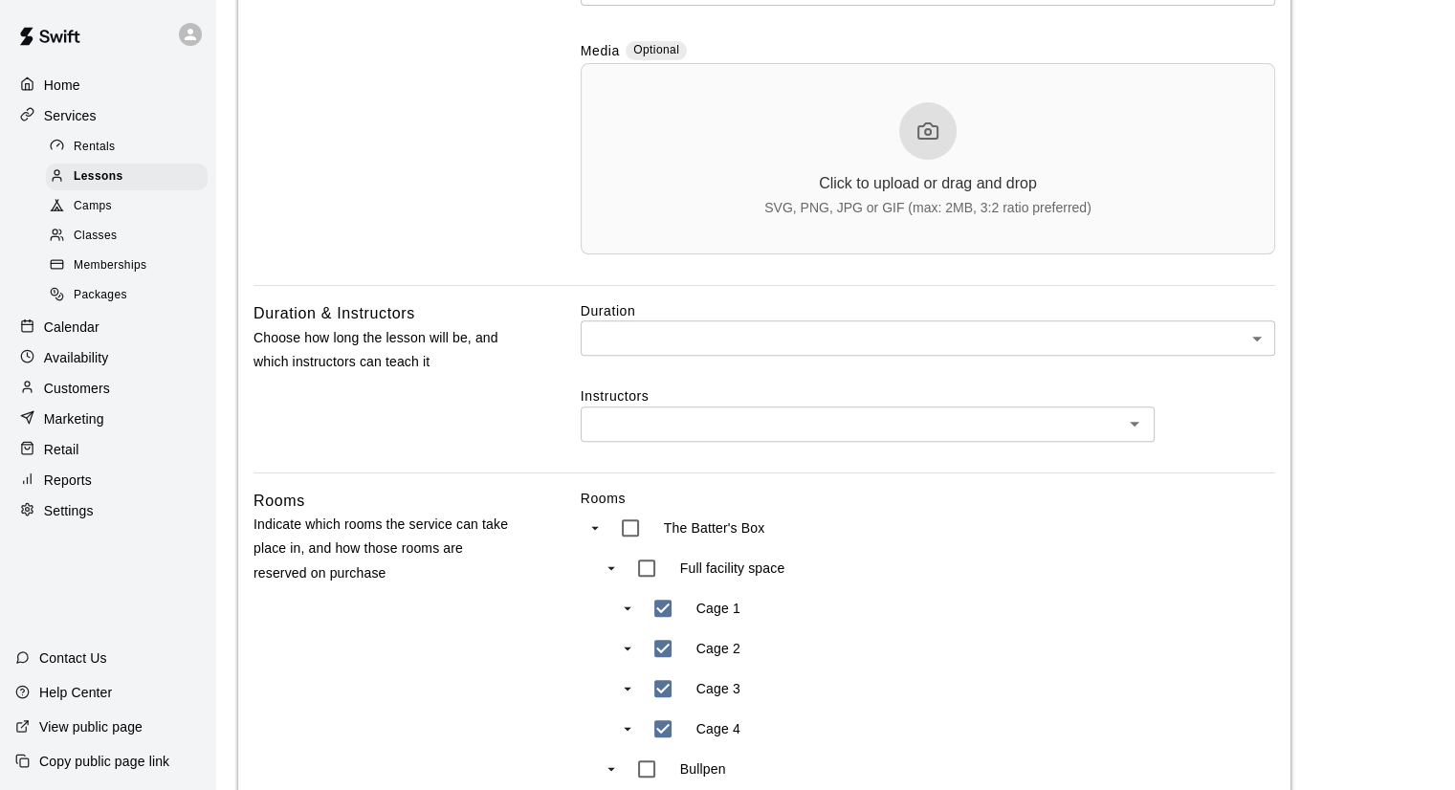
scroll to position [612, 0]
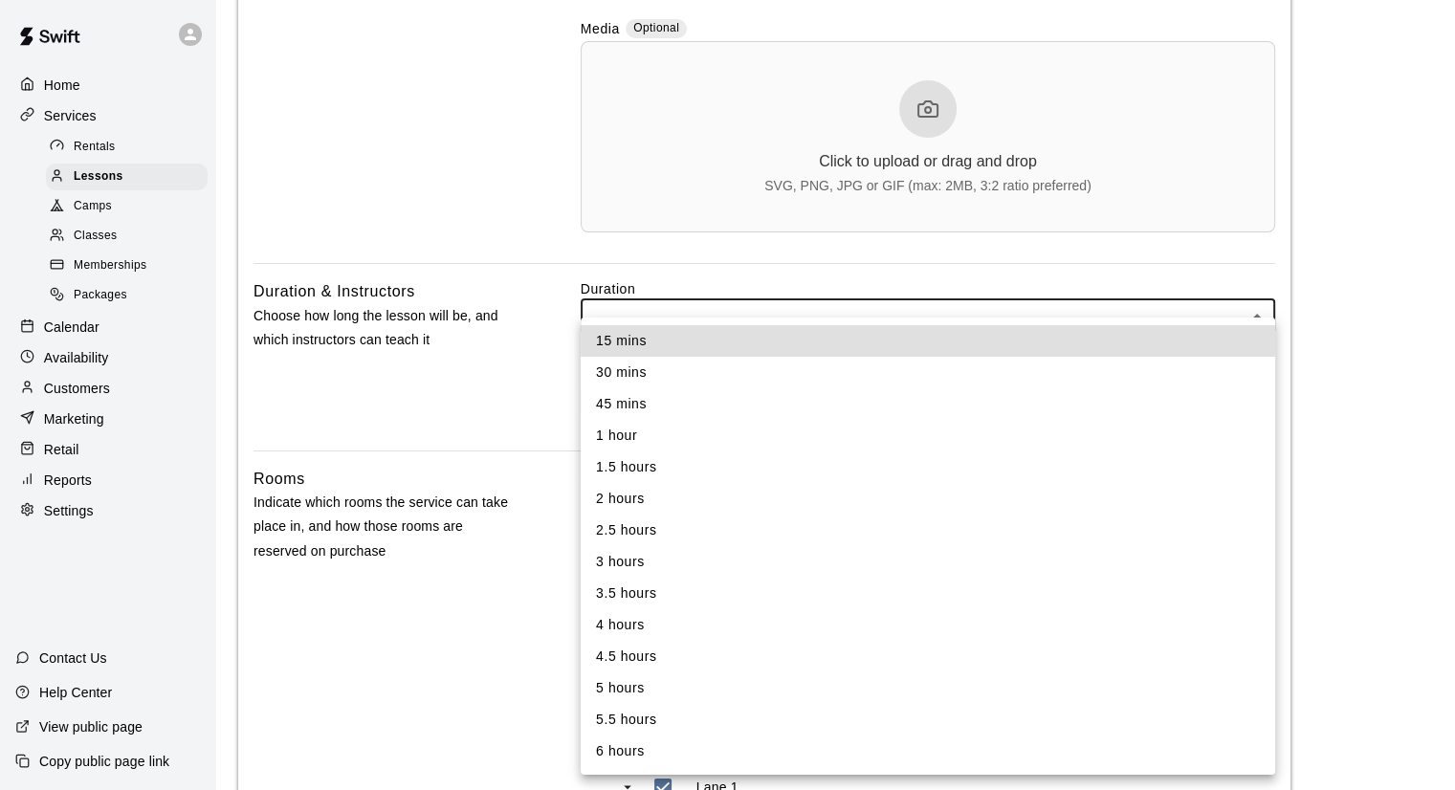
click at [1130, 319] on body "**********" at bounding box center [727, 372] width 1455 height 1969
click at [777, 435] on li "1 hour" at bounding box center [928, 436] width 694 height 32
type input "**"
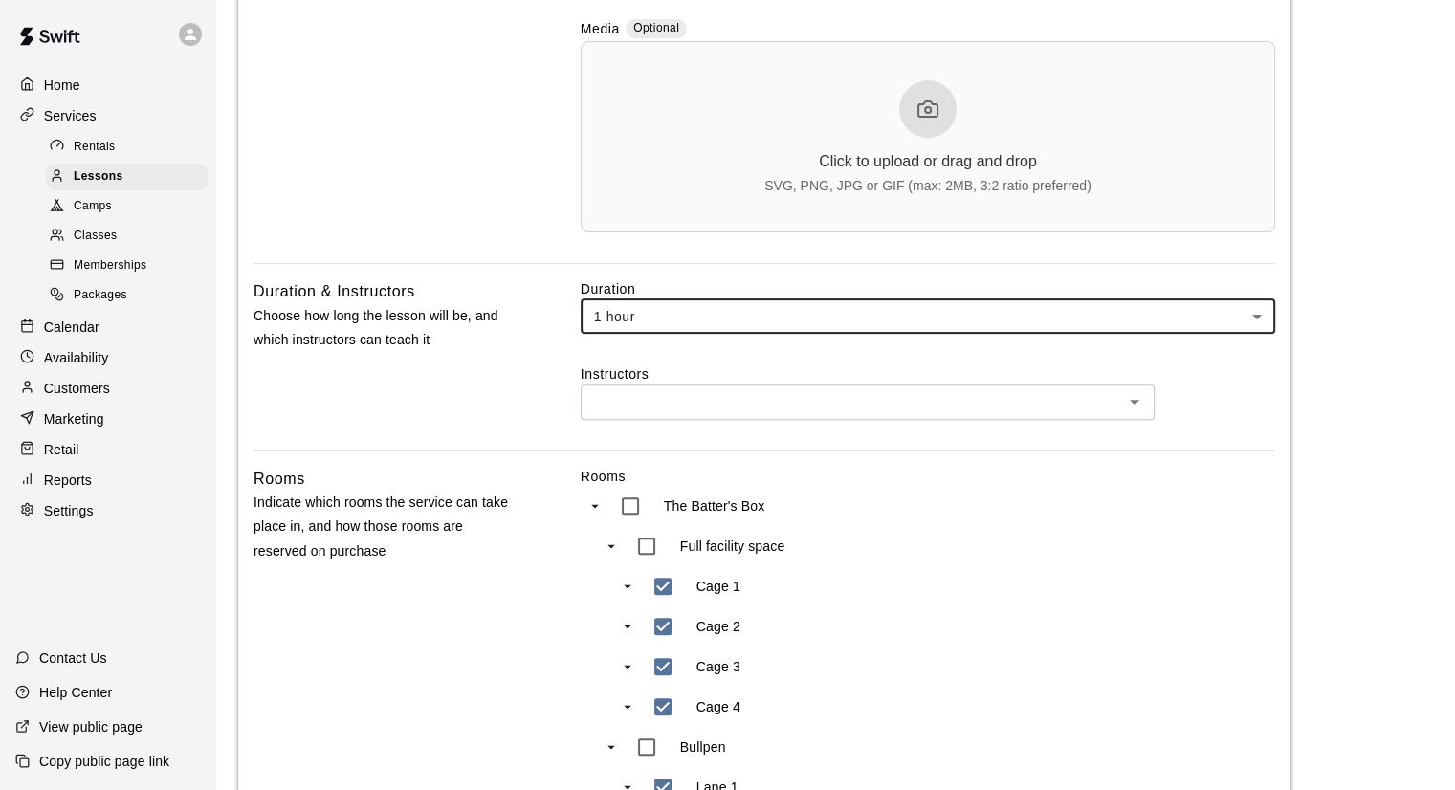
click at [731, 418] on div "​" at bounding box center [868, 401] width 574 height 35
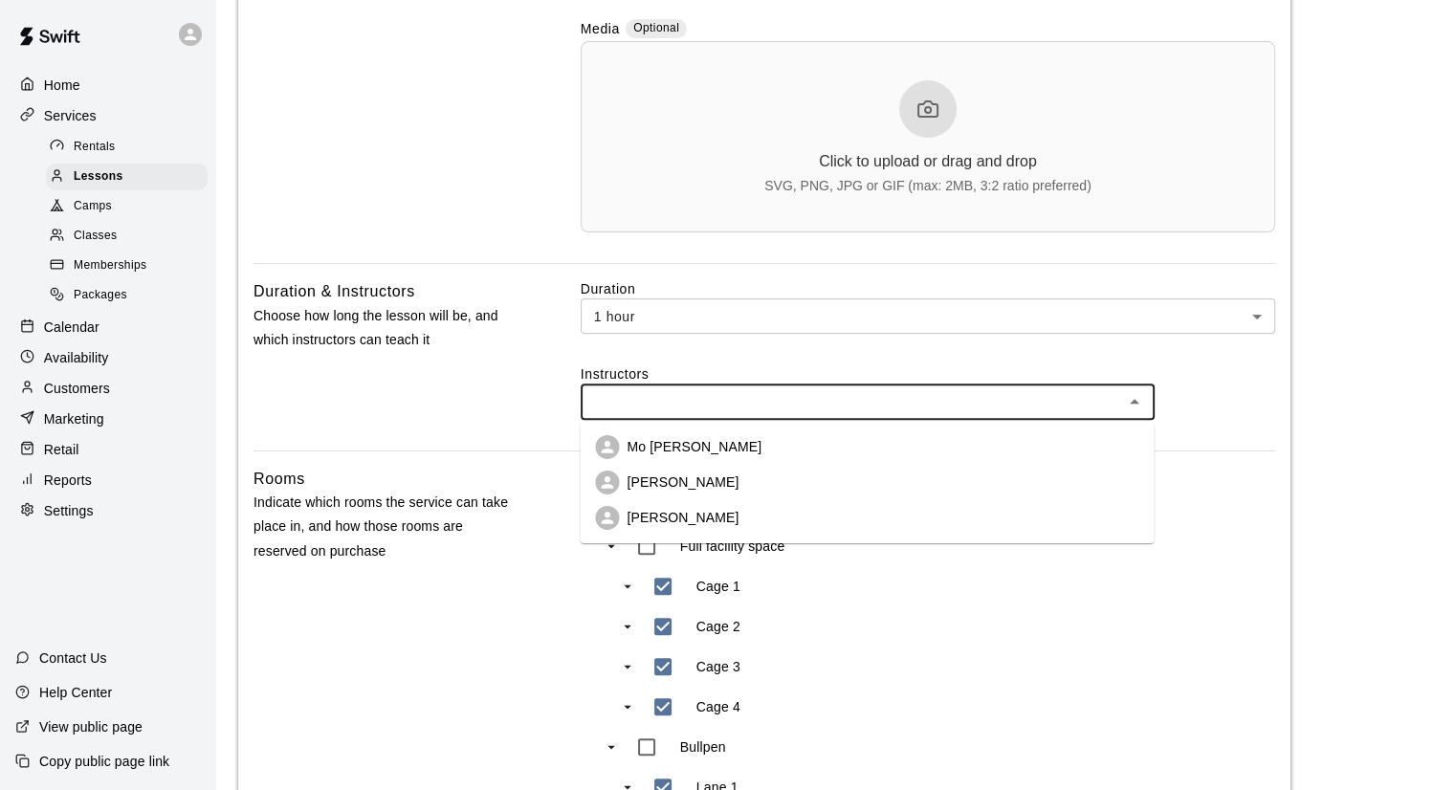
click at [704, 459] on li "Mo [PERSON_NAME]" at bounding box center [867, 446] width 574 height 35
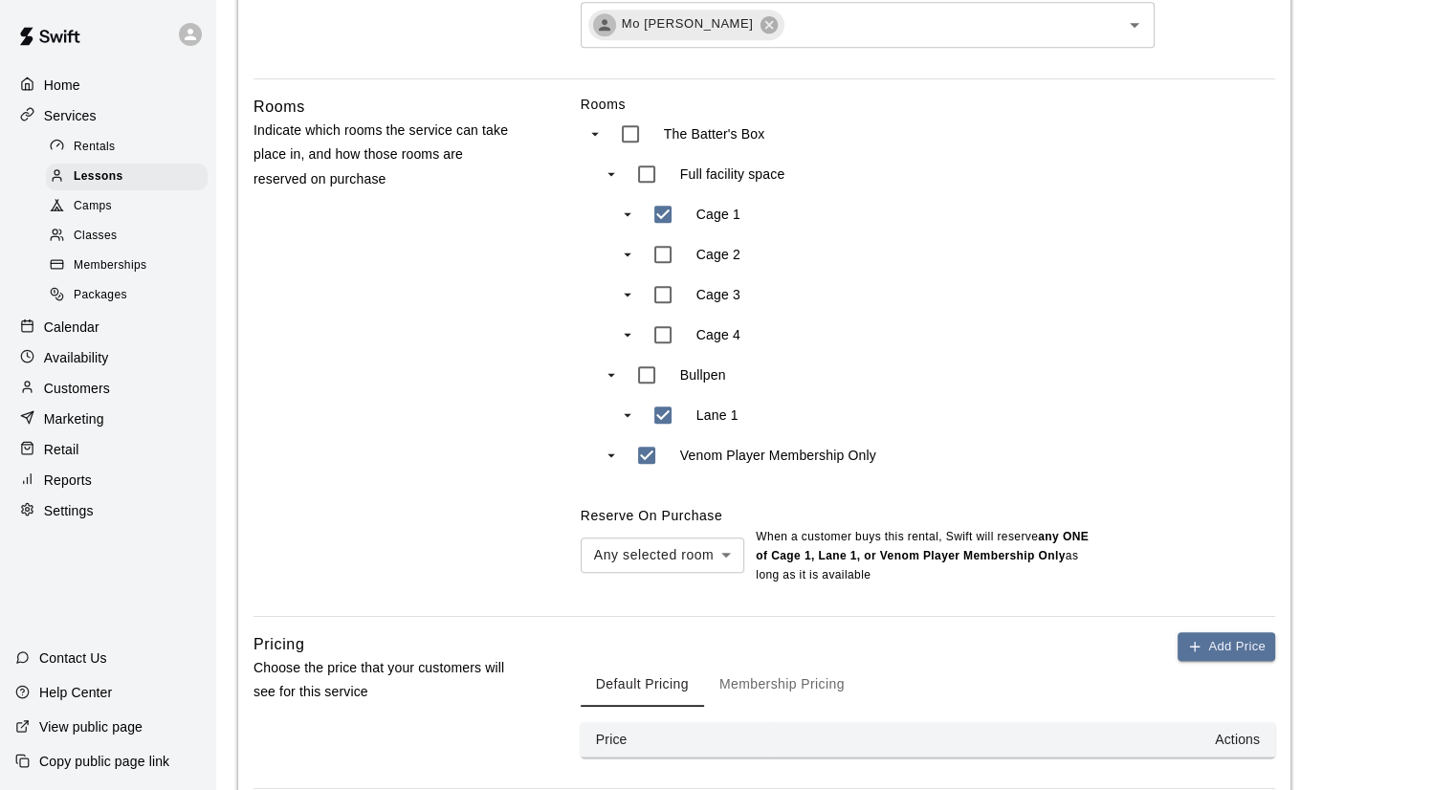
scroll to position [1033, 0]
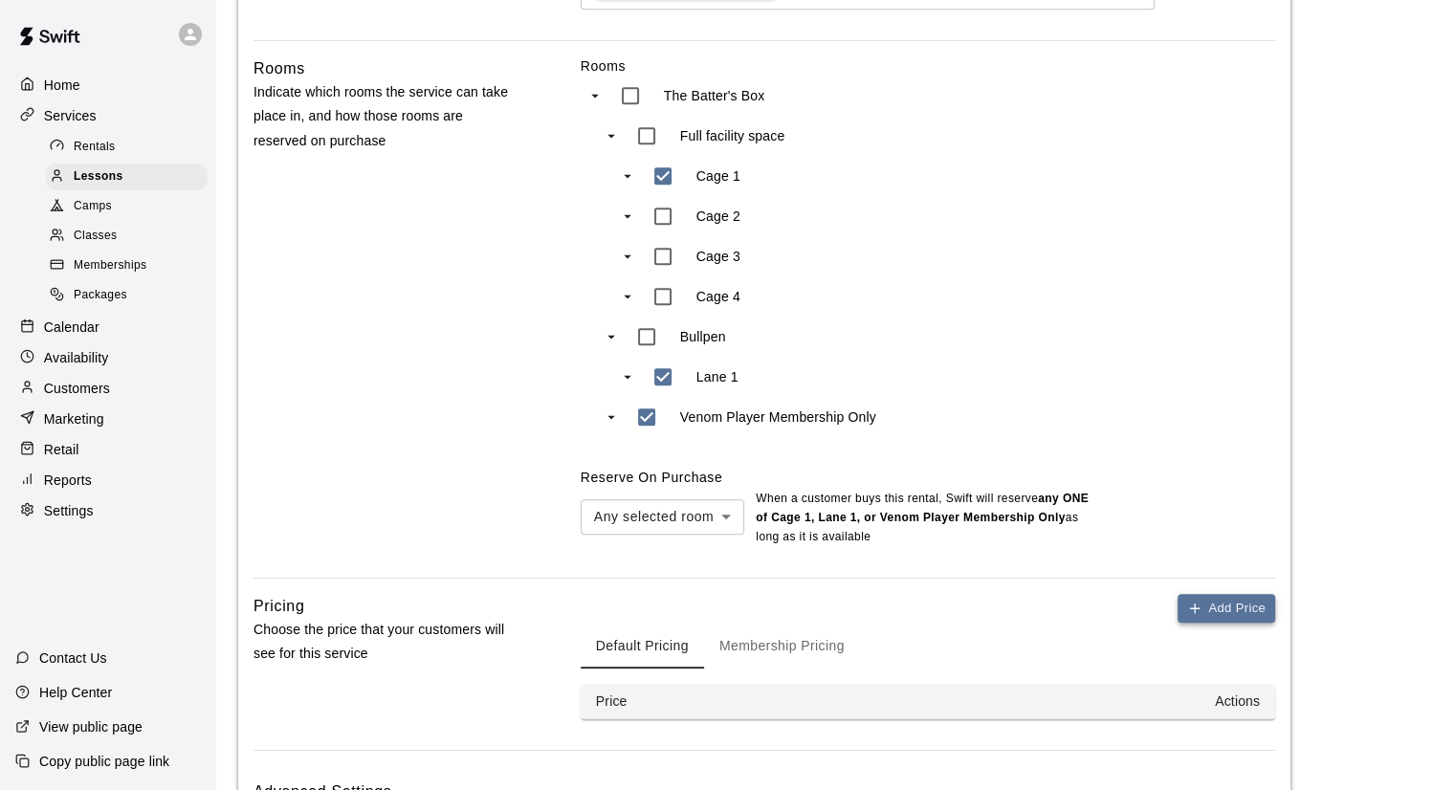
click at [1236, 604] on button "Add Price" at bounding box center [1226, 609] width 98 height 30
click at [627, 752] on input "*" at bounding box center [682, 742] width 115 height 35
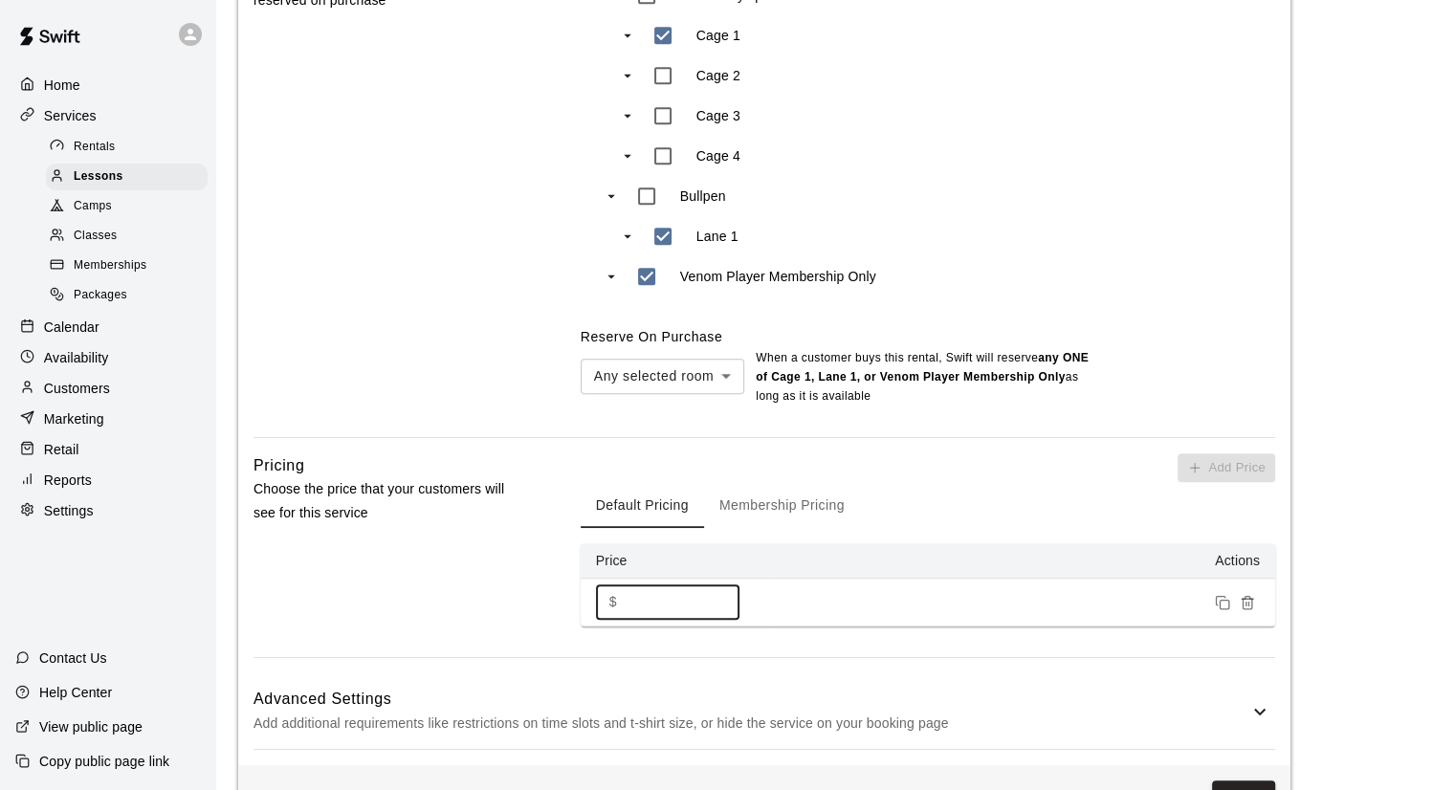
scroll to position [1241, 0]
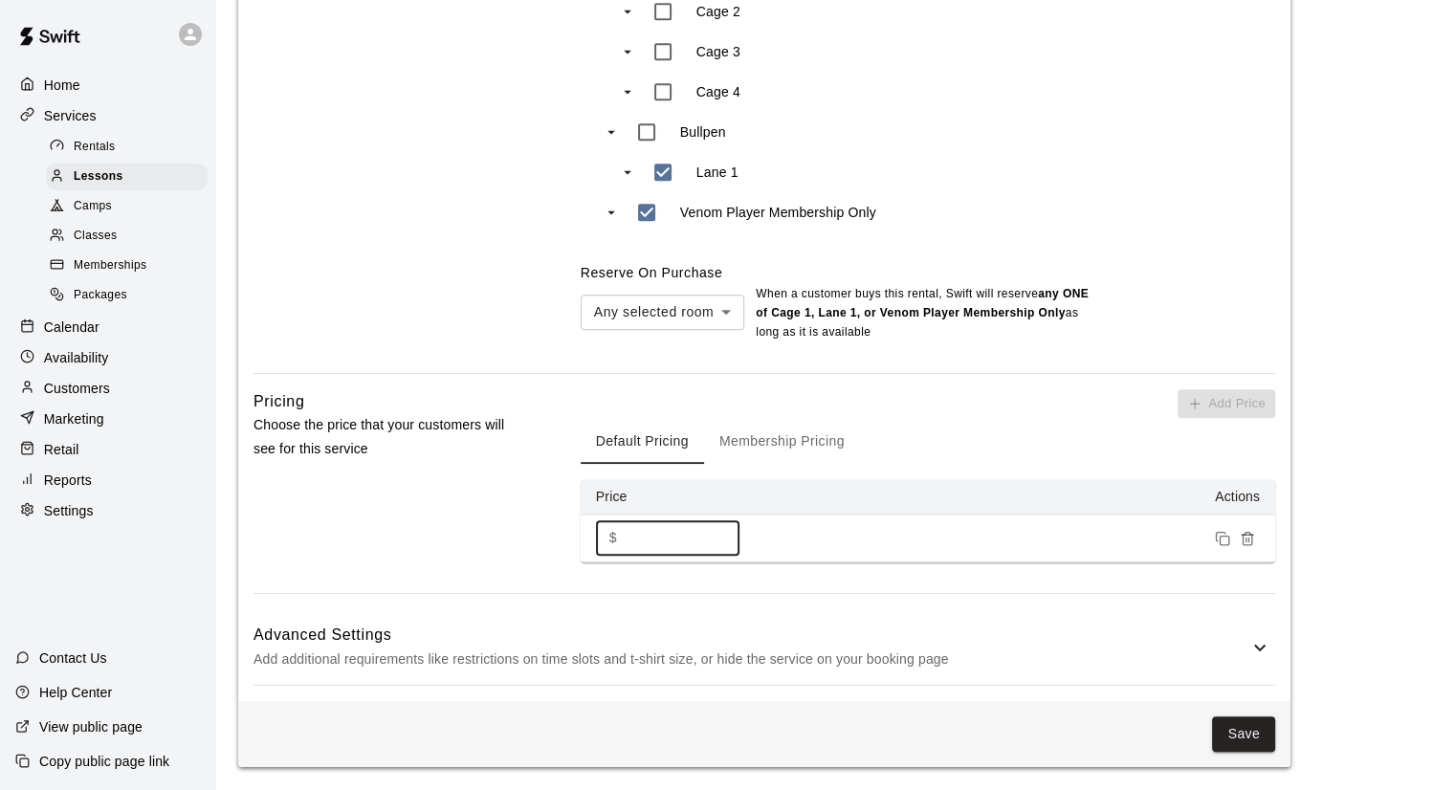
type input "**"
click at [1236, 647] on p "Add additional requirements like restrictions on time slots and t-shirt size, o…" at bounding box center [750, 659] width 995 height 24
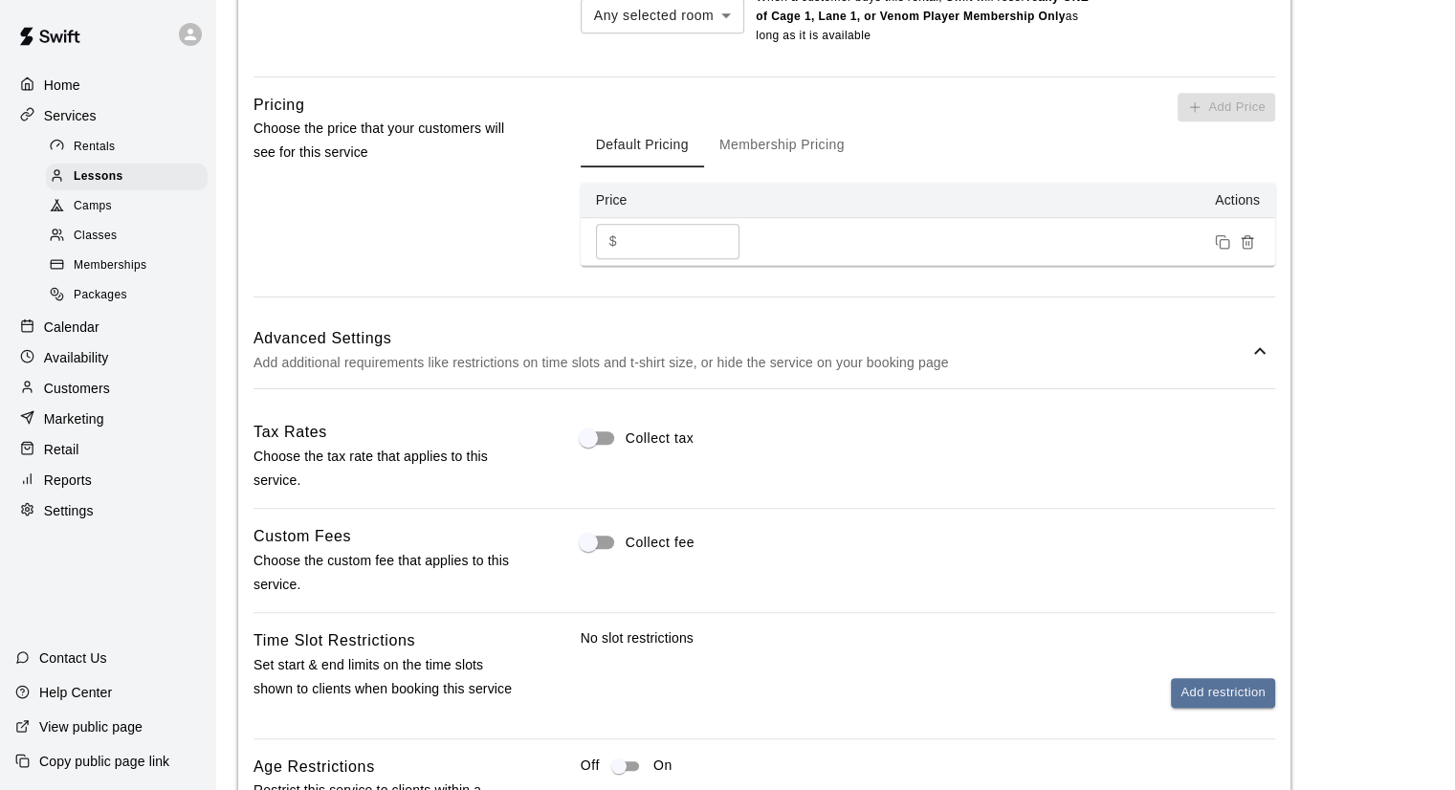
scroll to position [1561, 0]
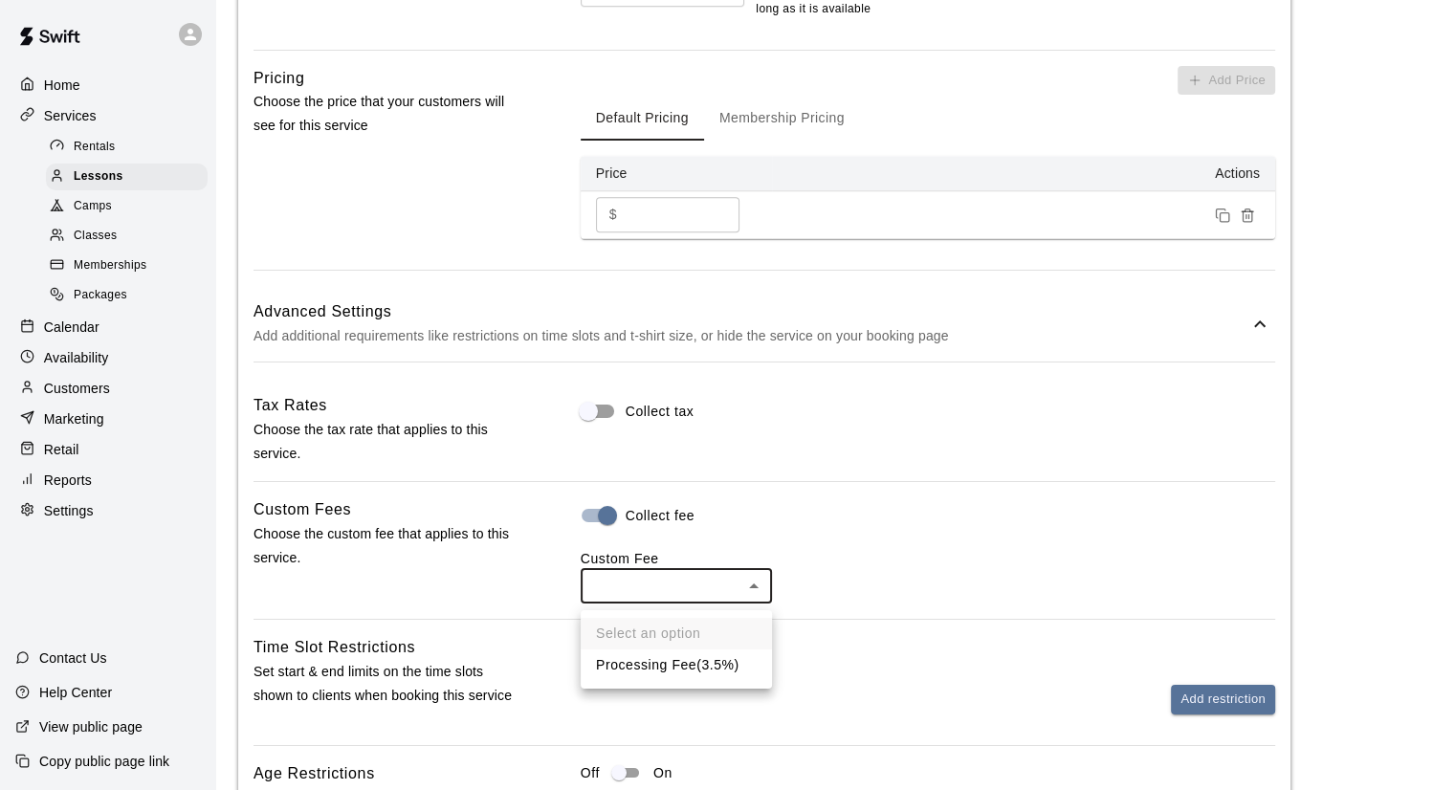
click at [673, 658] on li "Processing Fee ( 3.5% )" at bounding box center [676, 665] width 191 height 32
type input "***"
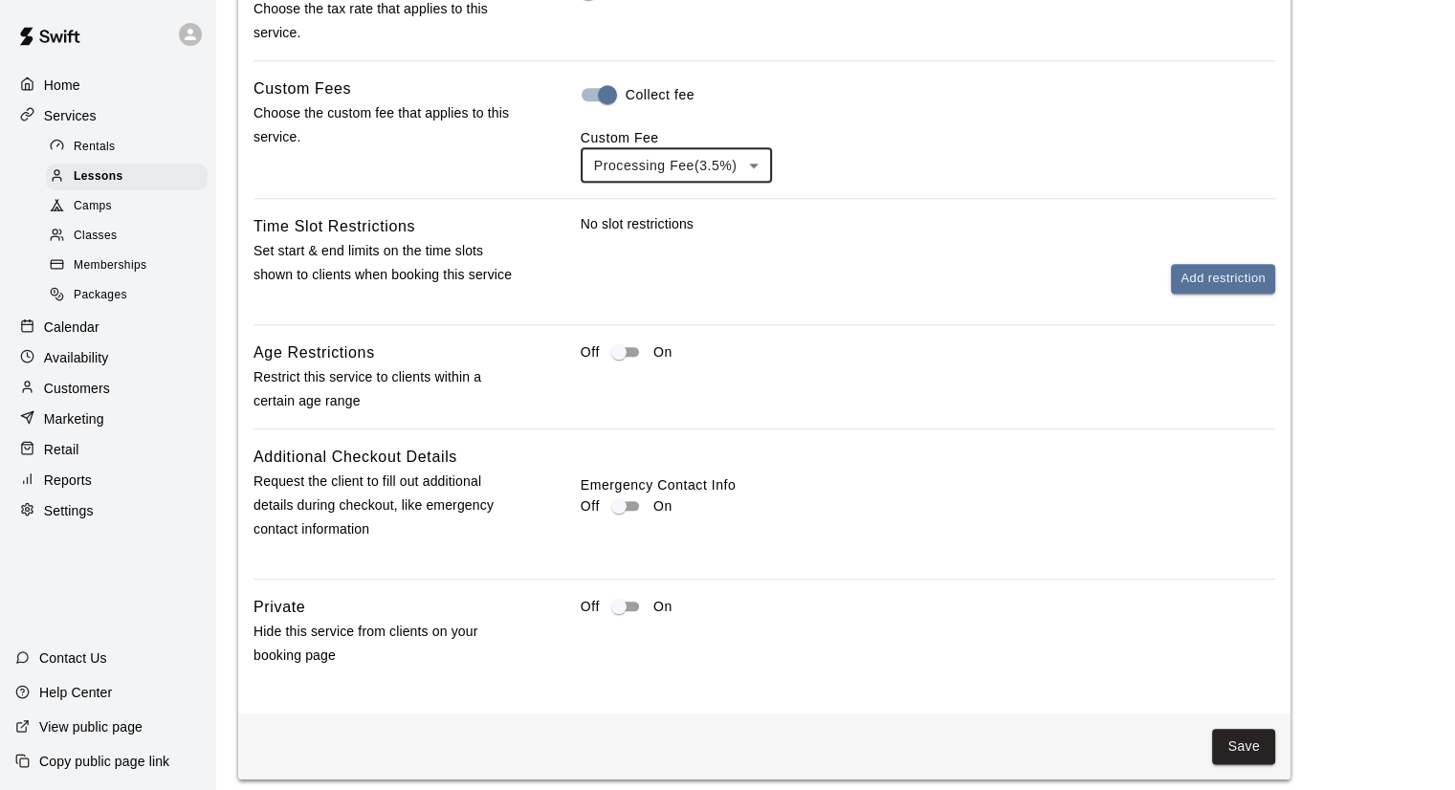
scroll to position [2000, 0]
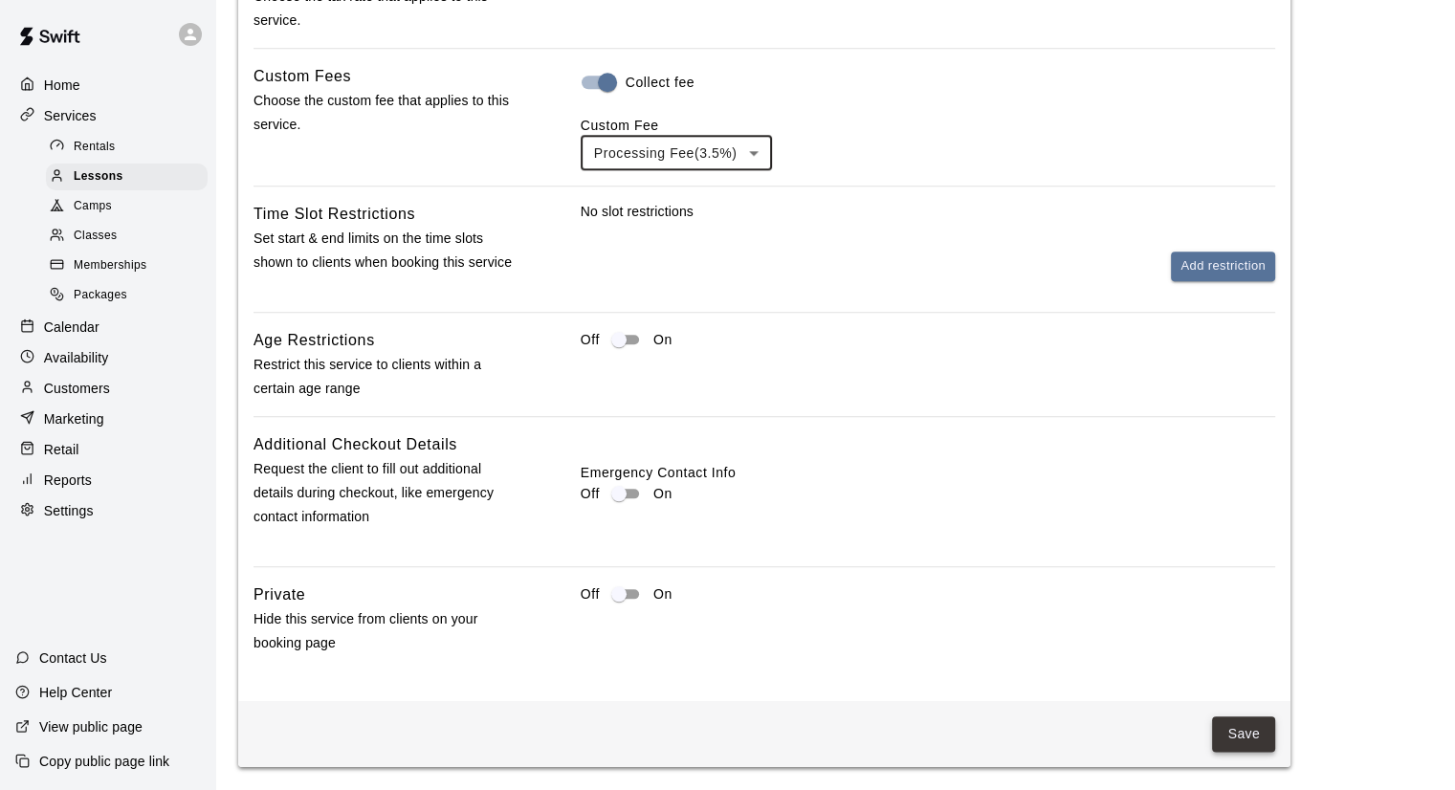
click at [1254, 728] on button "Save" at bounding box center [1243, 733] width 63 height 35
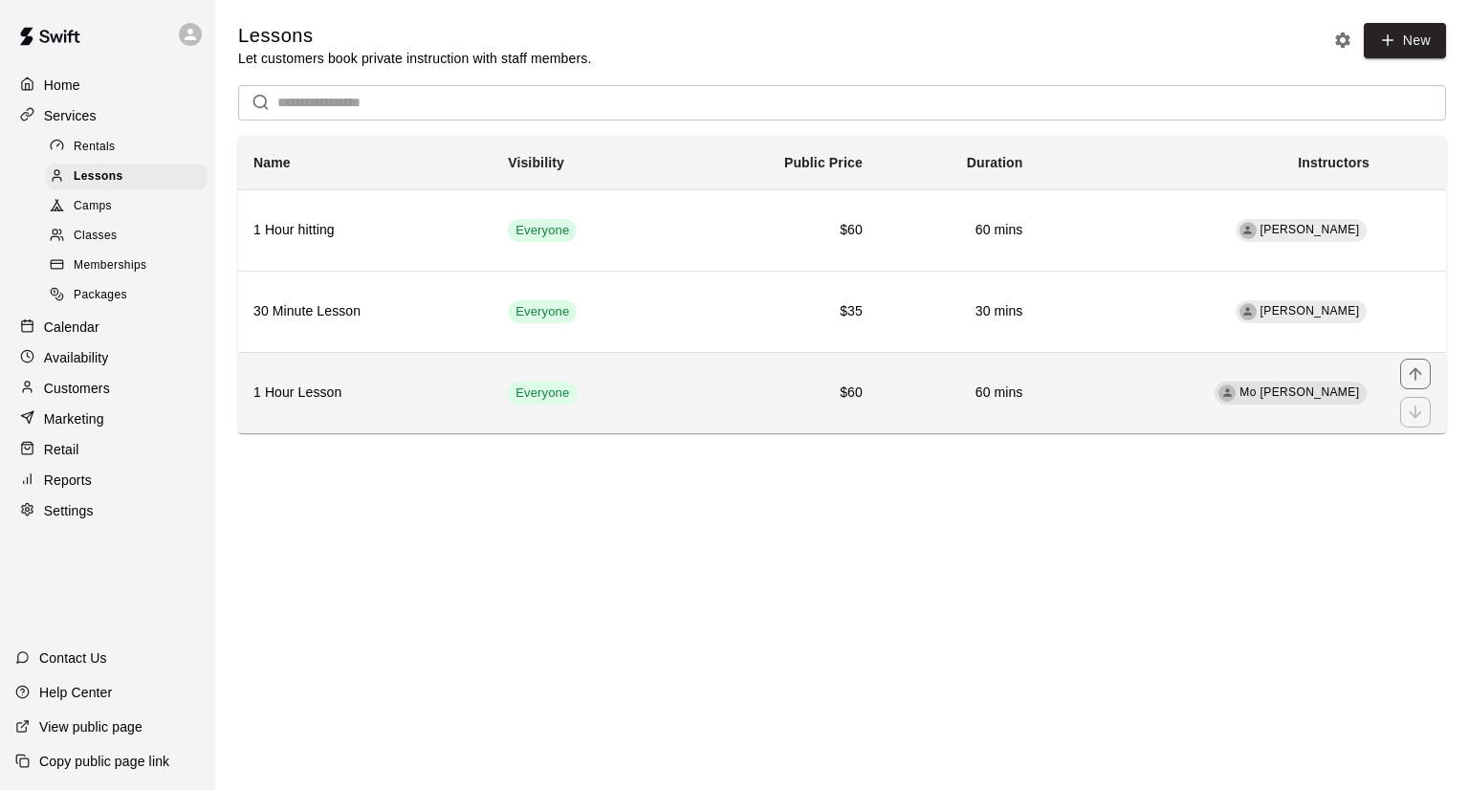
click at [1249, 376] on td "Mo [PERSON_NAME]" at bounding box center [1211, 392] width 347 height 81
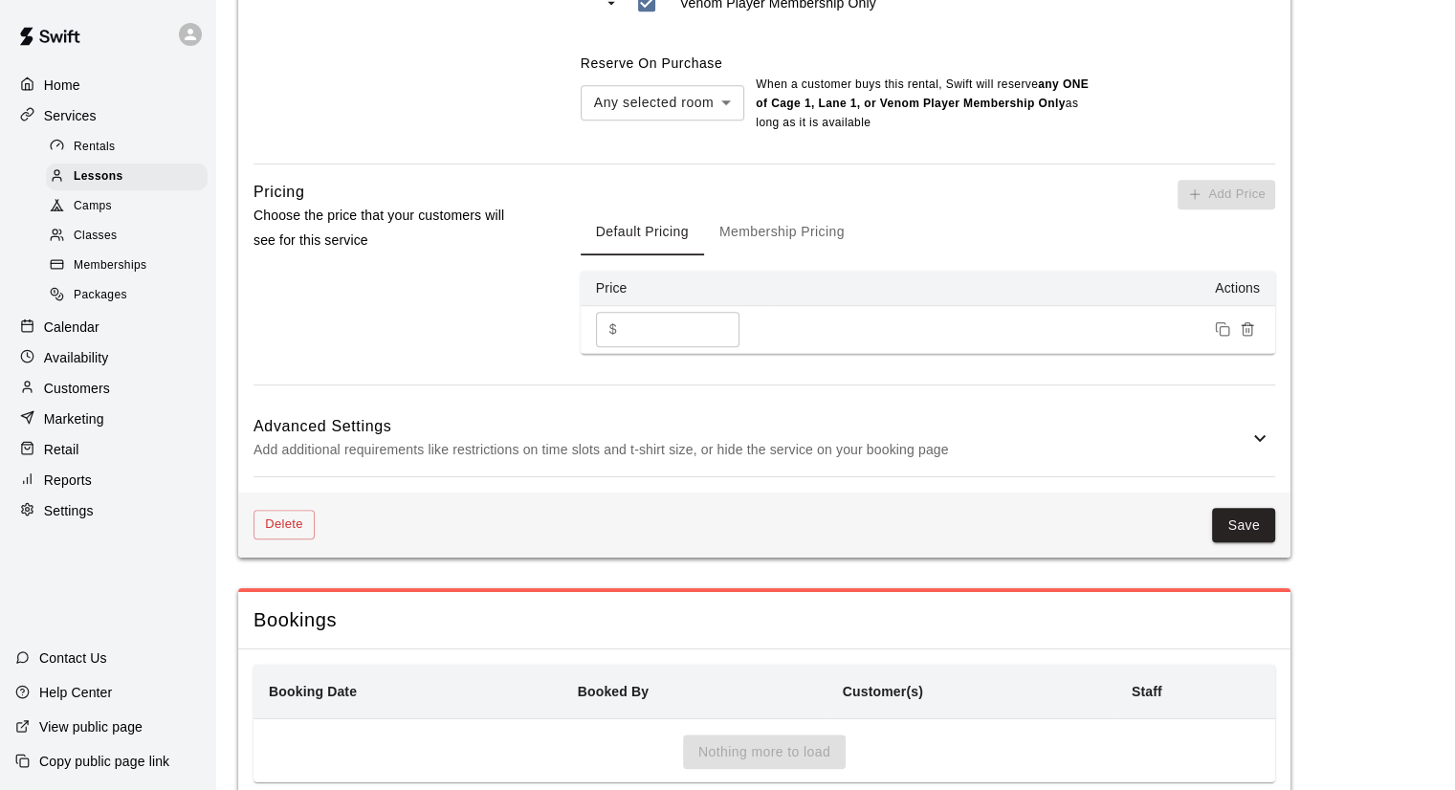
scroll to position [1454, 0]
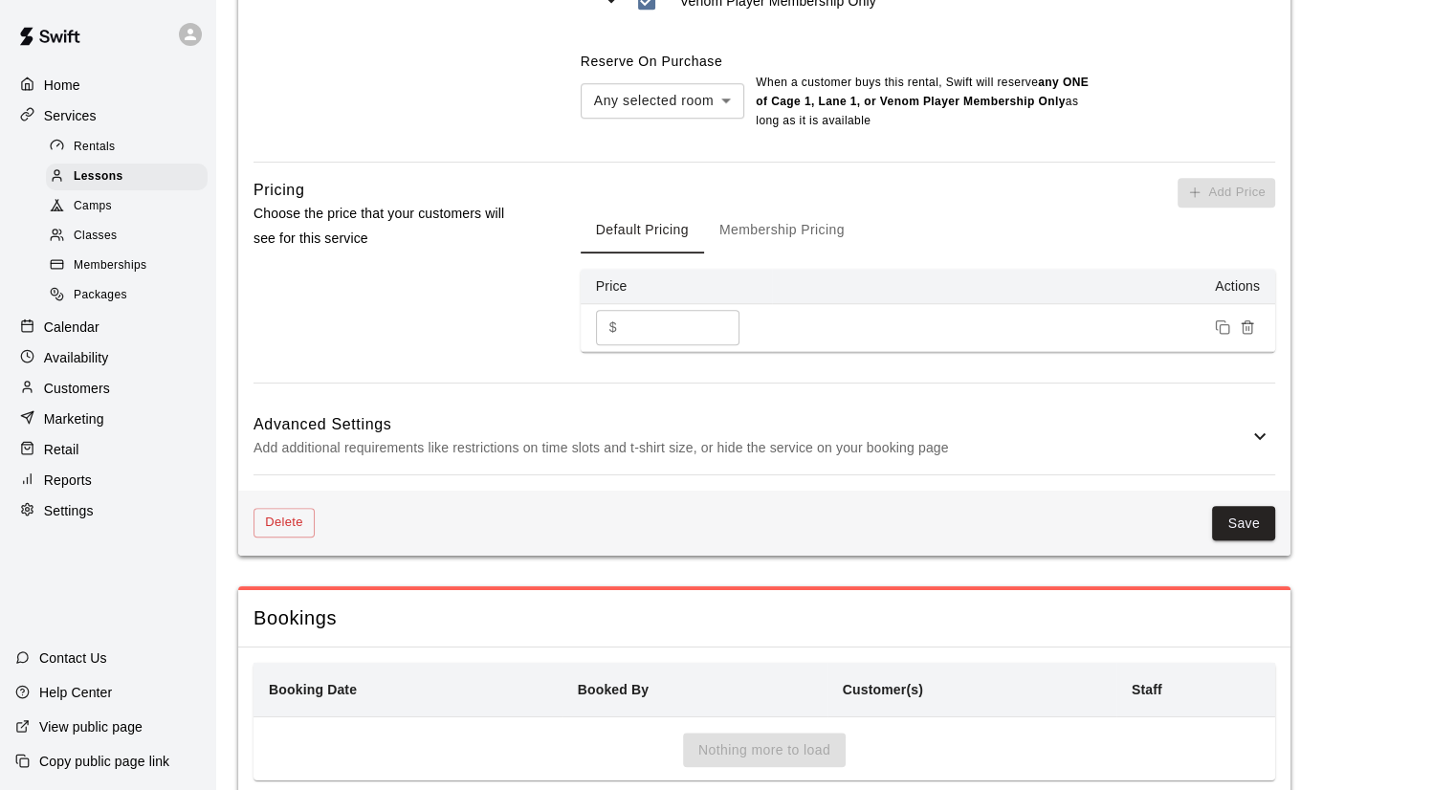
click at [283, 511] on div "Delete Save" at bounding box center [764, 524] width 1052 height 66
click at [286, 529] on button "Delete" at bounding box center [283, 523] width 61 height 30
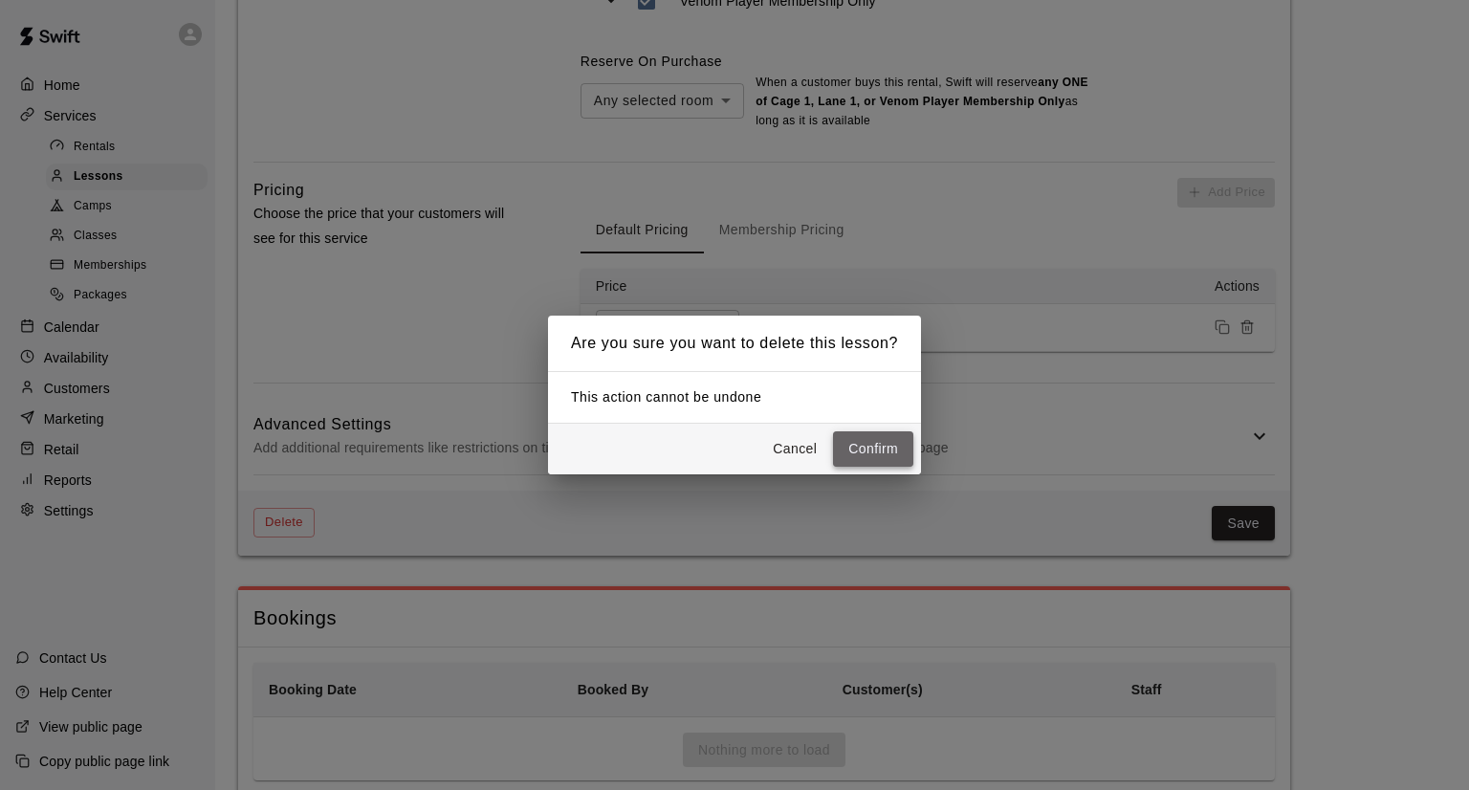
click at [863, 452] on button "Confirm" at bounding box center [873, 448] width 80 height 35
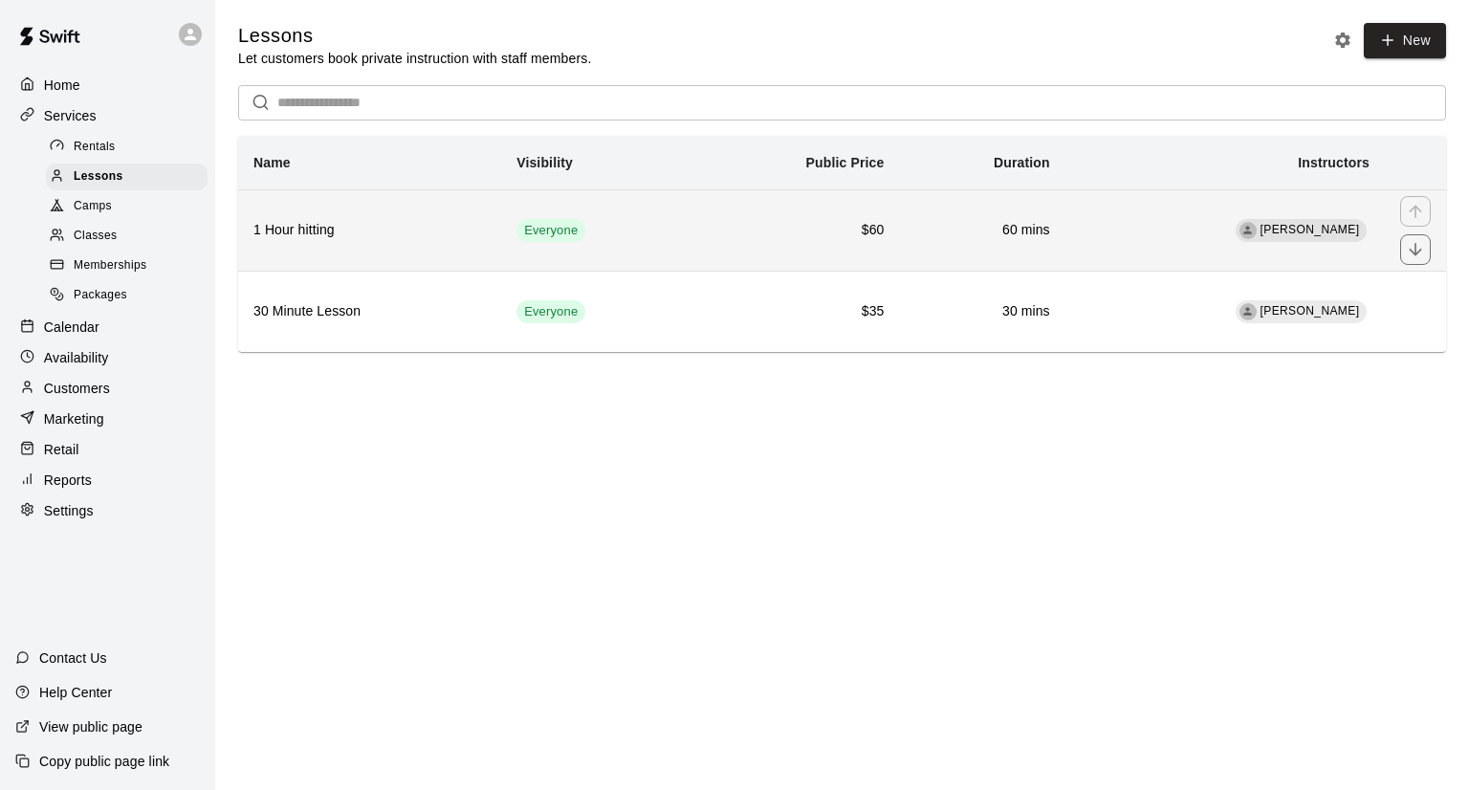
click at [688, 234] on td "Everyone" at bounding box center [596, 229] width 190 height 81
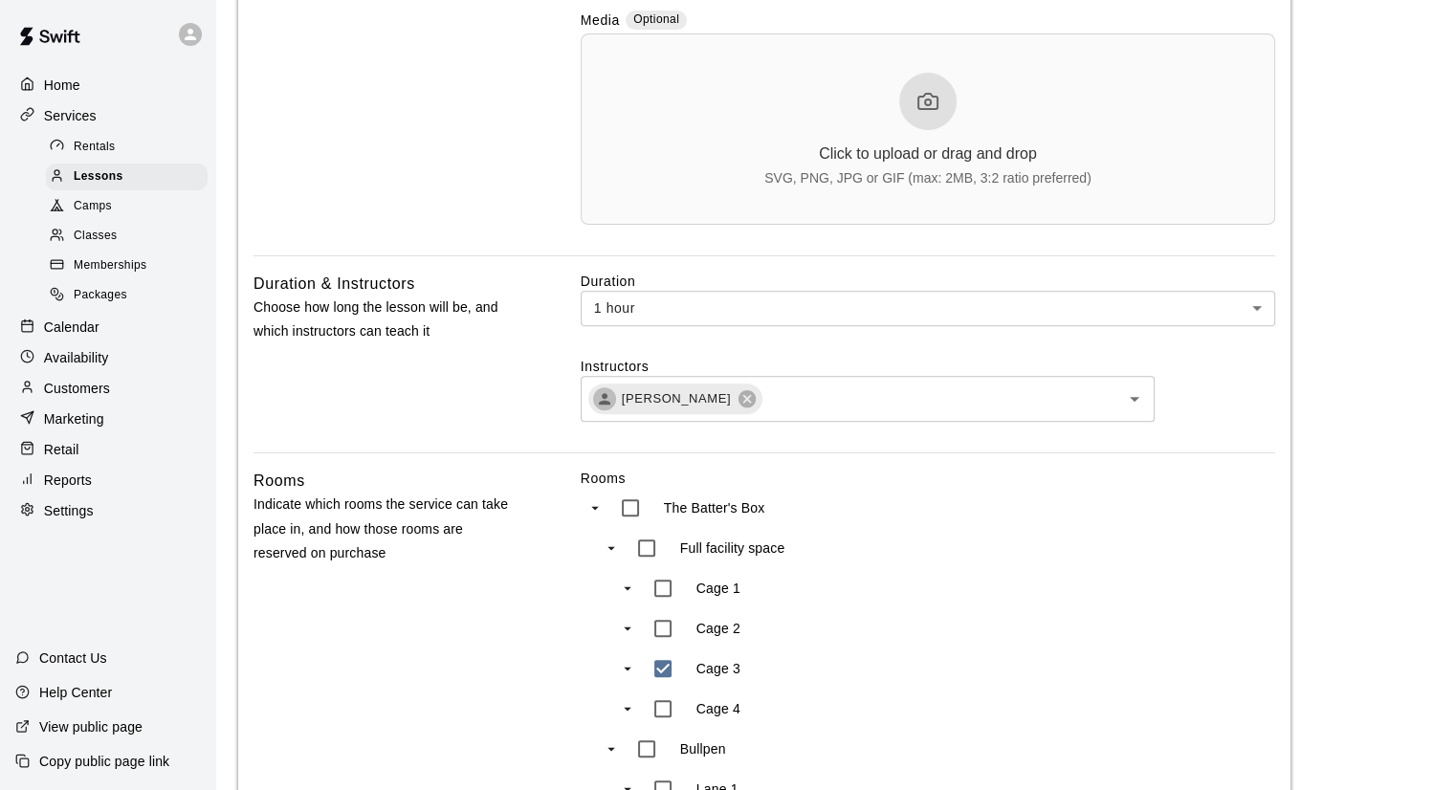
scroll to position [624, 0]
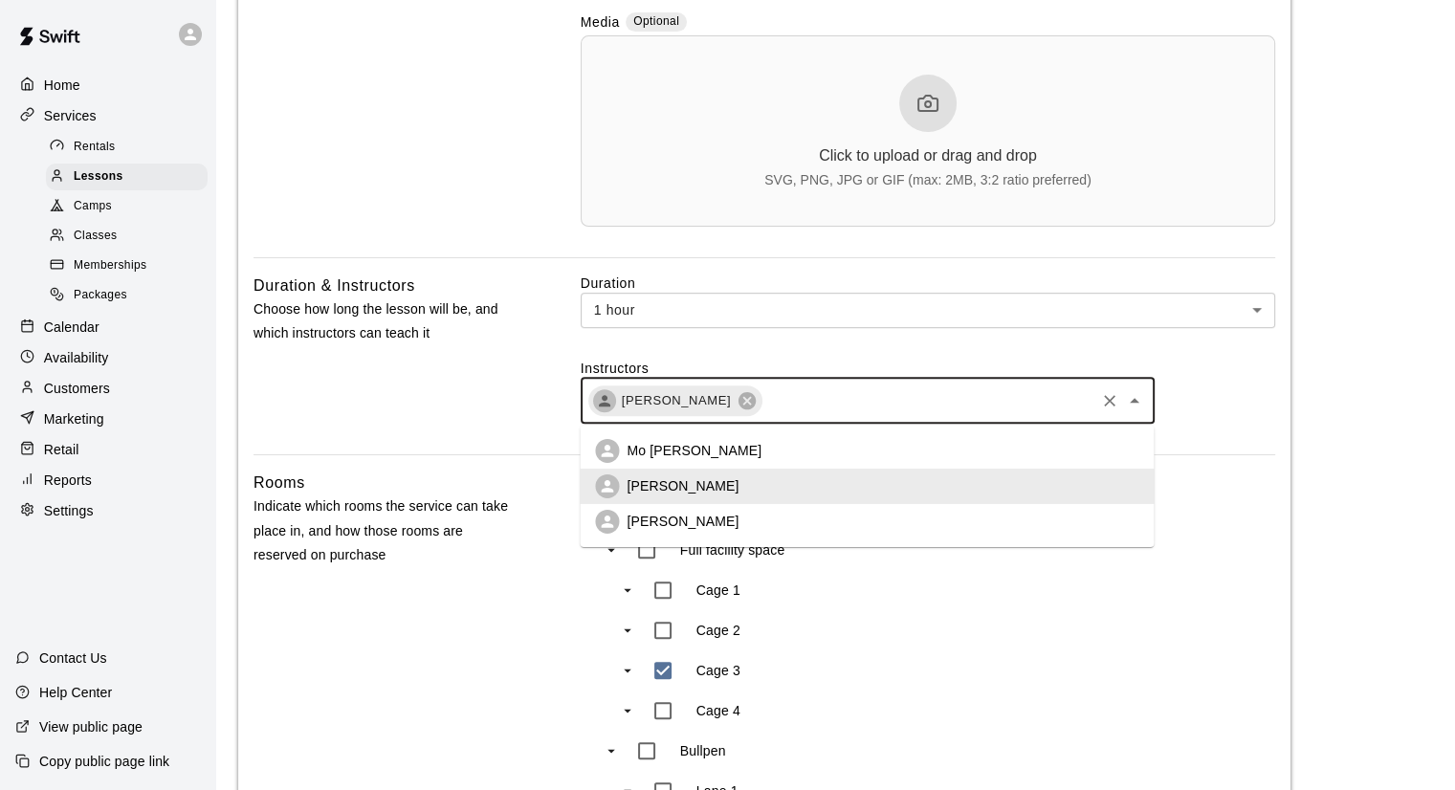
click at [1022, 407] on input "text" at bounding box center [928, 400] width 328 height 24
click at [814, 460] on li "Mo [PERSON_NAME]" at bounding box center [867, 450] width 574 height 35
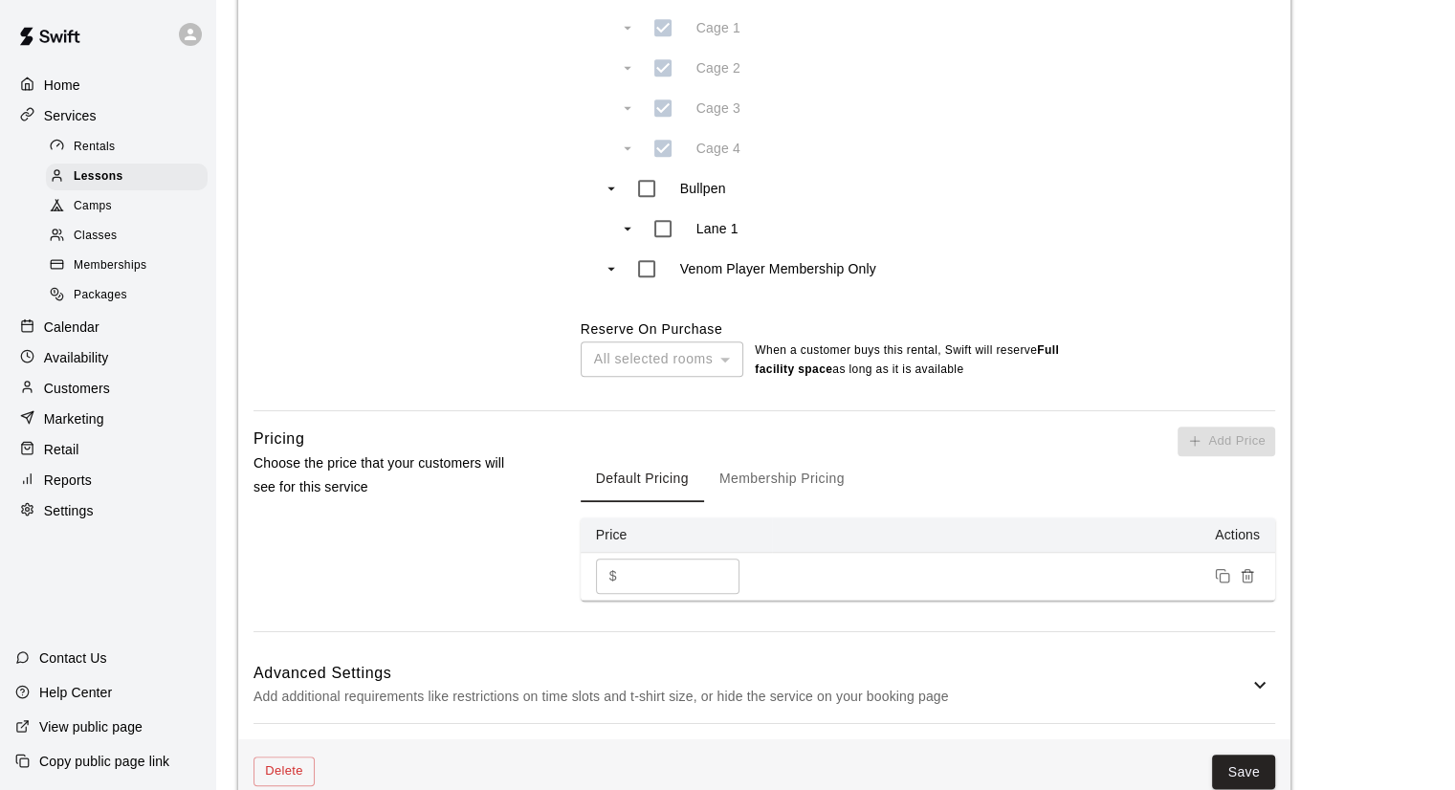
scroll to position [1313, 0]
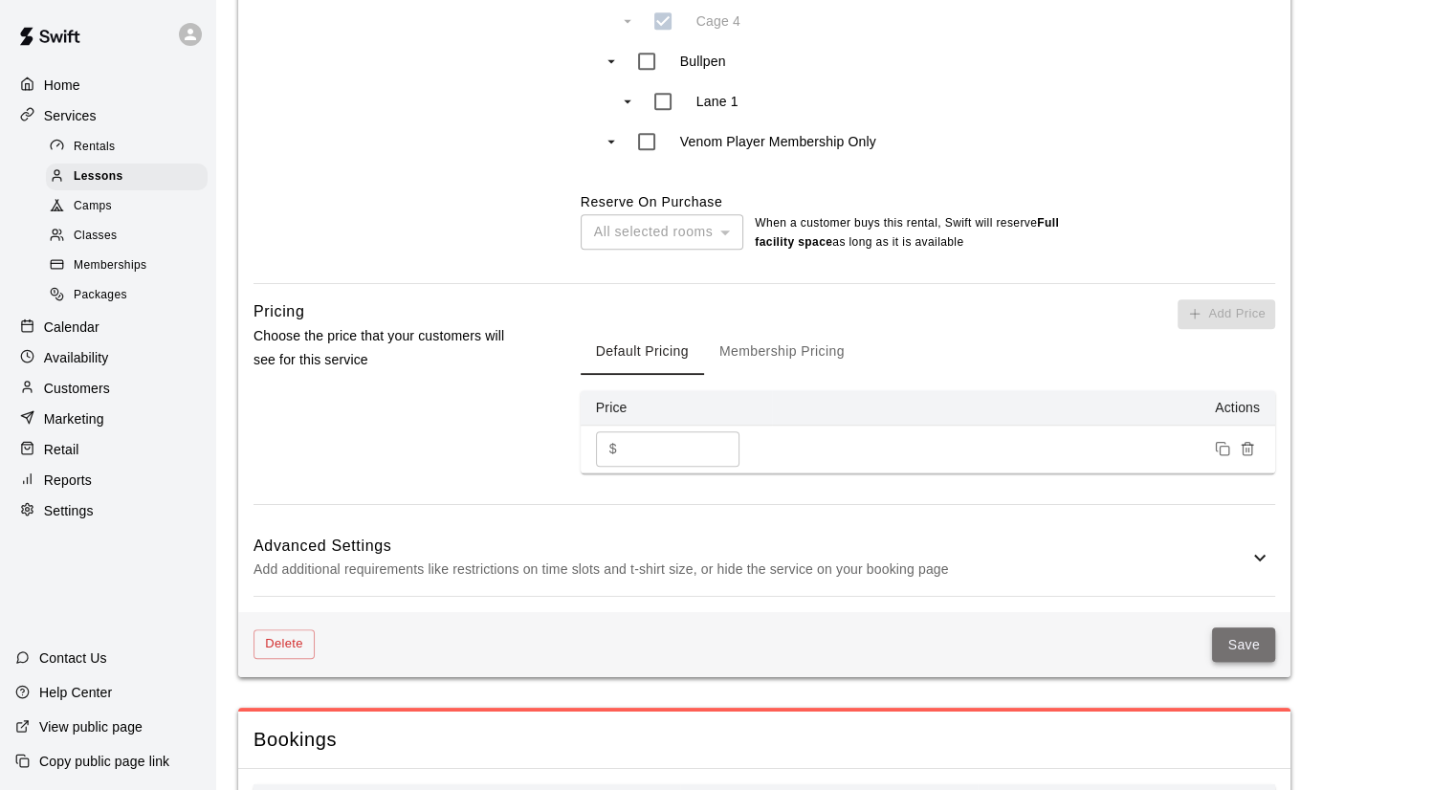
click at [1243, 658] on button "Save" at bounding box center [1243, 644] width 63 height 35
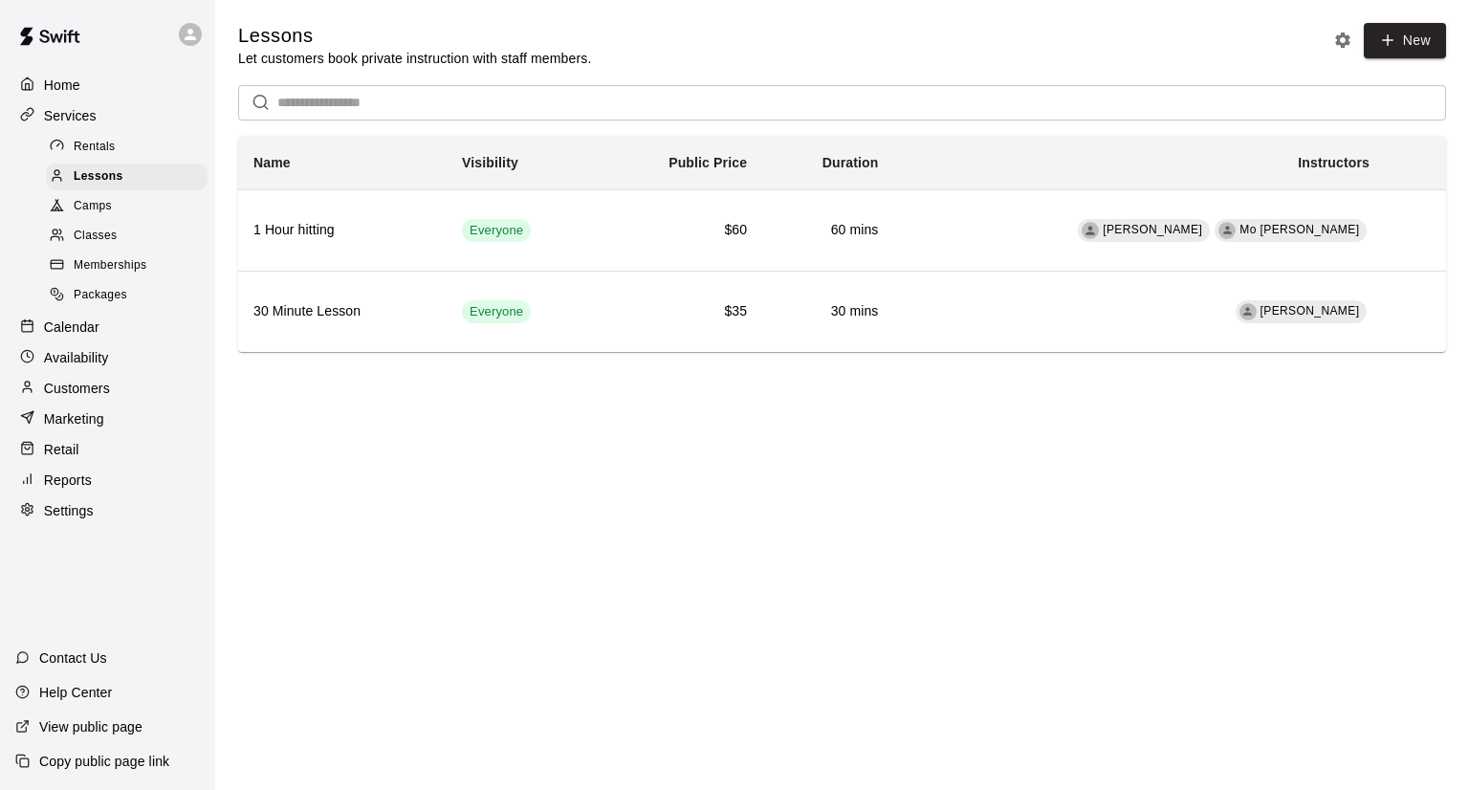
click at [58, 520] on p "Settings" at bounding box center [69, 510] width 50 height 19
select select "**"
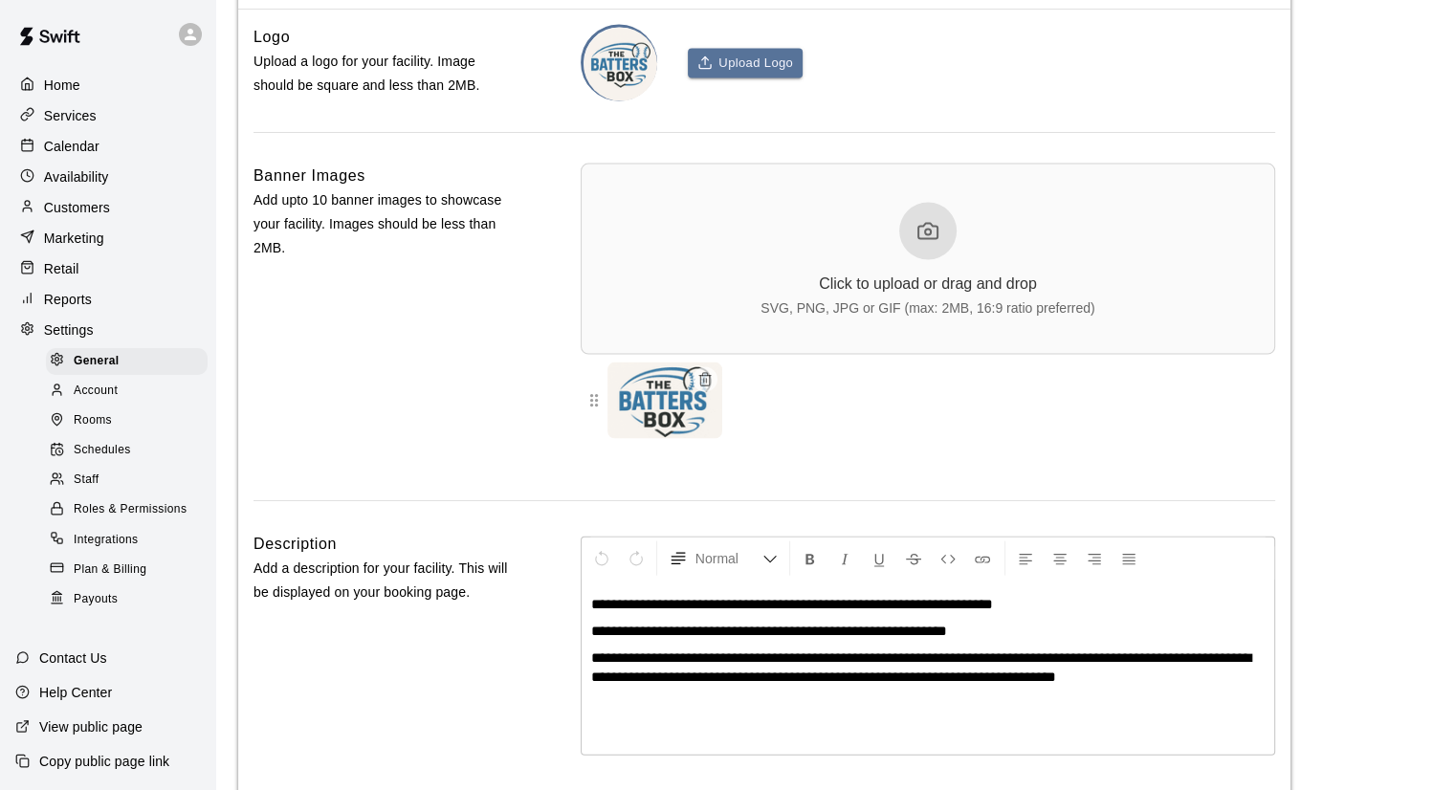
scroll to position [4231, 0]
click at [80, 490] on span "Staff" at bounding box center [86, 480] width 25 height 19
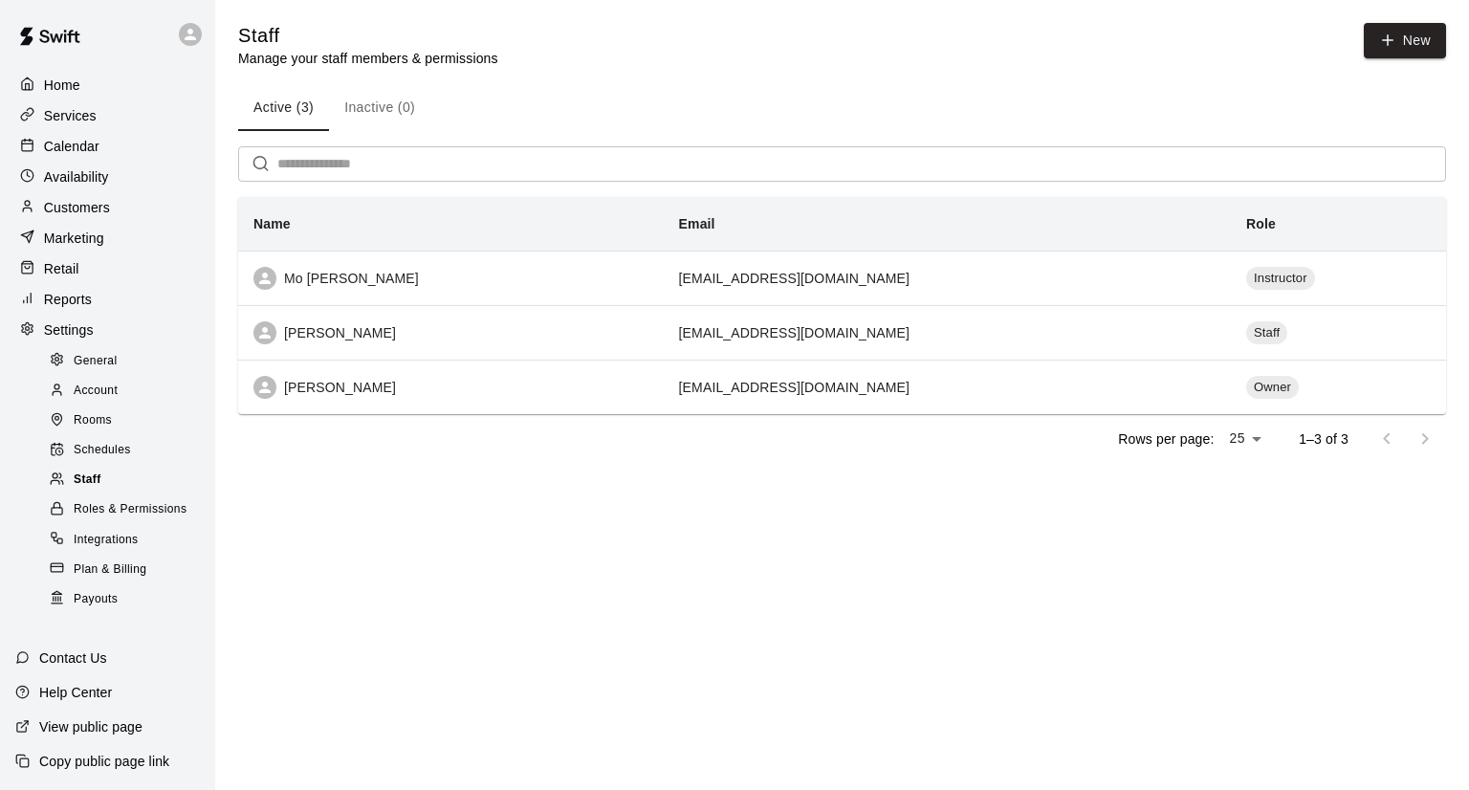
click at [80, 490] on span "Staff" at bounding box center [88, 480] width 28 height 19
click at [75, 174] on p "Availability" at bounding box center [76, 176] width 65 height 19
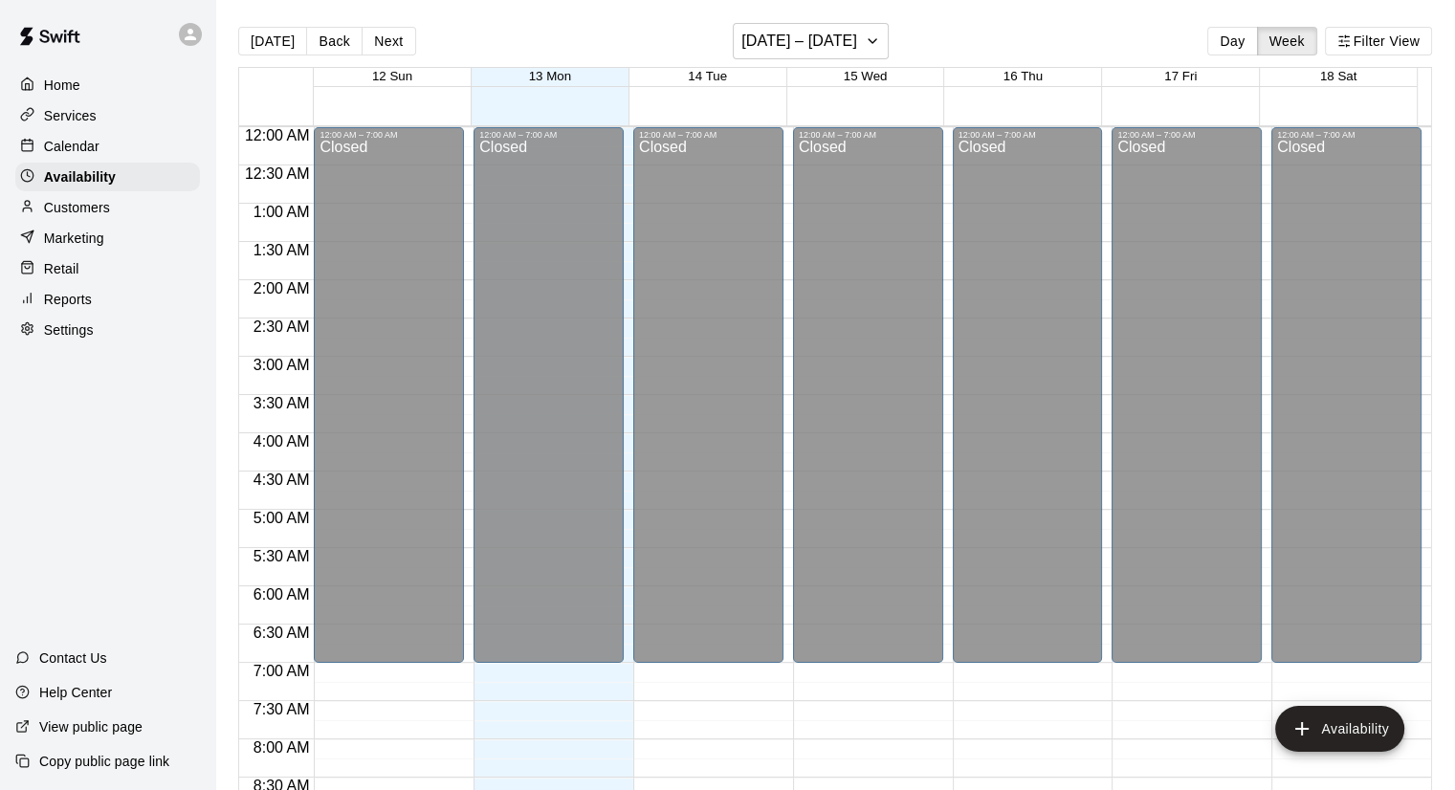
scroll to position [1151, 0]
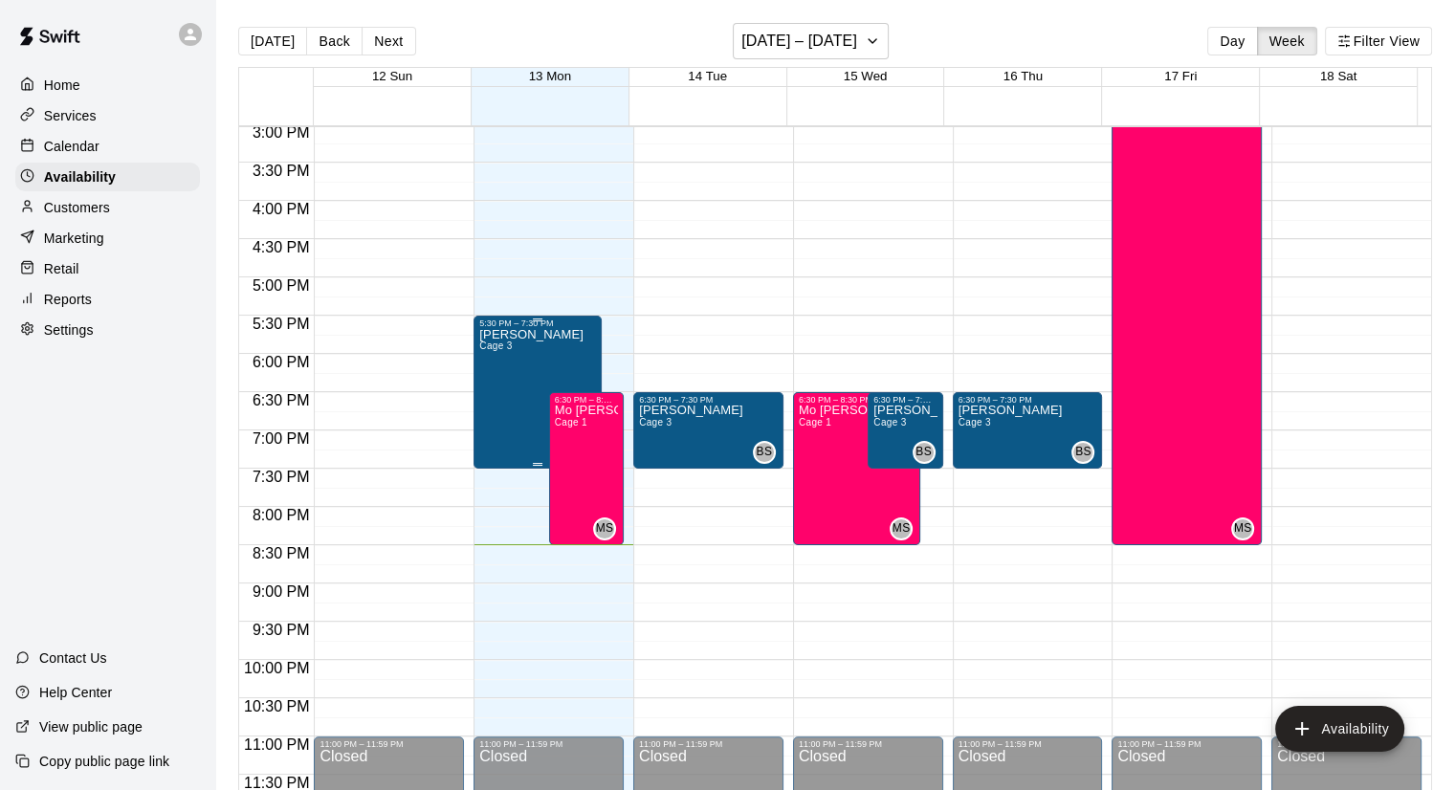
click at [547, 350] on div "[PERSON_NAME] Cage 3" at bounding box center [531, 723] width 104 height 790
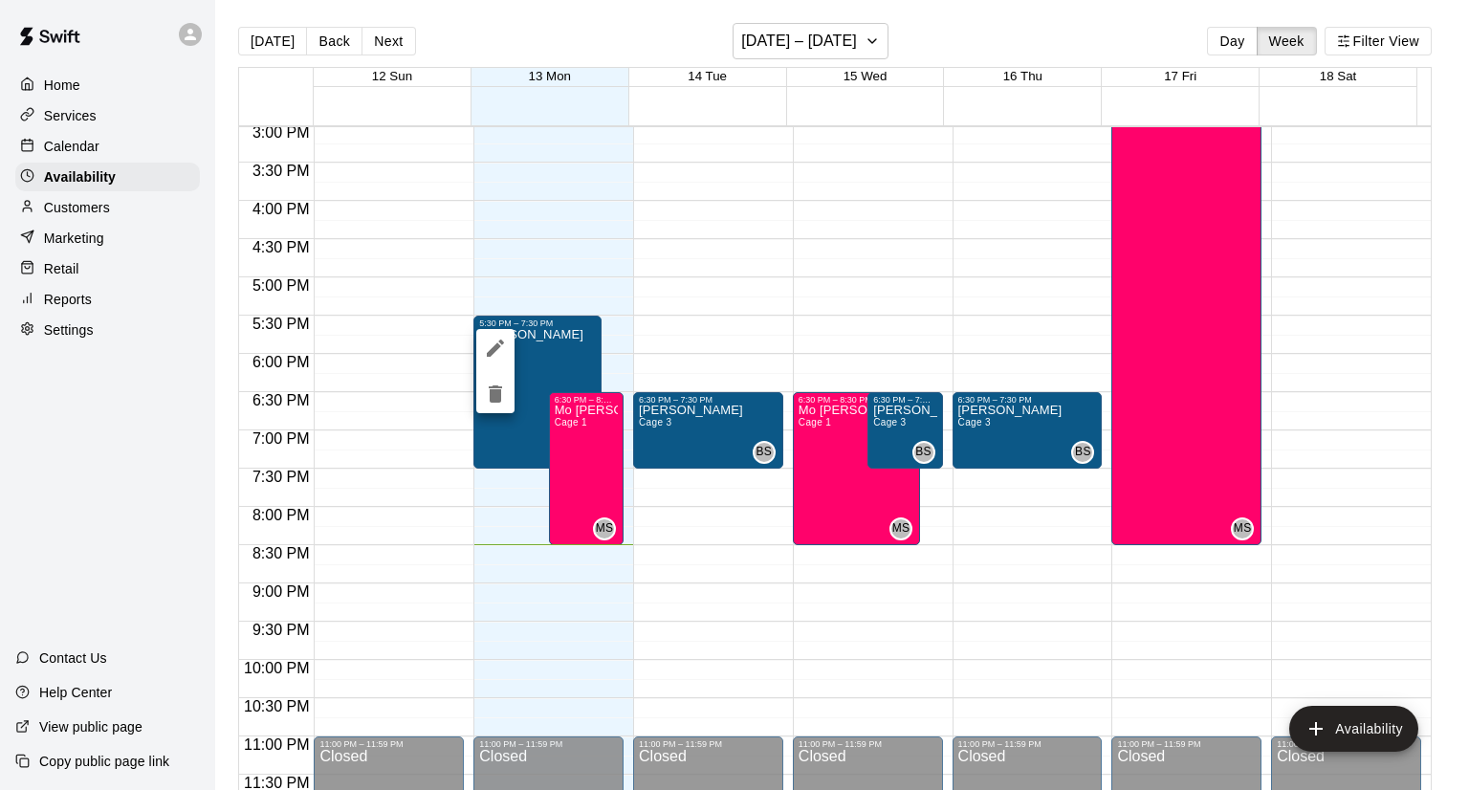
click at [581, 438] on div at bounding box center [734, 395] width 1469 height 790
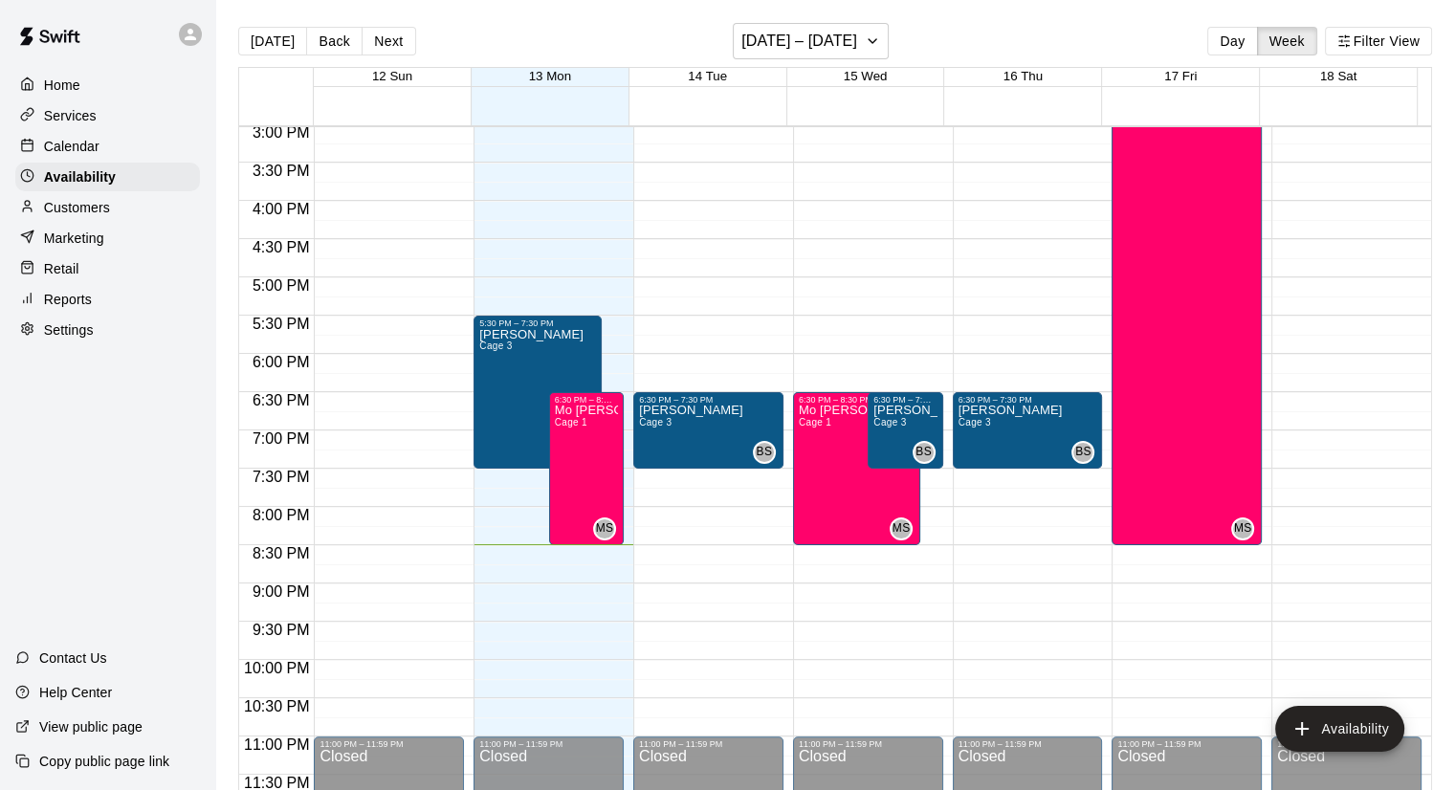
click at [581, 438] on div at bounding box center [727, 395] width 1455 height 790
click at [539, 360] on div "[PERSON_NAME] Cage 3" at bounding box center [531, 723] width 104 height 790
click at [537, 365] on div "[PERSON_NAME] Cage 3" at bounding box center [531, 723] width 104 height 790
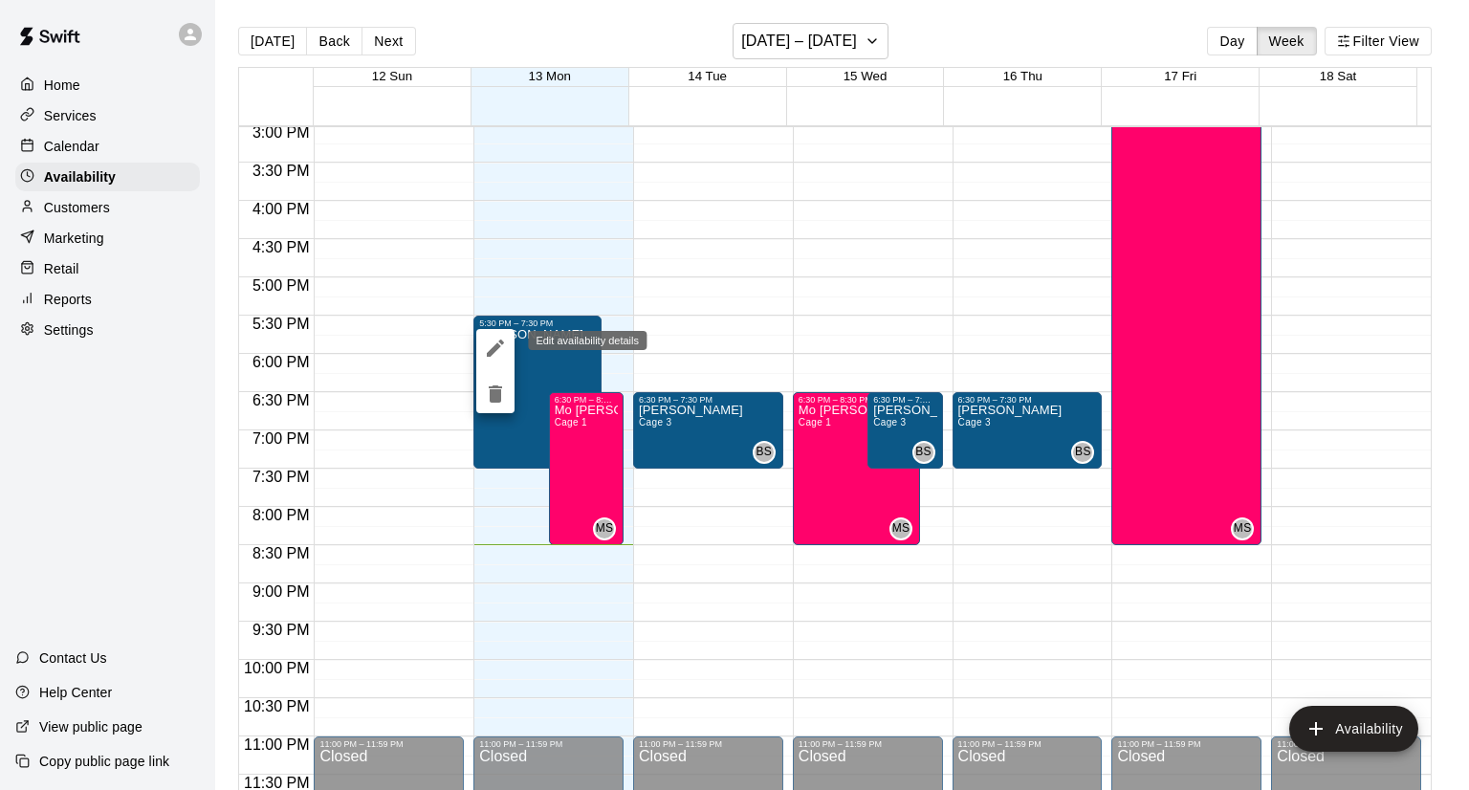
click at [494, 343] on icon "edit" at bounding box center [495, 348] width 23 height 23
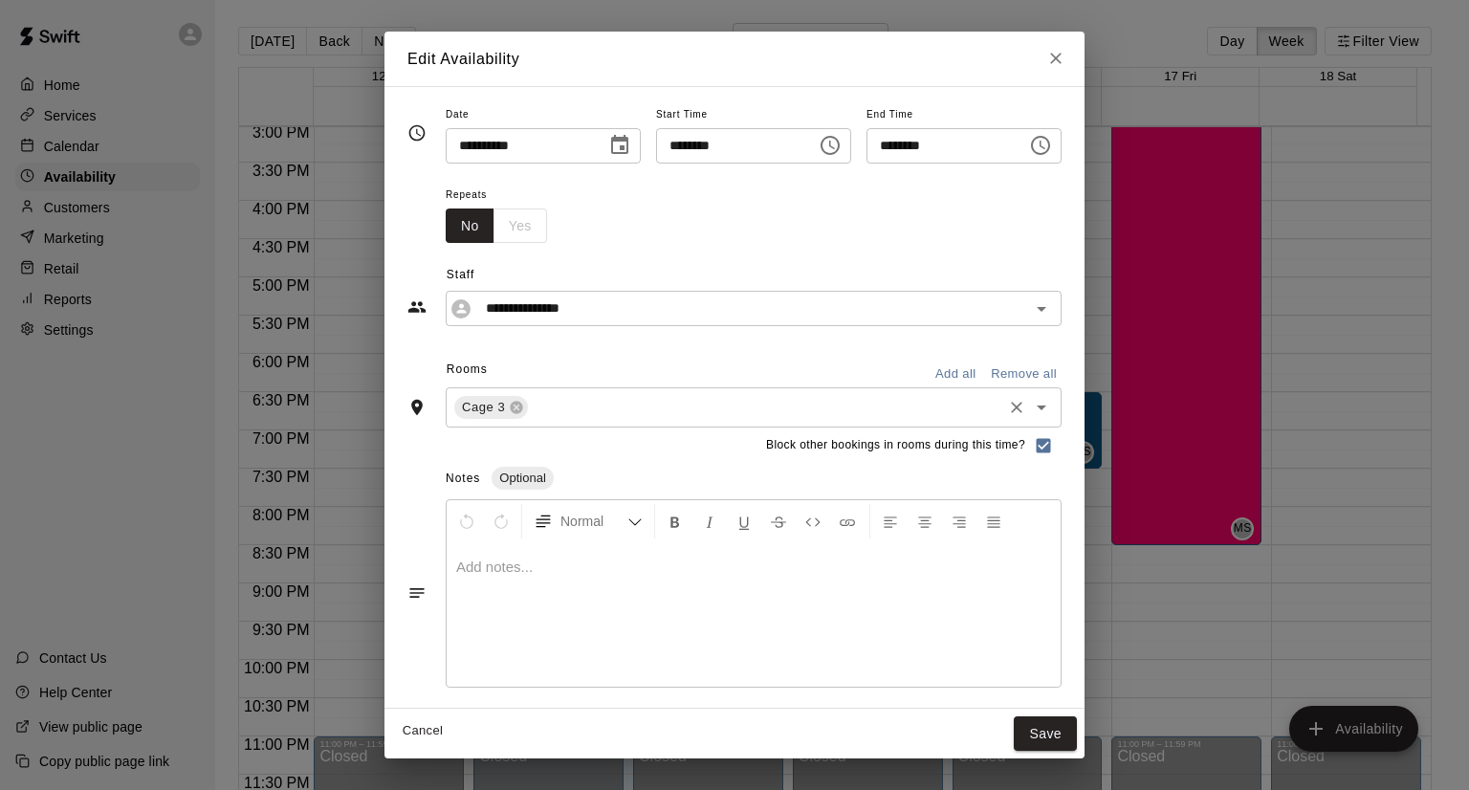
click at [536, 405] on input "text" at bounding box center [765, 407] width 469 height 24
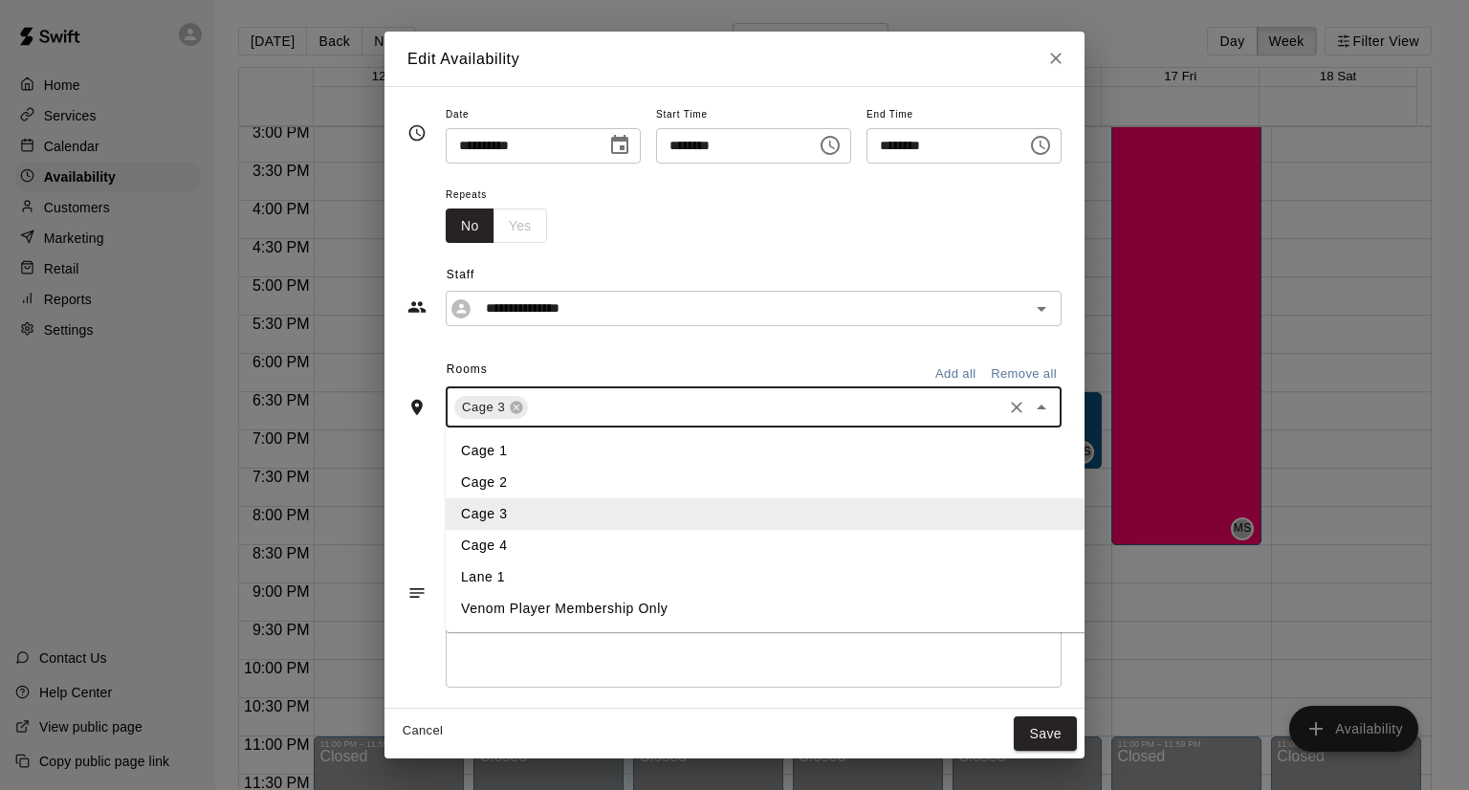
click at [486, 457] on li "Cage 1" at bounding box center [803, 451] width 714 height 32
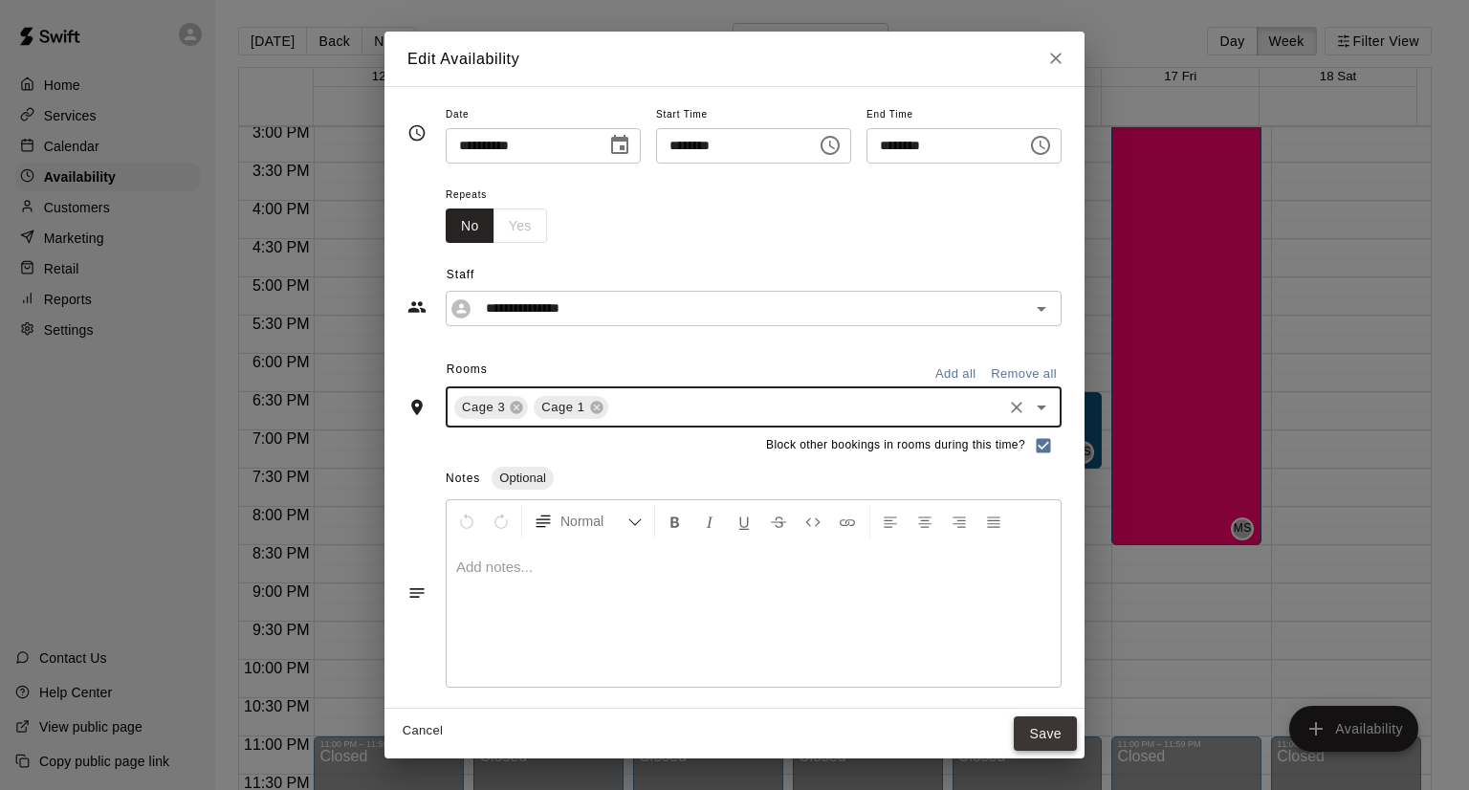
click at [1077, 720] on button "Save" at bounding box center [1045, 733] width 63 height 35
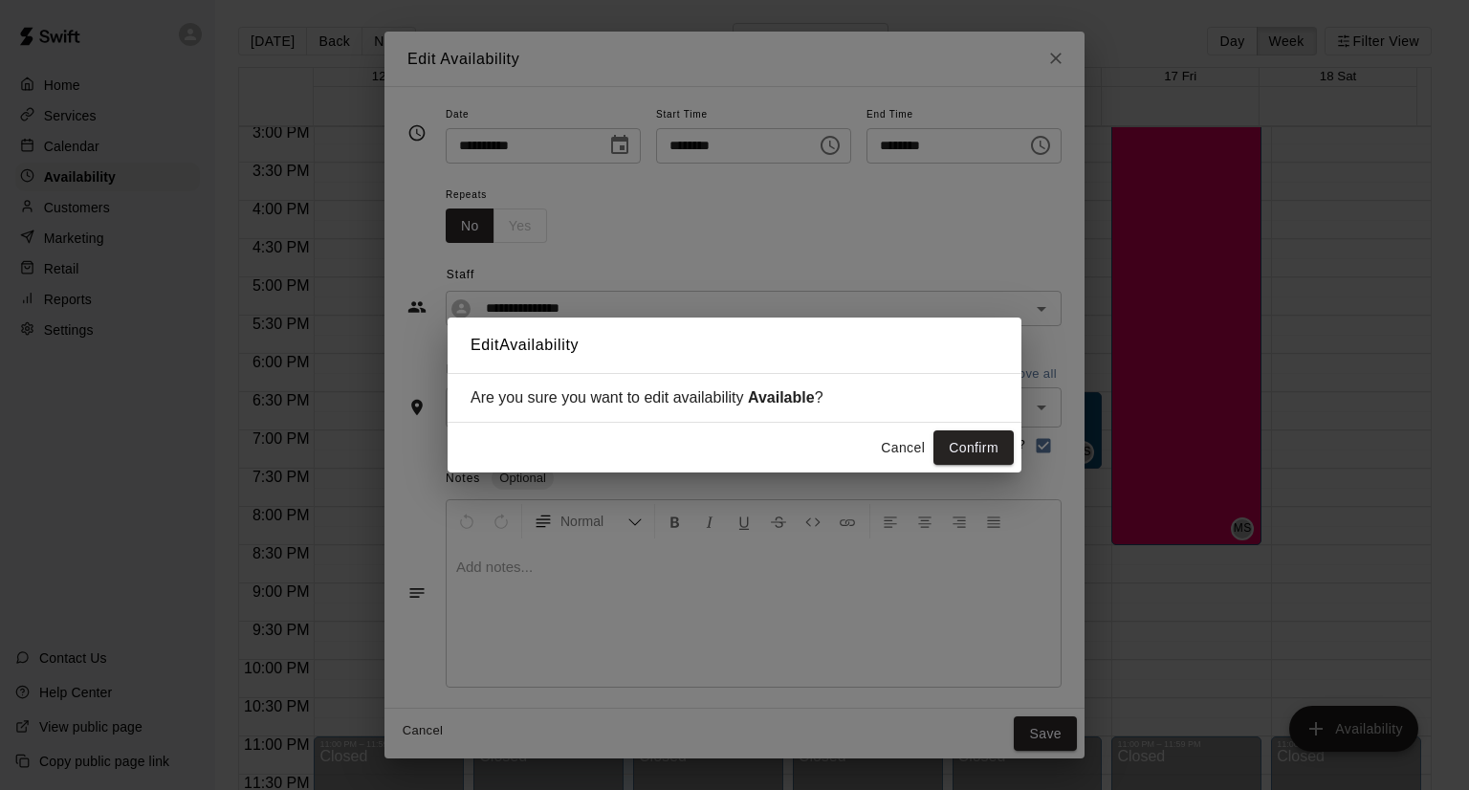
click at [899, 451] on button "Cancel" at bounding box center [902, 447] width 61 height 35
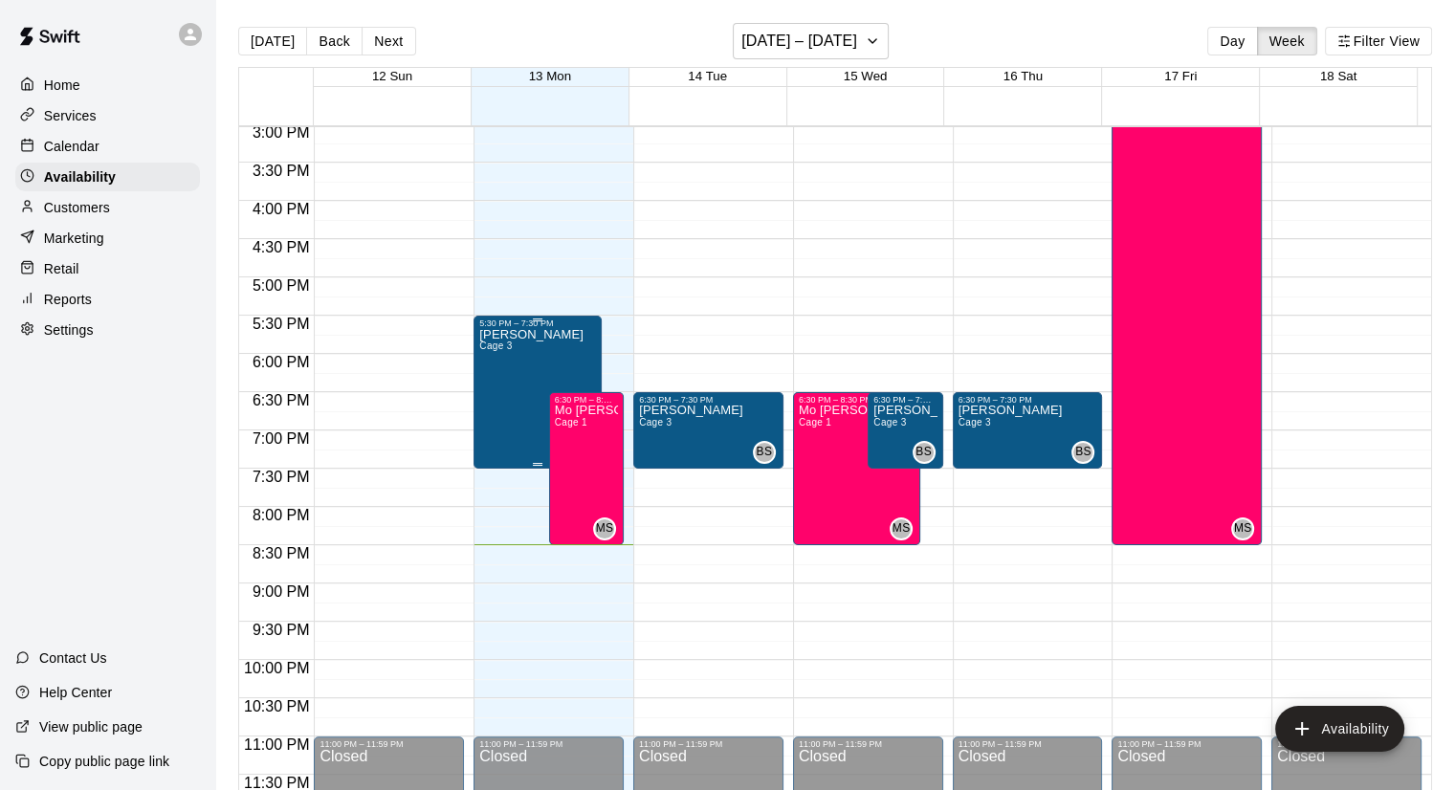
click at [497, 341] on span "Cage 3" at bounding box center [495, 345] width 33 height 11
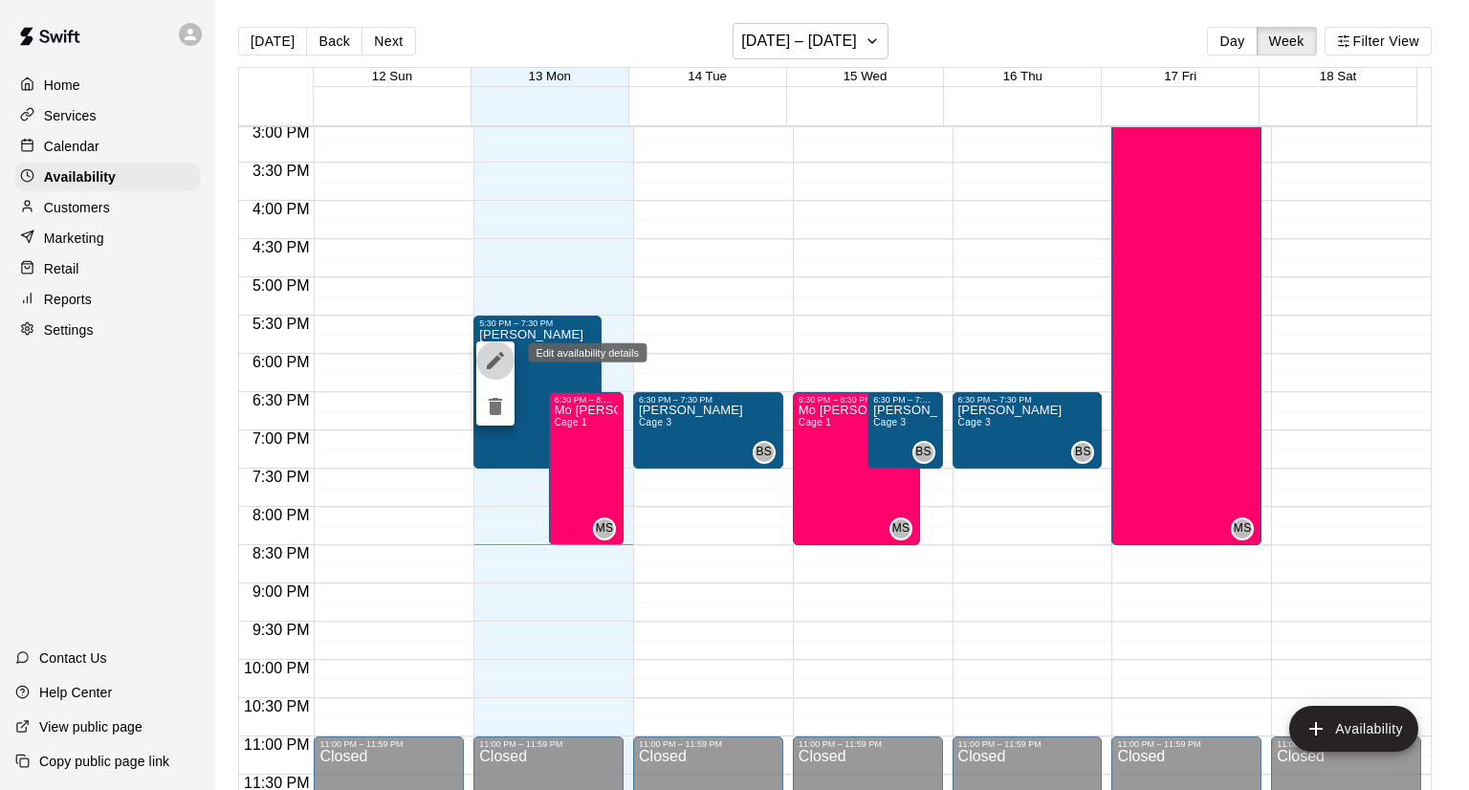
click at [497, 356] on icon "edit" at bounding box center [495, 360] width 17 height 17
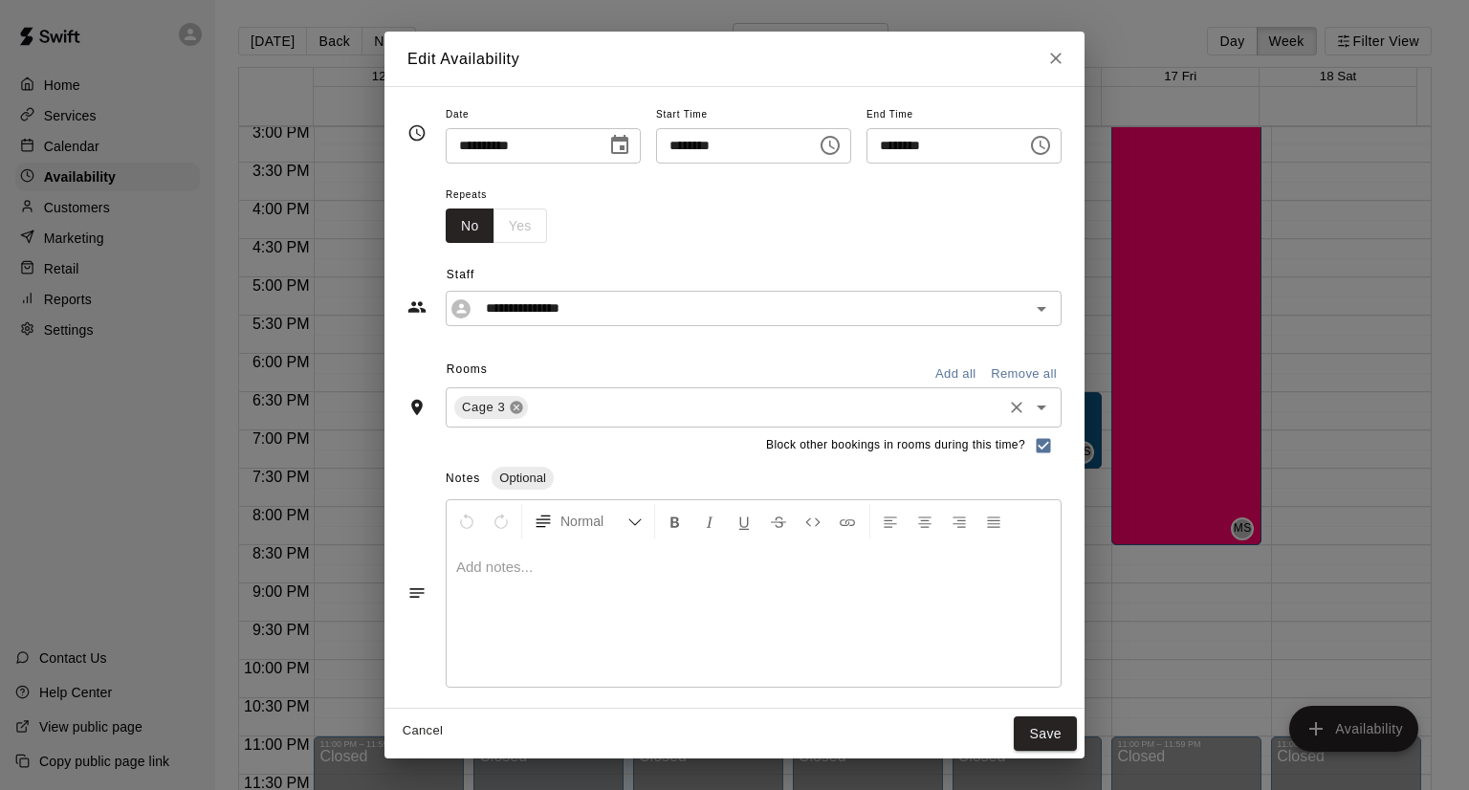
click at [511, 407] on icon at bounding box center [517, 407] width 12 height 12
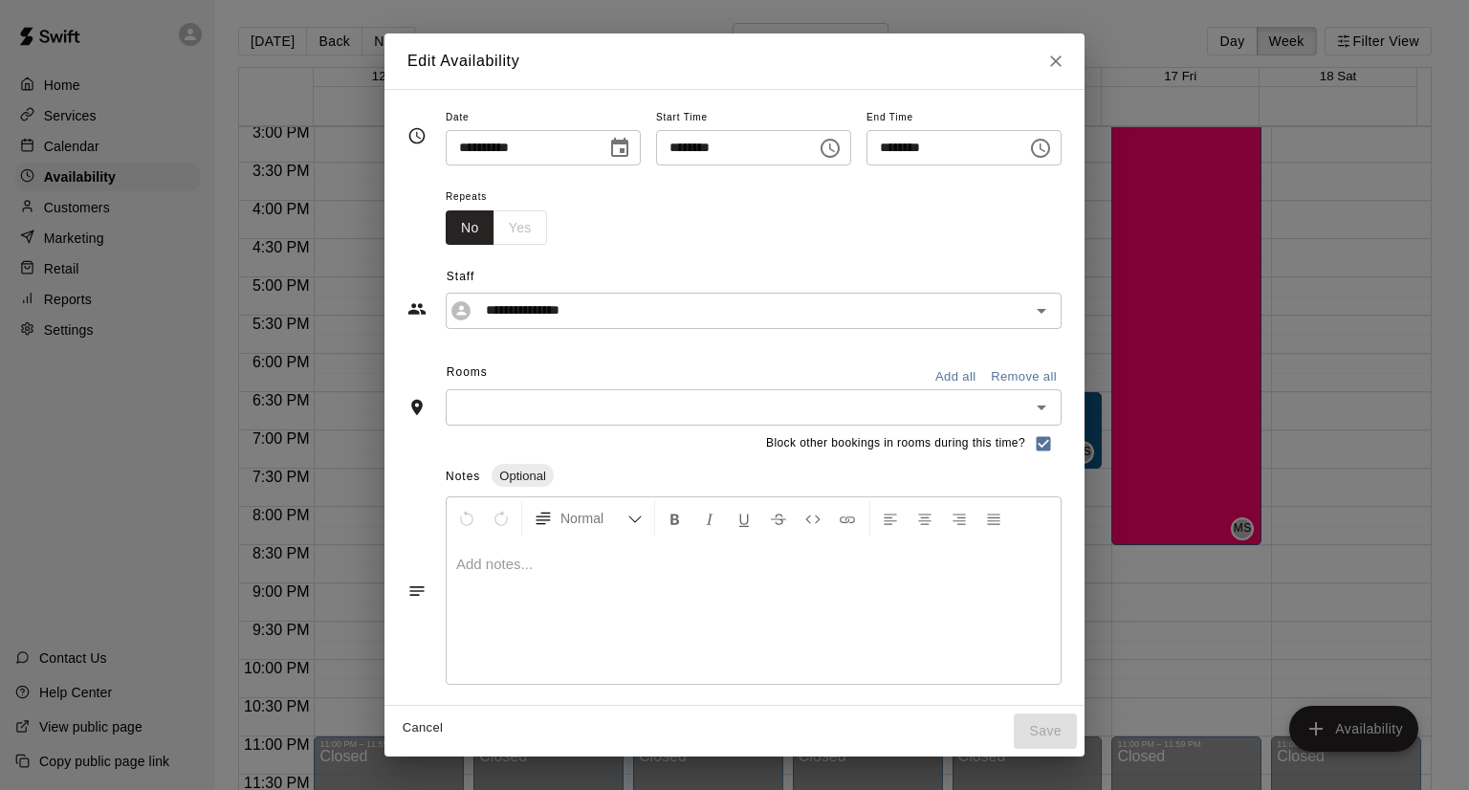
click at [457, 405] on input "text" at bounding box center [737, 407] width 573 height 24
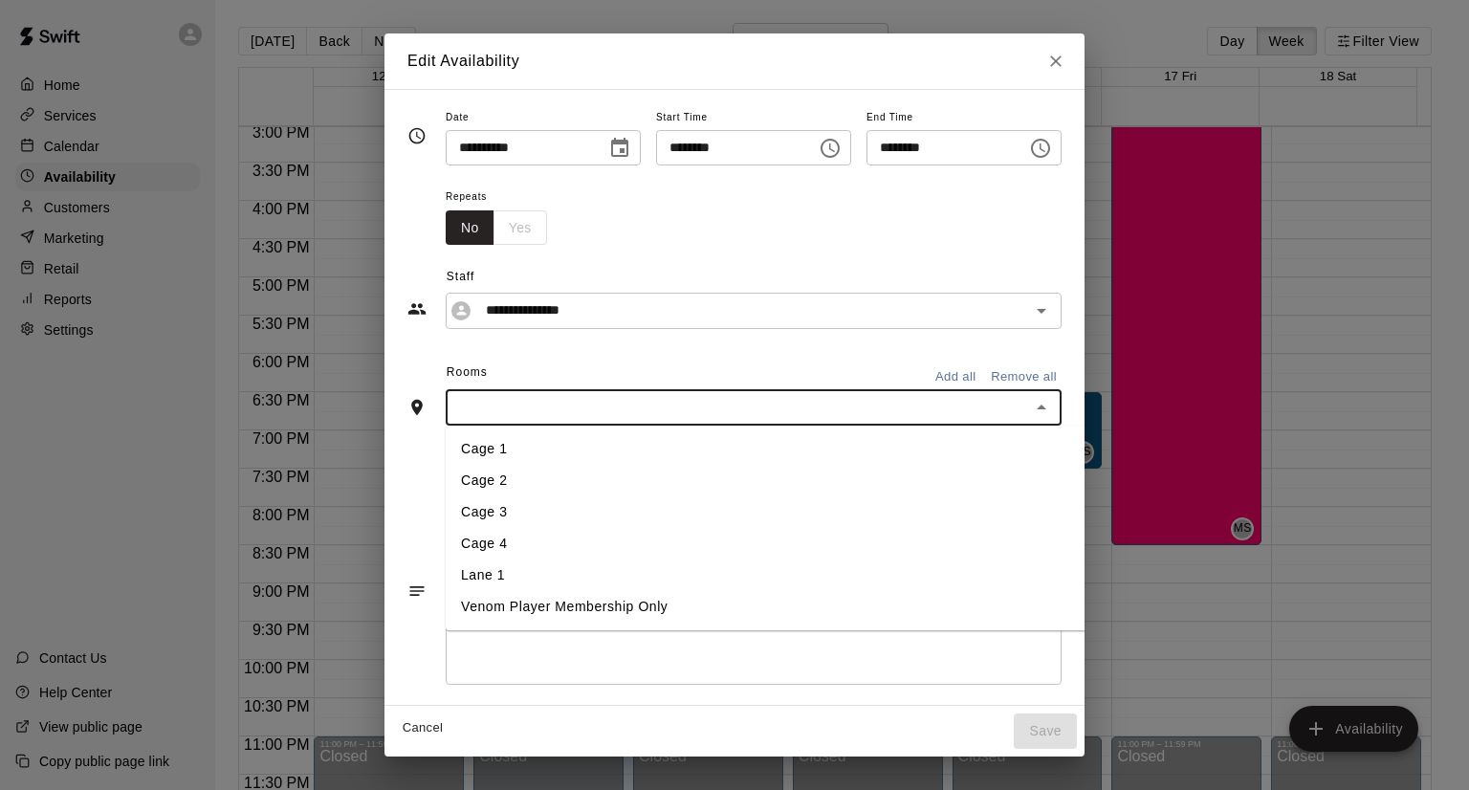
click at [449, 447] on li "Cage 1" at bounding box center [803, 449] width 714 height 32
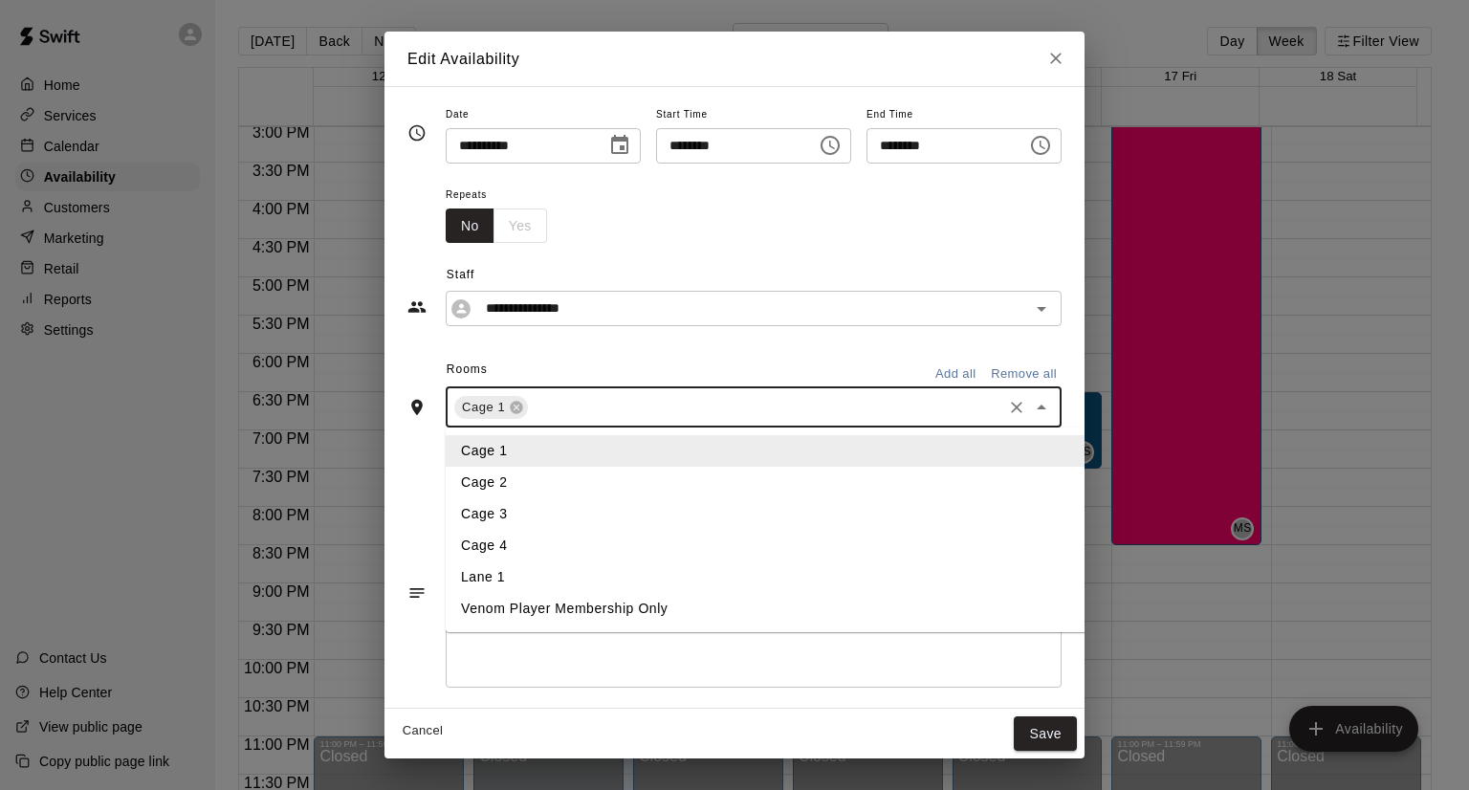
click at [535, 404] on input "text" at bounding box center [765, 407] width 469 height 24
click at [451, 479] on li "Cage 2" at bounding box center [803, 483] width 714 height 32
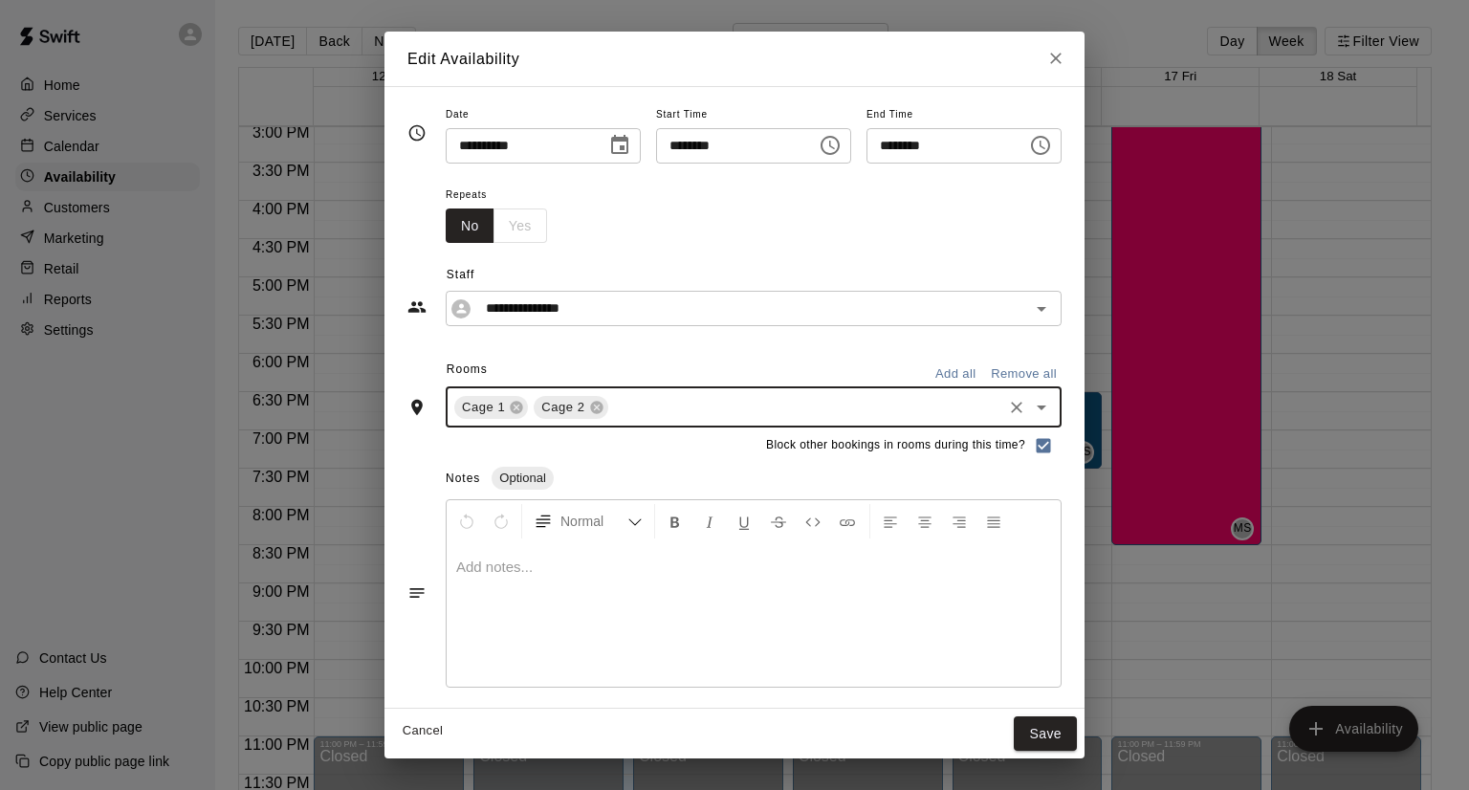
click at [611, 404] on input "text" at bounding box center [805, 407] width 388 height 24
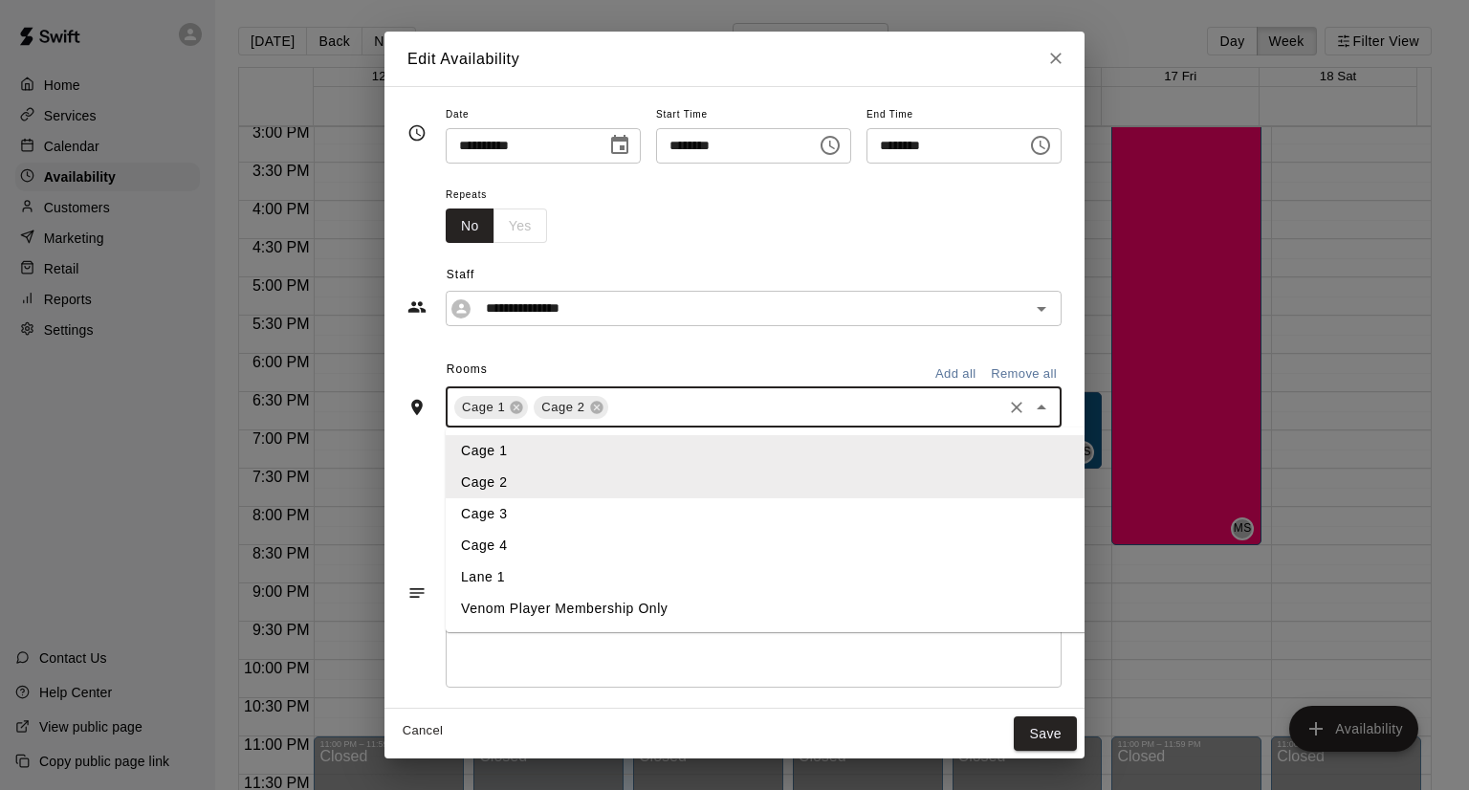
click at [669, 517] on li "Cage 3" at bounding box center [803, 514] width 714 height 32
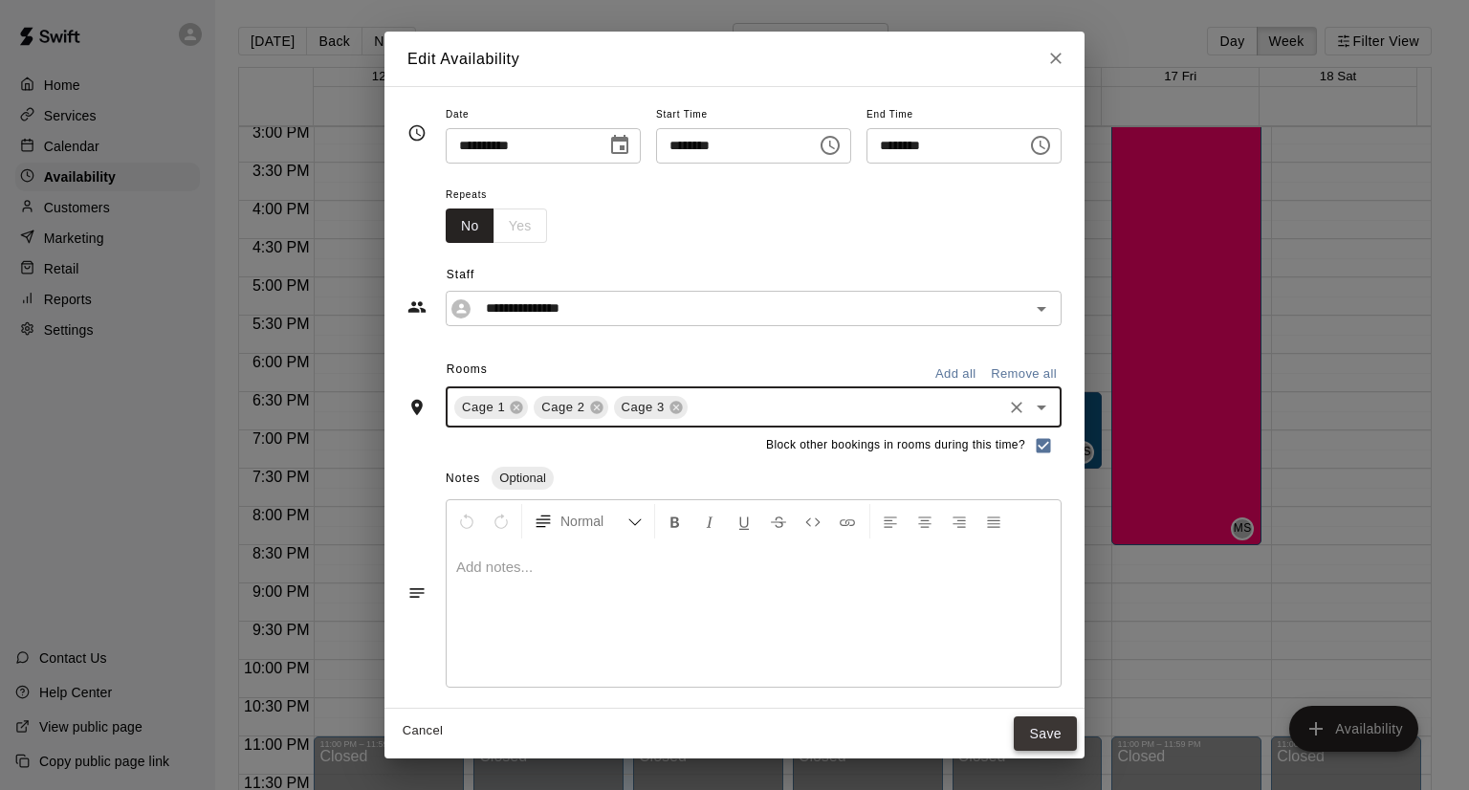
click at [1077, 734] on button "Save" at bounding box center [1045, 733] width 63 height 35
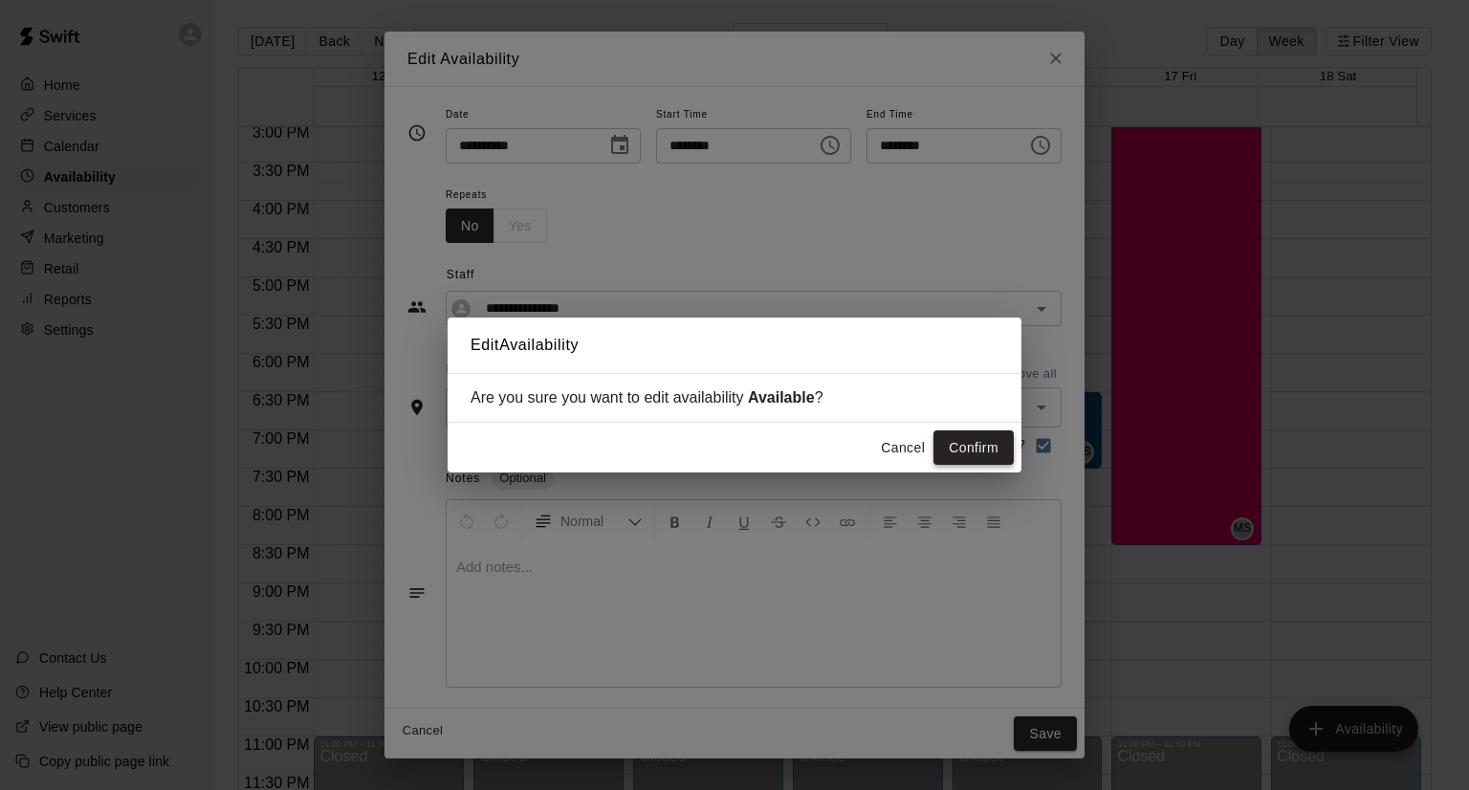
click at [991, 456] on button "Confirm" at bounding box center [973, 447] width 80 height 35
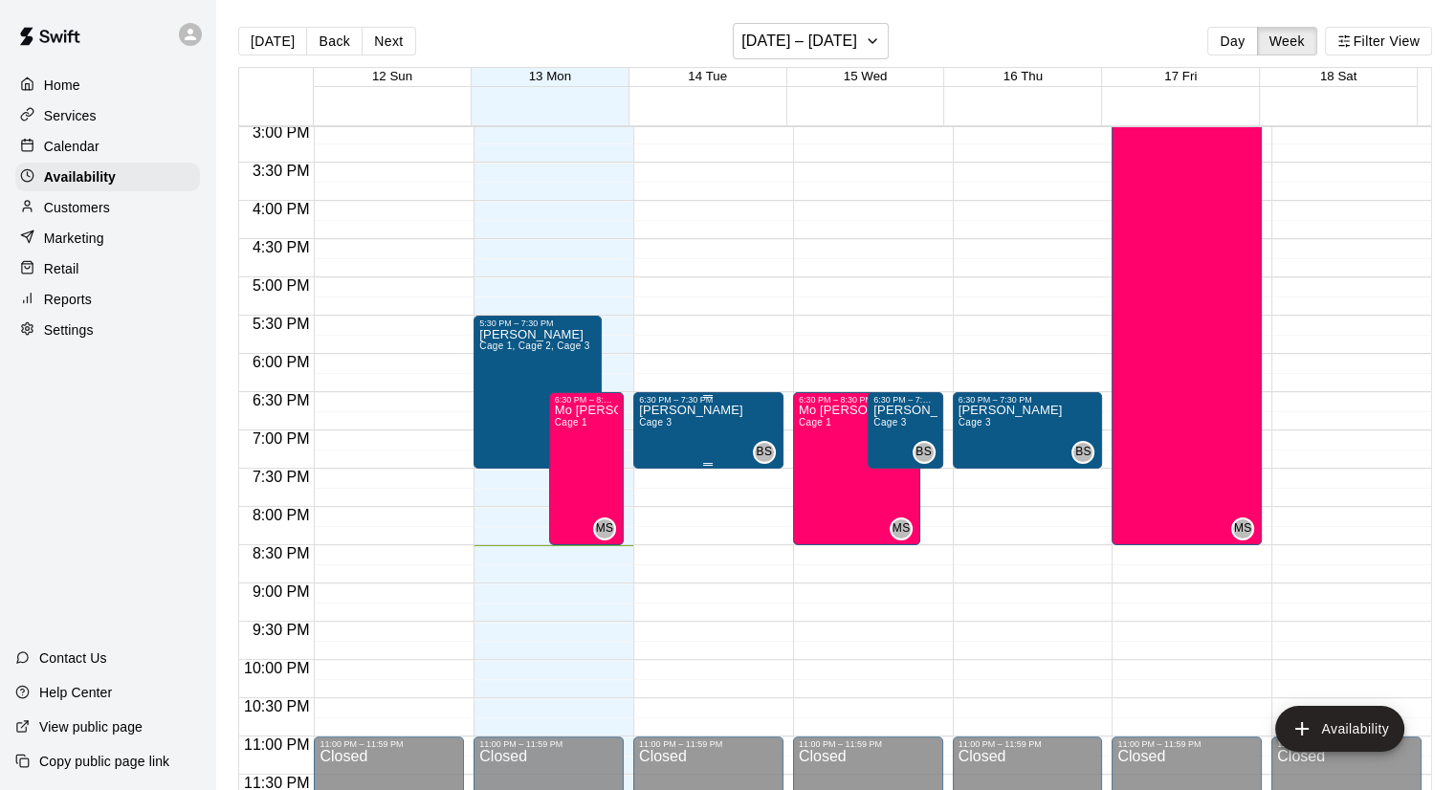
click at [696, 410] on p "[PERSON_NAME]" at bounding box center [691, 410] width 104 height 0
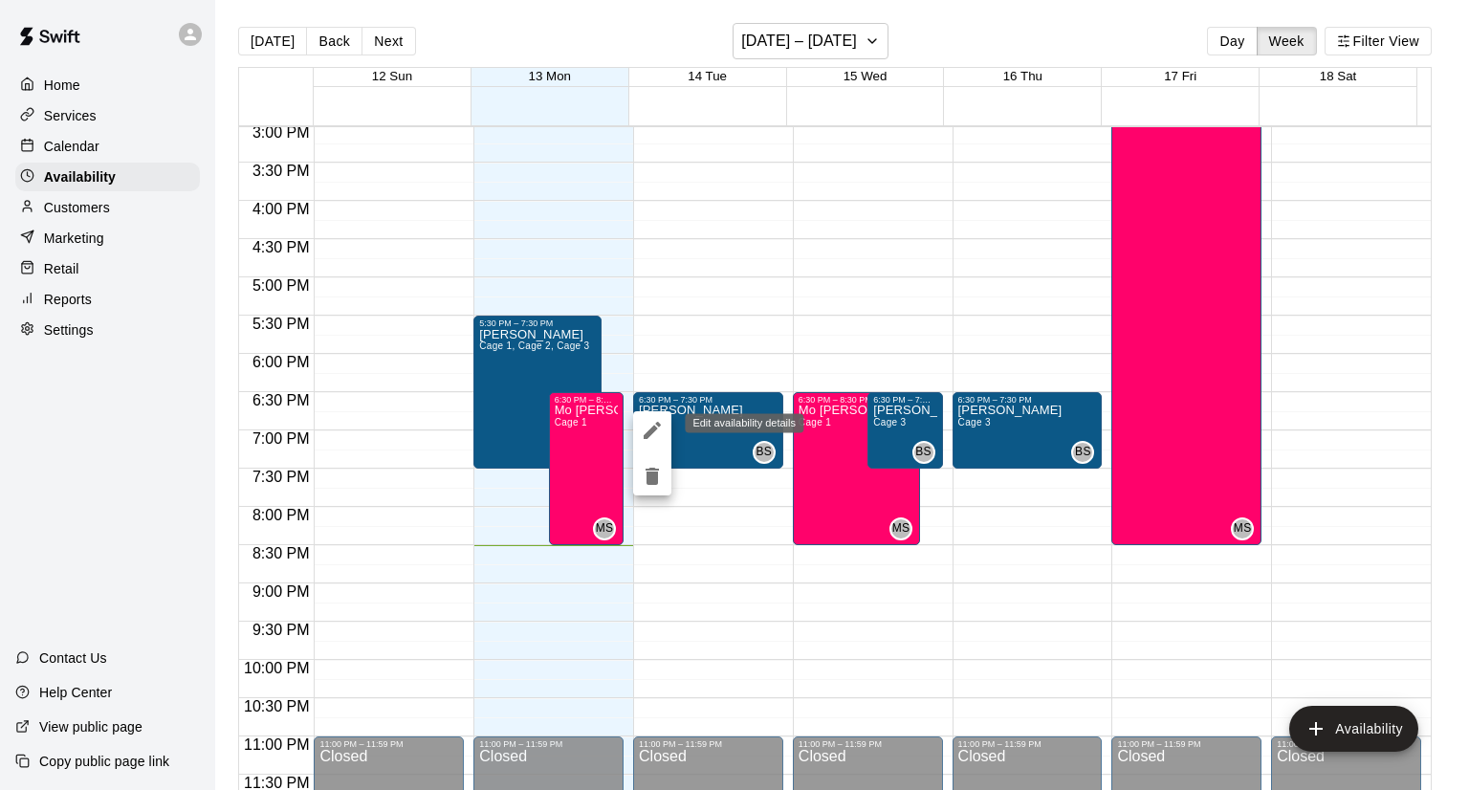
click at [652, 421] on icon "edit" at bounding box center [652, 430] width 23 height 23
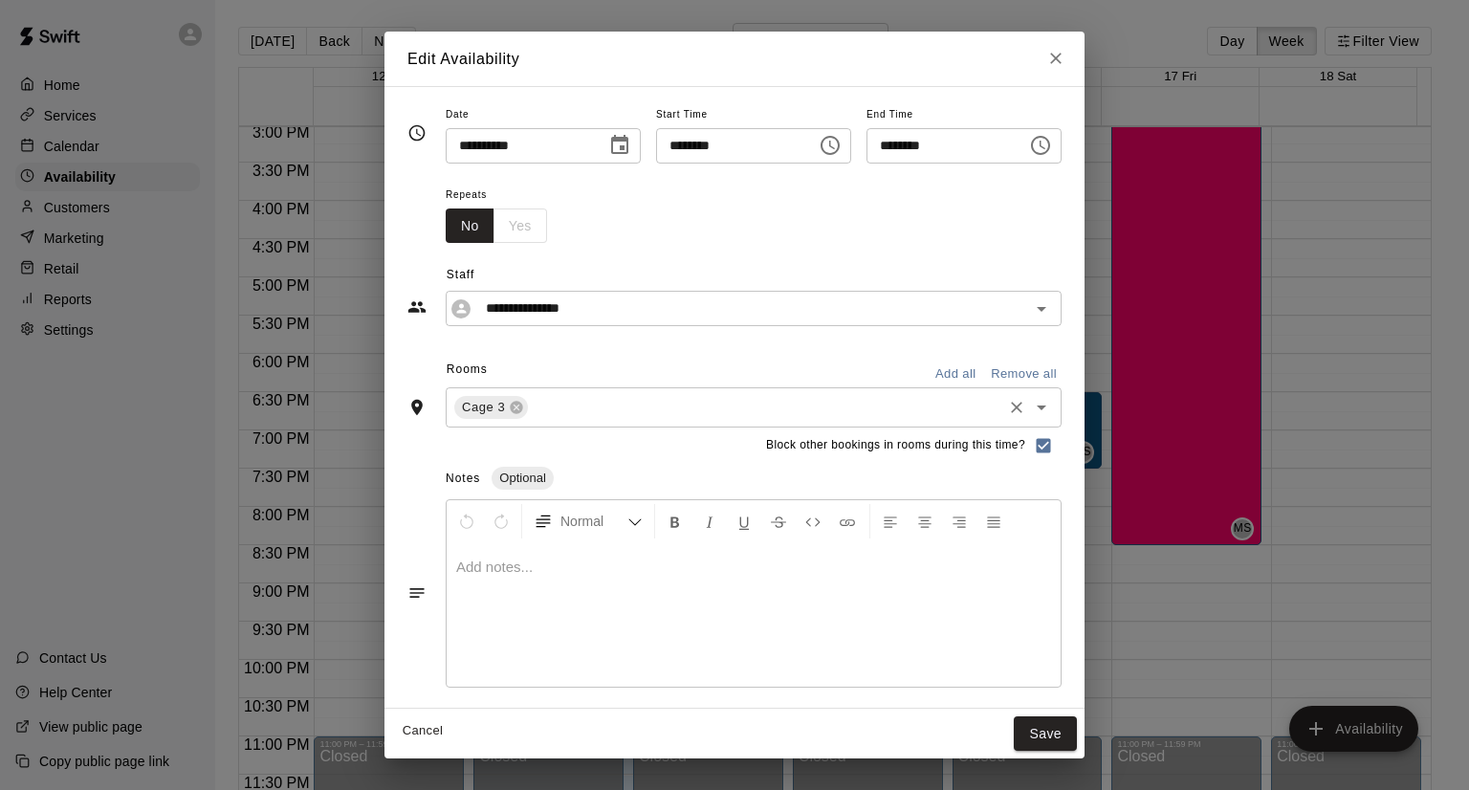
click at [531, 417] on input "text" at bounding box center [765, 407] width 469 height 24
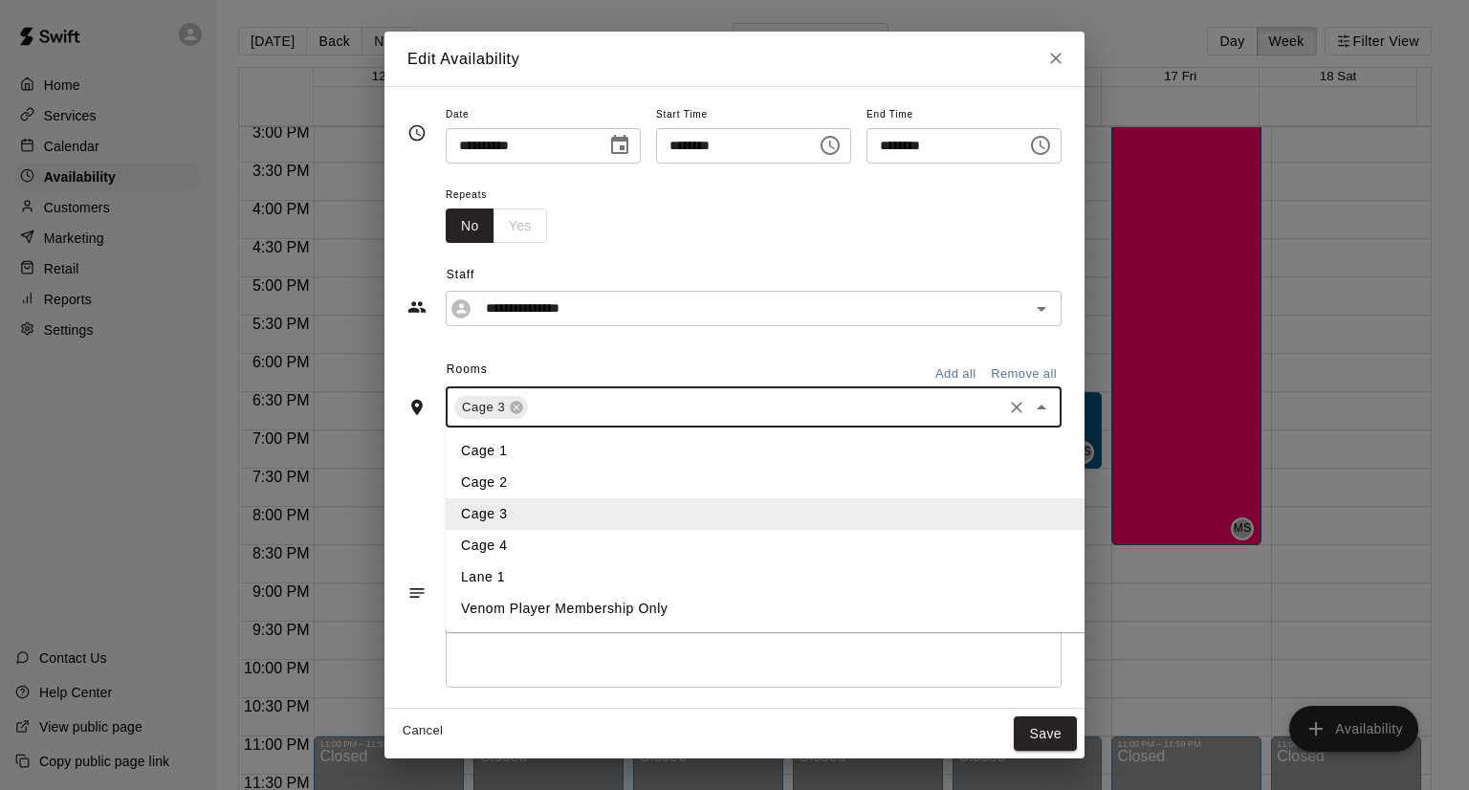
click at [497, 467] on li "Cage 2" at bounding box center [803, 483] width 714 height 32
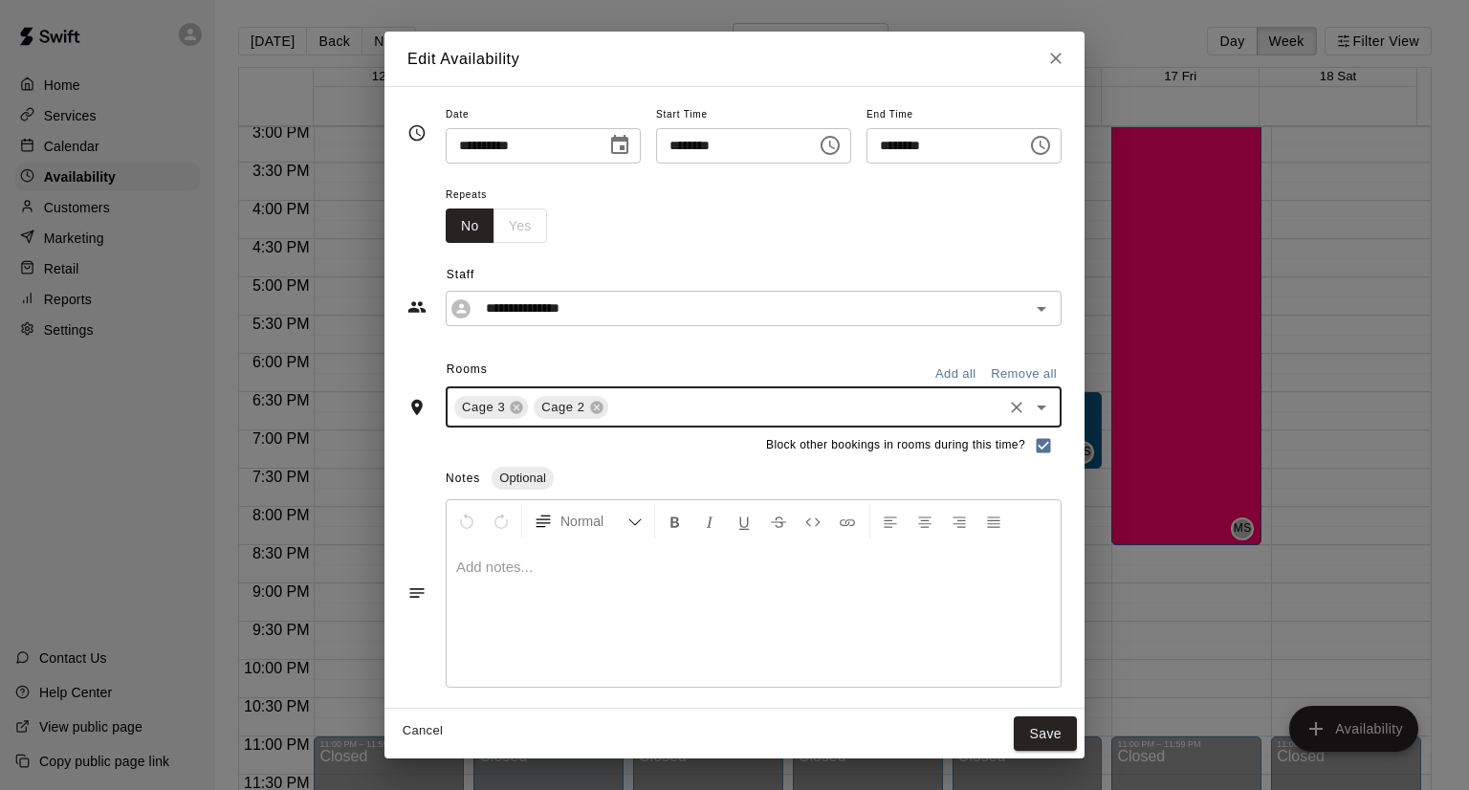
click at [601, 392] on div "Cage 3 Cage 2 ​" at bounding box center [754, 407] width 616 height 40
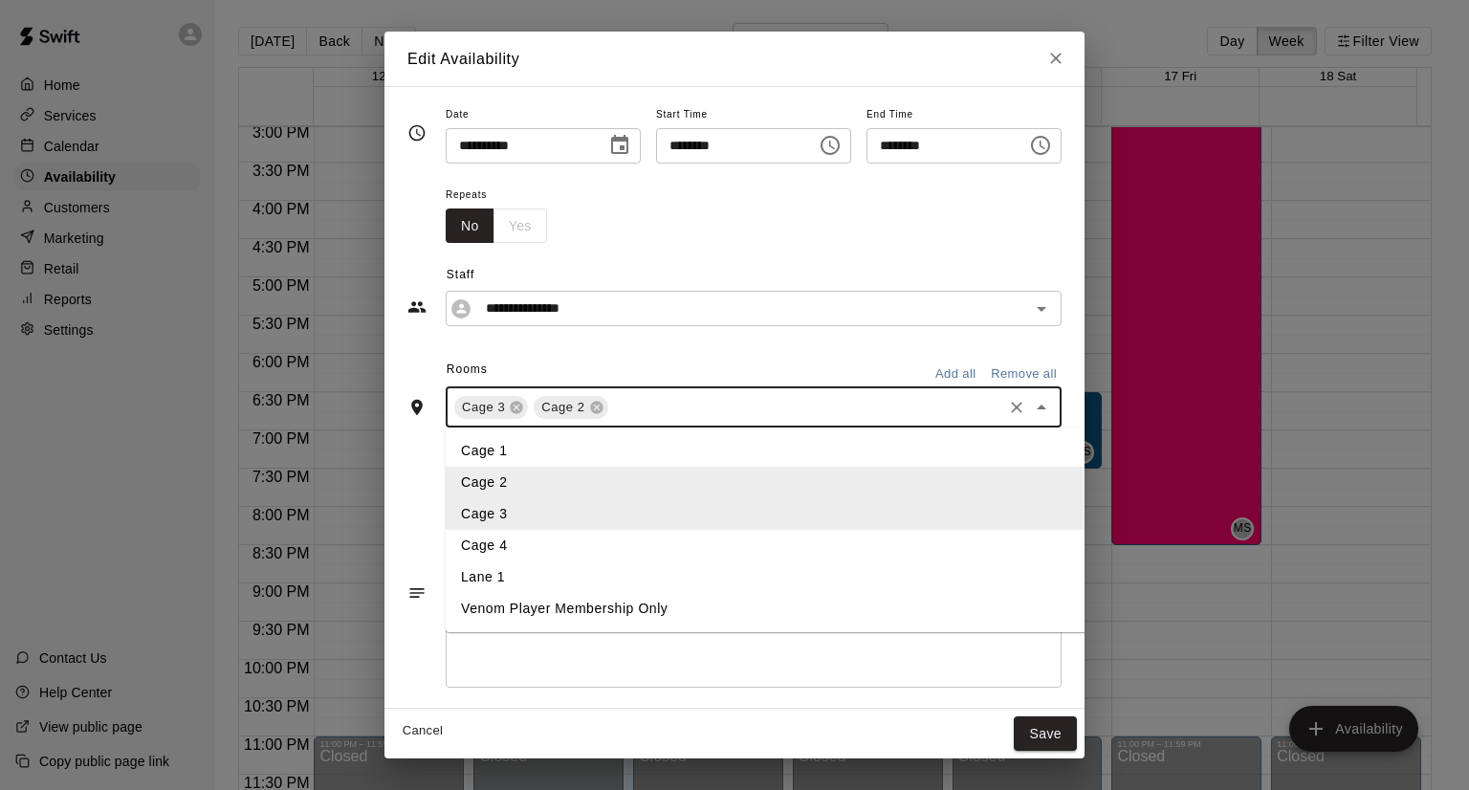
click at [559, 457] on li "Cage 1" at bounding box center [803, 451] width 714 height 32
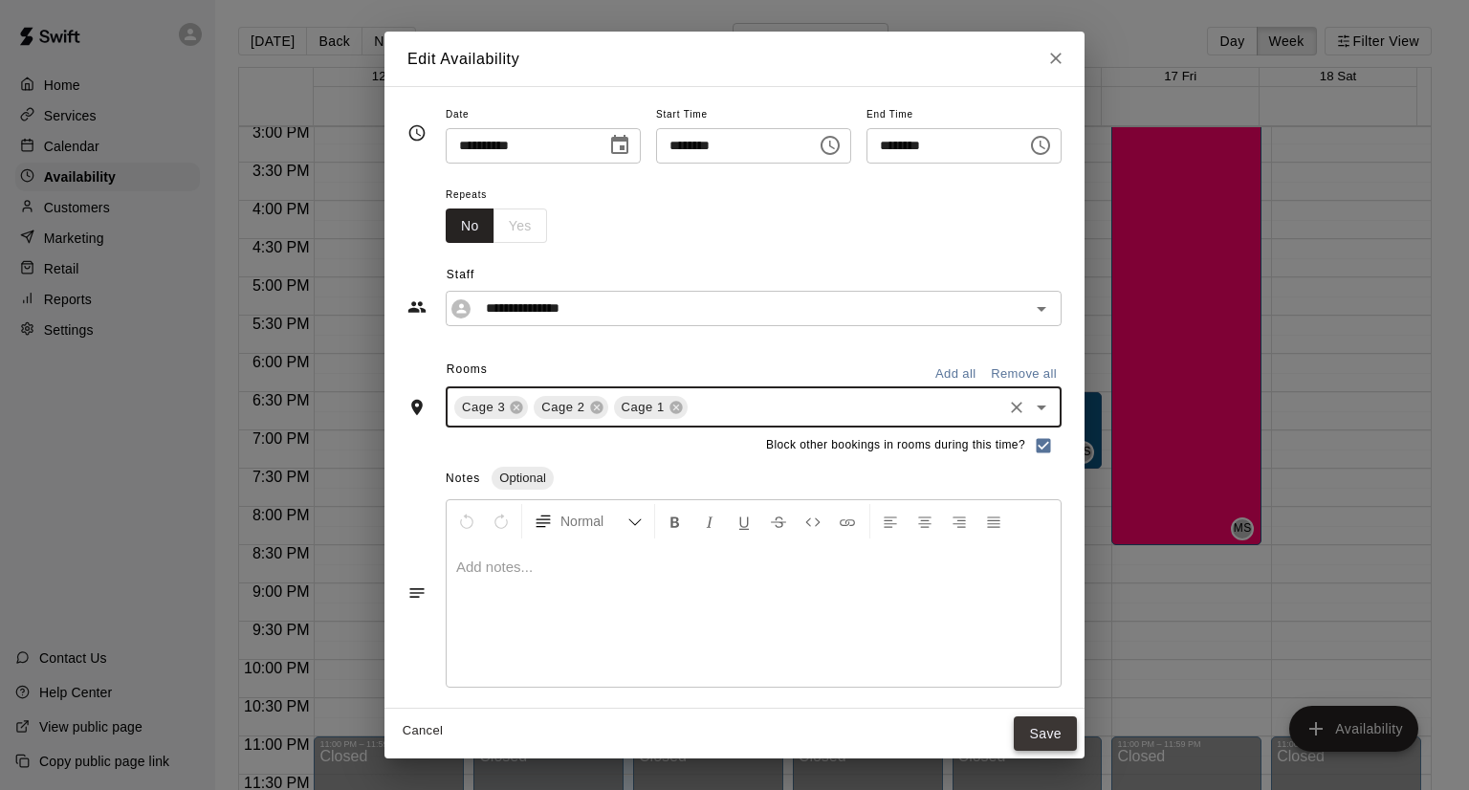
click at [1077, 739] on button "Save" at bounding box center [1045, 733] width 63 height 35
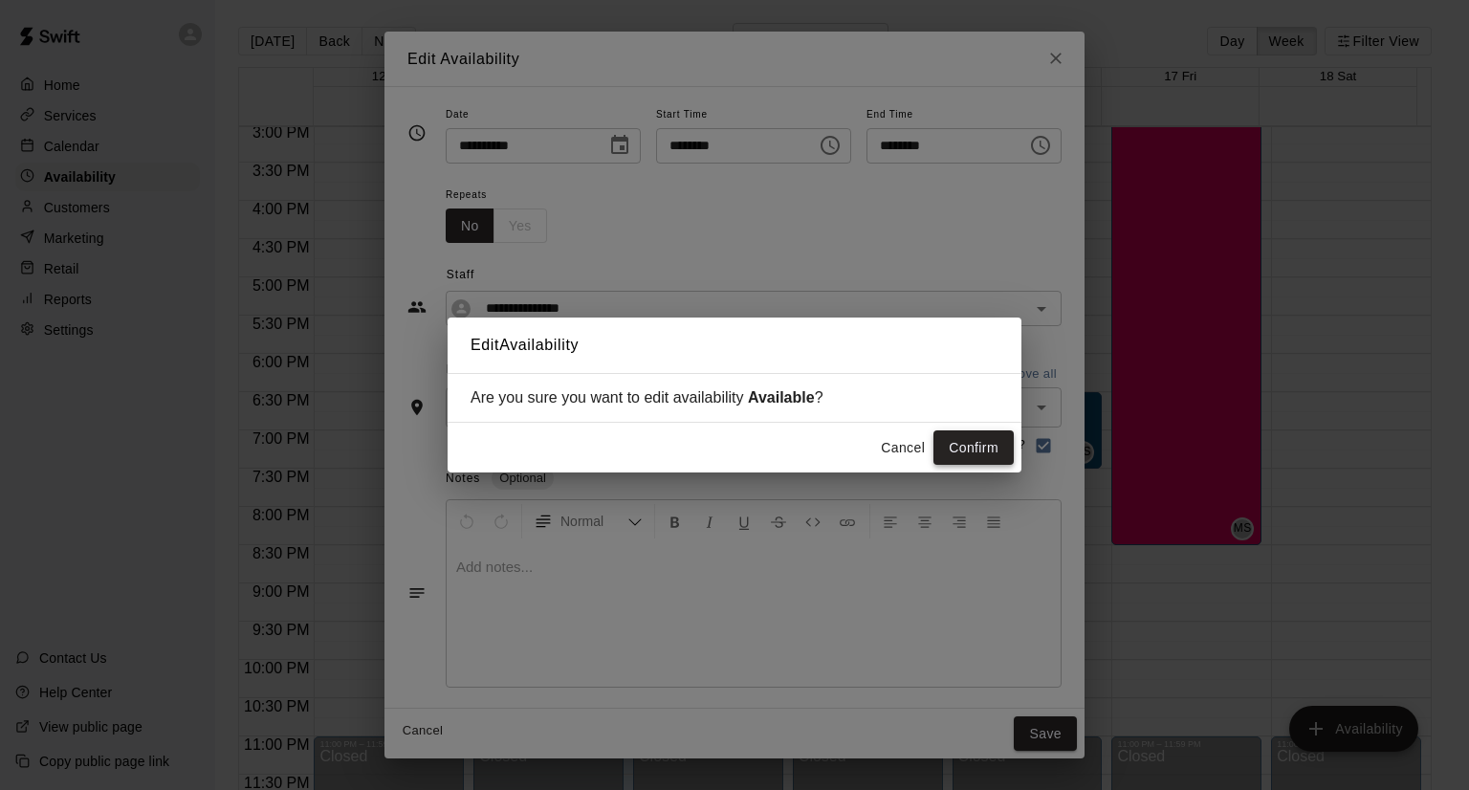
click at [991, 453] on button "Confirm" at bounding box center [973, 447] width 80 height 35
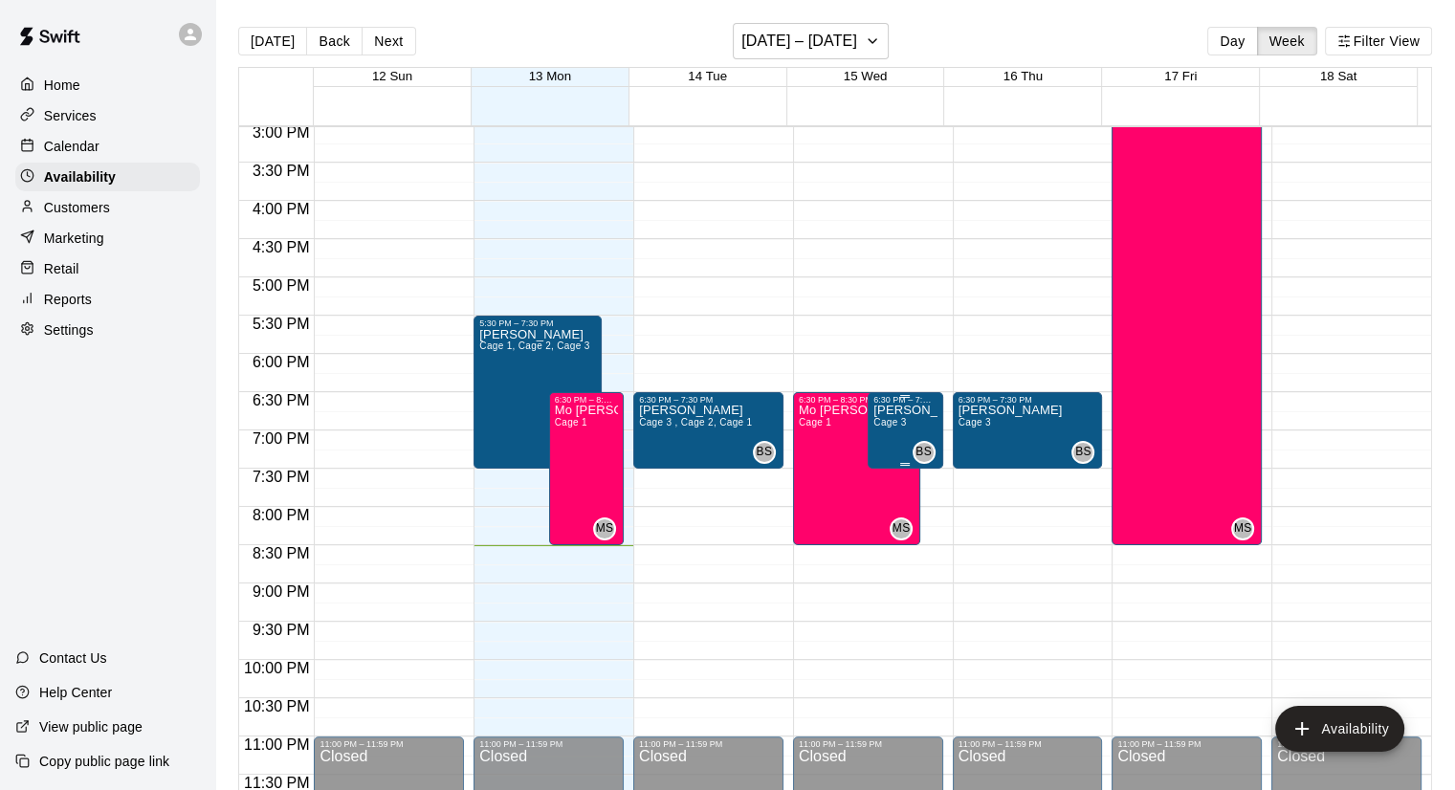
click at [895, 417] on span "Cage 3" at bounding box center [889, 422] width 33 height 11
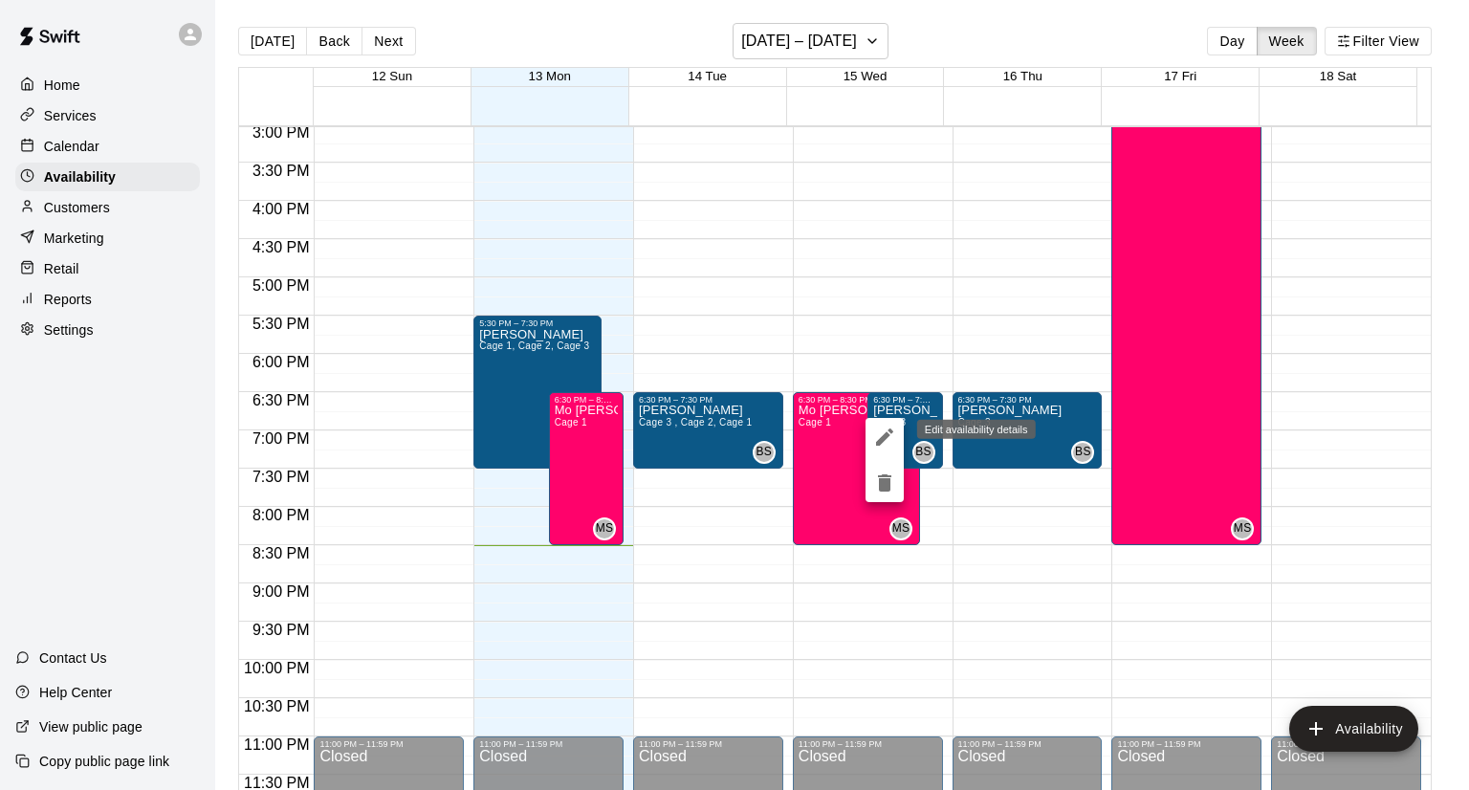
click at [890, 427] on icon "edit" at bounding box center [884, 437] width 23 height 23
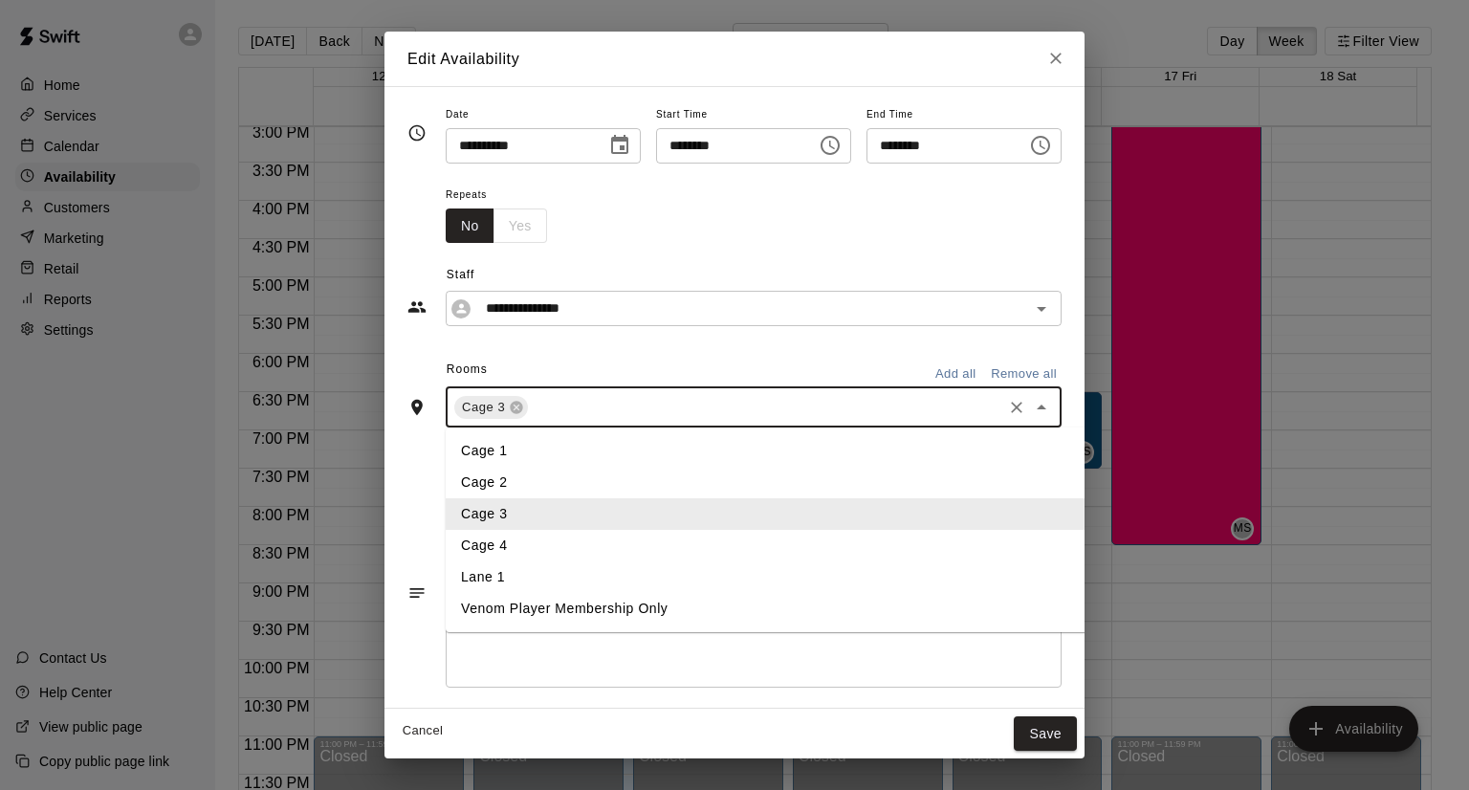
click at [559, 399] on input "text" at bounding box center [765, 407] width 469 height 24
click at [534, 443] on li "Cage 1" at bounding box center [803, 451] width 714 height 32
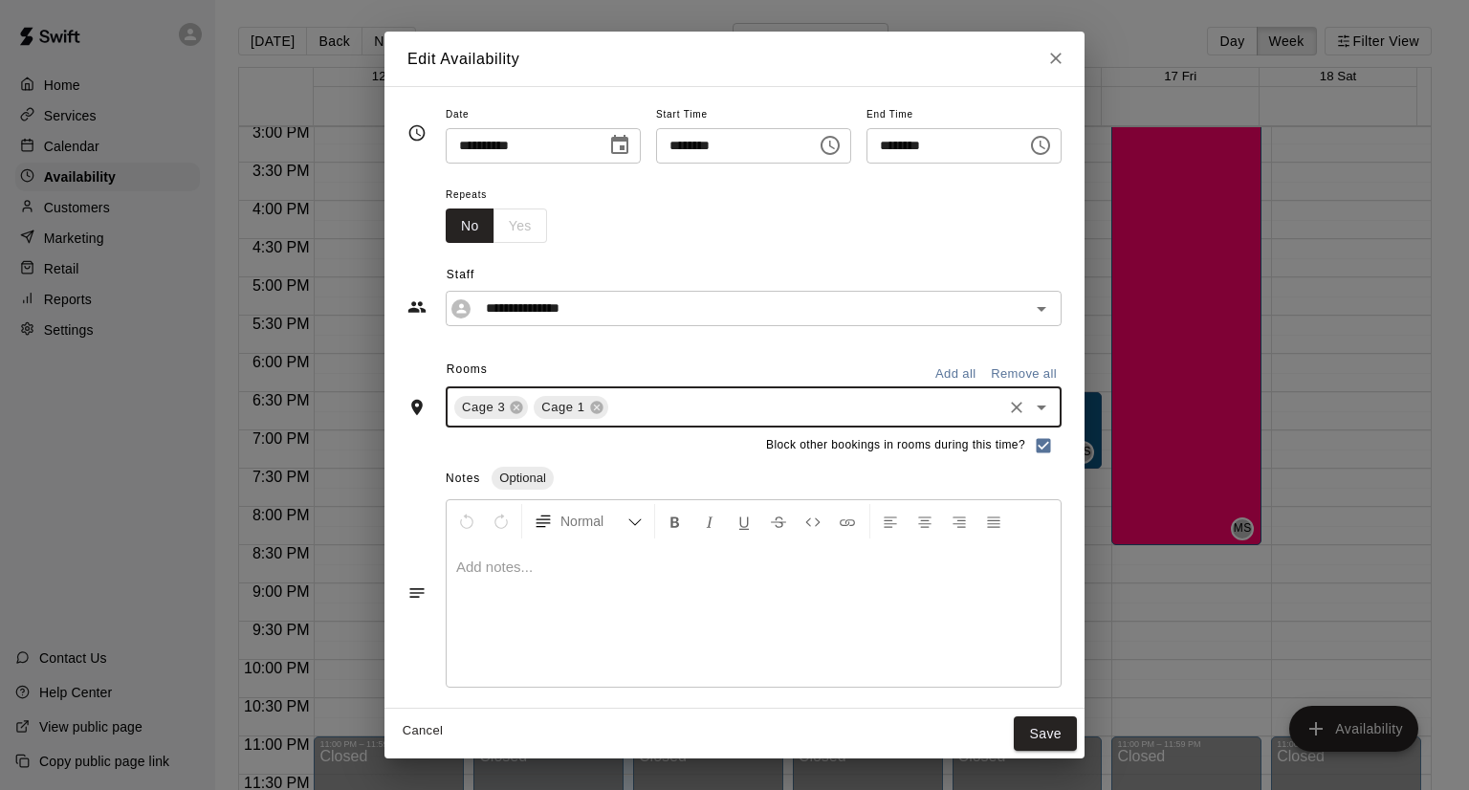
click at [611, 402] on input "text" at bounding box center [805, 407] width 388 height 24
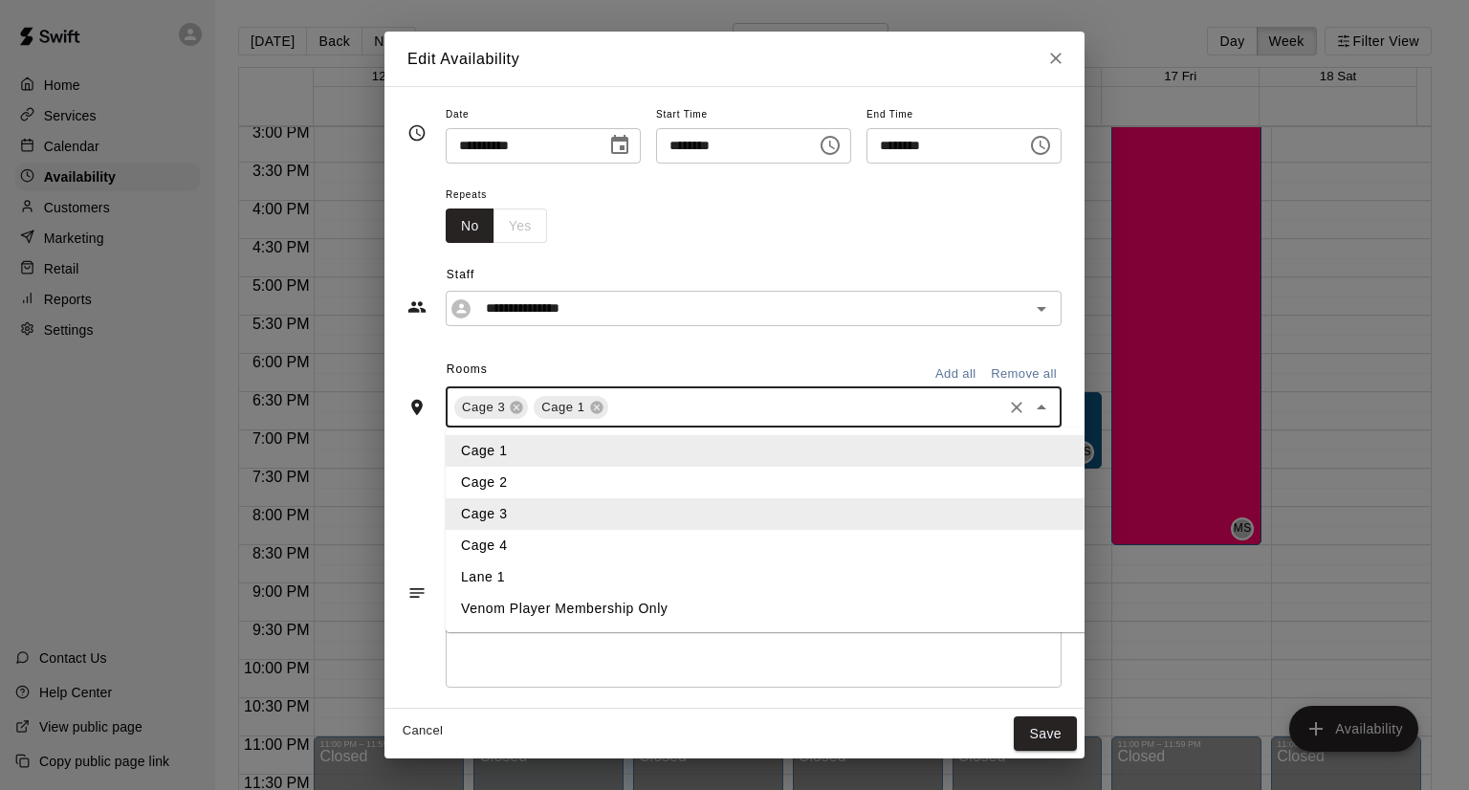
click at [548, 469] on li "Cage 2" at bounding box center [803, 483] width 714 height 32
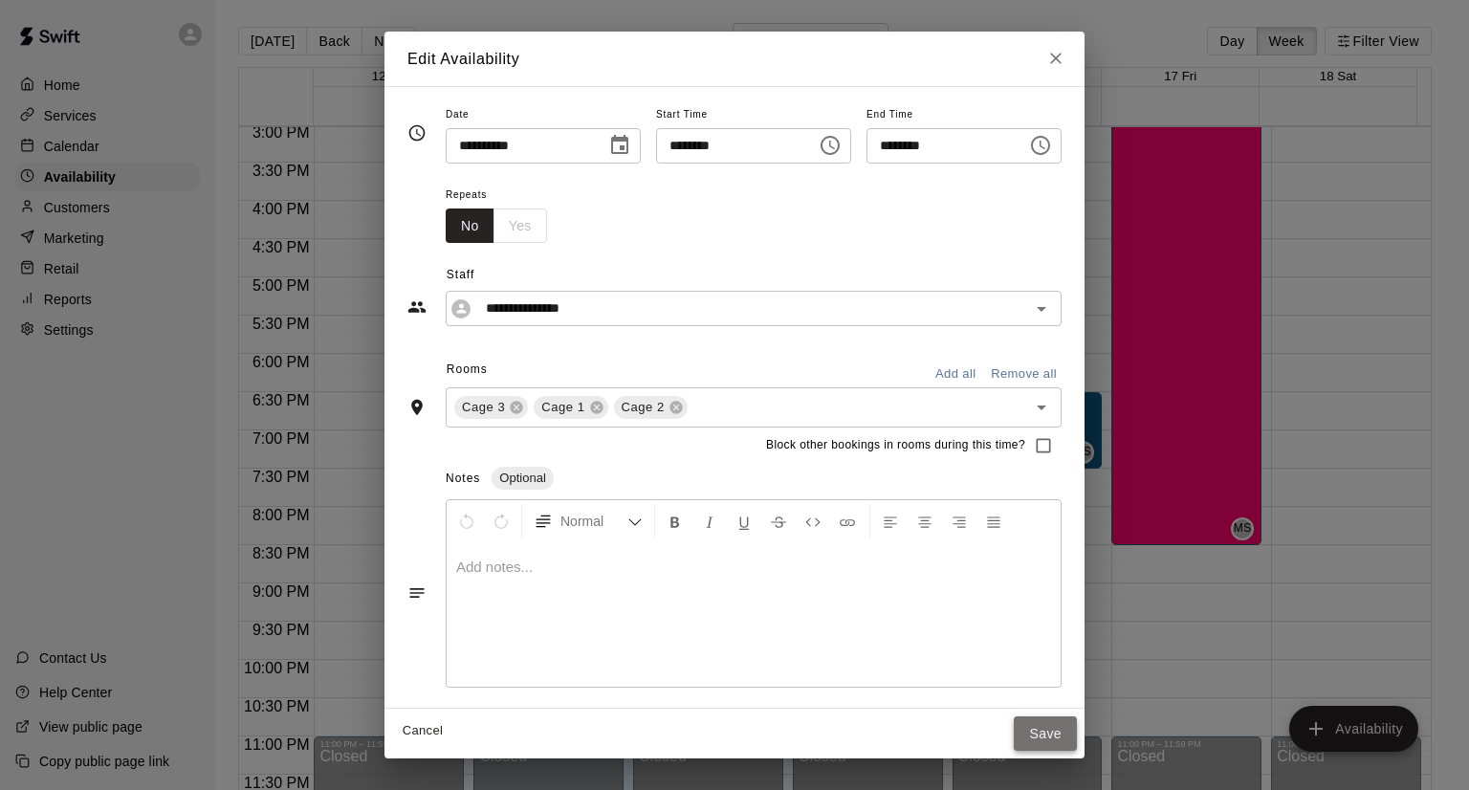
click at [1070, 732] on button "Save" at bounding box center [1045, 733] width 63 height 35
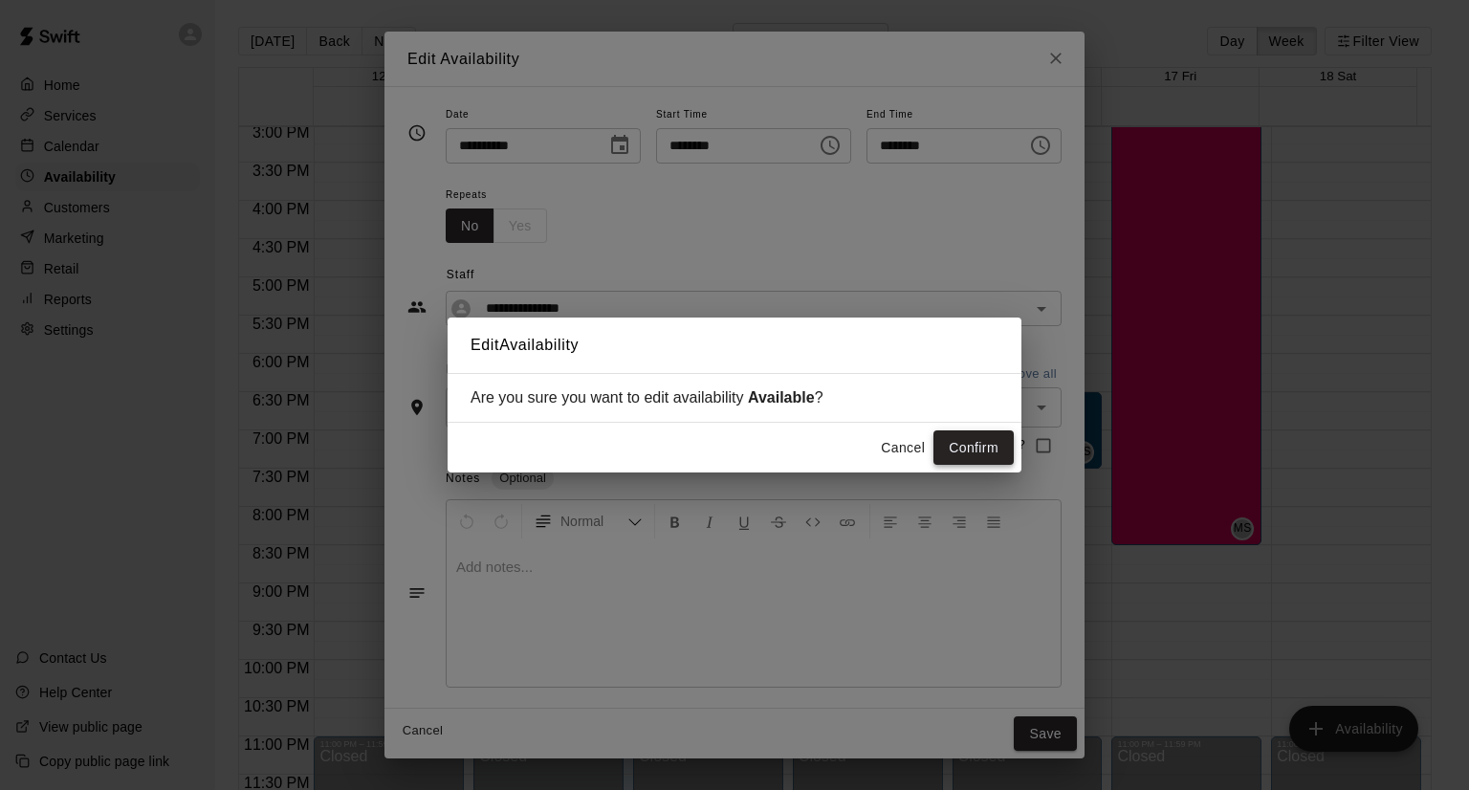
click at [959, 448] on button "Confirm" at bounding box center [973, 447] width 80 height 35
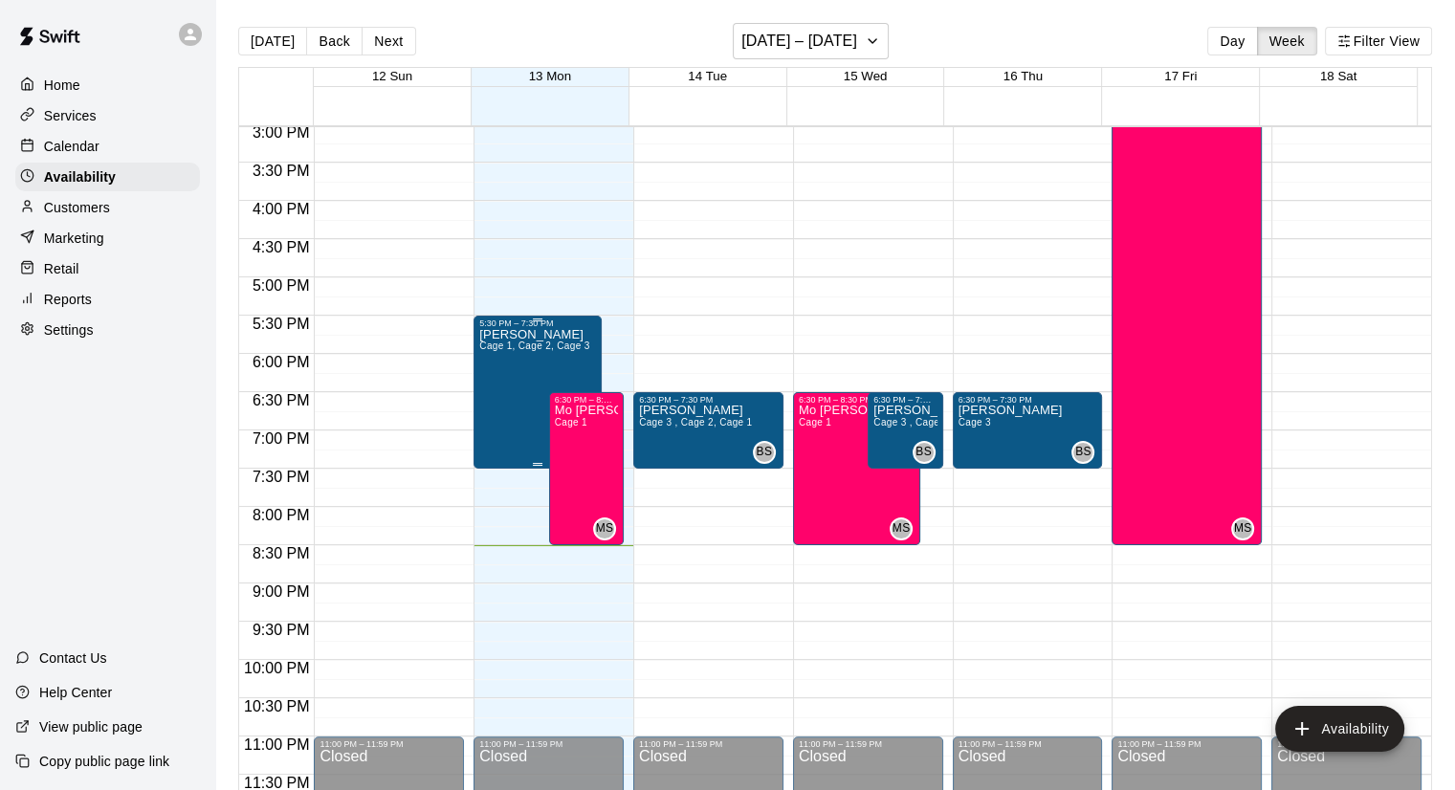
click at [532, 347] on span "Cage 1, Cage 2, Cage 3" at bounding box center [534, 345] width 110 height 11
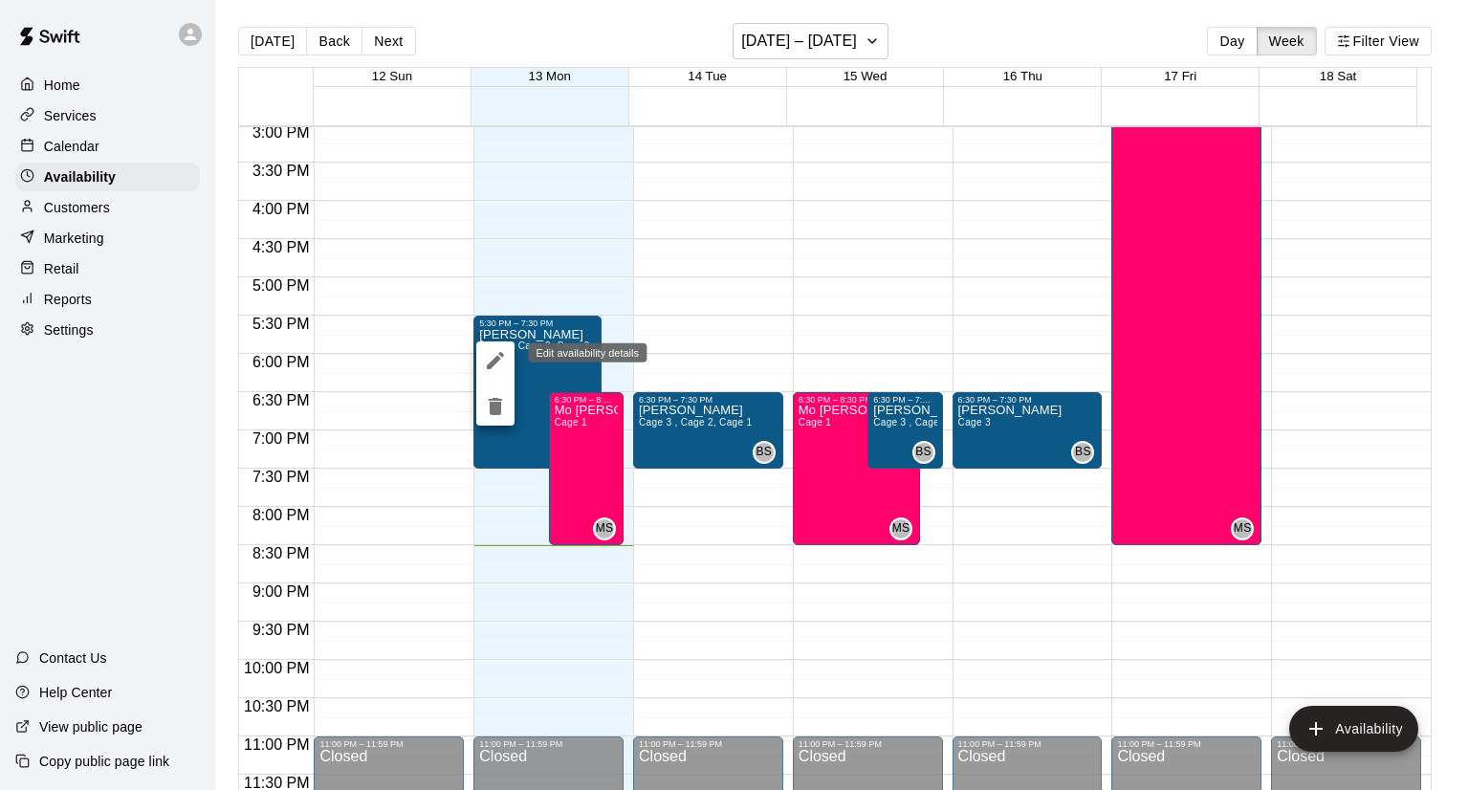
click at [492, 353] on icon "edit" at bounding box center [495, 360] width 23 height 23
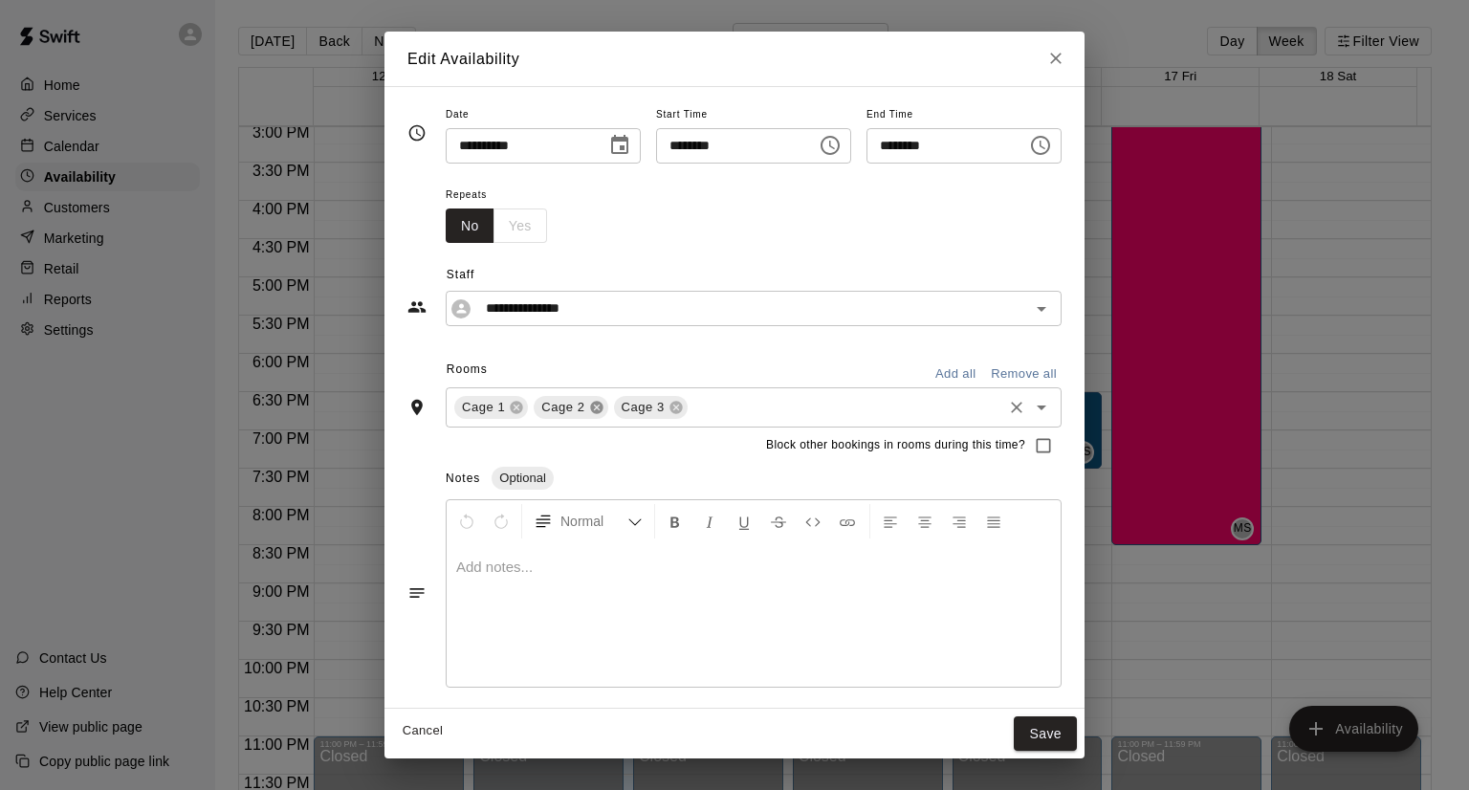
click at [589, 413] on icon at bounding box center [596, 407] width 15 height 15
click at [509, 405] on icon at bounding box center [516, 407] width 15 height 15
click at [1077, 735] on button "Save" at bounding box center [1045, 733] width 63 height 35
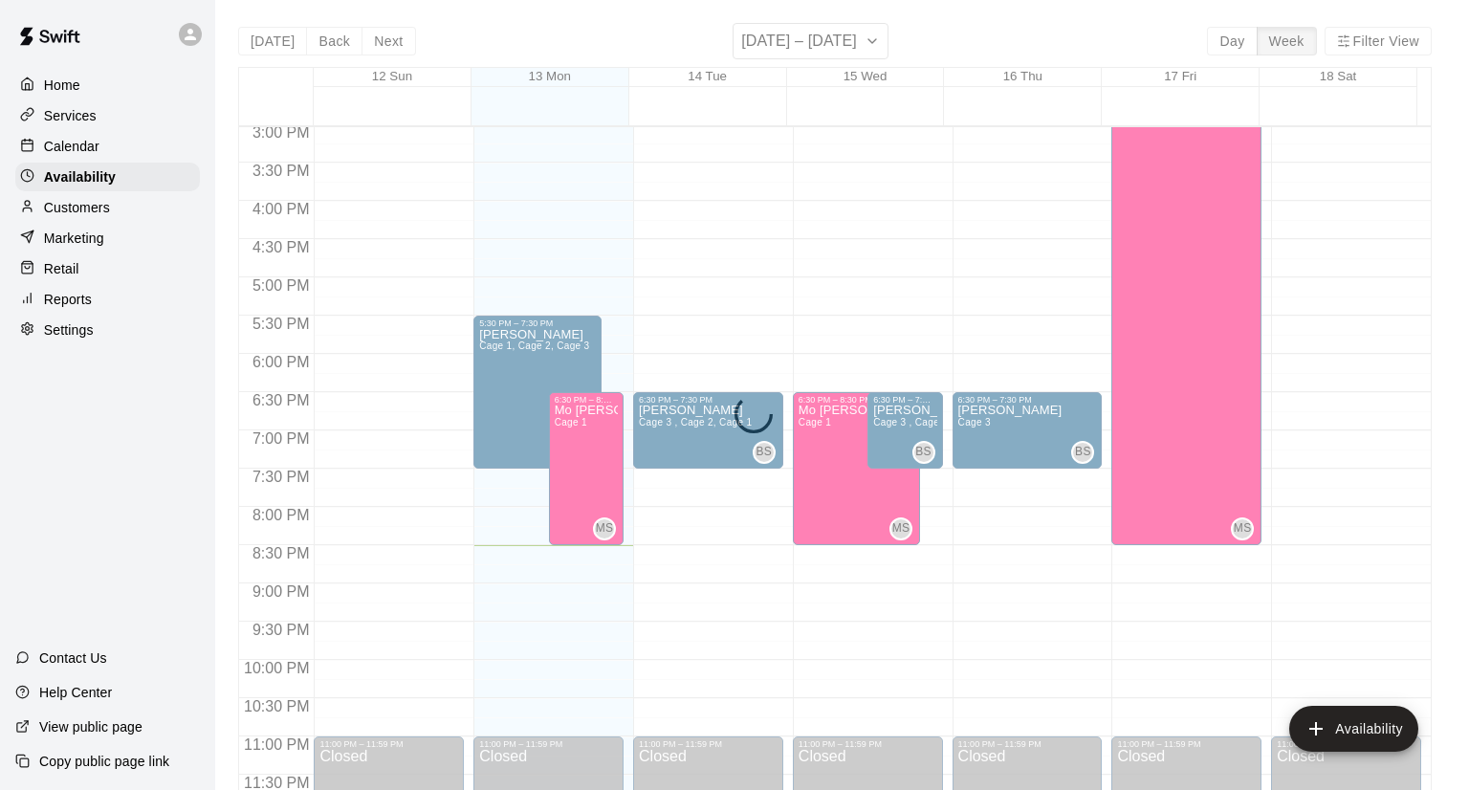
click at [1093, 735] on div "Edit Availability Are you sure you want to edit availability Available ? Cancel…" at bounding box center [734, 395] width 1469 height 790
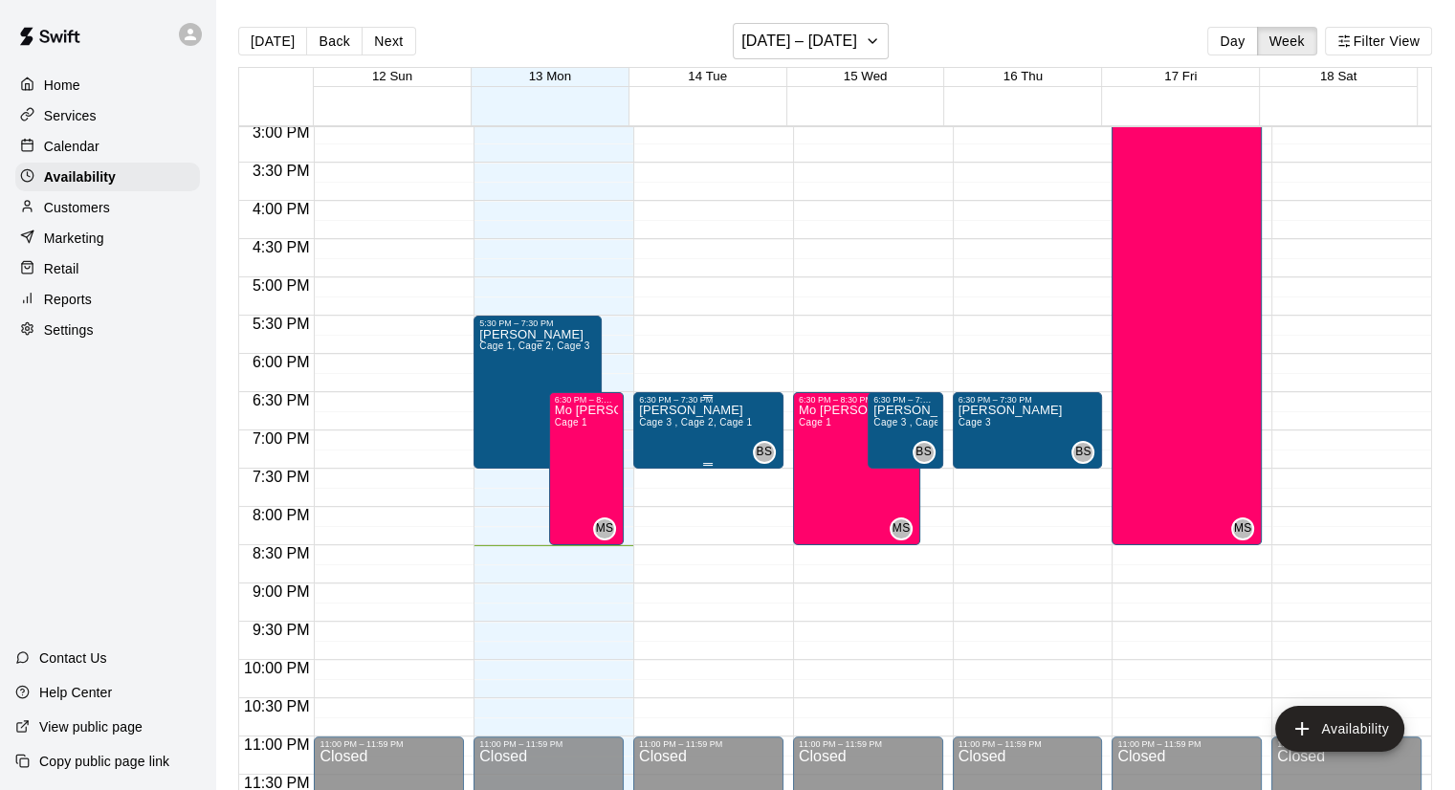
click at [689, 392] on div "6:30 PM – 7:30 PM [PERSON_NAME] 3 , Cage 2, Cage 1 BS" at bounding box center [708, 430] width 150 height 77
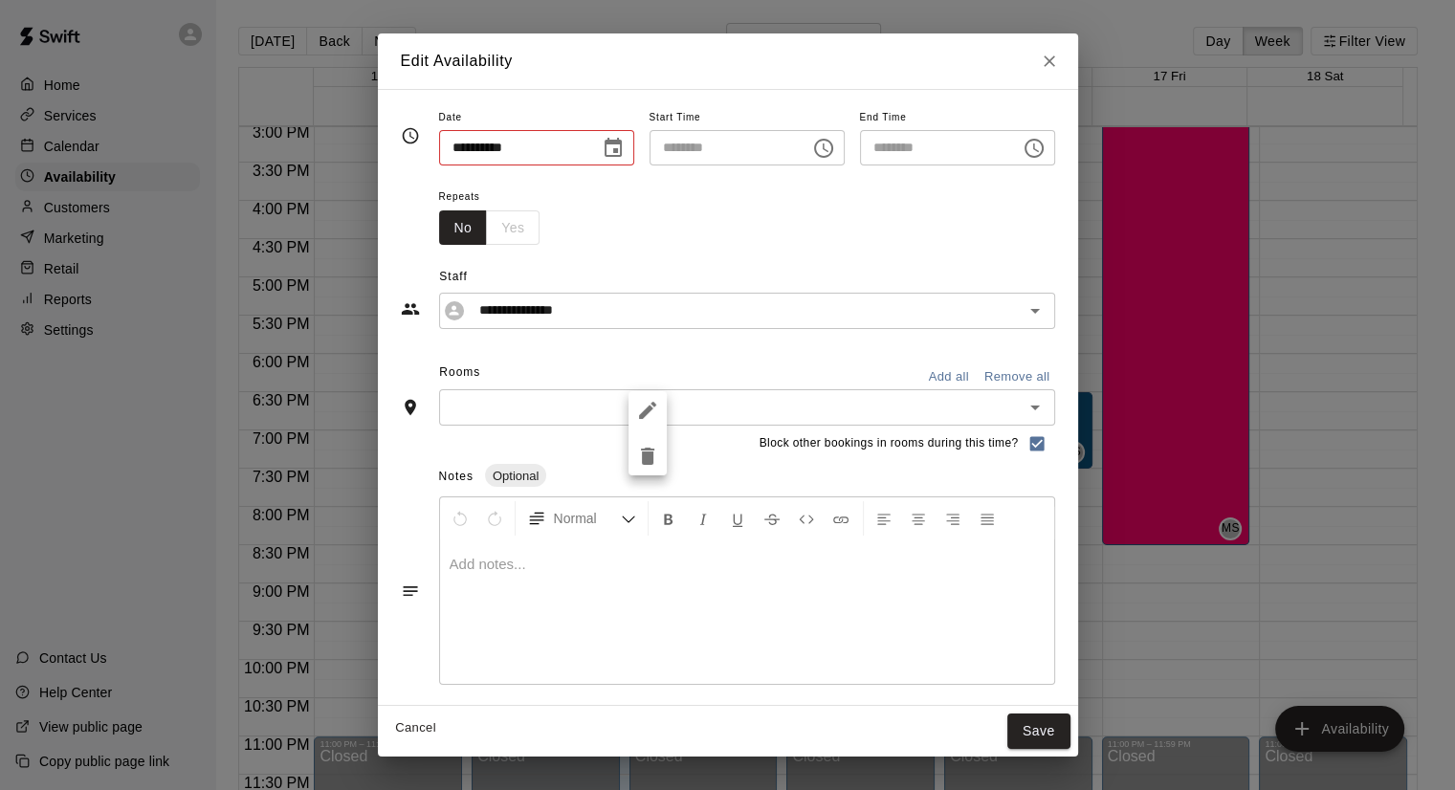
type input "**********"
type input "********"
type input "**********"
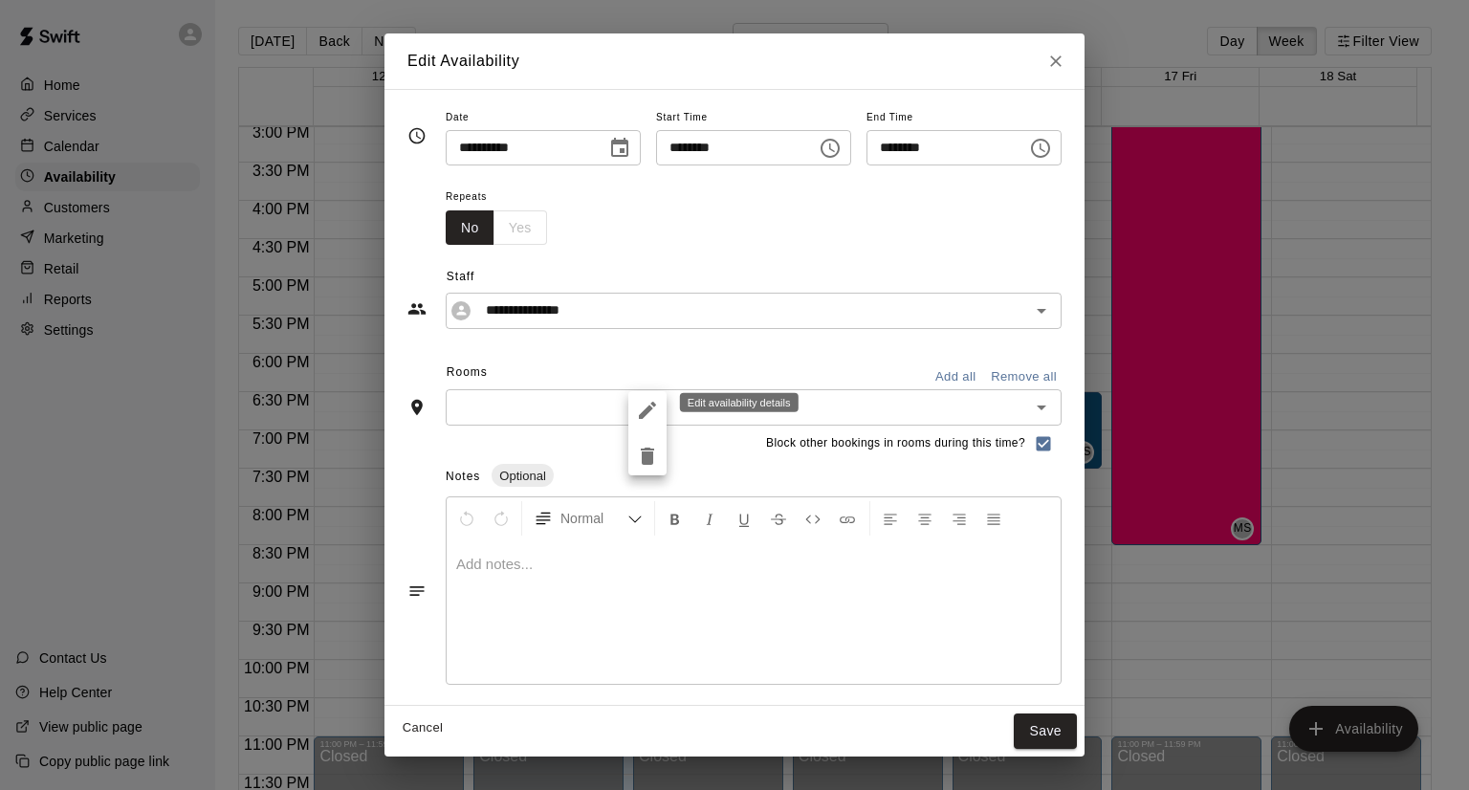
click at [645, 413] on icon "edit" at bounding box center [647, 410] width 17 height 17
click at [563, 408] on div at bounding box center [734, 395] width 1469 height 790
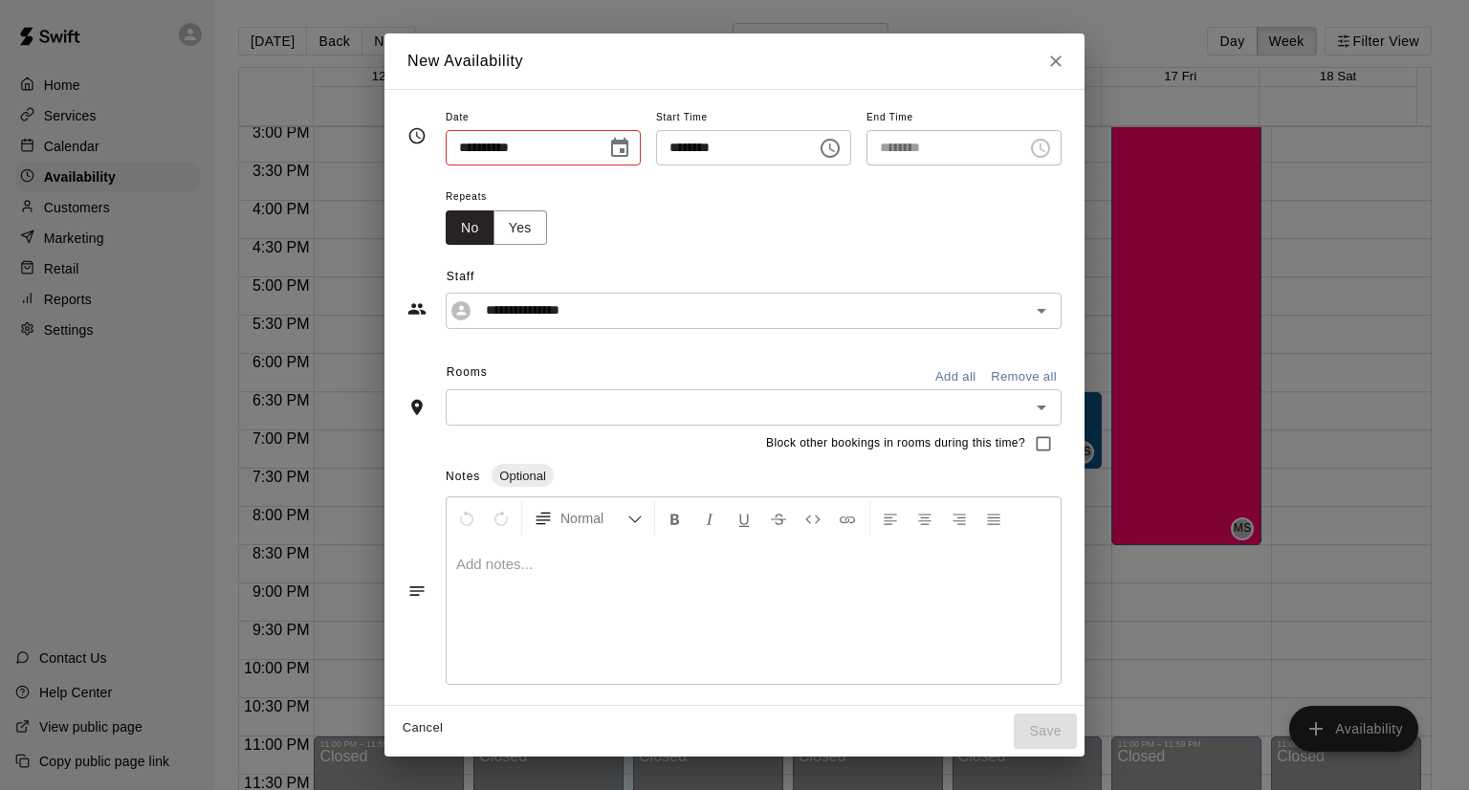
type input "**********"
click at [1065, 54] on icon "Close" at bounding box center [1055, 61] width 19 height 19
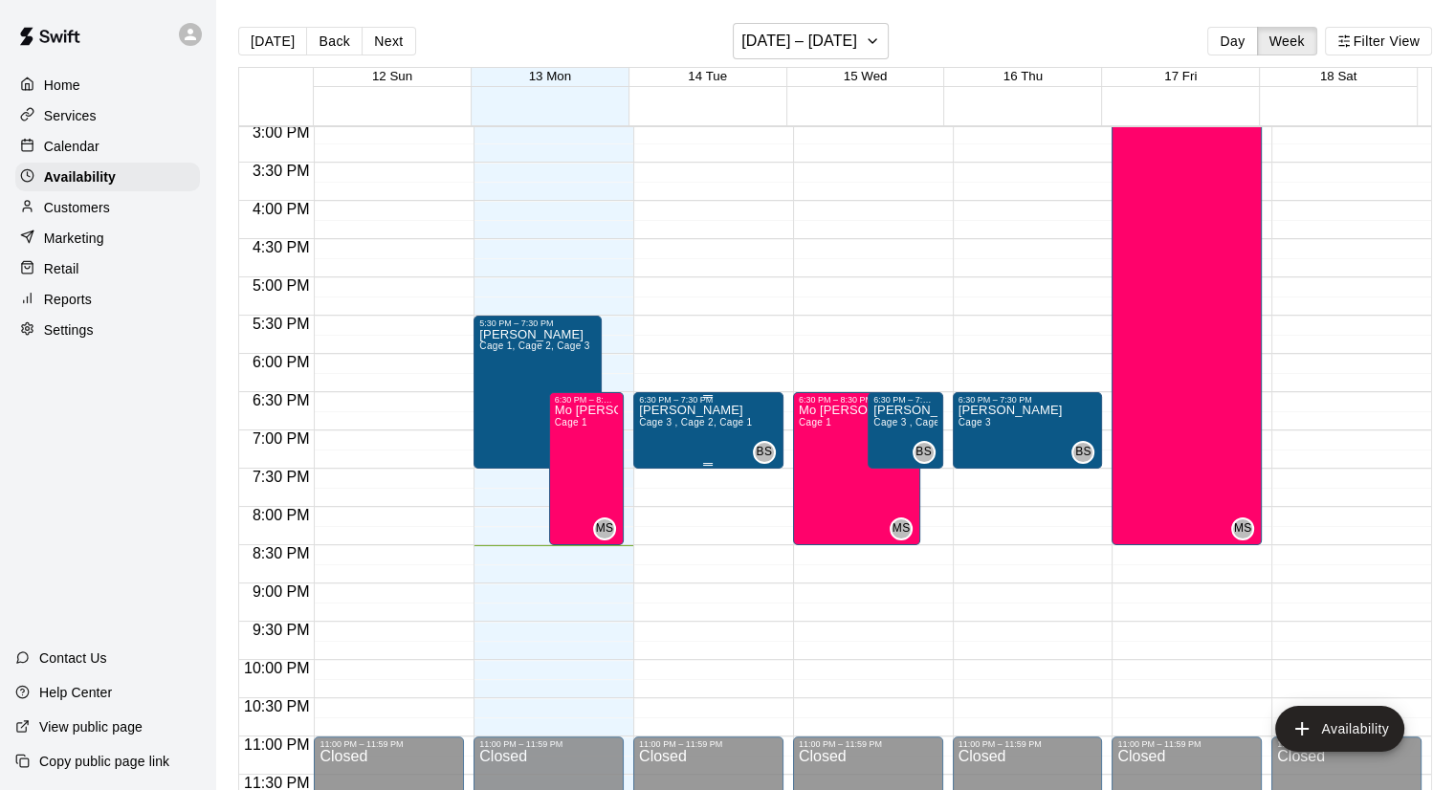
click at [730, 418] on span "Cage 3 , Cage 2, Cage 1" at bounding box center [695, 422] width 113 height 11
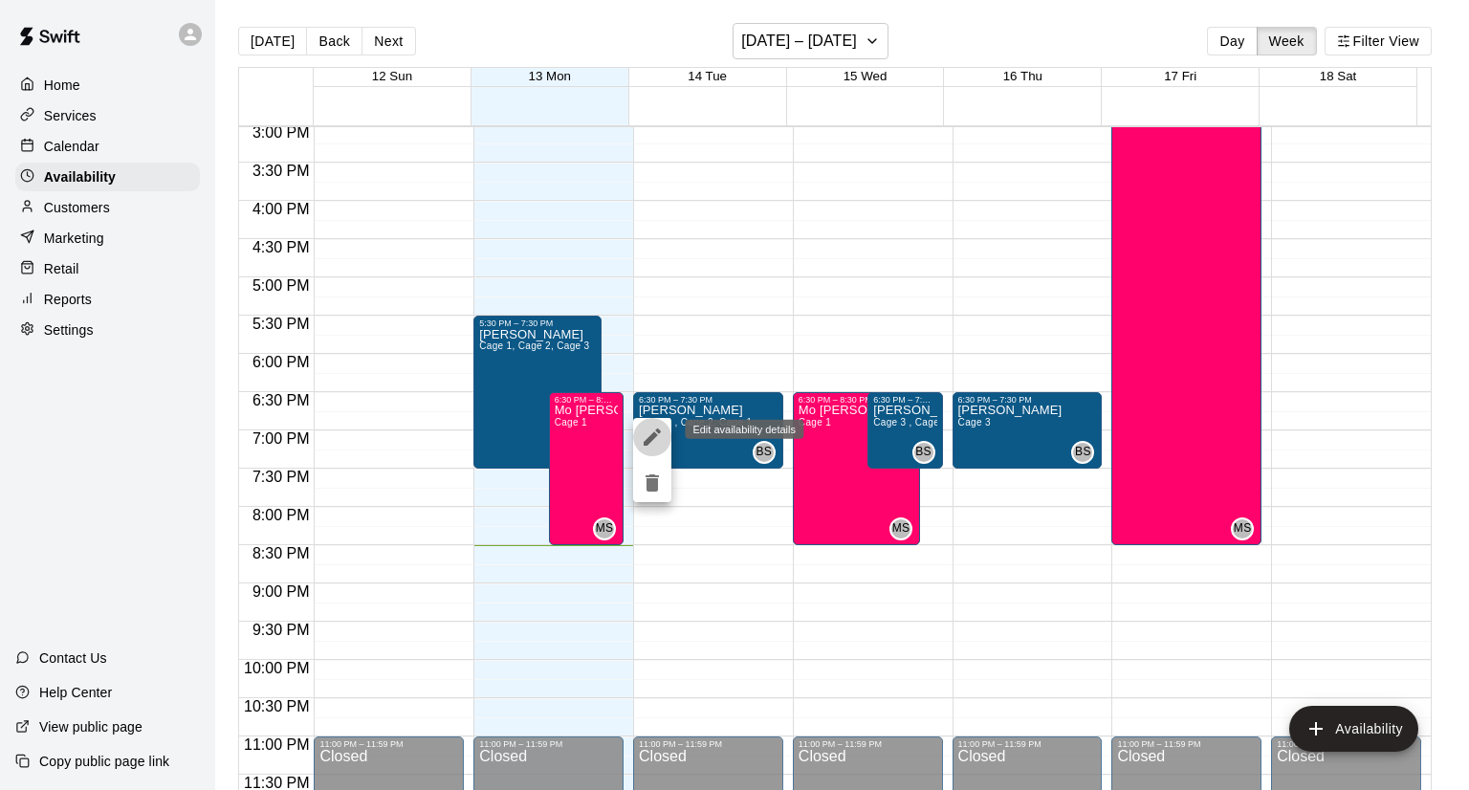
click at [663, 430] on icon "edit" at bounding box center [652, 437] width 23 height 23
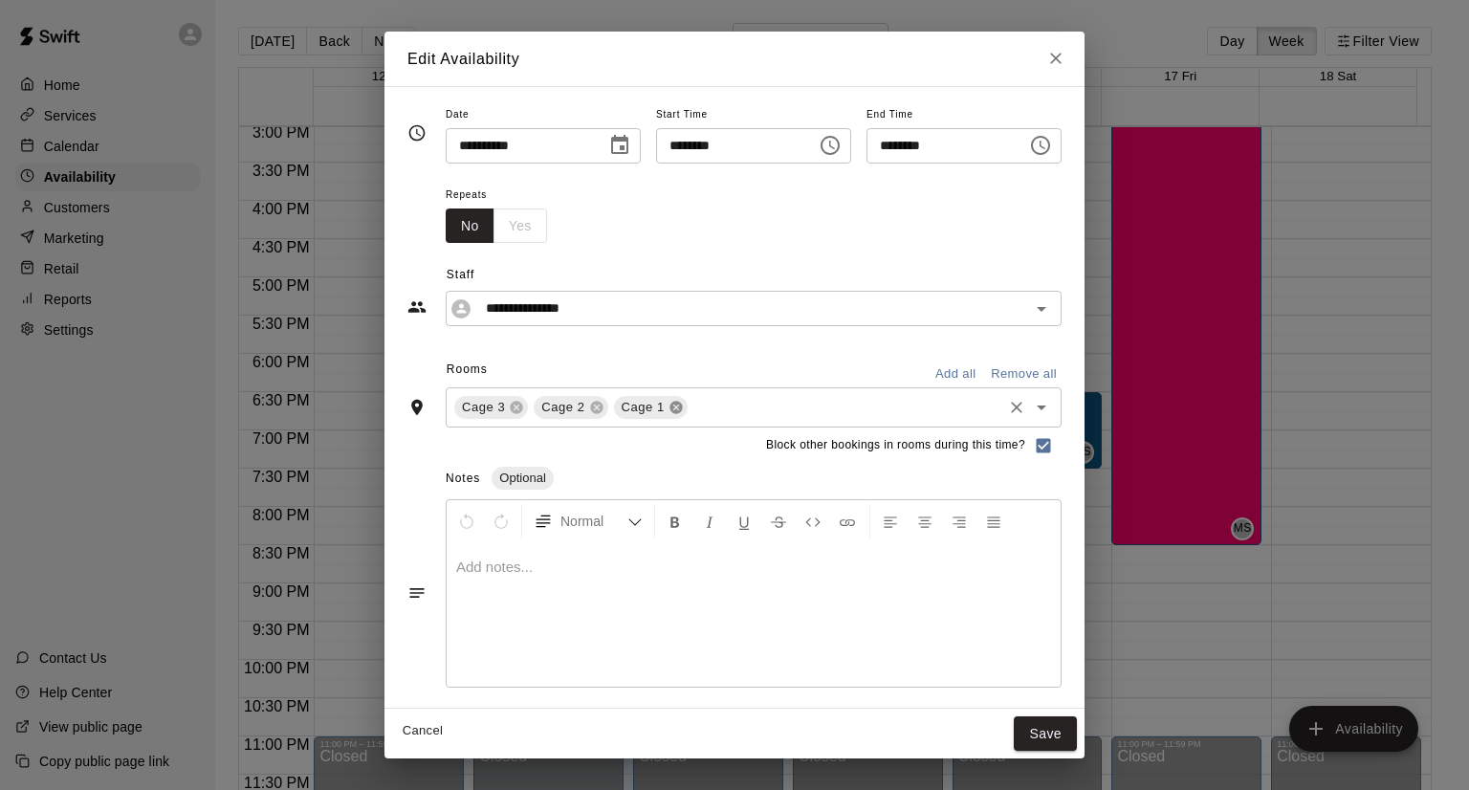
click at [669, 410] on icon at bounding box center [675, 407] width 12 height 12
click at [589, 405] on icon at bounding box center [596, 407] width 15 height 15
click at [1077, 734] on button "Save" at bounding box center [1045, 733] width 63 height 35
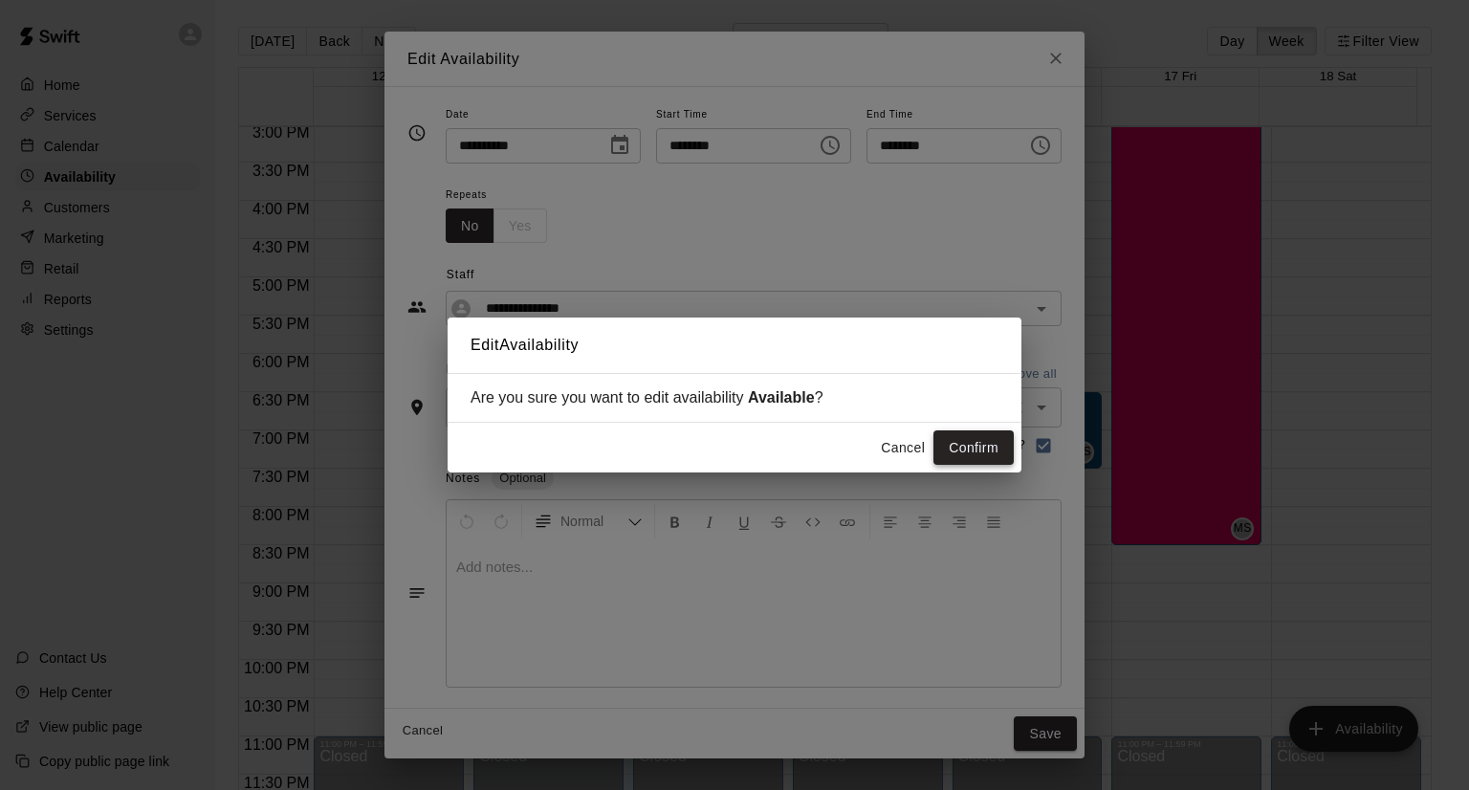
click at [973, 445] on button "Confirm" at bounding box center [973, 447] width 80 height 35
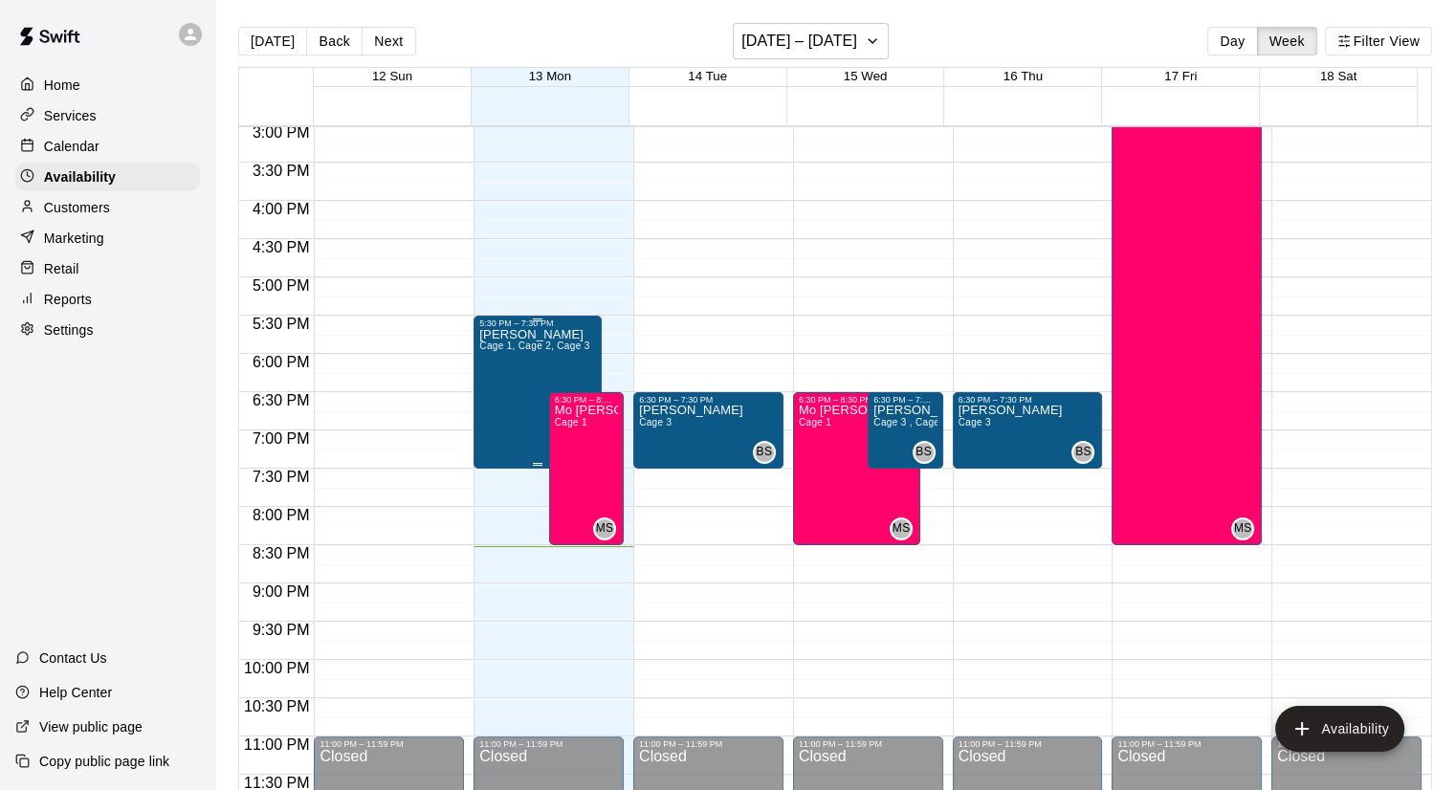
click at [541, 343] on span "Cage 1, Cage 2, Cage 3" at bounding box center [534, 345] width 110 height 11
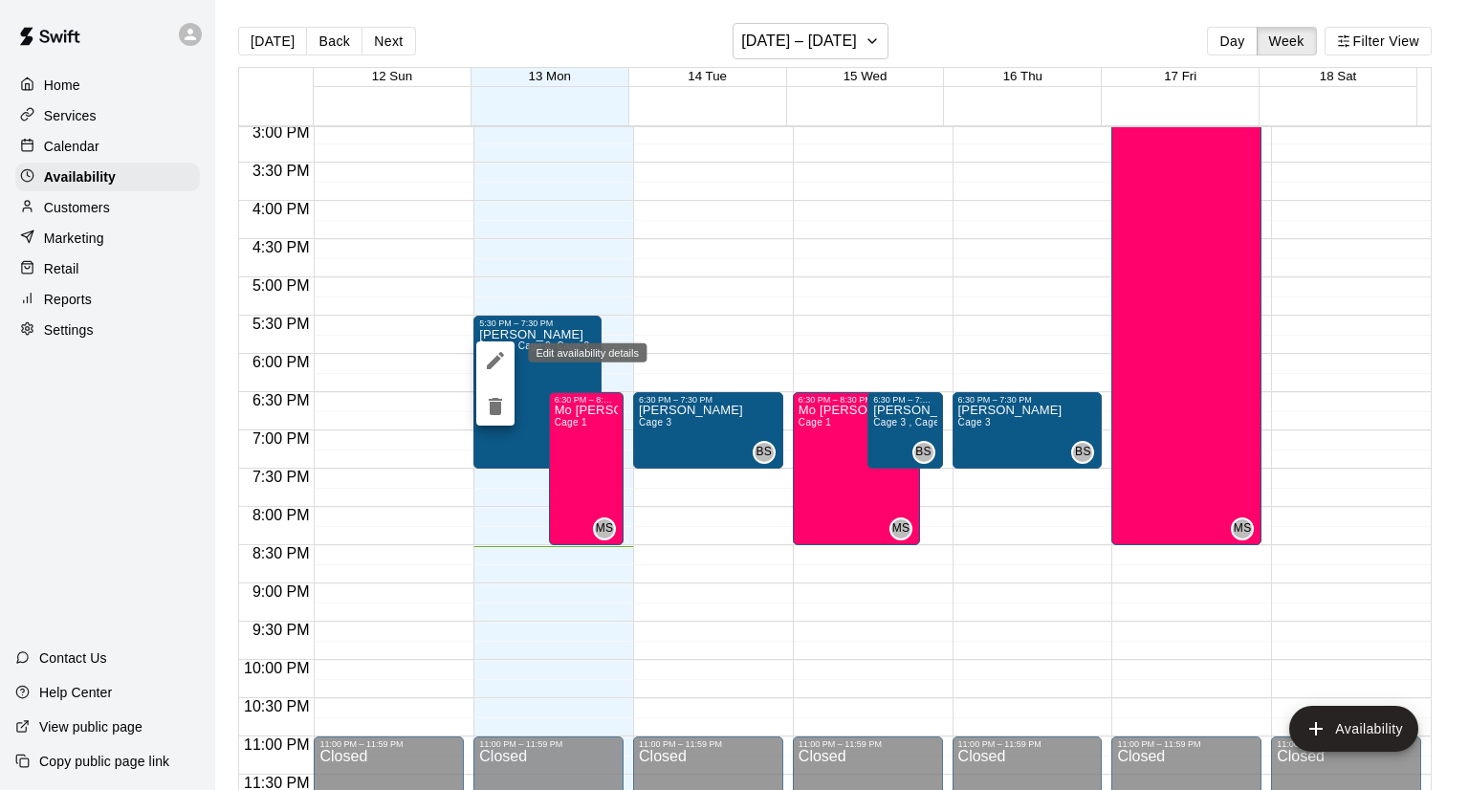
click at [497, 351] on icon "edit" at bounding box center [495, 360] width 23 height 23
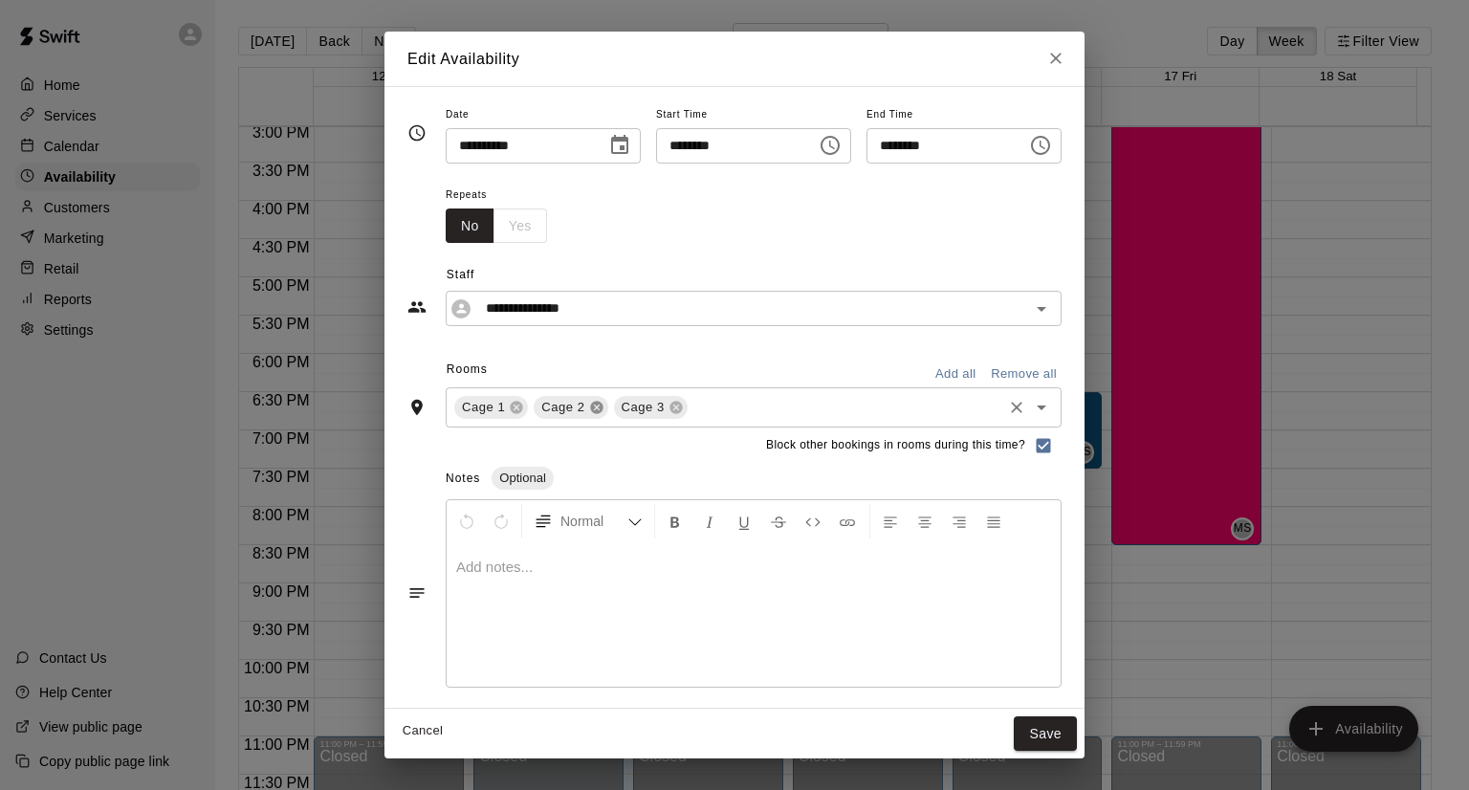
click at [590, 409] on icon at bounding box center [596, 407] width 12 height 12
click at [511, 406] on icon at bounding box center [517, 407] width 12 height 12
click at [1077, 736] on button "Save" at bounding box center [1045, 733] width 63 height 35
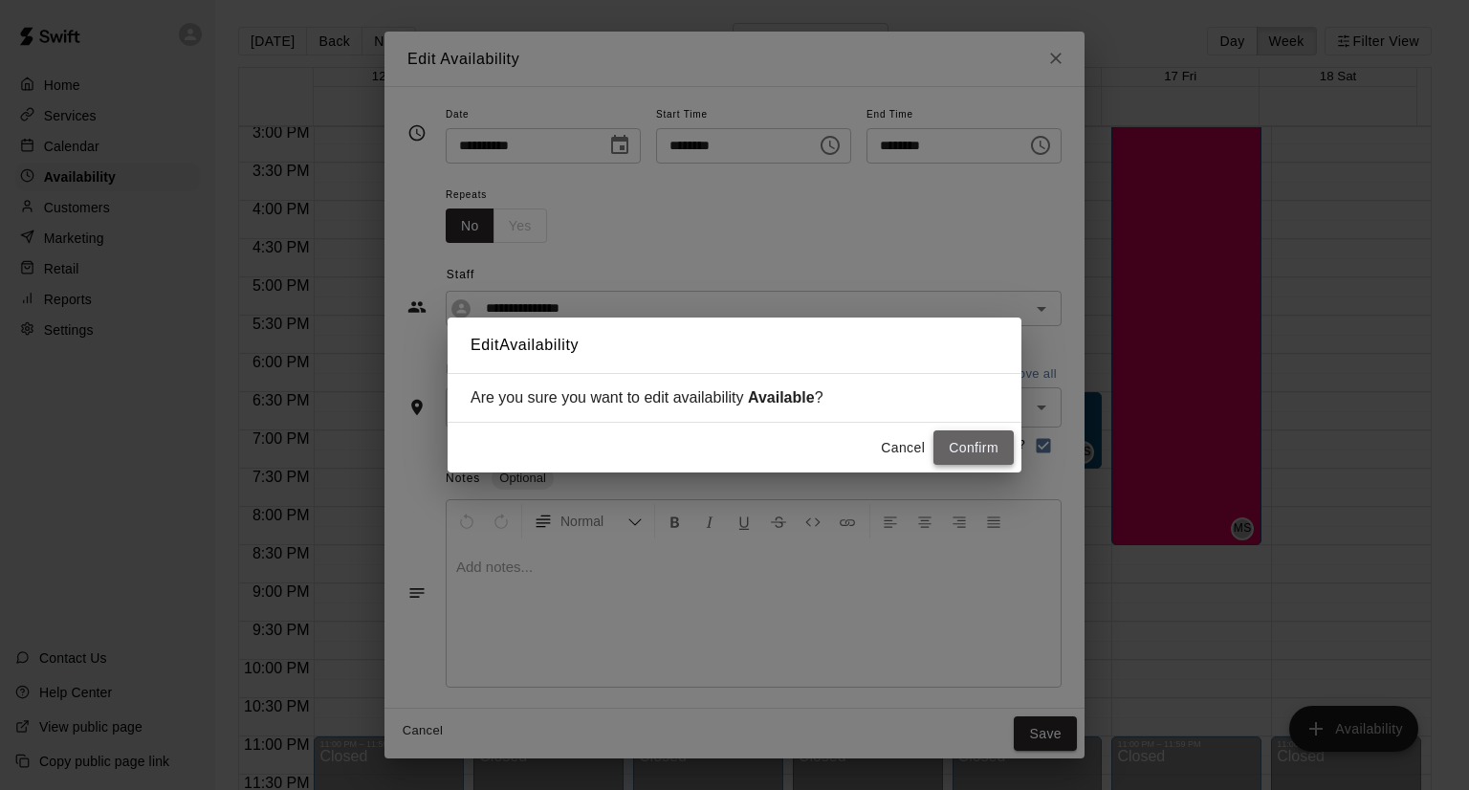
click at [968, 445] on button "Confirm" at bounding box center [973, 447] width 80 height 35
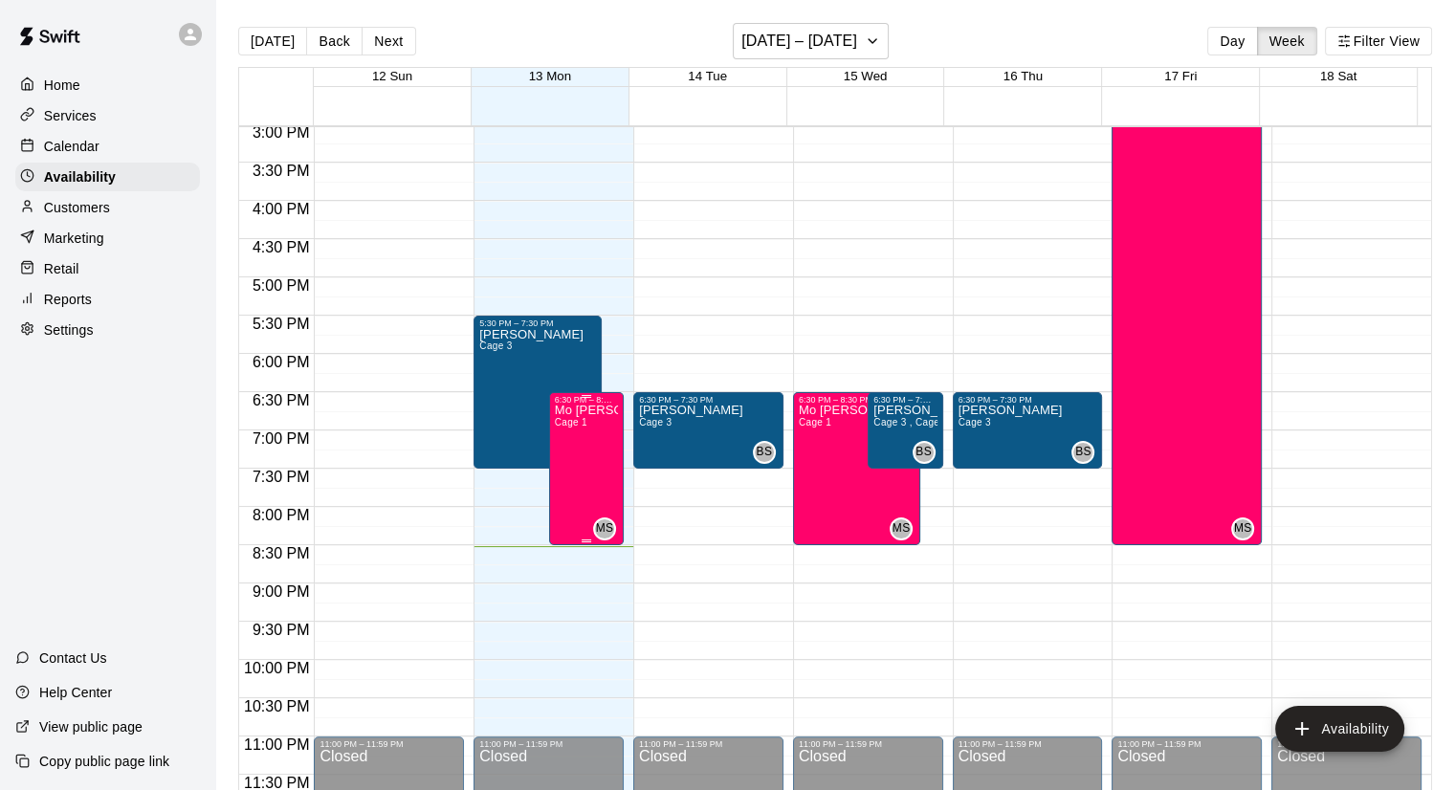
click at [592, 433] on div "Mo Seay Cage 1" at bounding box center [586, 800] width 63 height 790
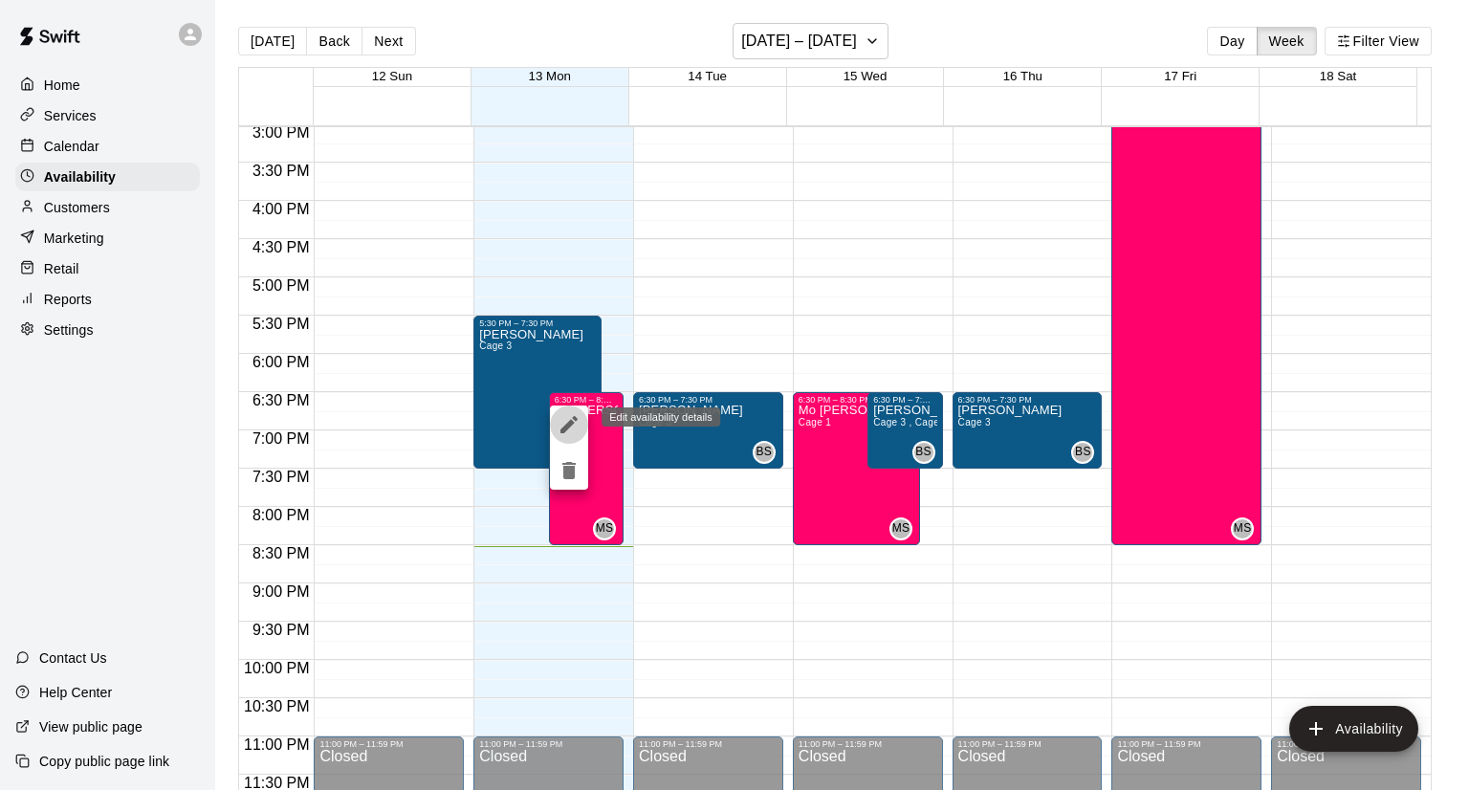
click at [562, 428] on icon "edit" at bounding box center [568, 424] width 17 height 17
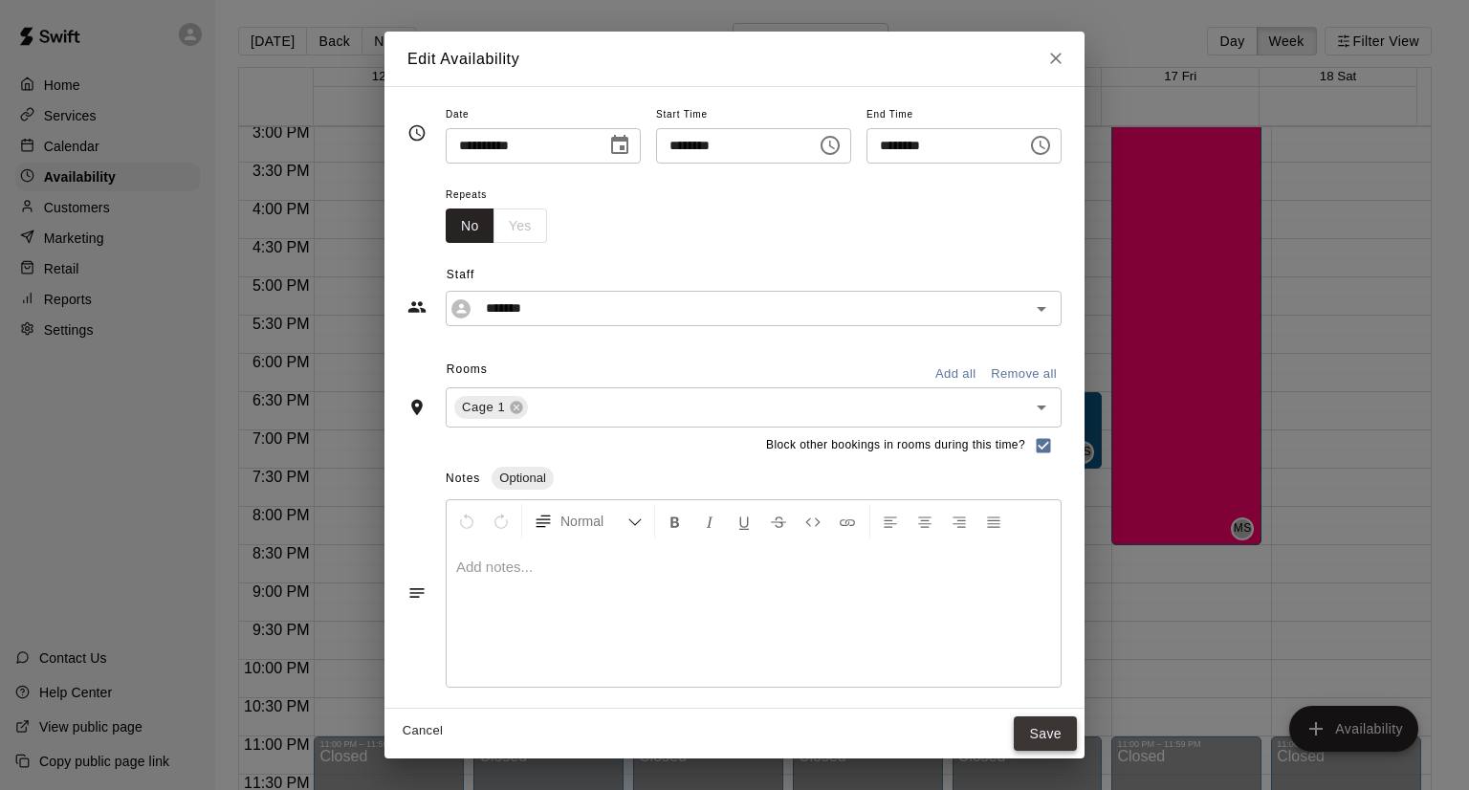
click at [1077, 740] on button "Save" at bounding box center [1045, 733] width 63 height 35
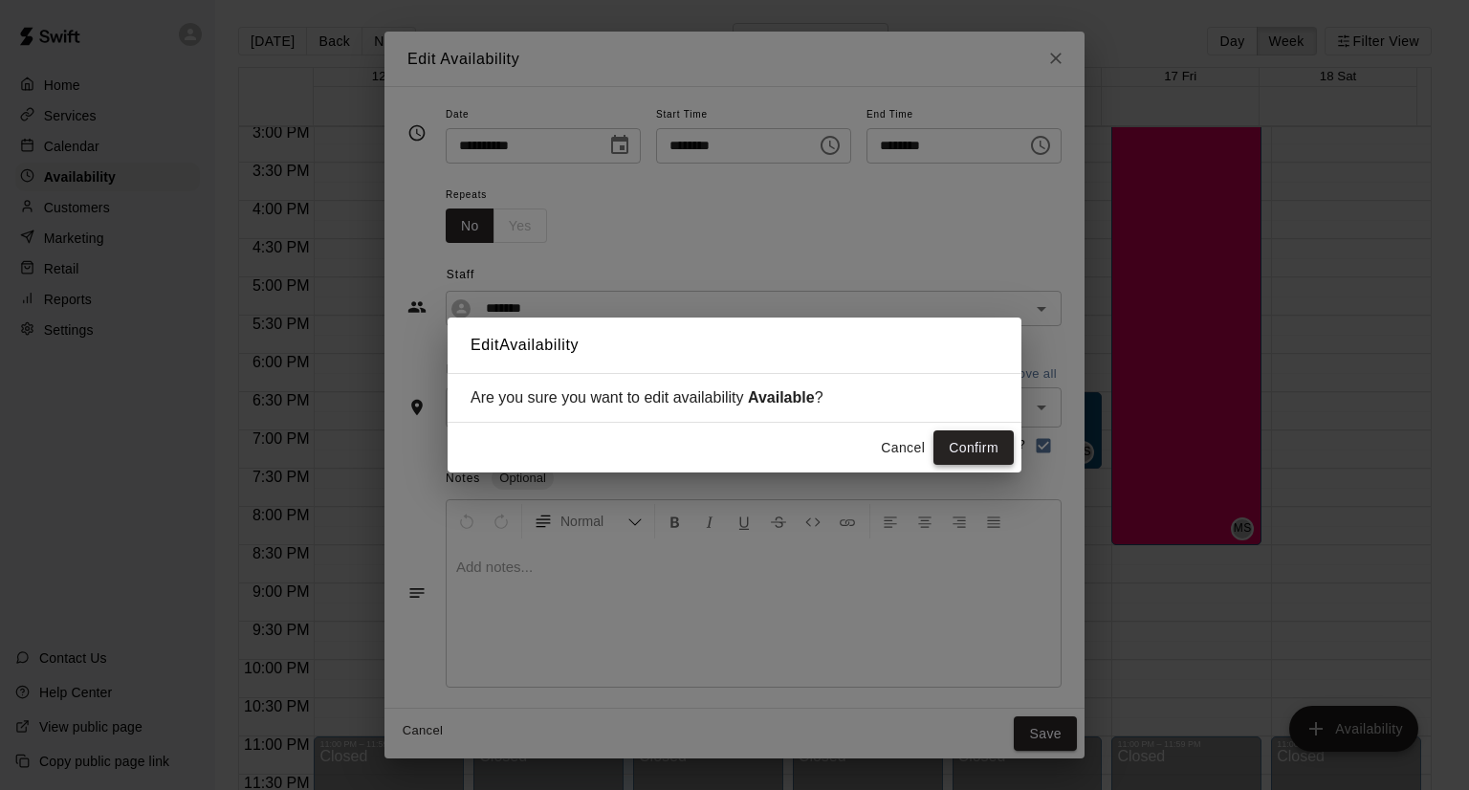
click at [953, 453] on button "Confirm" at bounding box center [973, 447] width 80 height 35
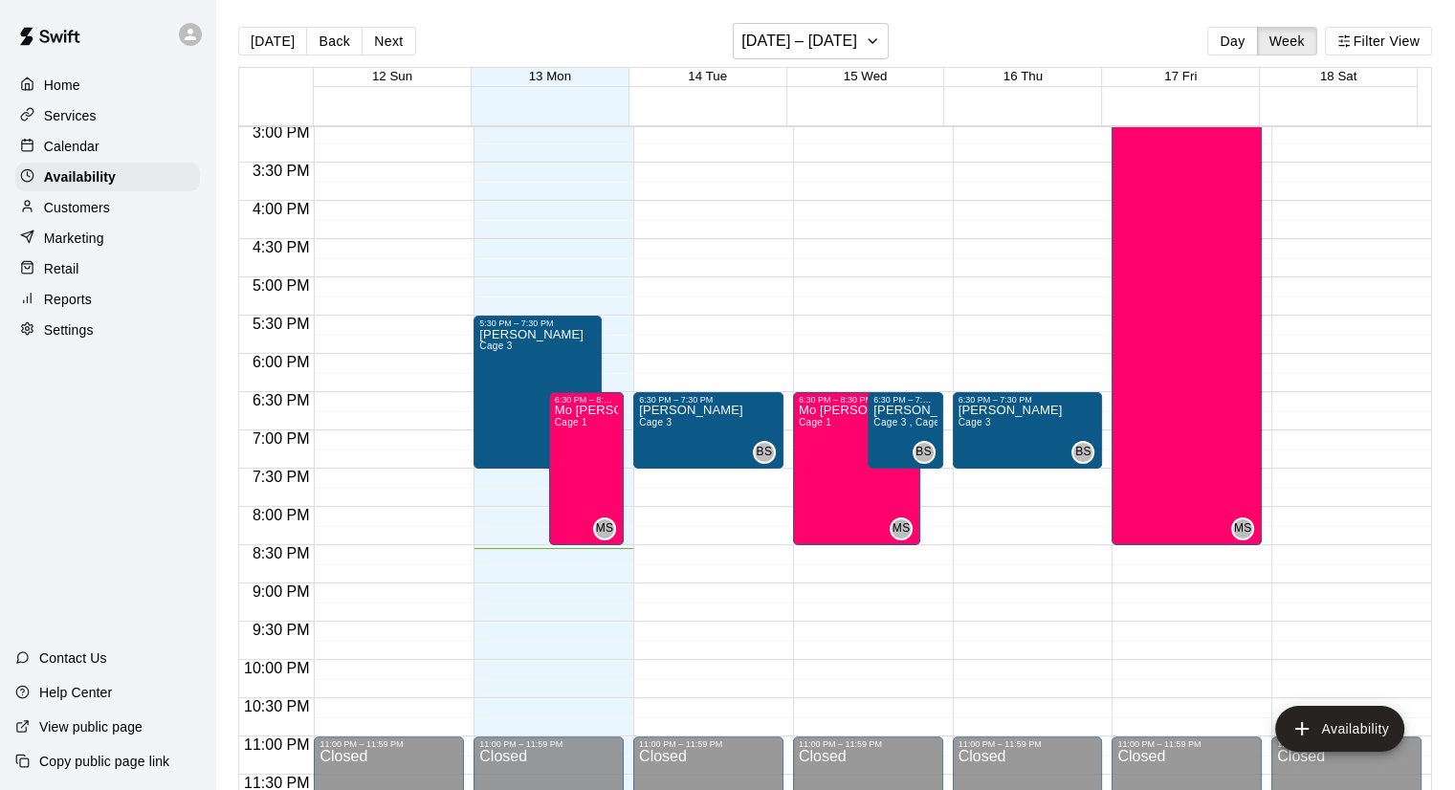
click at [69, 122] on p "Services" at bounding box center [70, 115] width 53 height 19
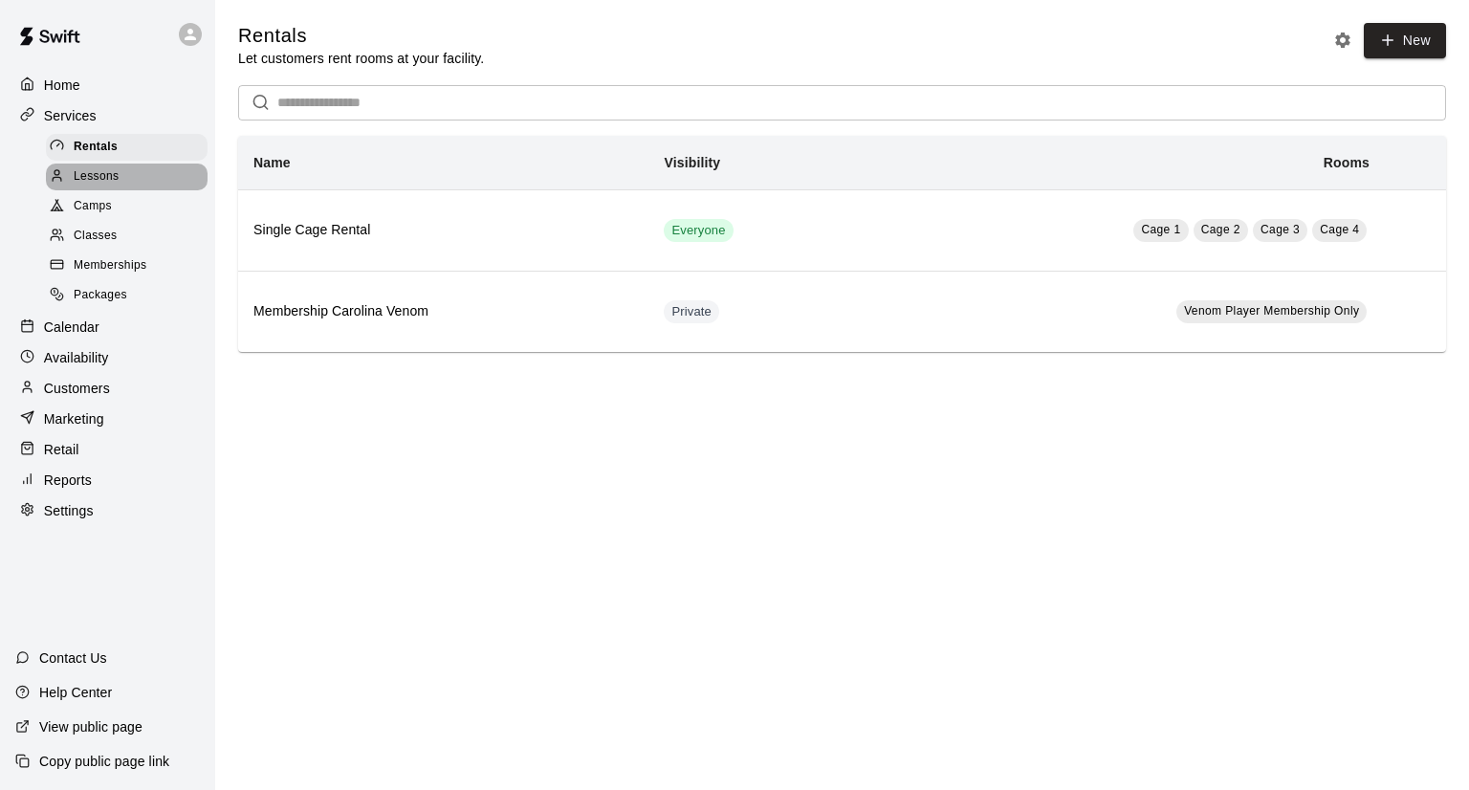
click at [70, 181] on div at bounding box center [62, 177] width 24 height 18
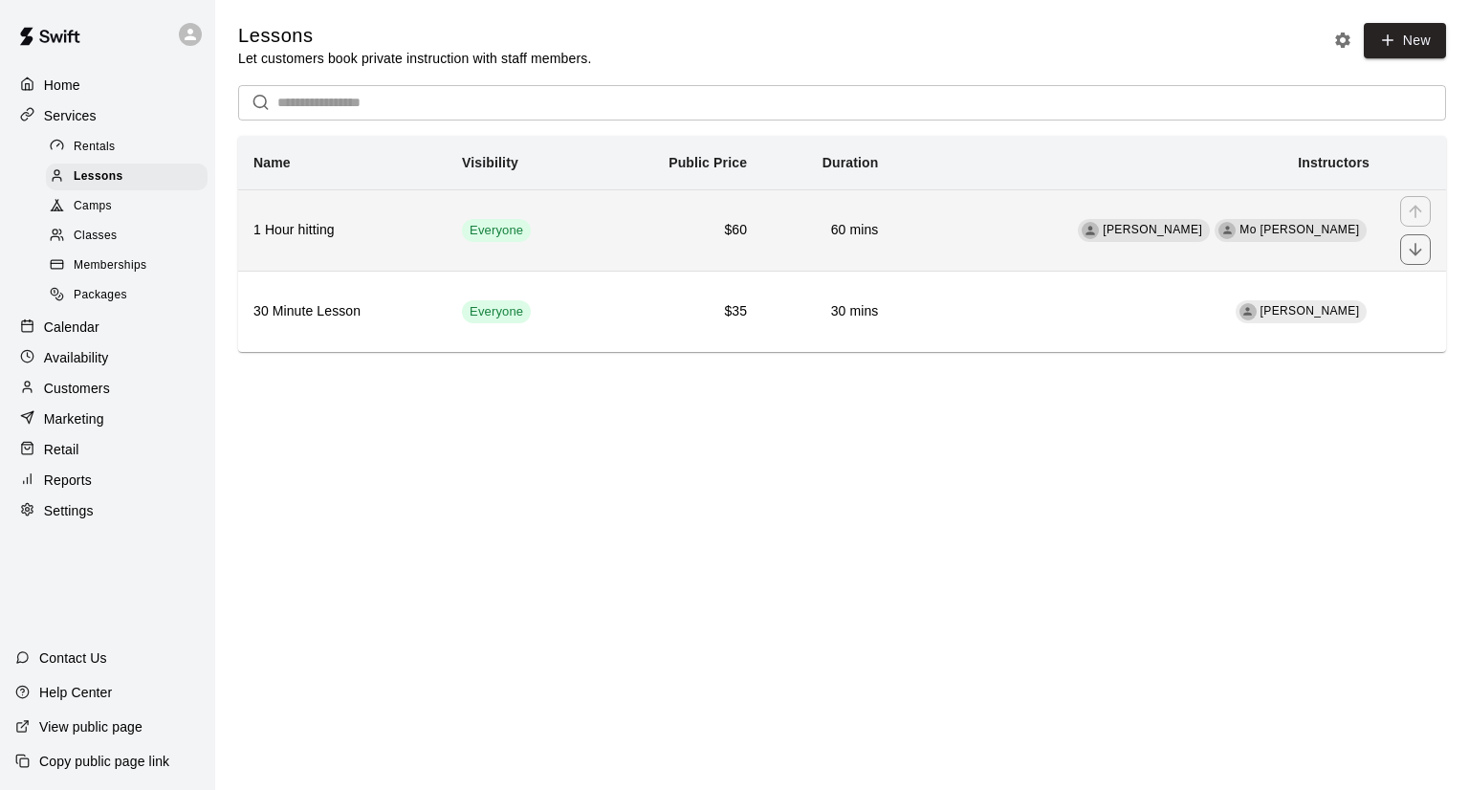
click at [1224, 214] on td "[PERSON_NAME] Mo [PERSON_NAME]" at bounding box center [1139, 229] width 492 height 81
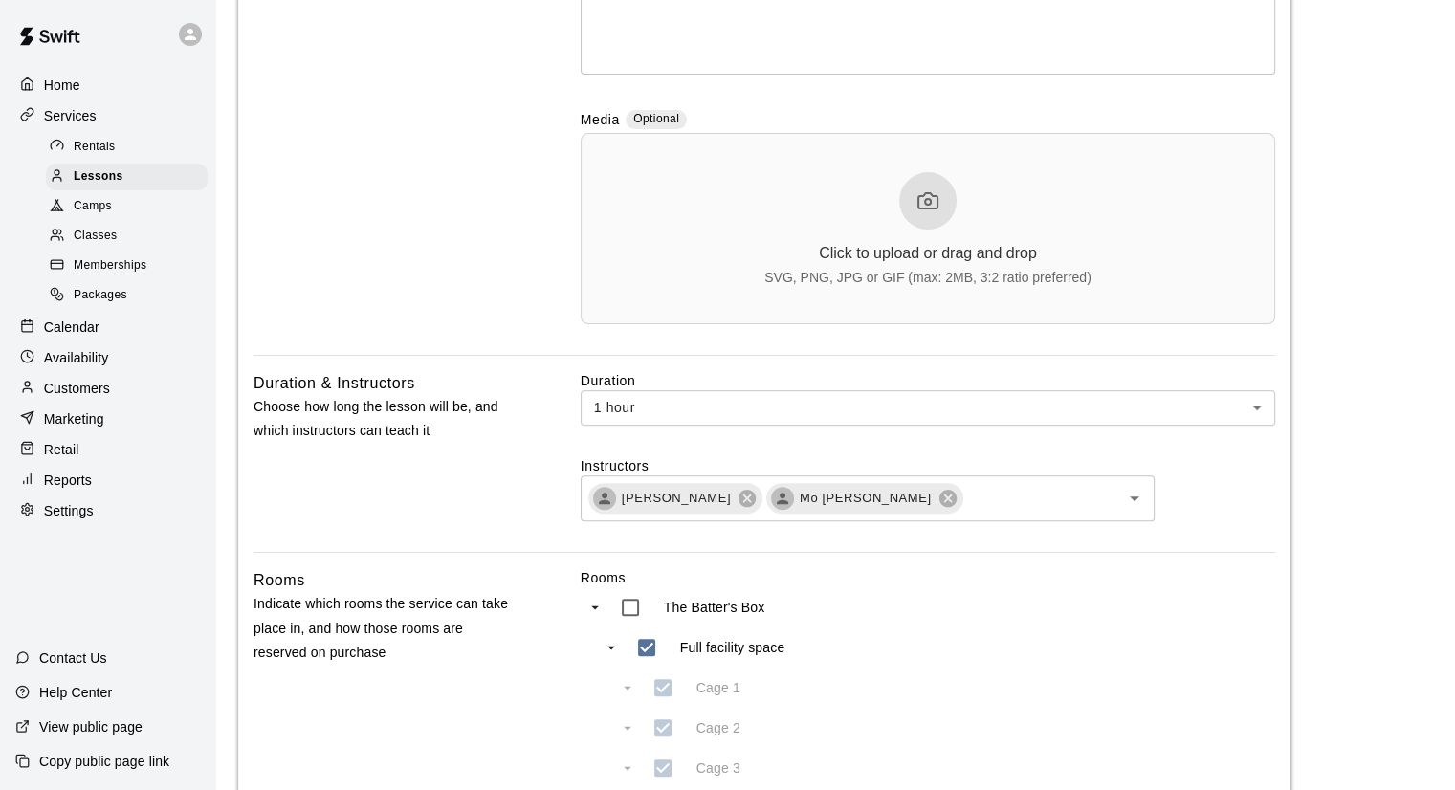
scroll to position [577, 0]
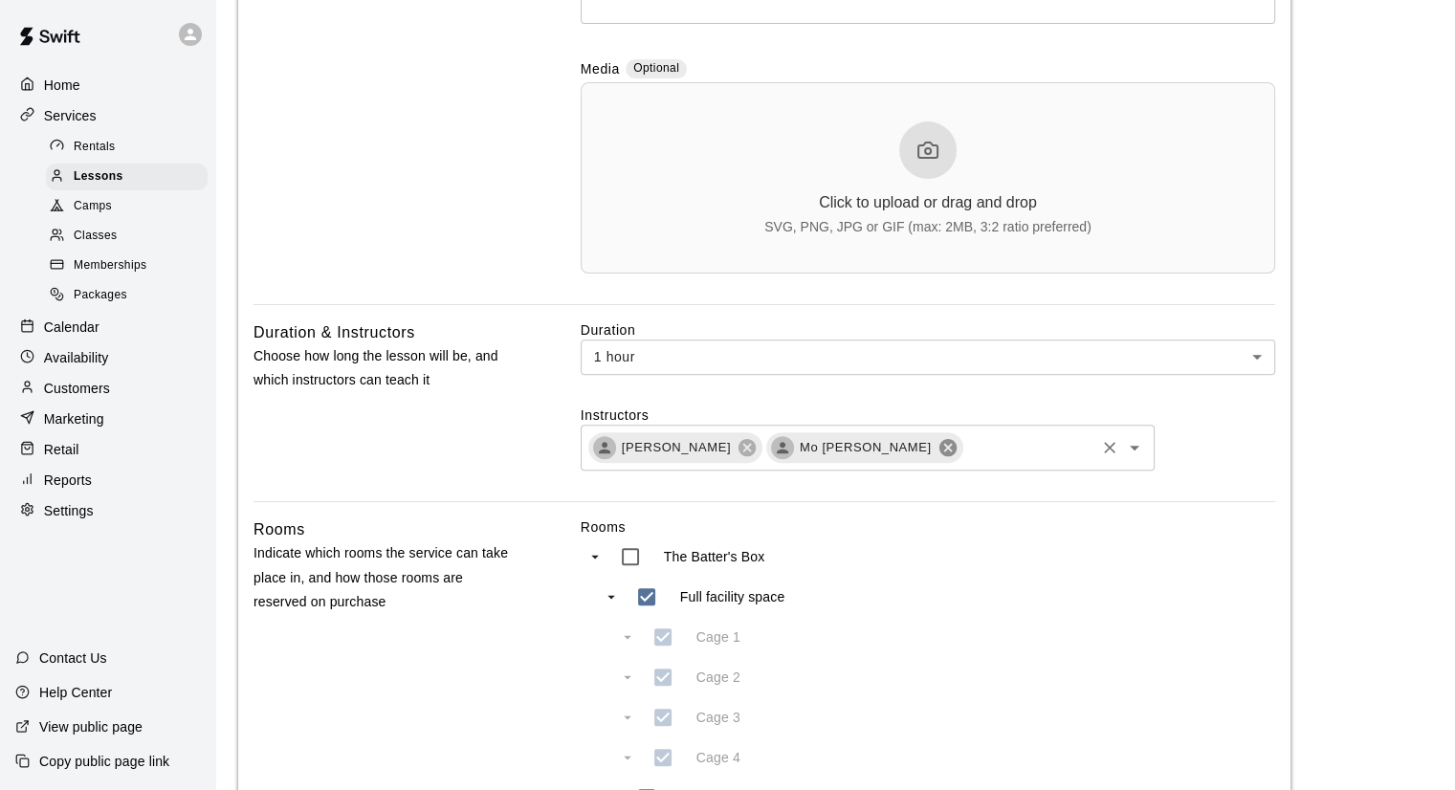
click at [938, 455] on icon at bounding box center [946, 447] width 17 height 17
type input "**********"
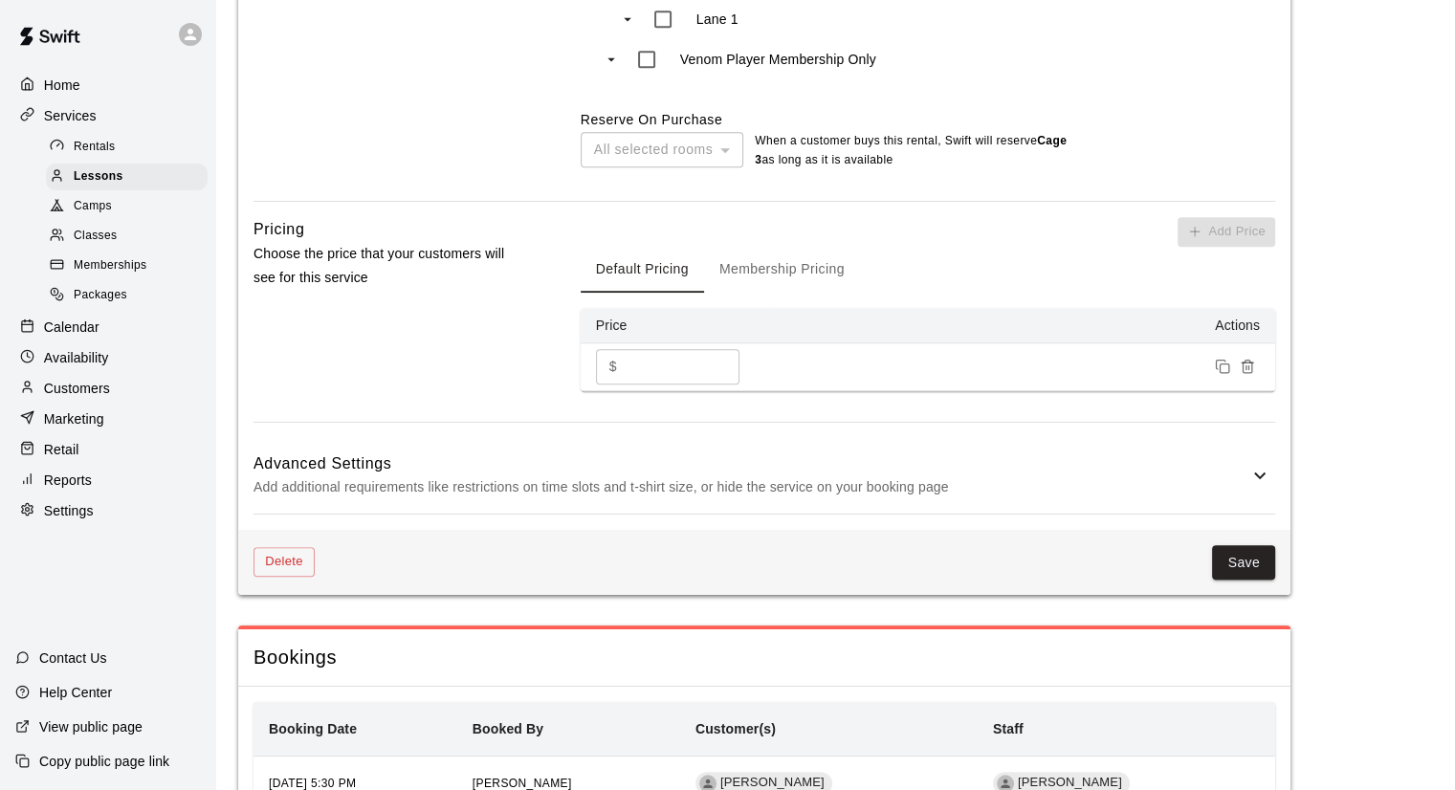
scroll to position [1433, 0]
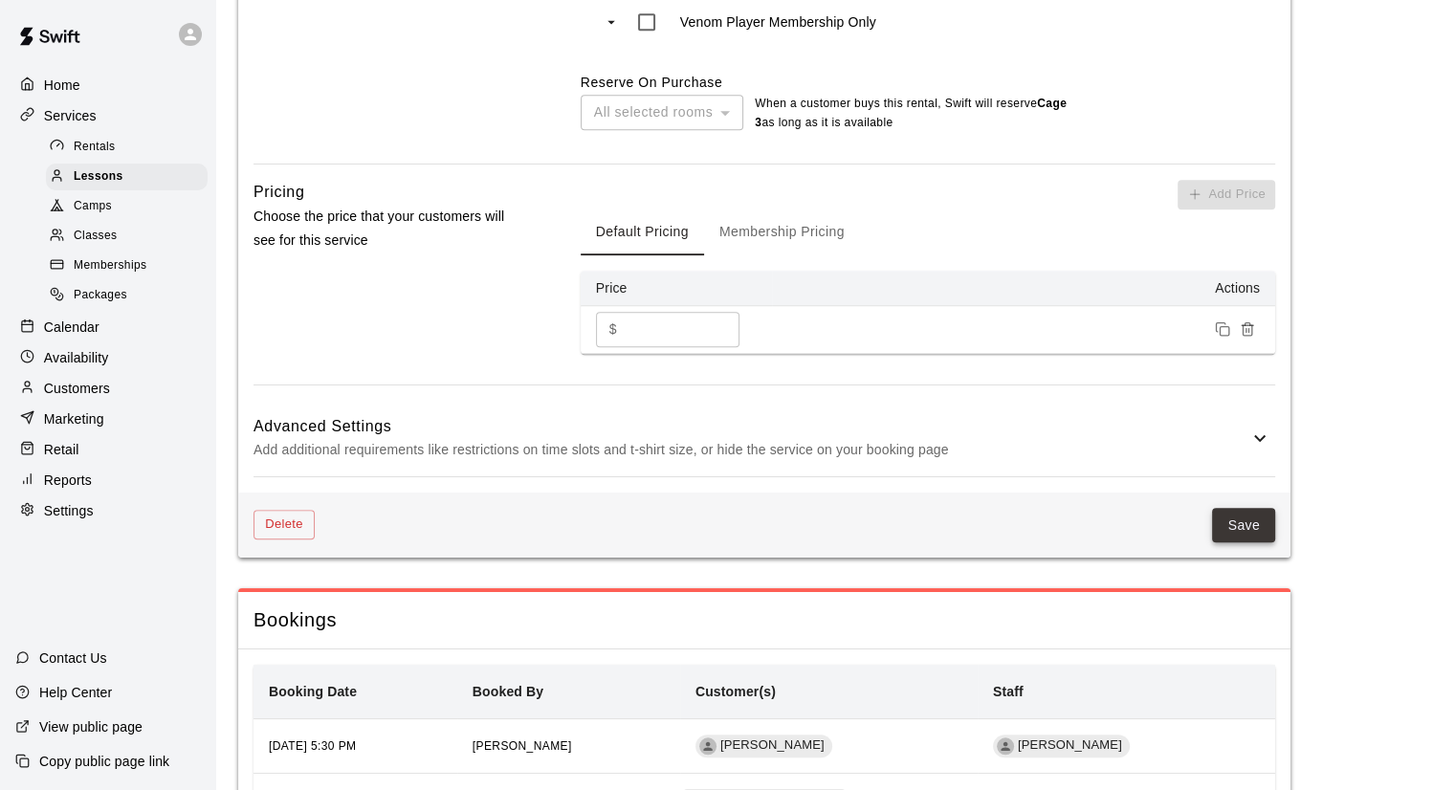
click at [1247, 538] on button "Save" at bounding box center [1243, 525] width 63 height 35
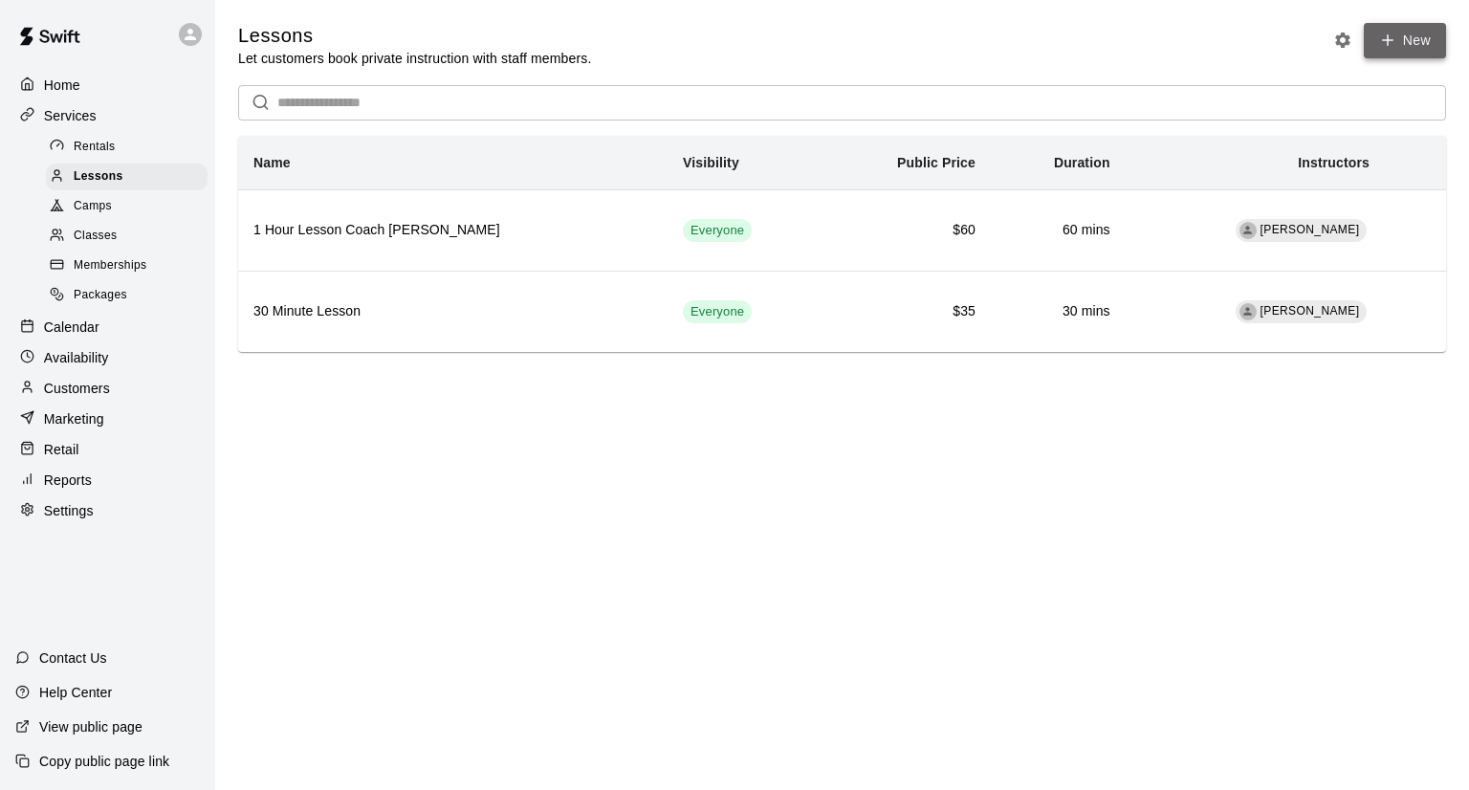
click at [1411, 40] on link "New" at bounding box center [1405, 40] width 82 height 35
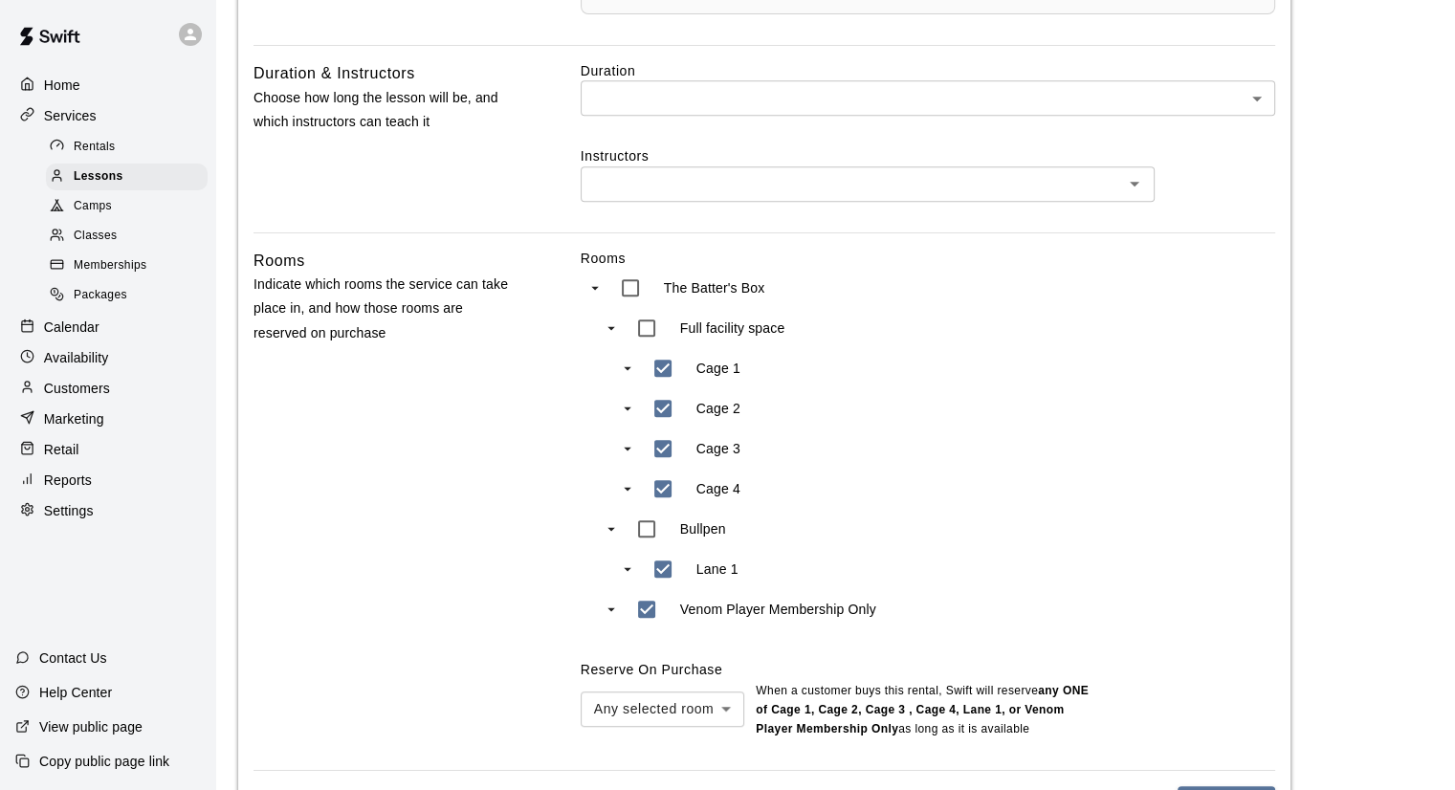
scroll to position [868, 0]
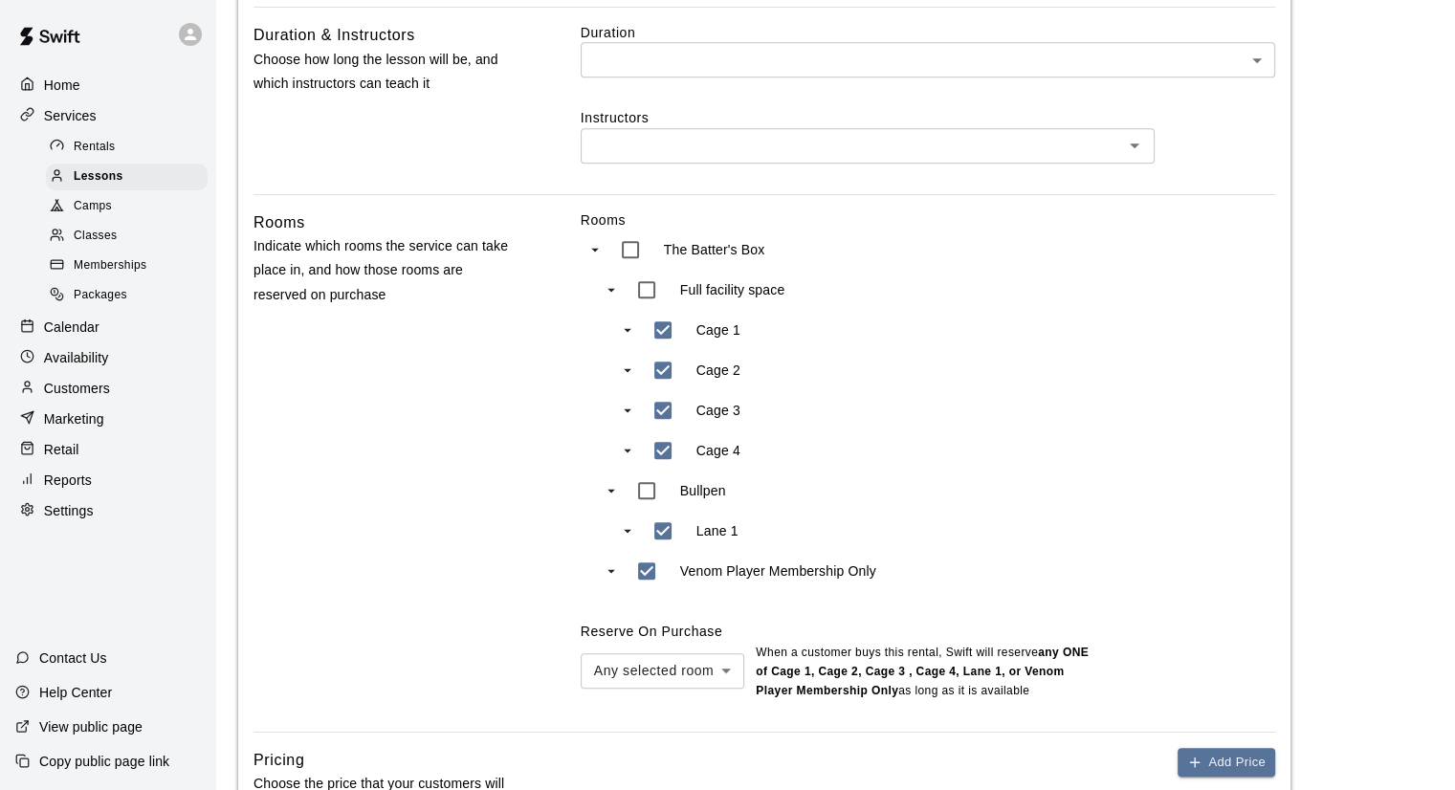
type input "**********"
type input "***"
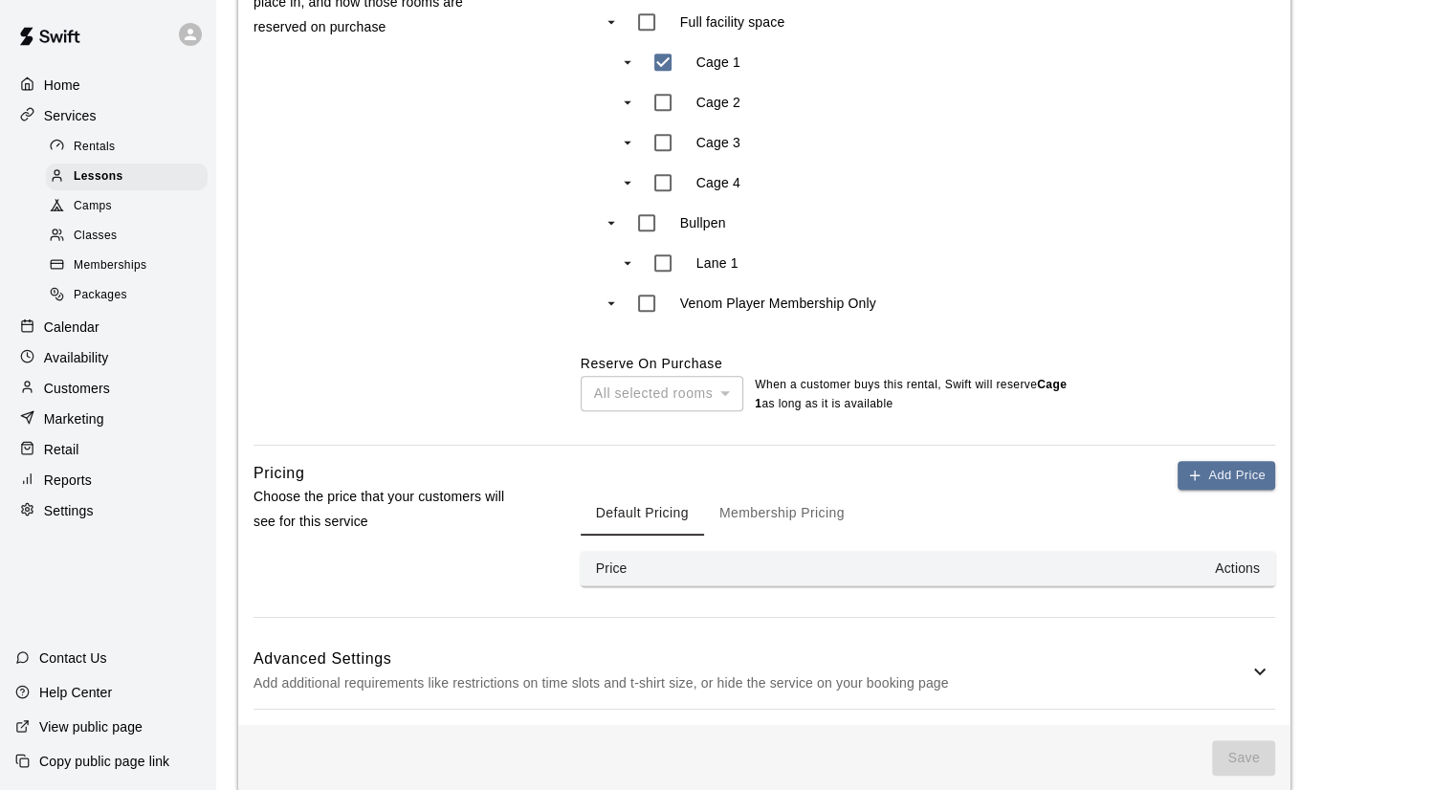
scroll to position [1164, 0]
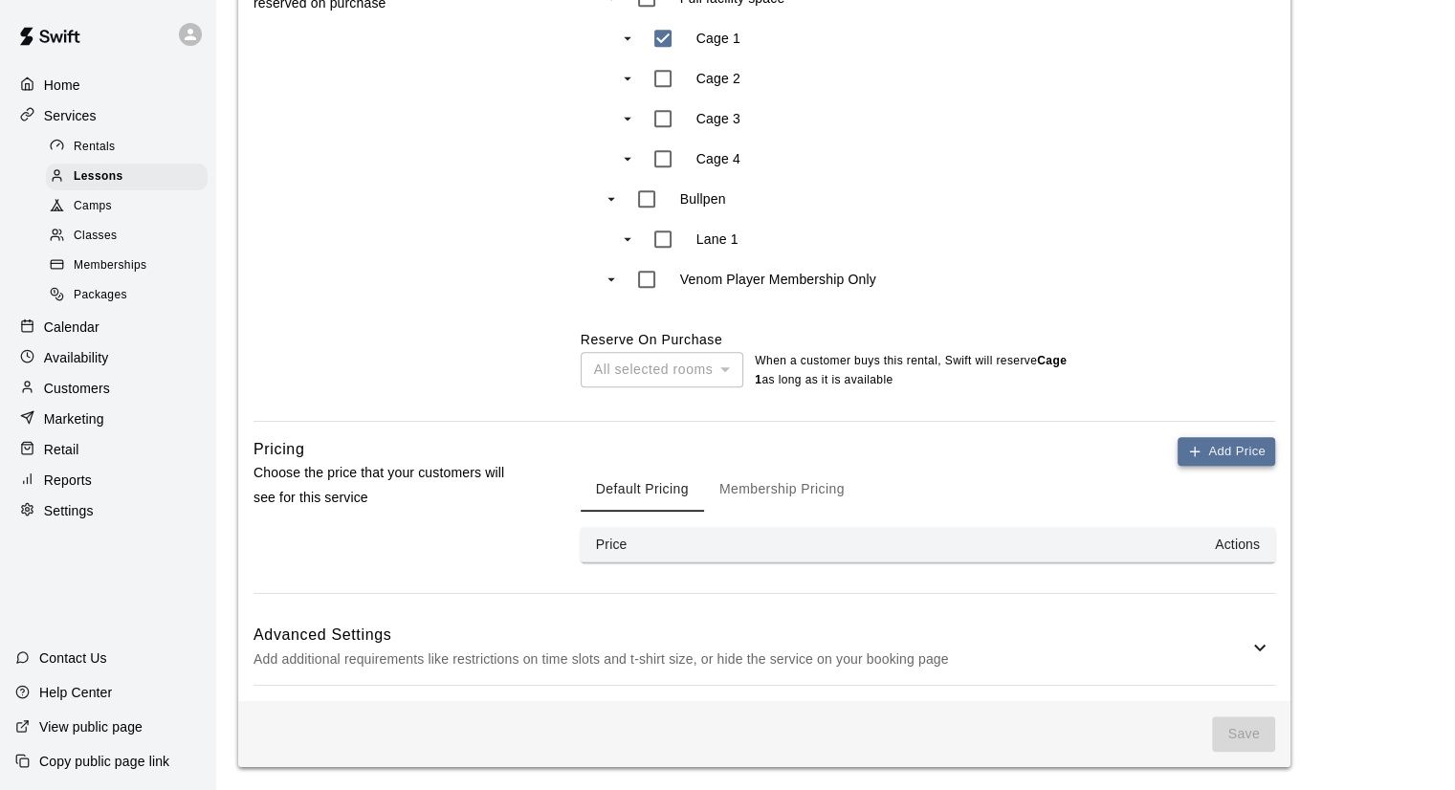
click at [1220, 448] on button "Add Price" at bounding box center [1226, 452] width 98 height 30
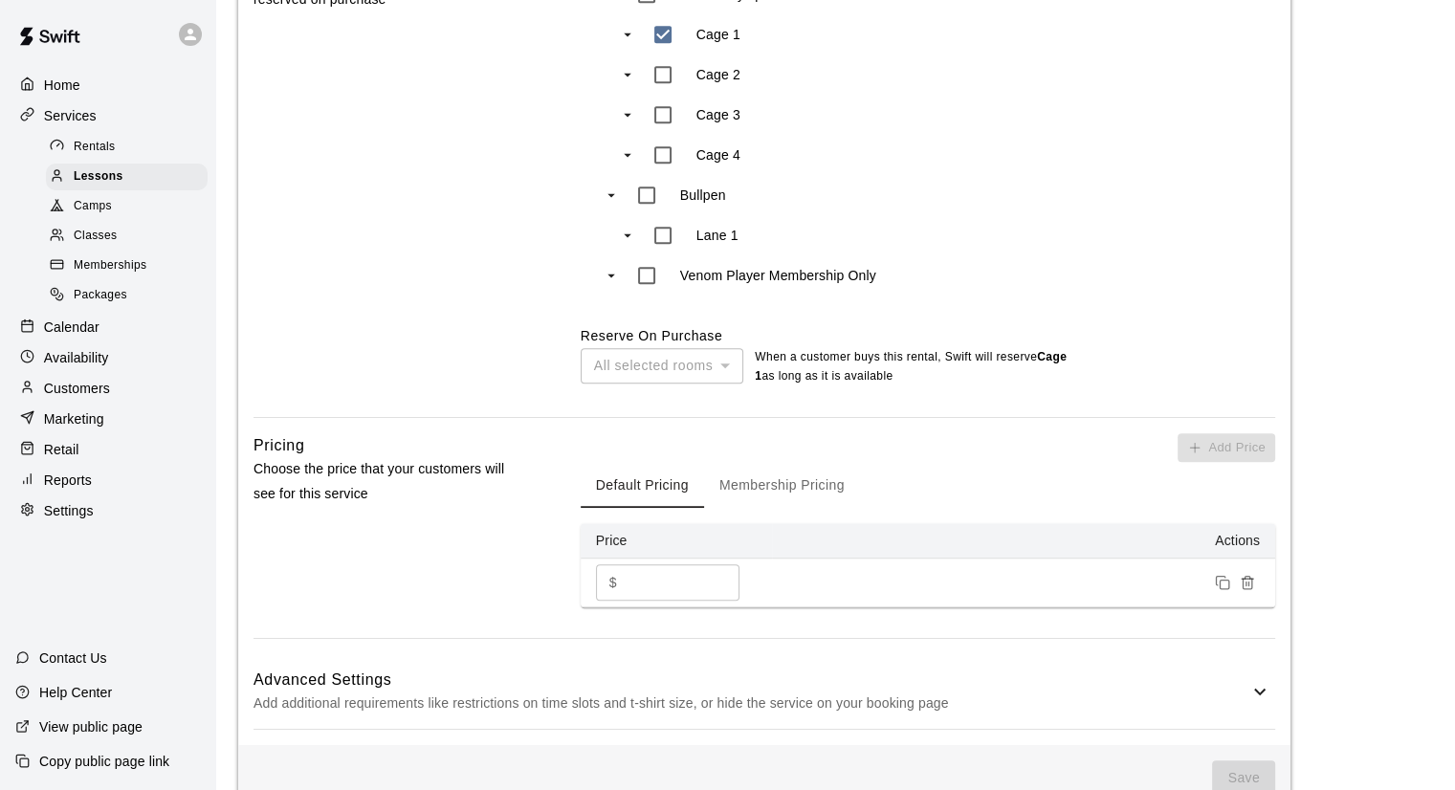
click at [616, 582] on p "$" at bounding box center [613, 583] width 8 height 20
click at [625, 584] on input "*" at bounding box center [682, 581] width 115 height 35
type input "**"
click at [1249, 697] on icon at bounding box center [1259, 691] width 23 height 23
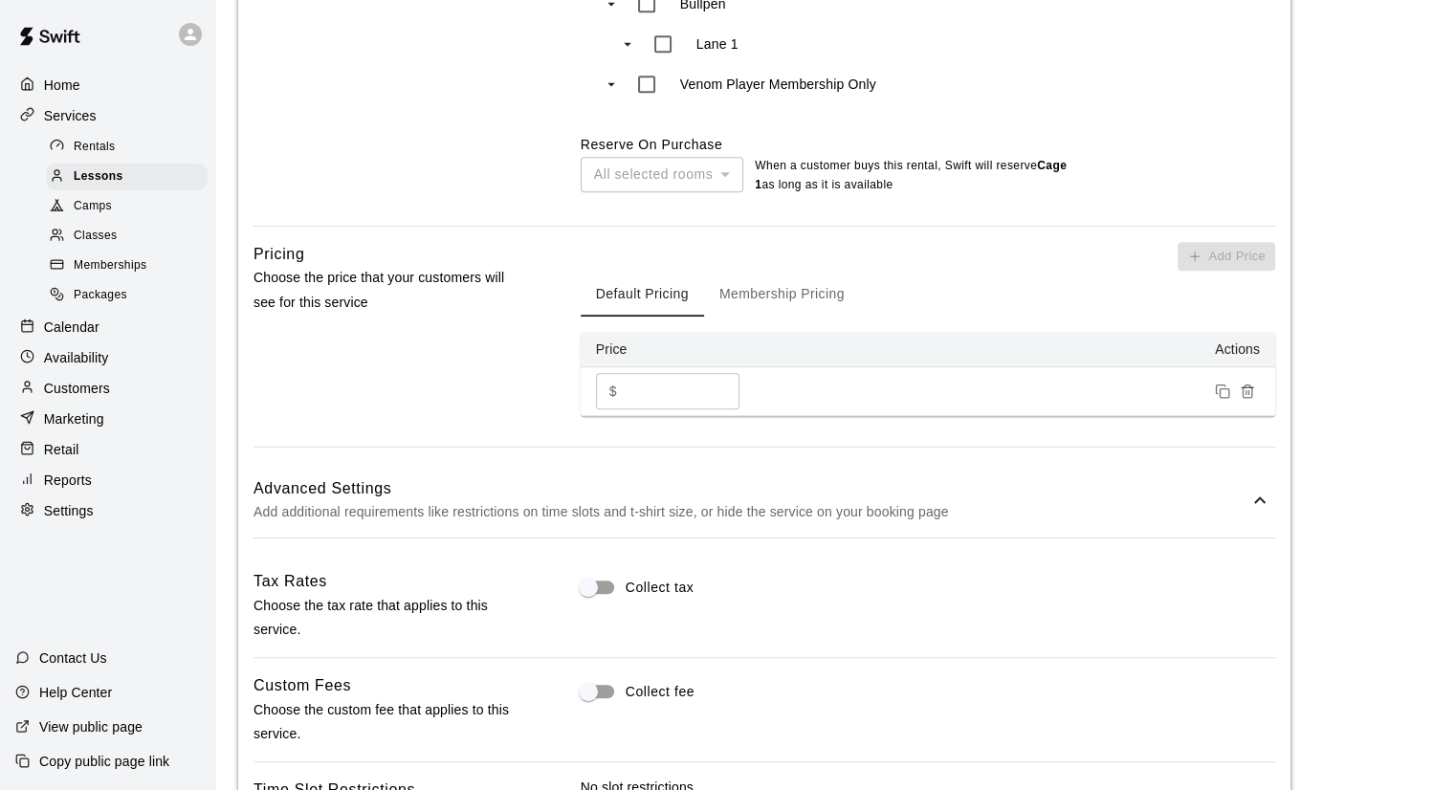
scroll to position [1534, 0]
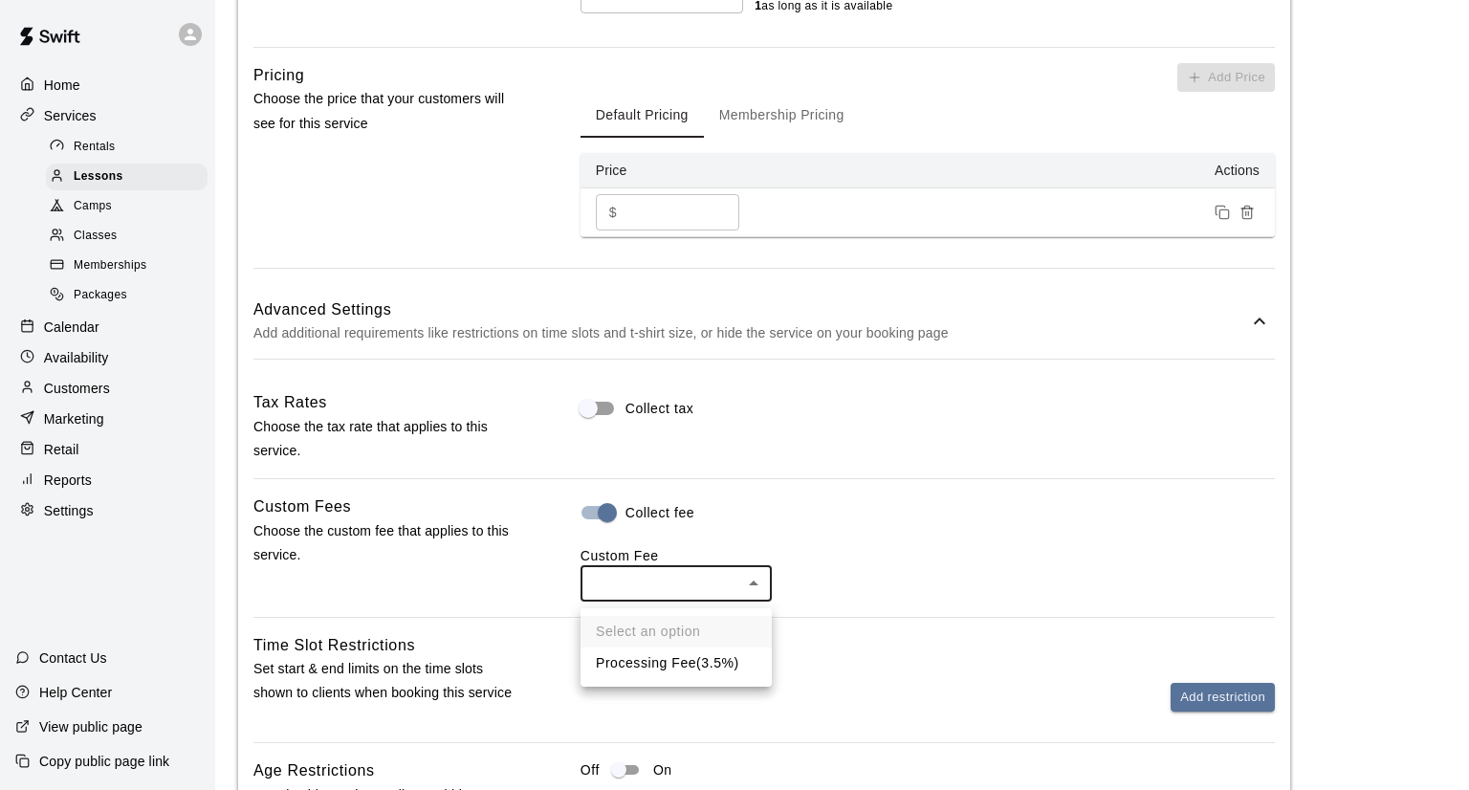
click at [624, 673] on li "Processing Fee ( 3.5% )" at bounding box center [676, 663] width 191 height 32
type input "***"
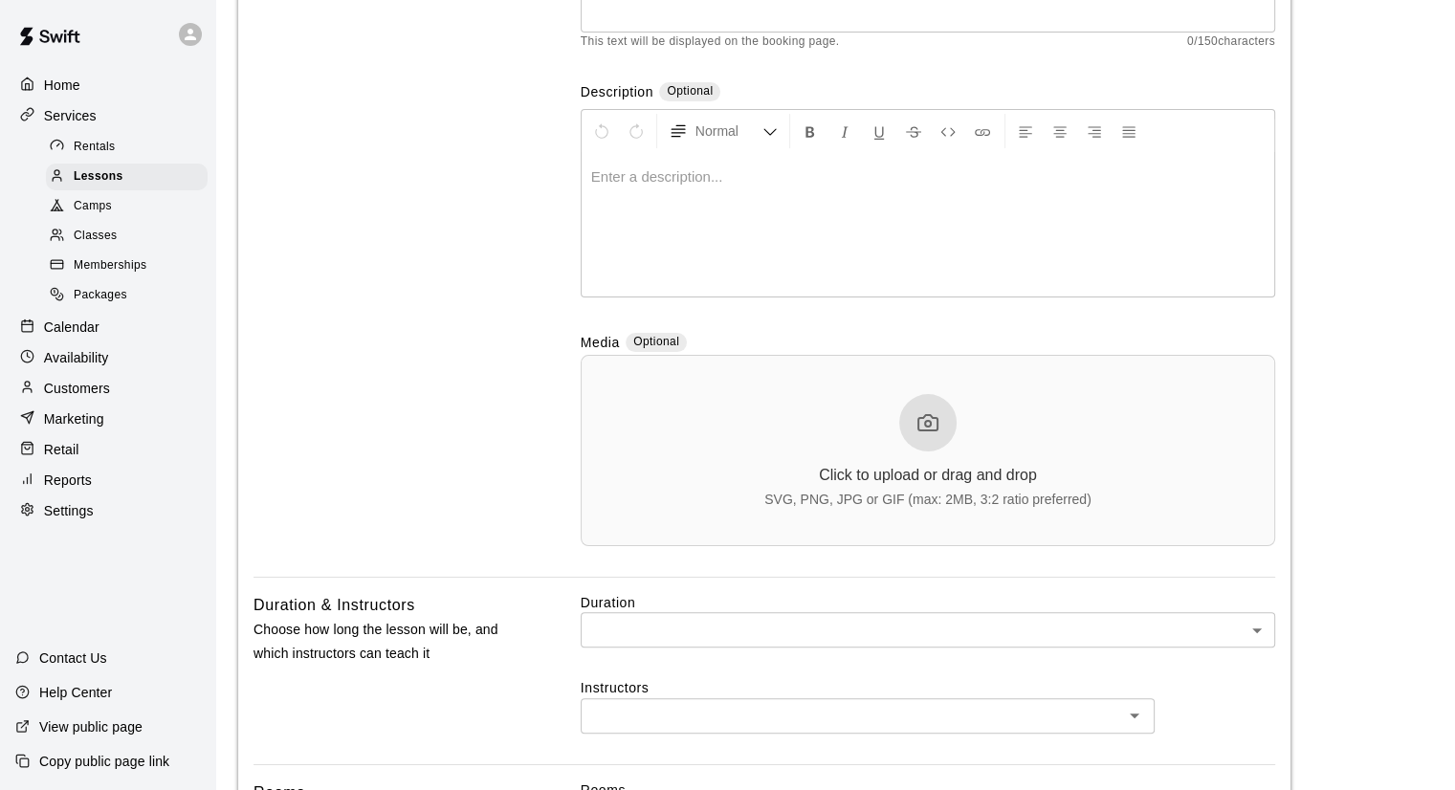
scroll to position [286, 0]
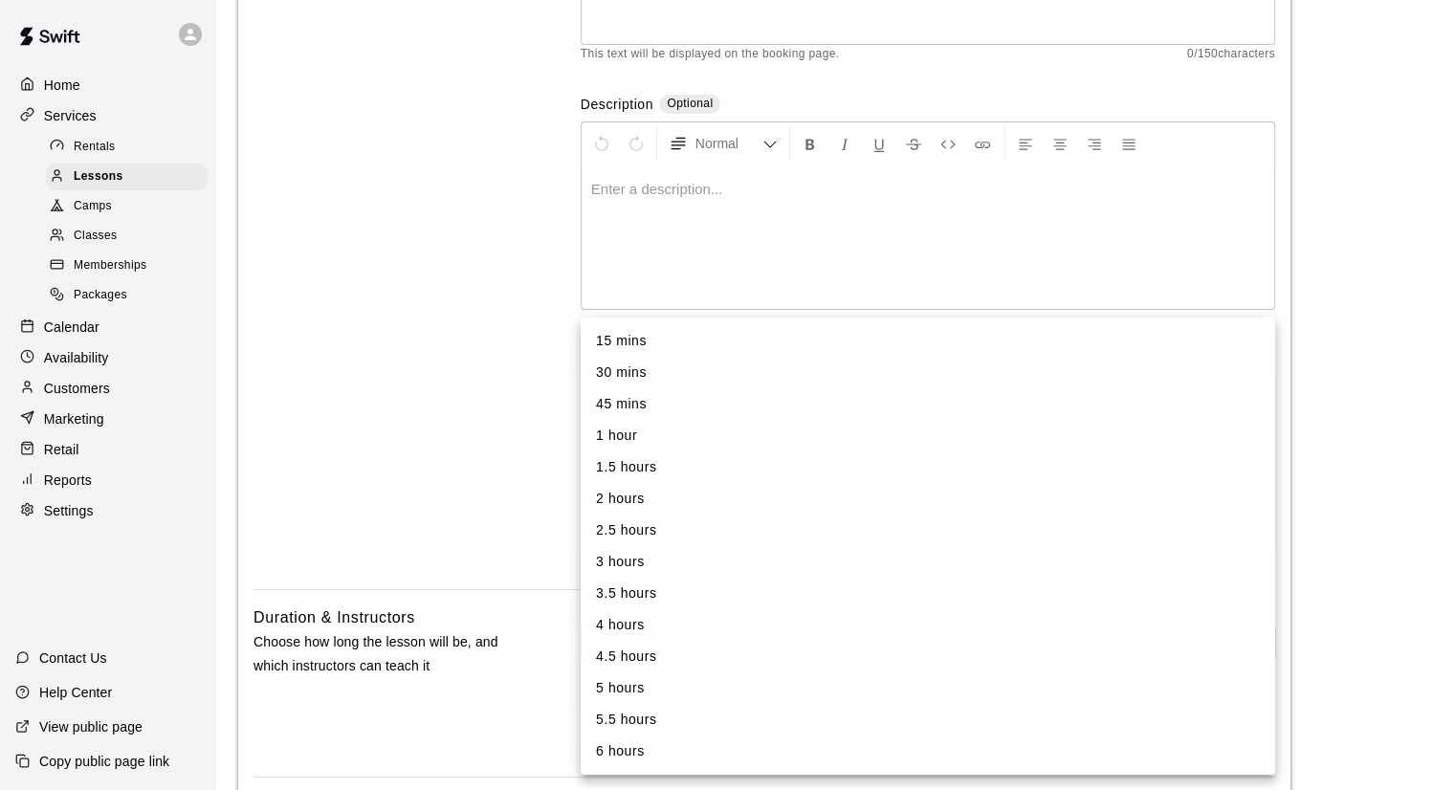
click at [625, 429] on li "1 hour" at bounding box center [928, 436] width 694 height 32
type input "**"
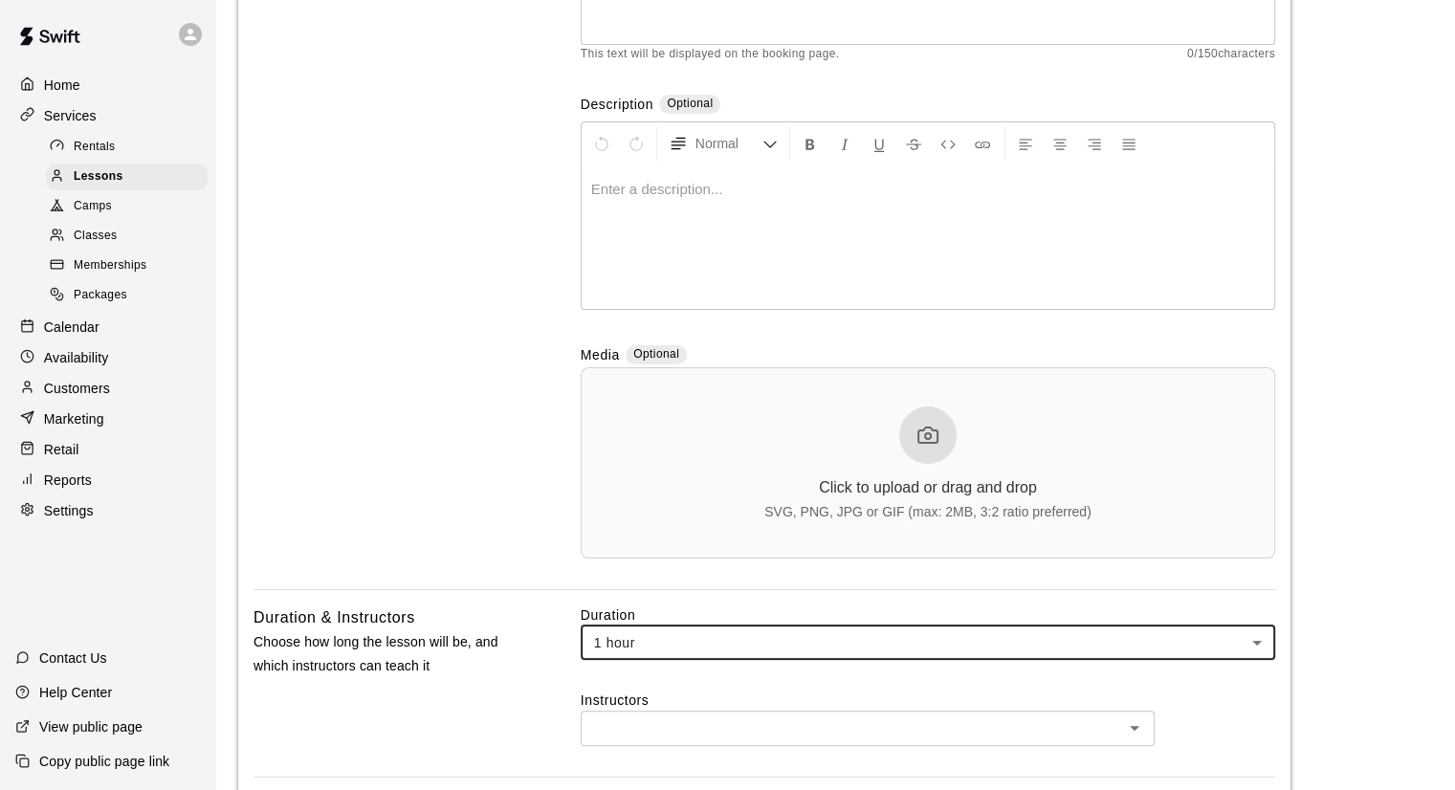
click at [1108, 728] on input "text" at bounding box center [851, 728] width 531 height 24
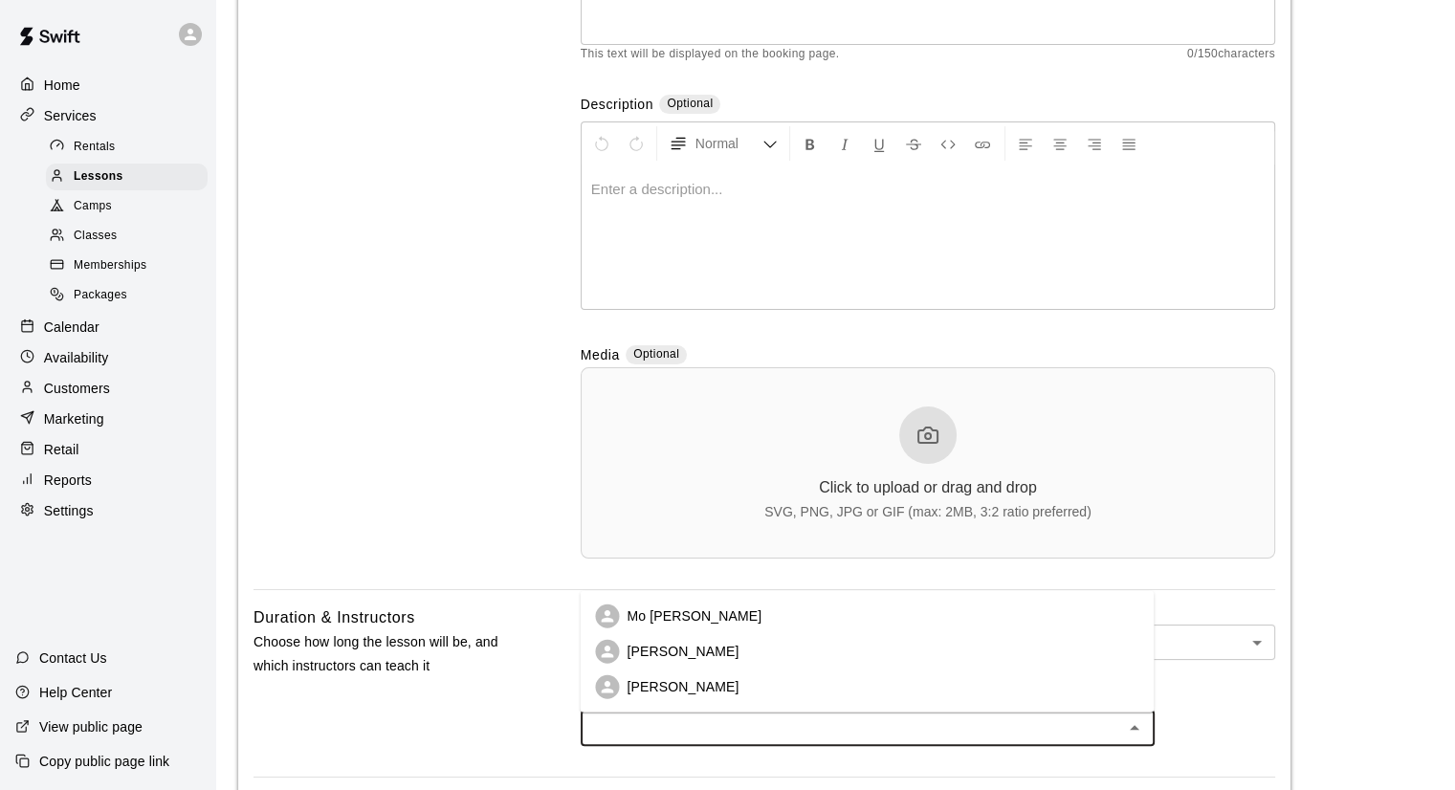
click at [704, 618] on li "Mo [PERSON_NAME]" at bounding box center [867, 616] width 574 height 35
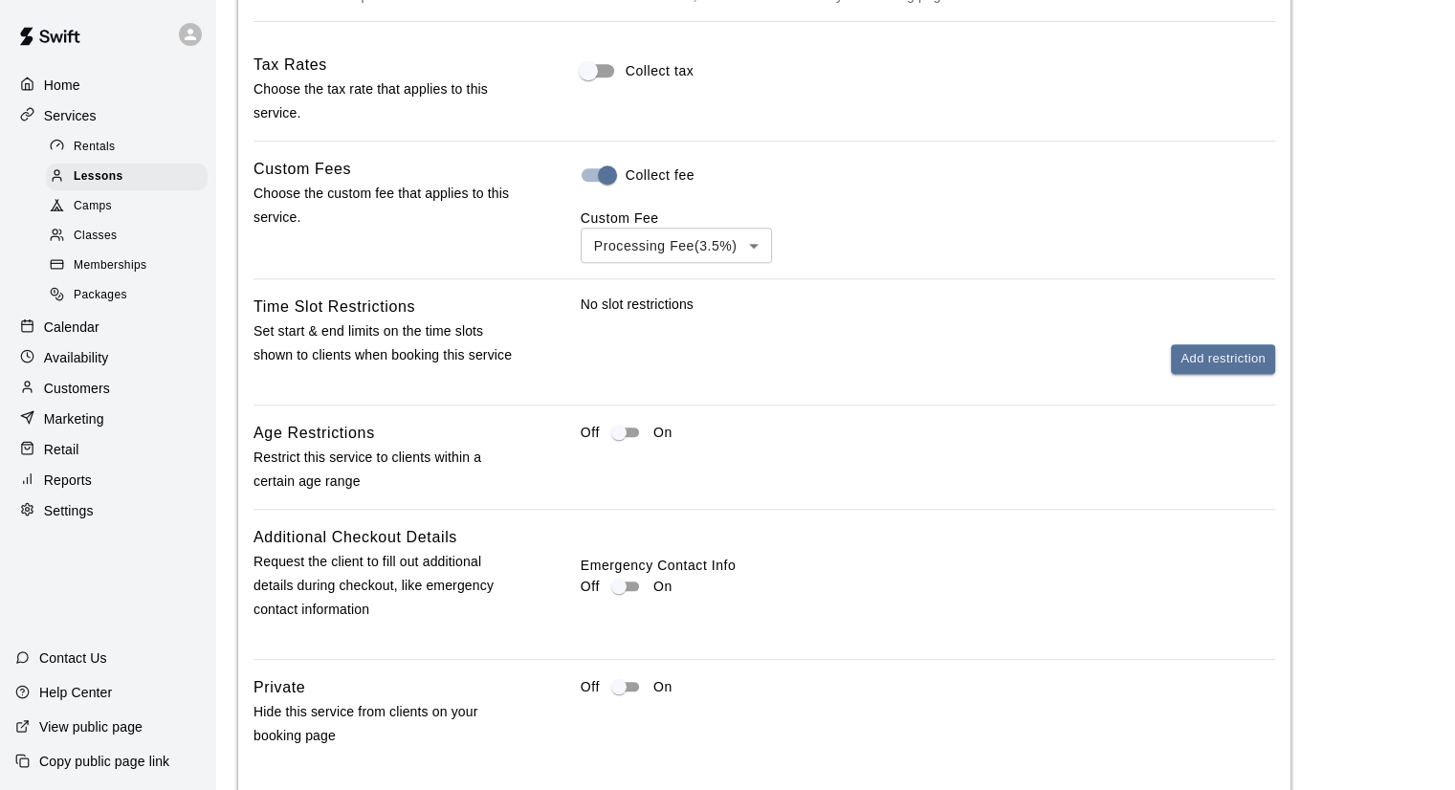
scroll to position [1981, 0]
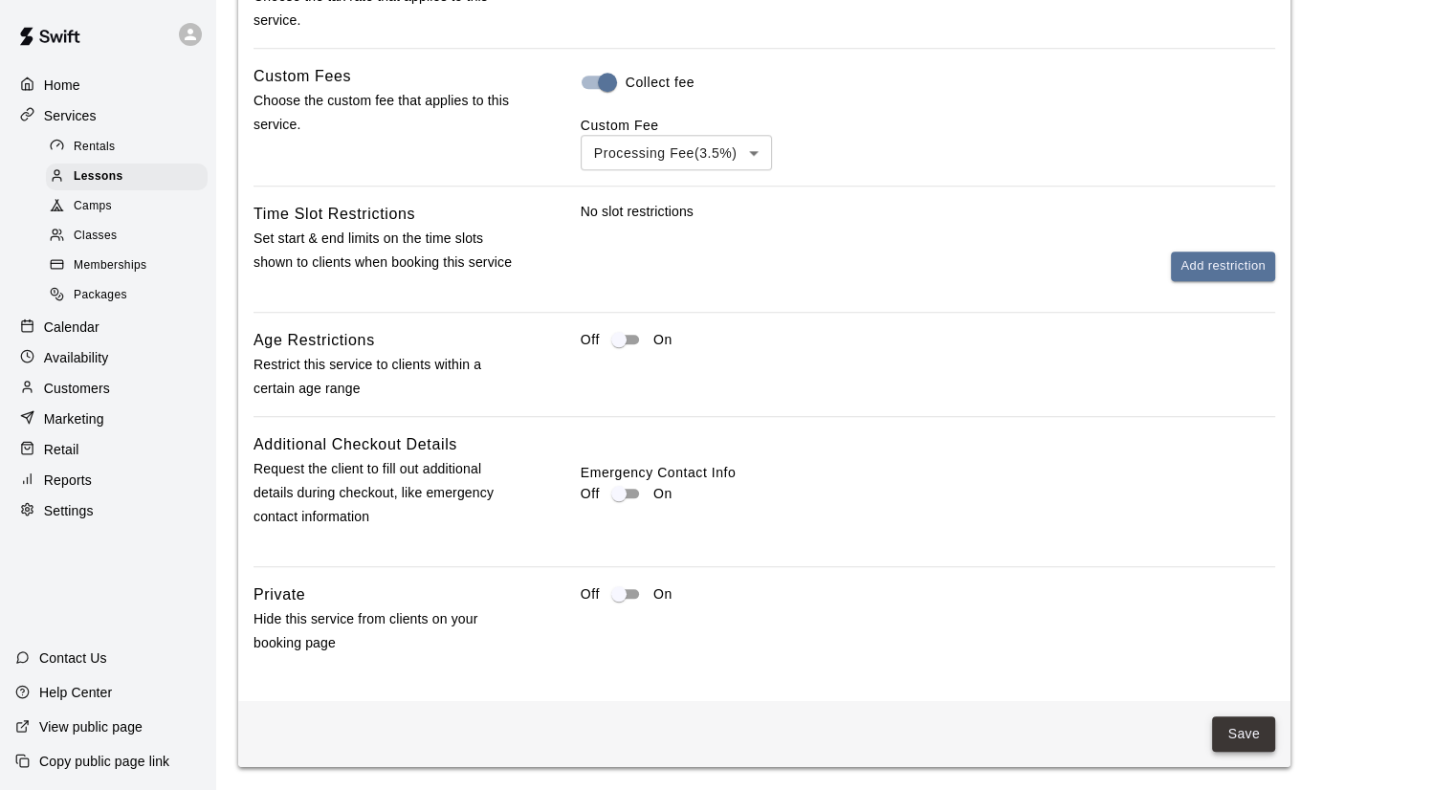
click at [1231, 728] on button "Save" at bounding box center [1243, 733] width 63 height 35
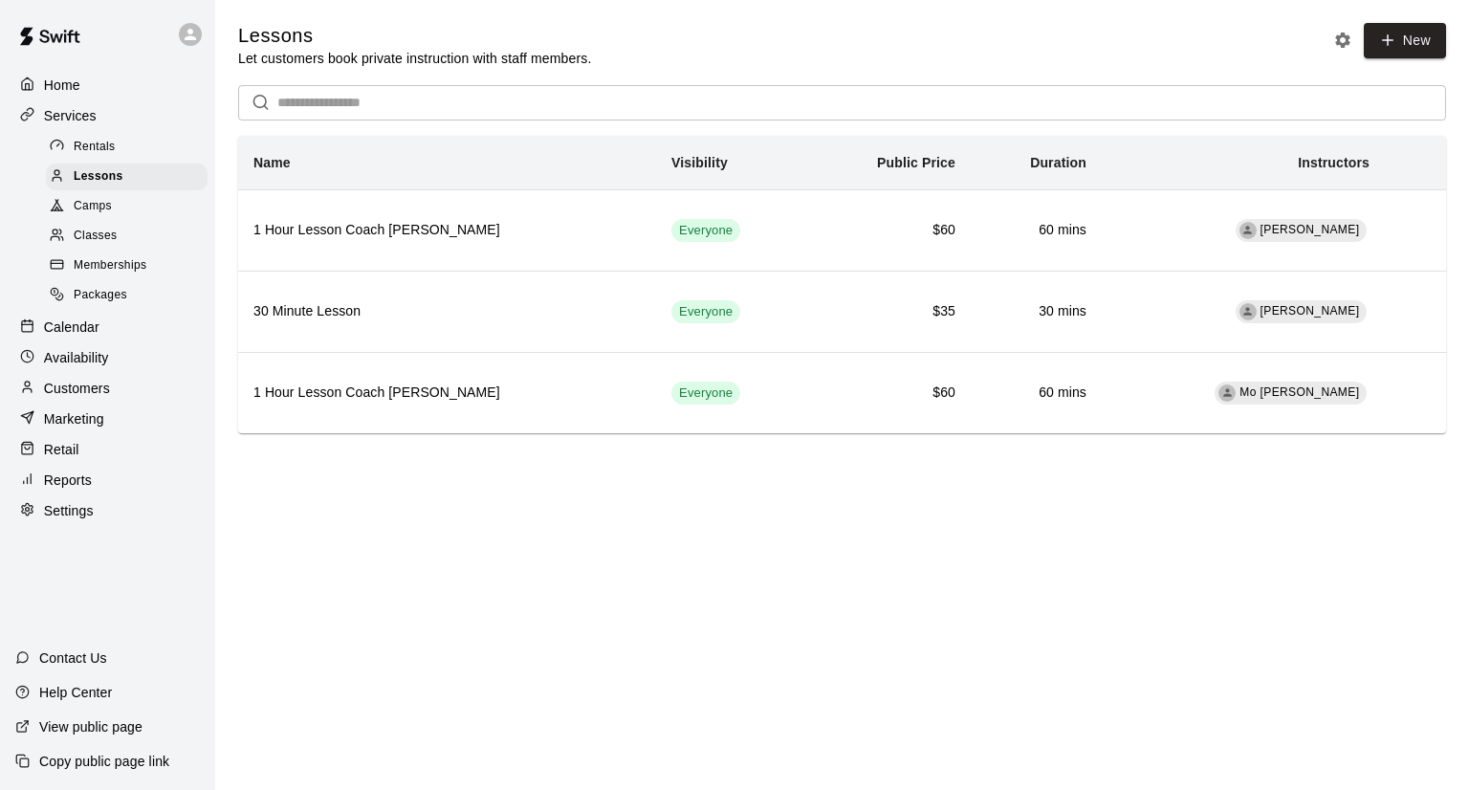
click at [124, 372] on div "Availability" at bounding box center [107, 357] width 185 height 29
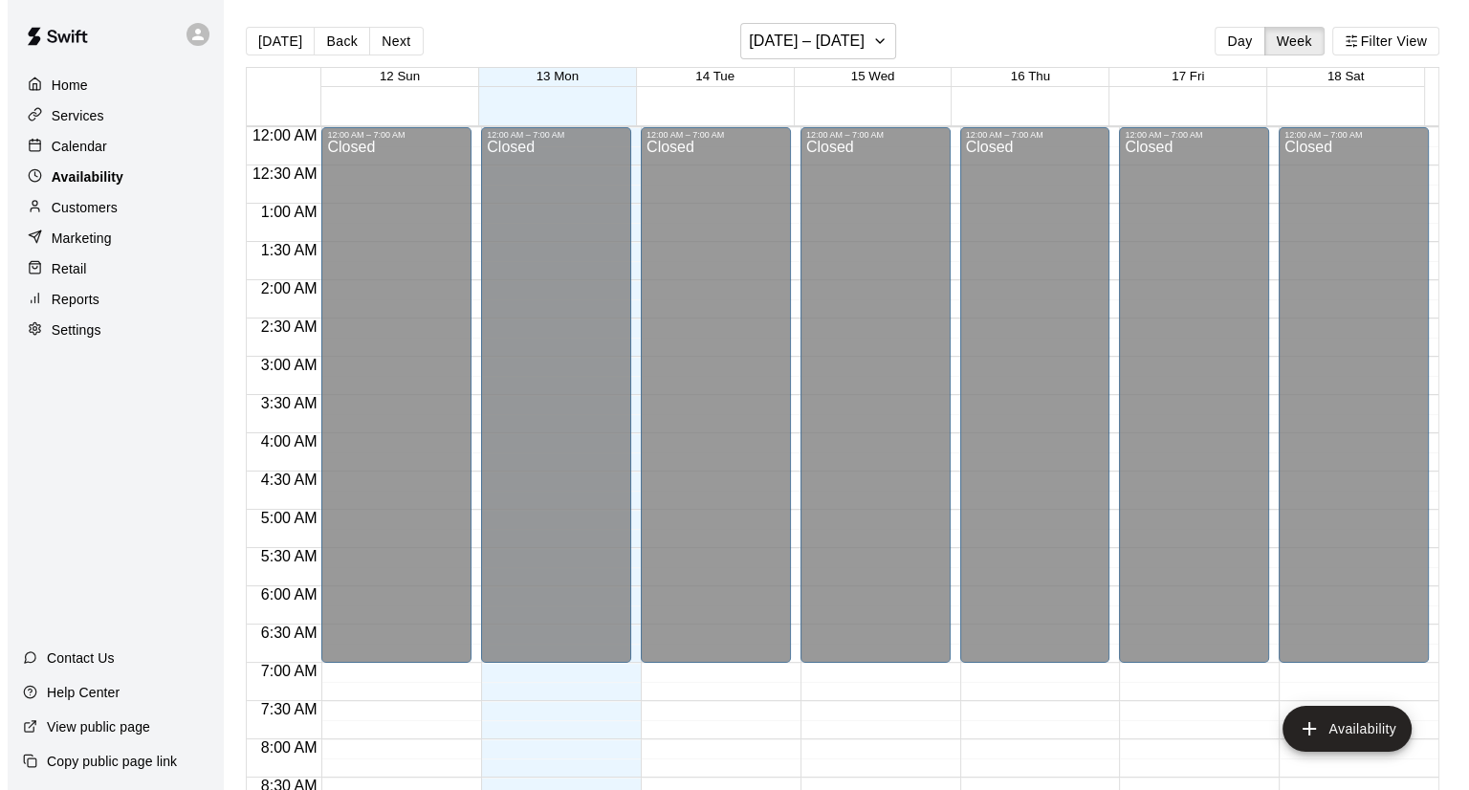
scroll to position [1151, 0]
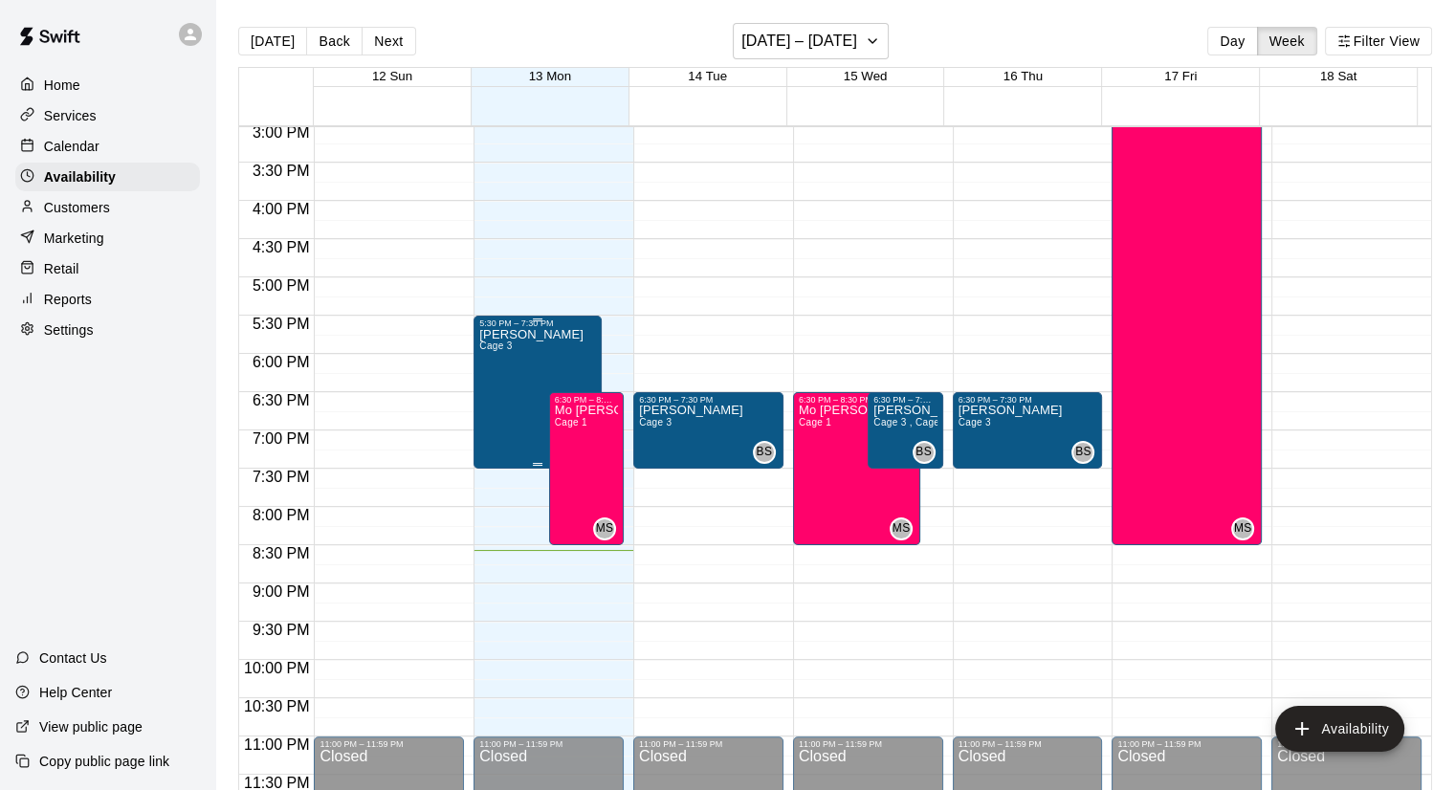
click at [554, 335] on p "[PERSON_NAME]" at bounding box center [531, 335] width 104 height 0
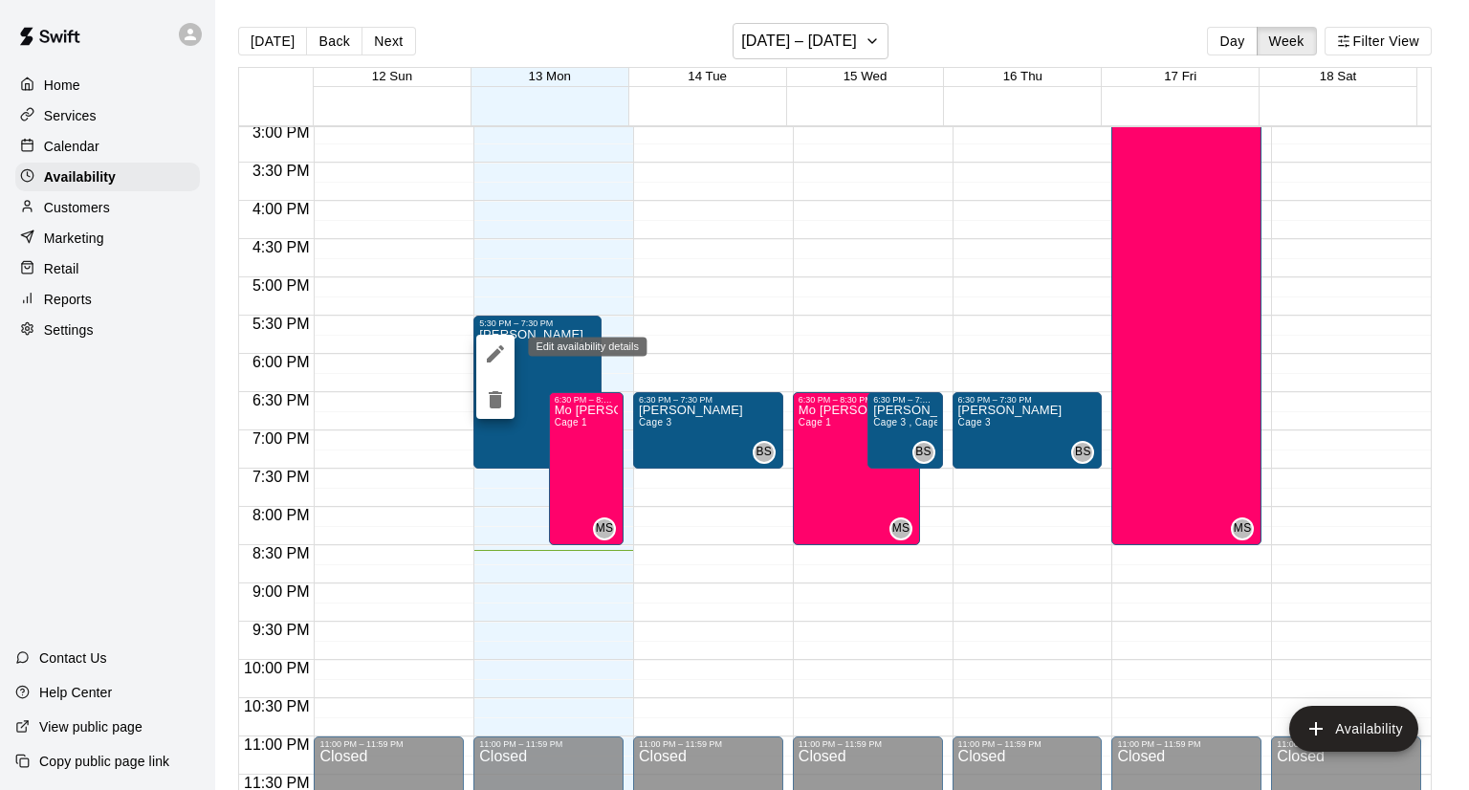
click at [488, 360] on icon "edit" at bounding box center [495, 353] width 17 height 17
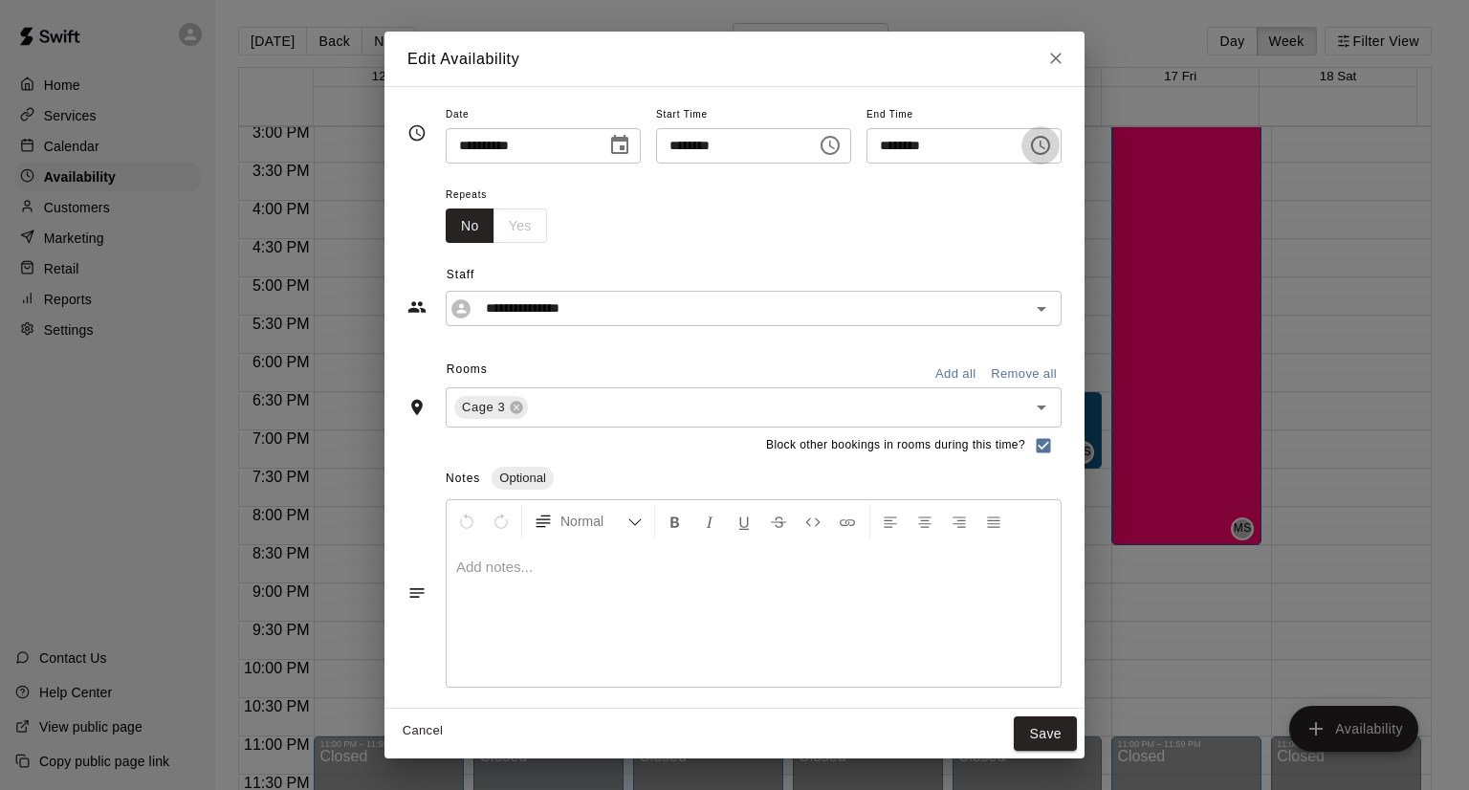
click at [1050, 151] on icon "Choose time, selected time is 7:30 PM" at bounding box center [1040, 145] width 19 height 19
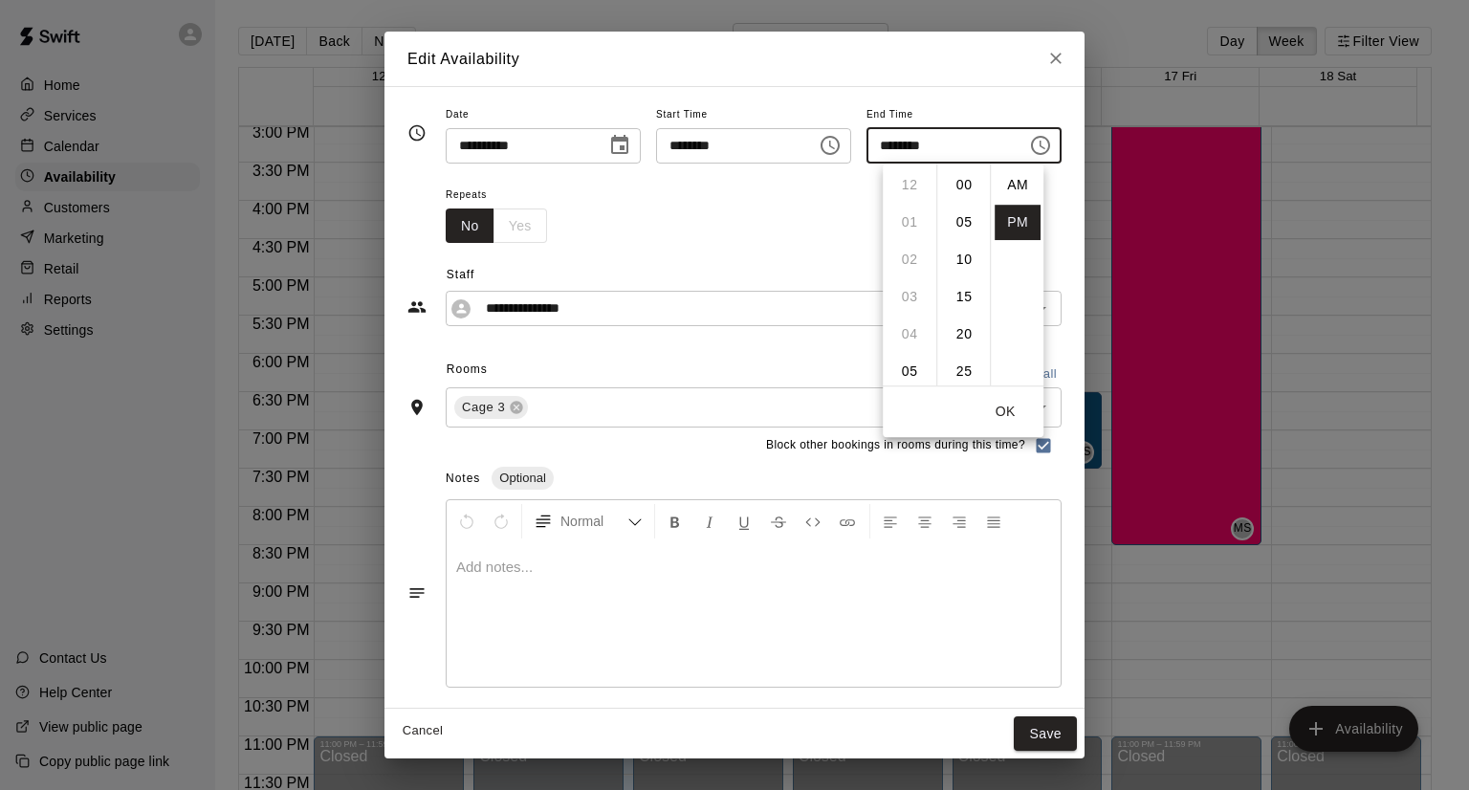
scroll to position [34, 0]
click at [920, 219] on li "08" at bounding box center [910, 223] width 46 height 35
type input "********"
click at [1077, 723] on button "Save" at bounding box center [1045, 733] width 63 height 35
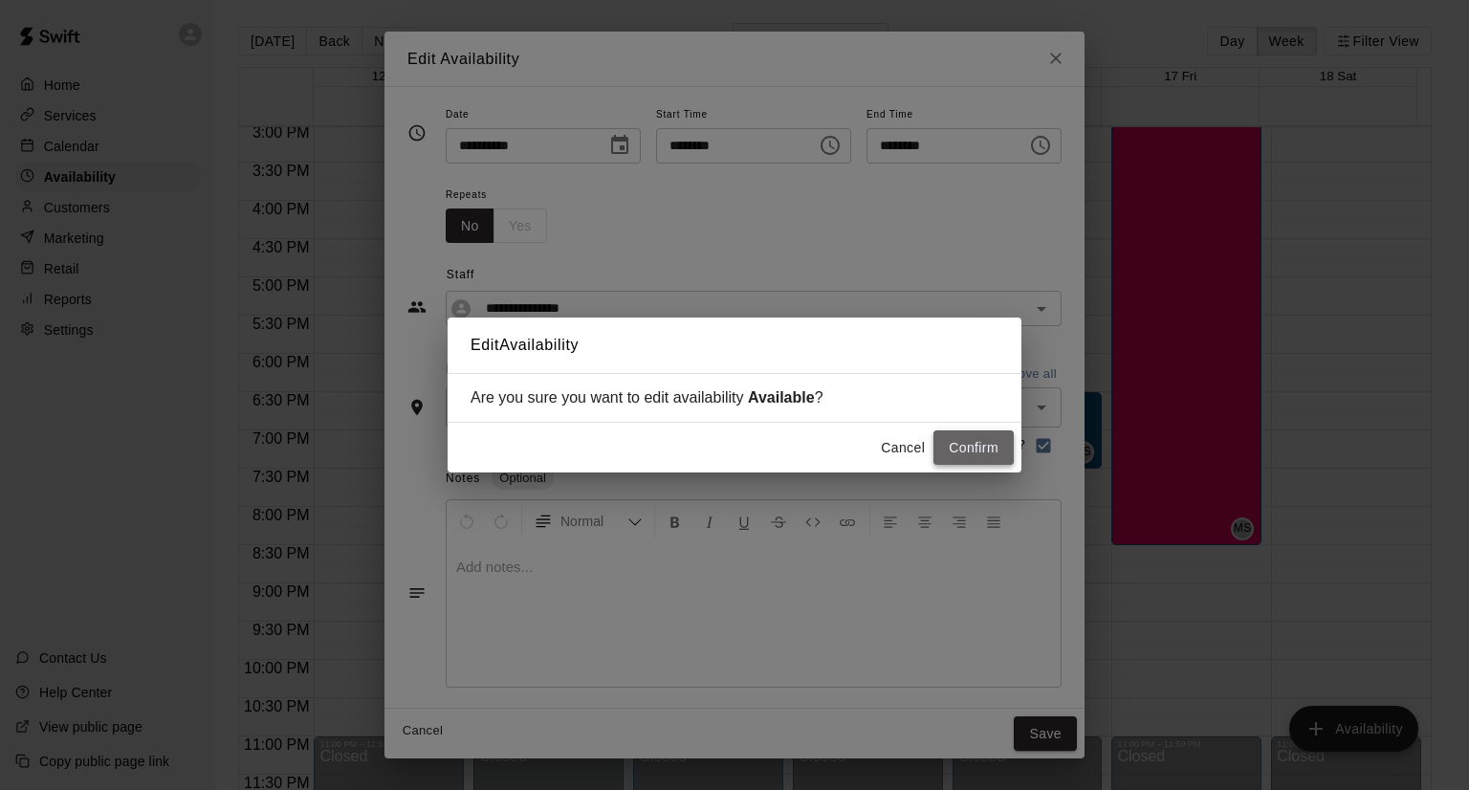
click at [970, 458] on button "Confirm" at bounding box center [973, 447] width 80 height 35
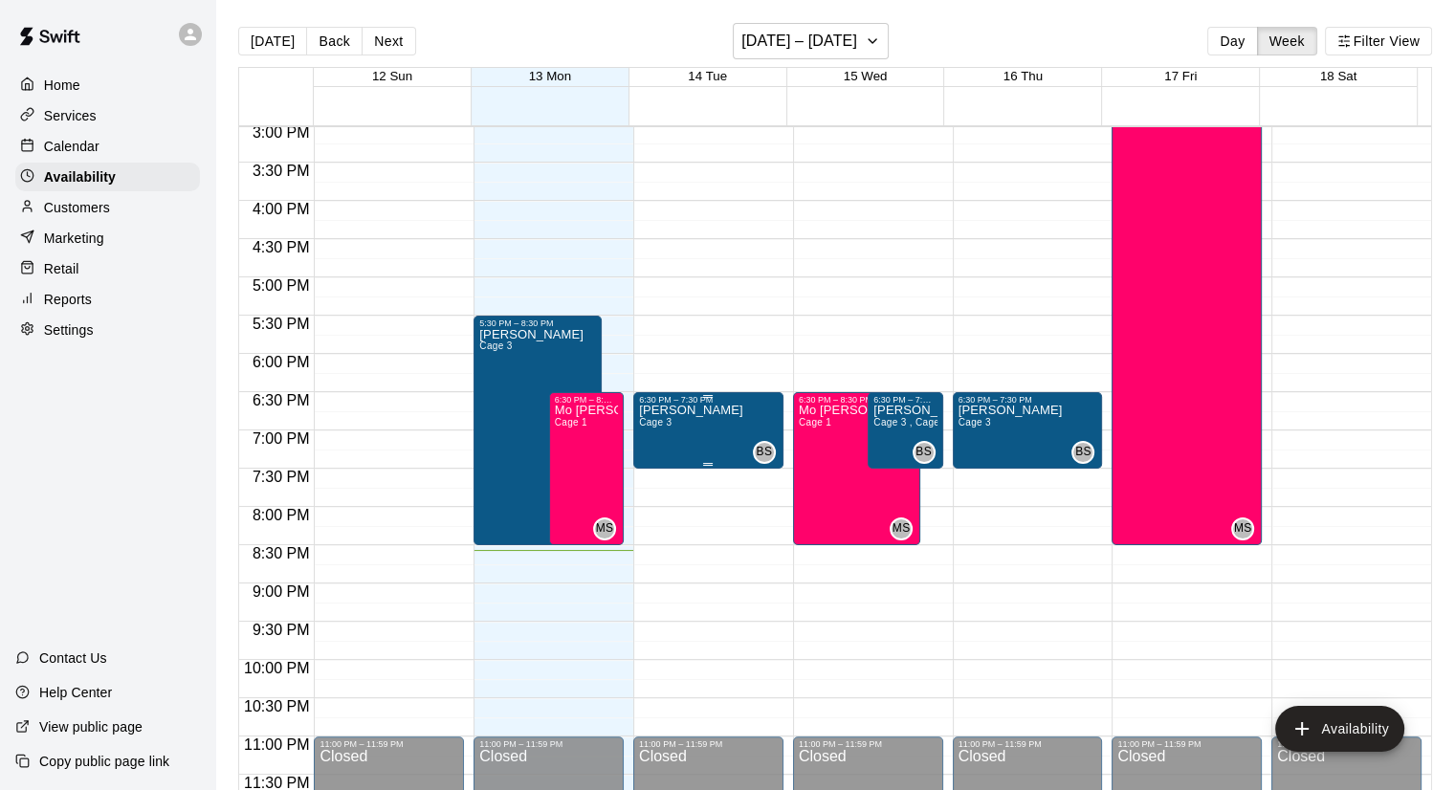
click at [747, 421] on div "[PERSON_NAME] 3 BS" at bounding box center [708, 800] width 139 height 790
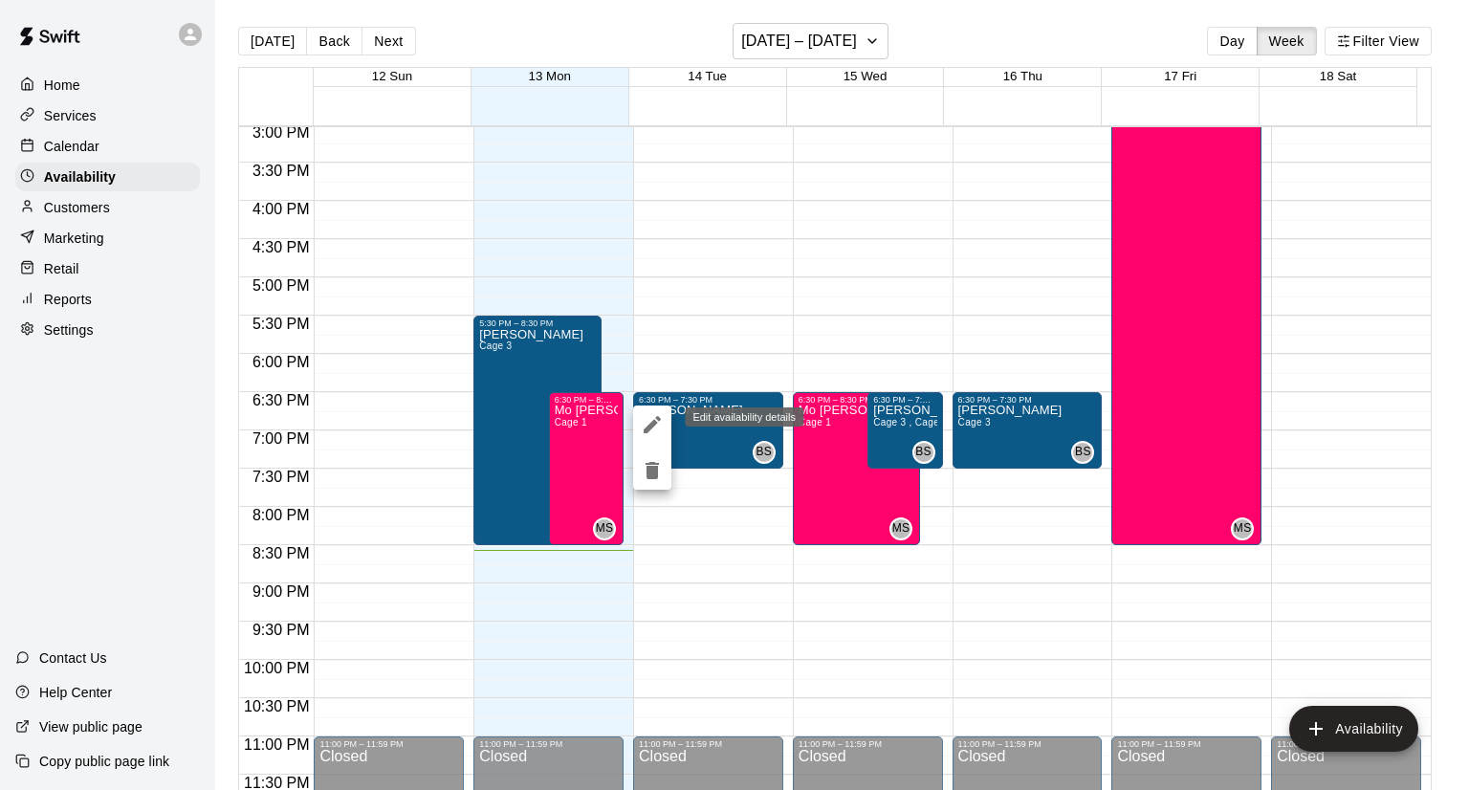
click at [650, 414] on icon "edit" at bounding box center [652, 424] width 23 height 23
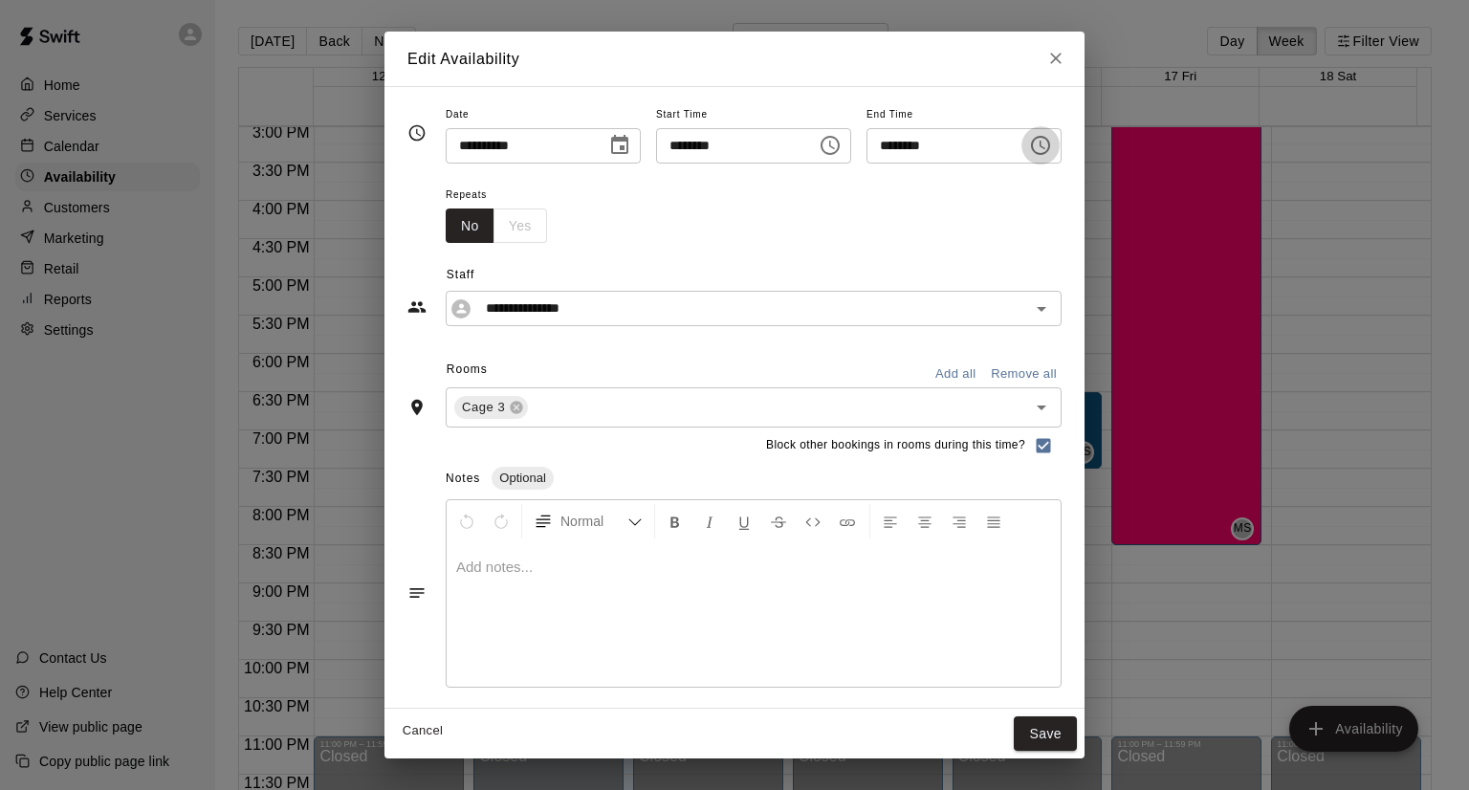
click at [1052, 150] on icon "Choose time, selected time is 7:30 PM" at bounding box center [1040, 145] width 23 height 23
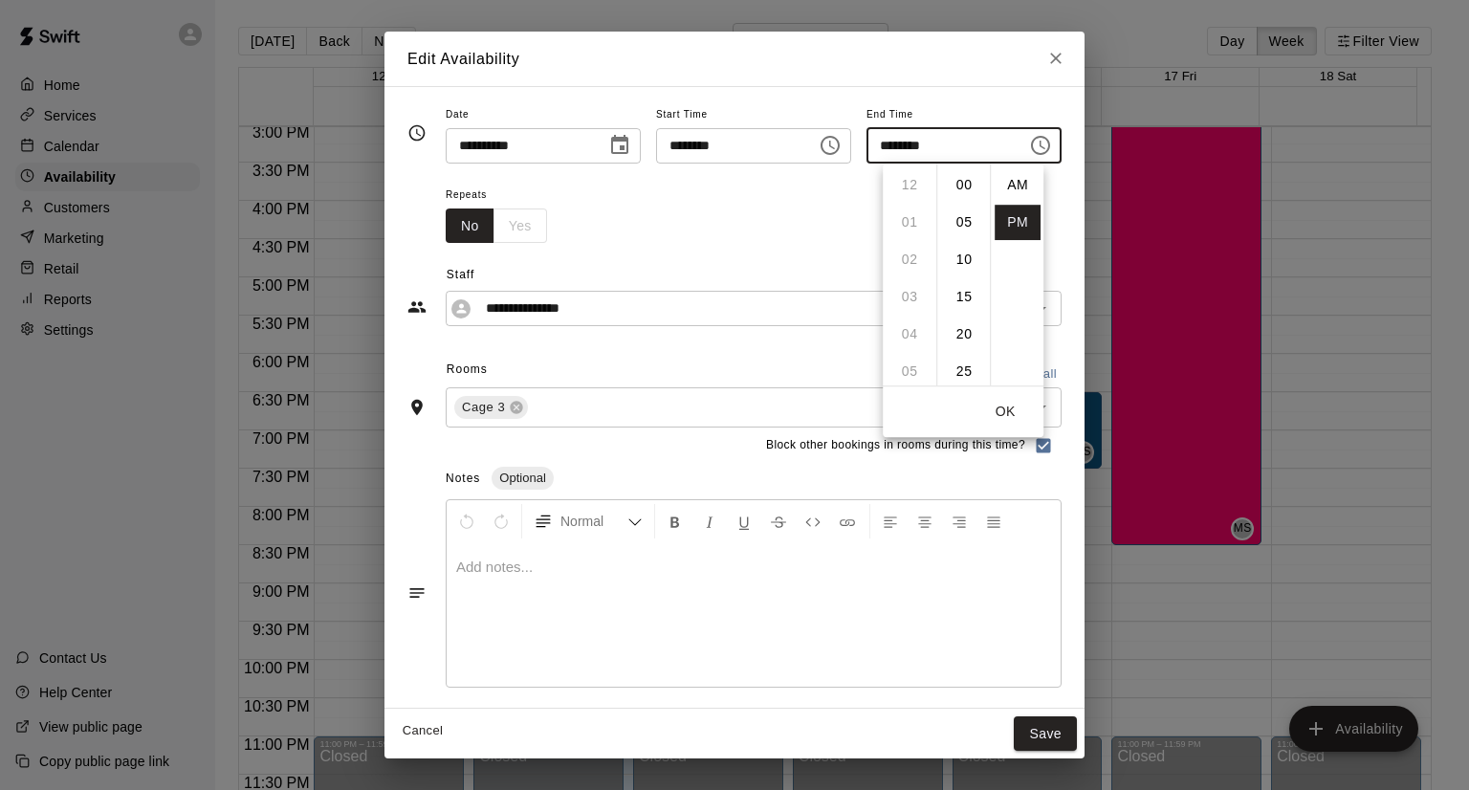
scroll to position [34, 0]
click at [899, 230] on li "08" at bounding box center [910, 223] width 46 height 35
type input "********"
click at [991, 411] on button "OK" at bounding box center [1005, 411] width 61 height 35
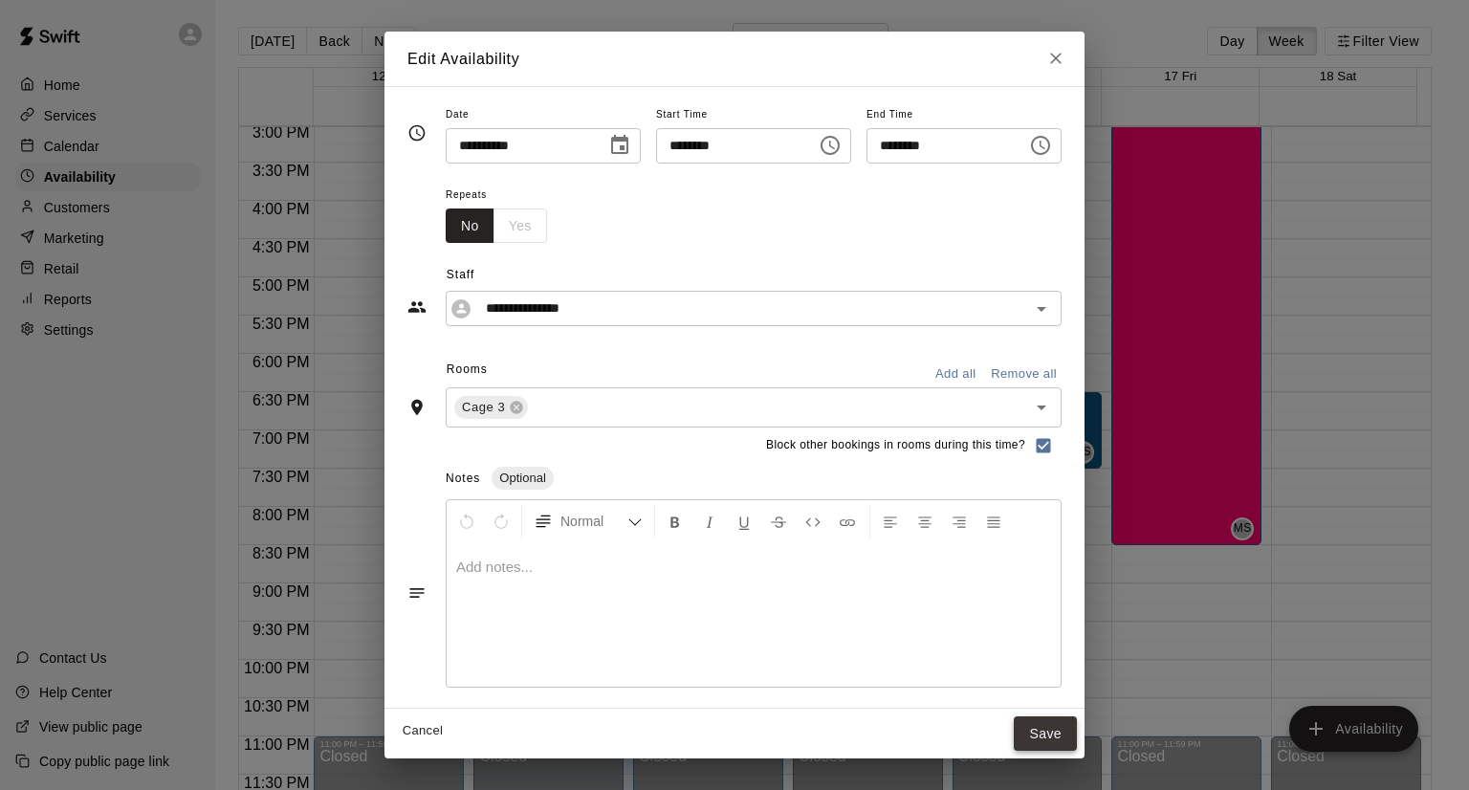
click at [1077, 729] on button "Save" at bounding box center [1045, 733] width 63 height 35
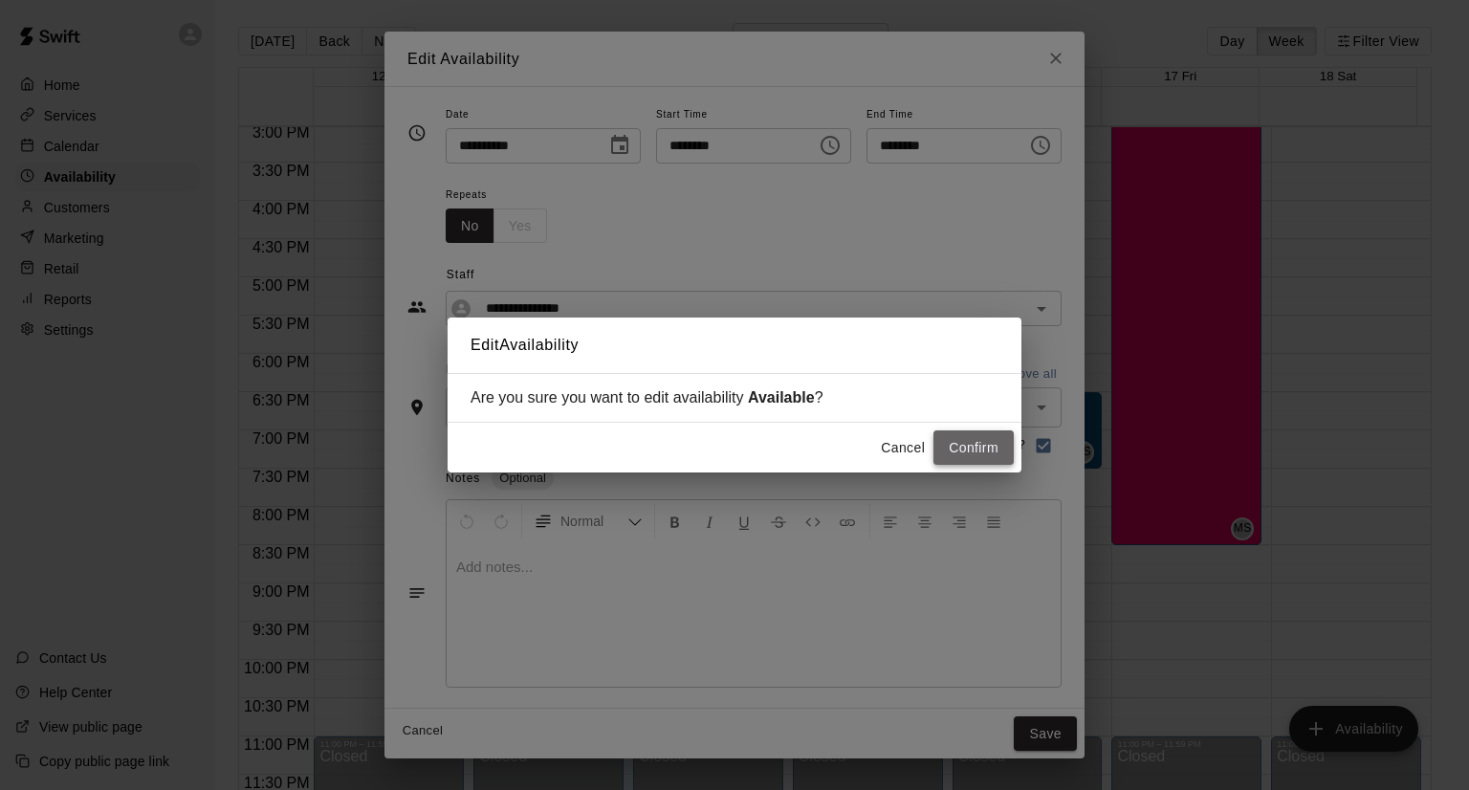
click at [969, 449] on button "Confirm" at bounding box center [973, 447] width 80 height 35
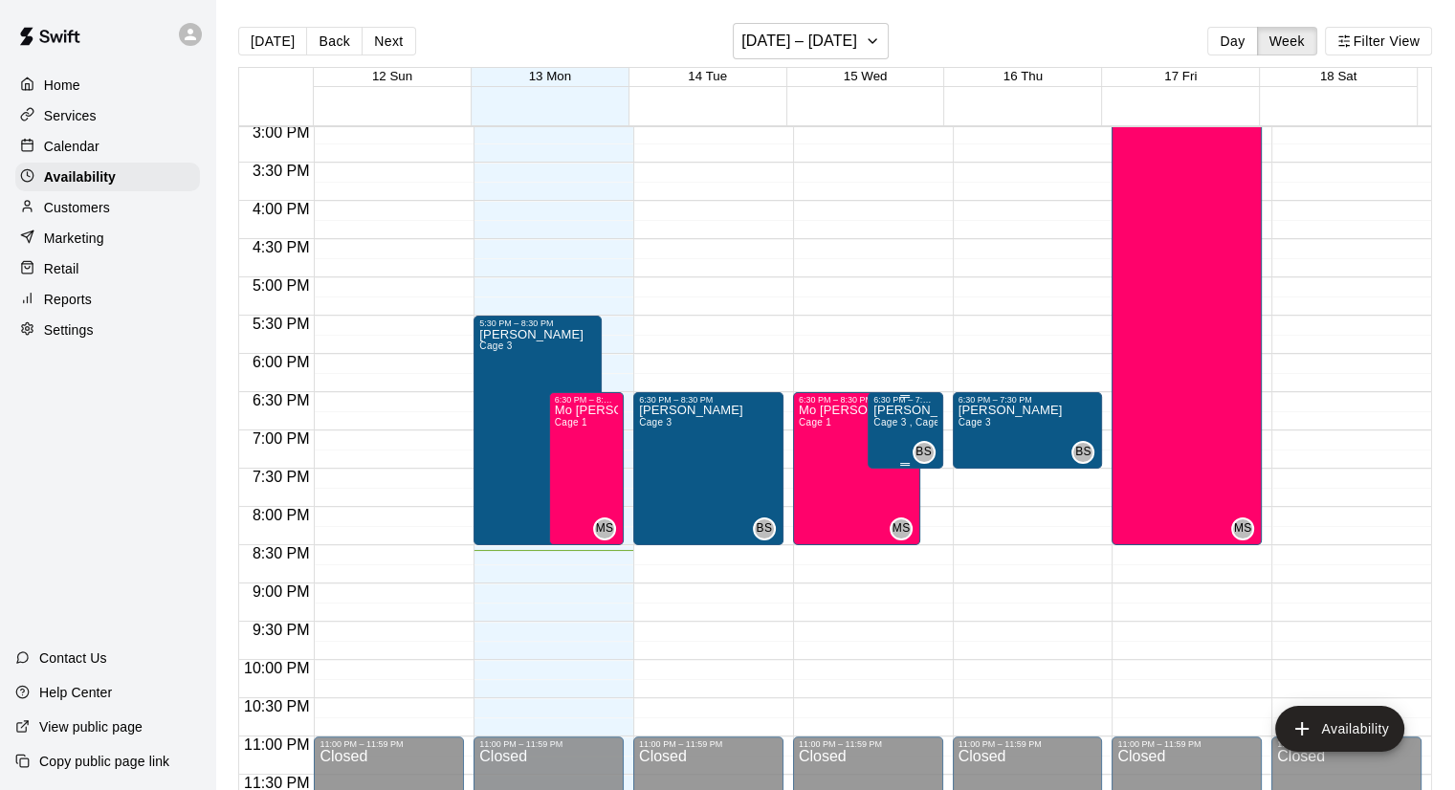
click at [907, 410] on p "[PERSON_NAME]" at bounding box center [904, 410] width 63 height 0
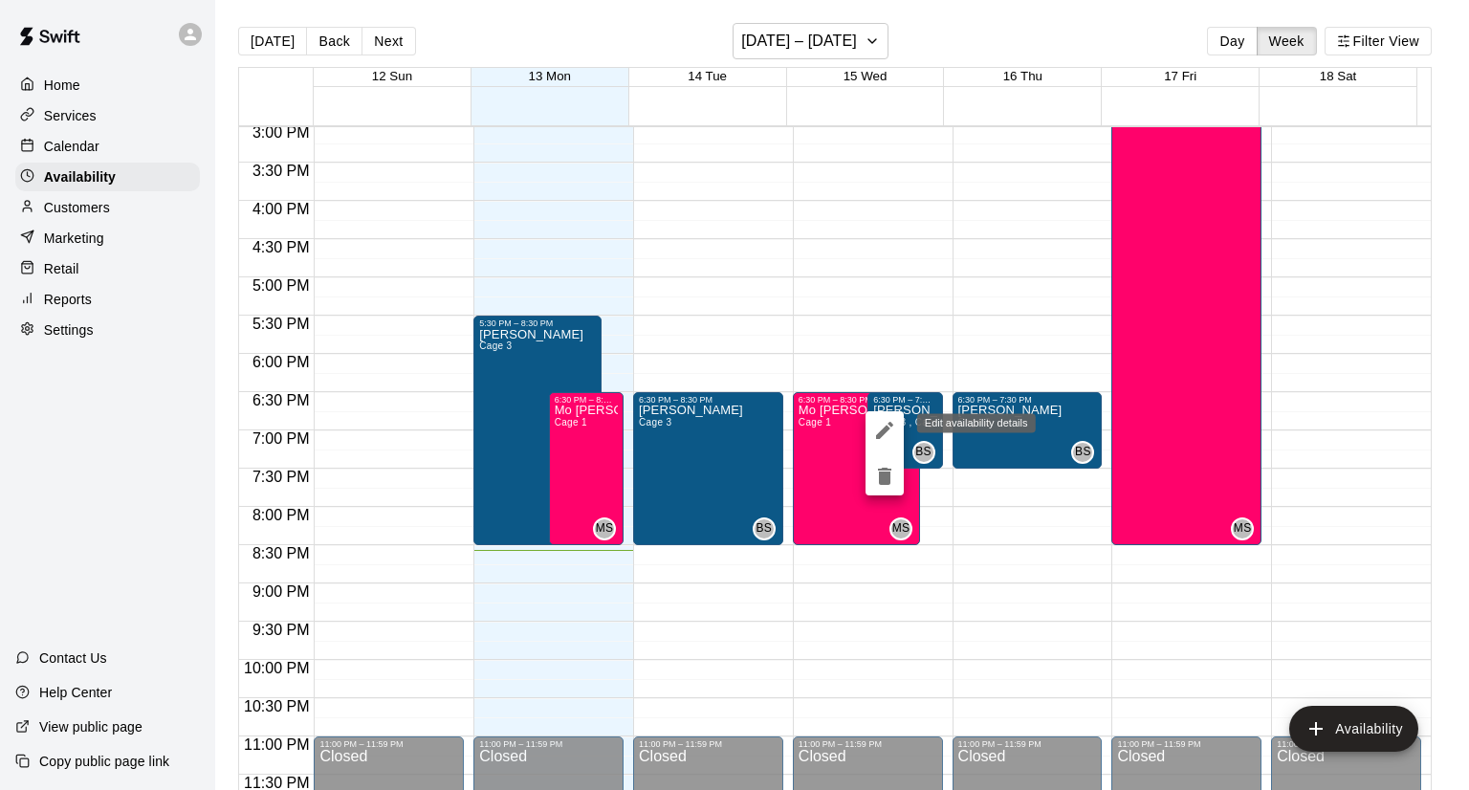
click at [879, 427] on icon "edit" at bounding box center [884, 430] width 23 height 23
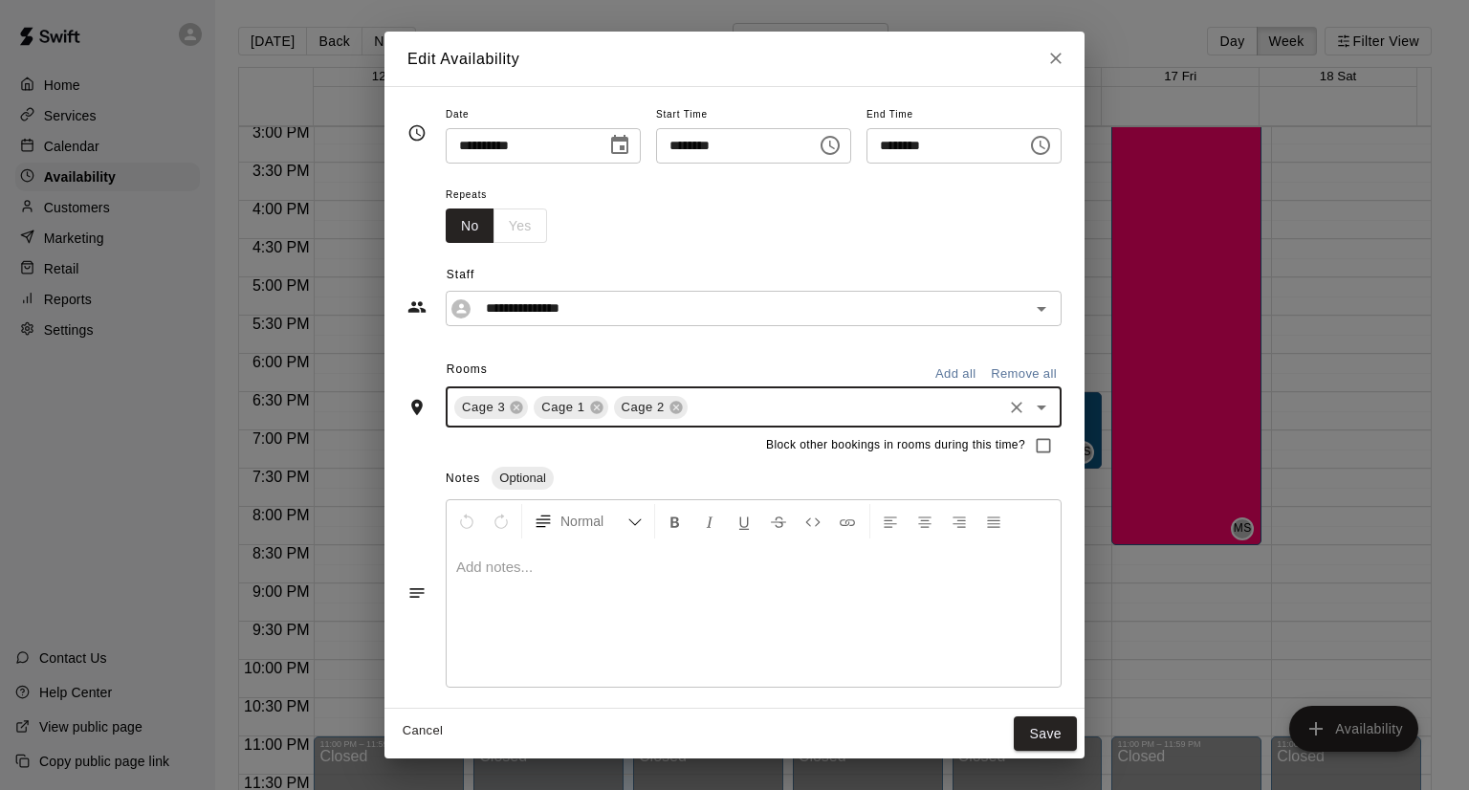
click at [879, 427] on div "Cage 3 Cage 1 Cage 2 ​" at bounding box center [754, 407] width 616 height 40
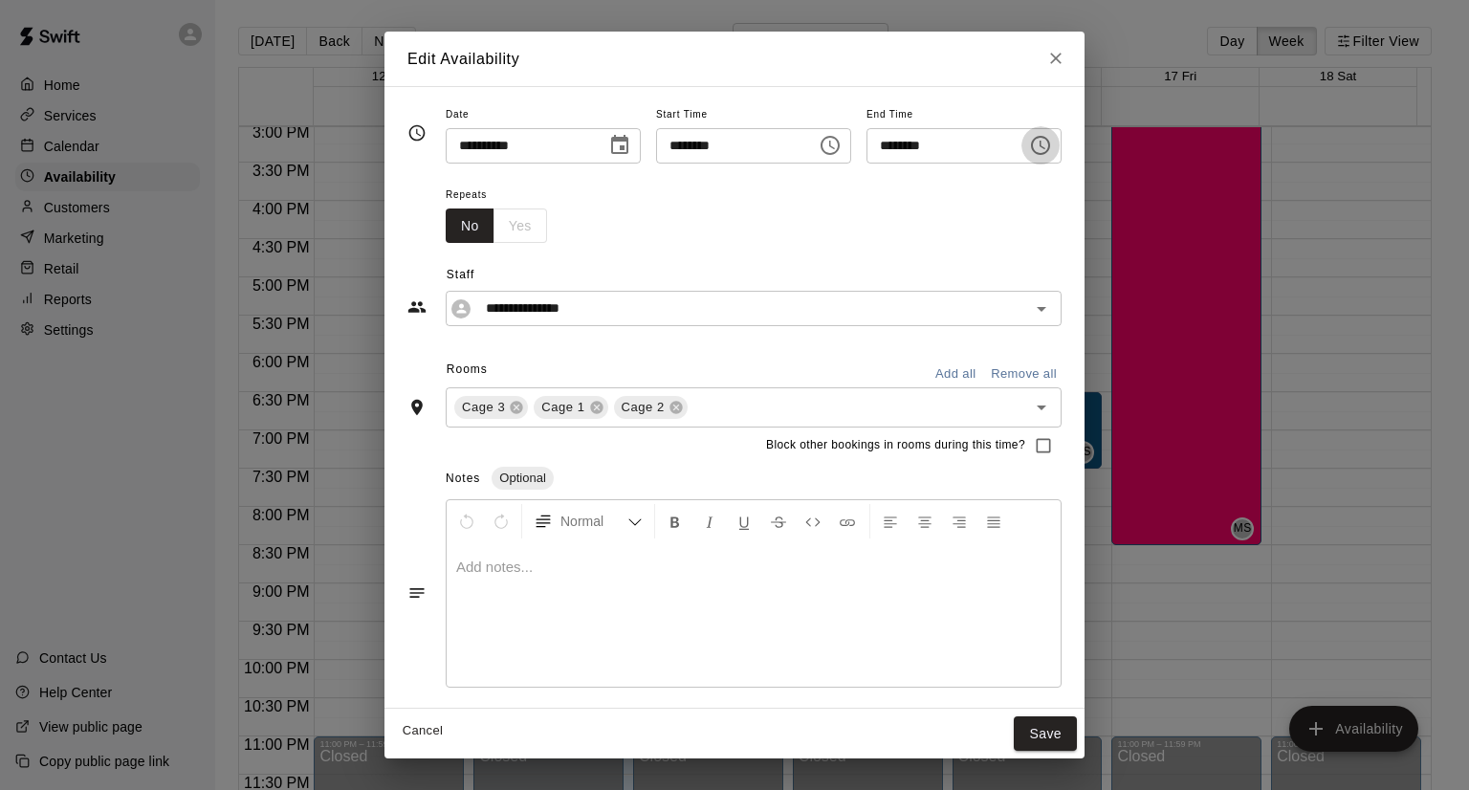
click at [1060, 158] on button "Choose time, selected time is 7:30 PM" at bounding box center [1040, 145] width 38 height 38
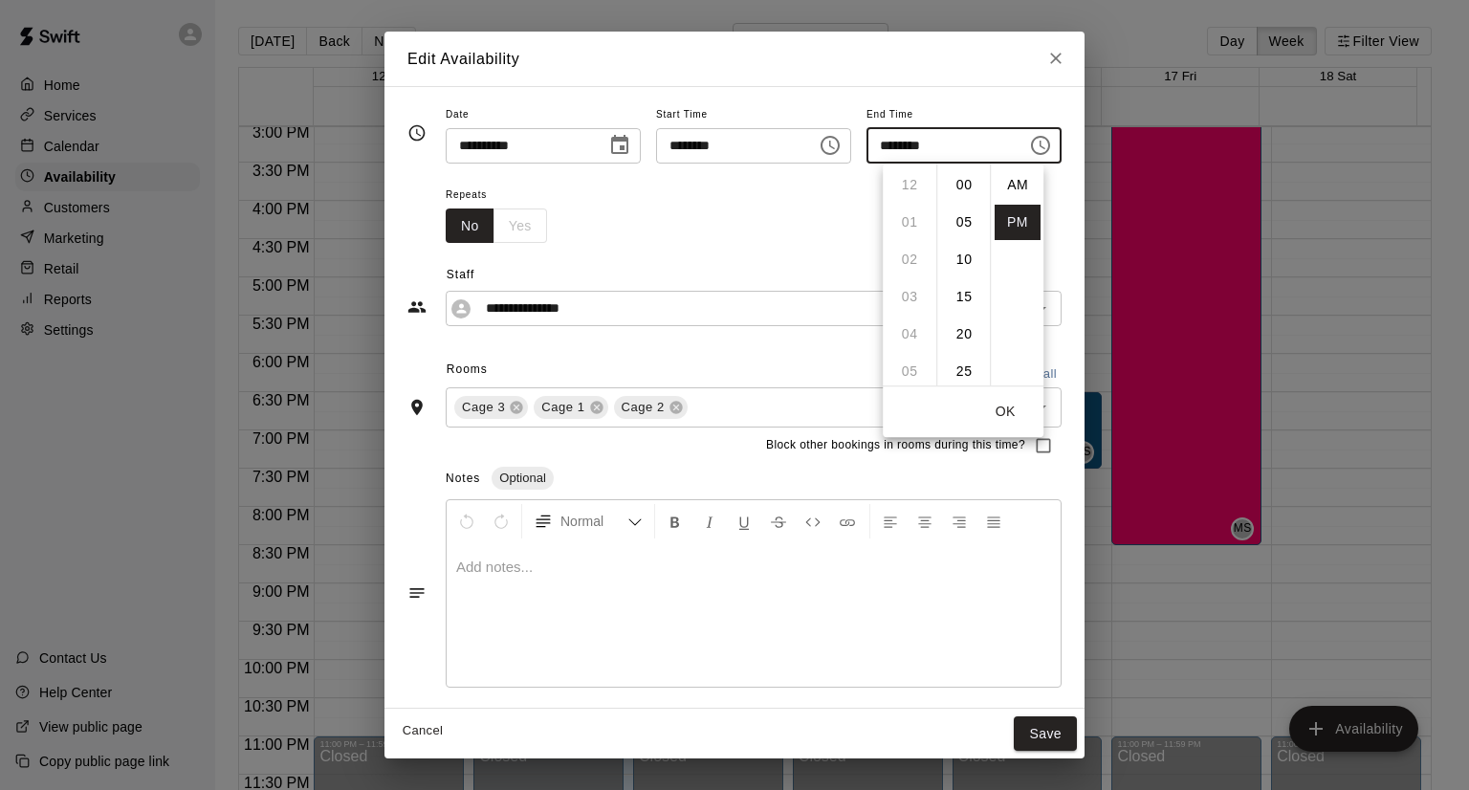
scroll to position [34, 0]
click at [902, 224] on li "08" at bounding box center [910, 223] width 46 height 35
type input "********"
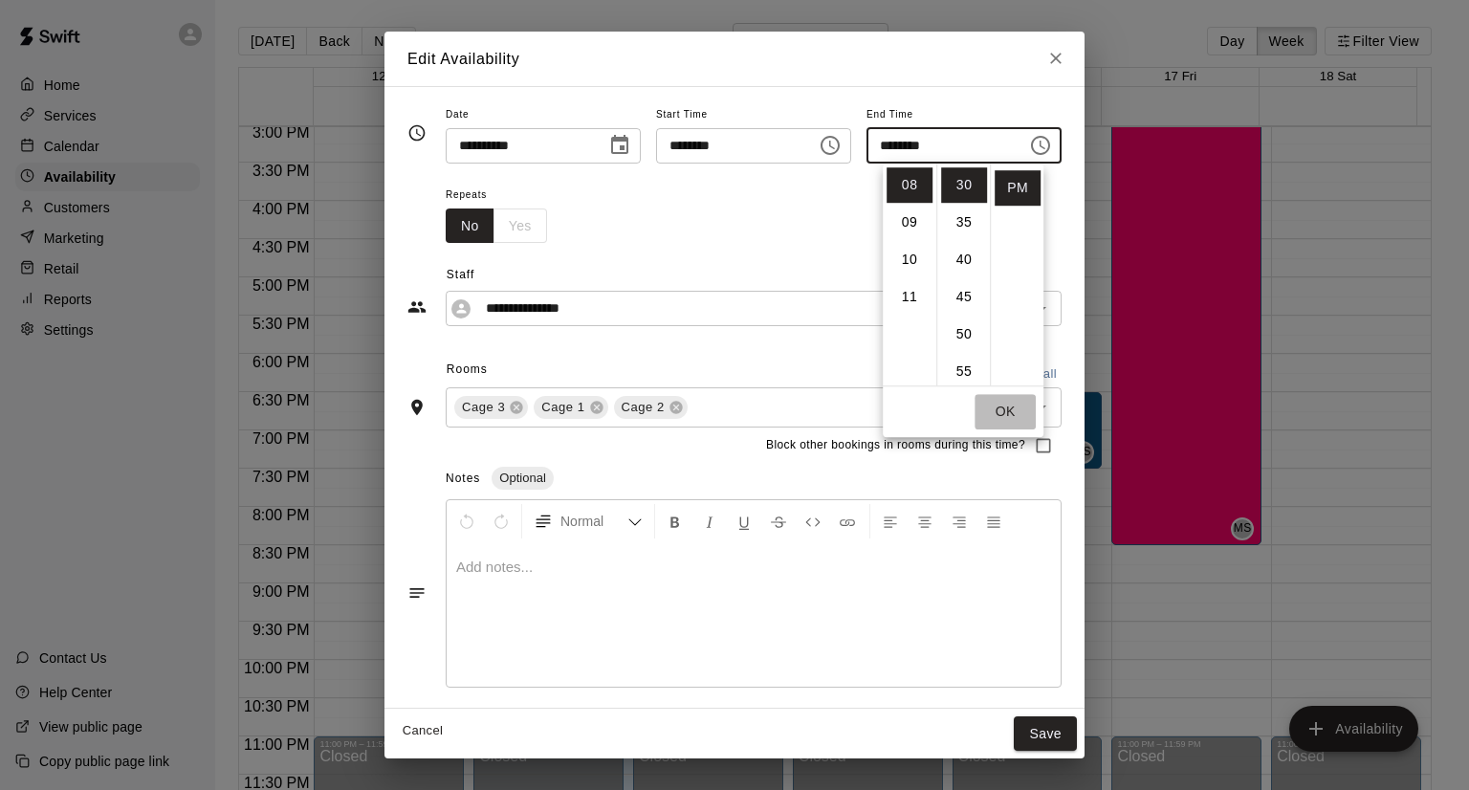
click at [1006, 420] on button "OK" at bounding box center [1005, 411] width 61 height 35
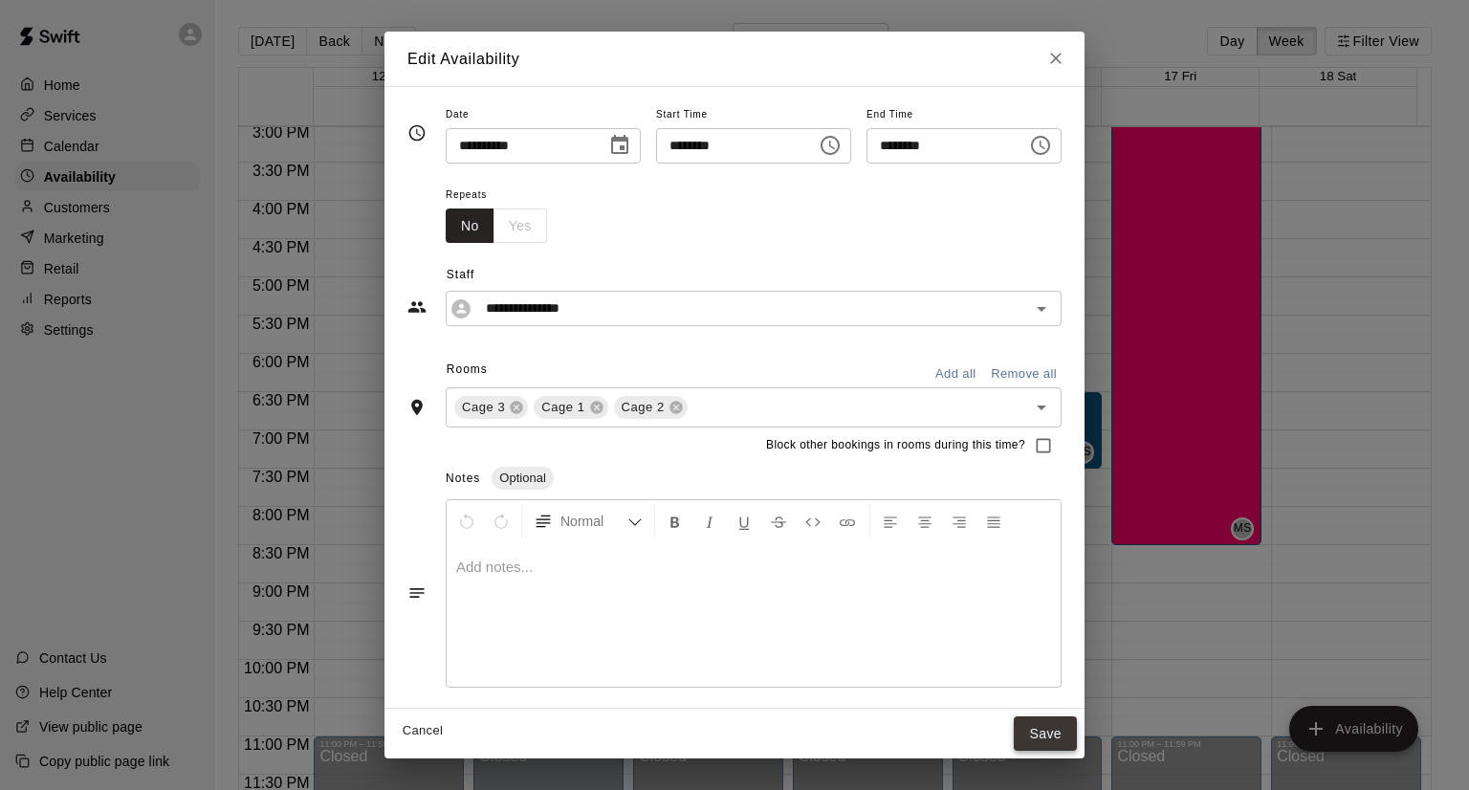
click at [1077, 732] on button "Save" at bounding box center [1045, 733] width 63 height 35
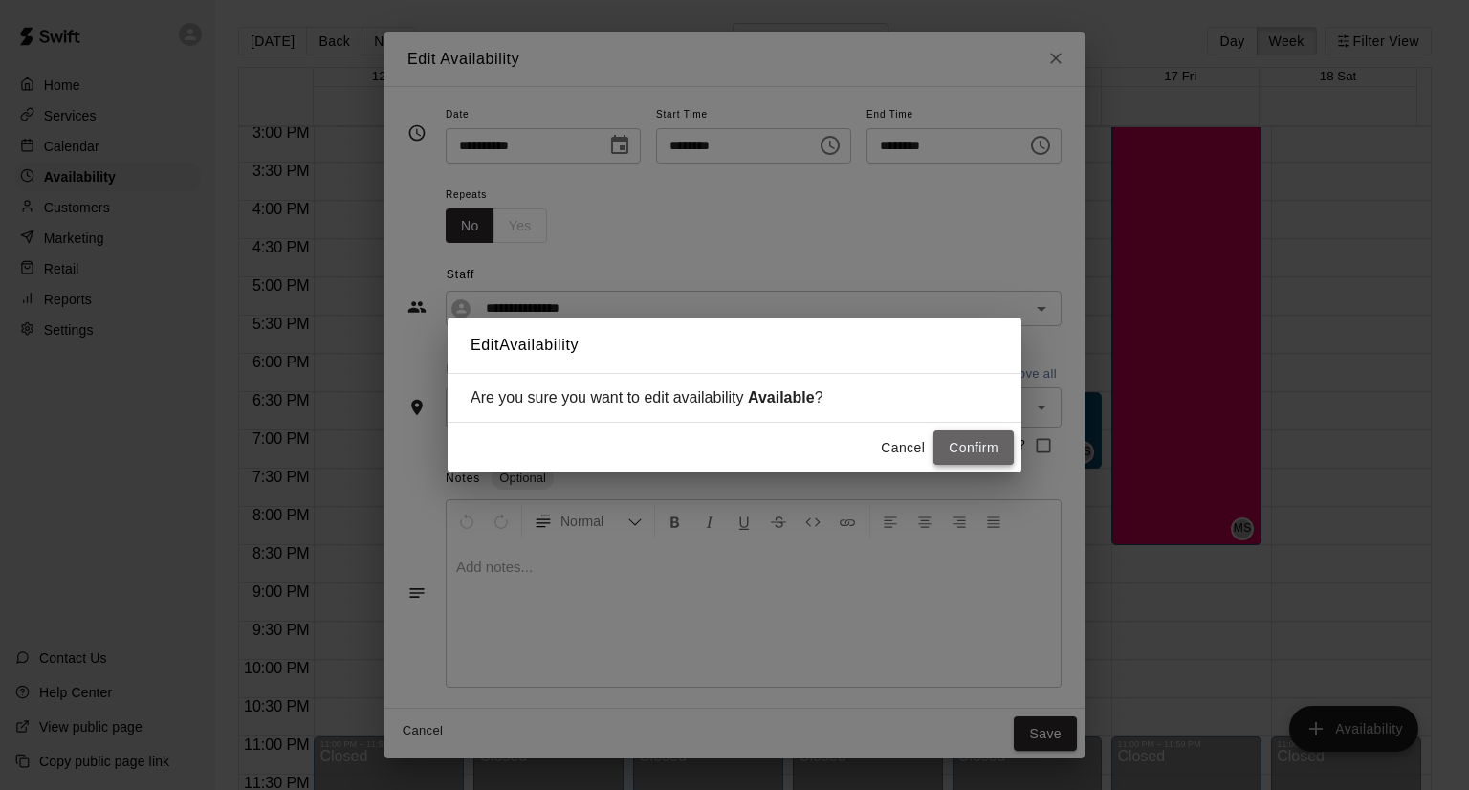
click at [979, 436] on button "Confirm" at bounding box center [973, 447] width 80 height 35
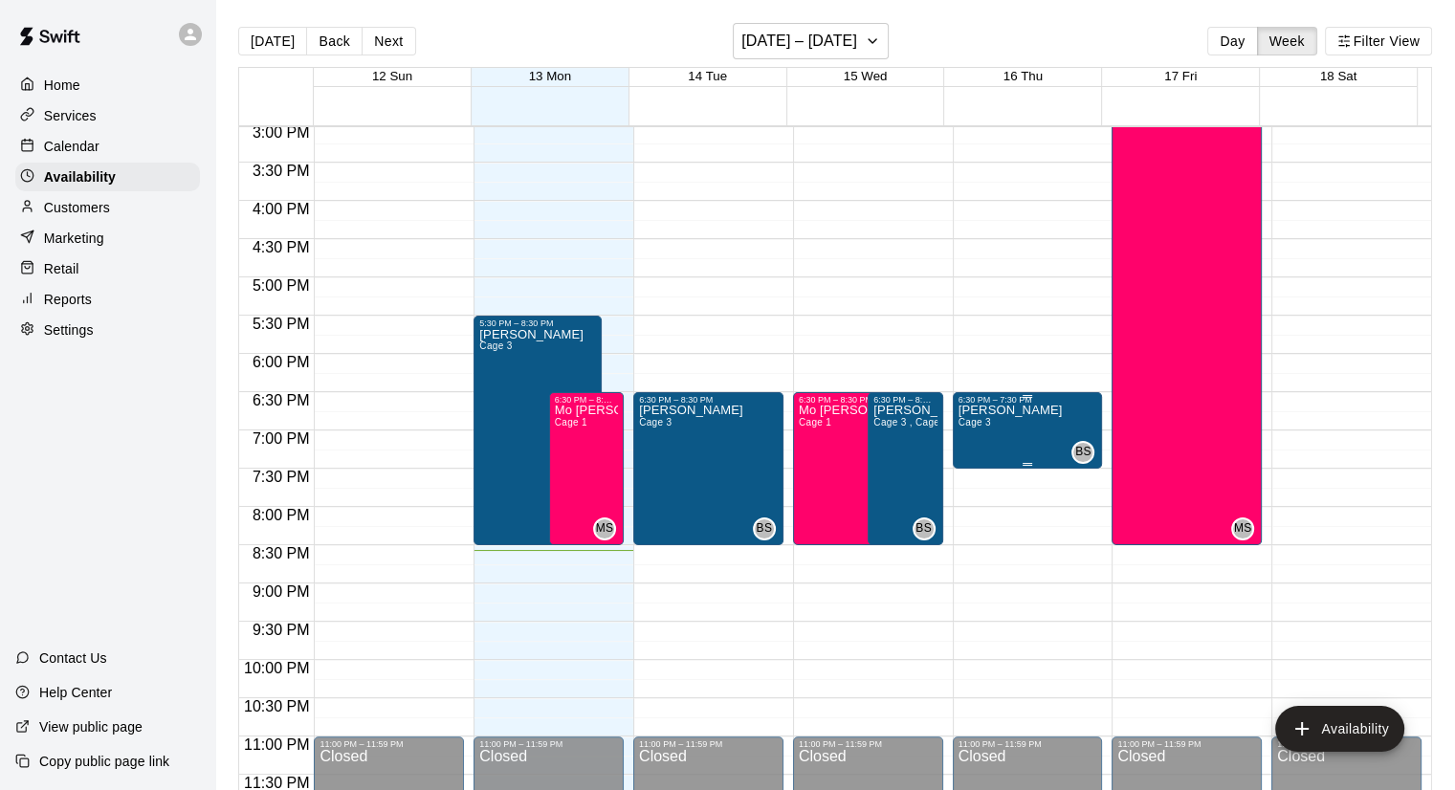
click at [1006, 422] on div "[PERSON_NAME] Cage 3" at bounding box center [1010, 800] width 104 height 790
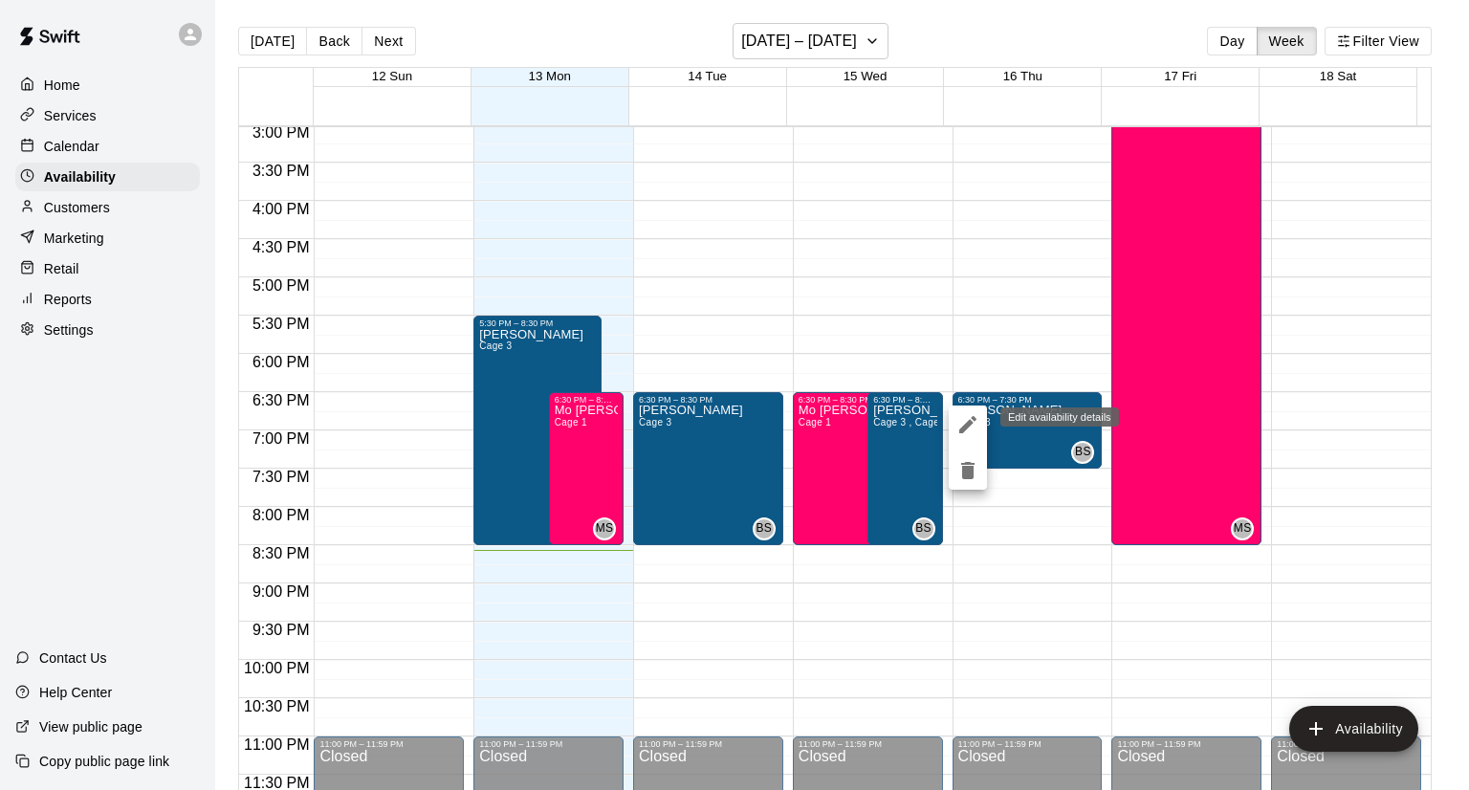
click at [964, 419] on icon "edit" at bounding box center [967, 424] width 23 height 23
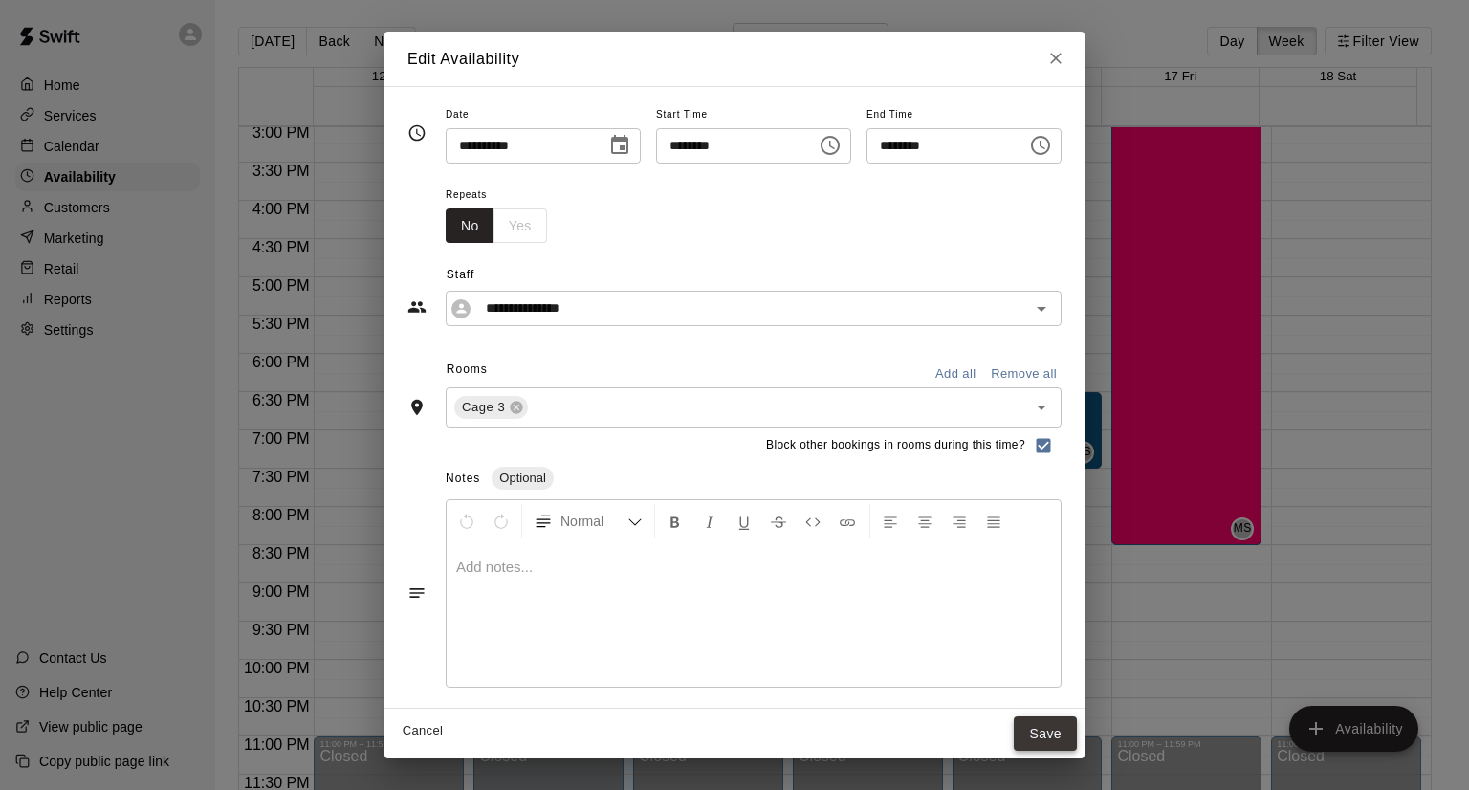
click at [1077, 735] on button "Save" at bounding box center [1045, 733] width 63 height 35
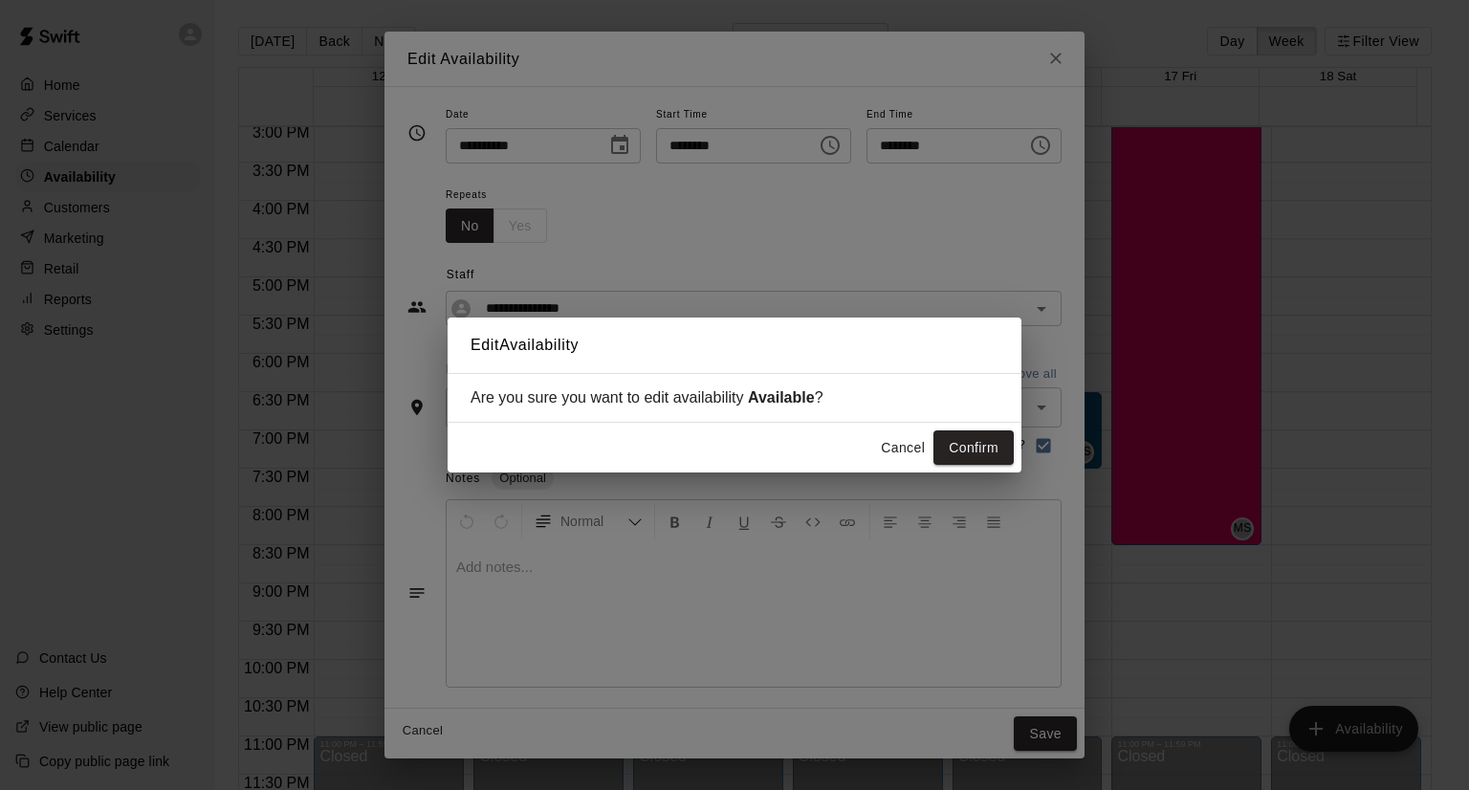
click at [891, 447] on button "Cancel" at bounding box center [902, 447] width 61 height 35
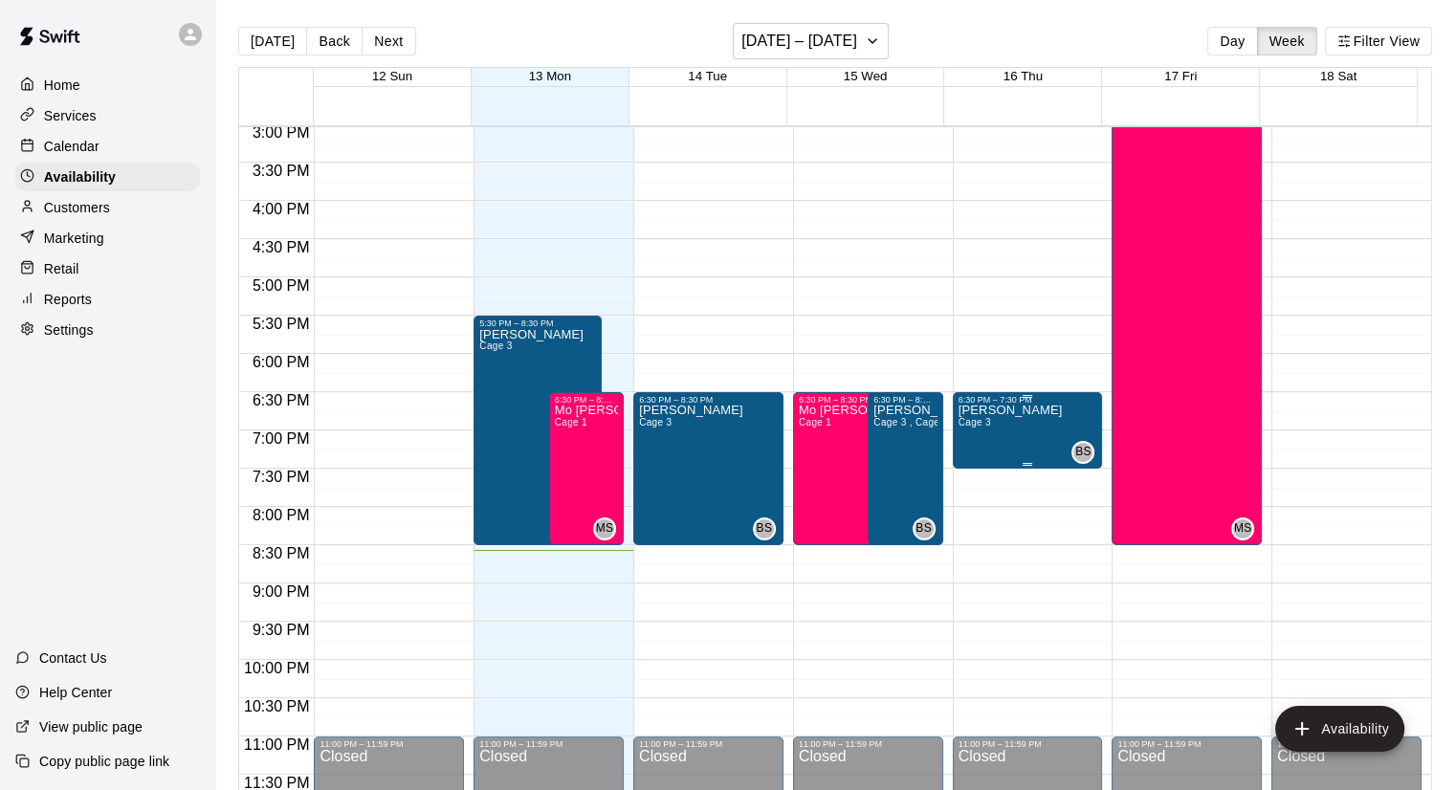
click at [1034, 426] on div "[PERSON_NAME] Cage 3" at bounding box center [1010, 800] width 104 height 790
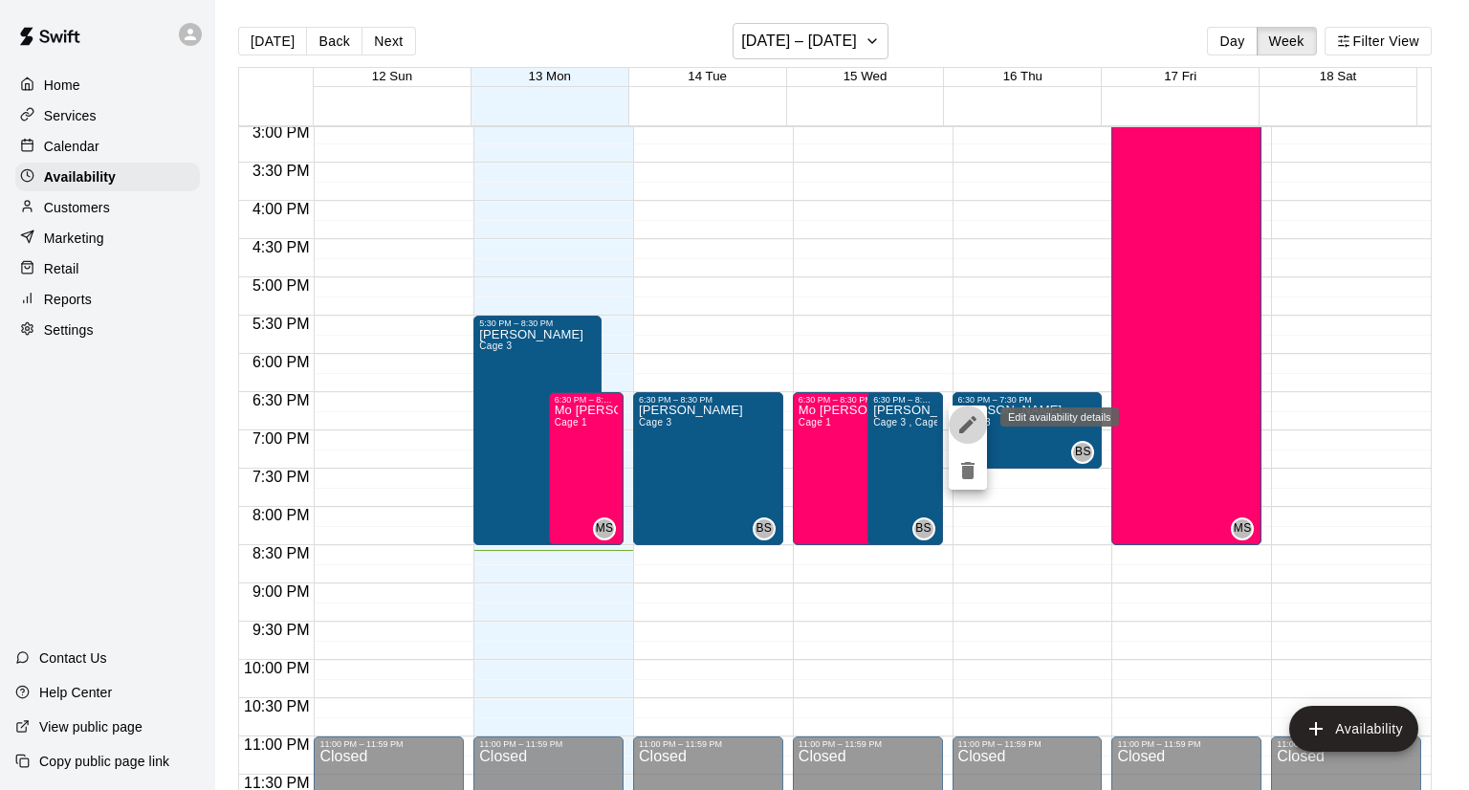
click at [963, 423] on icon "edit" at bounding box center [967, 424] width 23 height 23
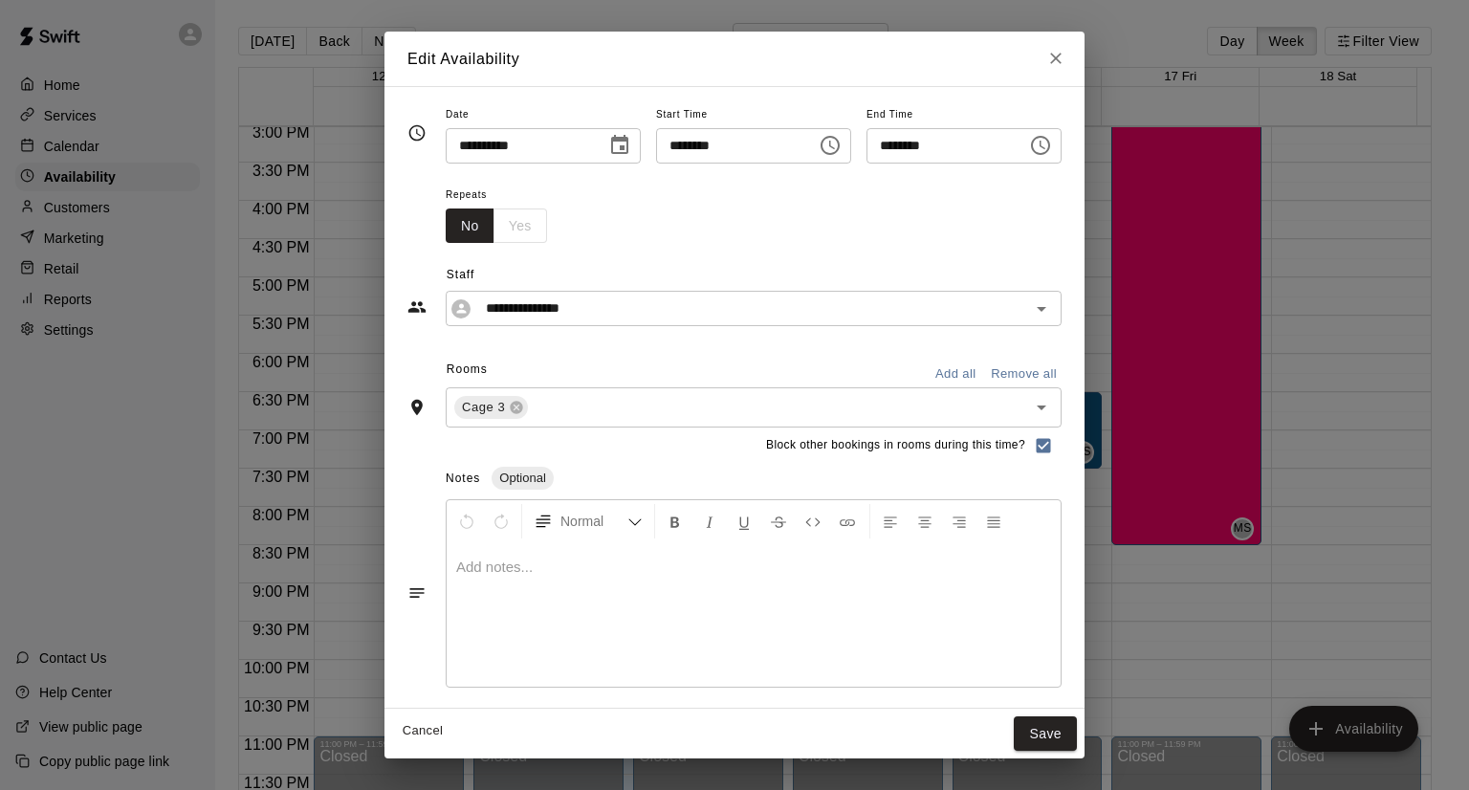
click at [1050, 147] on icon "Choose time, selected time is 7:30 PM" at bounding box center [1040, 145] width 19 height 19
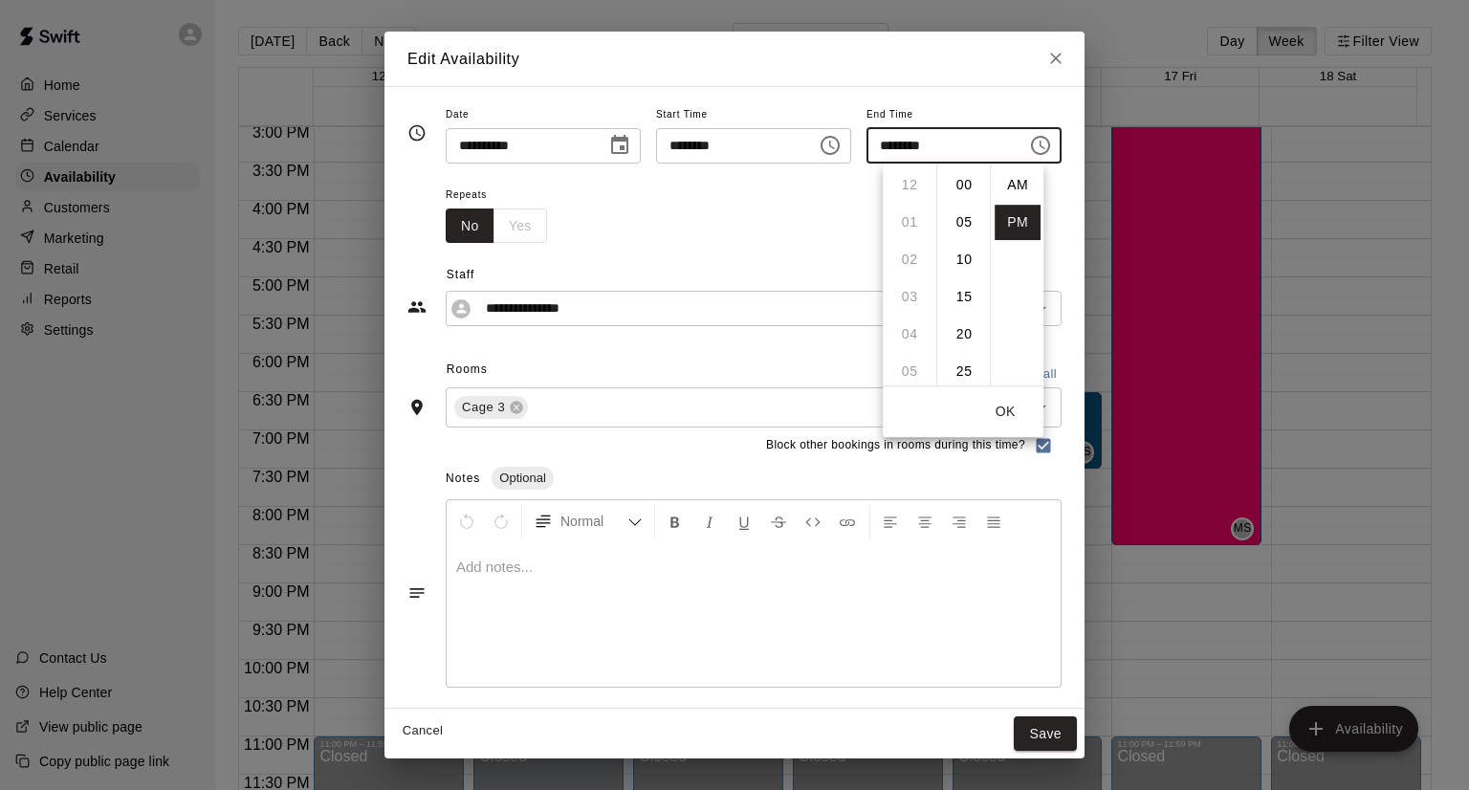
scroll to position [34, 0]
click at [910, 214] on li "08" at bounding box center [910, 223] width 46 height 35
type input "********"
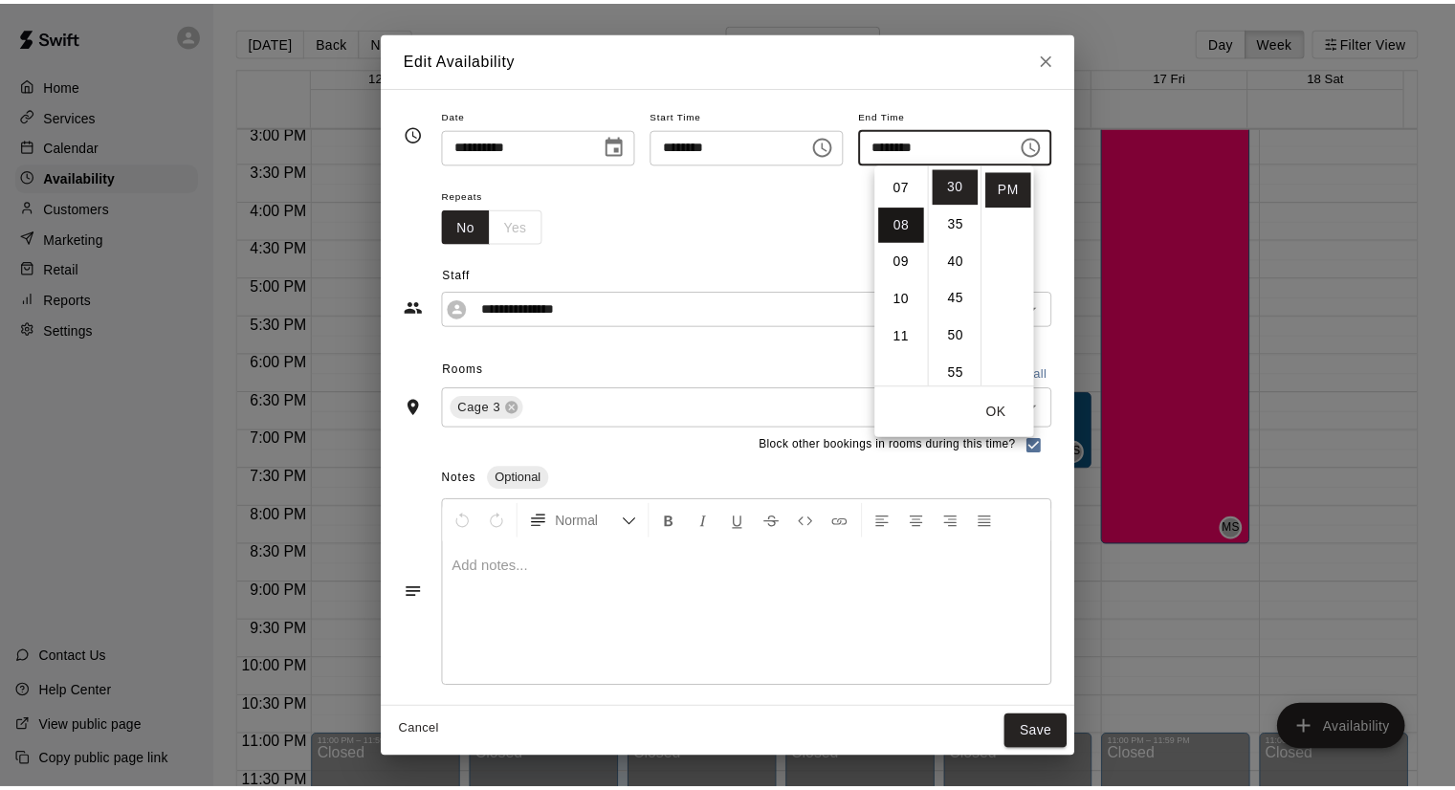
scroll to position [298, 0]
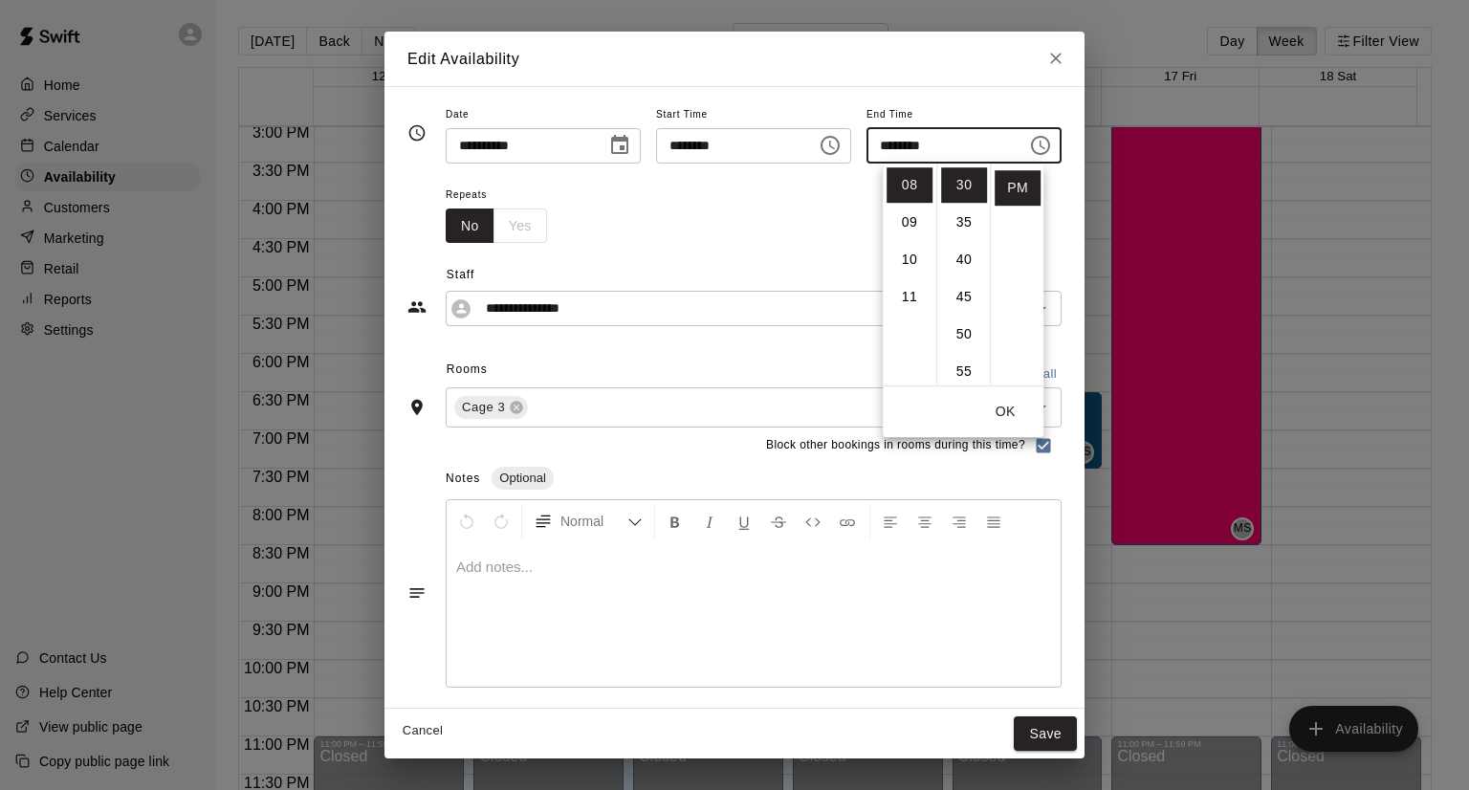
click at [995, 405] on button "OK" at bounding box center [1005, 411] width 61 height 35
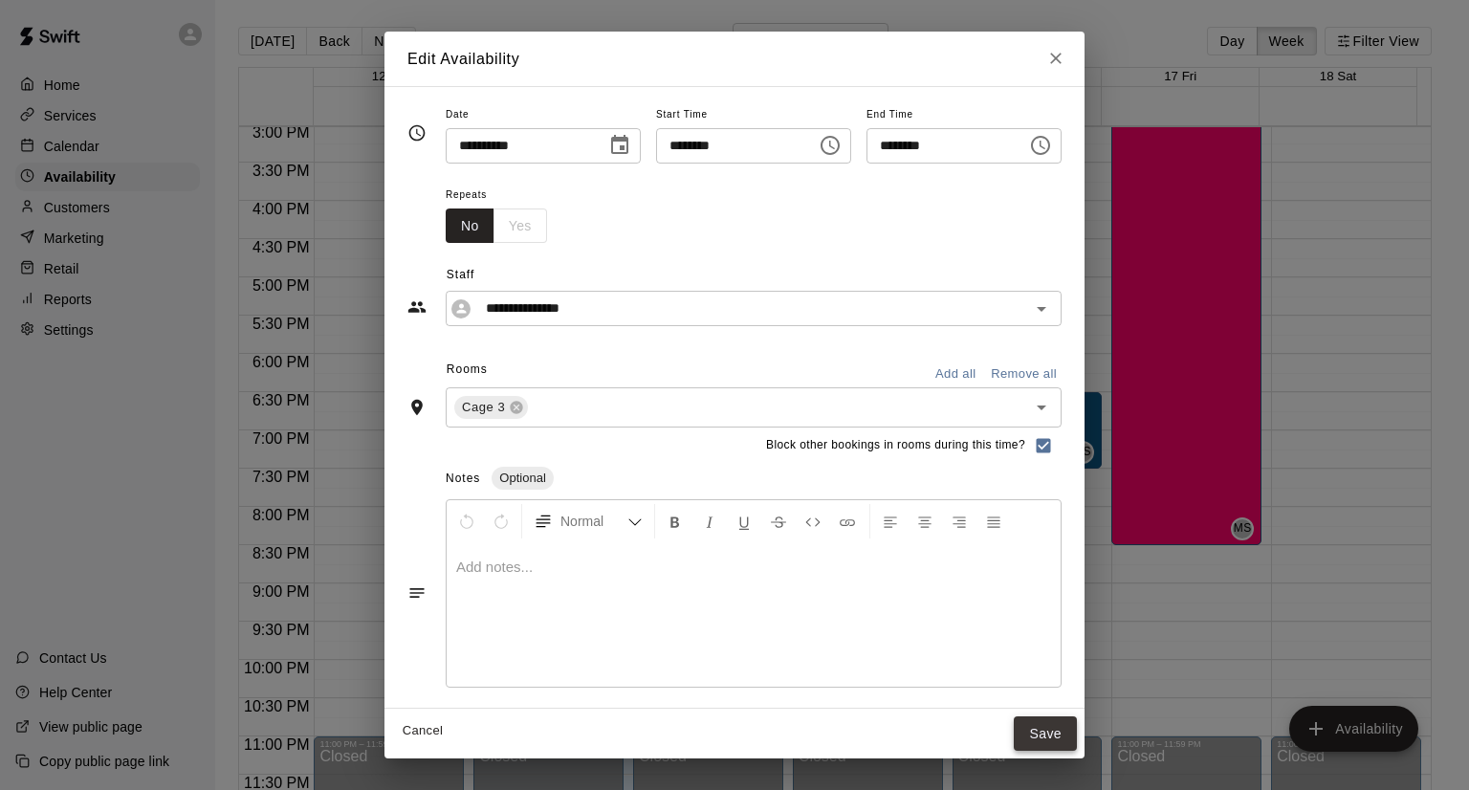
click at [1077, 732] on button "Save" at bounding box center [1045, 733] width 63 height 35
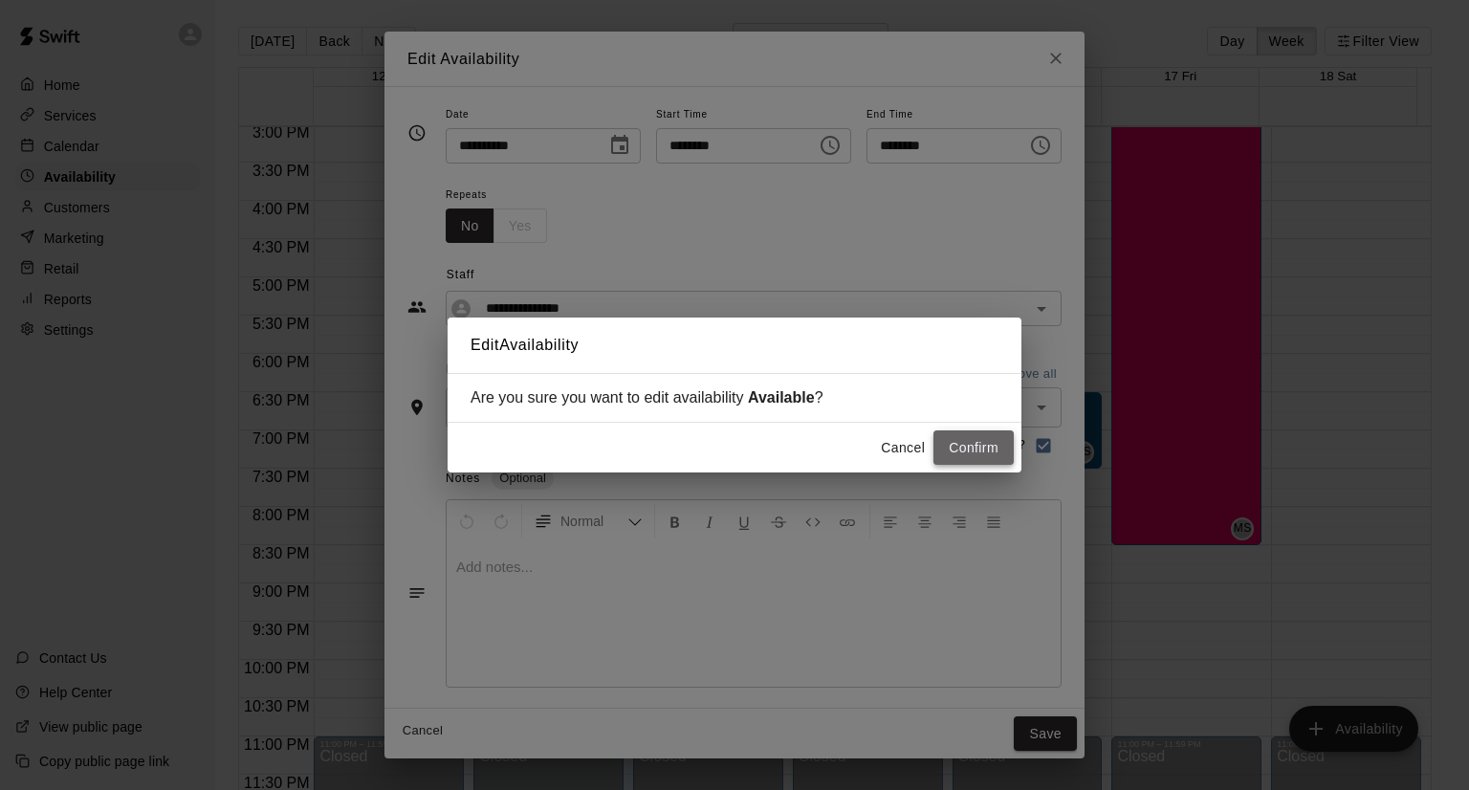
click at [987, 449] on button "Confirm" at bounding box center [973, 447] width 80 height 35
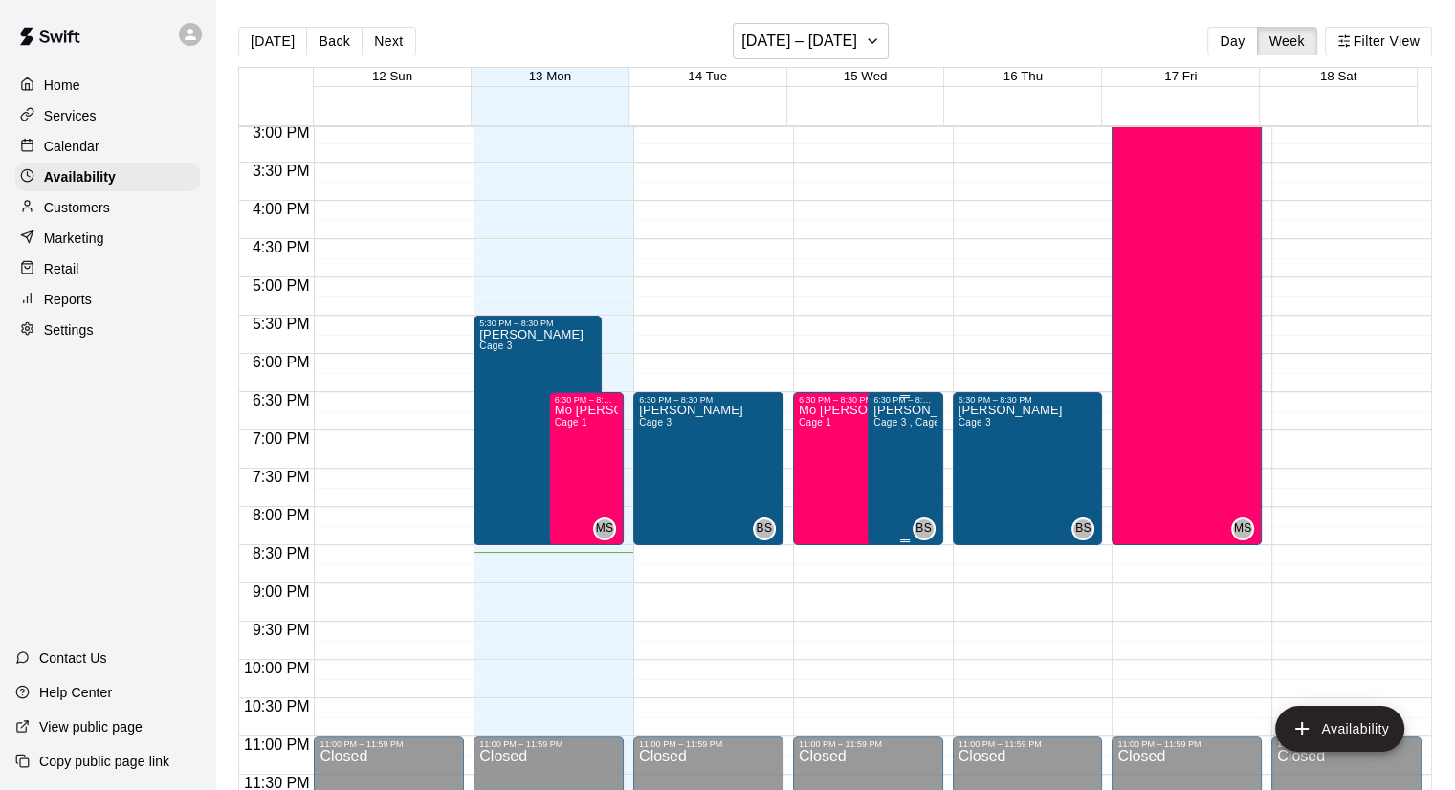
click at [885, 436] on div "[PERSON_NAME] 3 , Cage 1, Cage 2" at bounding box center [904, 800] width 63 height 790
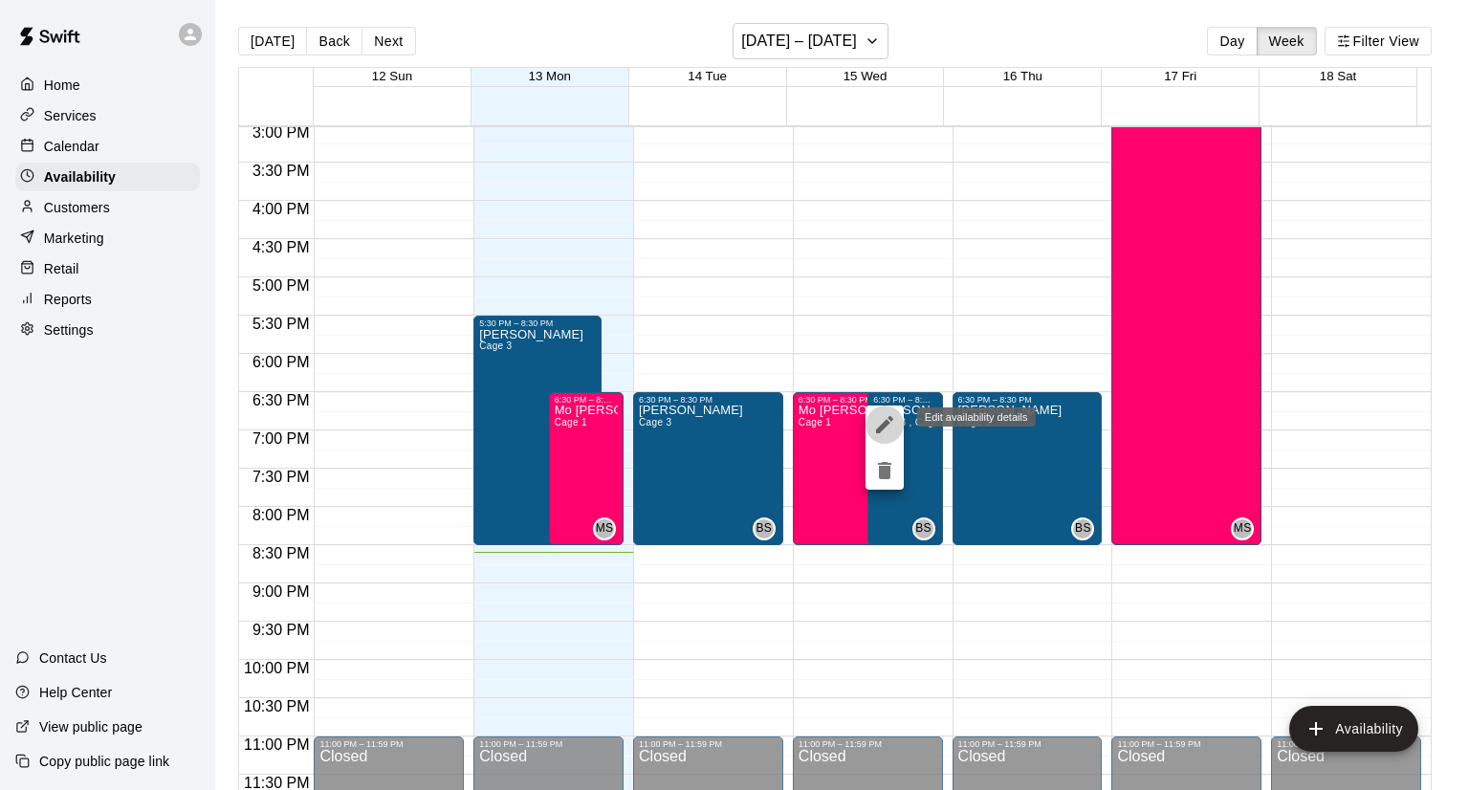
click at [885, 430] on icon "edit" at bounding box center [884, 424] width 23 height 23
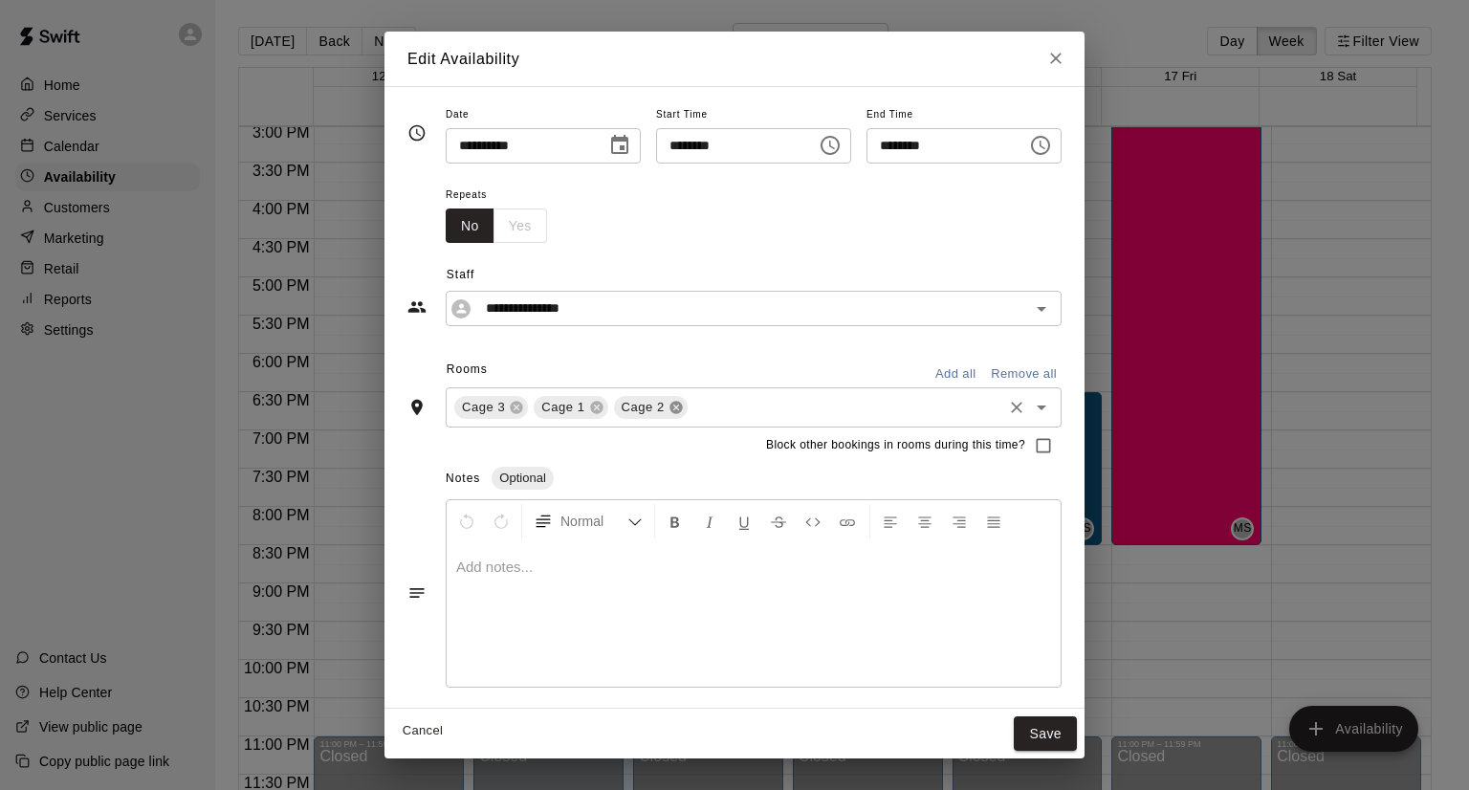
click at [669, 406] on icon at bounding box center [675, 407] width 12 height 12
click at [589, 408] on icon at bounding box center [596, 407] width 15 height 15
click at [1077, 723] on button "Save" at bounding box center [1045, 733] width 63 height 35
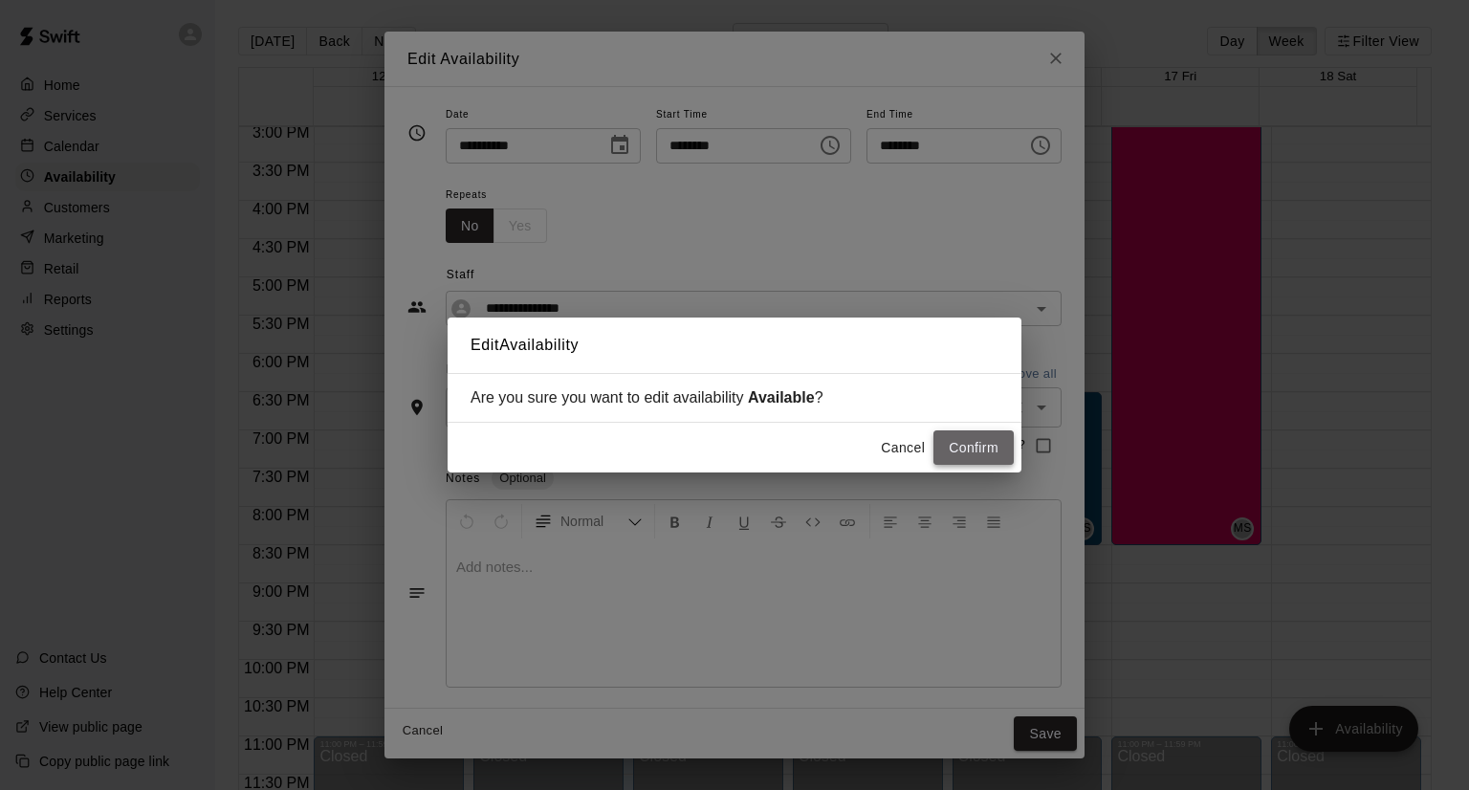
click at [971, 452] on button "Confirm" at bounding box center [973, 447] width 80 height 35
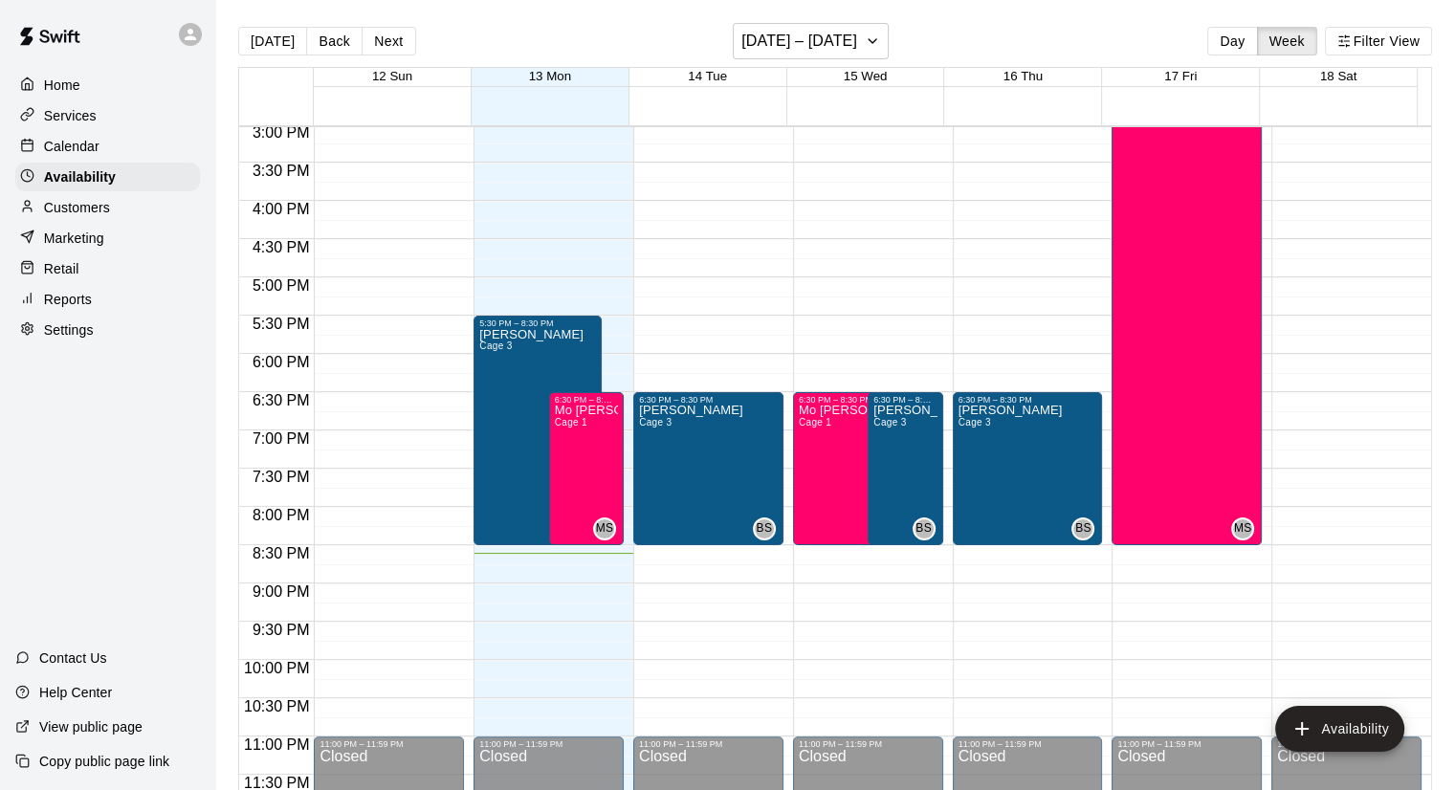
click at [96, 146] on p "Calendar" at bounding box center [71, 146] width 55 height 19
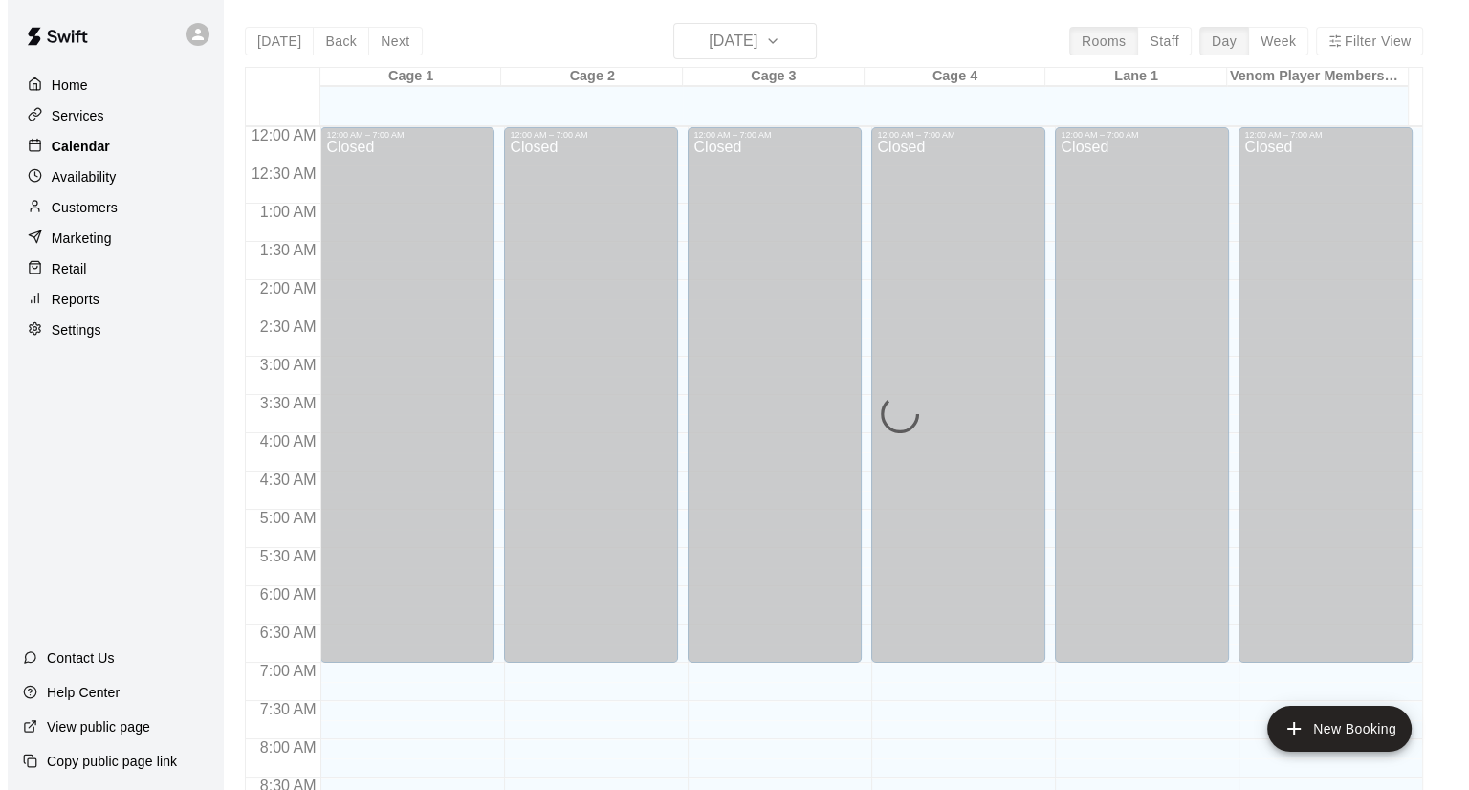
scroll to position [1093, 0]
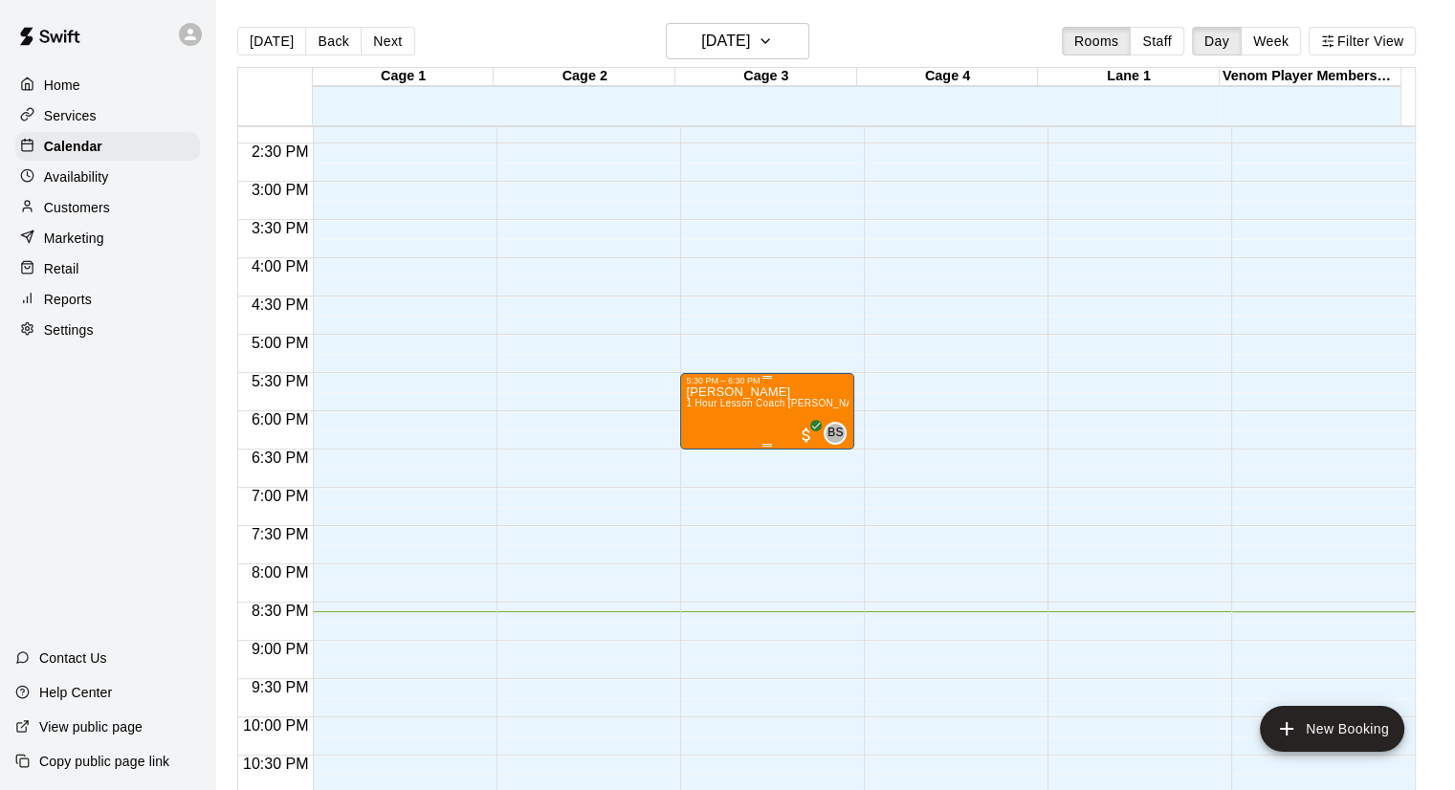
click at [761, 418] on div "[PERSON_NAME] 1 Hour Lesson Coach [PERSON_NAME]" at bounding box center [767, 780] width 163 height 790
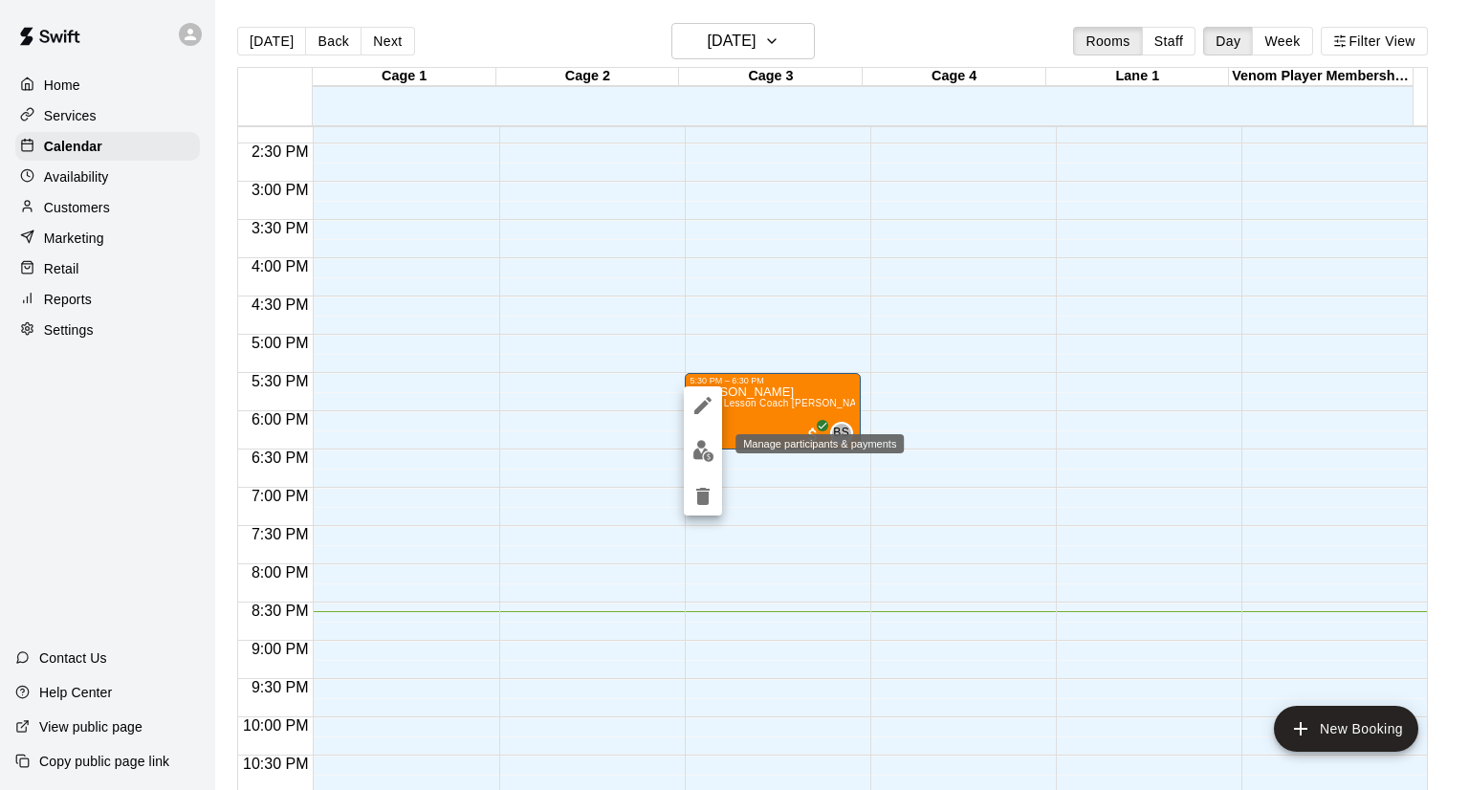
click at [701, 451] on img "edit" at bounding box center [703, 451] width 22 height 22
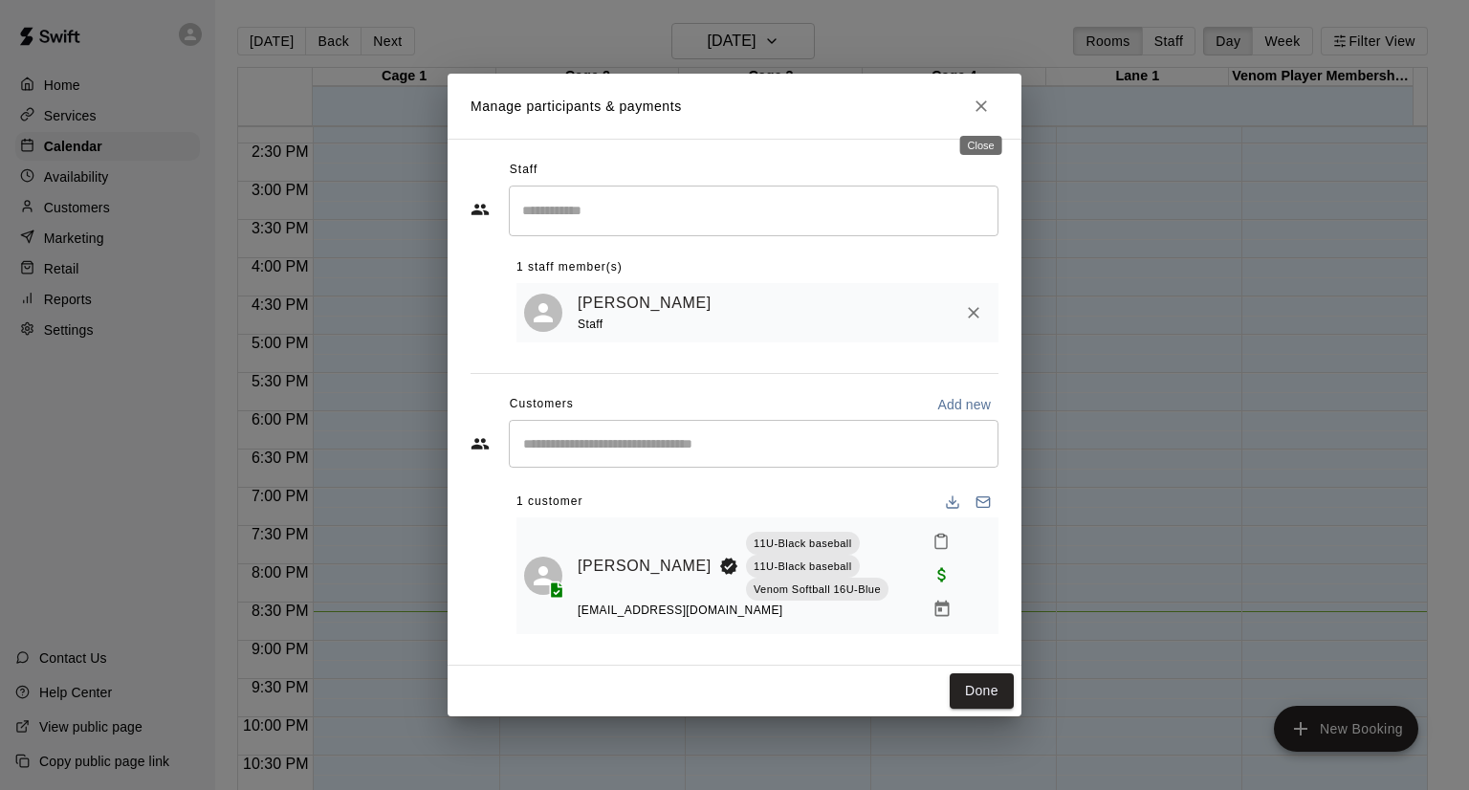
click at [986, 107] on icon "Close" at bounding box center [981, 106] width 19 height 19
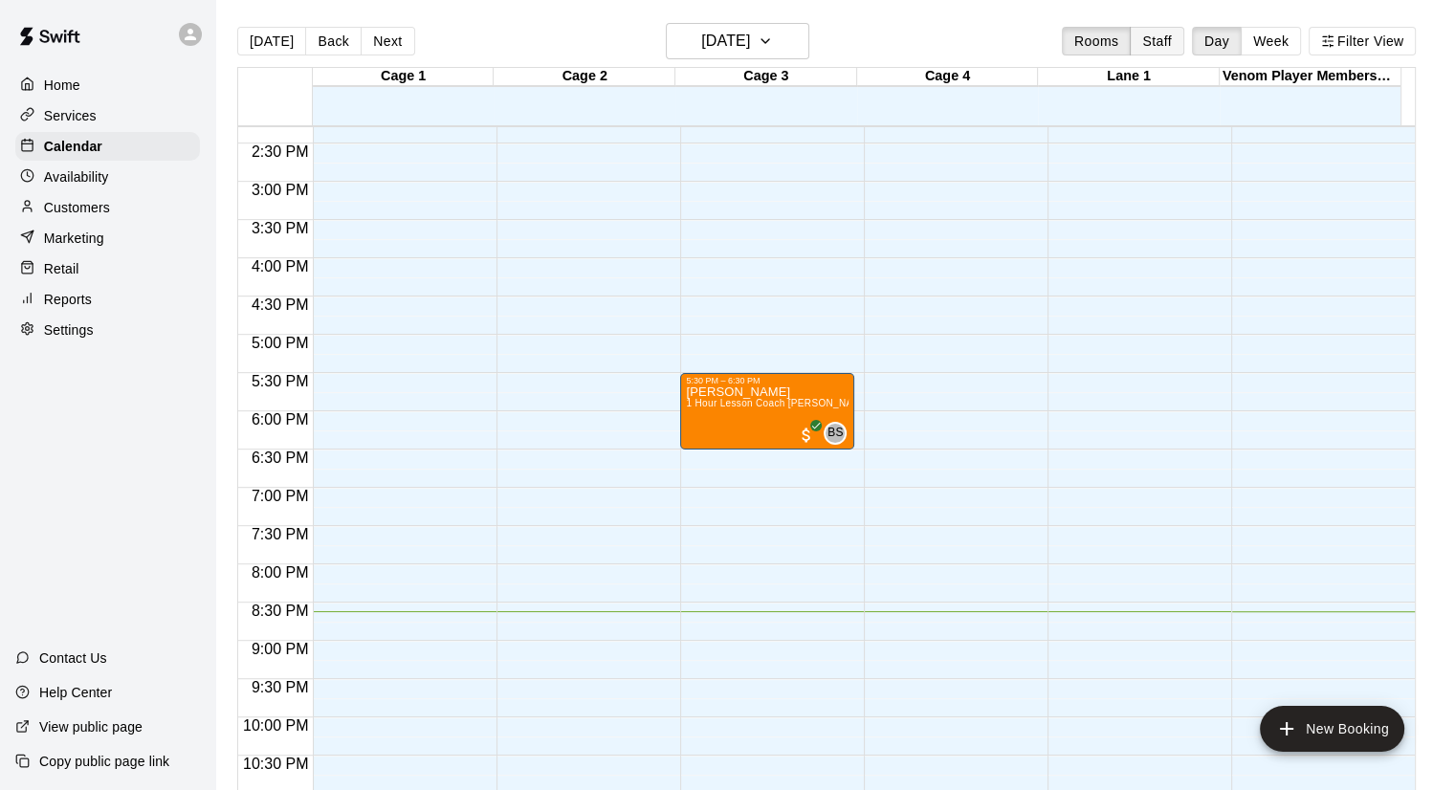
click at [1184, 44] on button "Staff" at bounding box center [1156, 41] width 55 height 29
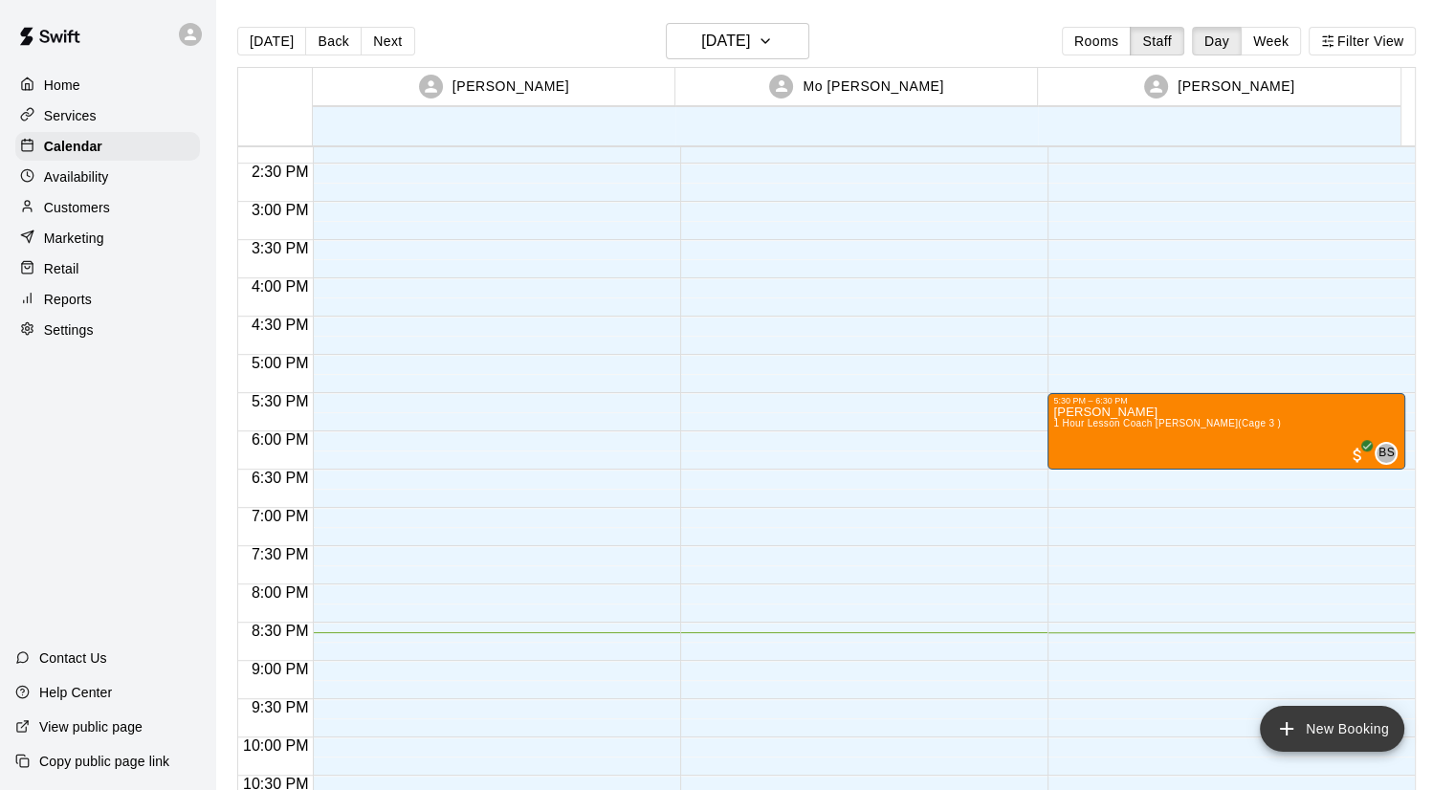
drag, startPoint x: 1289, startPoint y: 719, endPoint x: 1304, endPoint y: 733, distance: 20.3
click at [1305, 735] on button "New Booking" at bounding box center [1332, 729] width 144 height 46
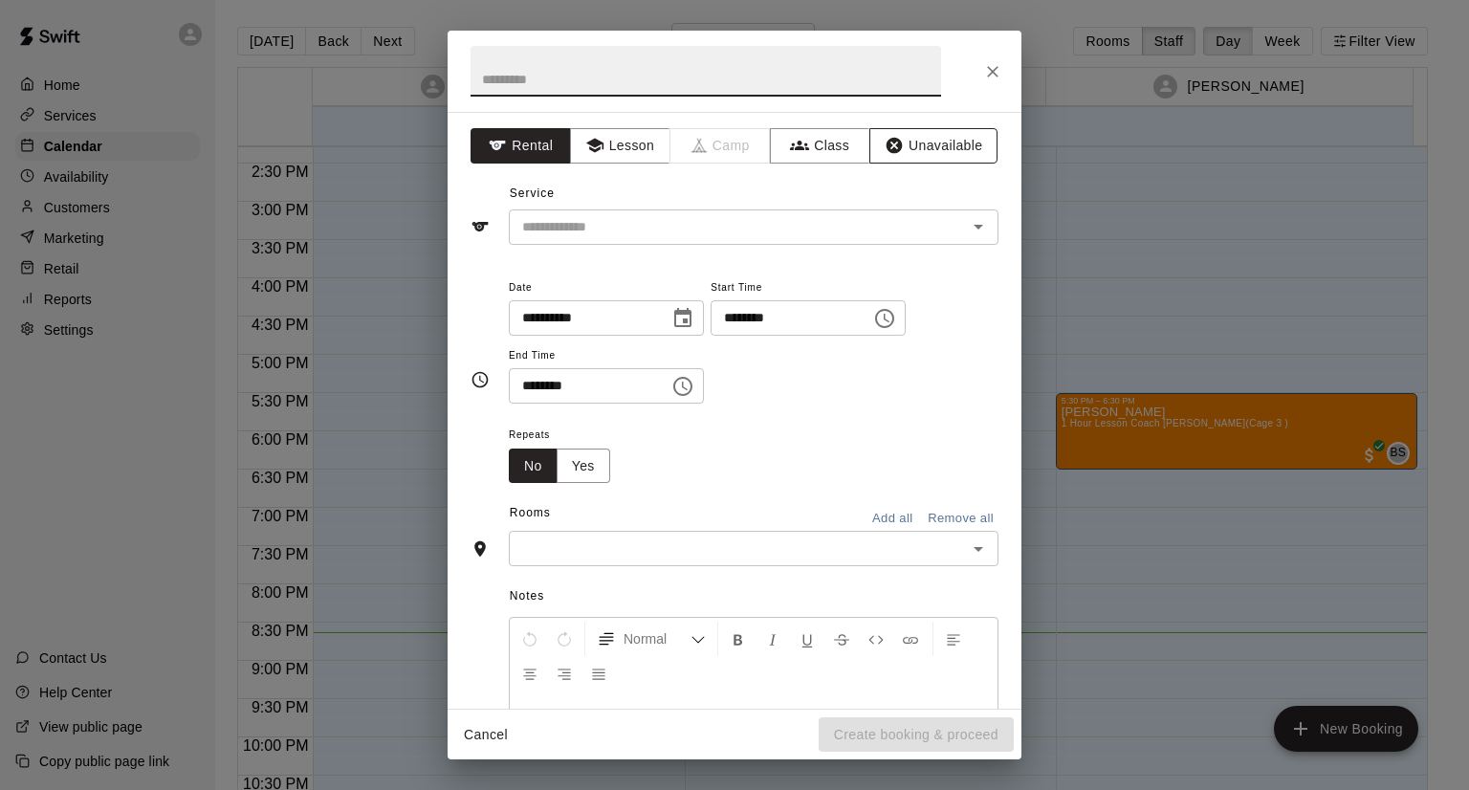
click at [902, 141] on button "Unavailable" at bounding box center [933, 145] width 128 height 35
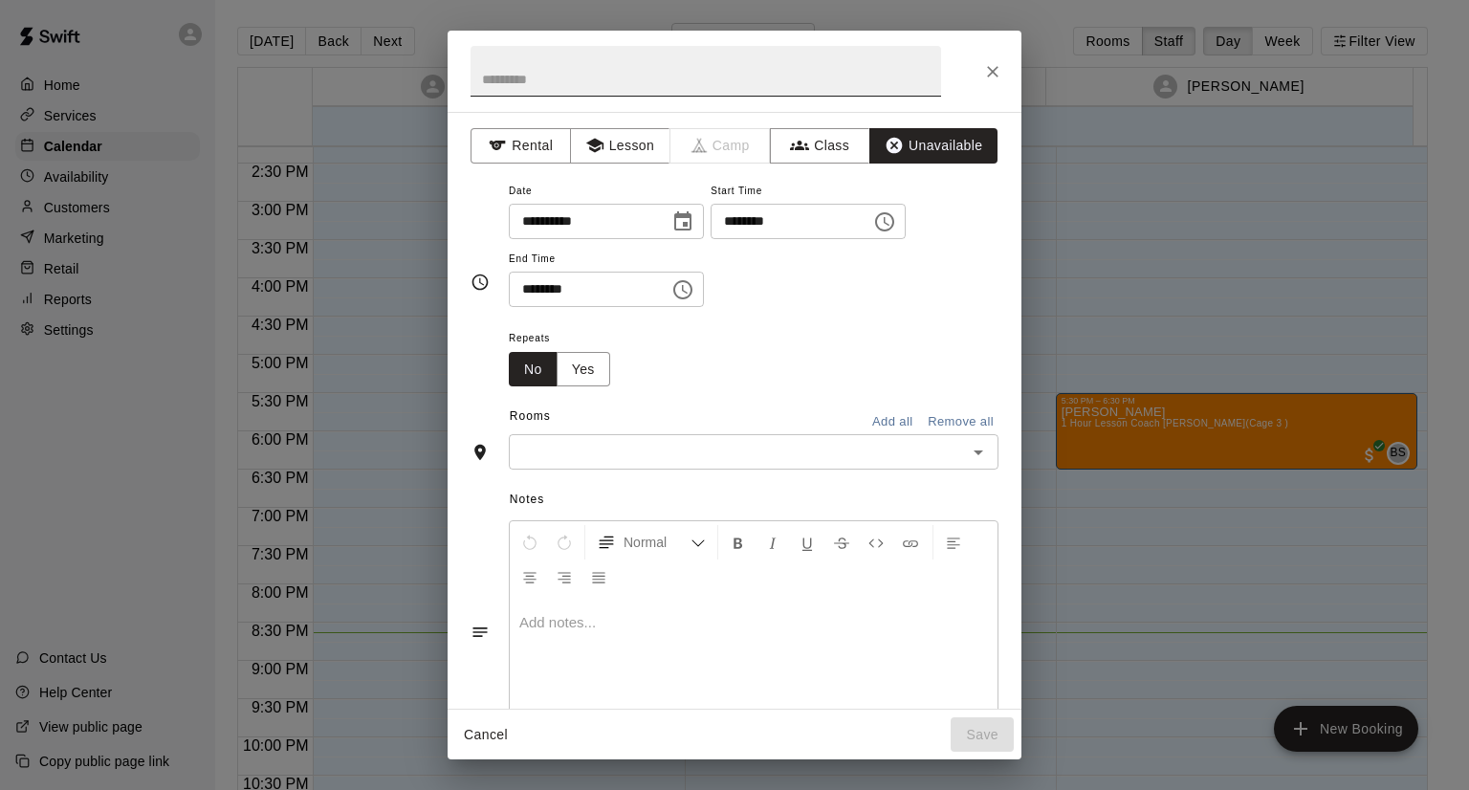
click at [733, 49] on input "text" at bounding box center [706, 71] width 471 height 51
type input "**********"
click at [694, 225] on icon "Choose date, selected date is Oct 13, 2025" at bounding box center [682, 221] width 23 height 23
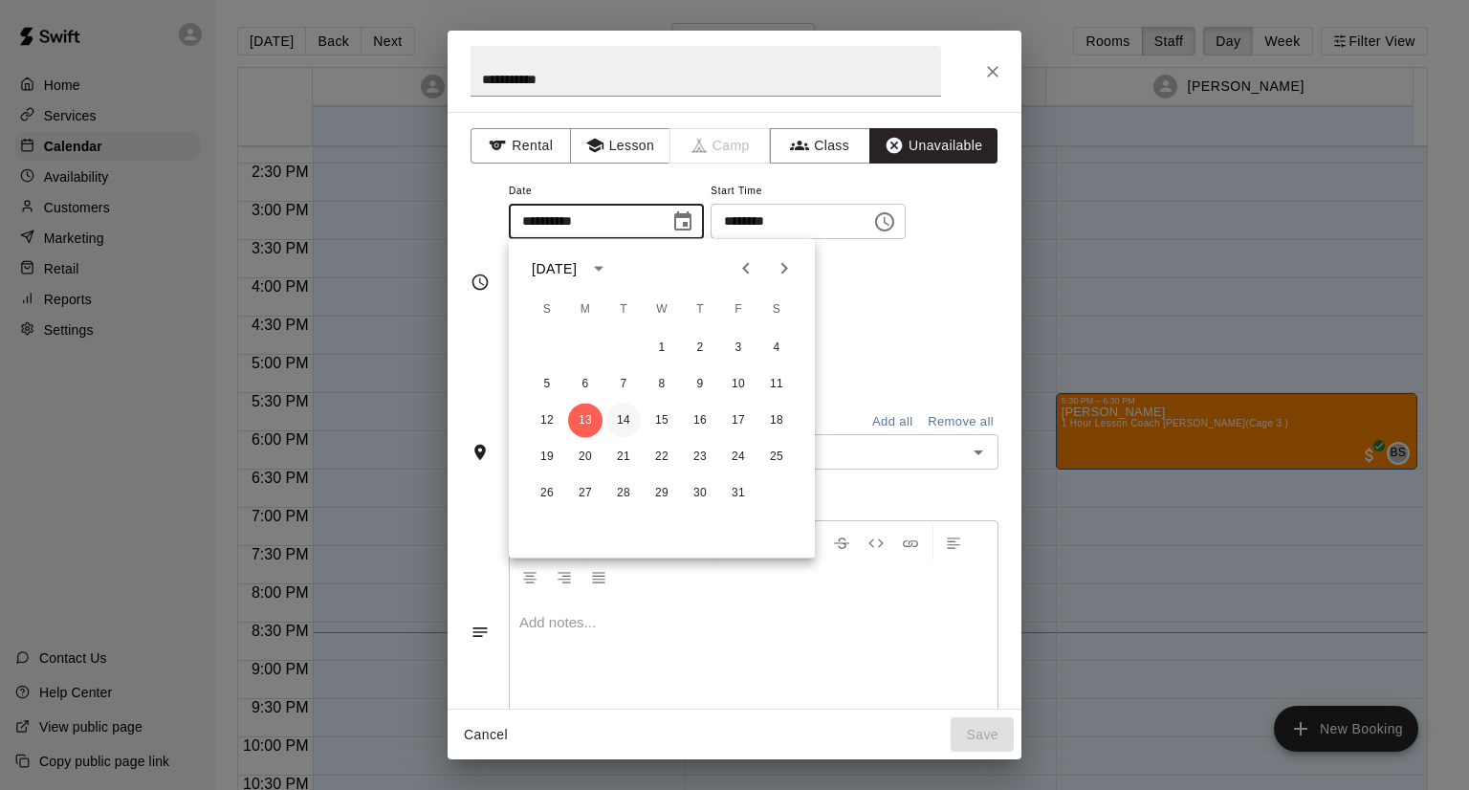
click at [628, 423] on button "14" at bounding box center [623, 421] width 34 height 34
type input "**********"
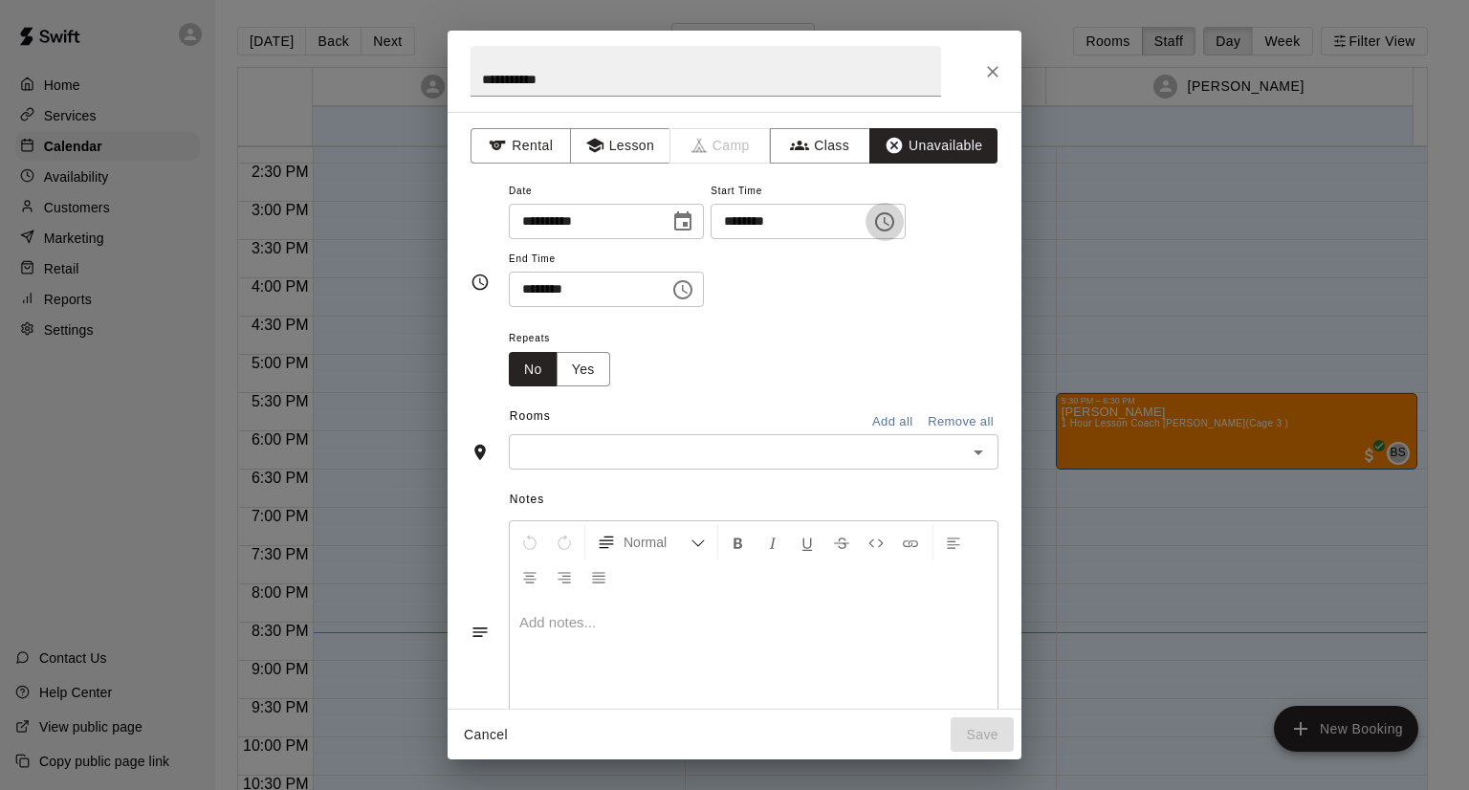
click at [896, 215] on icon "Choose time, selected time is 8:00 PM" at bounding box center [884, 221] width 23 height 23
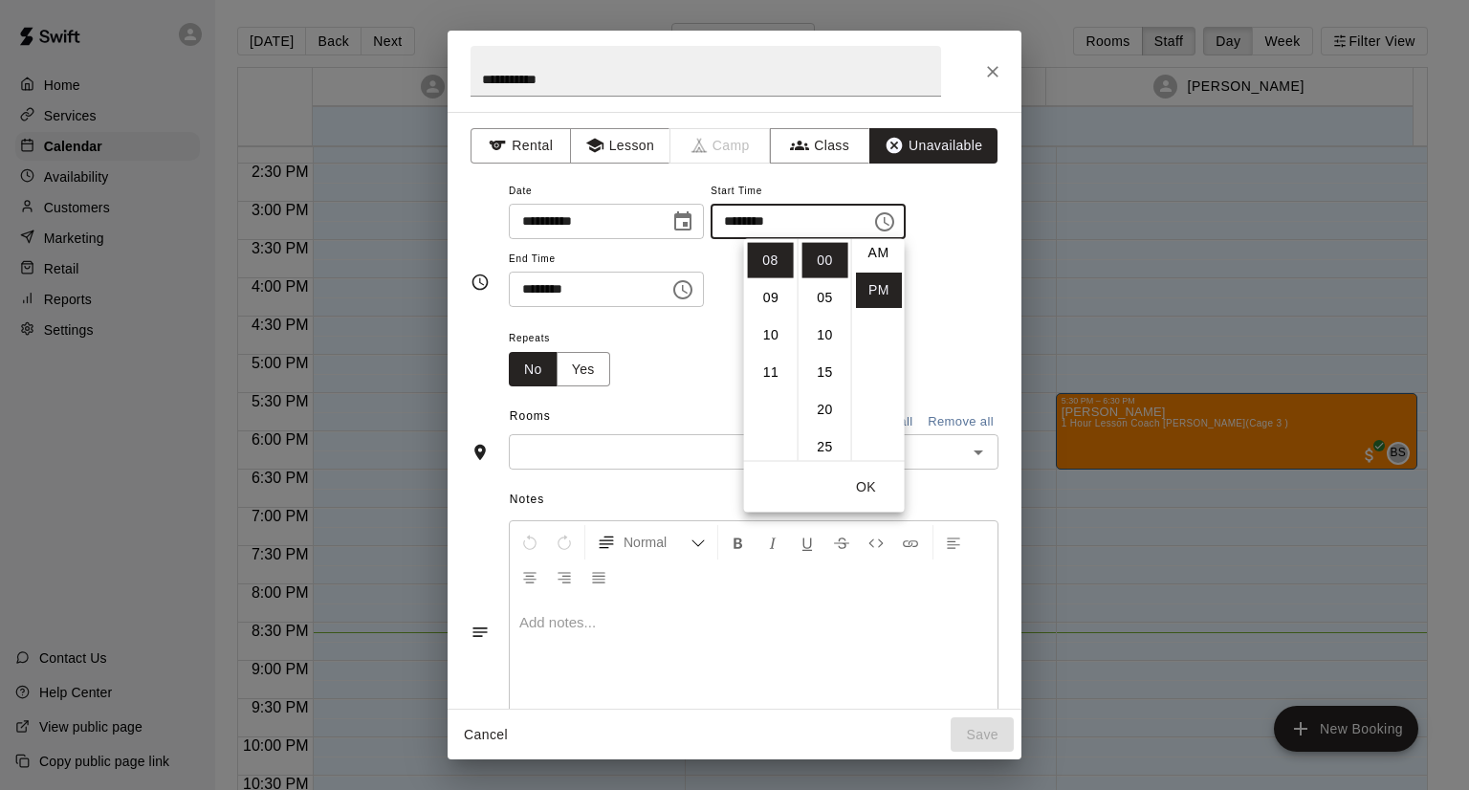
scroll to position [0, 0]
click at [882, 260] on li "AM" at bounding box center [879, 260] width 46 height 35
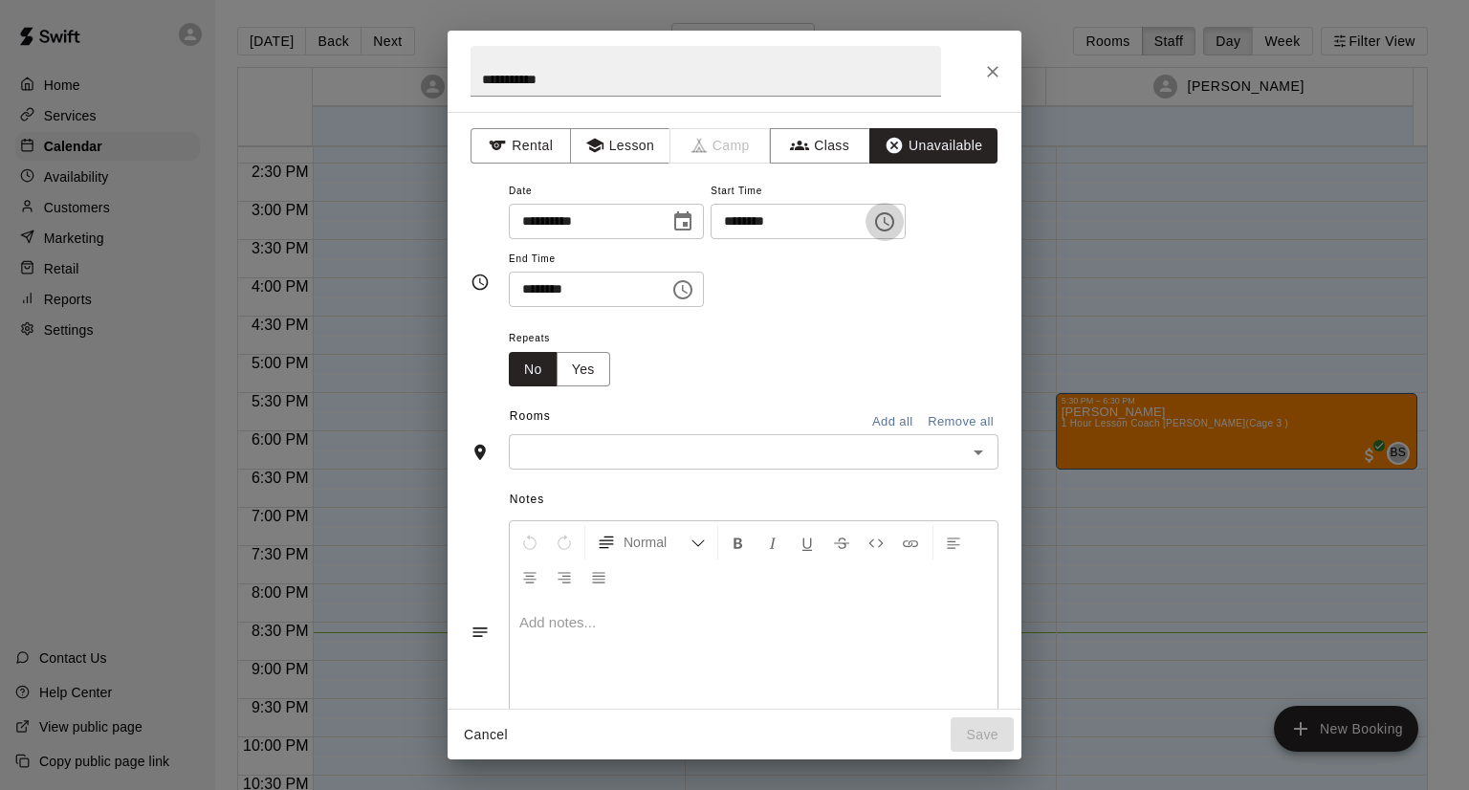
click at [896, 226] on icon "Choose time, selected time is 8:00 AM" at bounding box center [884, 221] width 23 height 23
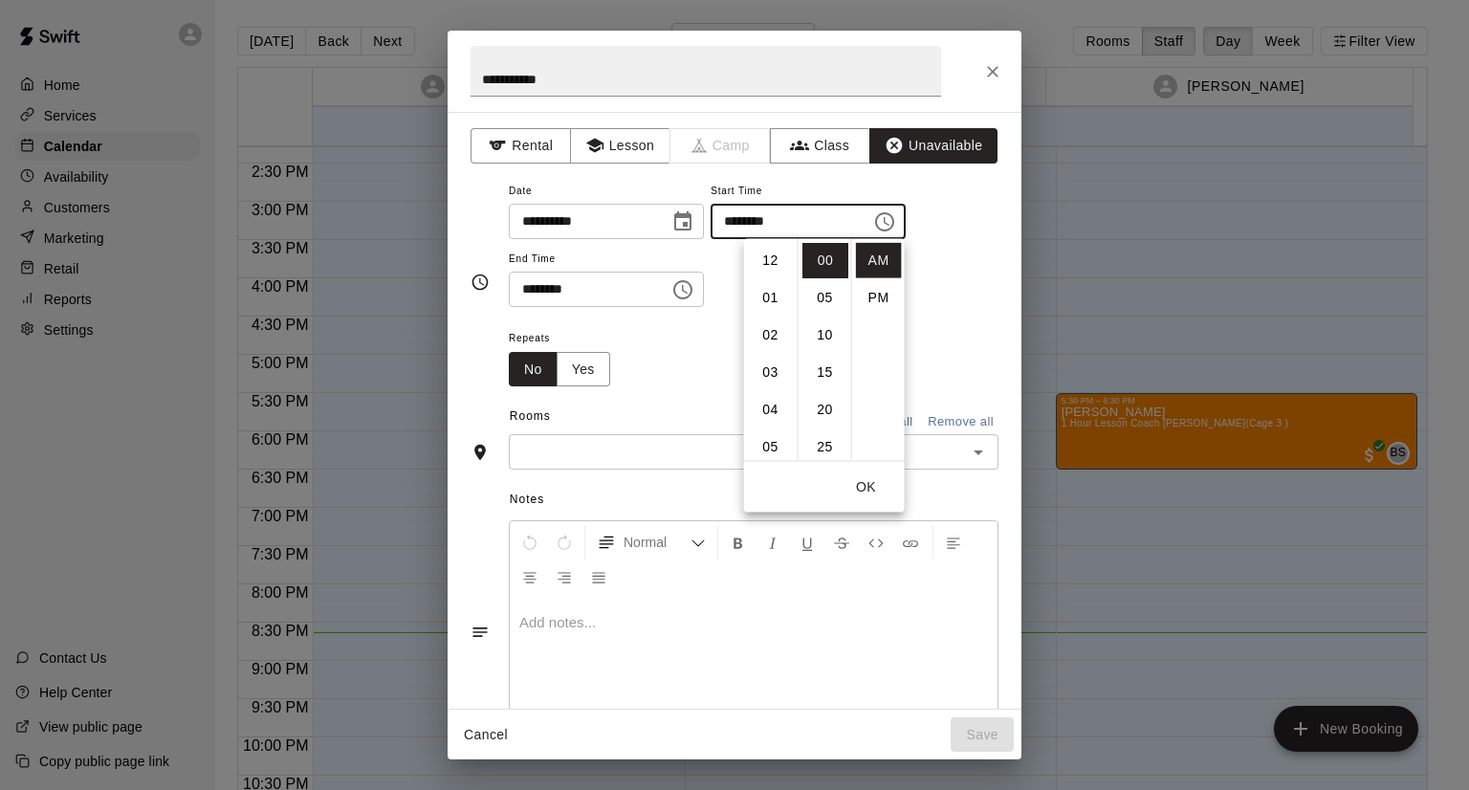
scroll to position [298, 0]
click at [777, 261] on li "07" at bounding box center [771, 261] width 46 height 35
type input "********"
click at [864, 493] on button "OK" at bounding box center [866, 487] width 61 height 34
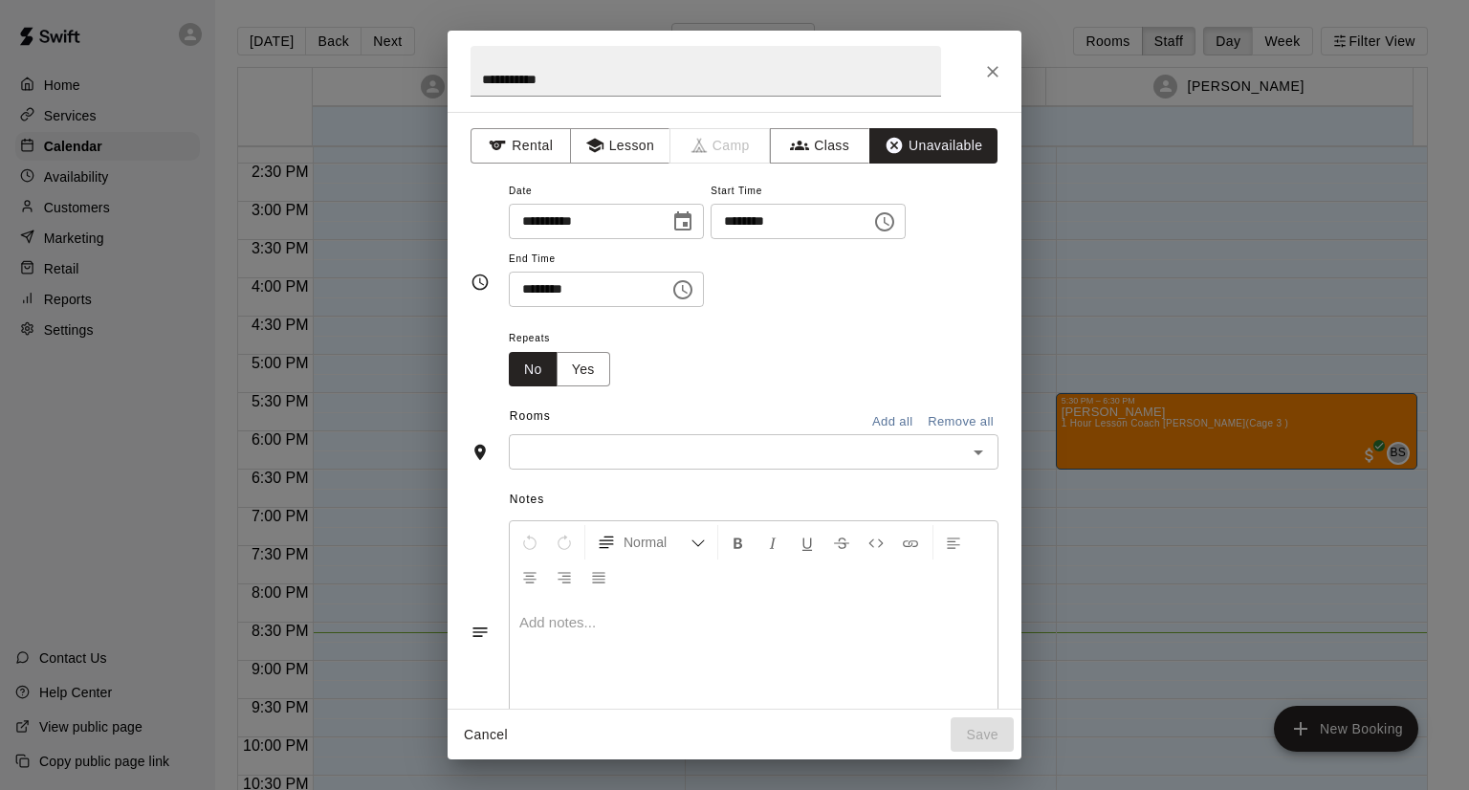
click at [694, 298] on icon "Choose time, selected time is 8:30 PM" at bounding box center [682, 289] width 23 height 23
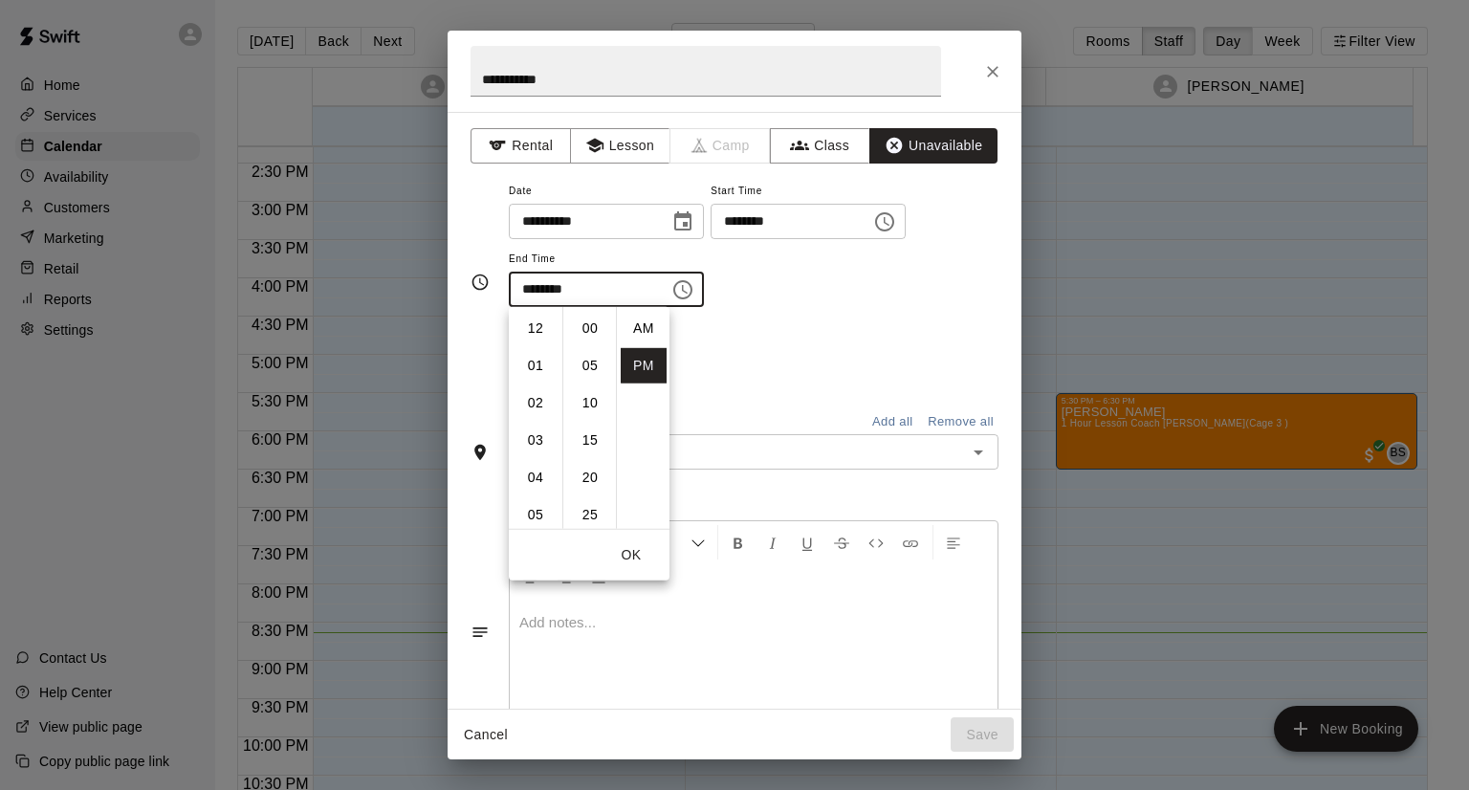
scroll to position [34, 0]
click at [543, 439] on li "11" at bounding box center [536, 440] width 46 height 35
click at [595, 322] on li "00" at bounding box center [590, 328] width 46 height 35
type input "********"
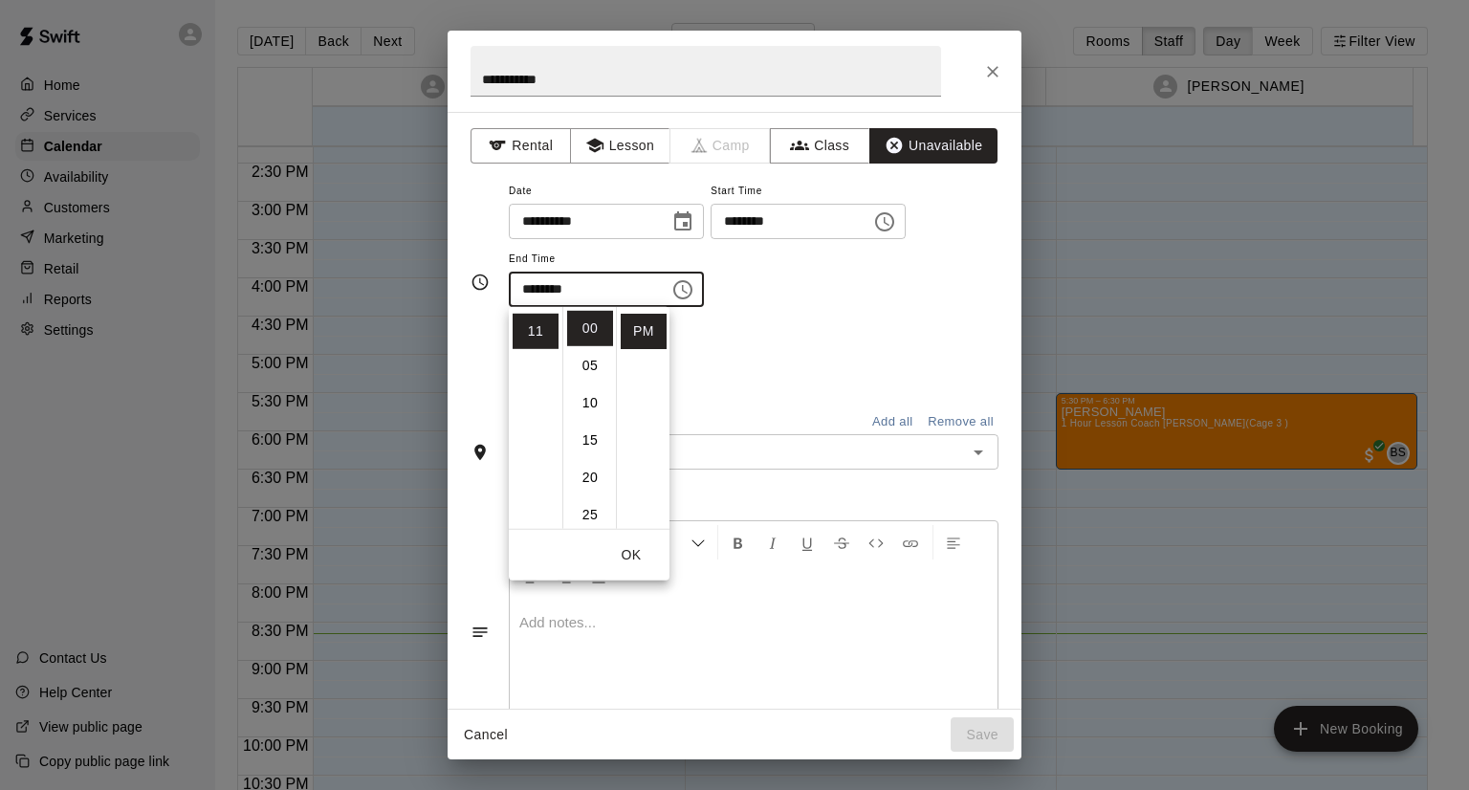
click at [643, 555] on button "OK" at bounding box center [631, 554] width 61 height 35
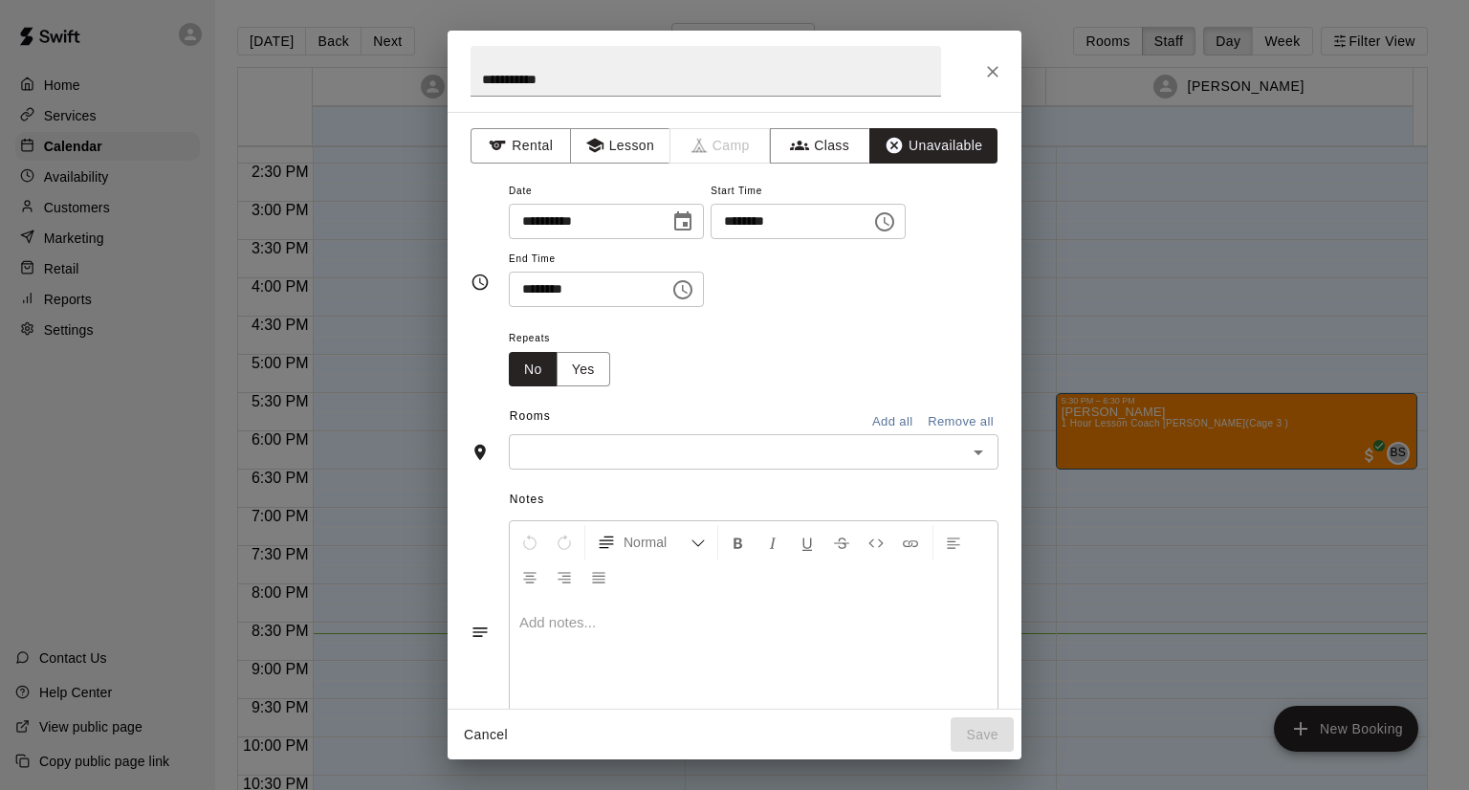
click at [832, 450] on input "text" at bounding box center [738, 452] width 447 height 24
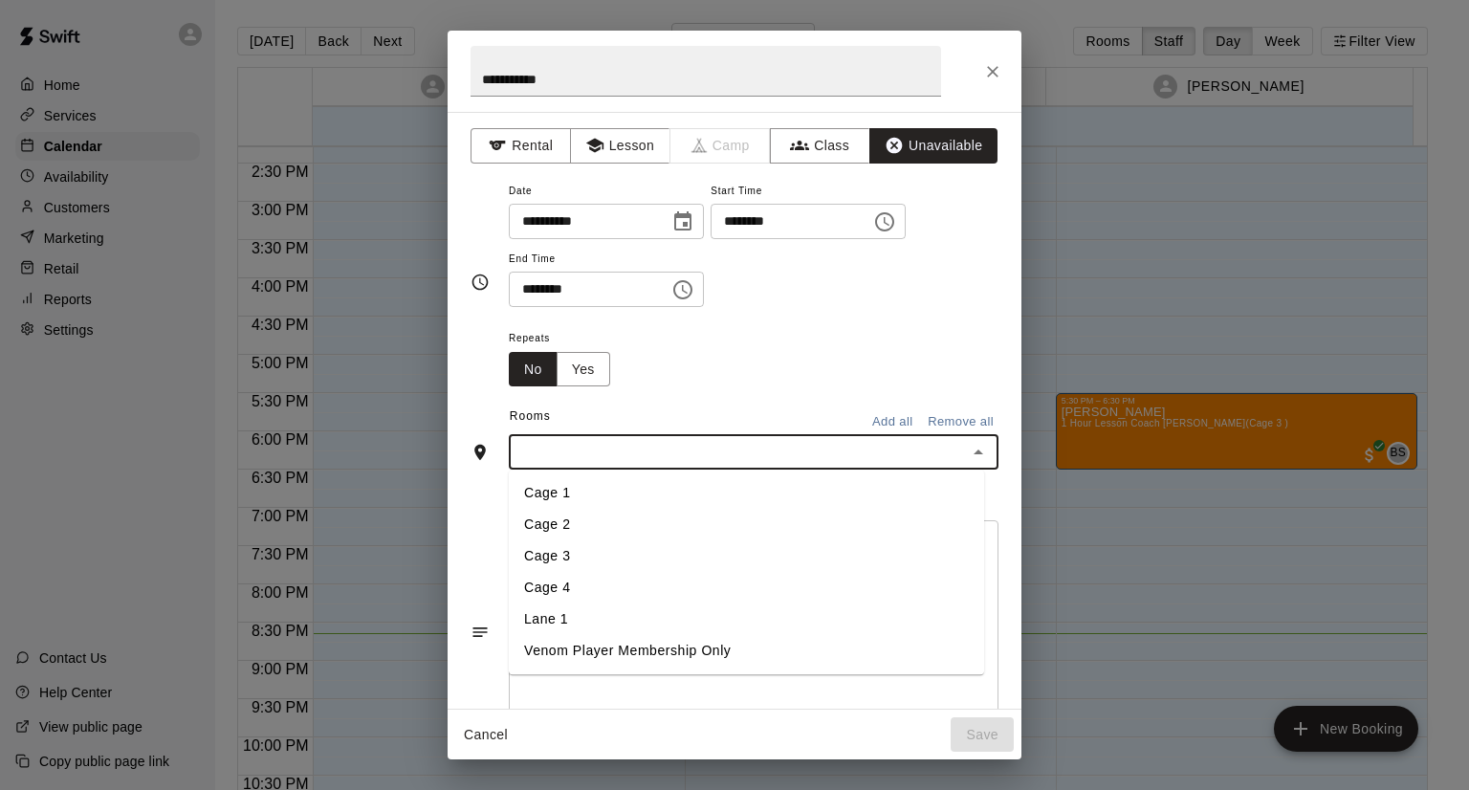
click at [788, 358] on div "Repeats No Yes" at bounding box center [754, 356] width 490 height 60
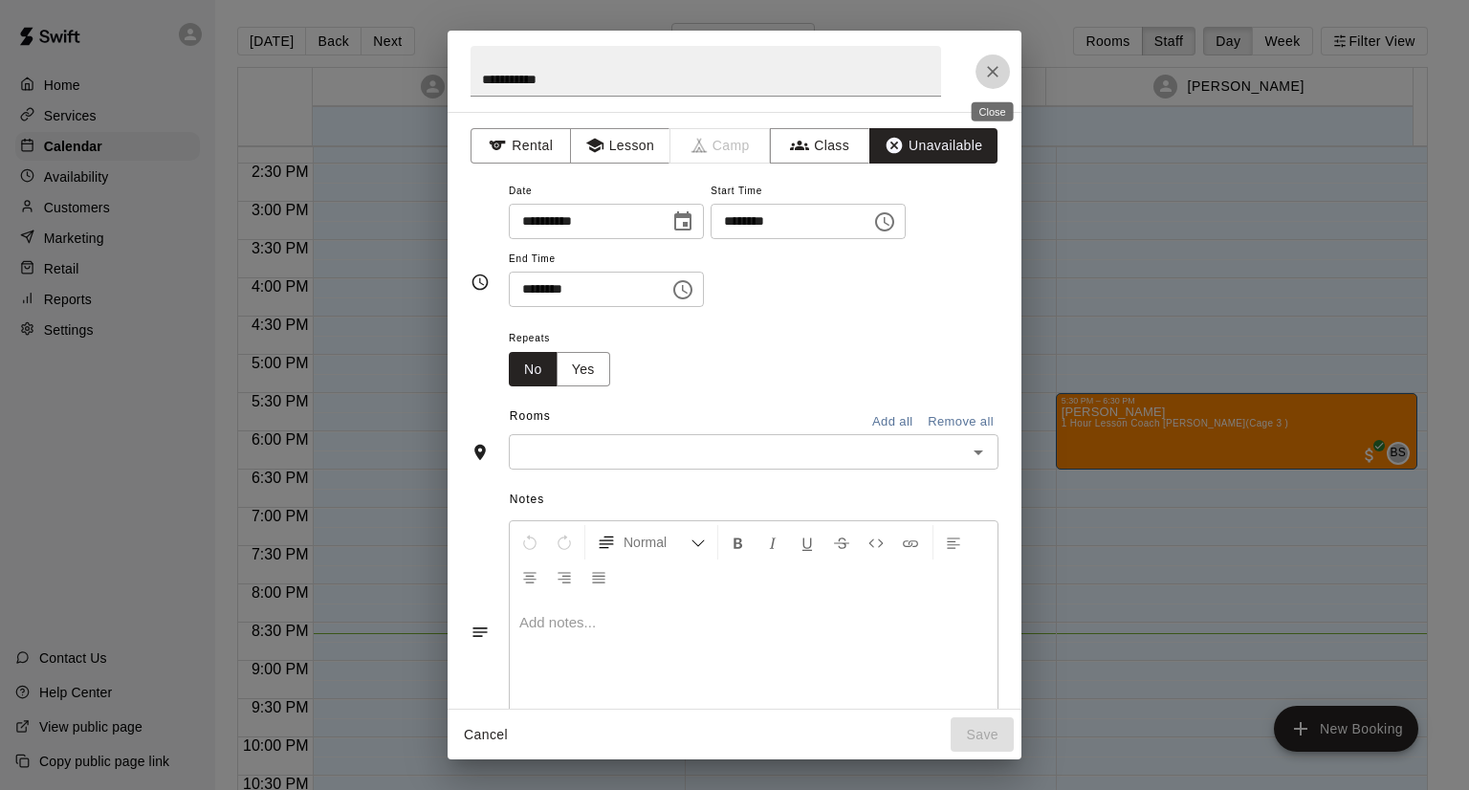
click at [995, 78] on icon "Close" at bounding box center [992, 71] width 19 height 19
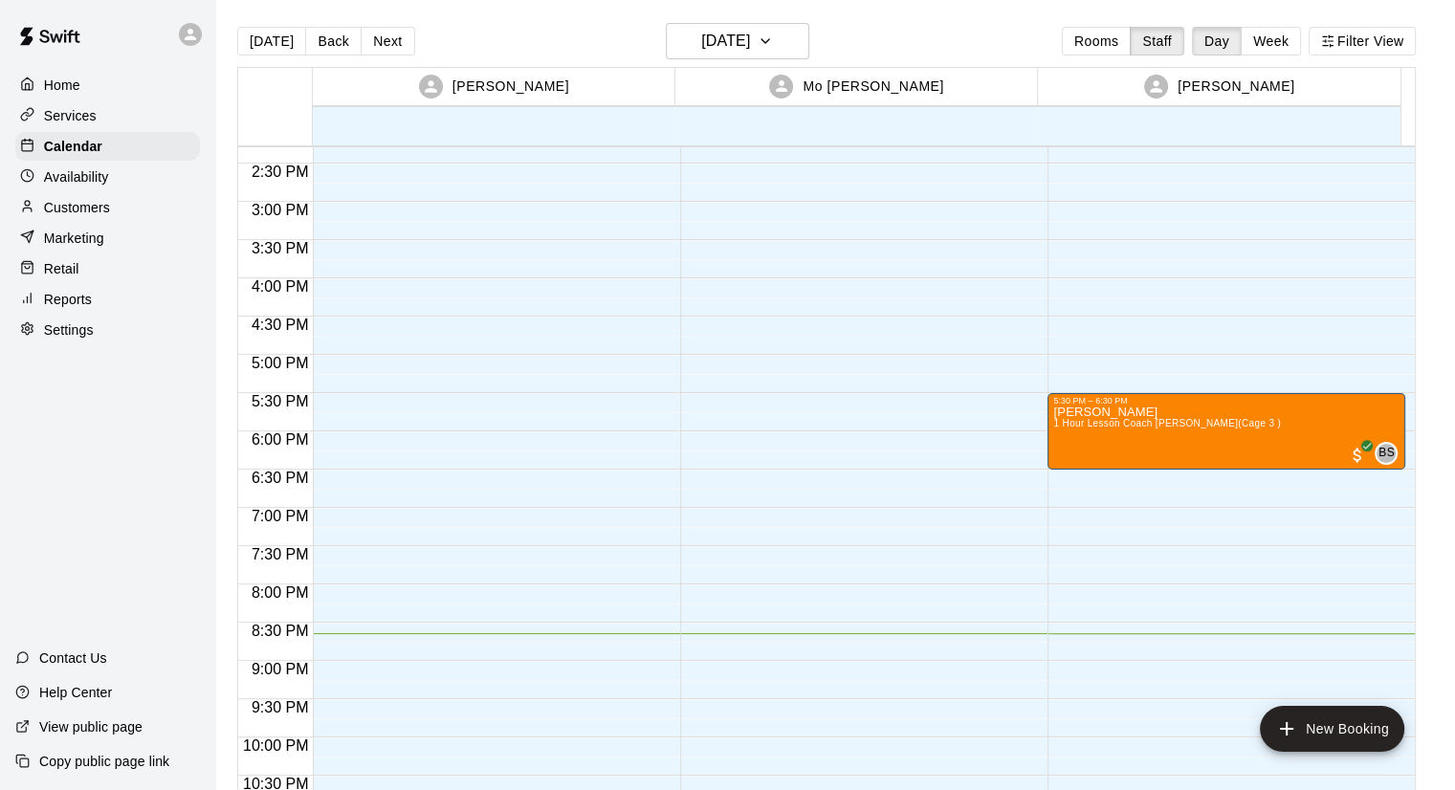
click at [87, 120] on p "Services" at bounding box center [70, 115] width 53 height 19
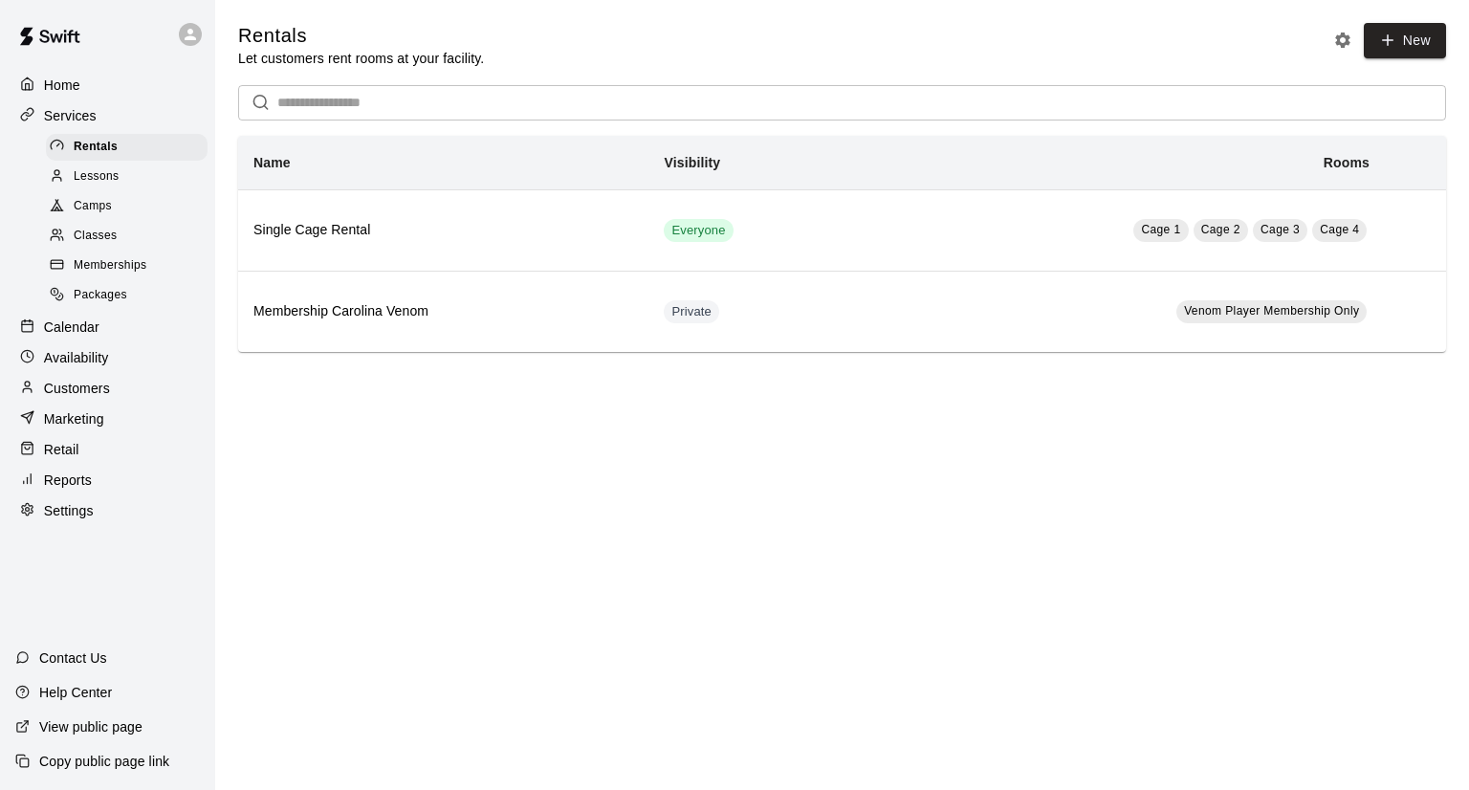
click at [109, 341] on div "Calendar" at bounding box center [107, 327] width 185 height 29
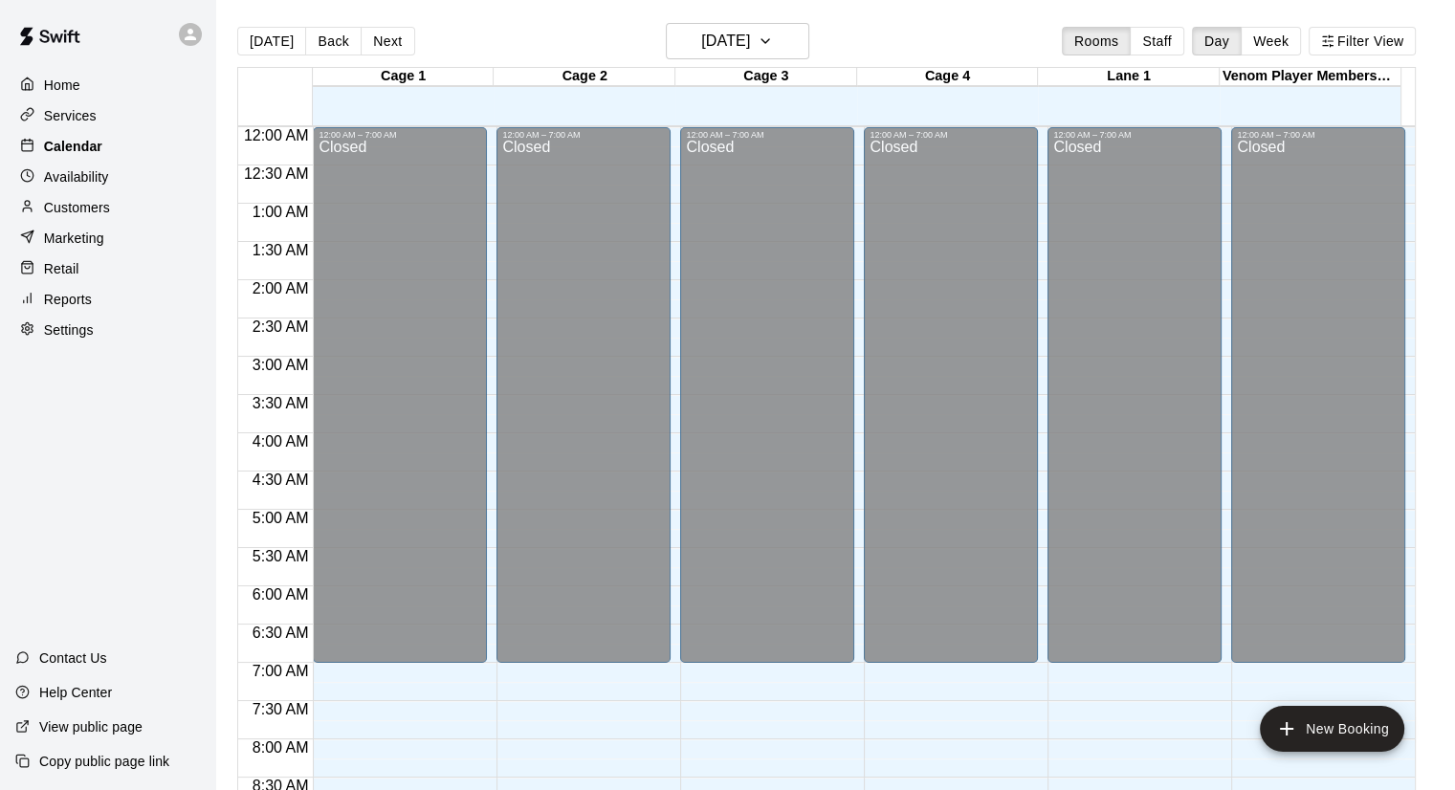
scroll to position [1093, 0]
